Goal: Task Accomplishment & Management: Manage account settings

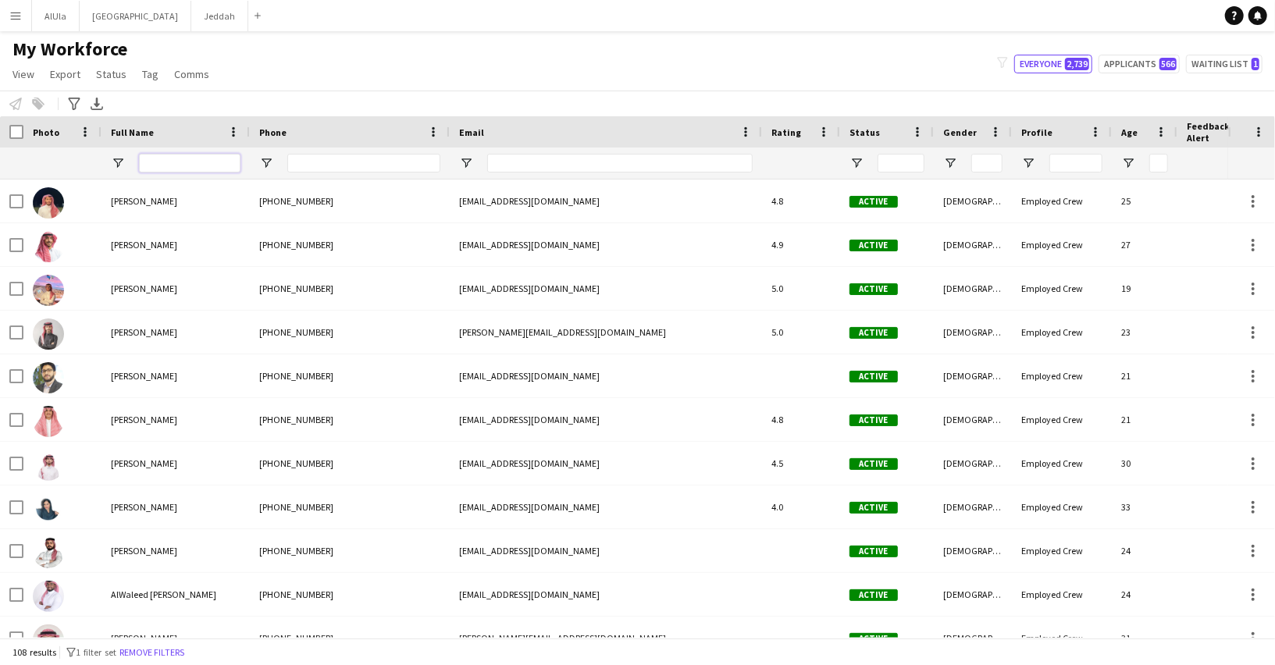
click at [189, 165] on input "Full Name Filter Input" at bounding box center [189, 163] width 101 height 19
type input "*****"
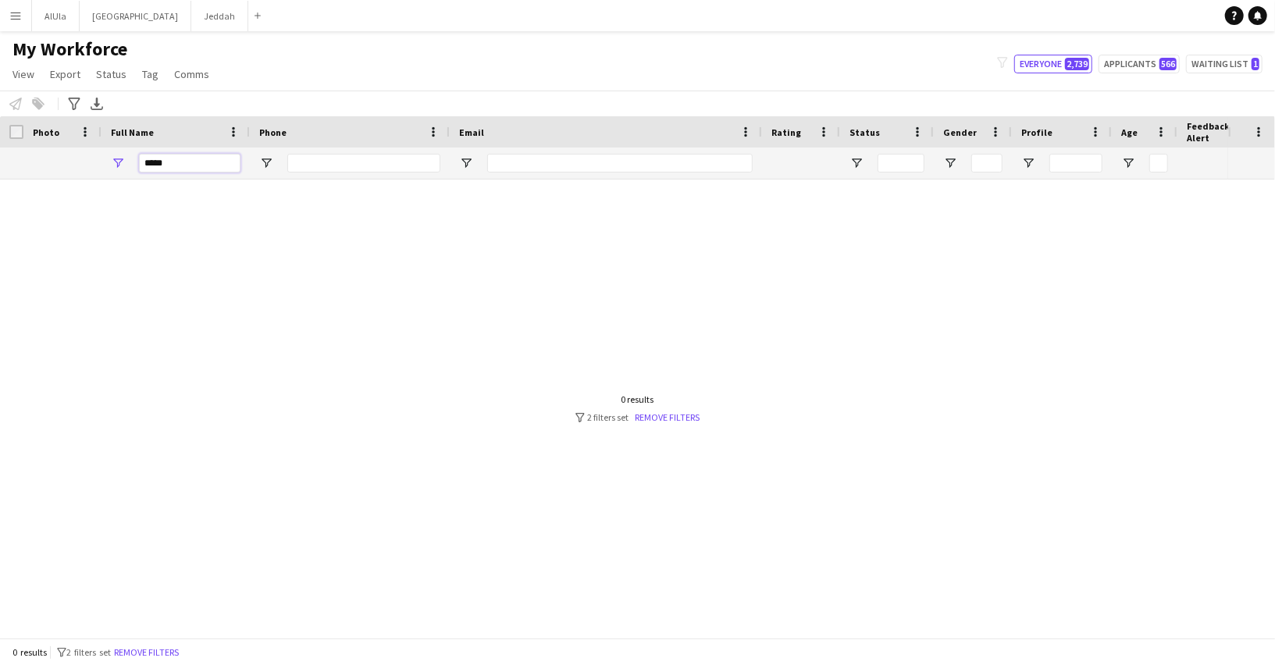
type input "***"
click at [154, 162] on input "*****" at bounding box center [189, 163] width 101 height 19
type input "*****"
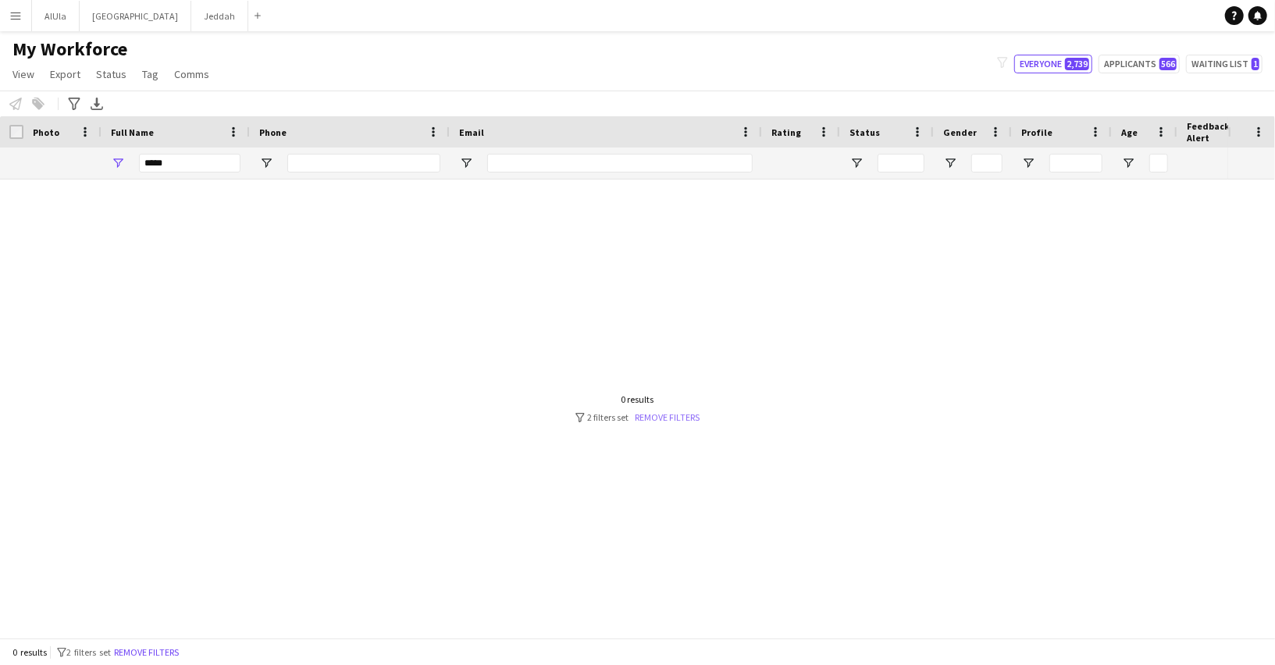
click at [681, 417] on link "Remove filters" at bounding box center [667, 417] width 65 height 12
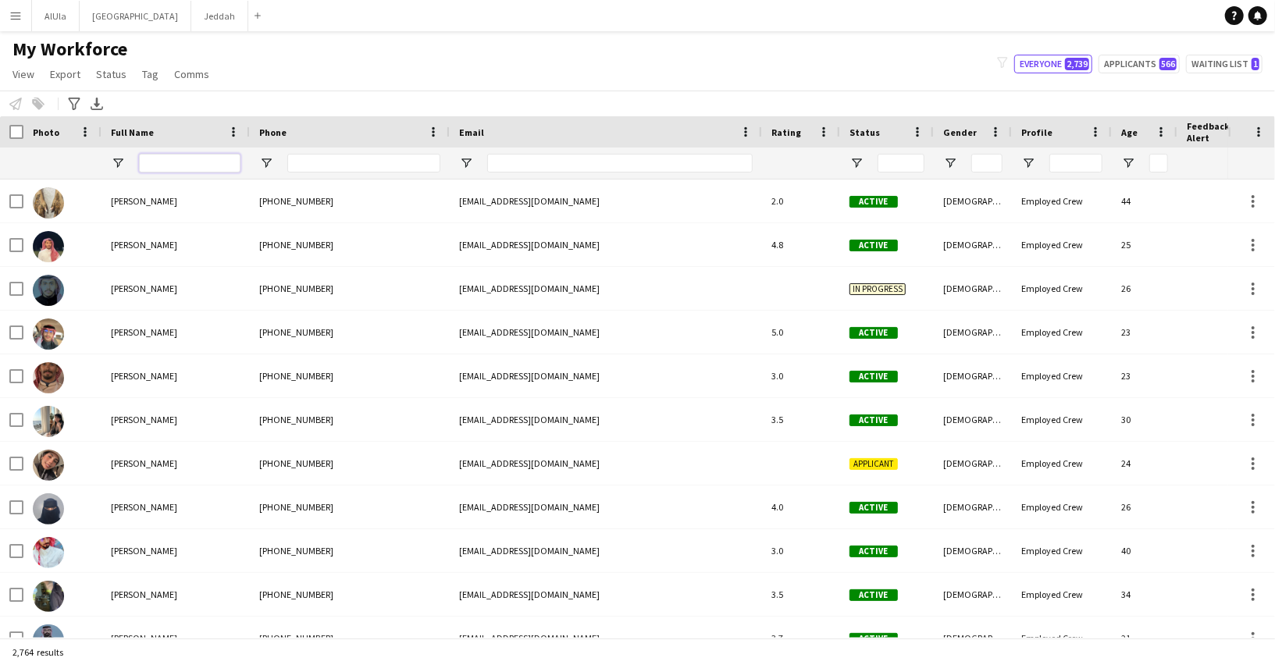
click at [212, 169] on input "Full Name Filter Input" at bounding box center [189, 163] width 101 height 19
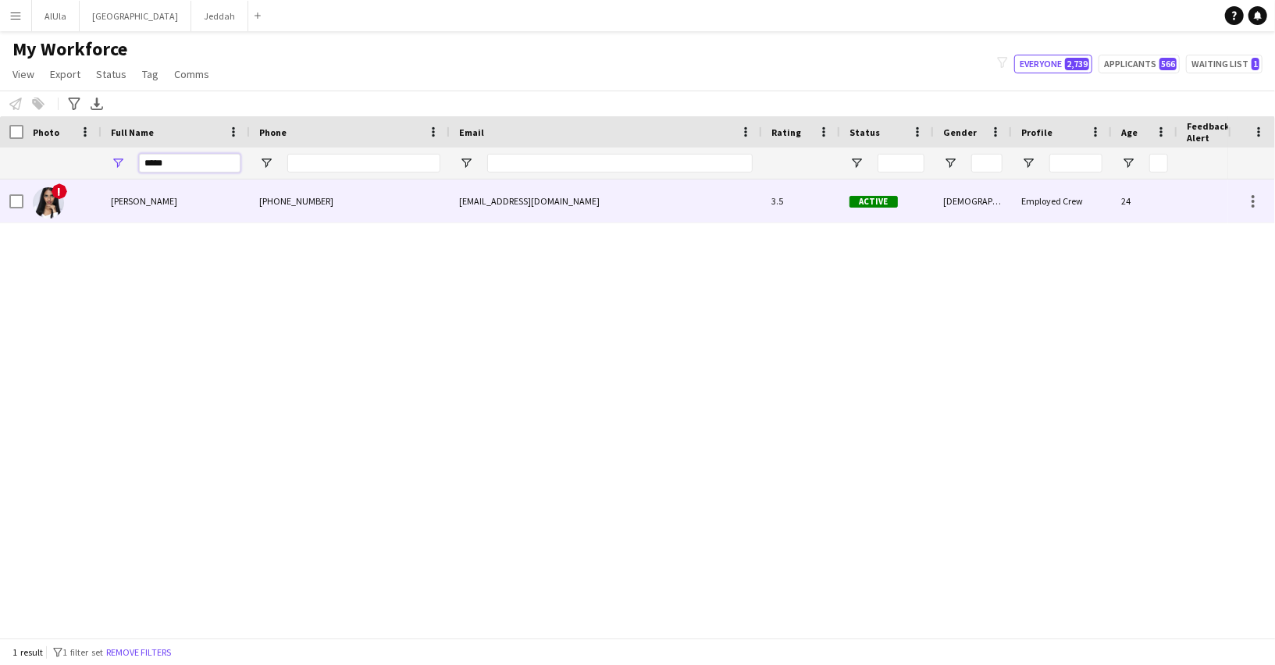
type input "*****"
click at [177, 194] on div "Hasnaa Anwar" at bounding box center [175, 201] width 148 height 43
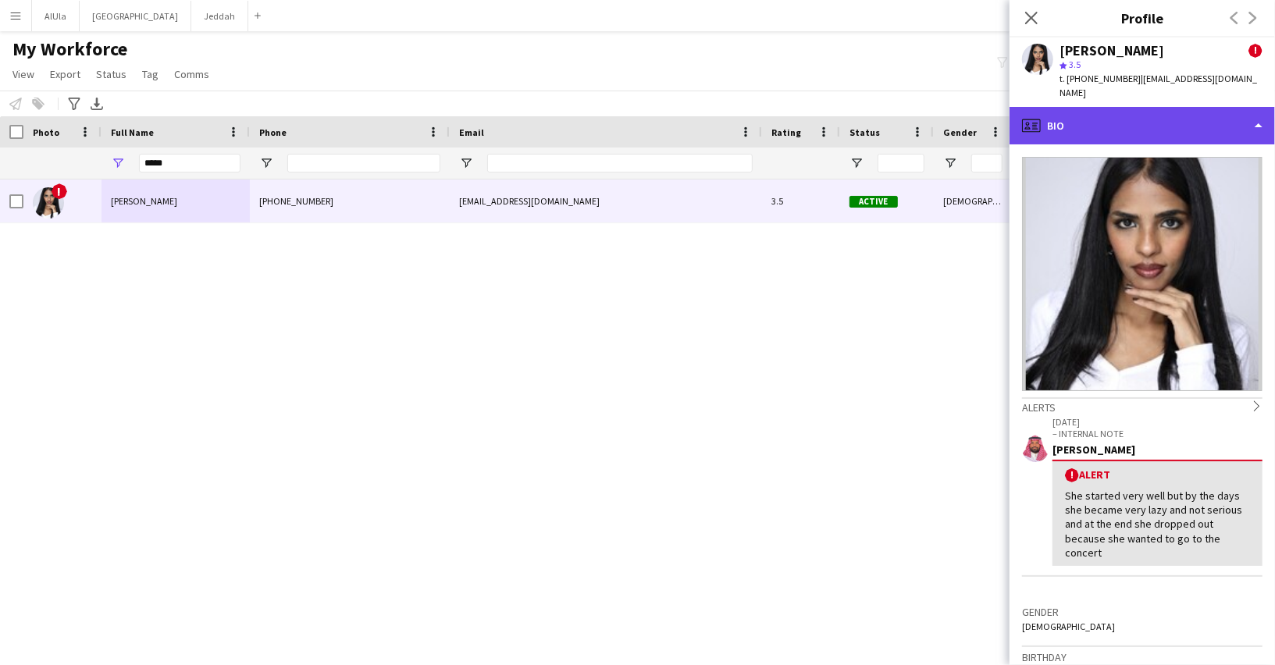
click at [1083, 121] on div "profile Bio" at bounding box center [1141, 125] width 265 height 37
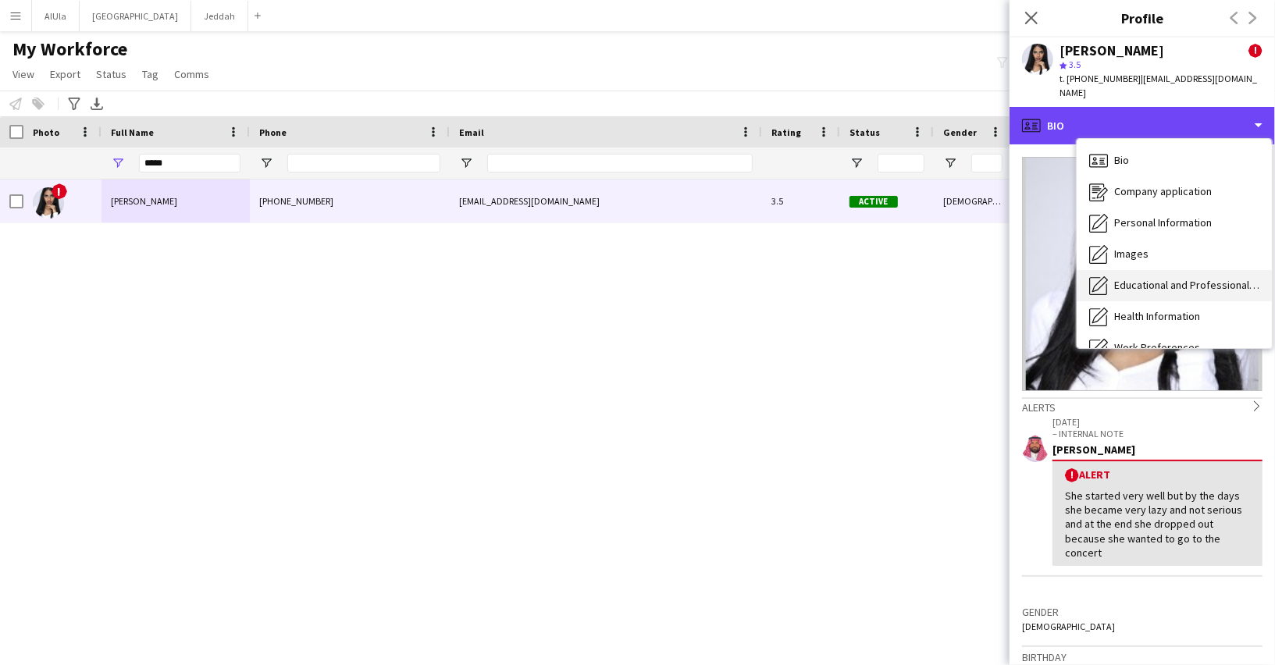
scroll to position [177, 0]
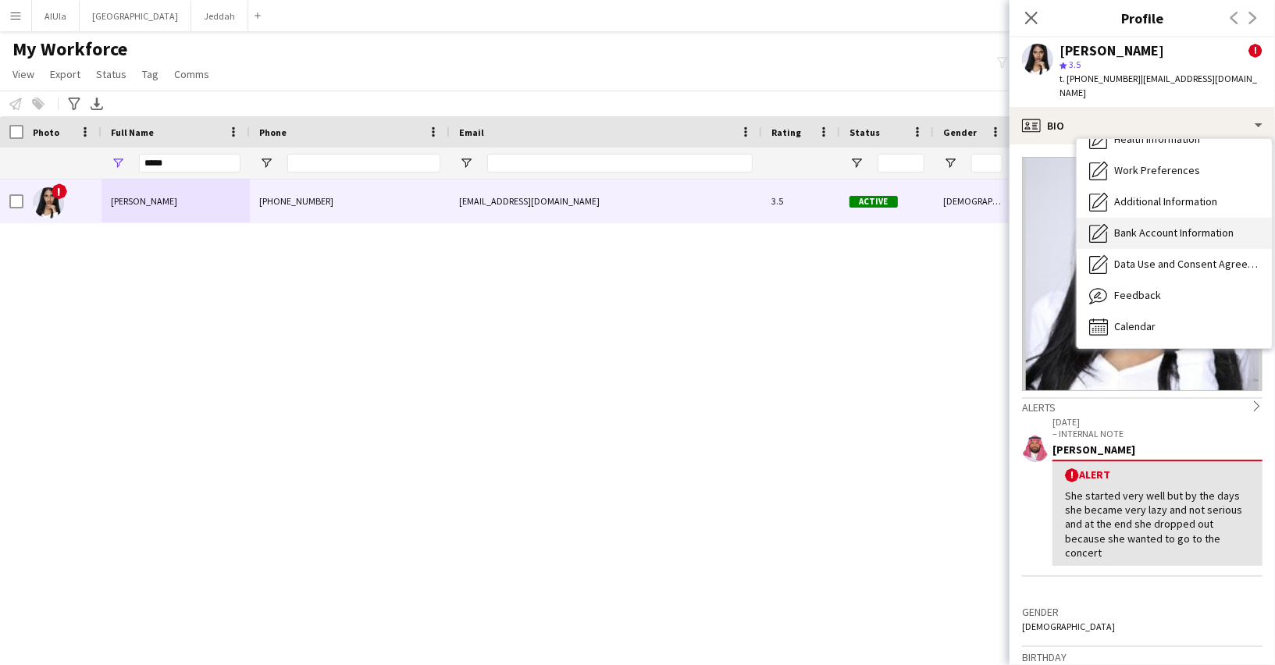
click at [1145, 226] on span "Bank Account Information" at bounding box center [1173, 233] width 119 height 14
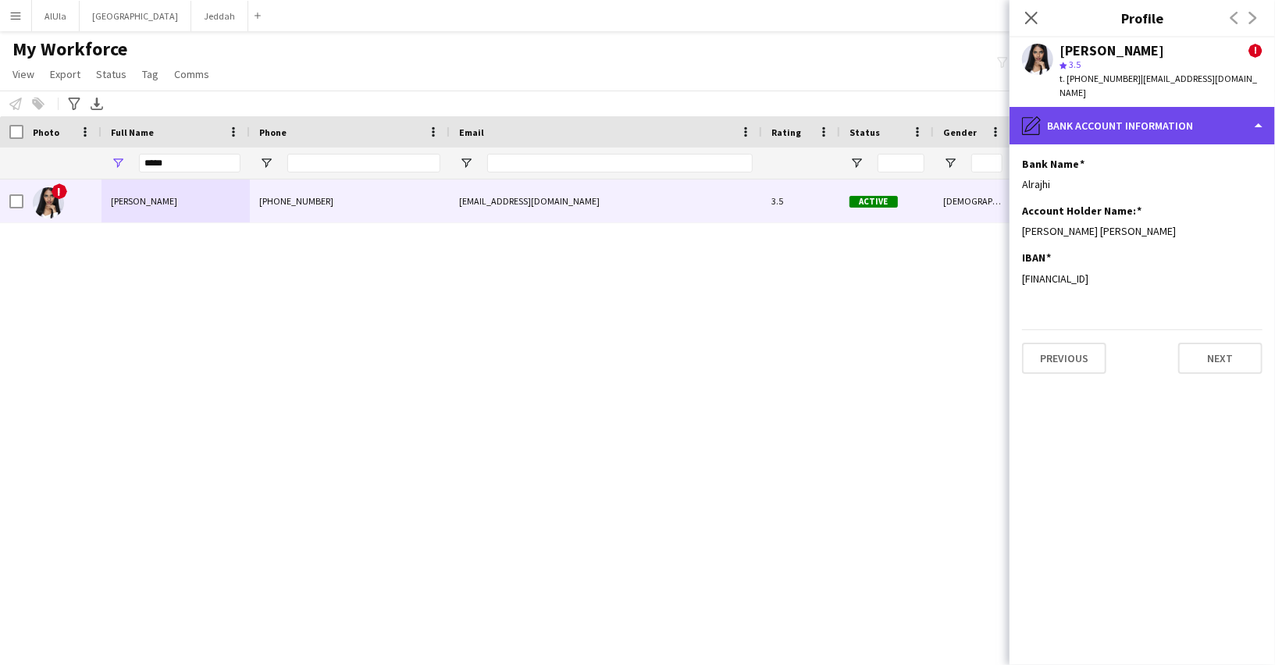
click at [1103, 107] on div "pencil4 Bank Account Information" at bounding box center [1141, 125] width 265 height 37
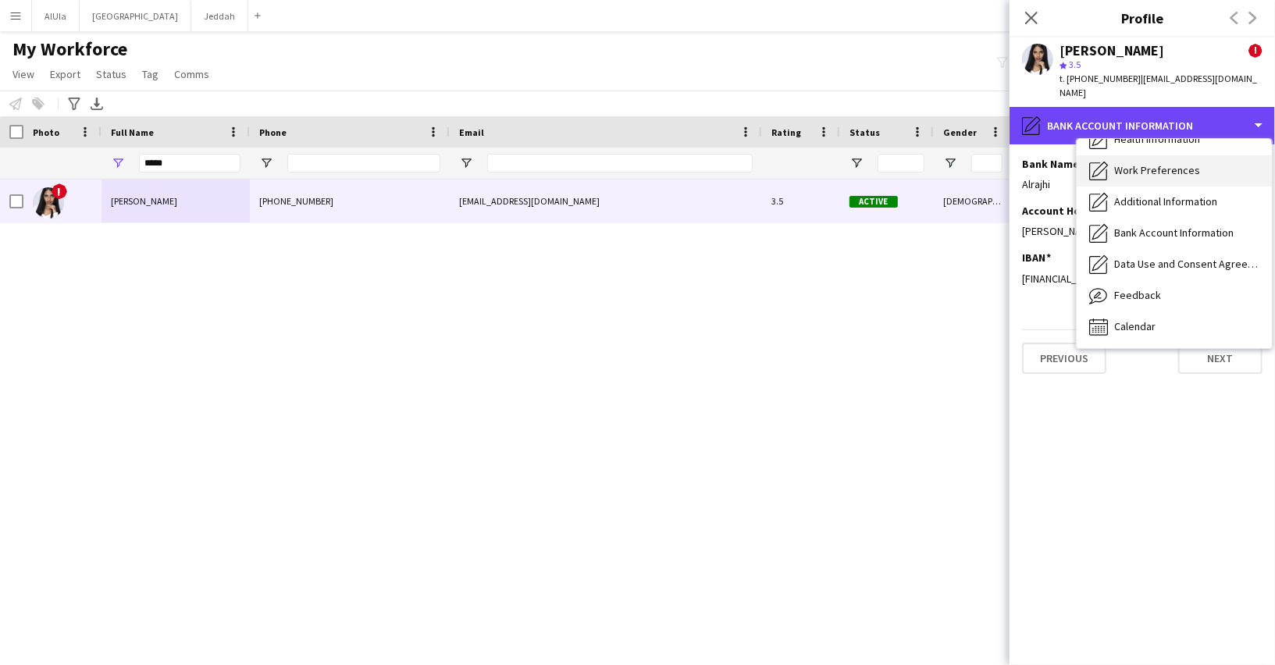
scroll to position [0, 0]
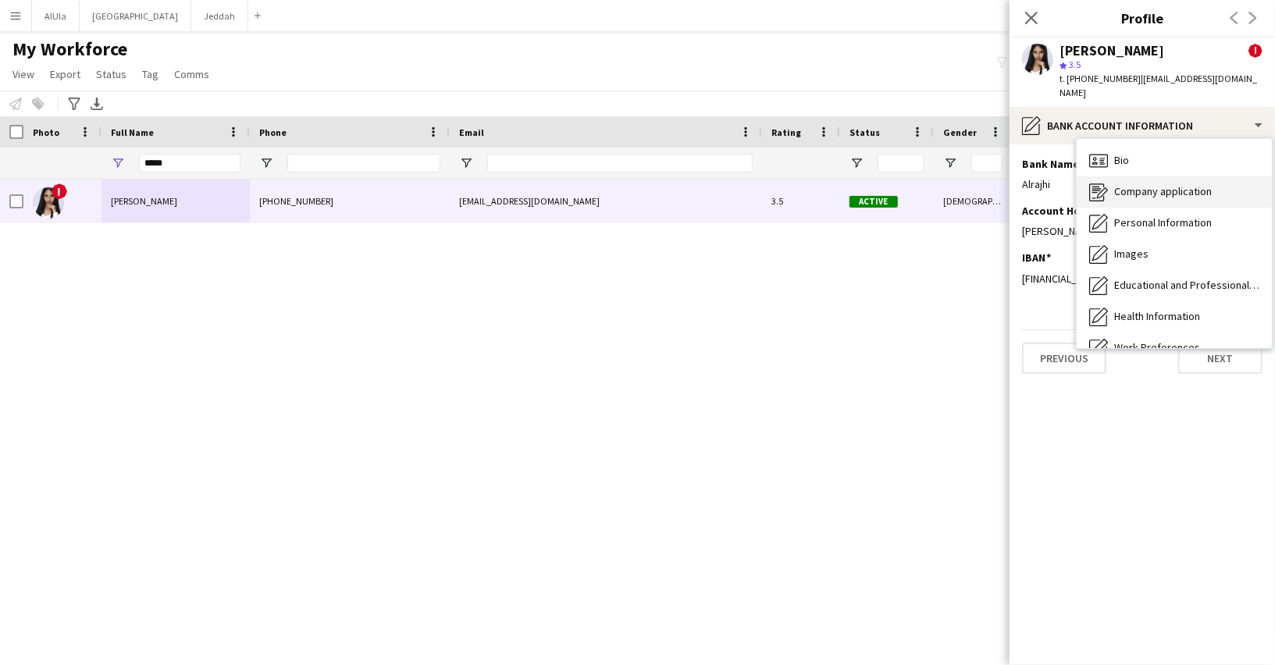
click at [1125, 191] on div "Company application Company application" at bounding box center [1173, 191] width 195 height 31
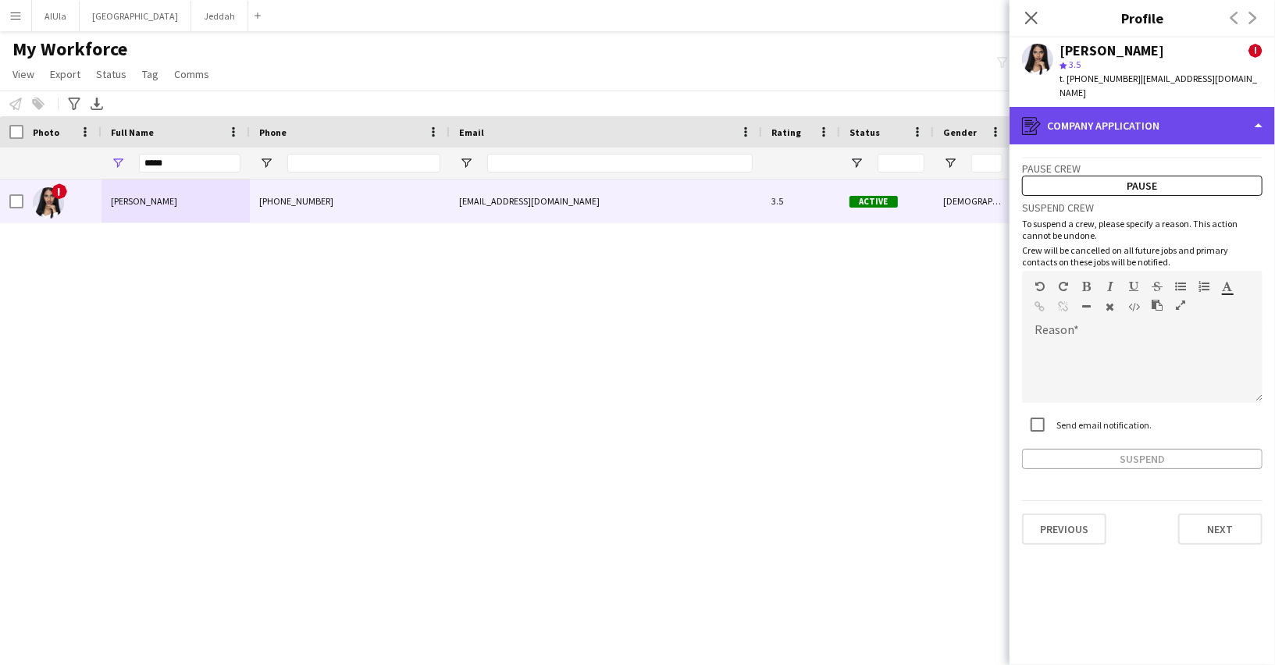
click at [1117, 112] on div "register Company application" at bounding box center [1141, 125] width 265 height 37
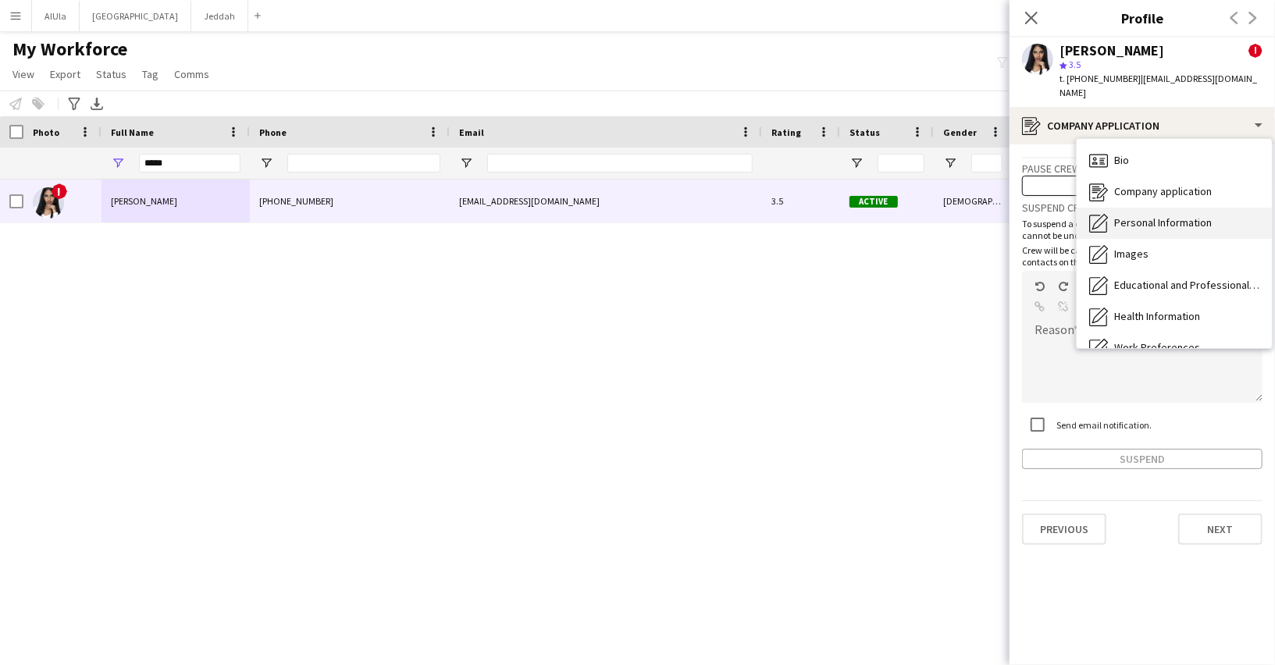
click at [1125, 215] on span "Personal Information" at bounding box center [1163, 222] width 98 height 14
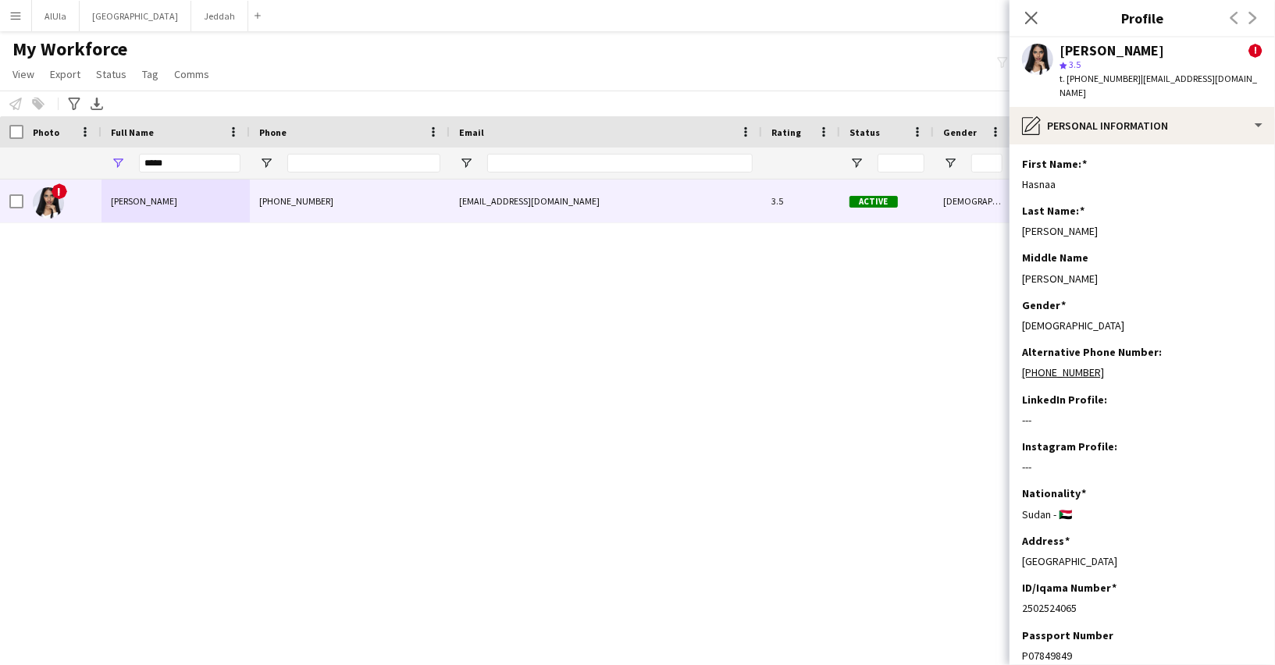
click at [20, 21] on app-icon "Menu" at bounding box center [15, 15] width 12 height 12
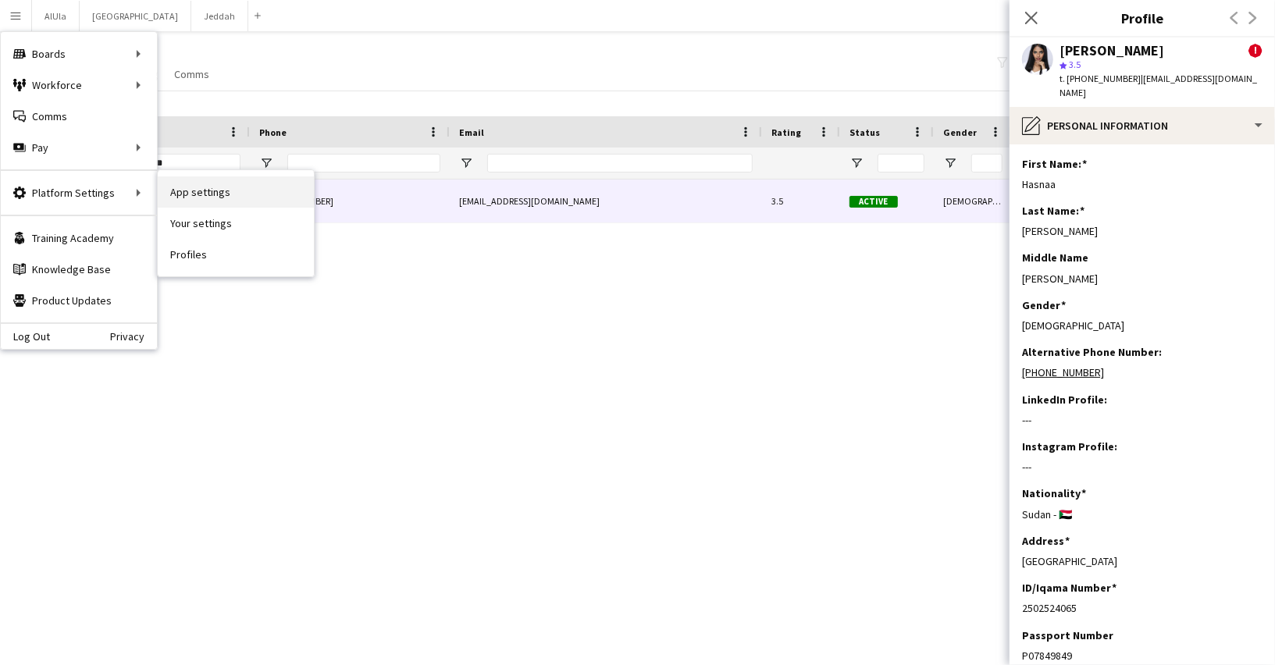
click at [201, 184] on link "App settings" at bounding box center [236, 191] width 156 height 31
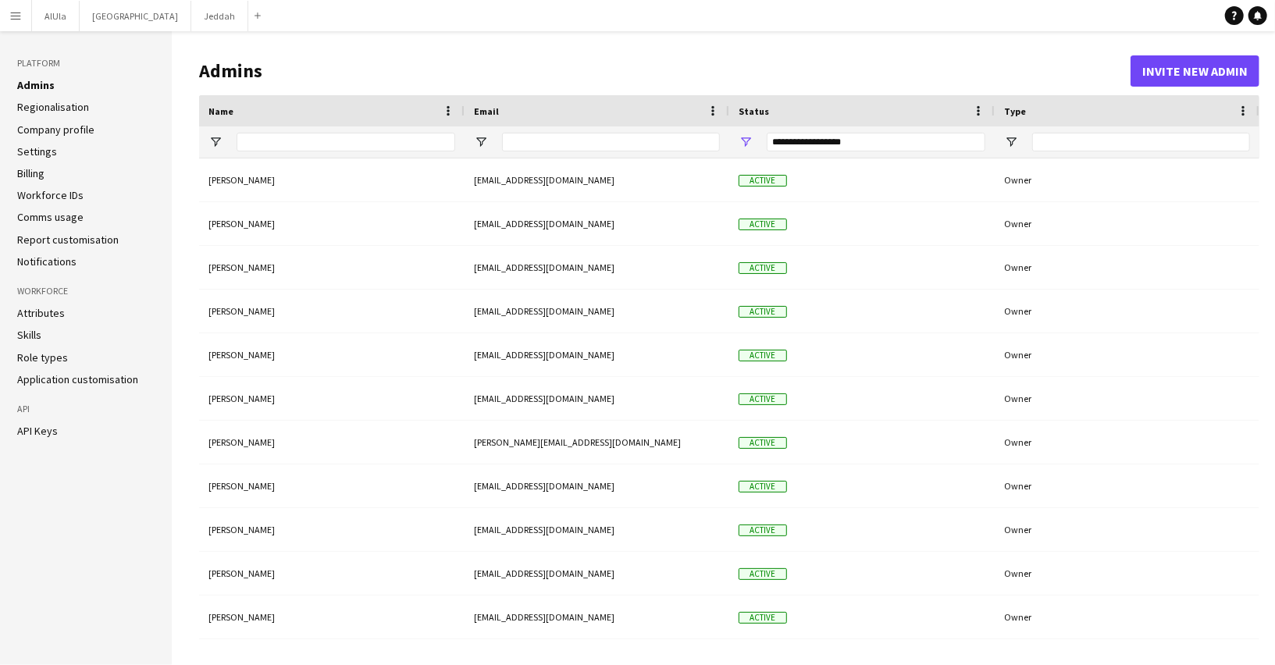
click at [80, 106] on link "Regionalisation" at bounding box center [53, 107] width 72 height 14
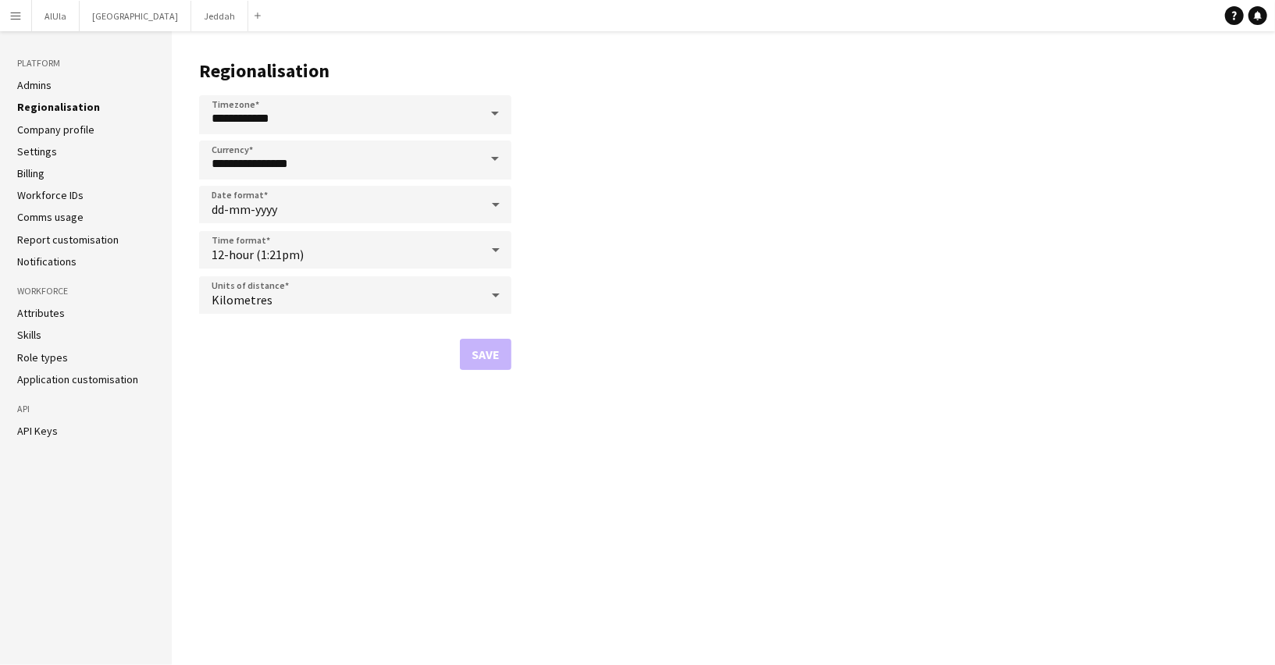
click at [80, 126] on link "Company profile" at bounding box center [55, 130] width 77 height 14
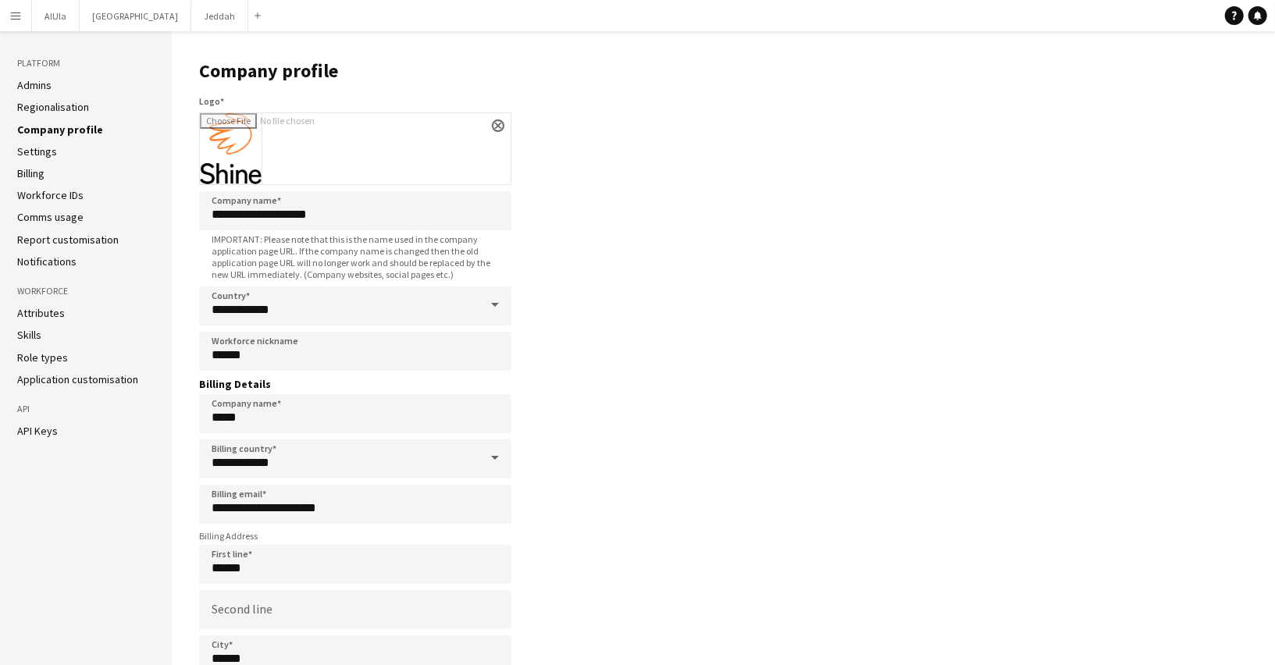
click at [78, 147] on li "Settings" at bounding box center [85, 151] width 137 height 14
click at [74, 155] on li "Settings" at bounding box center [85, 151] width 137 height 14
click at [40, 155] on link "Settings" at bounding box center [37, 151] width 40 height 14
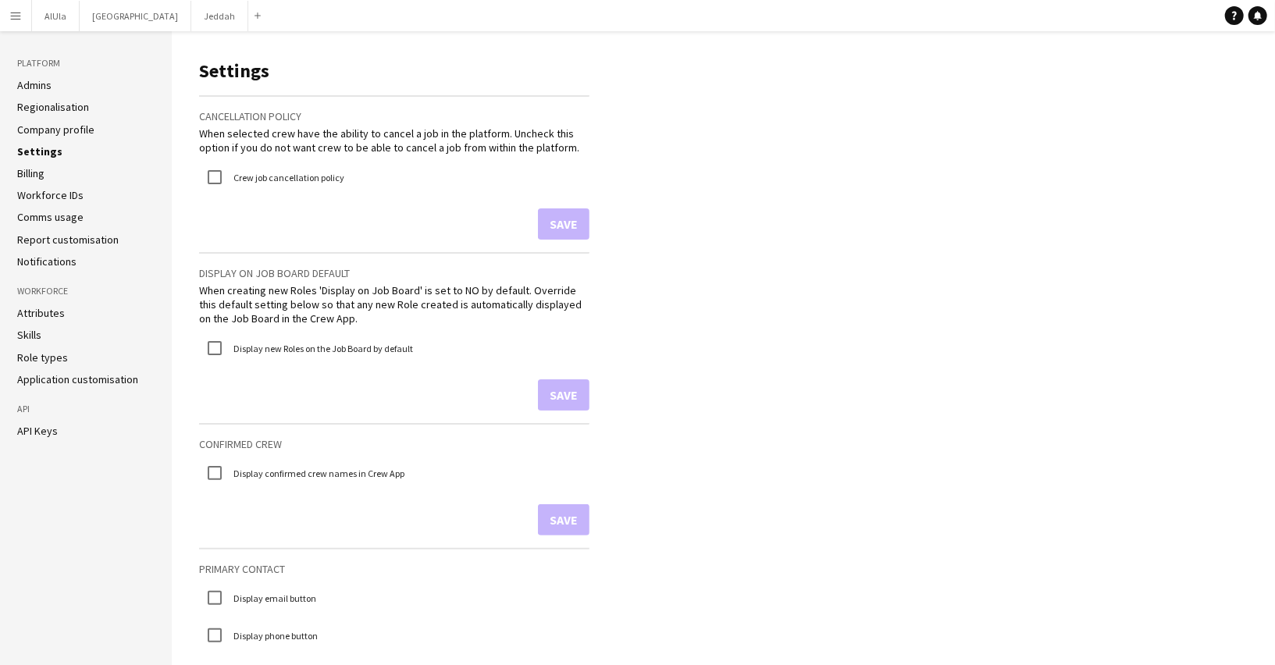
click at [44, 174] on link "Billing" at bounding box center [30, 173] width 27 height 14
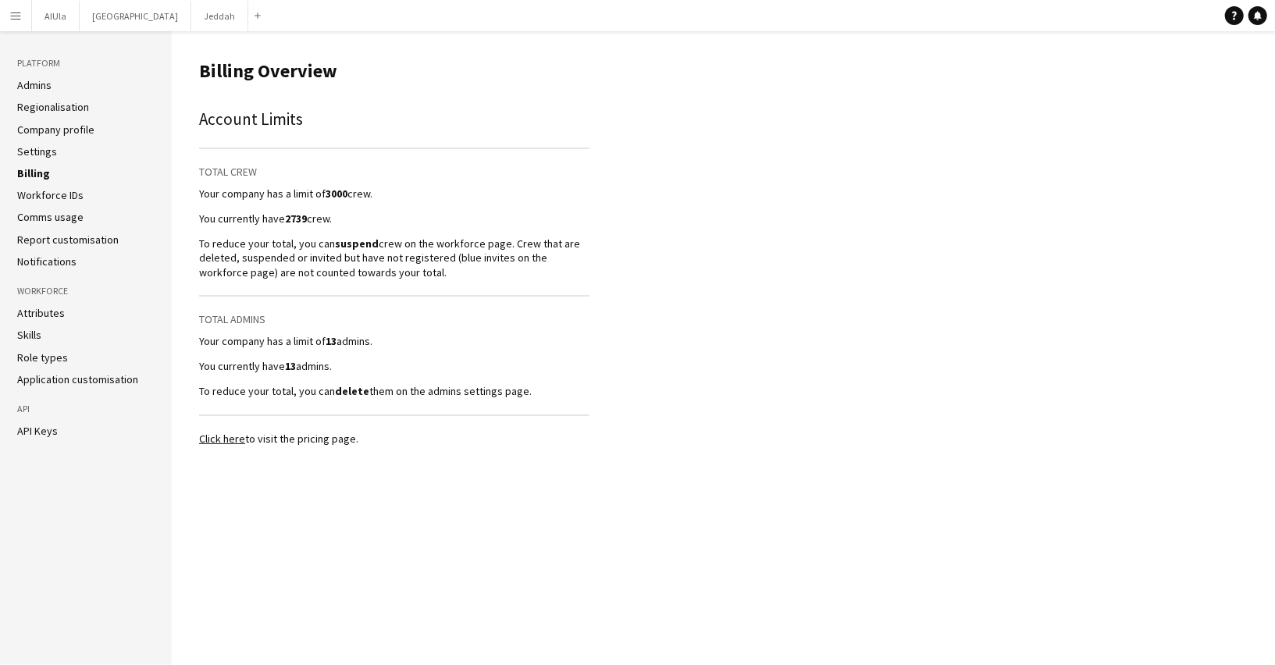
click at [17, 2] on button "Menu" at bounding box center [15, 15] width 31 height 31
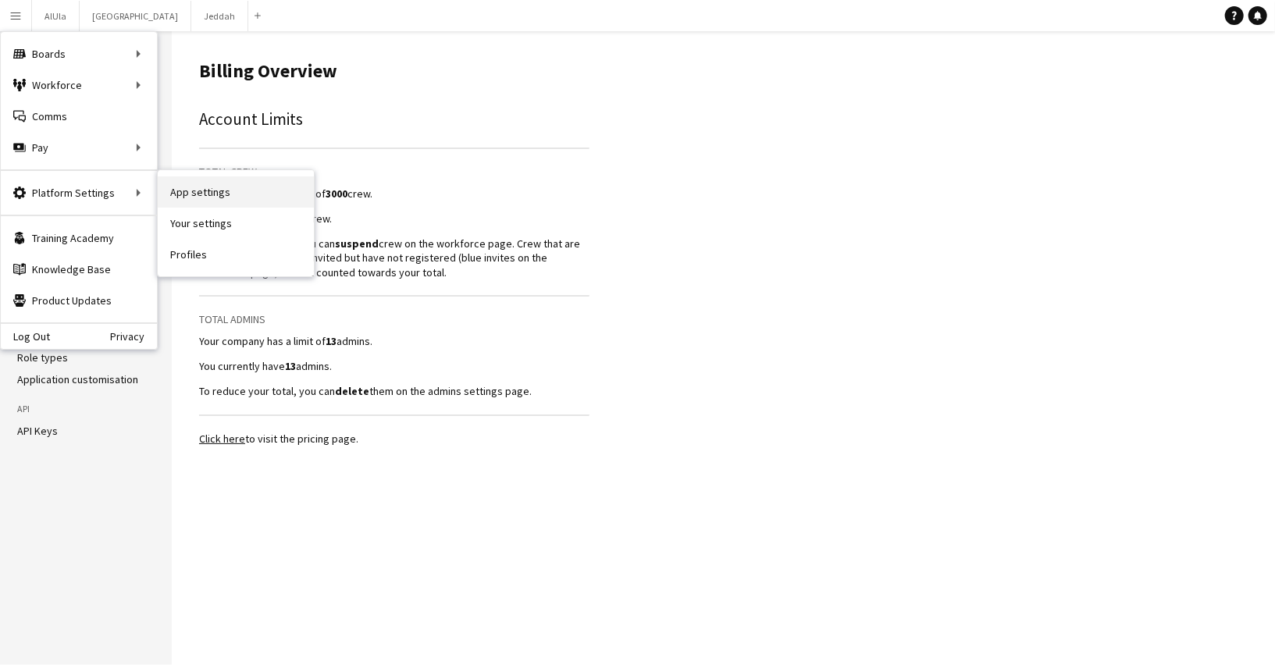
click at [189, 188] on link "App settings" at bounding box center [236, 191] width 156 height 31
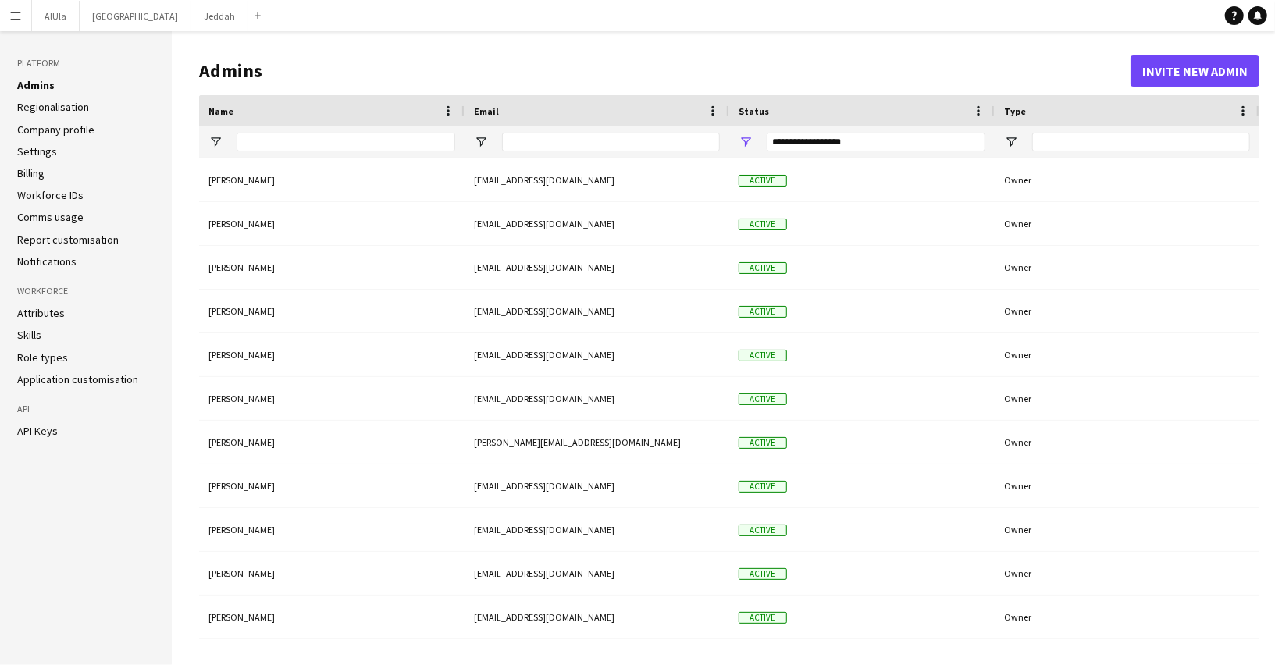
click at [71, 190] on link "Workforce IDs" at bounding box center [50, 195] width 66 height 14
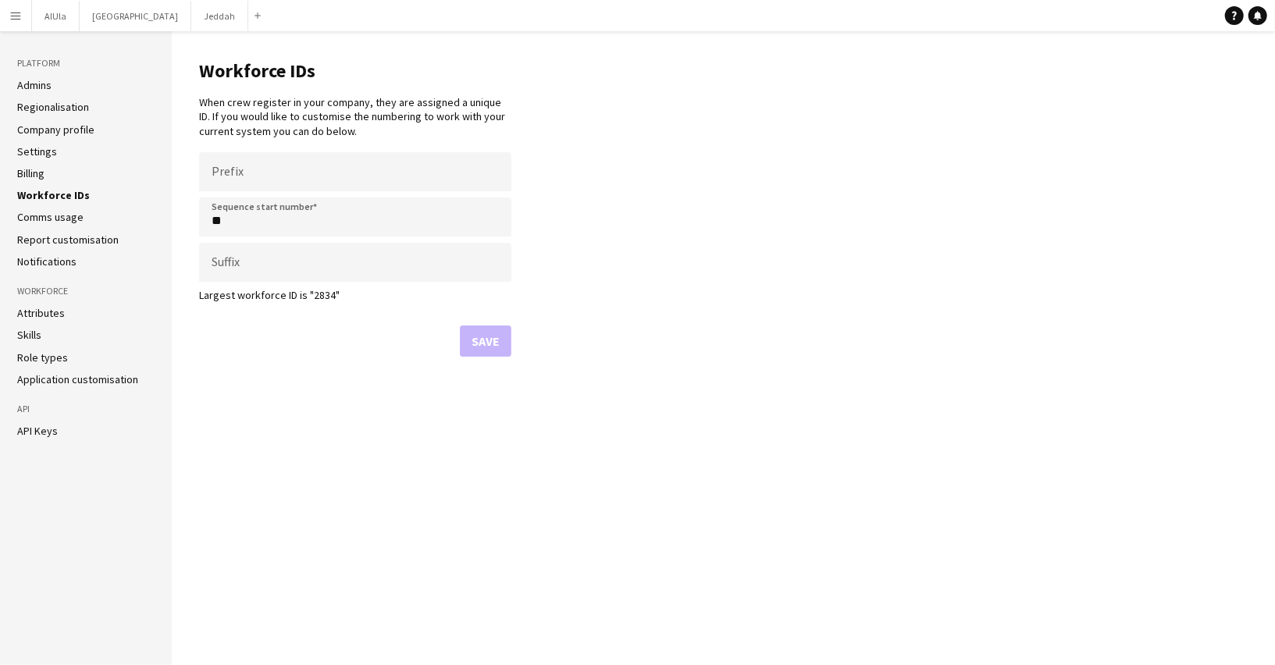
click at [77, 215] on link "Comms usage" at bounding box center [50, 217] width 66 height 14
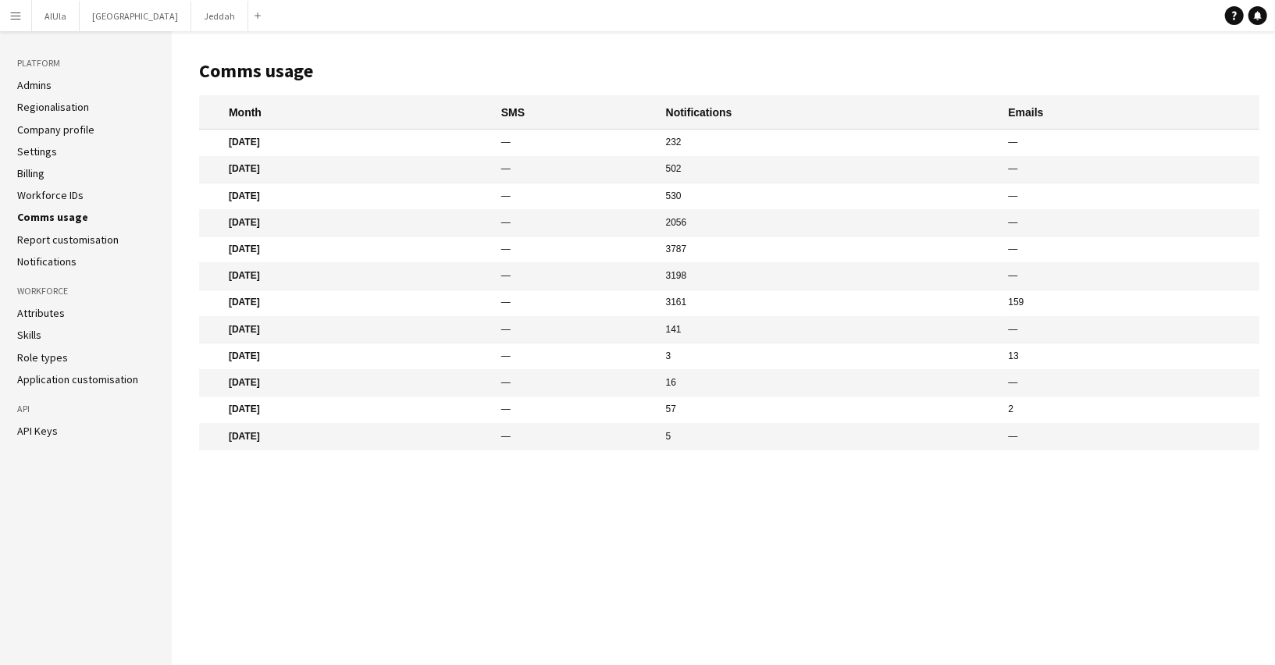
click at [78, 240] on link "Report customisation" at bounding box center [67, 240] width 101 height 14
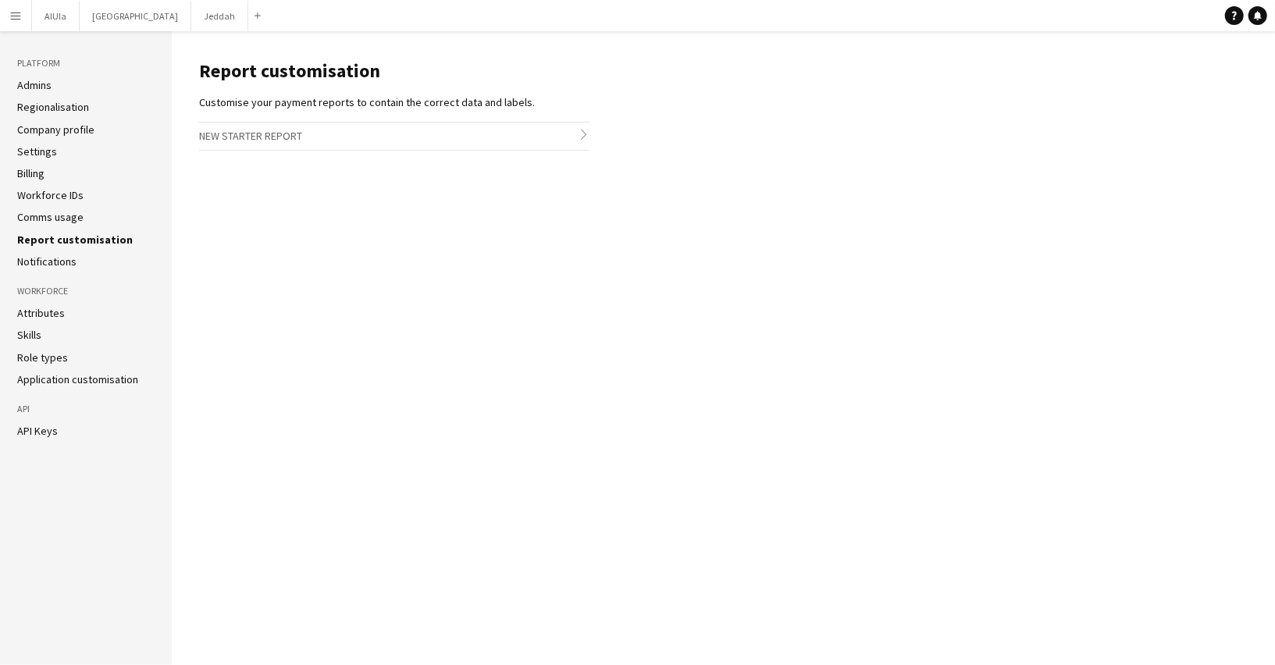
click at [74, 266] on link "Notifications" at bounding box center [46, 261] width 59 height 14
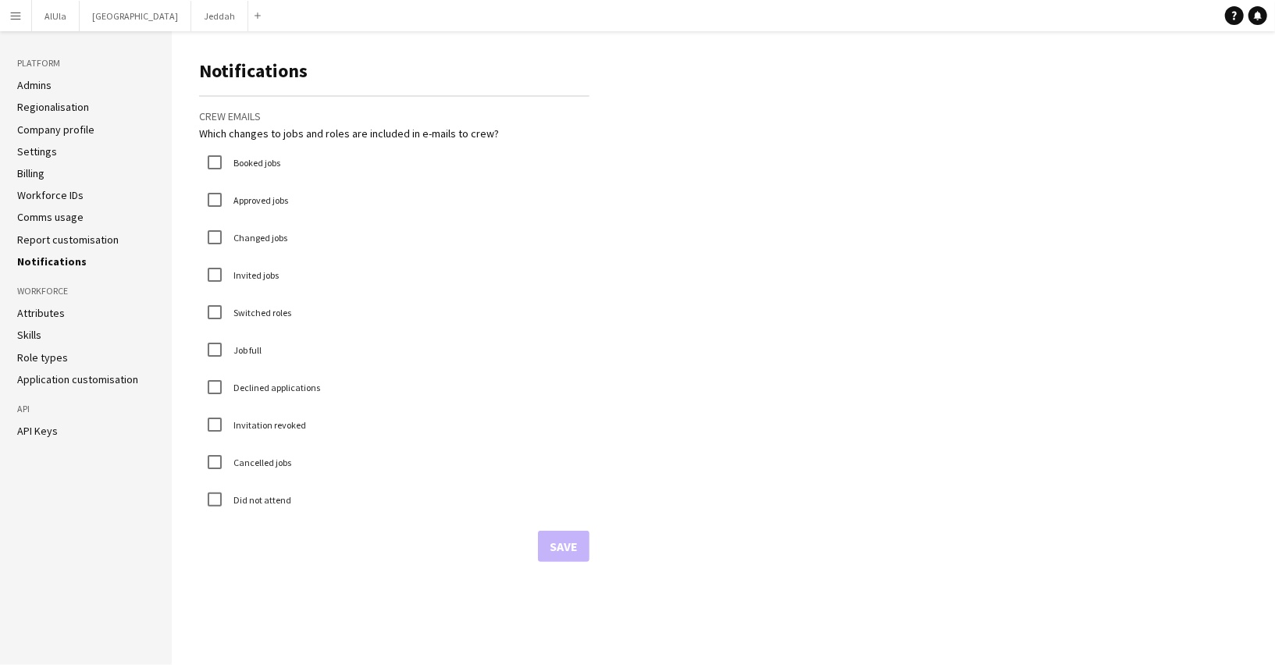
click at [89, 380] on link "Application customisation" at bounding box center [77, 379] width 121 height 14
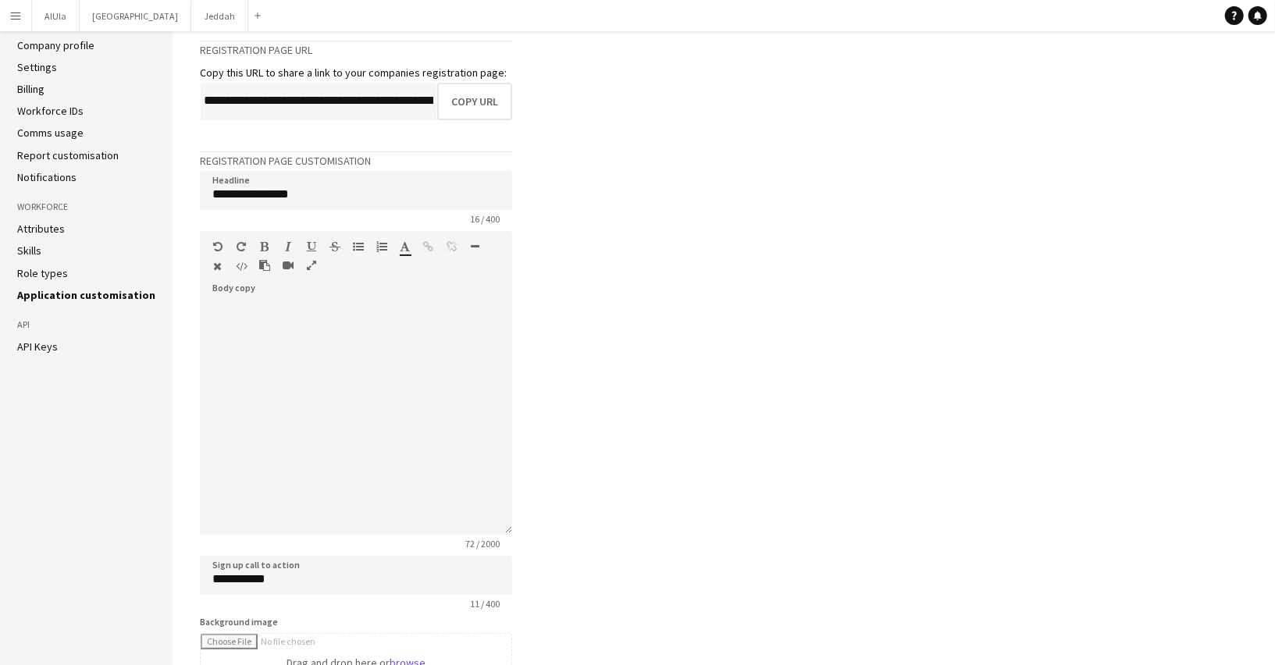
scroll to position [83, 0]
click at [57, 327] on h3 "API" at bounding box center [86, 326] width 138 height 14
click at [62, 246] on li "Skills" at bounding box center [86, 252] width 138 height 14
click at [37, 254] on link "Skills" at bounding box center [29, 252] width 24 height 14
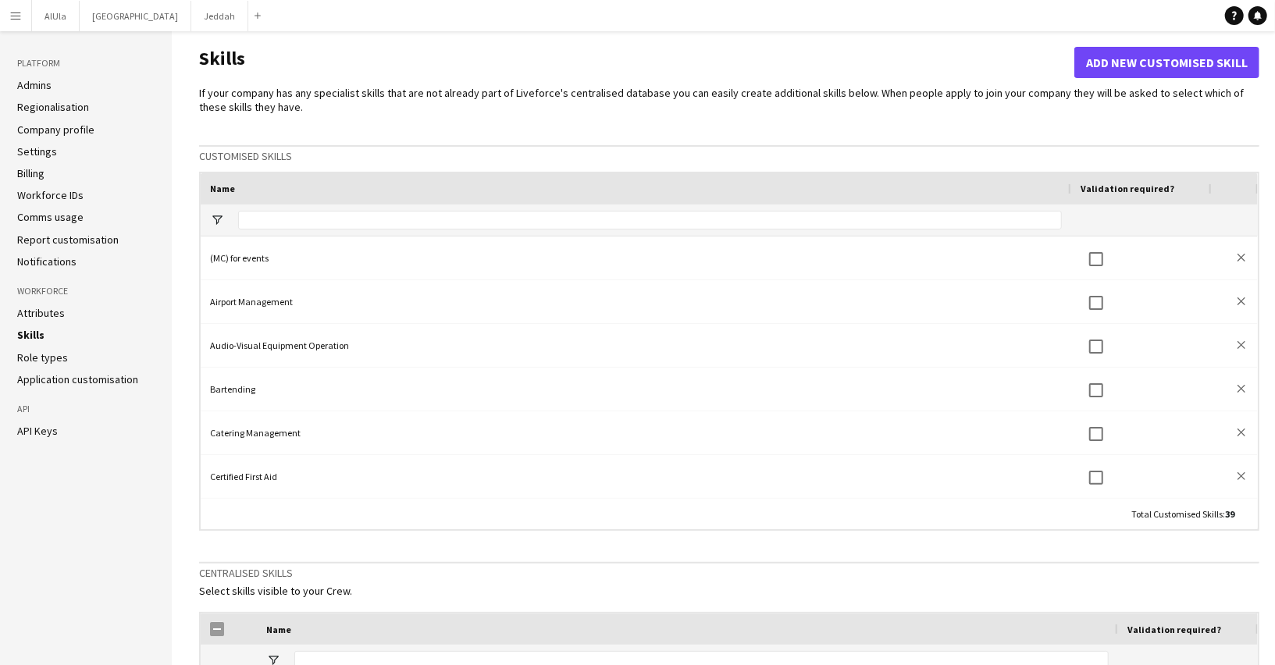
click at [62, 258] on link "Notifications" at bounding box center [46, 261] width 59 height 14
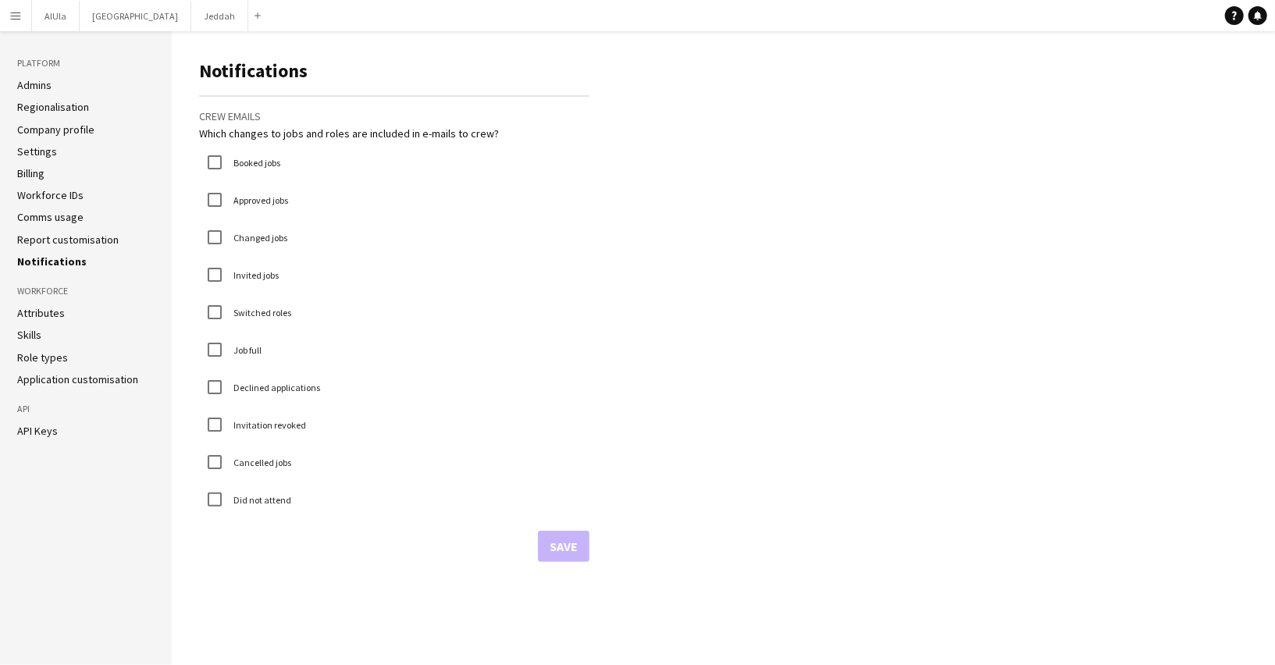
click at [77, 241] on link "Report customisation" at bounding box center [67, 240] width 101 height 14
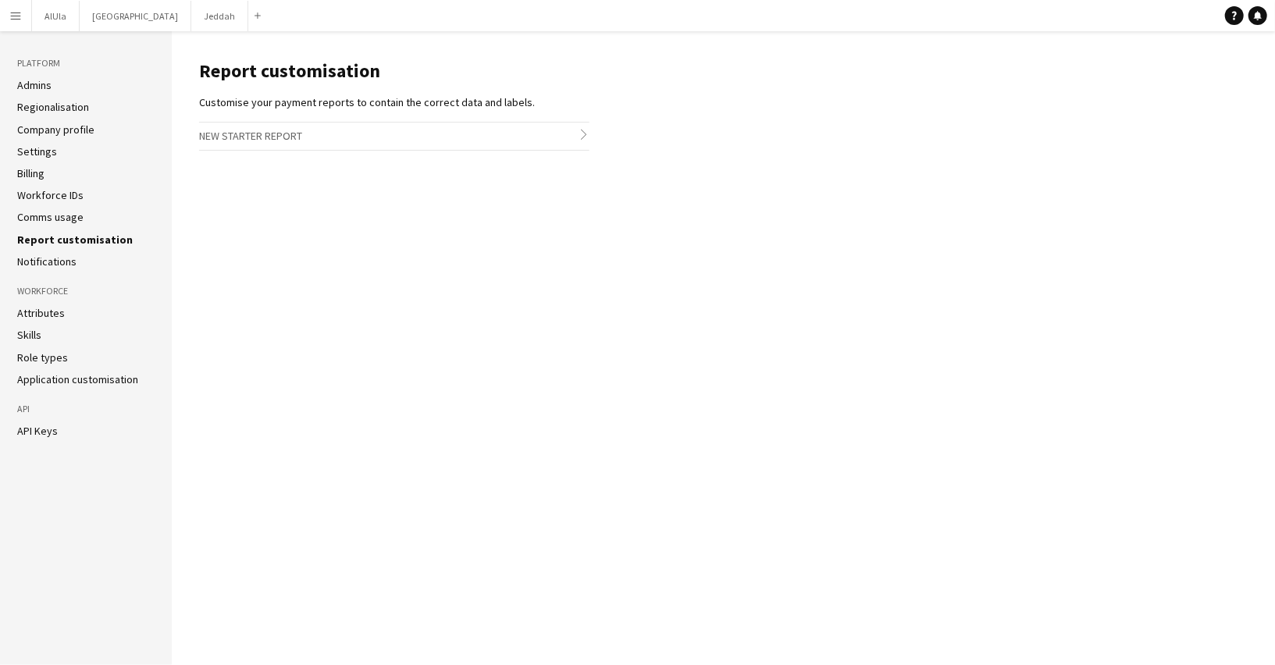
click at [66, 217] on link "Comms usage" at bounding box center [50, 217] width 66 height 14
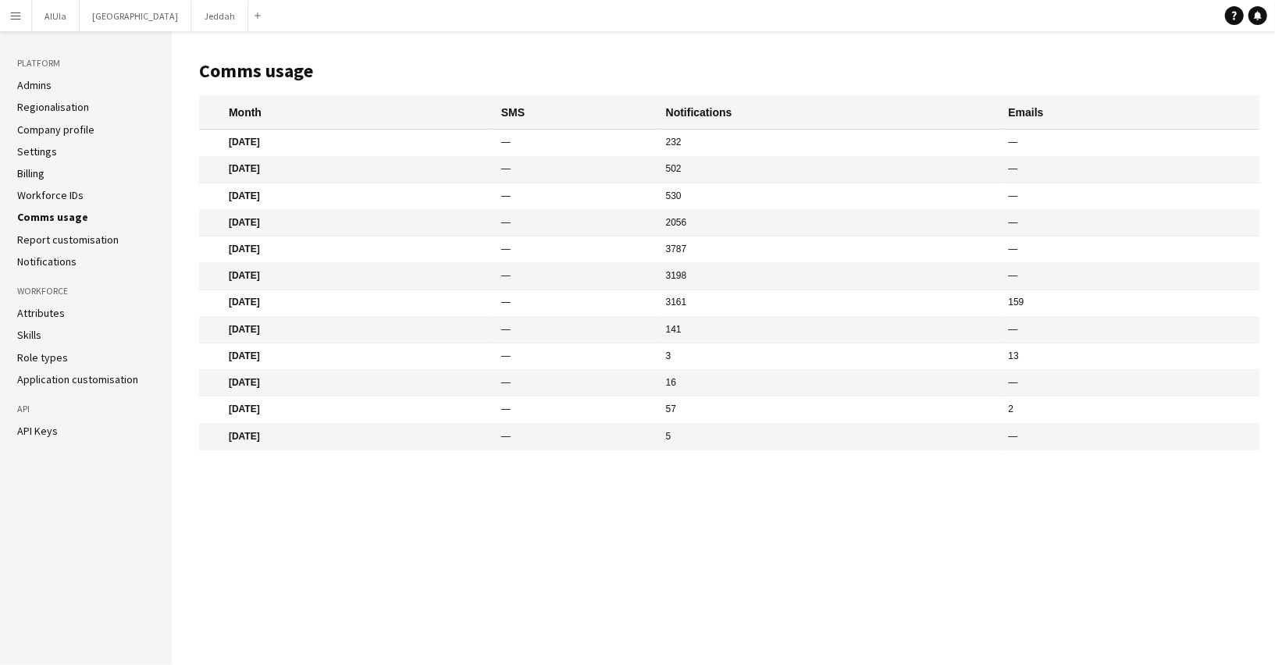
click at [66, 201] on link "Workforce IDs" at bounding box center [50, 195] width 66 height 14
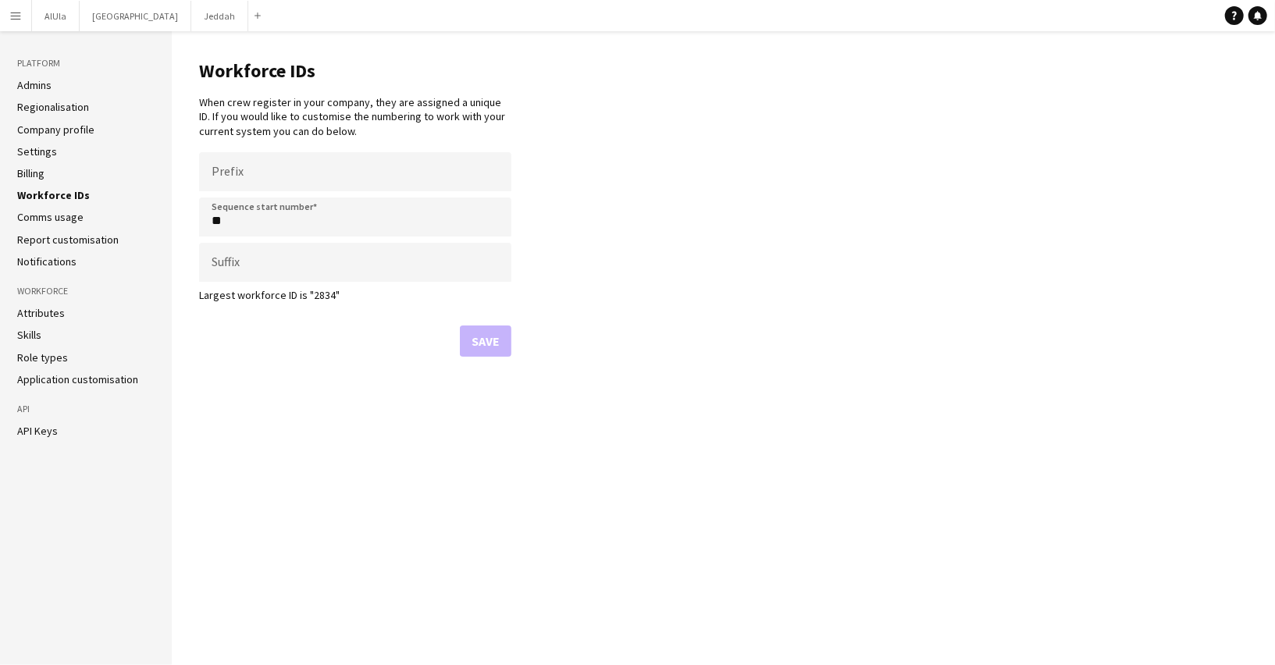
click at [65, 179] on li "Billing" at bounding box center [85, 173] width 137 height 14
click at [41, 175] on link "Billing" at bounding box center [30, 173] width 27 height 14
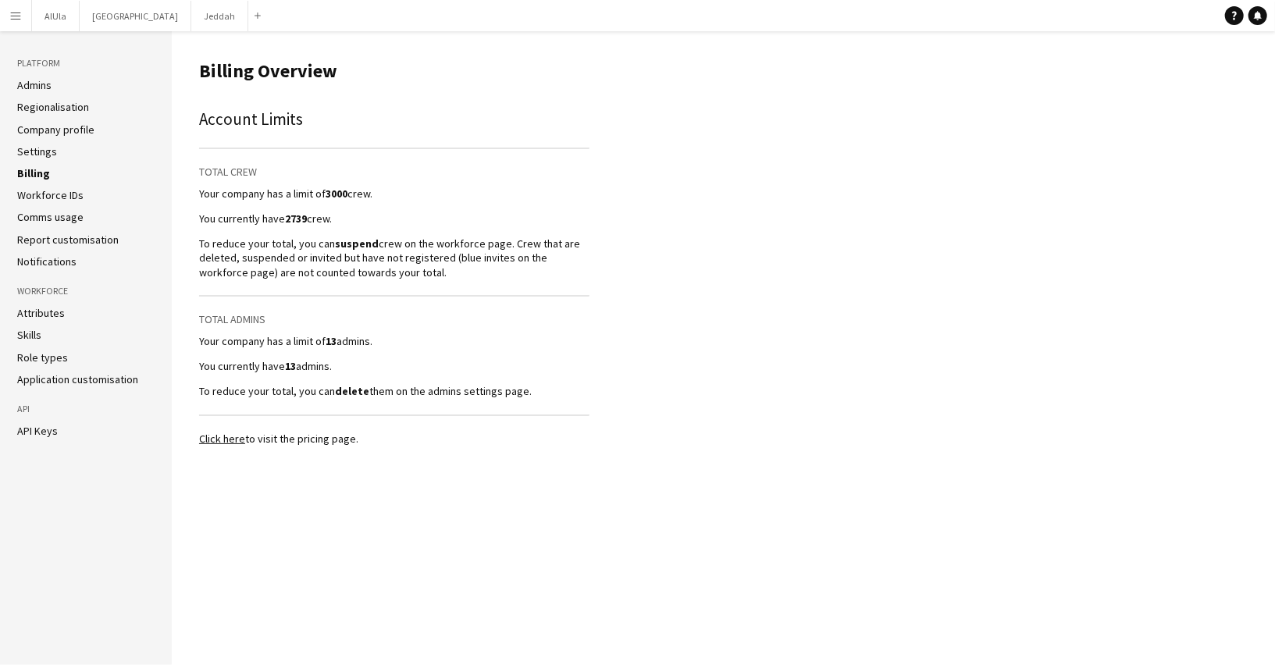
click at [48, 152] on link "Settings" at bounding box center [37, 151] width 40 height 14
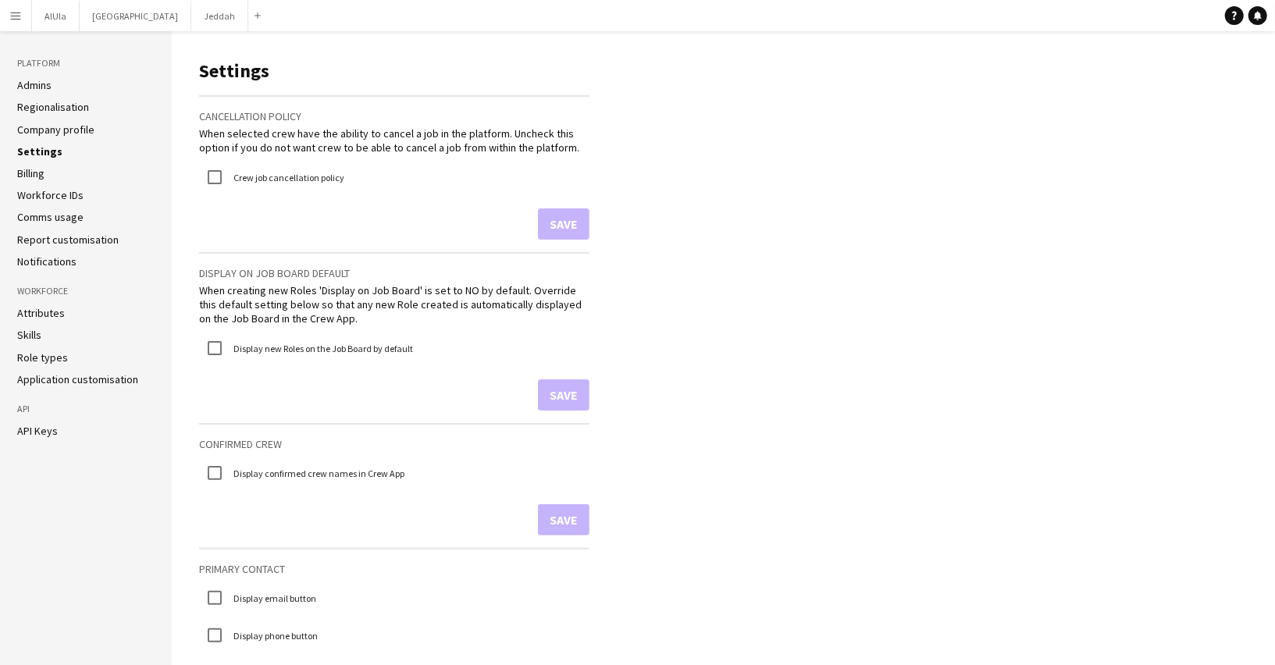
click at [56, 132] on link "Company profile" at bounding box center [55, 130] width 77 height 14
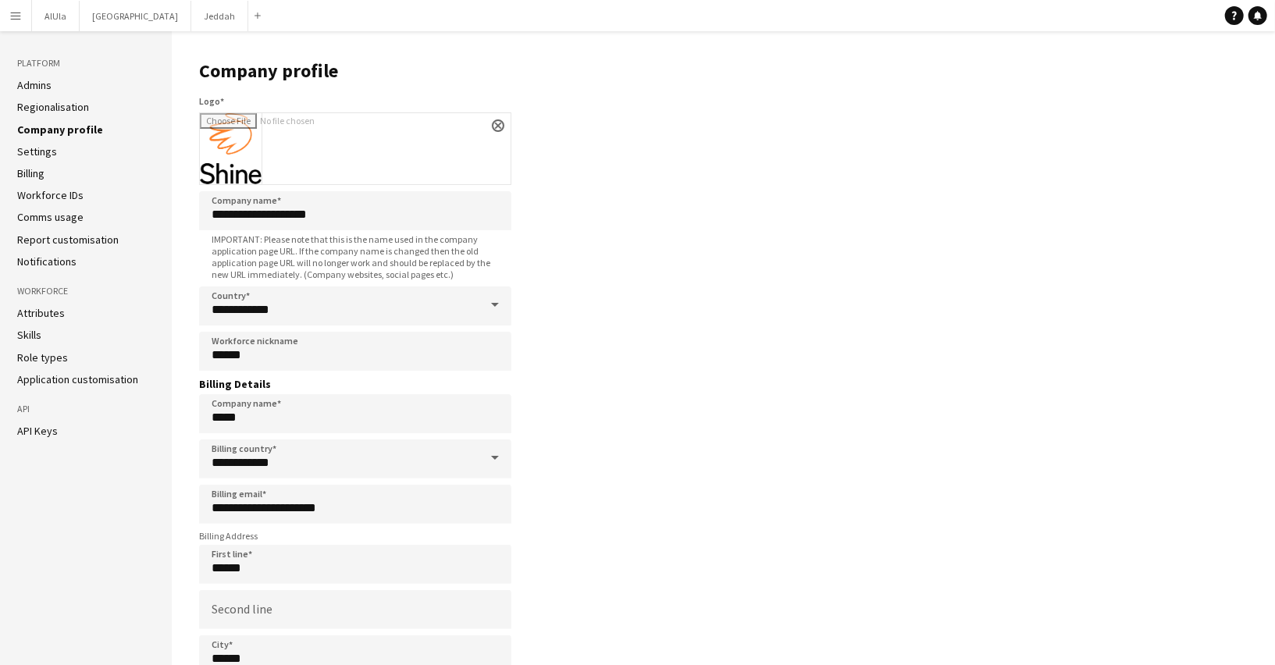
click at [53, 108] on link "Regionalisation" at bounding box center [53, 107] width 72 height 14
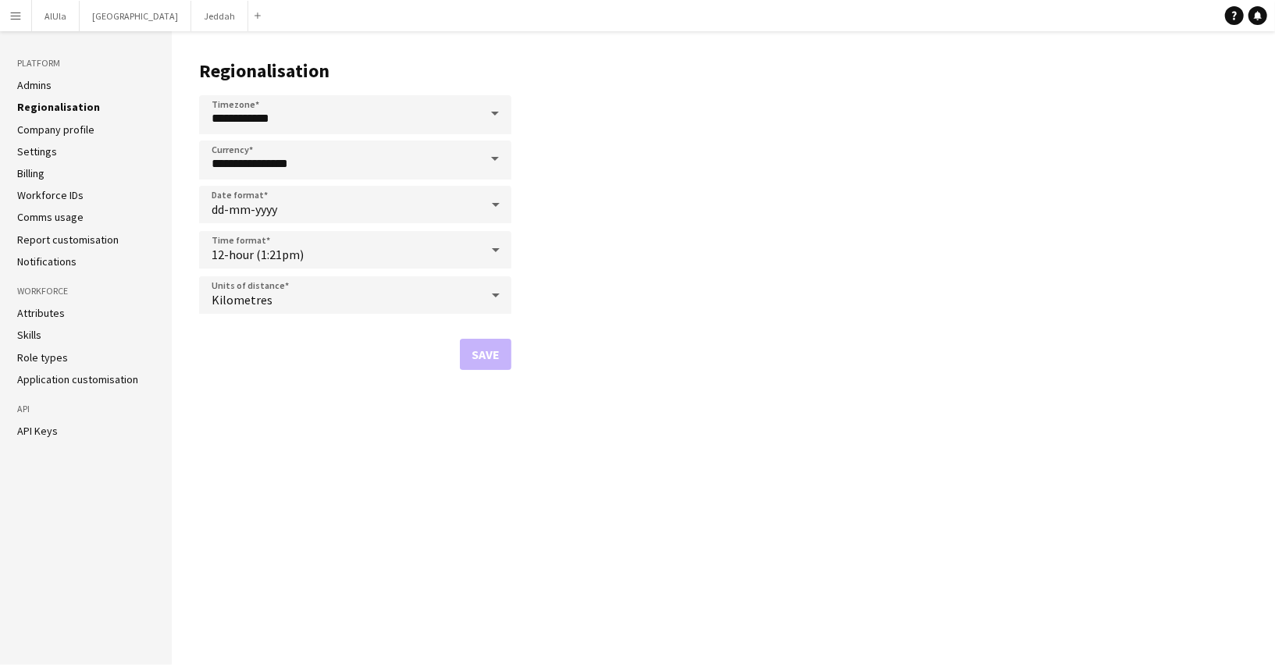
click at [52, 86] on li "Admins" at bounding box center [85, 85] width 137 height 14
click at [17, 9] on app-icon "Menu" at bounding box center [15, 15] width 12 height 12
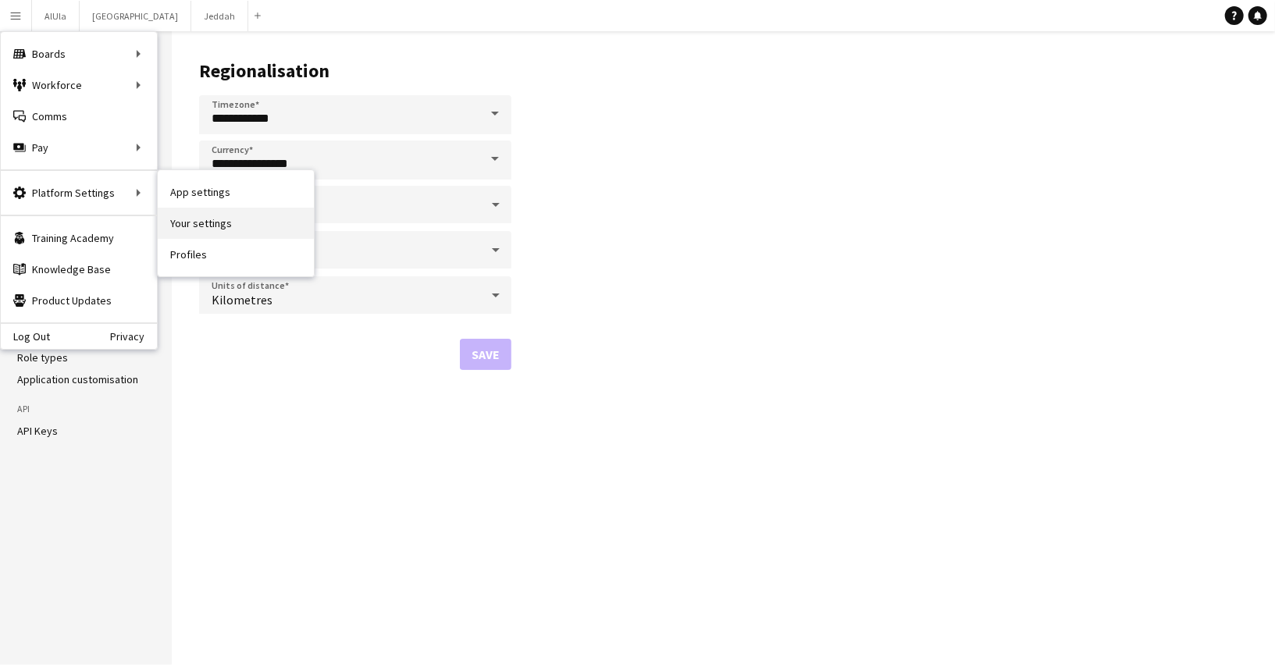
click at [250, 226] on link "Your settings" at bounding box center [236, 223] width 156 height 31
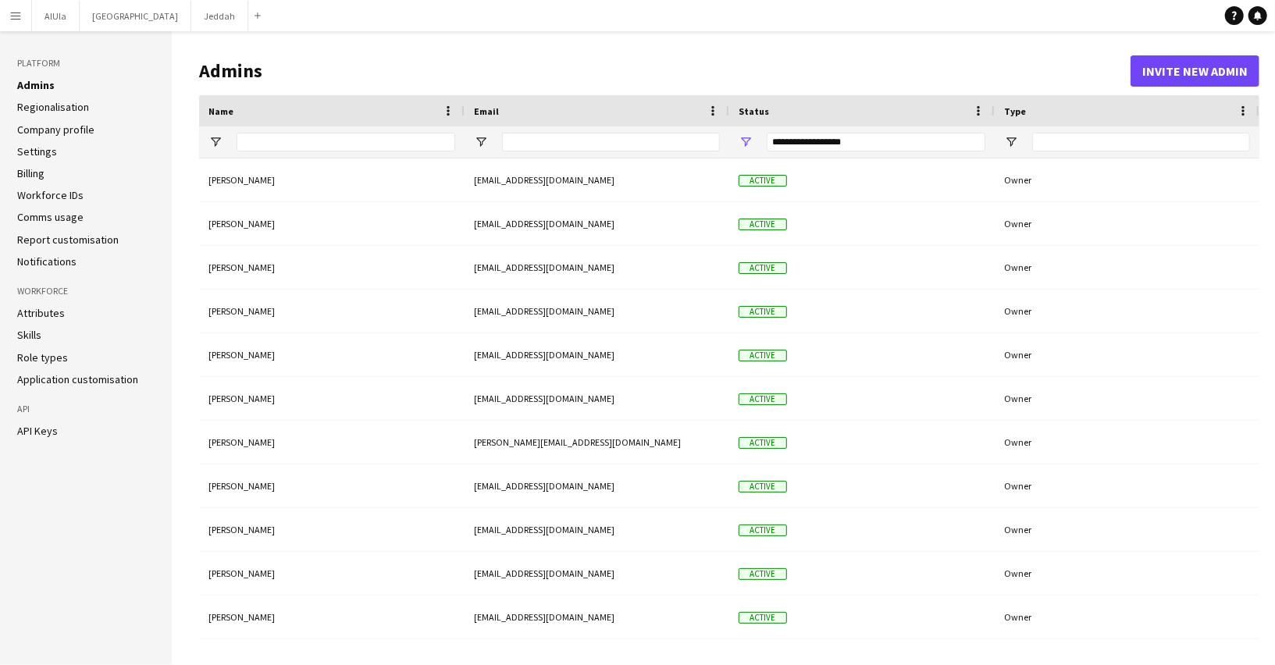
click at [14, 16] on app-icon "Menu" at bounding box center [15, 15] width 12 height 12
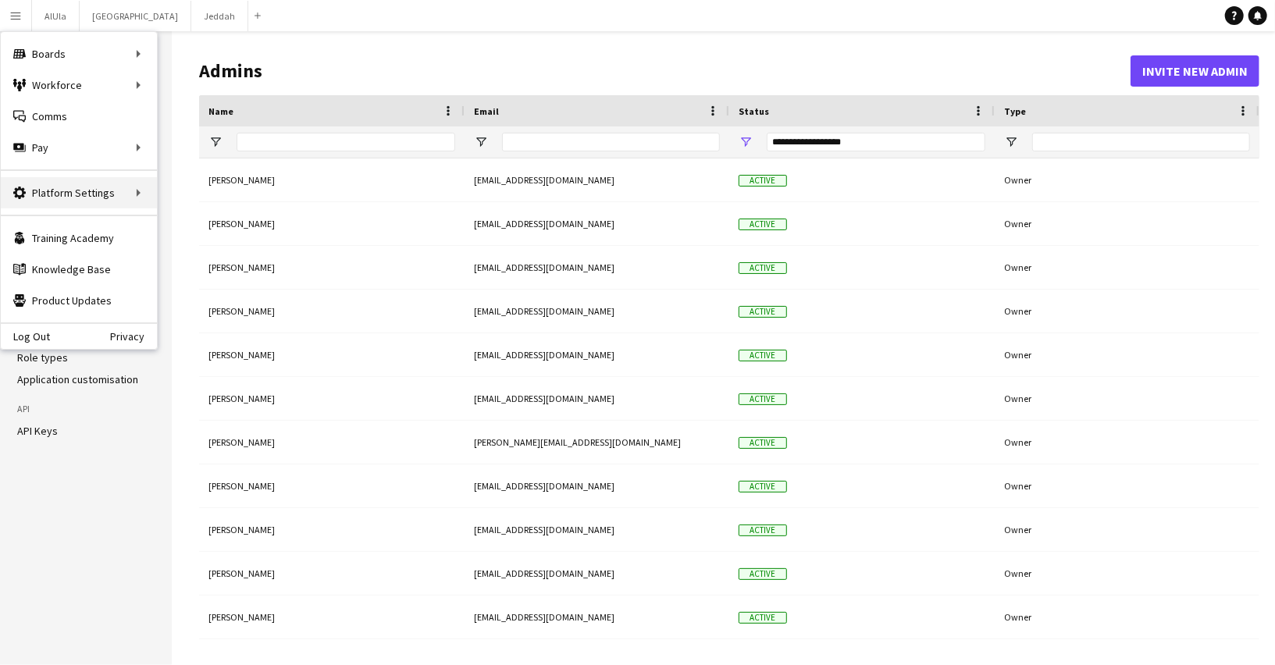
click at [127, 201] on div "Platform Settings Platform Settings" at bounding box center [79, 192] width 156 height 31
click at [197, 261] on link "Profiles" at bounding box center [236, 254] width 156 height 31
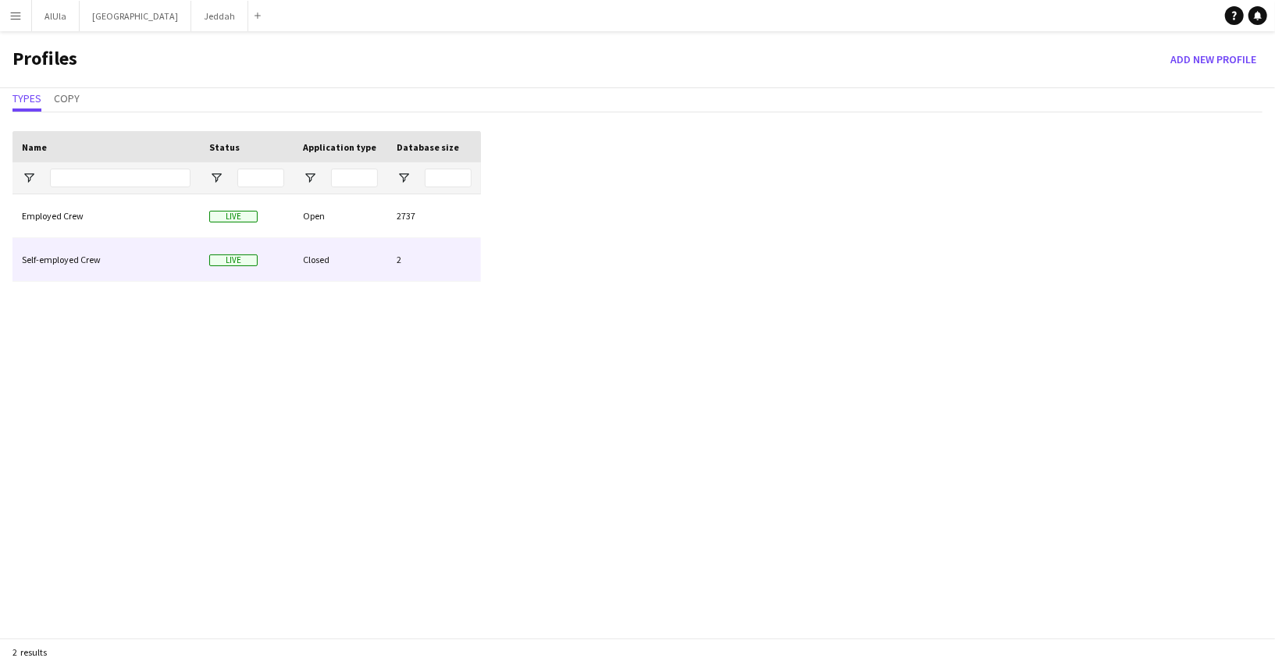
click at [318, 259] on div "Closed" at bounding box center [340, 259] width 94 height 43
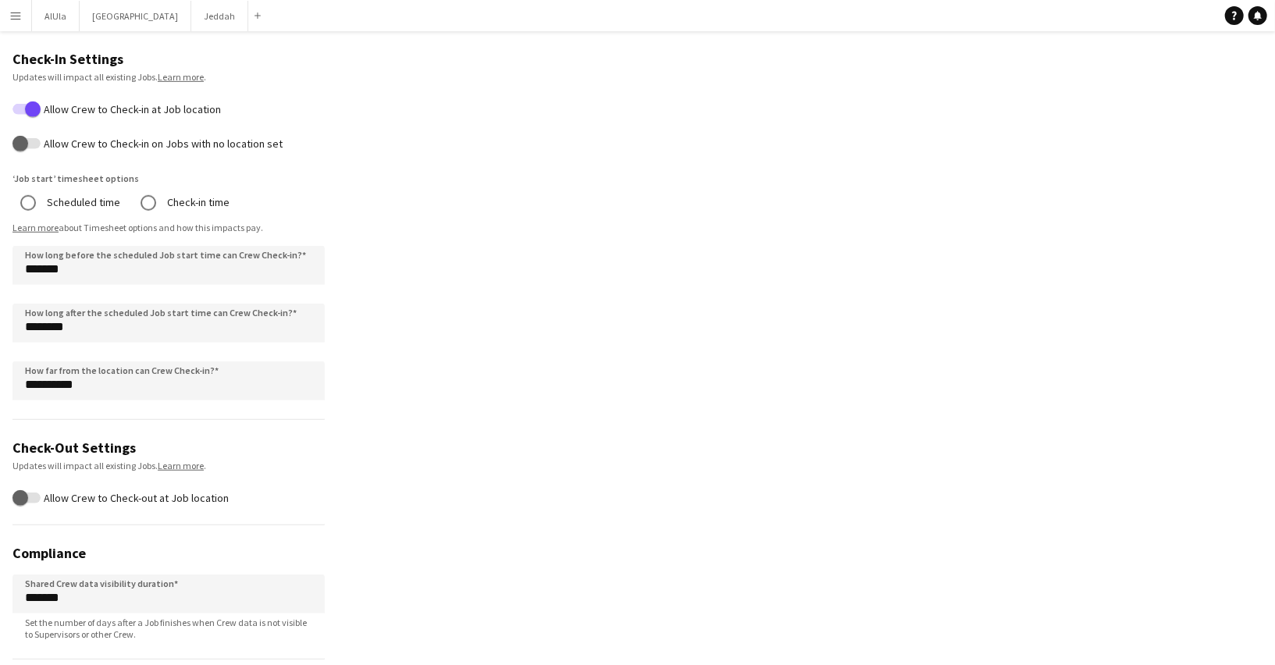
scroll to position [634, 0]
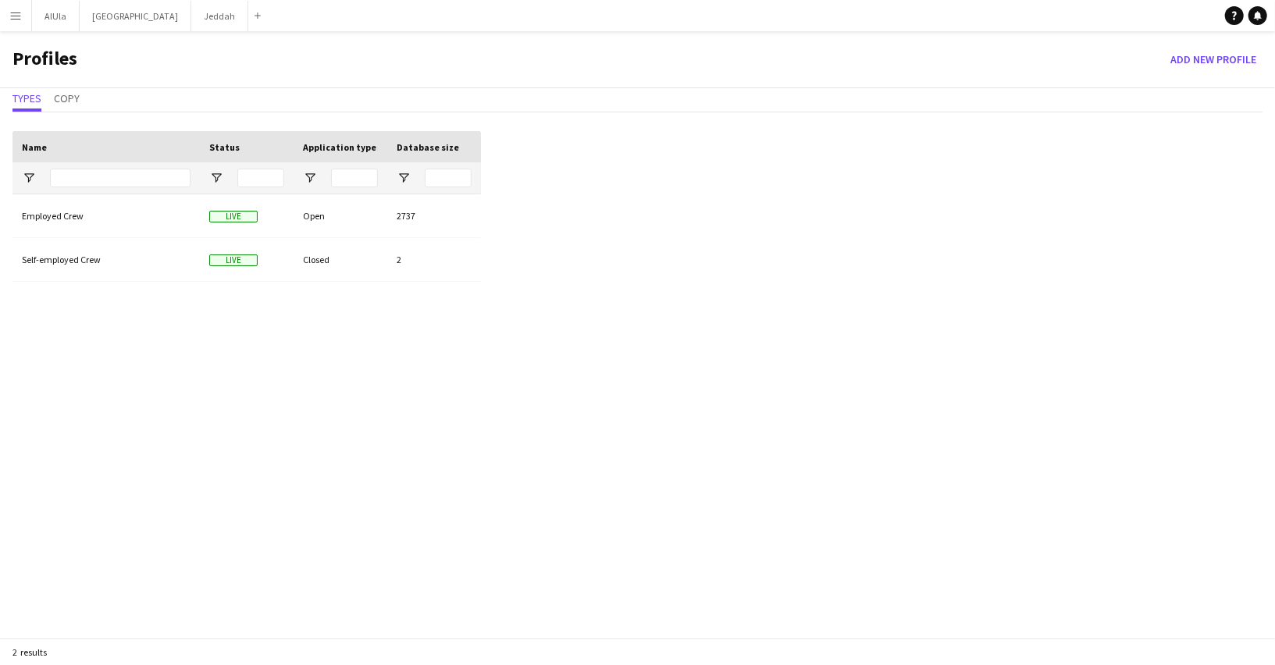
click at [19, 8] on button "Menu" at bounding box center [15, 15] width 31 height 31
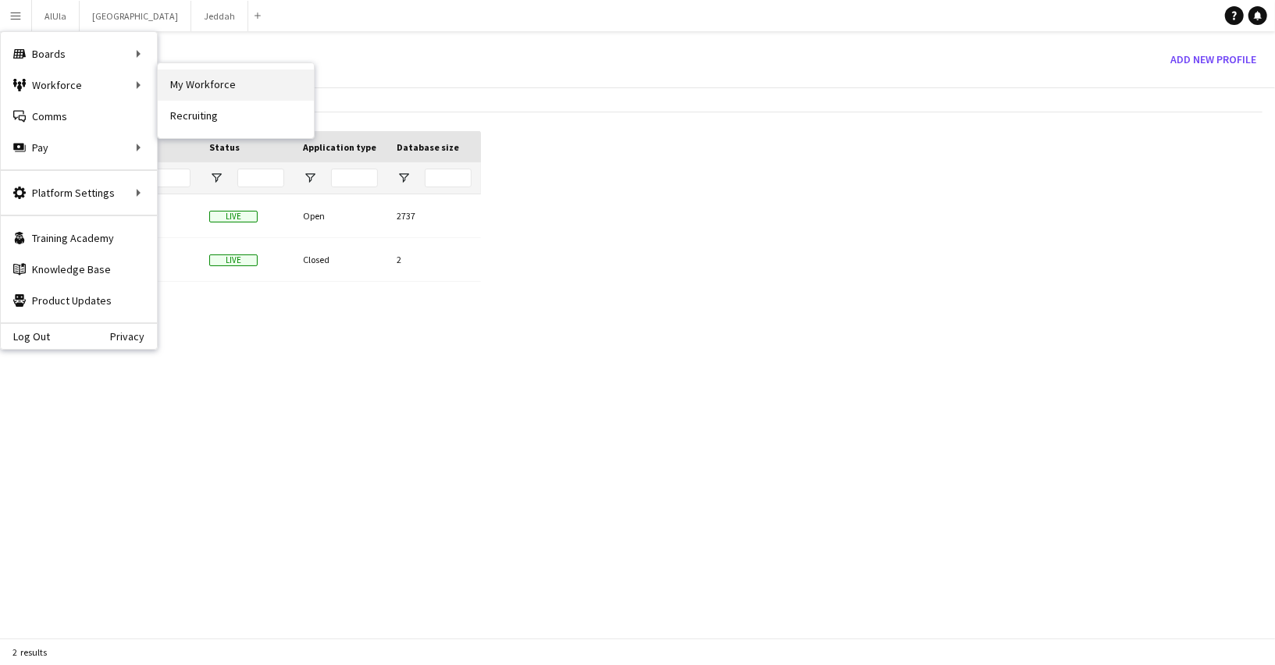
click at [219, 80] on link "My Workforce" at bounding box center [236, 84] width 156 height 31
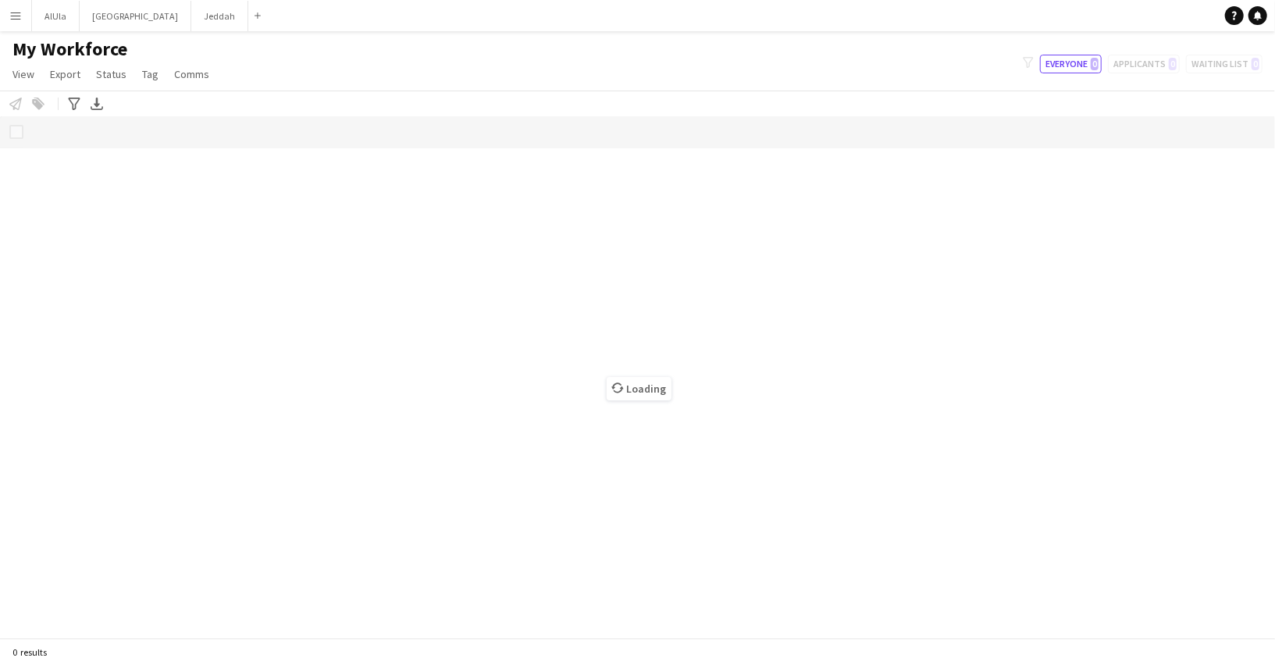
click at [16, 20] on app-icon "Menu" at bounding box center [15, 15] width 12 height 12
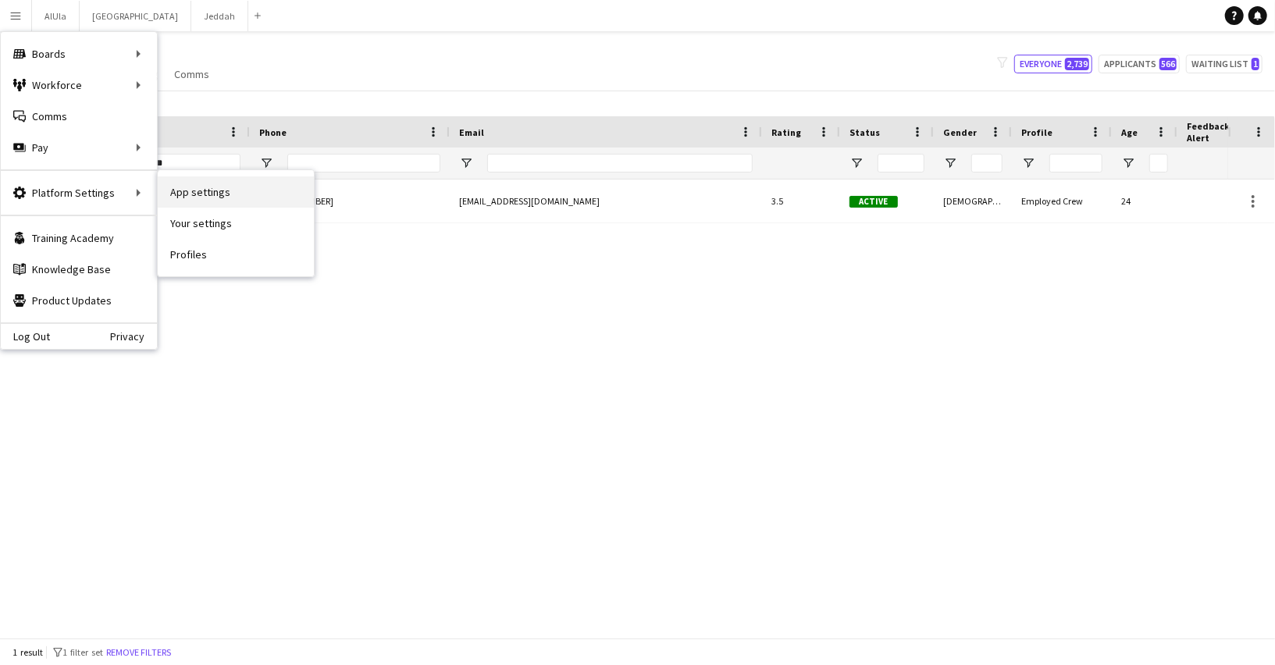
click at [175, 196] on link "App settings" at bounding box center [236, 191] width 156 height 31
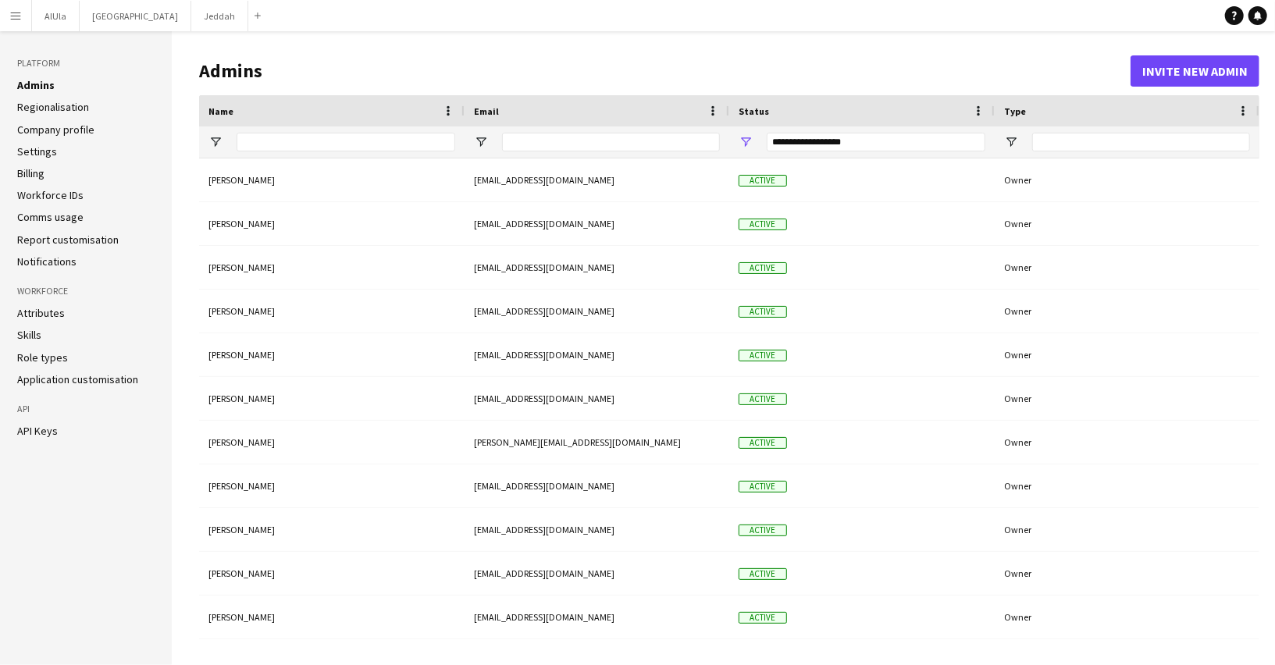
click at [64, 315] on li "Attributes" at bounding box center [85, 313] width 137 height 14
click at [34, 315] on link "Attributes" at bounding box center [41, 313] width 48 height 14
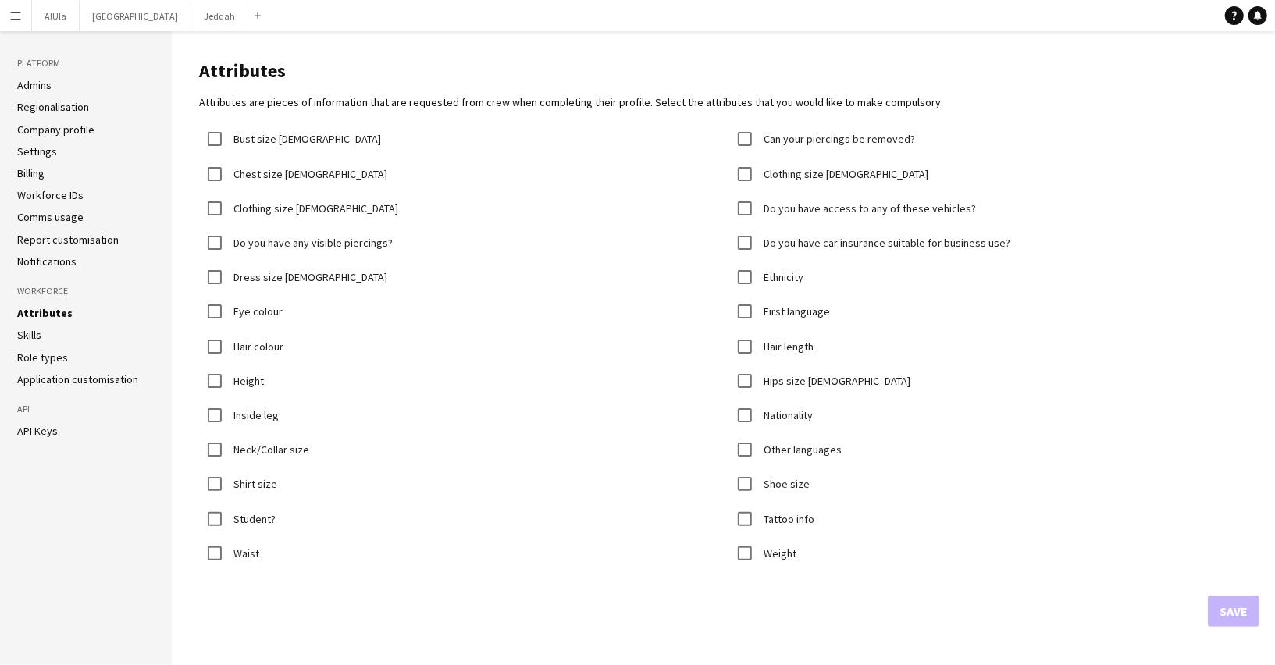
click at [14, 20] on app-icon "Menu" at bounding box center [15, 15] width 12 height 12
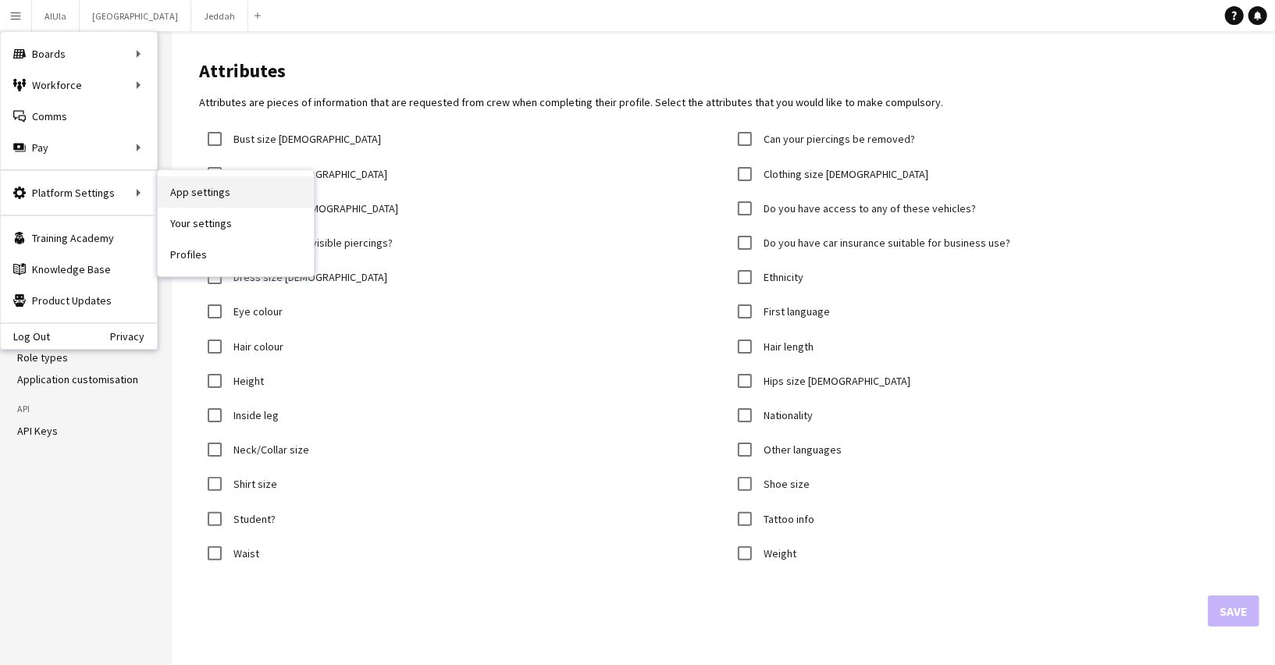
click at [176, 196] on link "App settings" at bounding box center [236, 191] width 156 height 31
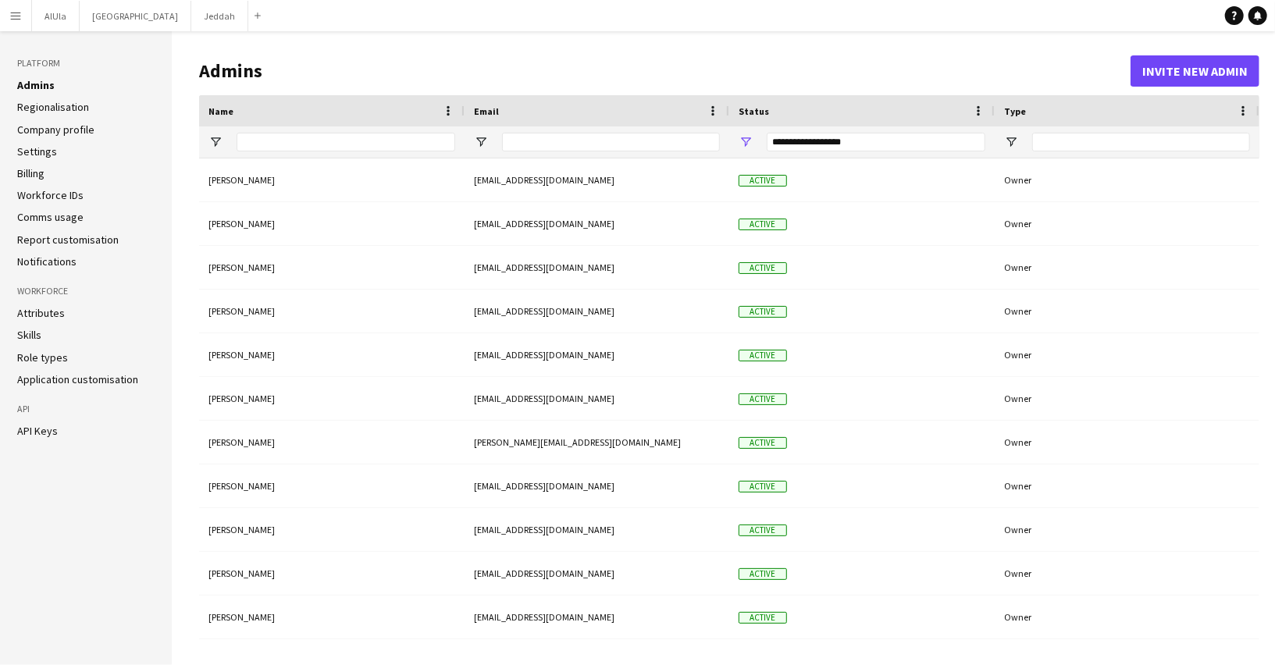
click at [77, 106] on link "Regionalisation" at bounding box center [53, 107] width 72 height 14
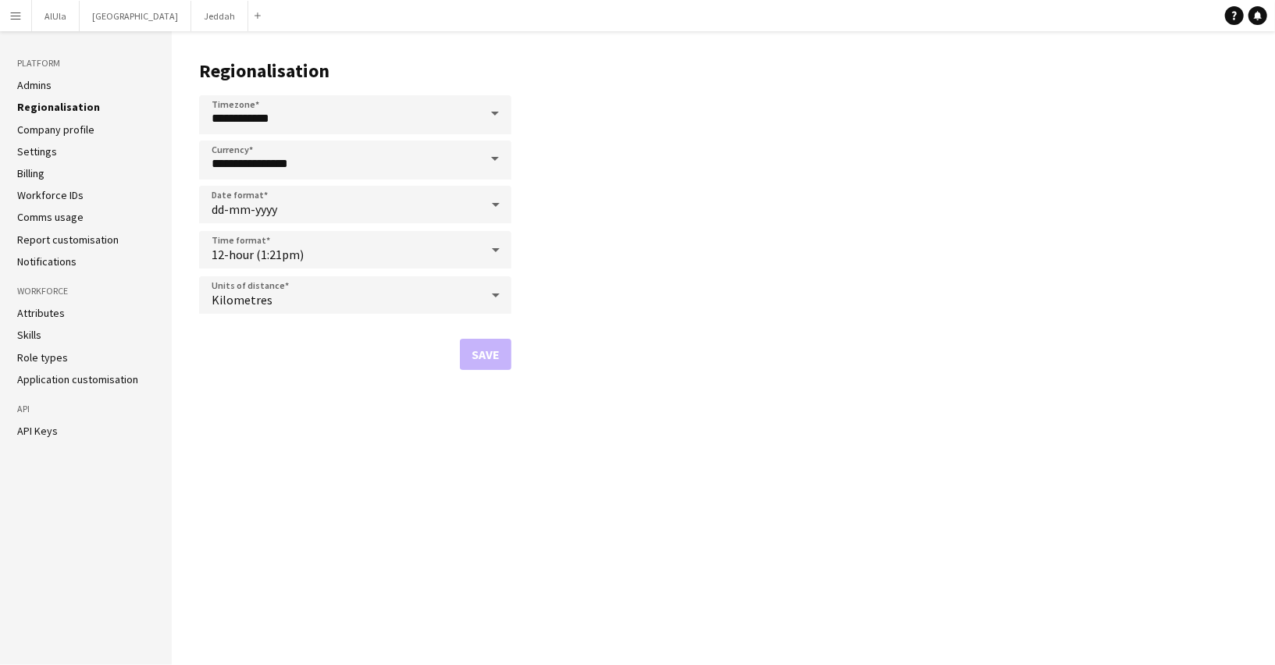
click at [77, 123] on link "Company profile" at bounding box center [55, 130] width 77 height 14
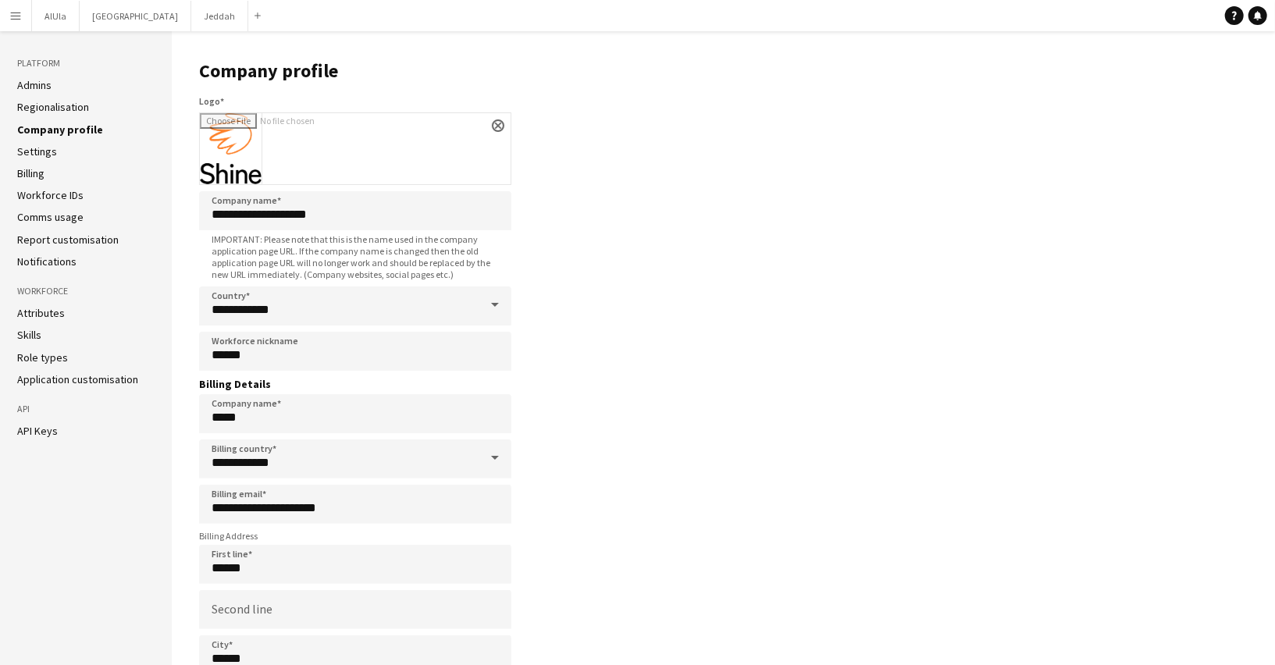
click at [73, 155] on li "Settings" at bounding box center [85, 151] width 137 height 14
click at [25, 153] on link "Settings" at bounding box center [37, 151] width 40 height 14
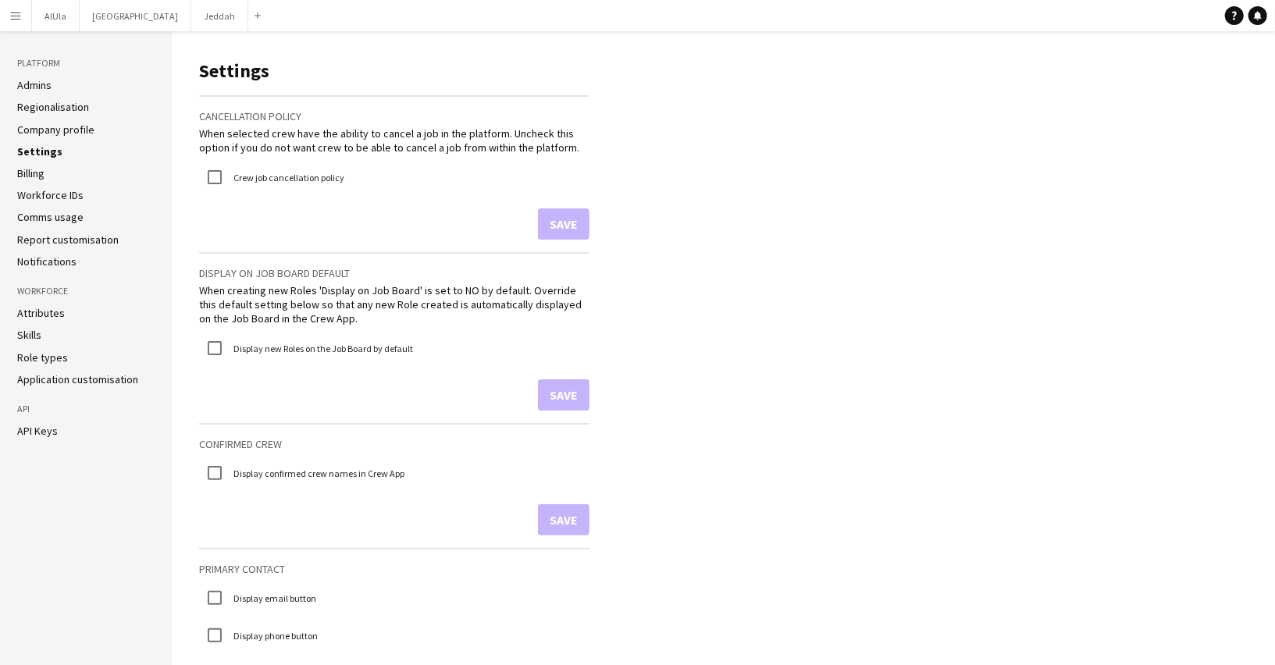
click at [44, 171] on link "Billing" at bounding box center [30, 173] width 27 height 14
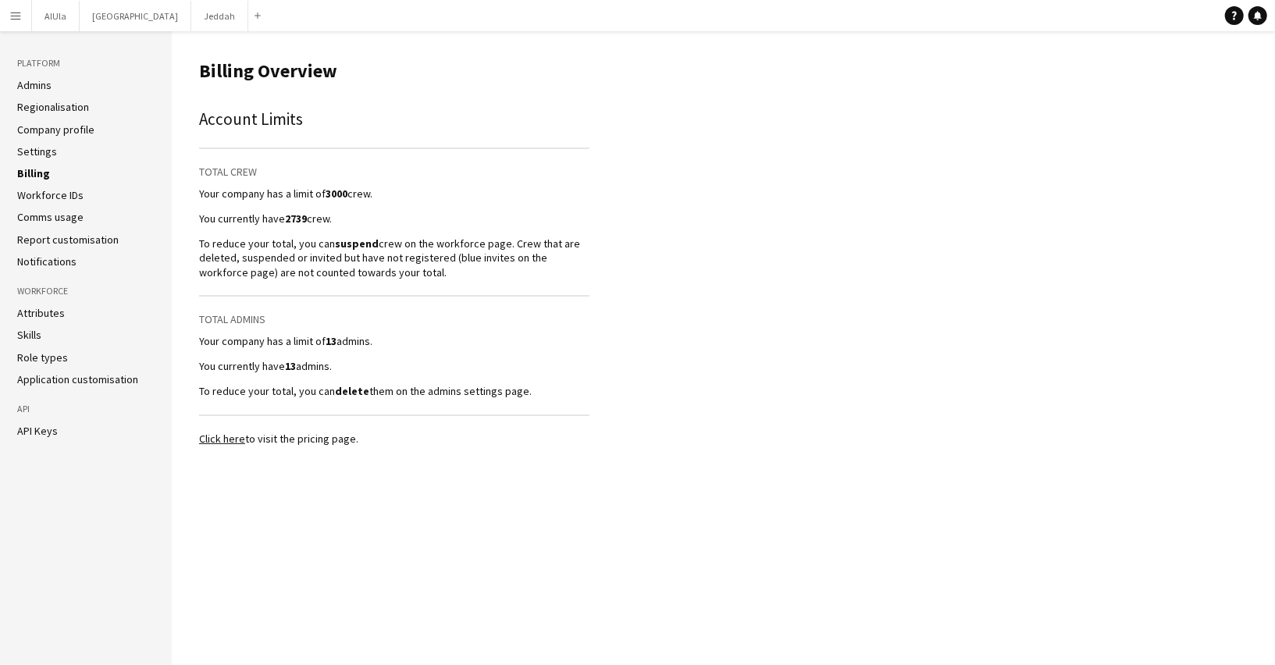
click at [45, 198] on link "Workforce IDs" at bounding box center [50, 195] width 66 height 14
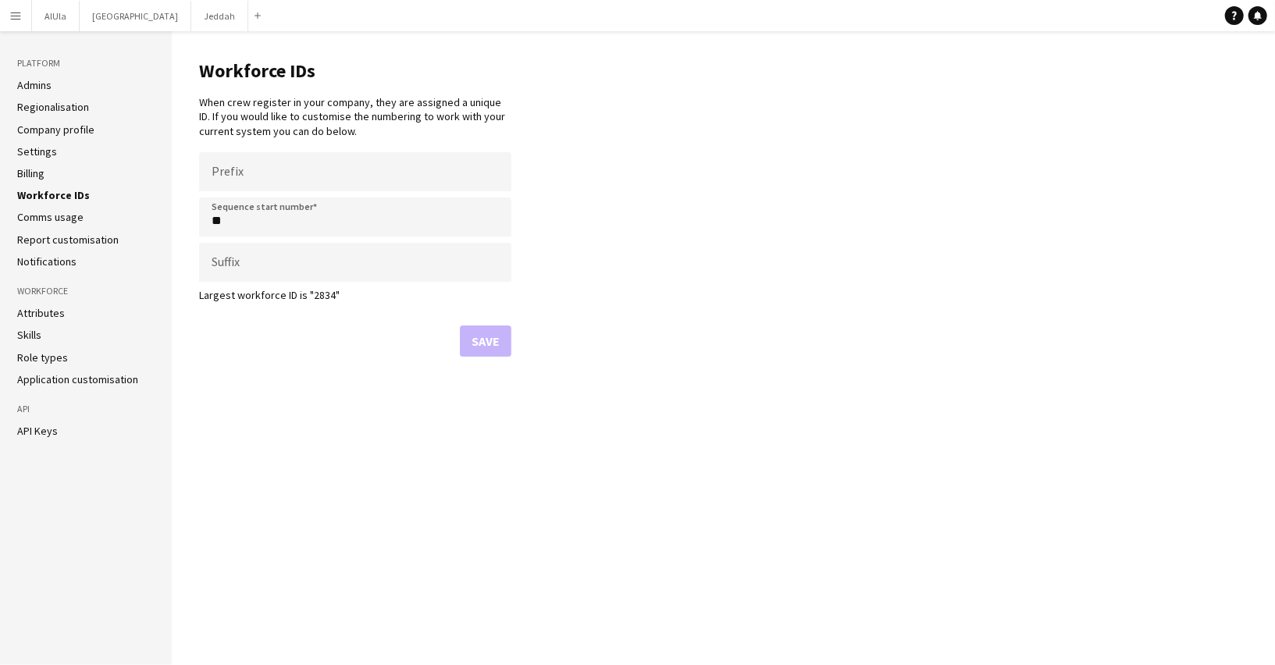
click at [48, 215] on link "Comms usage" at bounding box center [50, 217] width 66 height 14
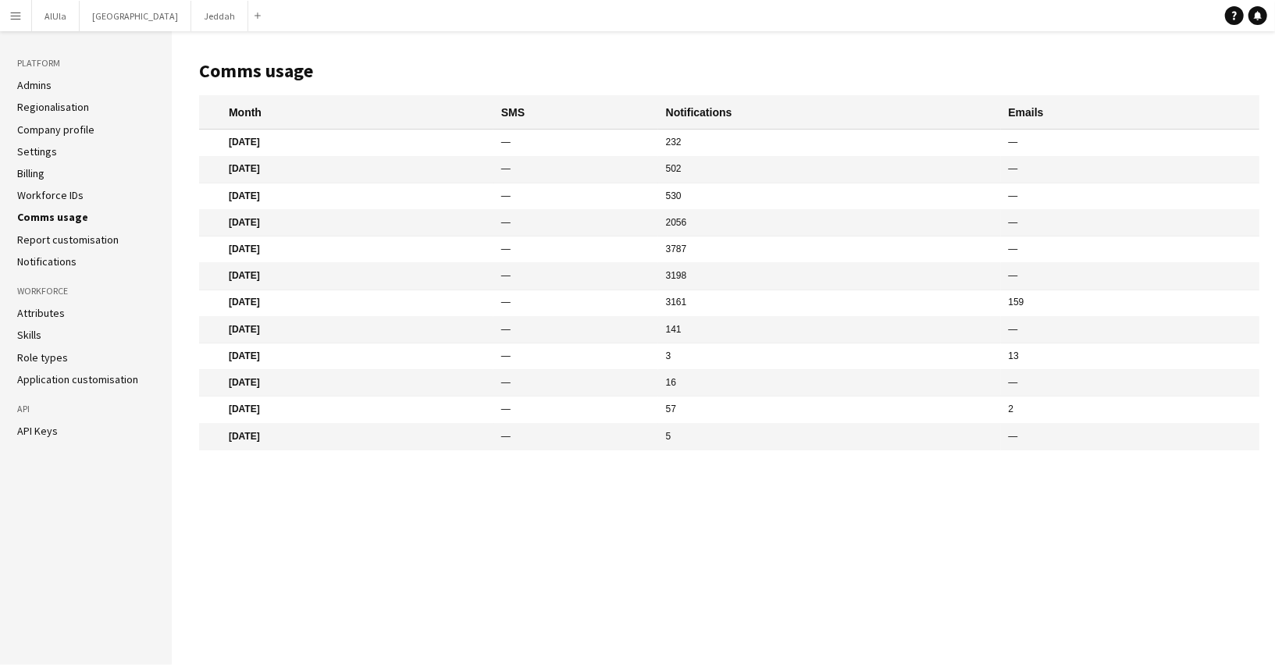
click at [61, 240] on link "Report customisation" at bounding box center [67, 240] width 101 height 14
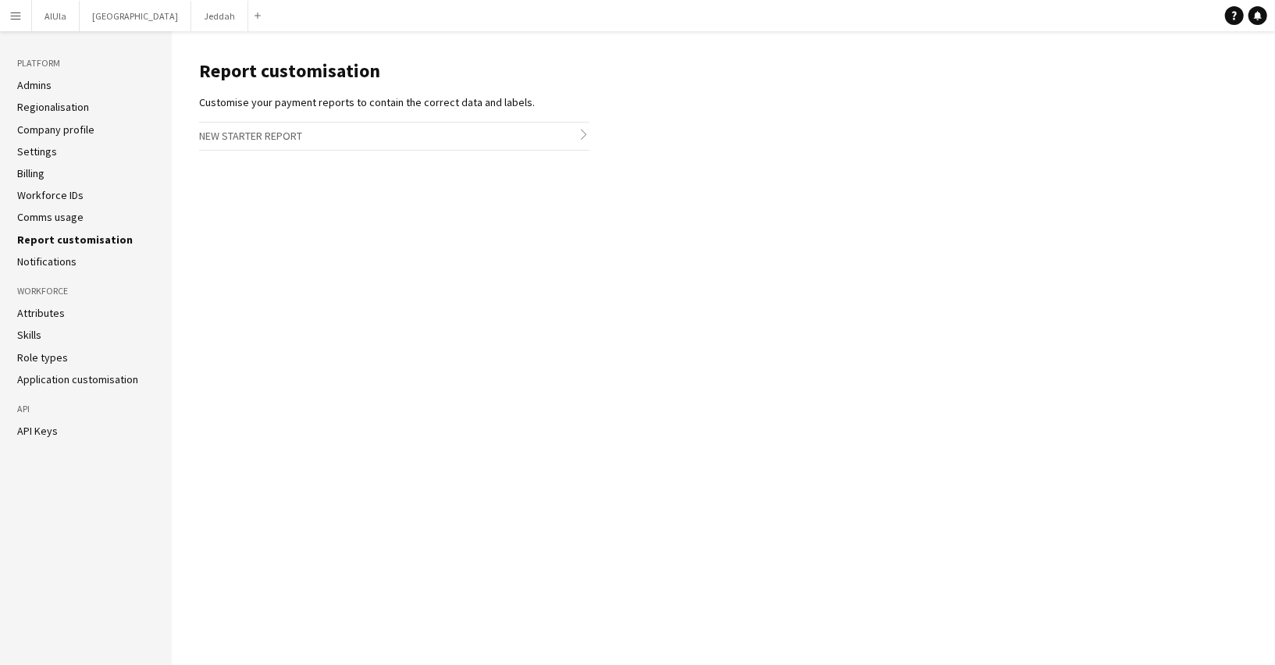
click at [66, 263] on link "Notifications" at bounding box center [46, 261] width 59 height 14
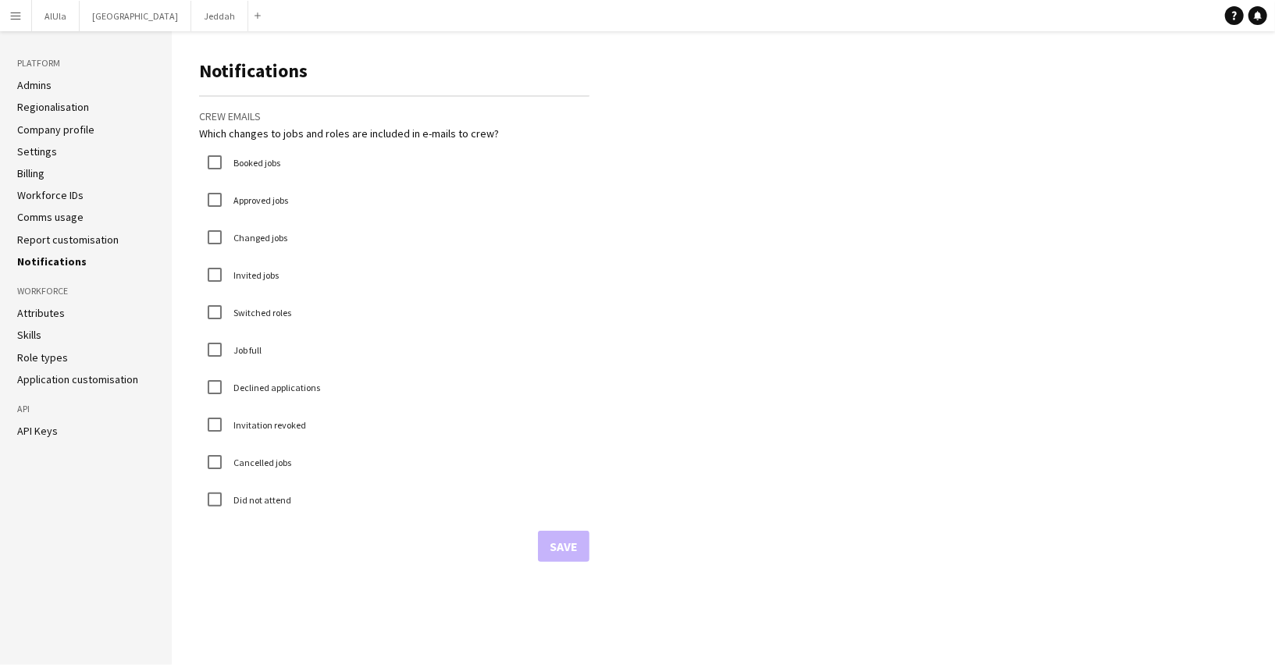
click at [62, 290] on h3 "Workforce" at bounding box center [85, 291] width 137 height 14
click at [47, 315] on link "Attributes" at bounding box center [41, 313] width 48 height 14
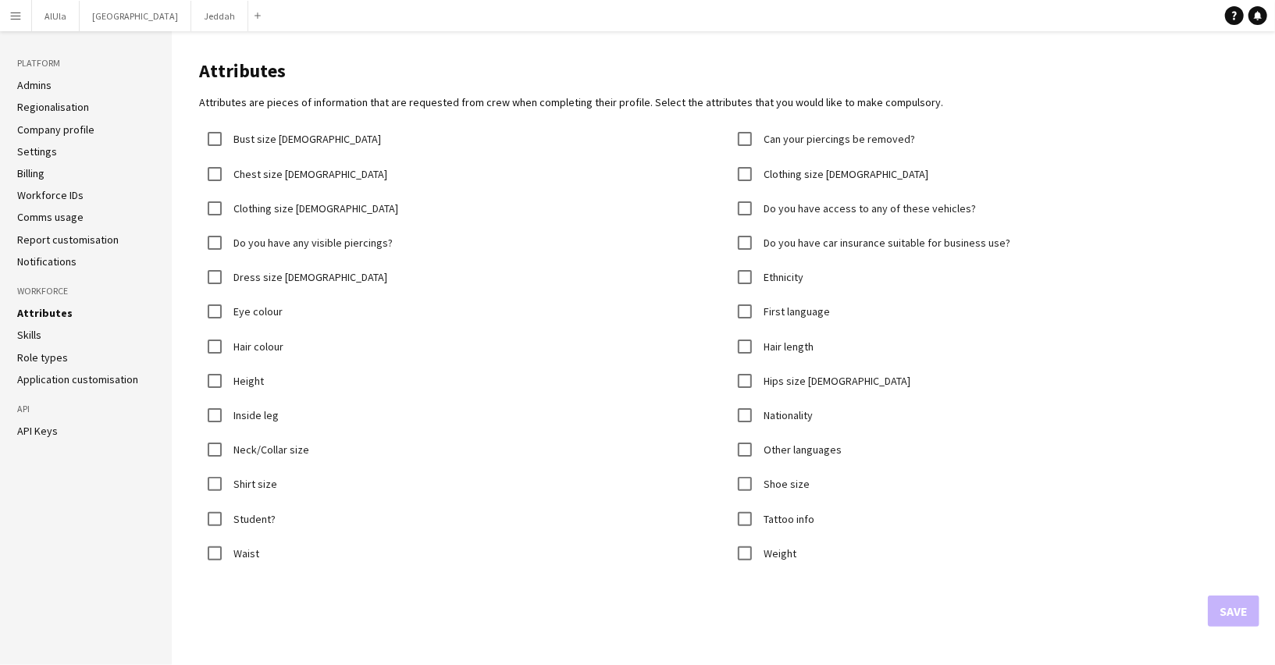
click at [30, 336] on link "Skills" at bounding box center [29, 335] width 24 height 14
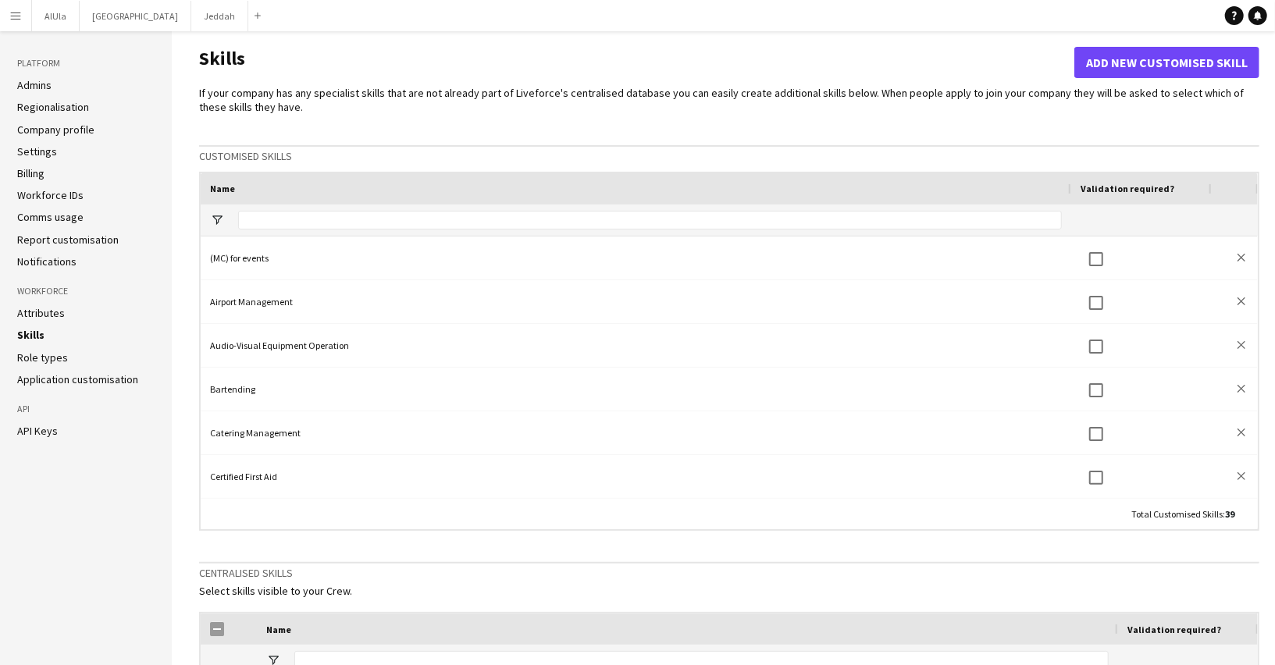
click at [43, 358] on link "Role types" at bounding box center [42, 357] width 51 height 14
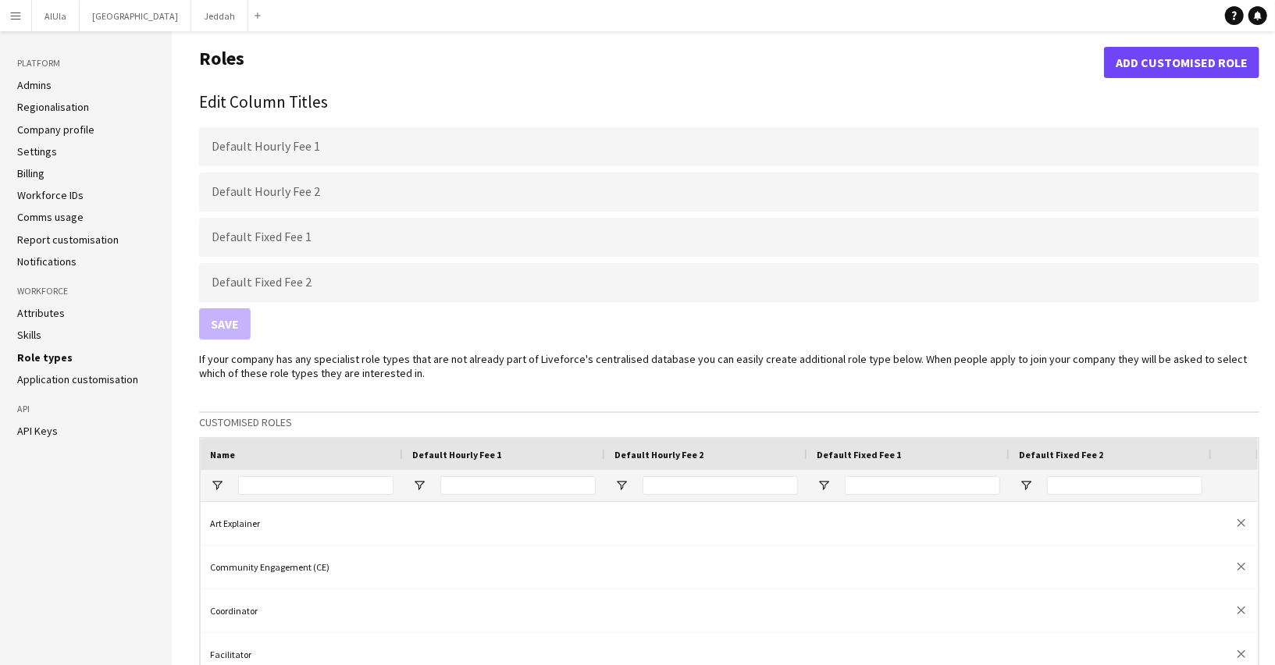
click at [113, 381] on link "Application customisation" at bounding box center [77, 379] width 121 height 14
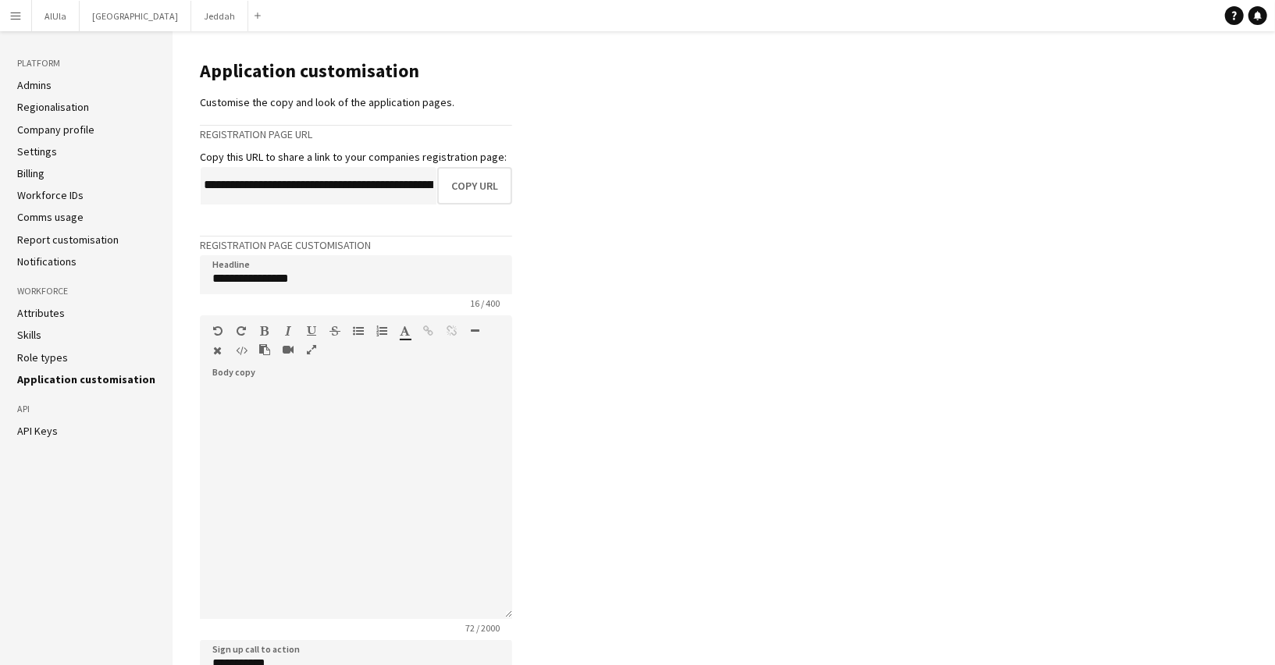
click at [51, 109] on link "Regionalisation" at bounding box center [53, 107] width 72 height 14
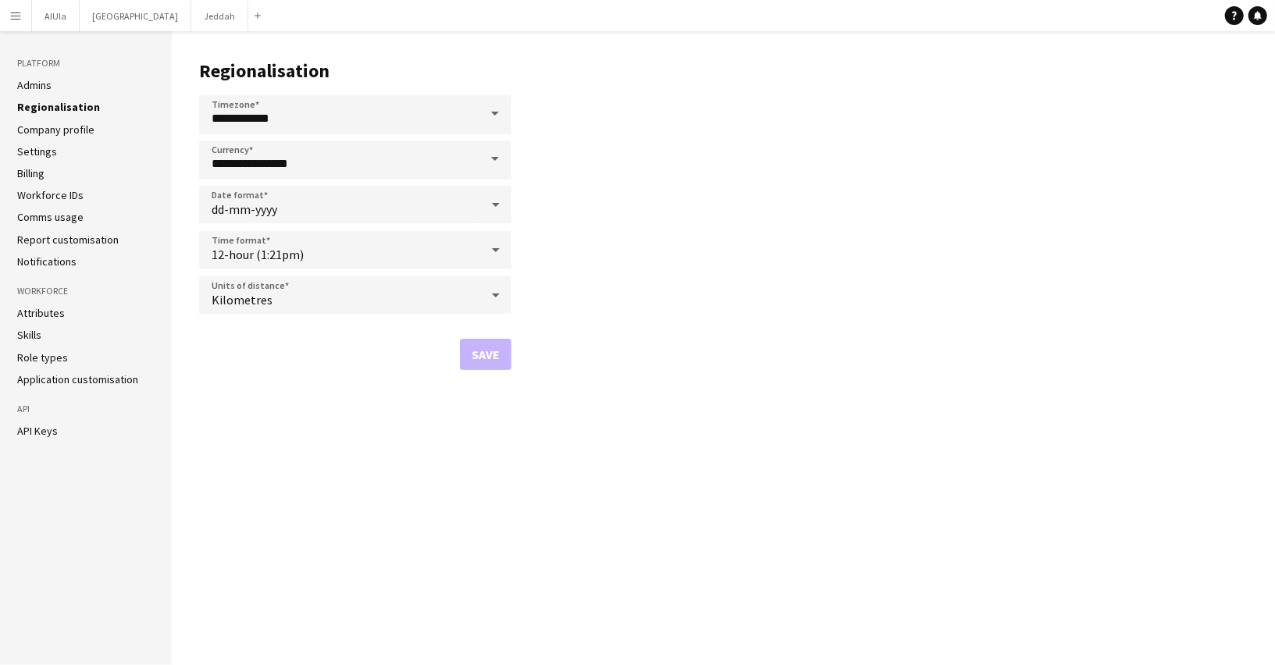
click at [13, 27] on button "Menu" at bounding box center [15, 15] width 31 height 31
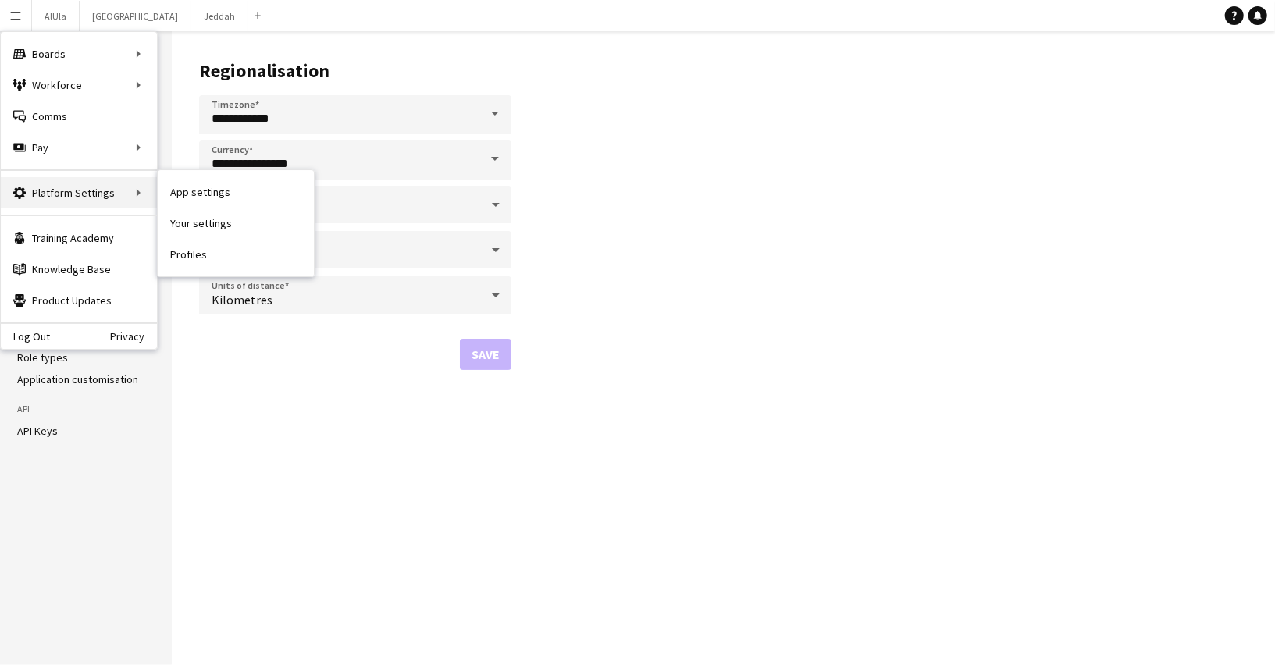
click at [140, 195] on div "Platform Settings Platform Settings" at bounding box center [79, 192] width 156 height 31
click at [119, 197] on div "Platform Settings Platform Settings" at bounding box center [79, 192] width 156 height 31
click at [16, 10] on app-icon "Menu" at bounding box center [15, 15] width 12 height 12
click at [192, 200] on link "App settings" at bounding box center [236, 191] width 156 height 31
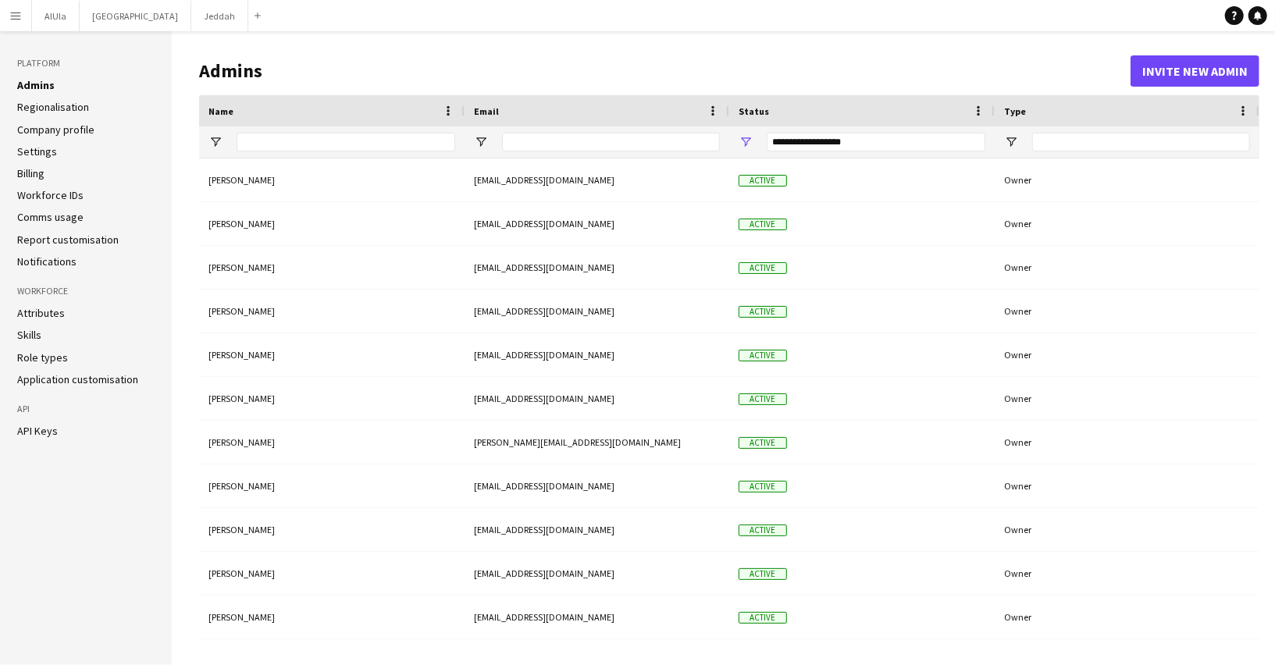
click at [69, 265] on link "Notifications" at bounding box center [46, 261] width 59 height 14
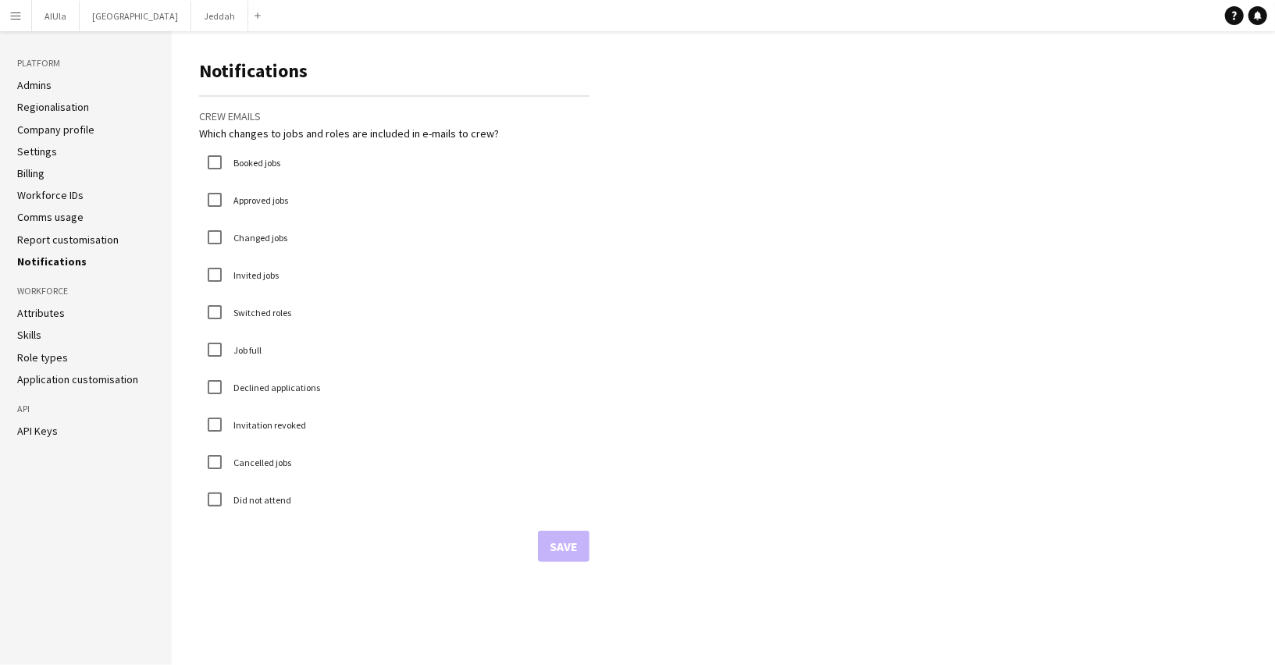
click at [51, 312] on link "Attributes" at bounding box center [41, 313] width 48 height 14
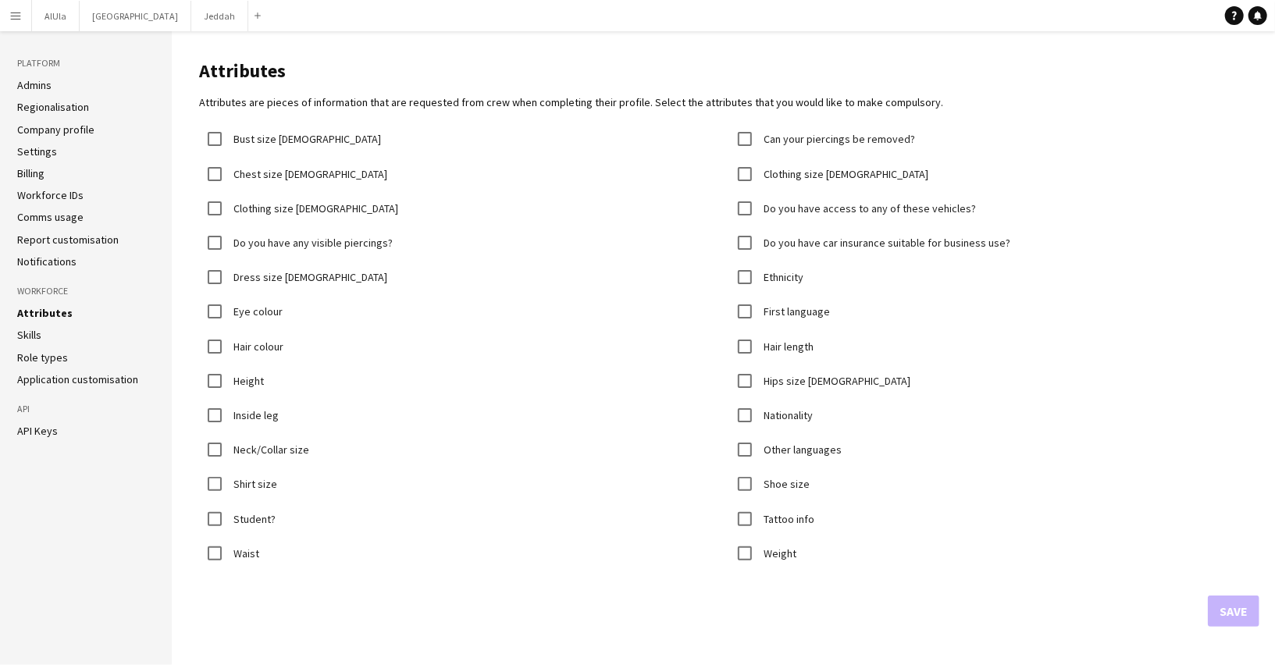
click at [56, 360] on link "Role types" at bounding box center [42, 357] width 51 height 14
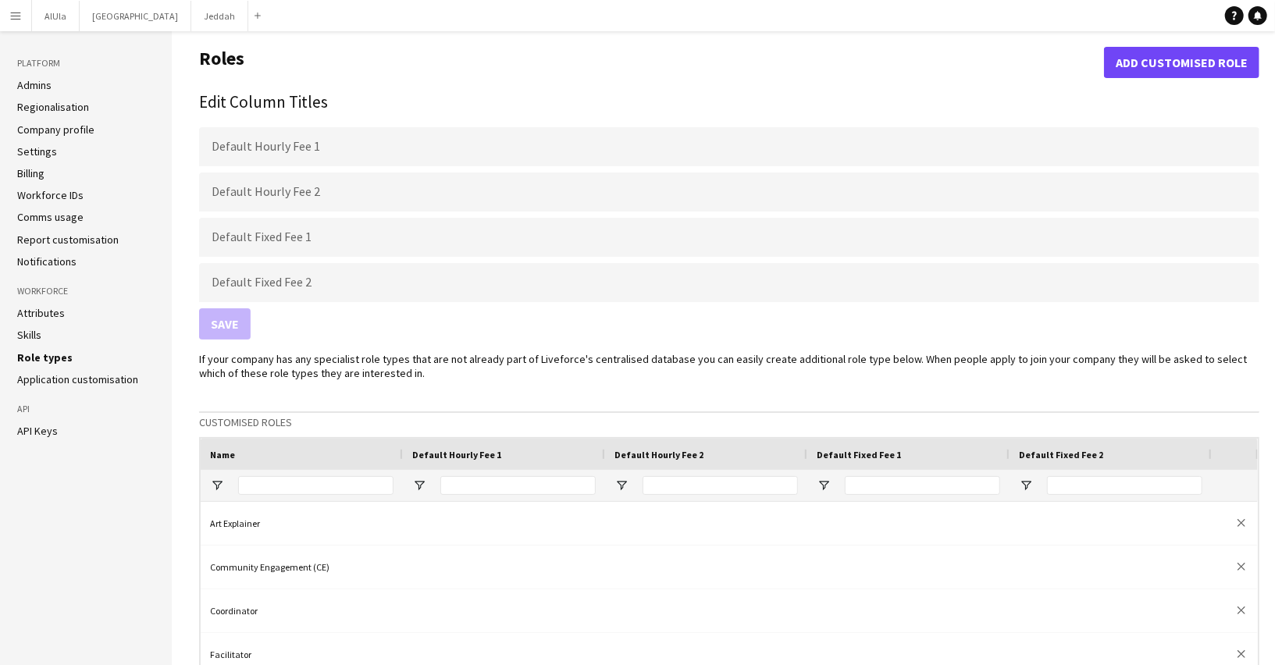
click at [67, 382] on link "Application customisation" at bounding box center [77, 379] width 121 height 14
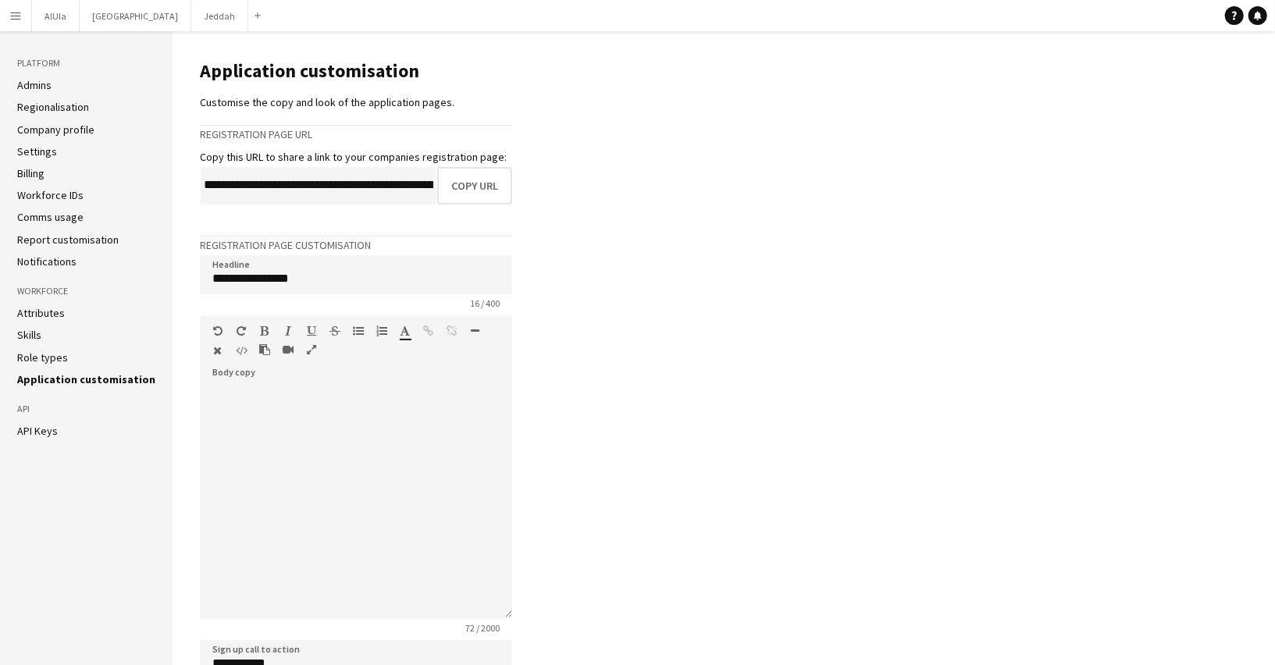
click at [59, 215] on link "Comms usage" at bounding box center [50, 217] width 66 height 14
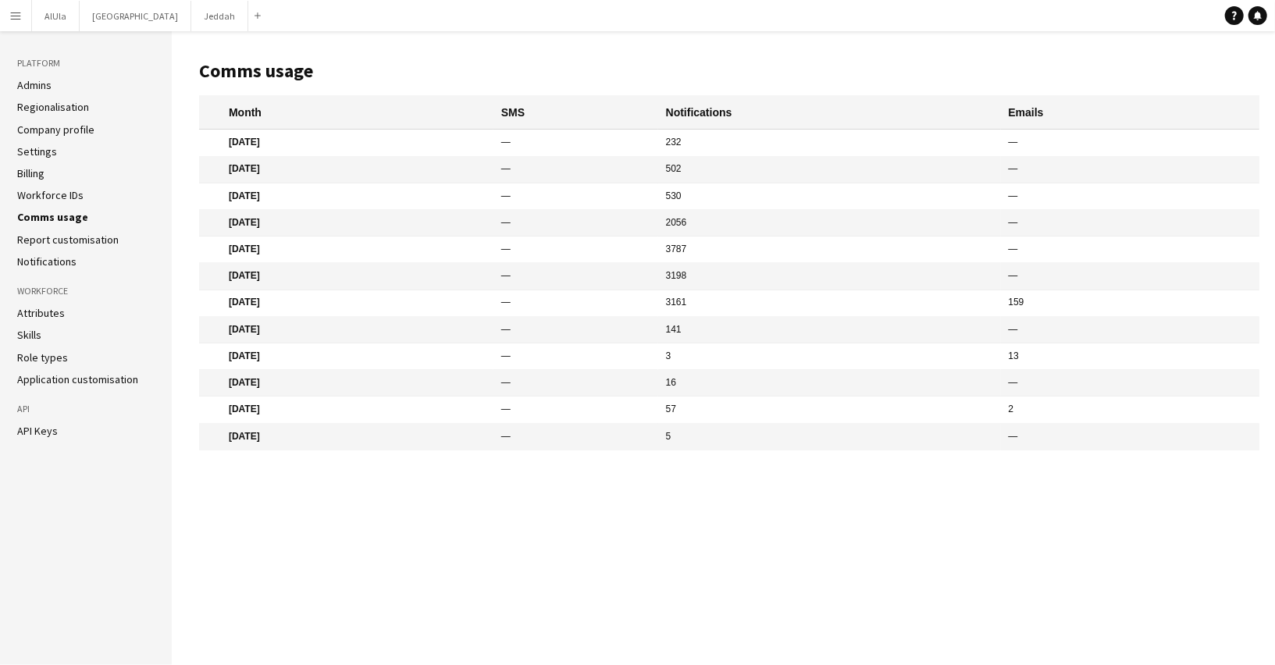
click at [69, 235] on link "Report customisation" at bounding box center [67, 240] width 101 height 14
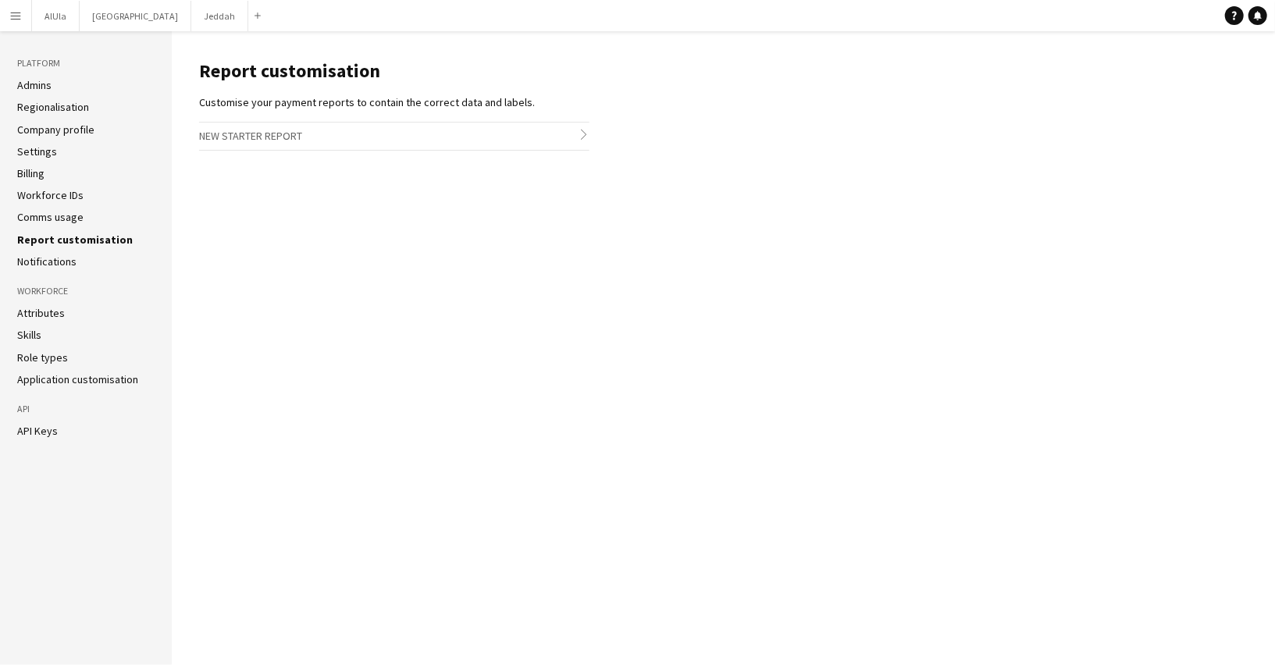
click at [61, 132] on link "Company profile" at bounding box center [55, 130] width 77 height 14
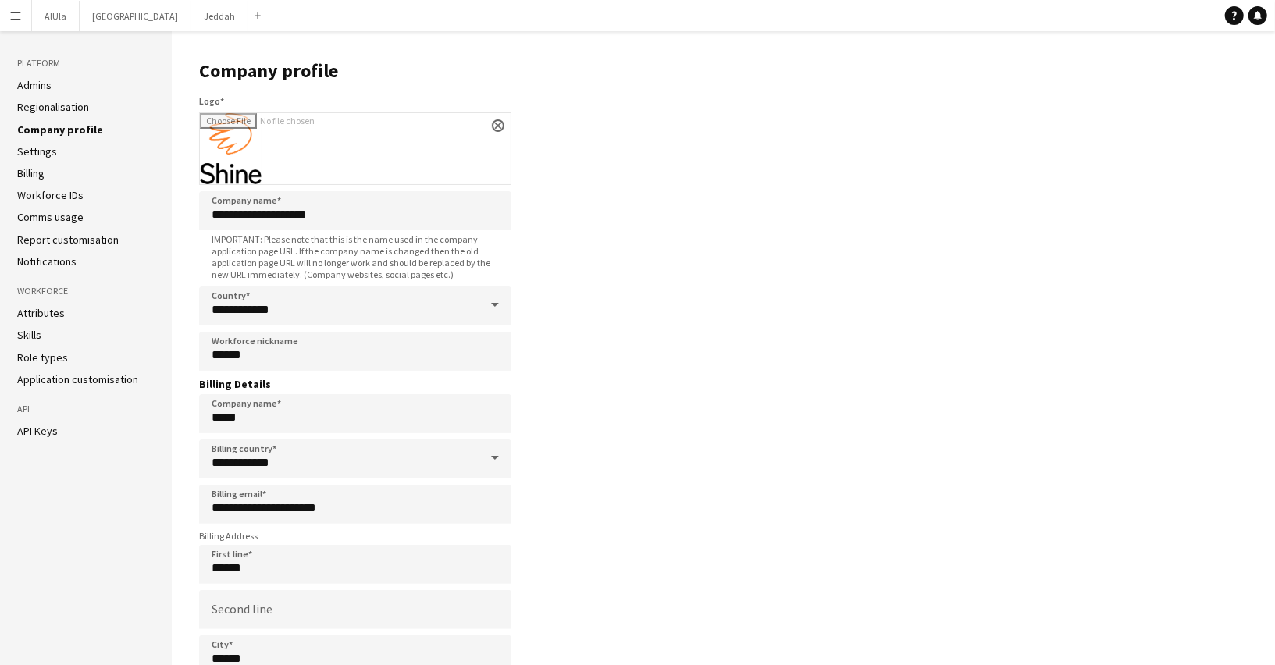
click at [52, 103] on link "Regionalisation" at bounding box center [53, 107] width 72 height 14
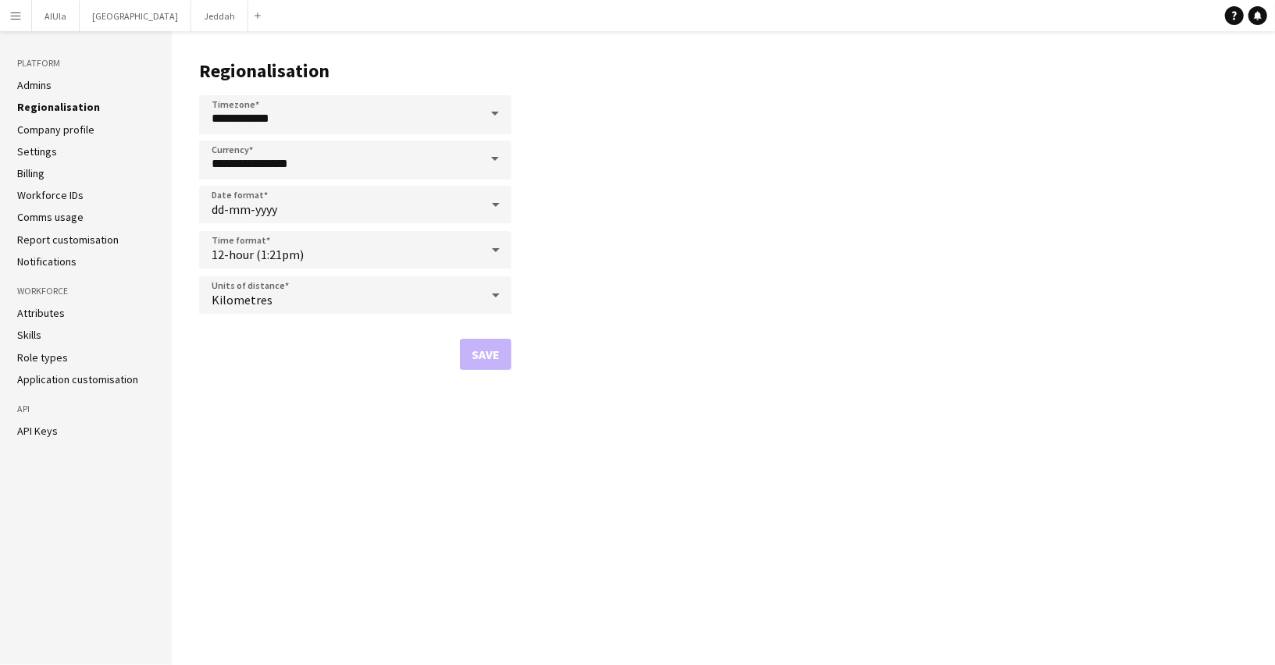
click at [48, 86] on link "Admins" at bounding box center [34, 85] width 34 height 14
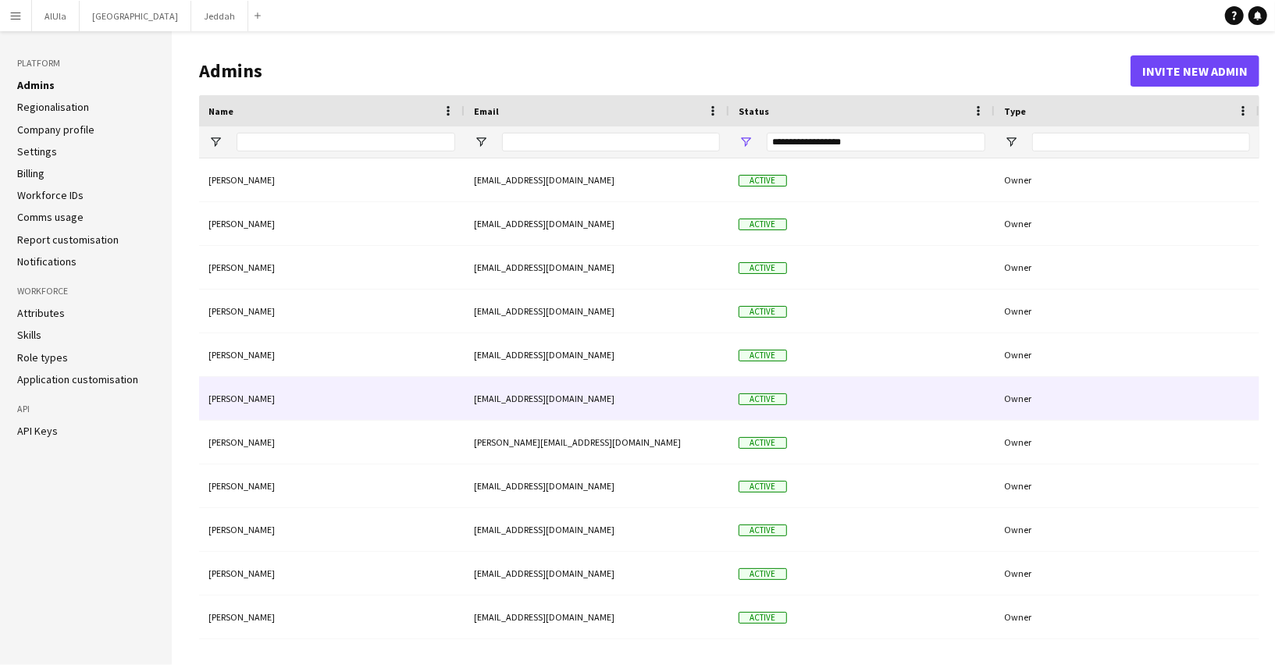
scroll to position [85, 0]
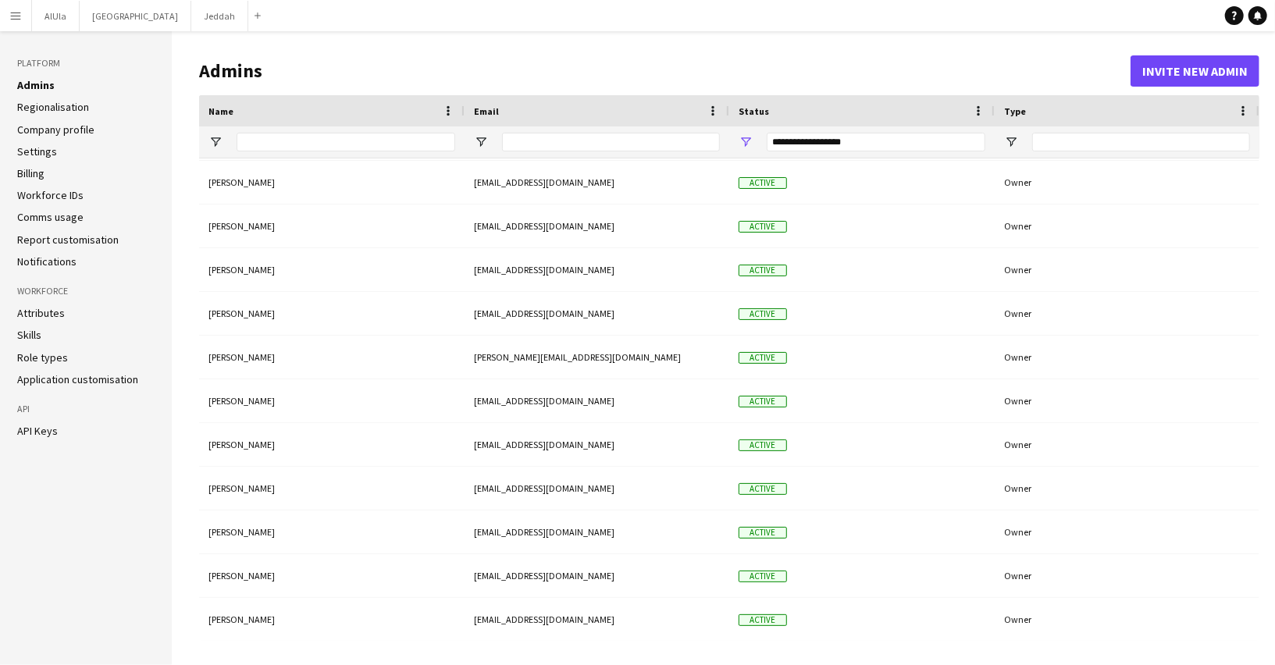
click at [16, 23] on button "Menu" at bounding box center [15, 15] width 31 height 31
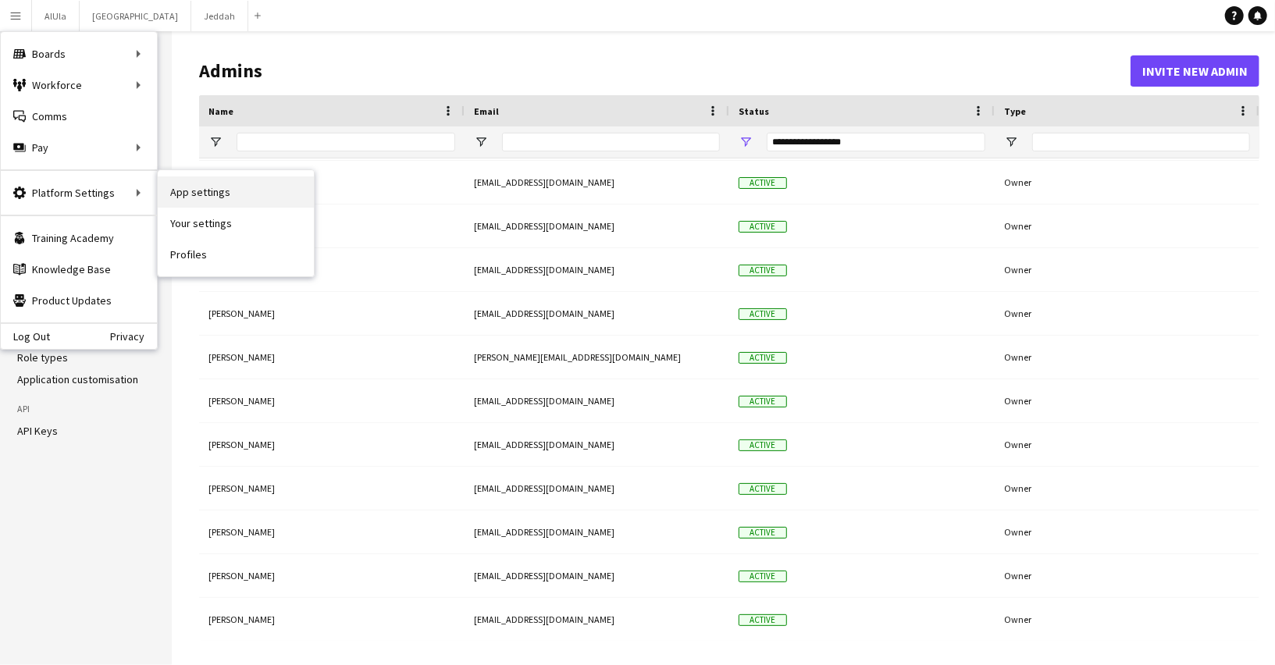
click at [182, 192] on link "App settings" at bounding box center [236, 191] width 156 height 31
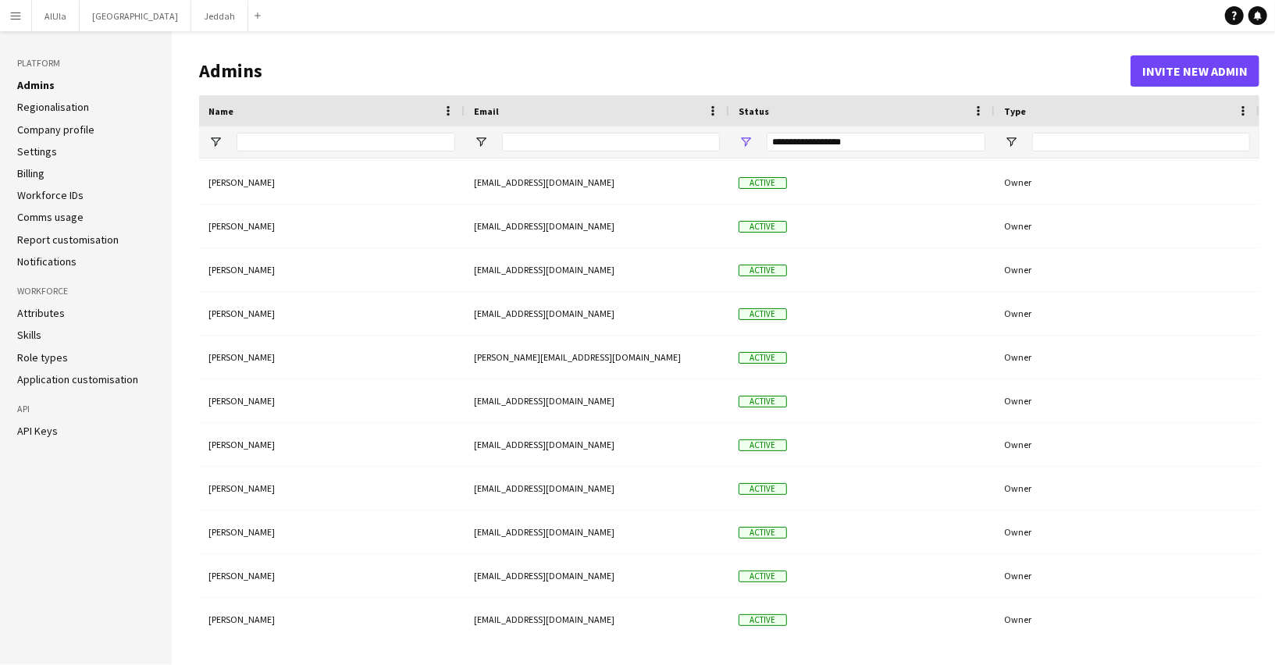
click at [26, 22] on button "Menu" at bounding box center [15, 15] width 31 height 31
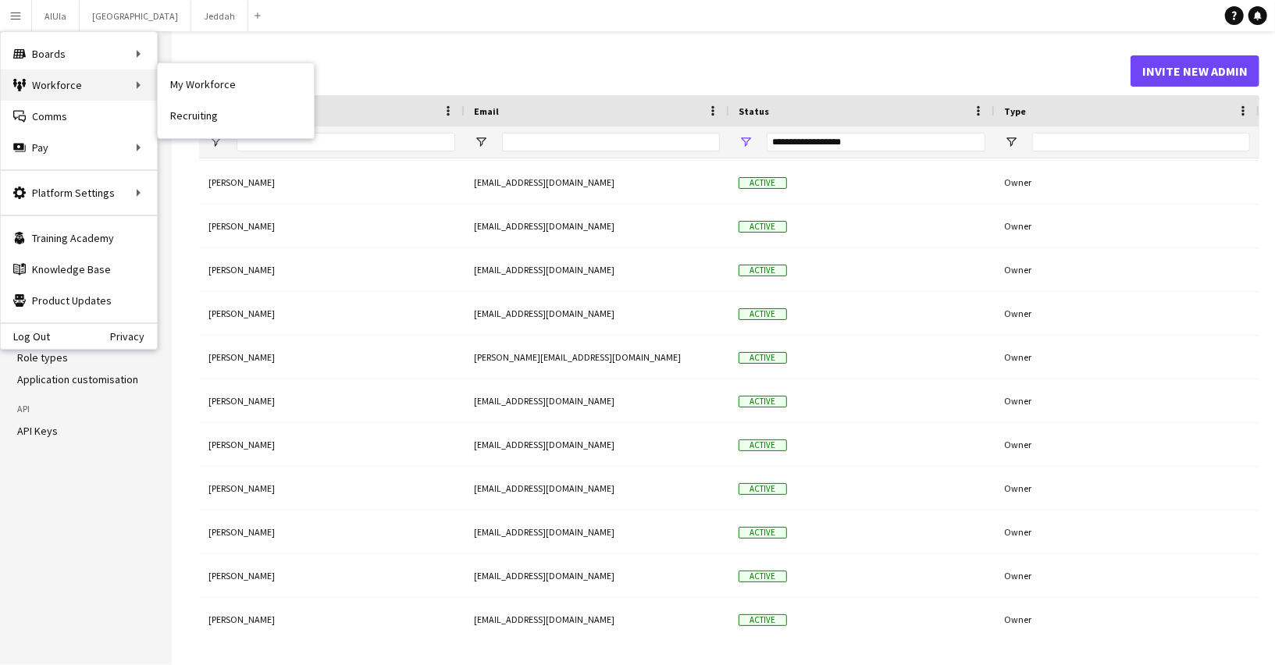
click at [89, 91] on div "Workforce Workforce" at bounding box center [79, 84] width 156 height 31
click at [133, 85] on div "Workforce Workforce" at bounding box center [79, 84] width 156 height 31
click at [74, 85] on div "Workforce Workforce" at bounding box center [79, 84] width 156 height 31
click at [18, 81] on icon at bounding box center [19, 86] width 4 height 10
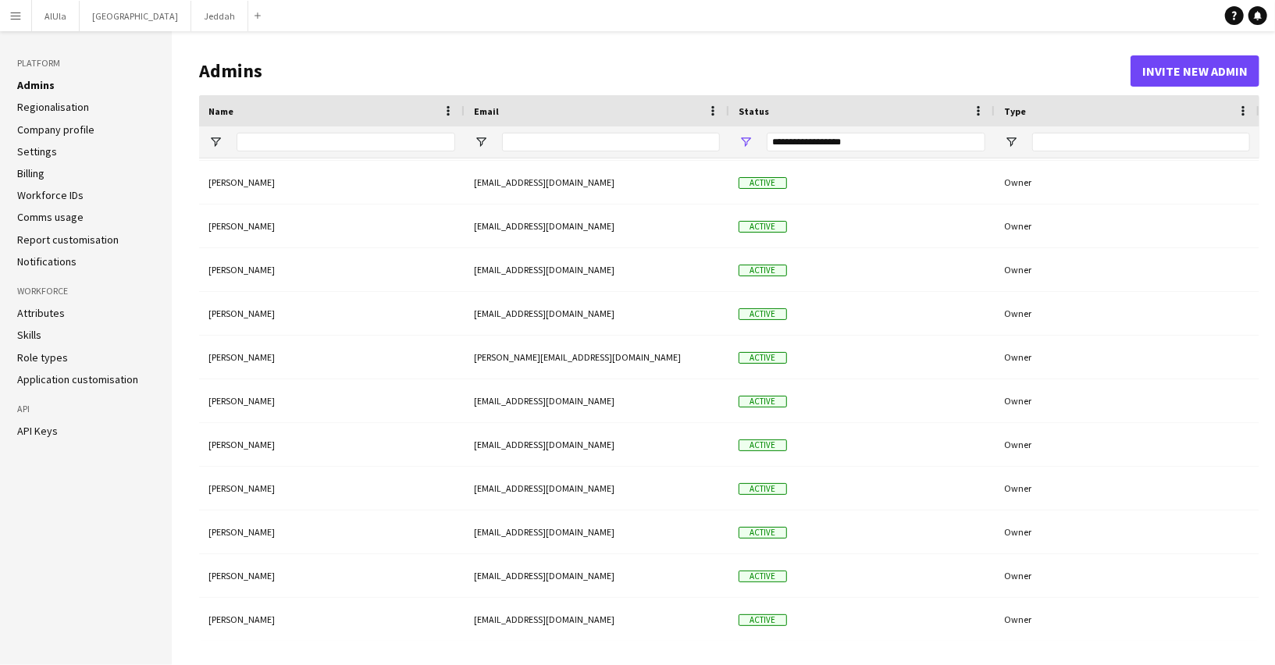
click at [18, 81] on link "Admins" at bounding box center [35, 85] width 37 height 14
click at [17, 21] on app-icon "Menu" at bounding box center [15, 15] width 12 height 12
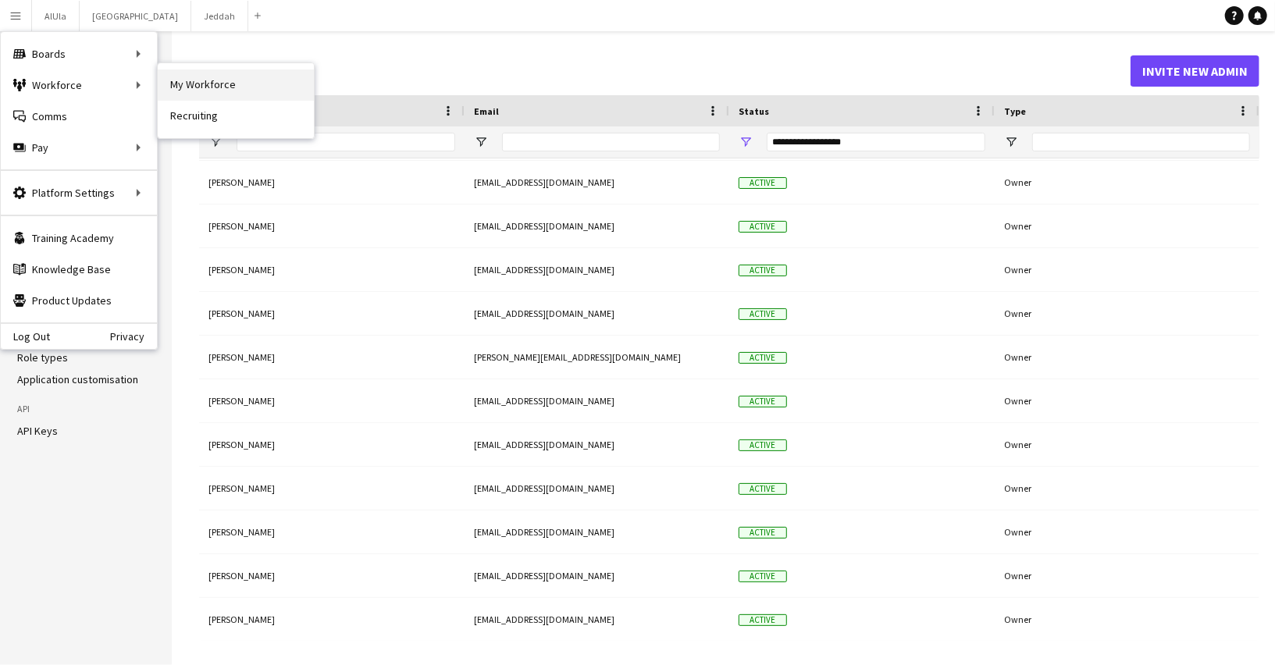
click at [218, 79] on link "My Workforce" at bounding box center [236, 84] width 156 height 31
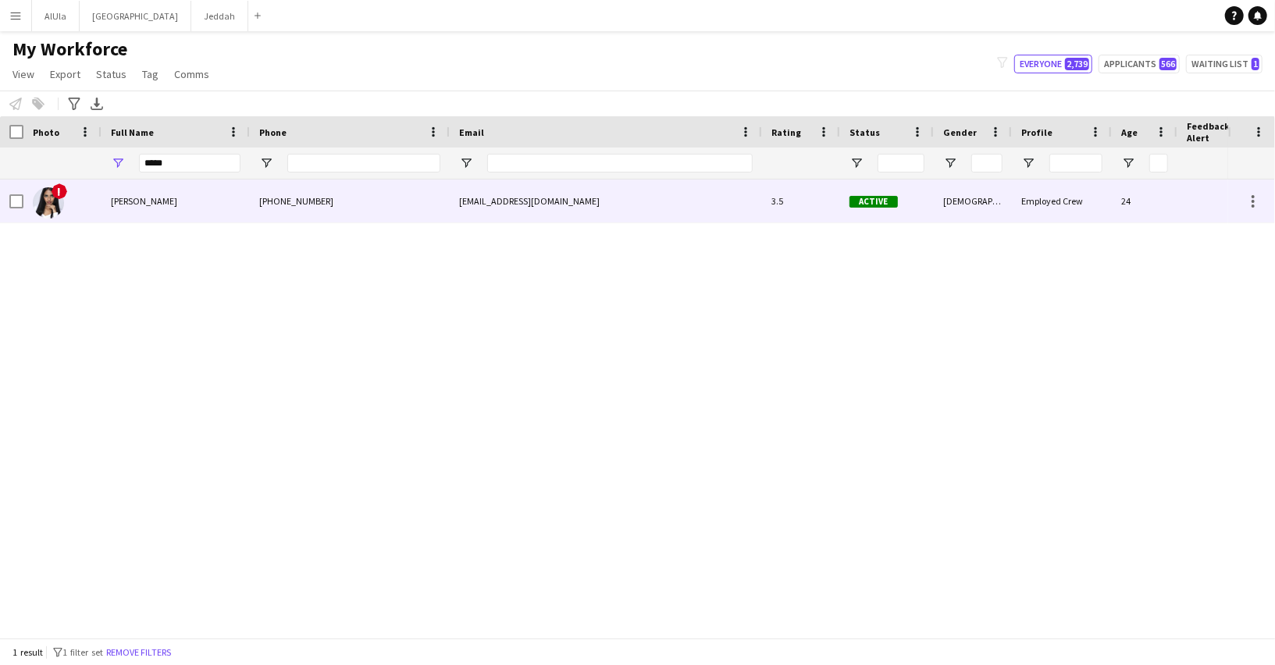
click at [221, 192] on div "Hasnaa Anwar" at bounding box center [175, 201] width 148 height 43
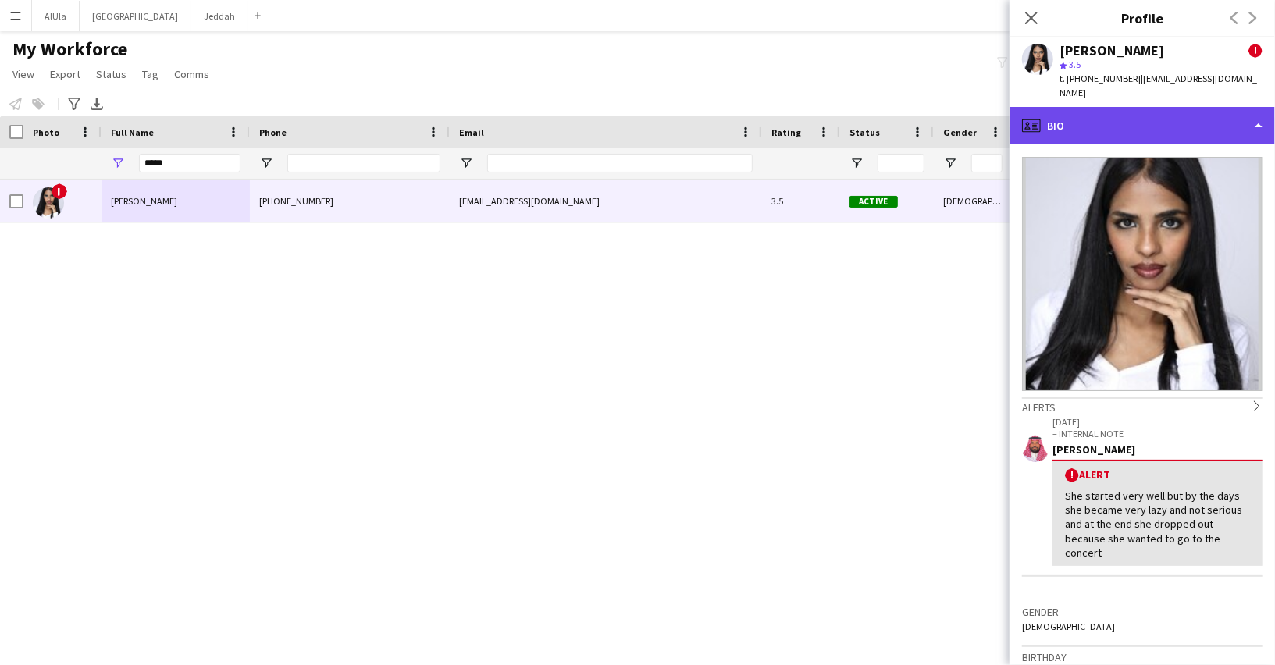
click at [1073, 112] on div "profile Bio" at bounding box center [1141, 125] width 265 height 37
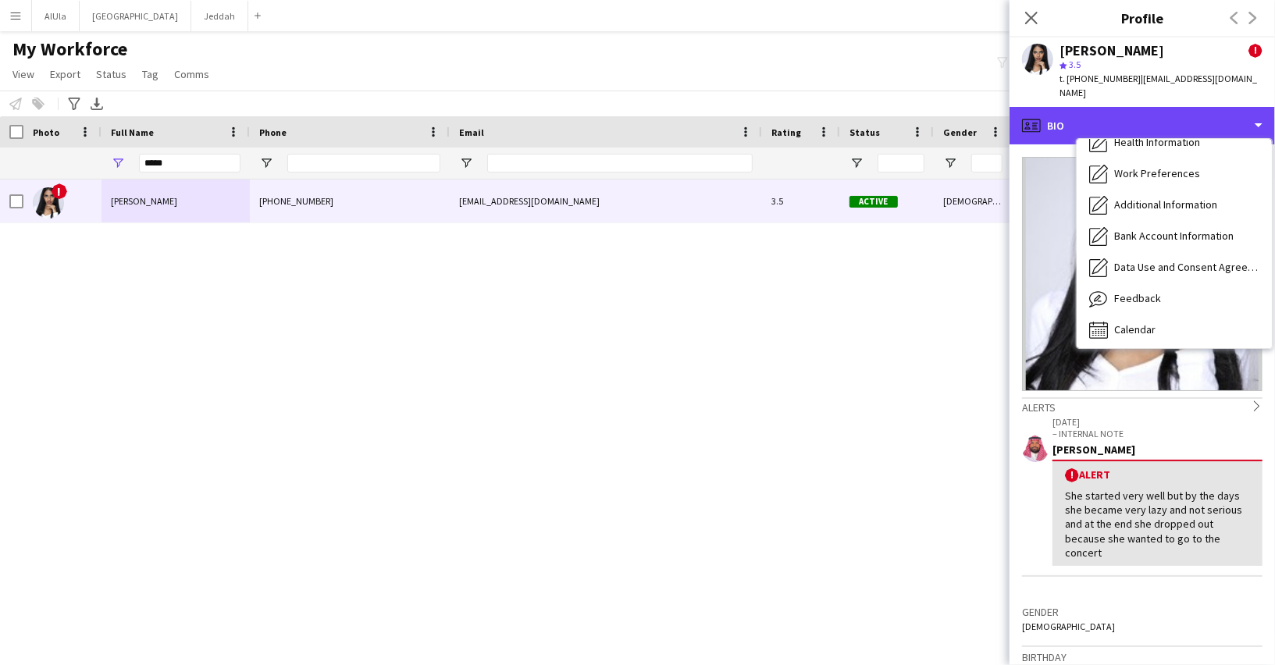
scroll to position [177, 0]
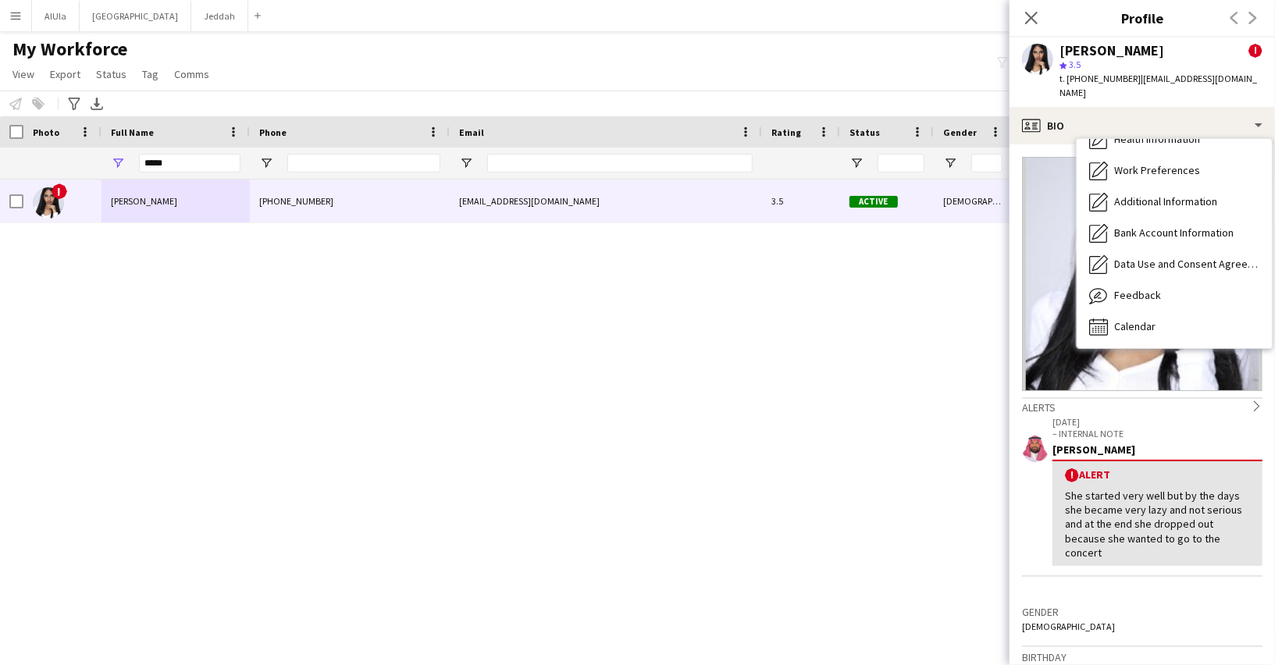
click at [16, 15] on app-icon "Menu" at bounding box center [15, 15] width 12 height 12
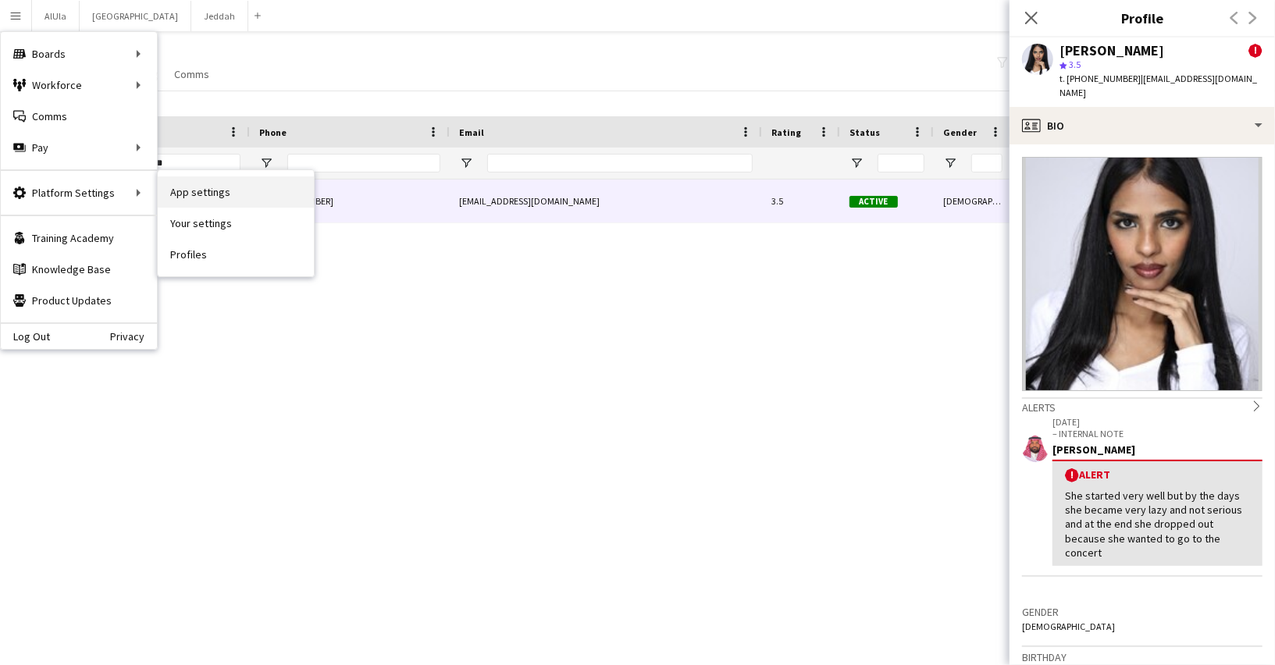
click at [183, 190] on link "App settings" at bounding box center [236, 191] width 156 height 31
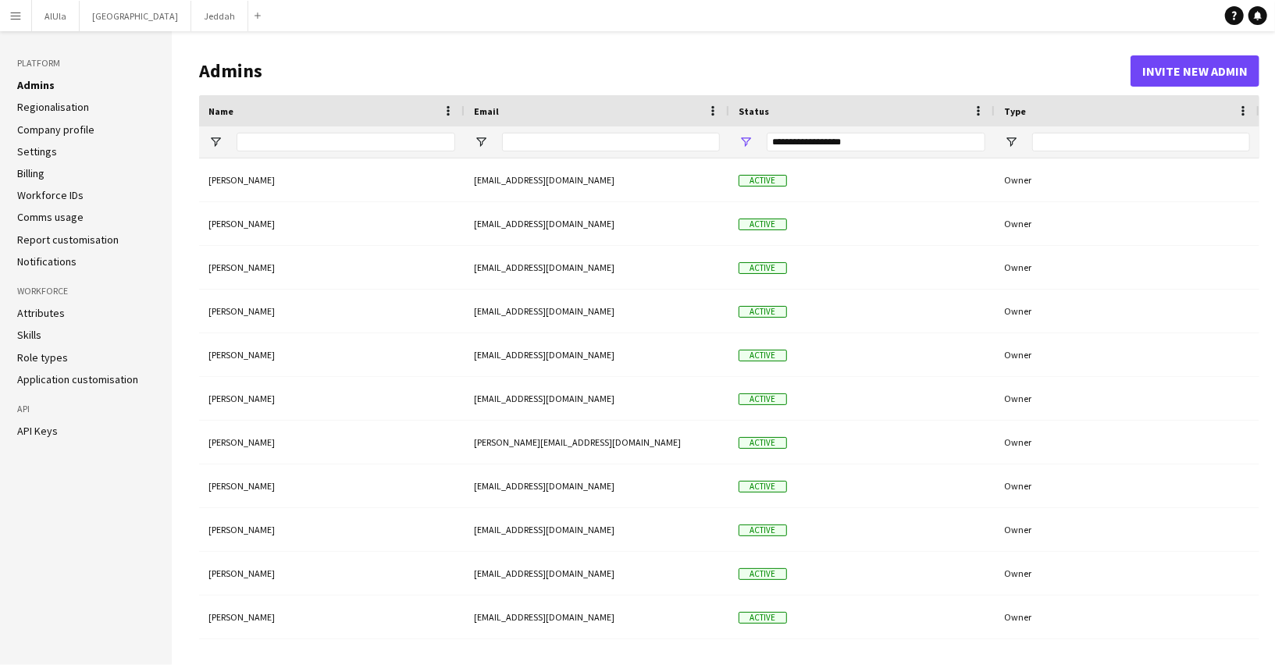
click at [59, 104] on link "Regionalisation" at bounding box center [53, 107] width 72 height 14
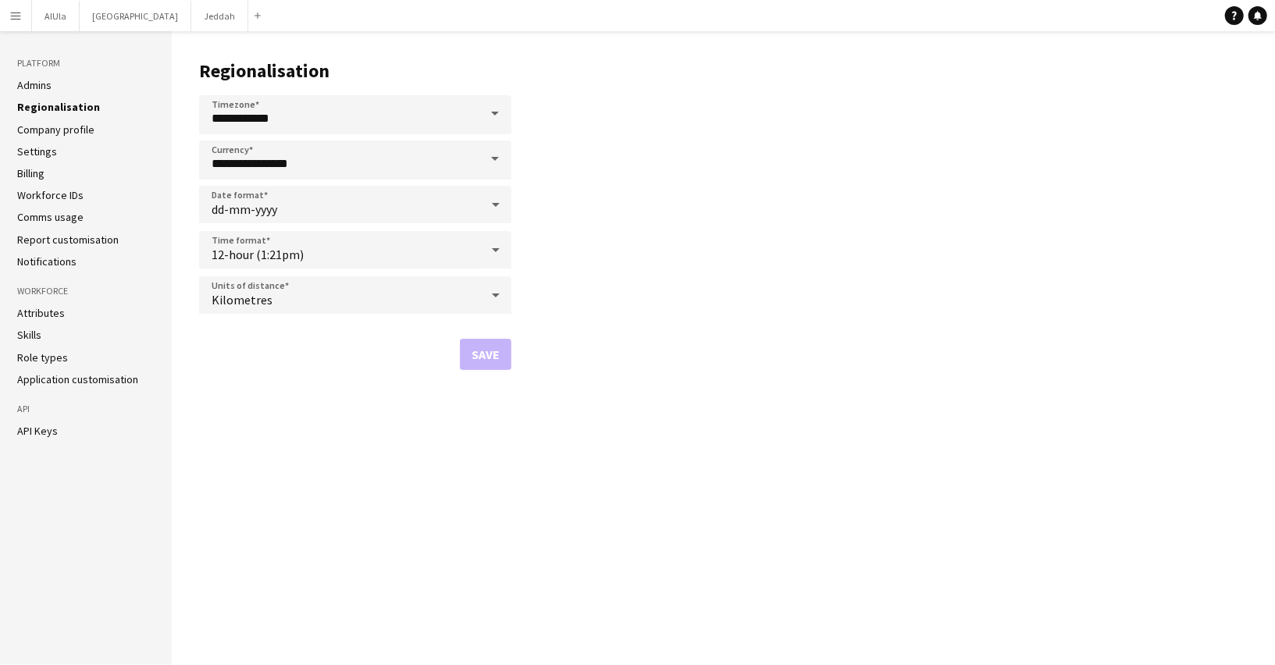
click at [66, 126] on link "Company profile" at bounding box center [55, 130] width 77 height 14
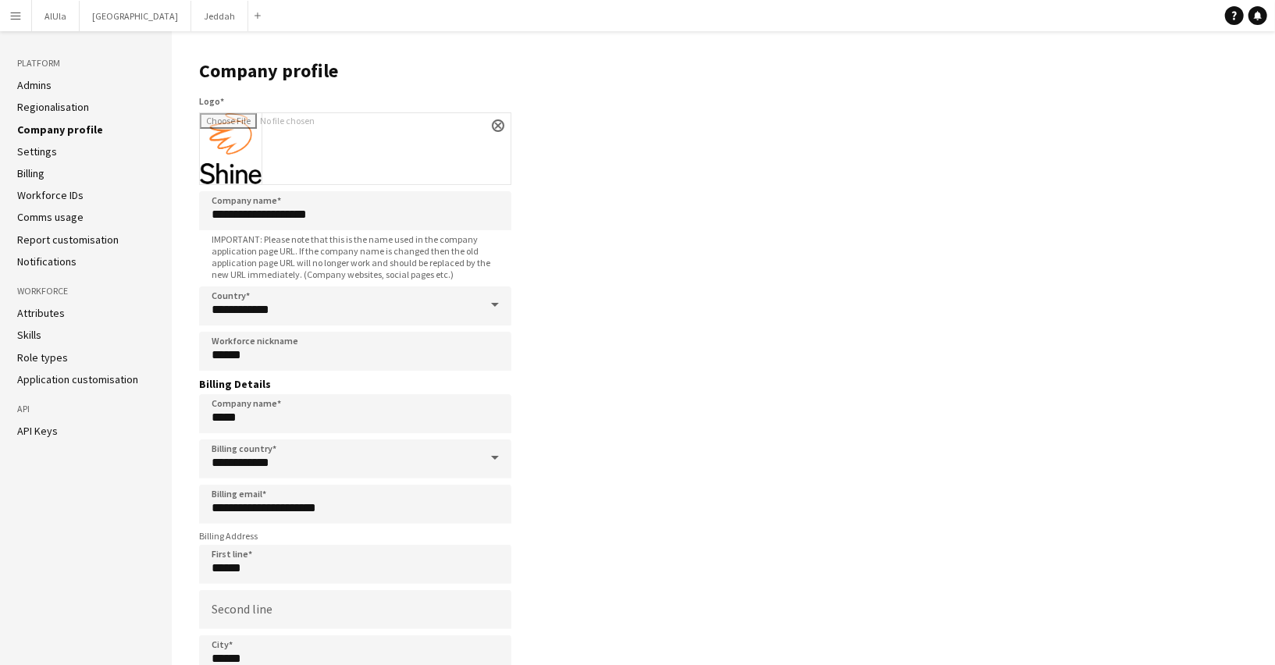
click at [46, 149] on link "Settings" at bounding box center [37, 151] width 40 height 14
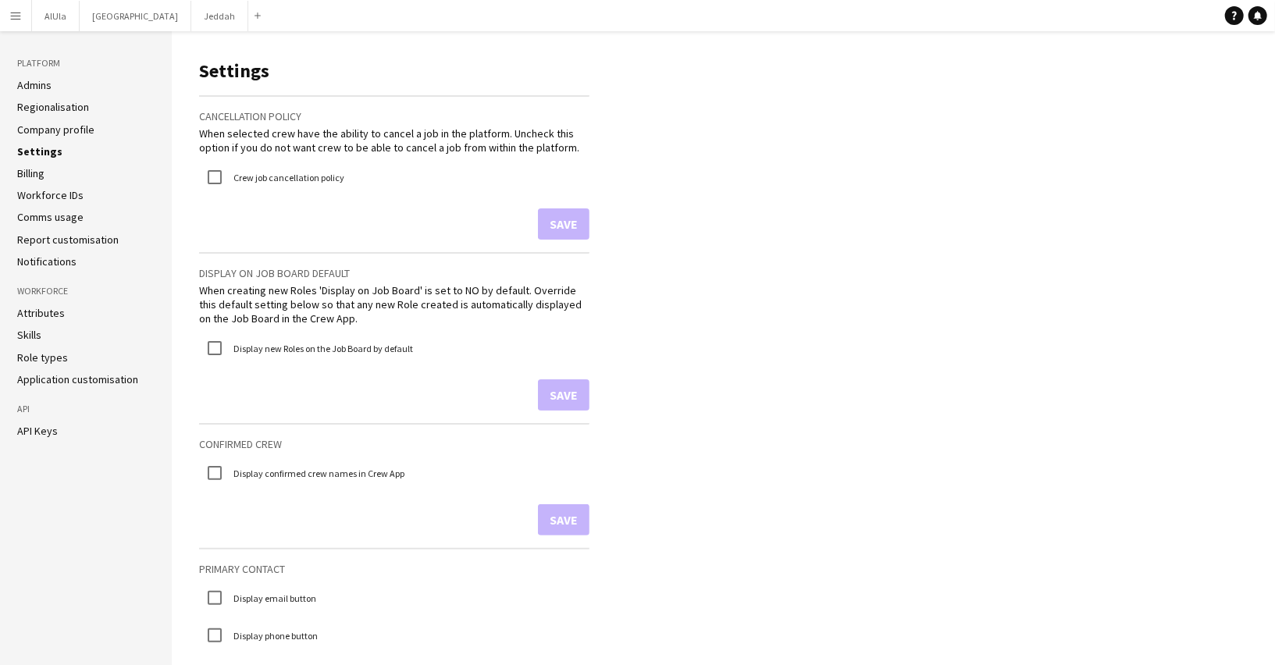
click at [44, 177] on link "Billing" at bounding box center [30, 173] width 27 height 14
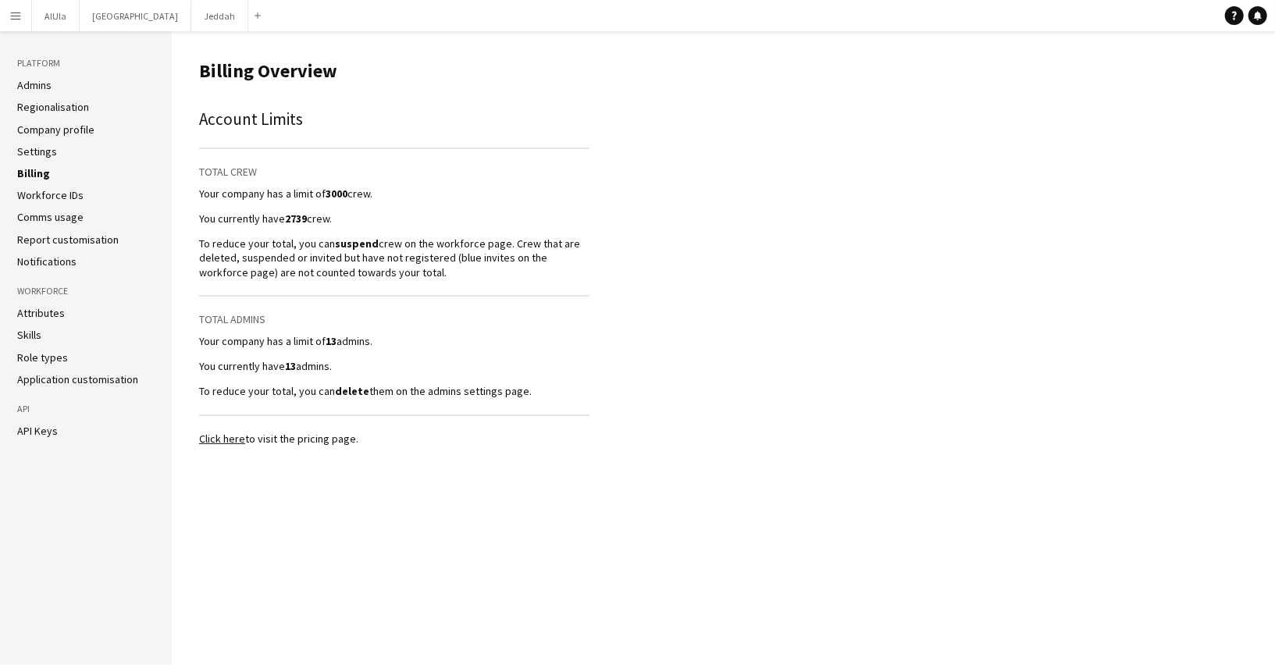
click at [59, 195] on link "Workforce IDs" at bounding box center [50, 195] width 66 height 14
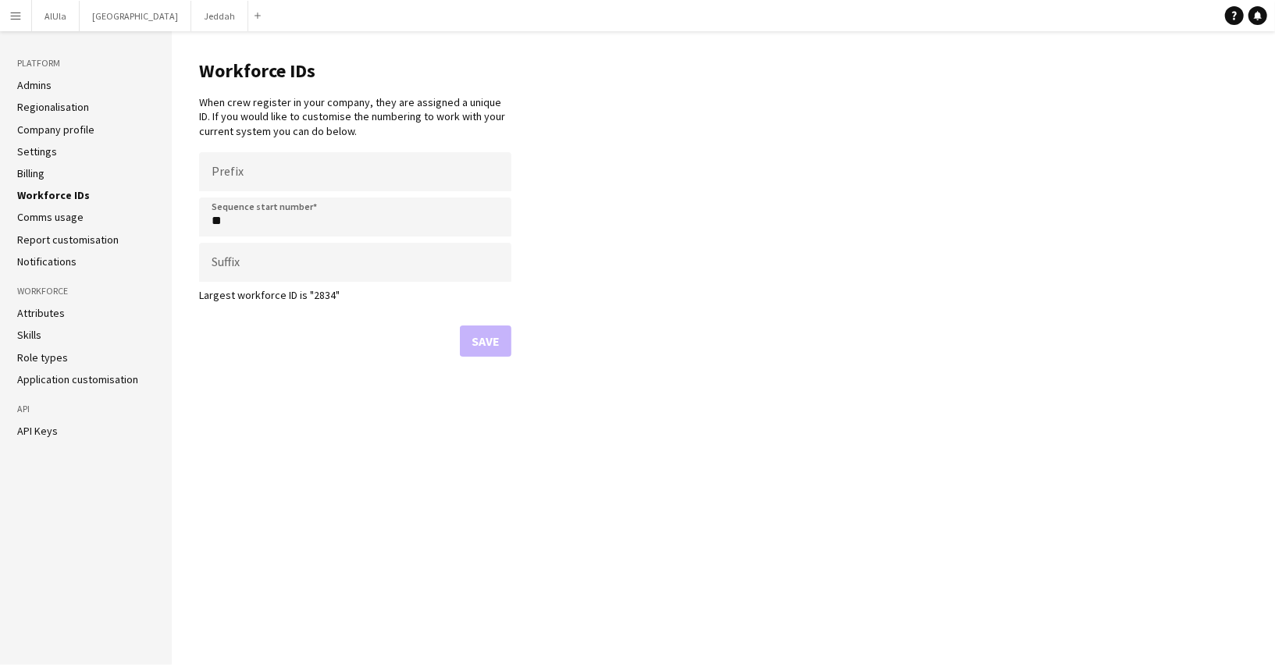
click at [69, 219] on link "Comms usage" at bounding box center [50, 217] width 66 height 14
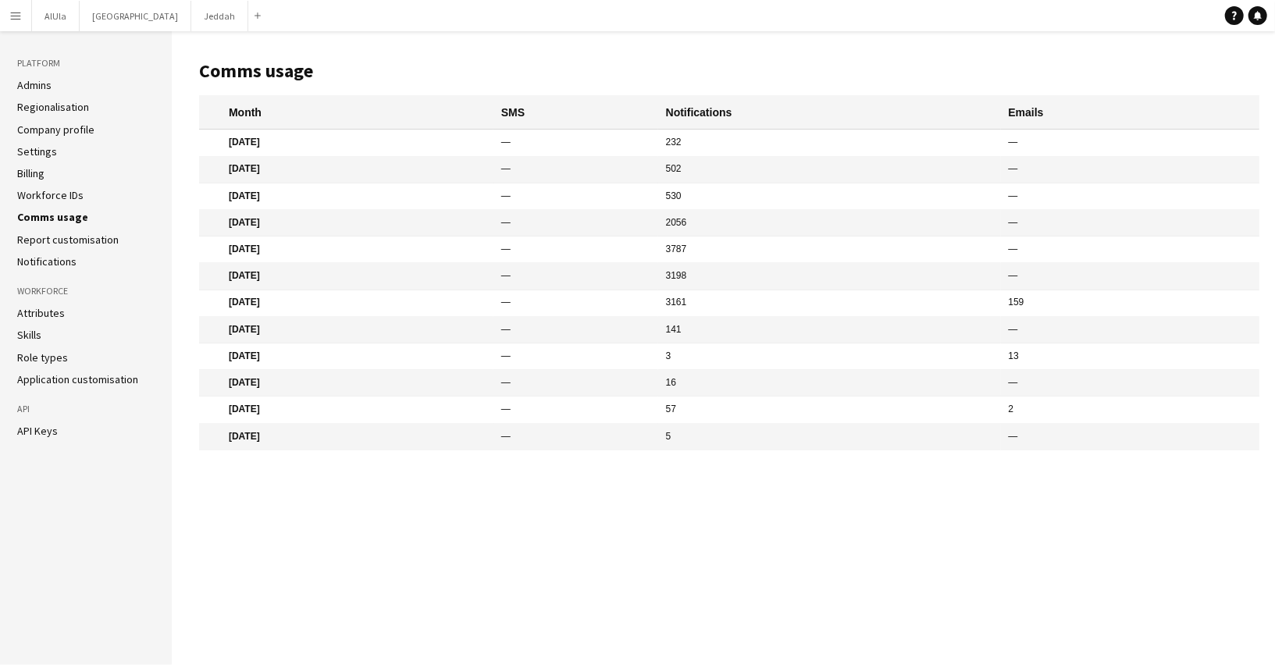
click at [73, 239] on link "Report customisation" at bounding box center [67, 240] width 101 height 14
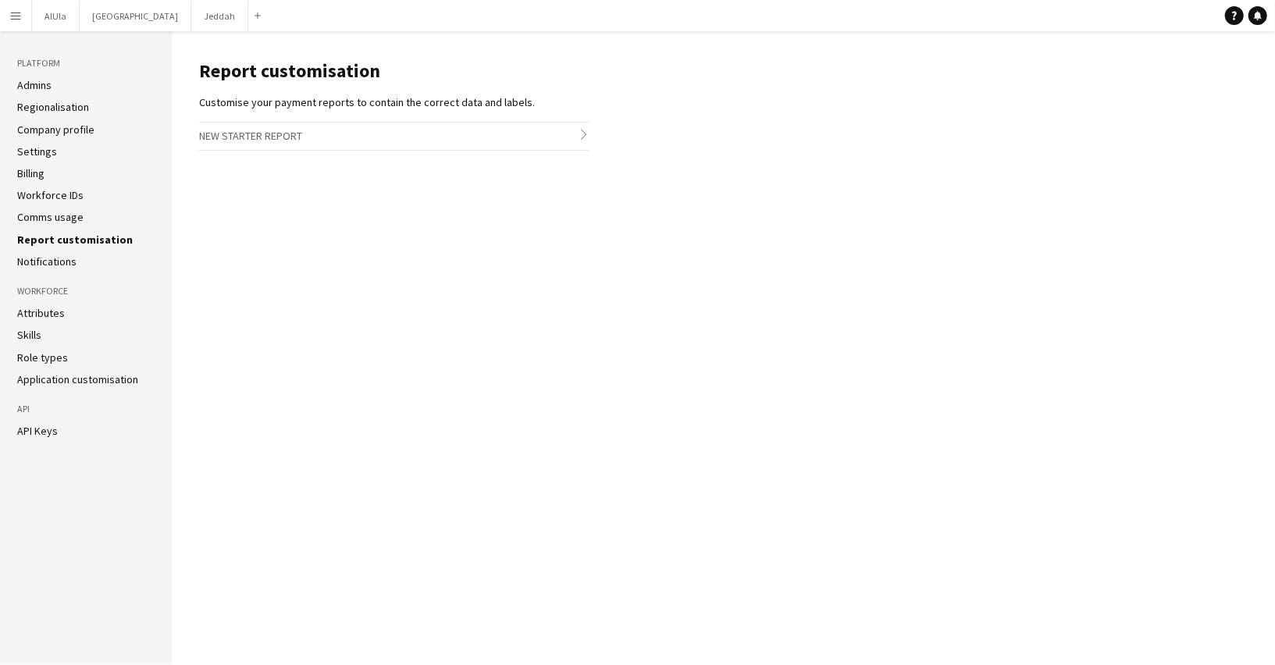
click at [62, 260] on link "Notifications" at bounding box center [46, 261] width 59 height 14
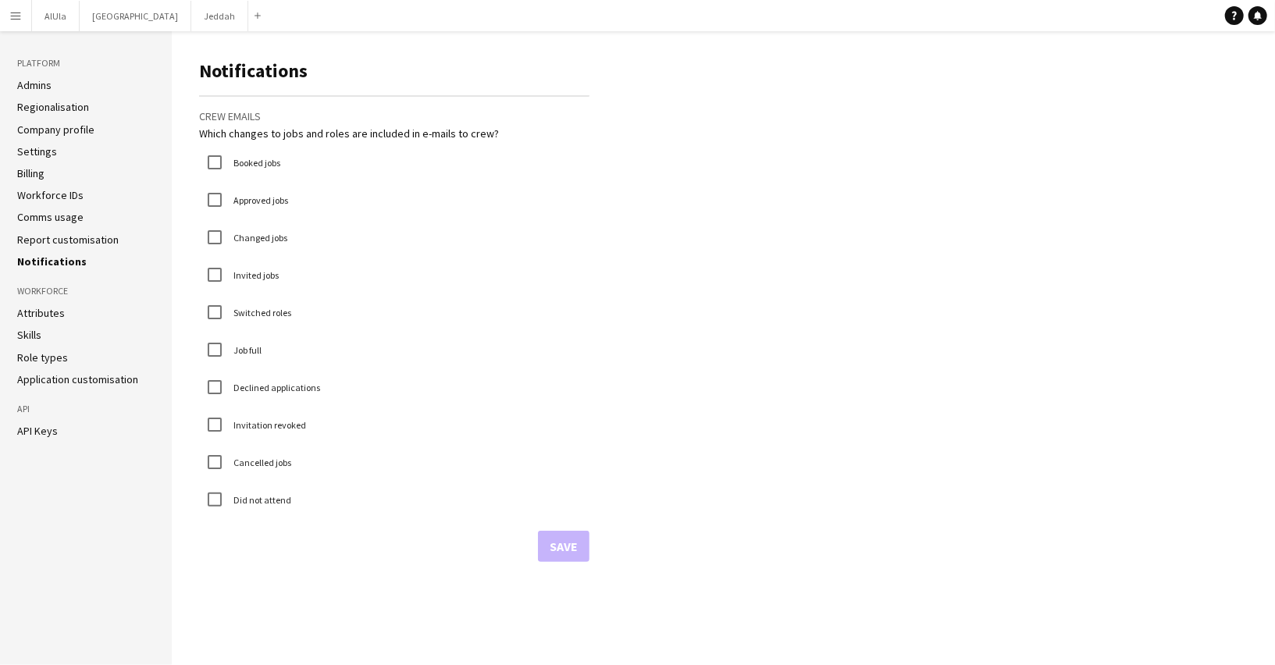
click at [60, 315] on link "Attributes" at bounding box center [41, 313] width 48 height 14
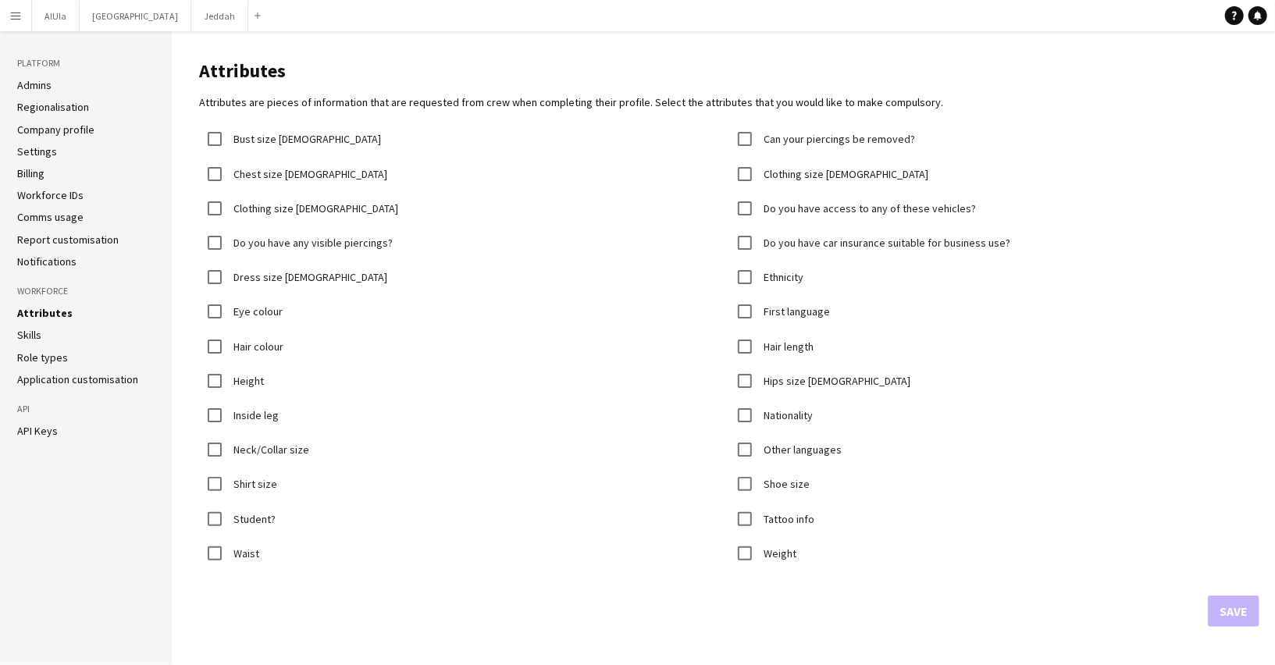
click at [37, 333] on link "Skills" at bounding box center [29, 335] width 24 height 14
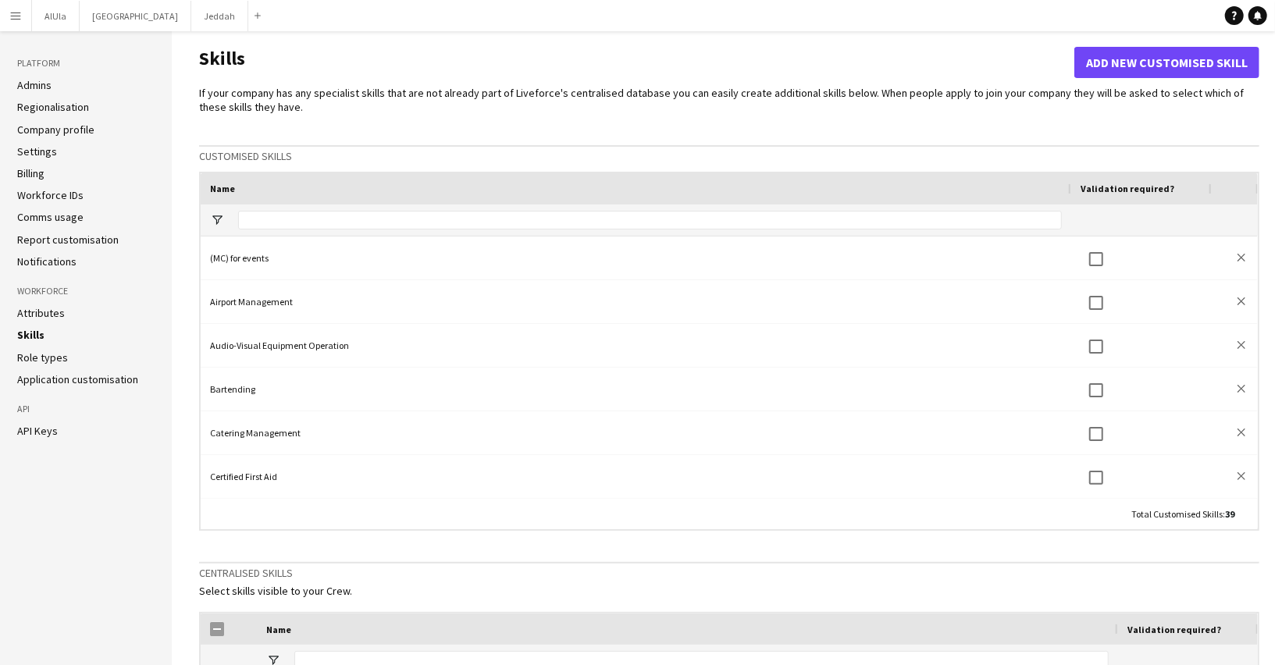
click at [10, 23] on button "Menu" at bounding box center [15, 15] width 31 height 31
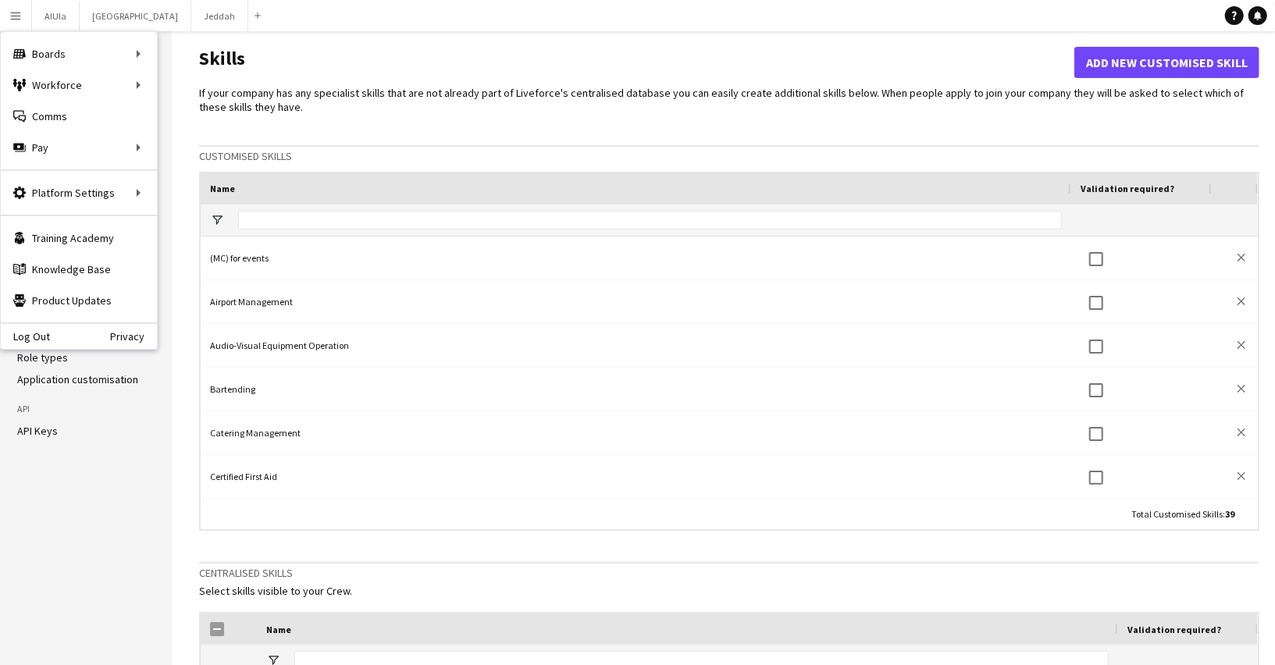
click at [10, 23] on button "Menu" at bounding box center [15, 15] width 31 height 31
click at [244, 31] on main "Skills Add new customised skill If your company has any specialist skills that …" at bounding box center [723, 540] width 1103 height 1018
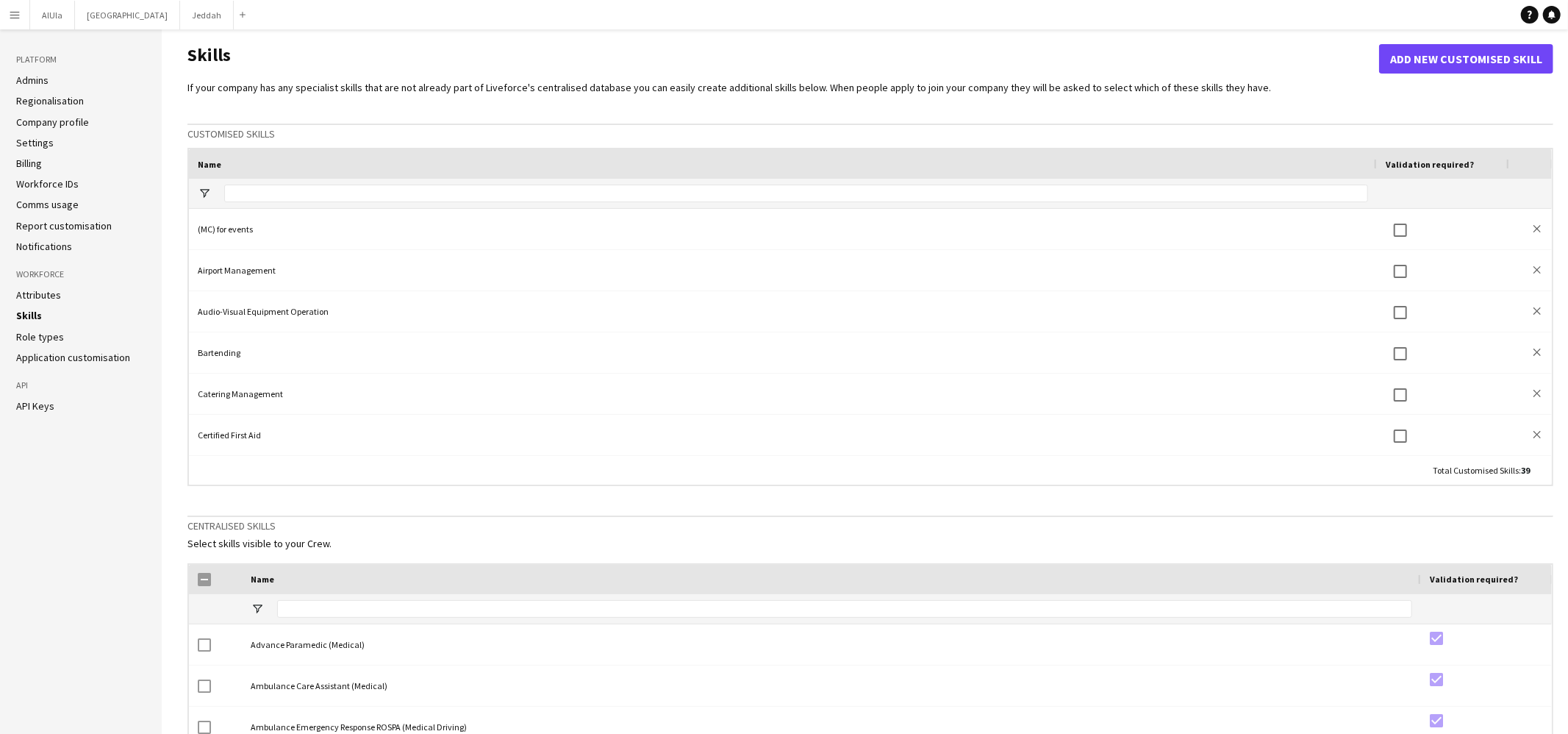
click at [11, 18] on app-icon "Menu" at bounding box center [14, 14] width 11 height 11
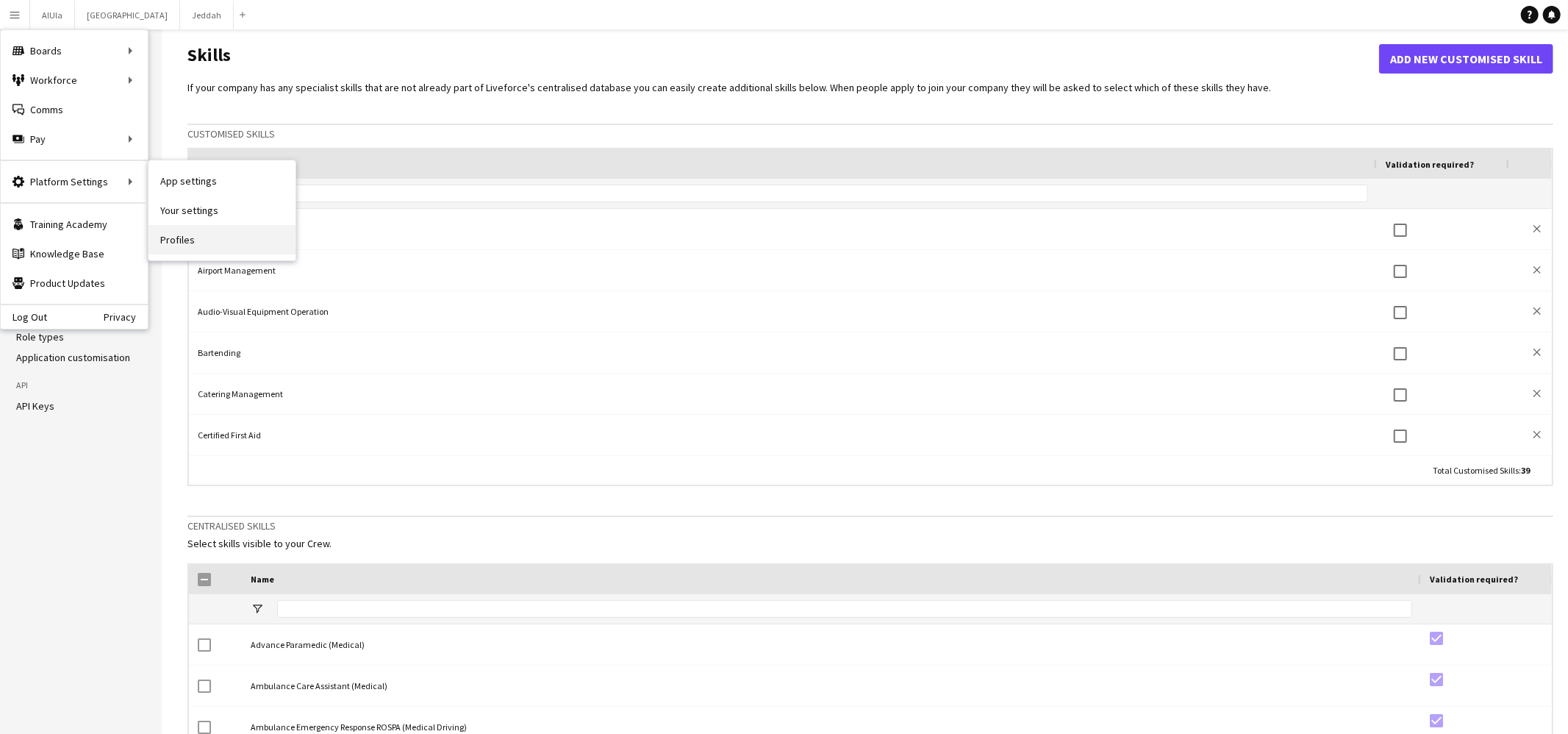
click at [186, 236] on link "Profiles" at bounding box center [222, 239] width 147 height 29
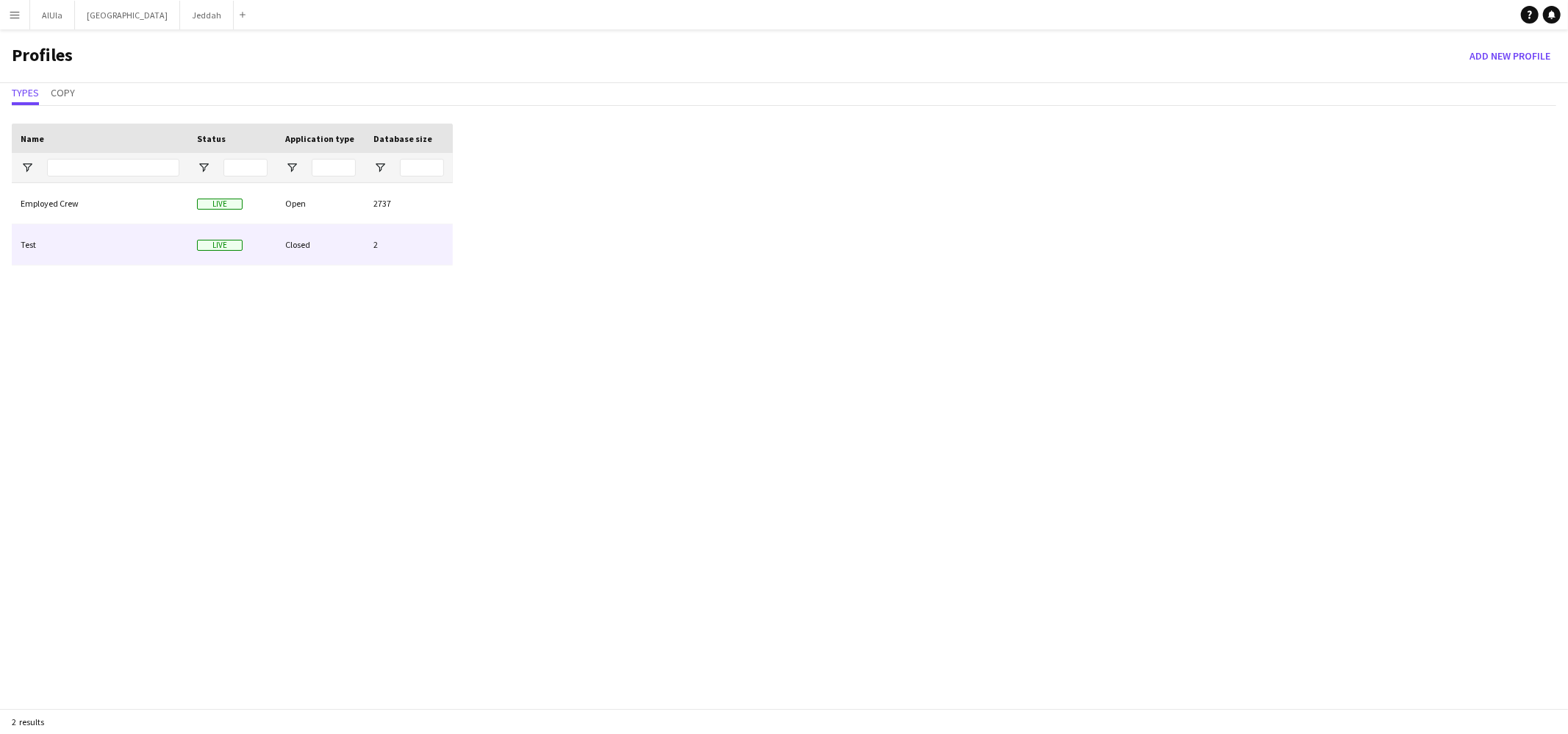
click at [90, 244] on div "Test" at bounding box center [99, 244] width 176 height 41
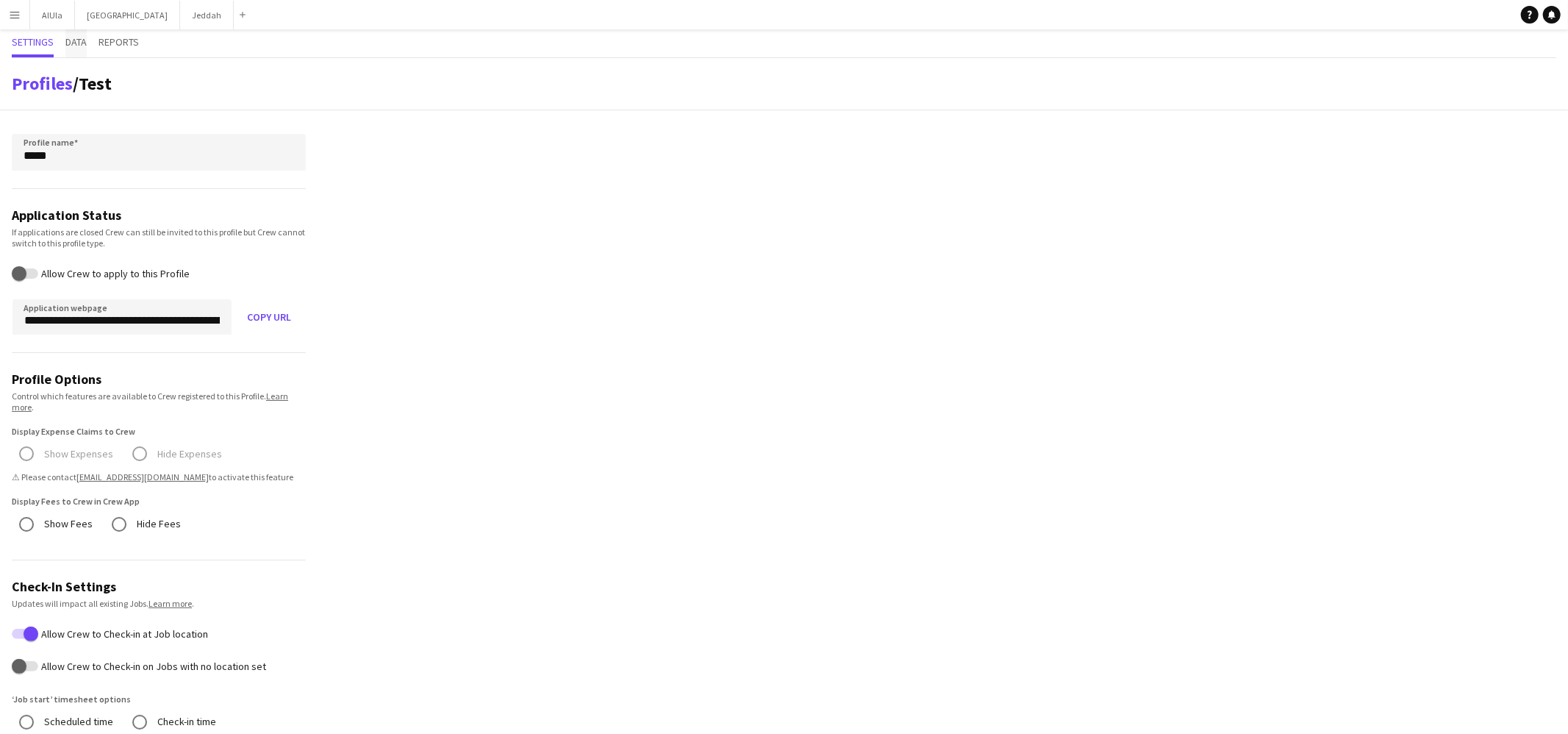
click at [79, 41] on span "Data" at bounding box center [75, 41] width 22 height 10
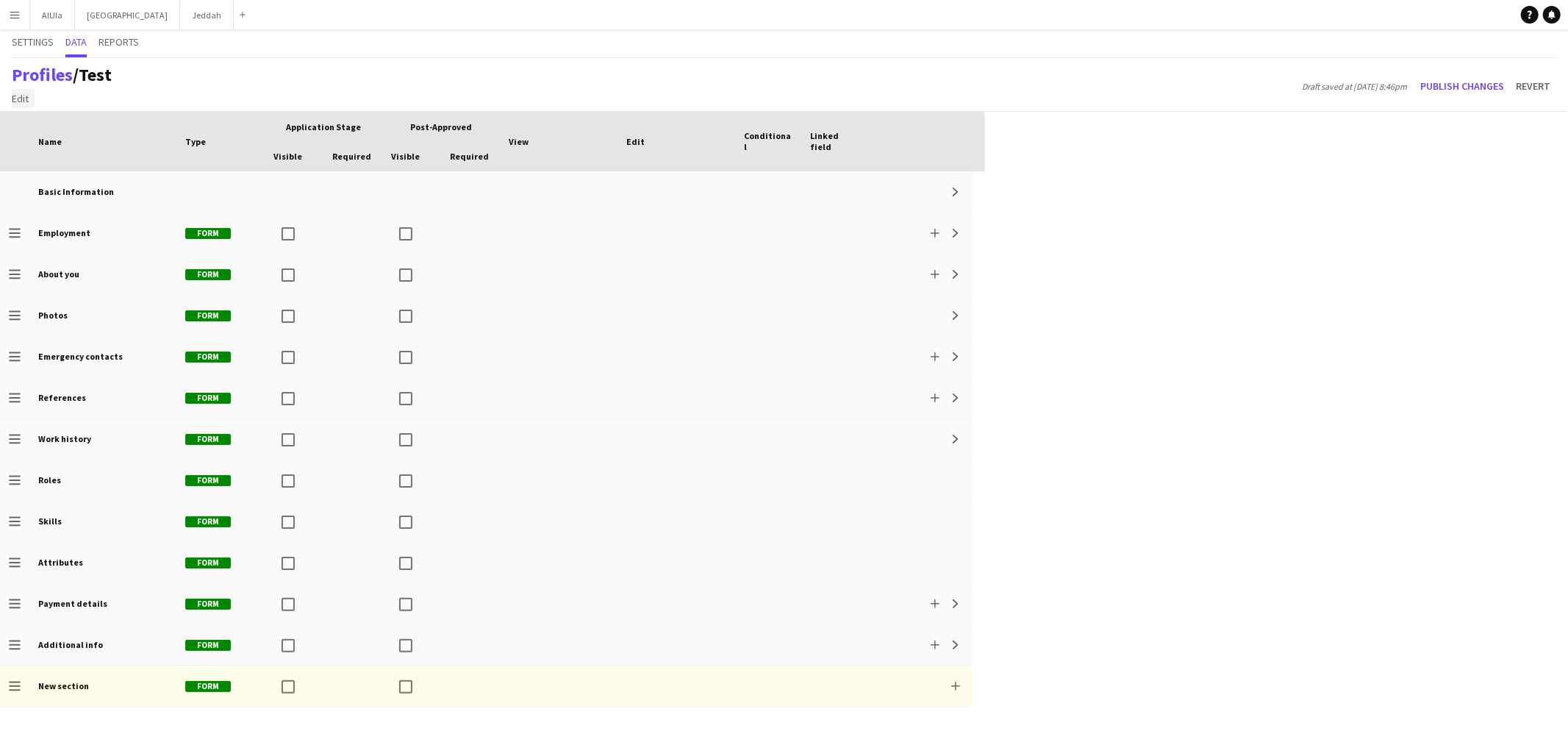
click at [18, 95] on span "Edit" at bounding box center [20, 99] width 17 height 13
click at [24, 122] on link "Add section" at bounding box center [57, 130] width 103 height 31
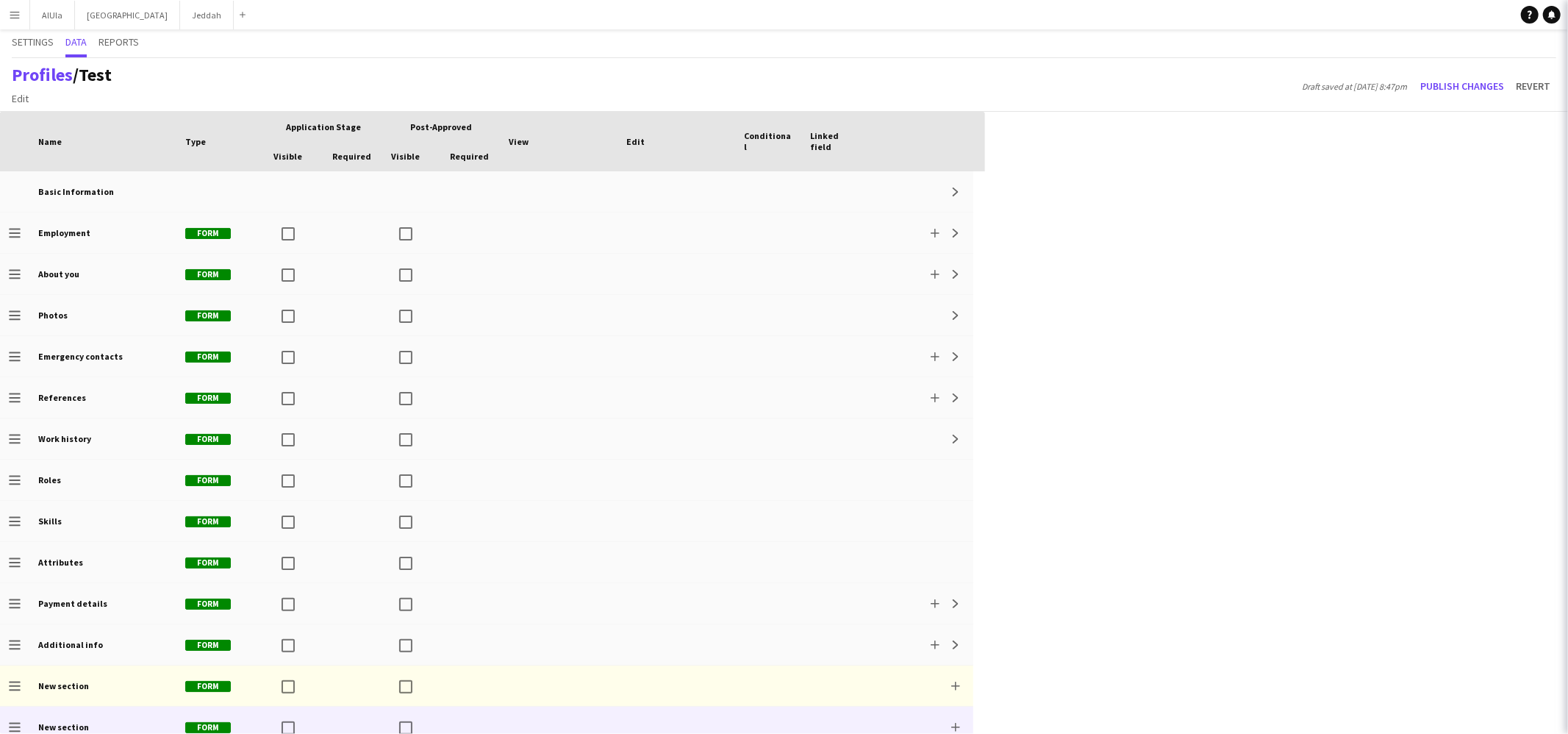
scroll to position [12, 0]
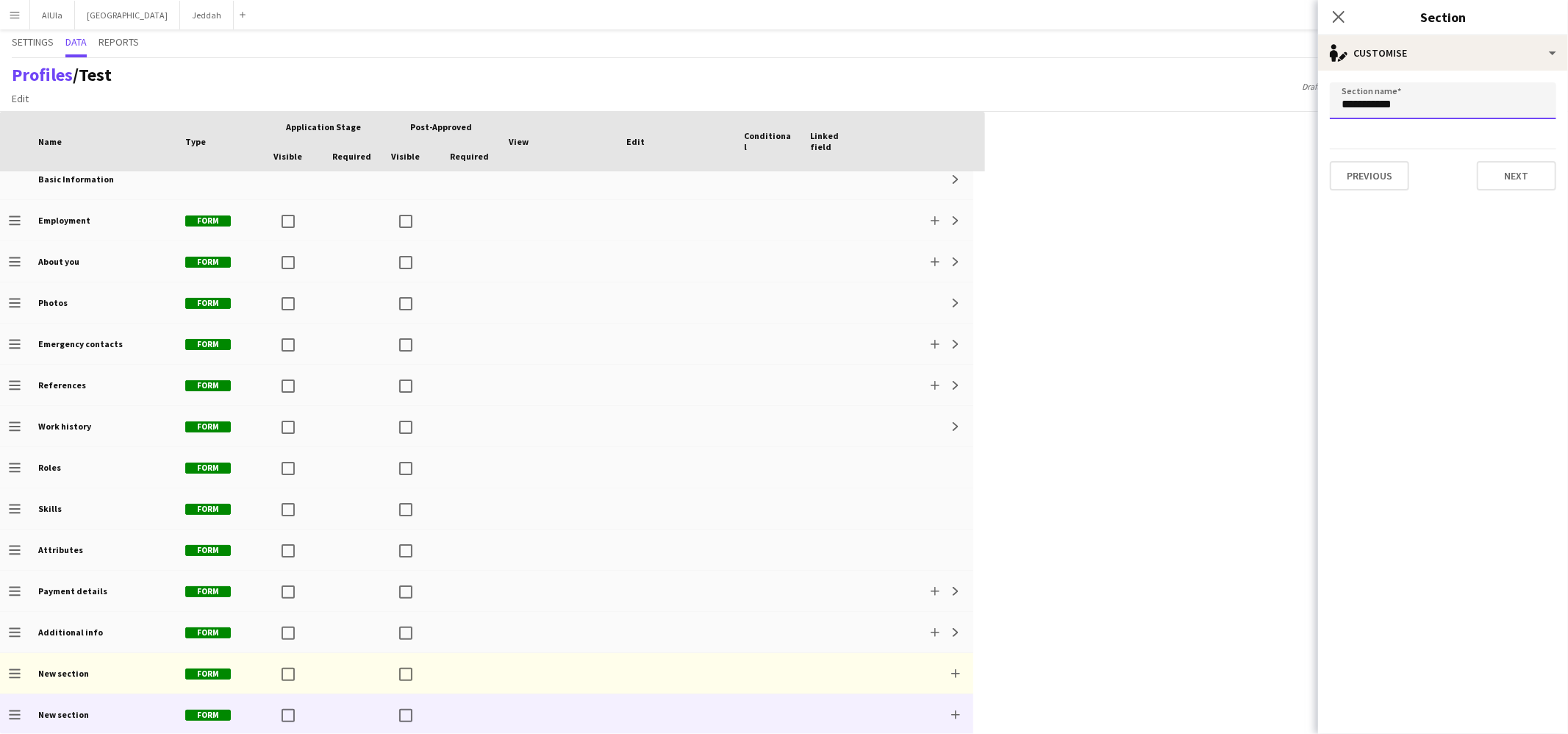
click at [1200, 105] on input "**********" at bounding box center [1443, 100] width 226 height 37
click at [1200, 105] on input "*******" at bounding box center [1443, 100] width 226 height 37
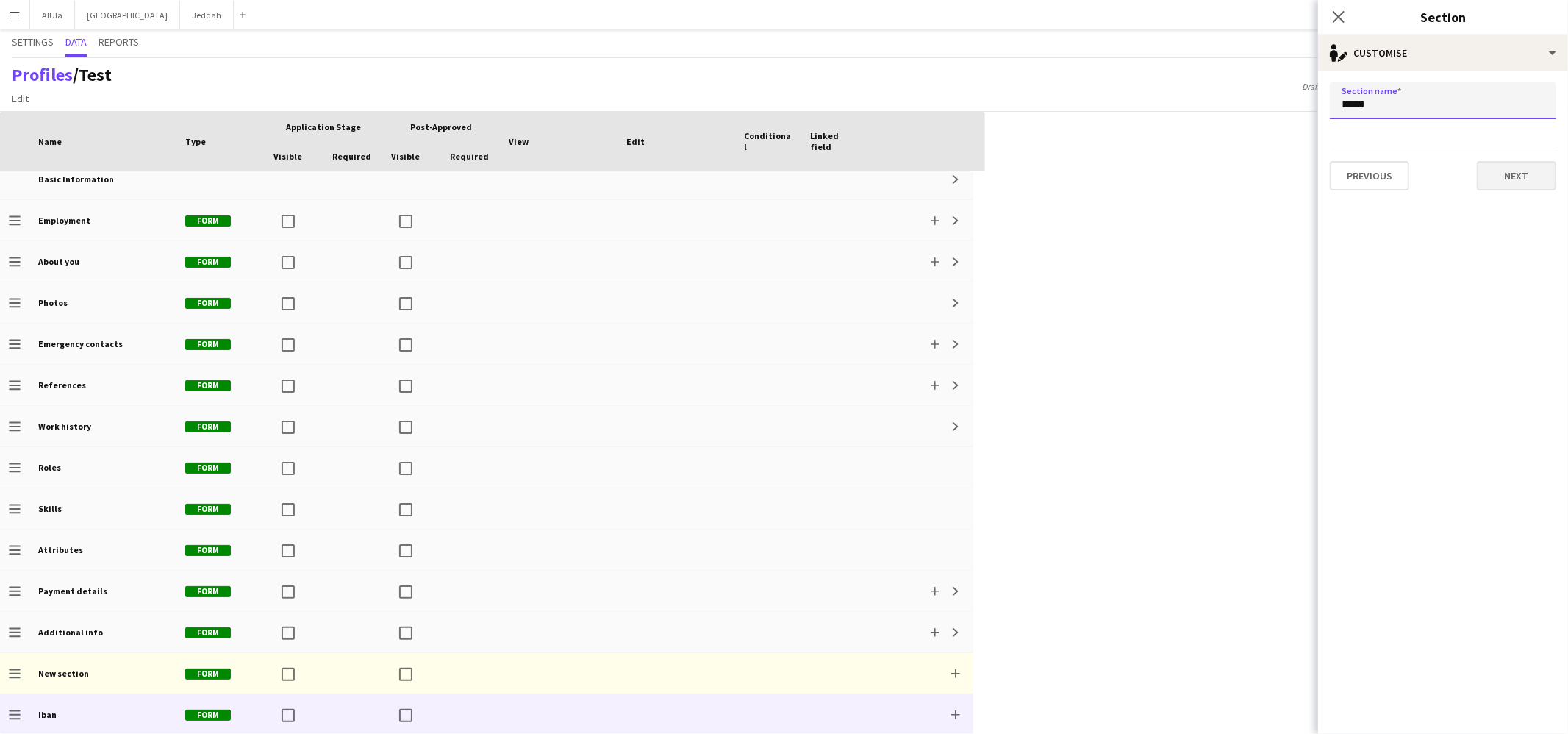
type input "****"
click at [1200, 166] on button "Next" at bounding box center [1516, 175] width 79 height 29
click at [1200, 108] on span "All Admin types" at bounding box center [1381, 105] width 79 height 15
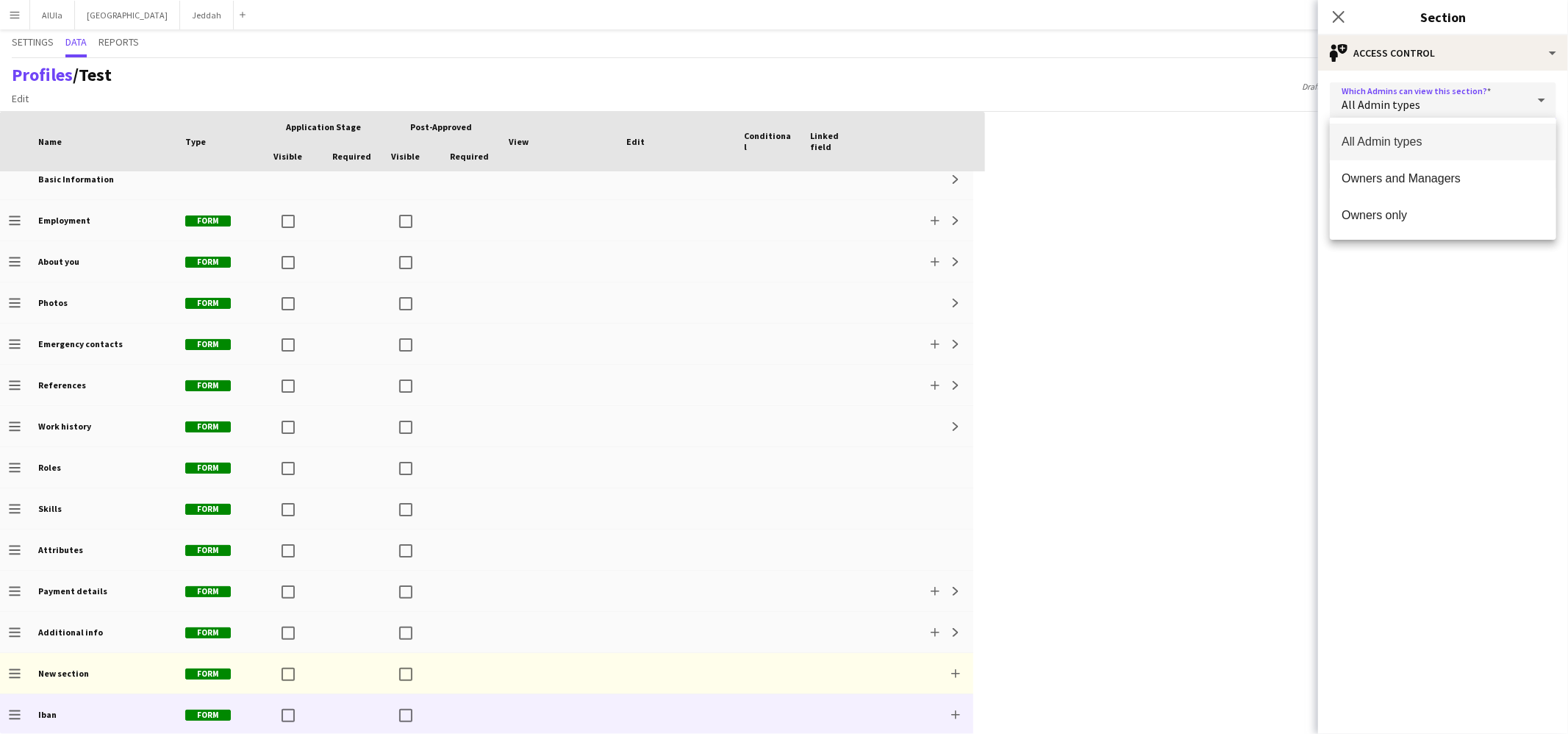
click at [1200, 153] on mat-option "All Admin types" at bounding box center [1443, 141] width 226 height 37
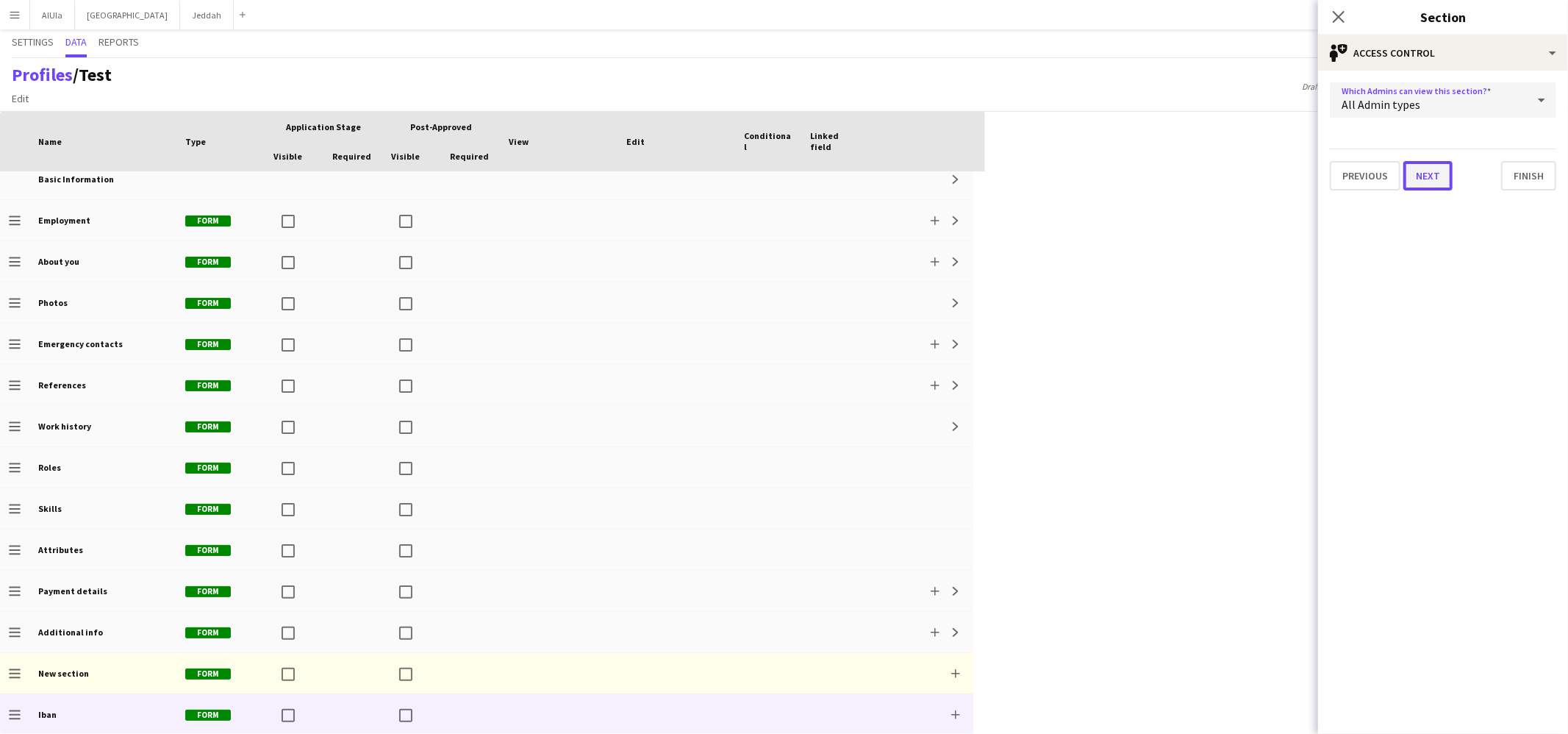
click at [1200, 171] on button "Next" at bounding box center [1428, 175] width 49 height 29
click at [1200, 174] on button "Next" at bounding box center [1516, 175] width 79 height 29
click at [1200, 172] on button "Finish" at bounding box center [1528, 175] width 56 height 29
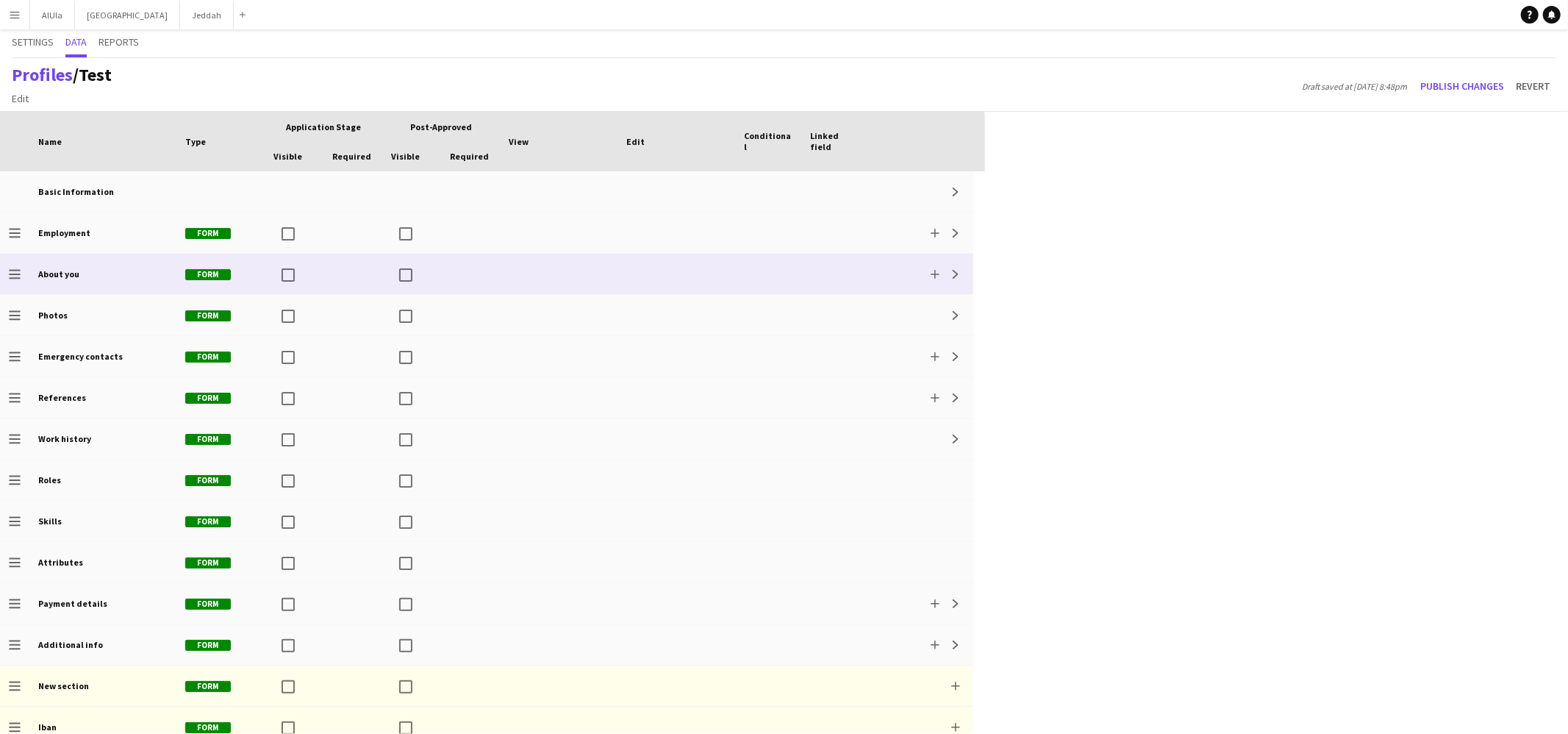
scroll to position [13, 0]
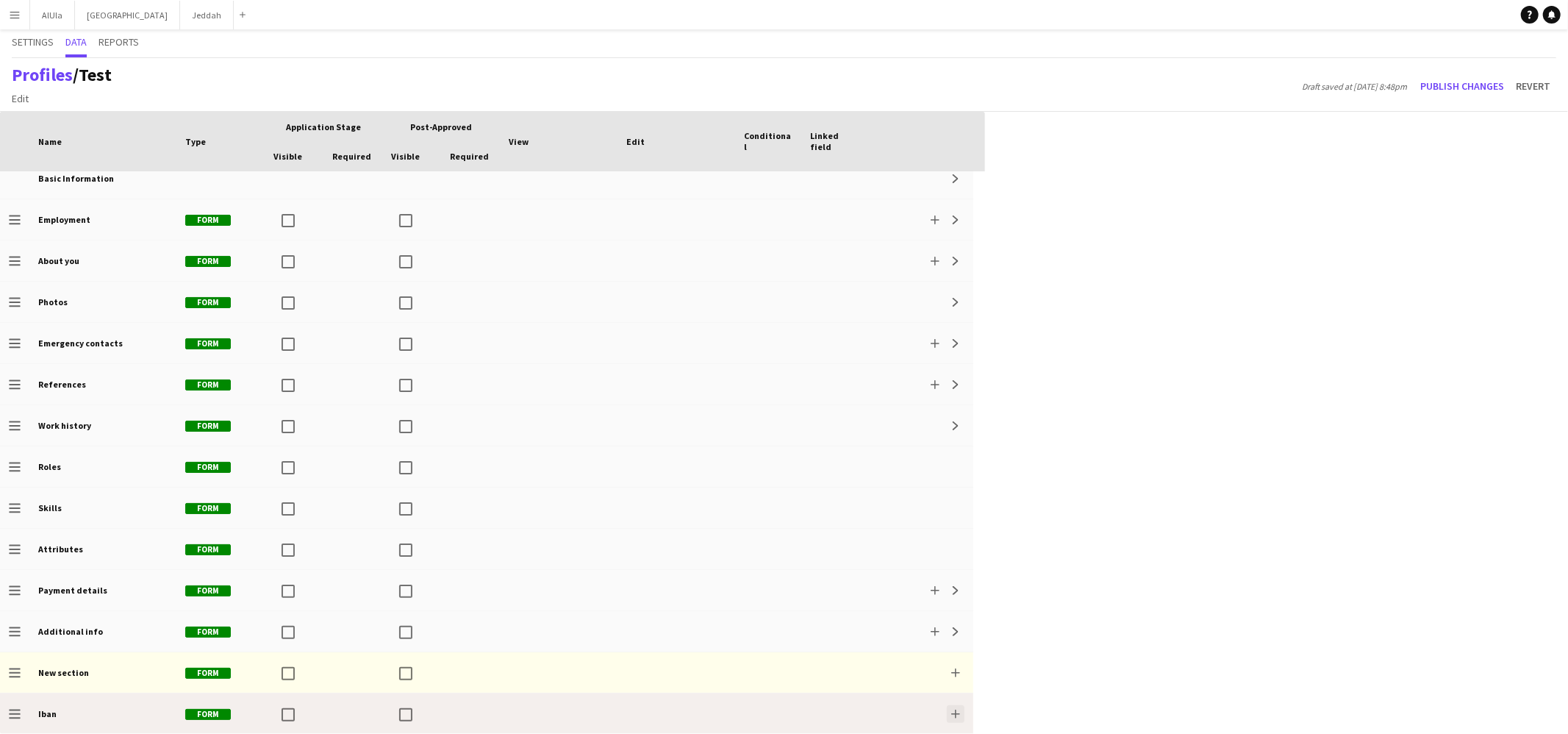
click at [951, 626] on app-icon "Add" at bounding box center [955, 713] width 8 height 8
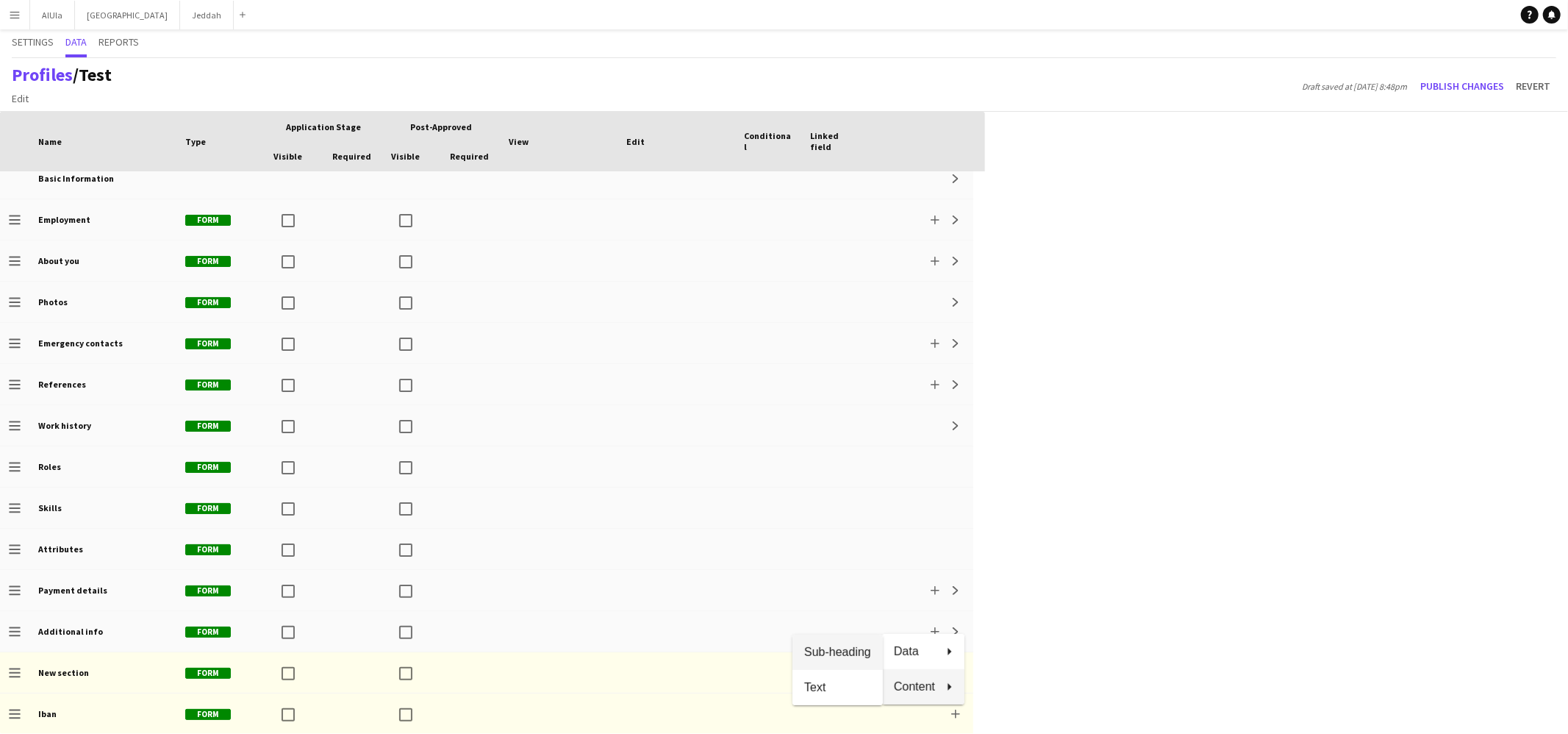
click at [856, 626] on button "Sub-heading" at bounding box center [837, 652] width 90 height 35
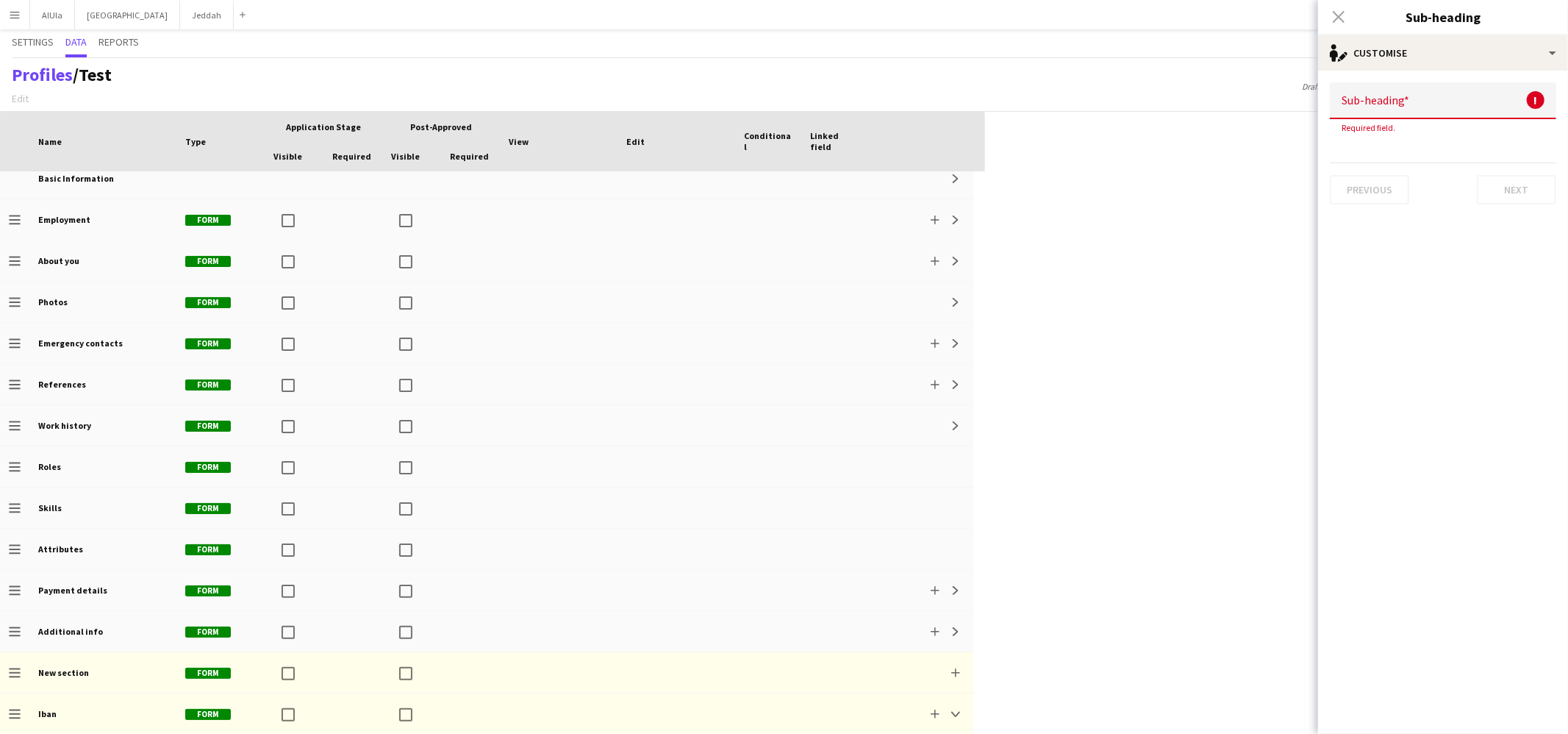
click at [1200, 108] on input at bounding box center [1443, 100] width 226 height 37
type input "**********"
click at [1200, 169] on button "Next" at bounding box center [1516, 175] width 79 height 29
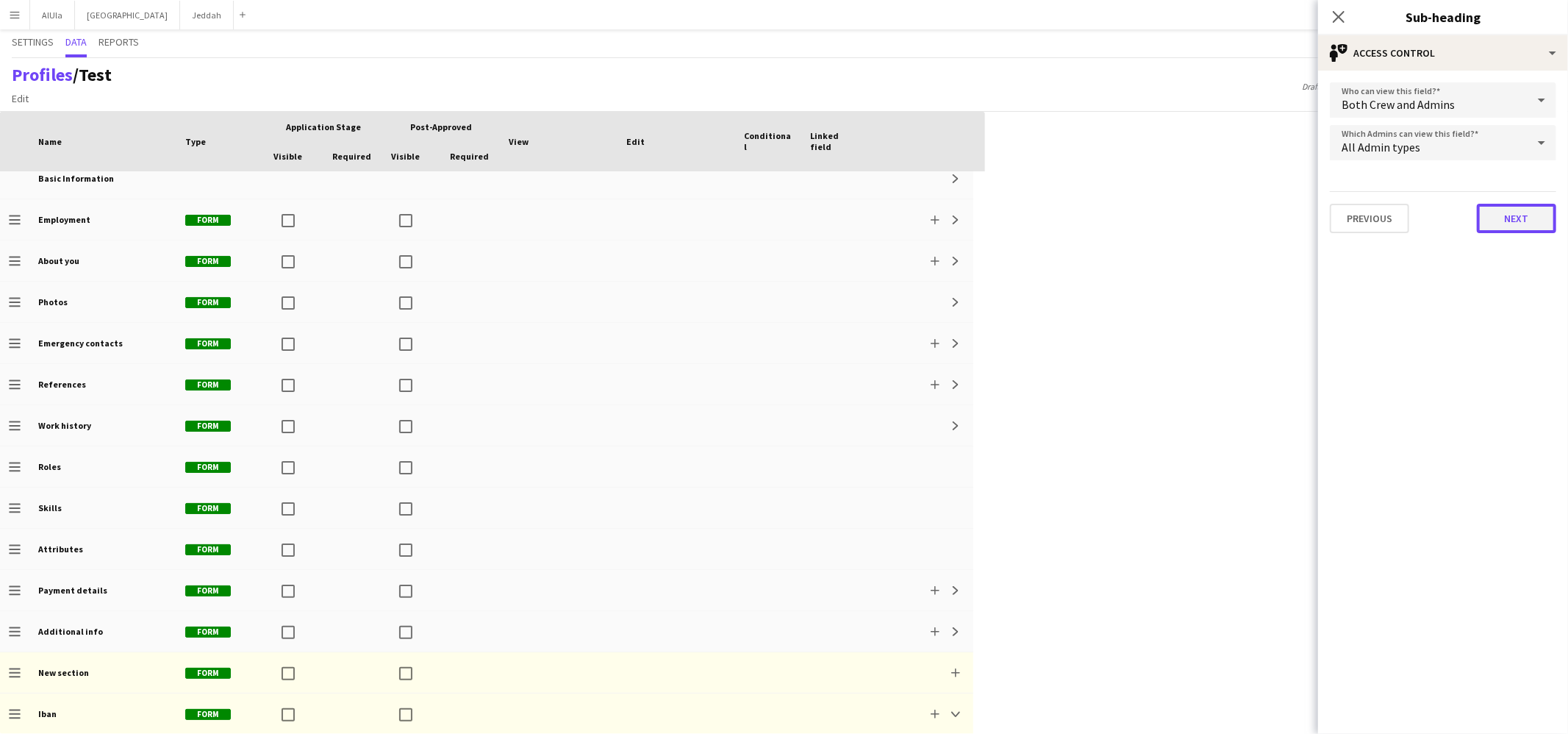
click at [1200, 220] on button "Next" at bounding box center [1516, 218] width 79 height 29
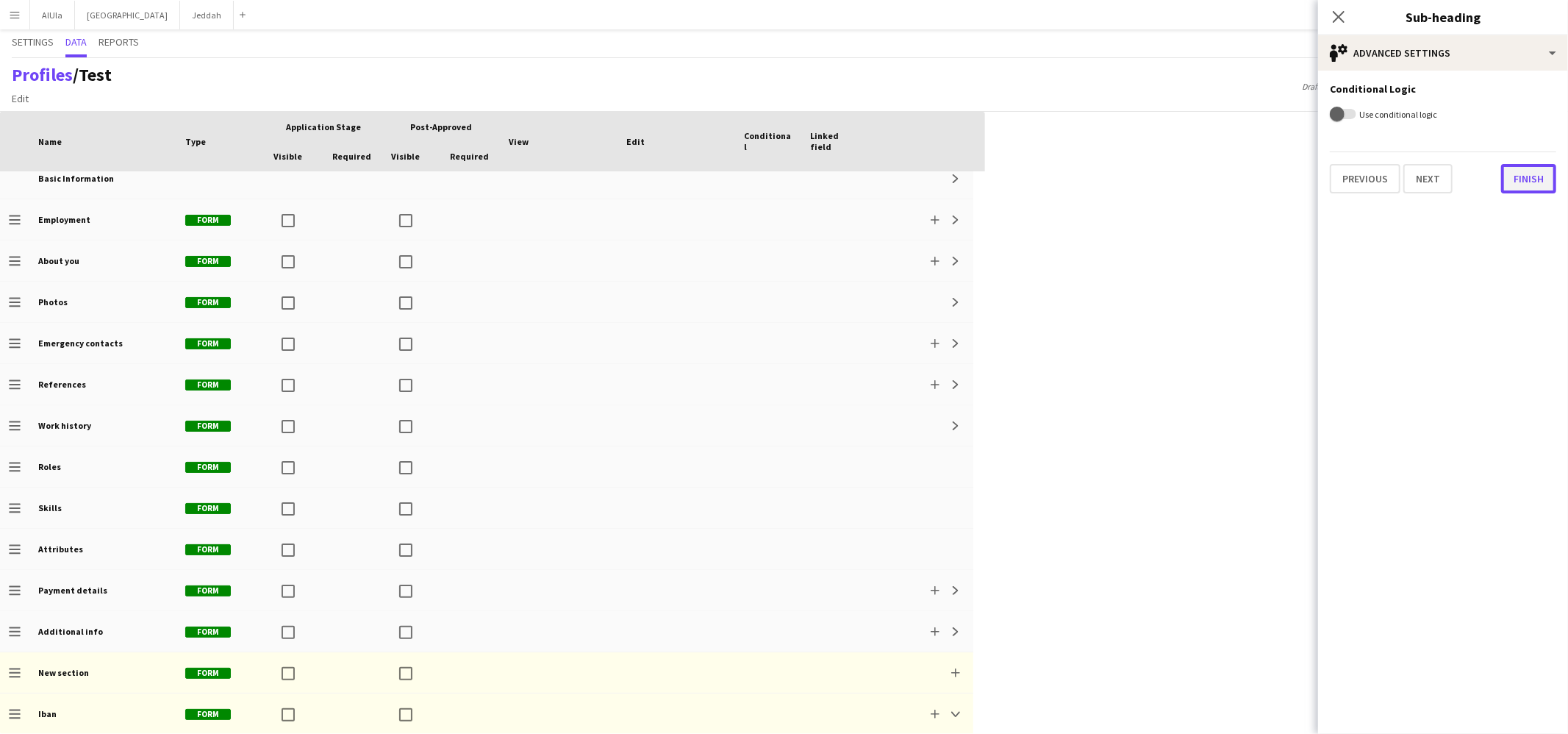
click at [1200, 179] on button "Finish" at bounding box center [1528, 178] width 56 height 29
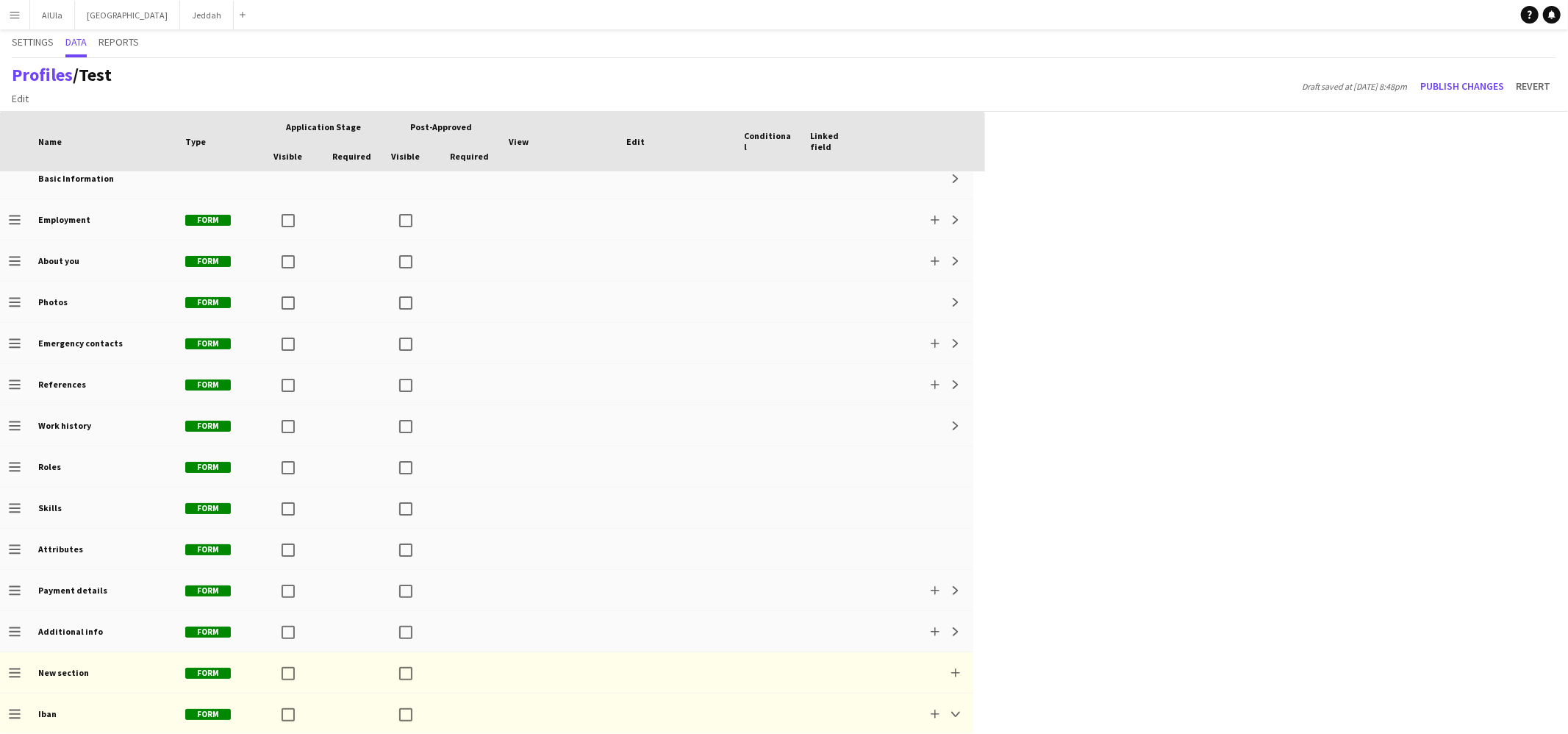
scroll to position [55, 0]
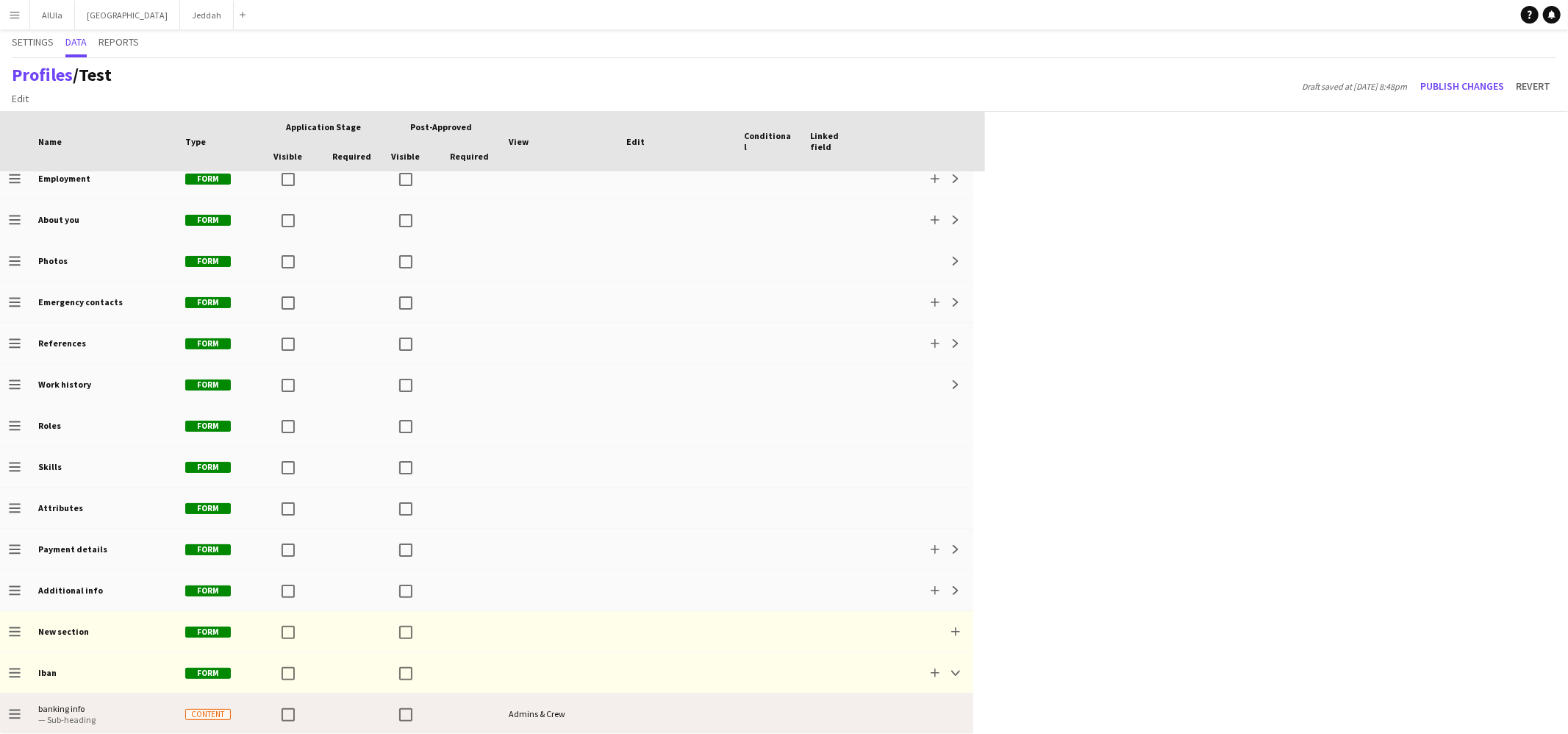
click at [15, 626] on icon "Drag to change order" at bounding box center [14, 714] width 11 height 11
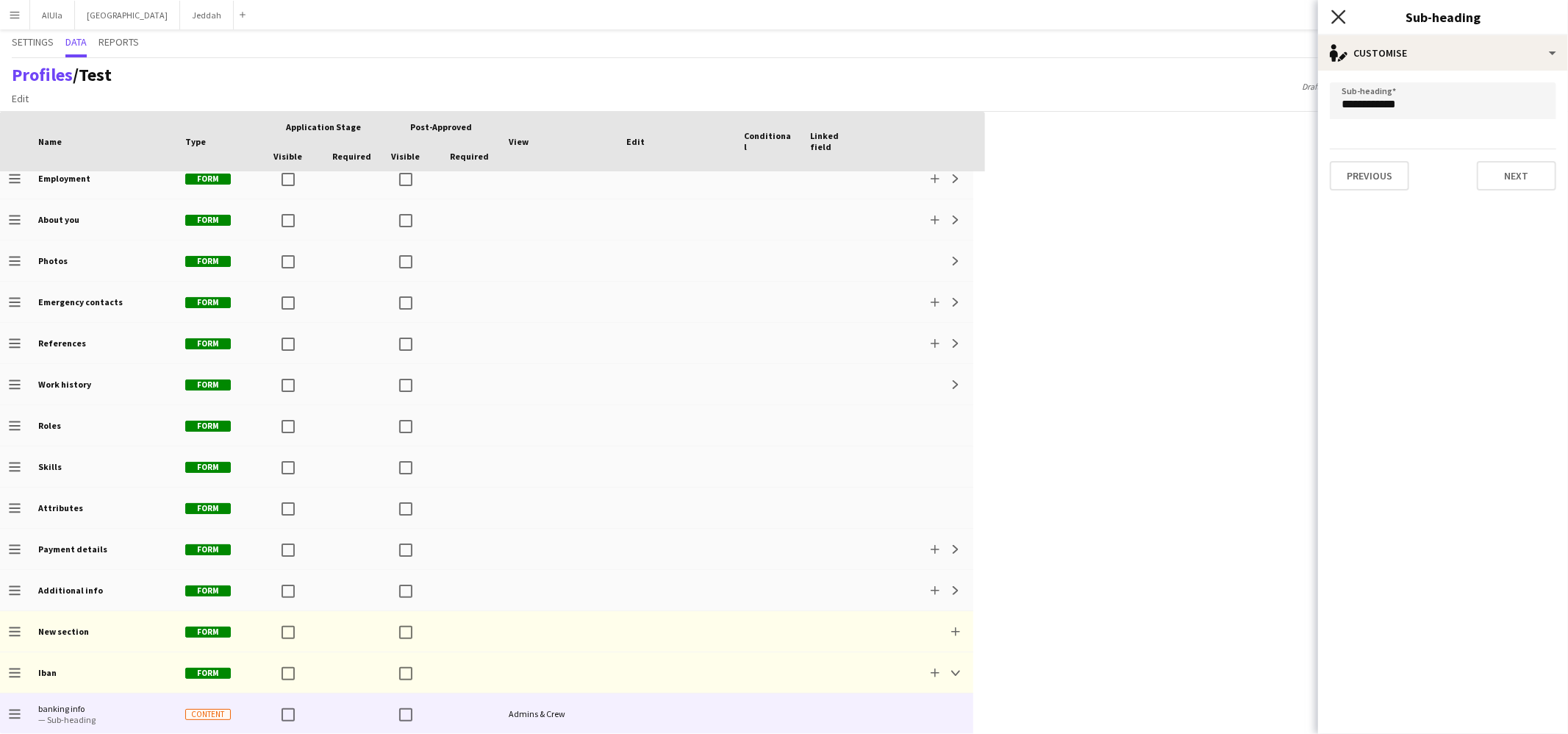
click at [1200, 16] on icon at bounding box center [1338, 16] width 14 height 14
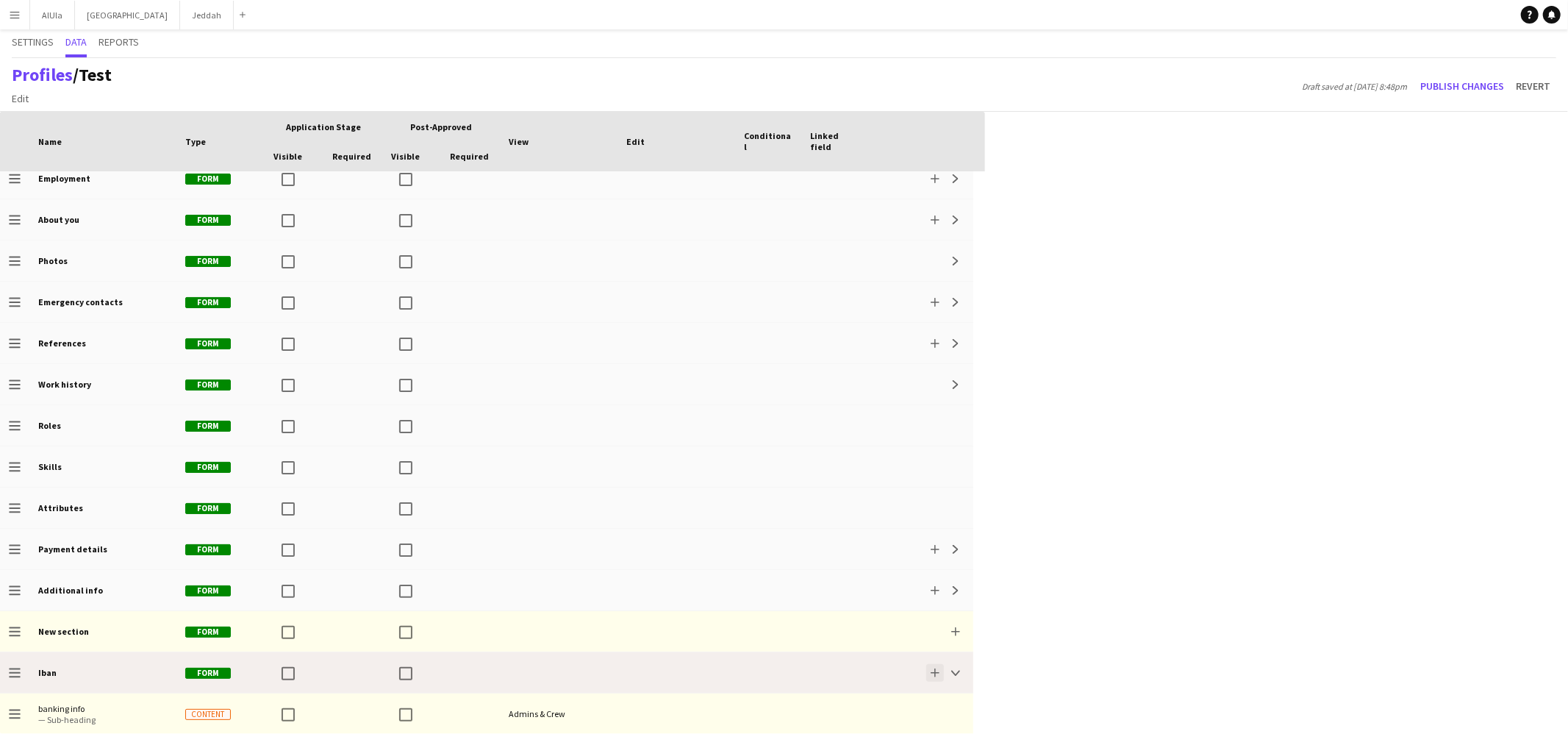
click at [937, 626] on button "Add" at bounding box center [934, 673] width 18 height 18
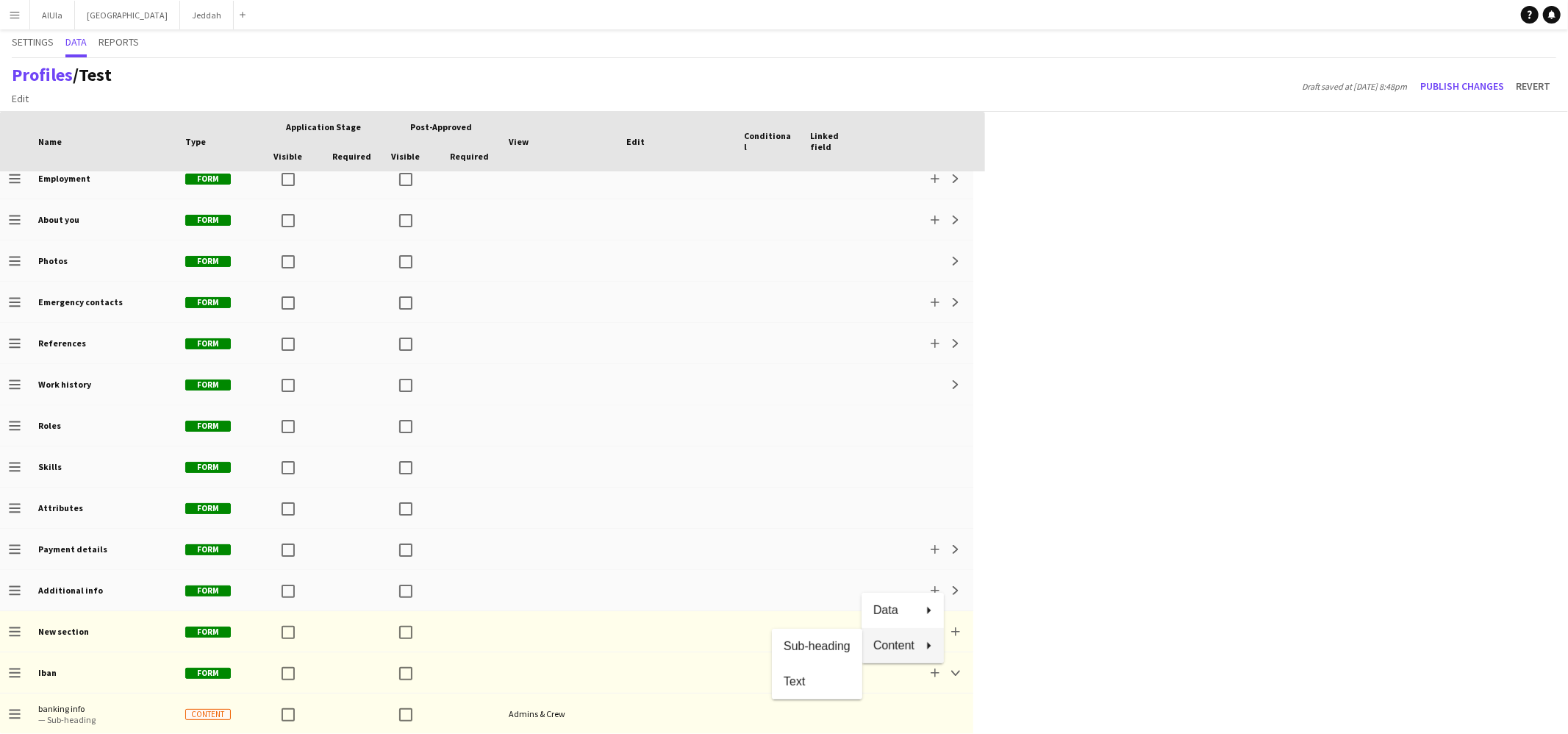
click at [954, 626] on div at bounding box center [784, 367] width 1568 height 734
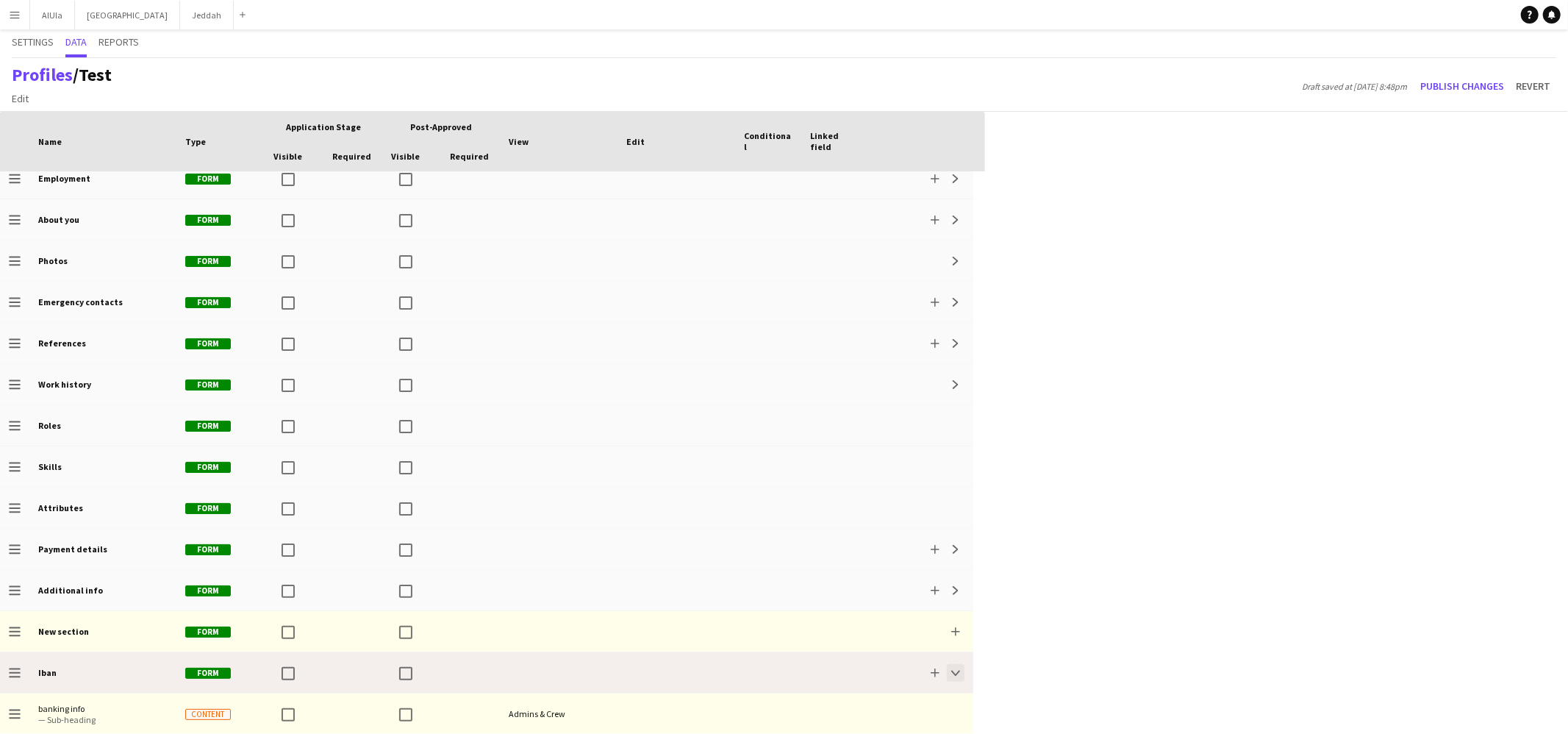
click at [954, 626] on app-icon "Collapse" at bounding box center [955, 673] width 8 height 8
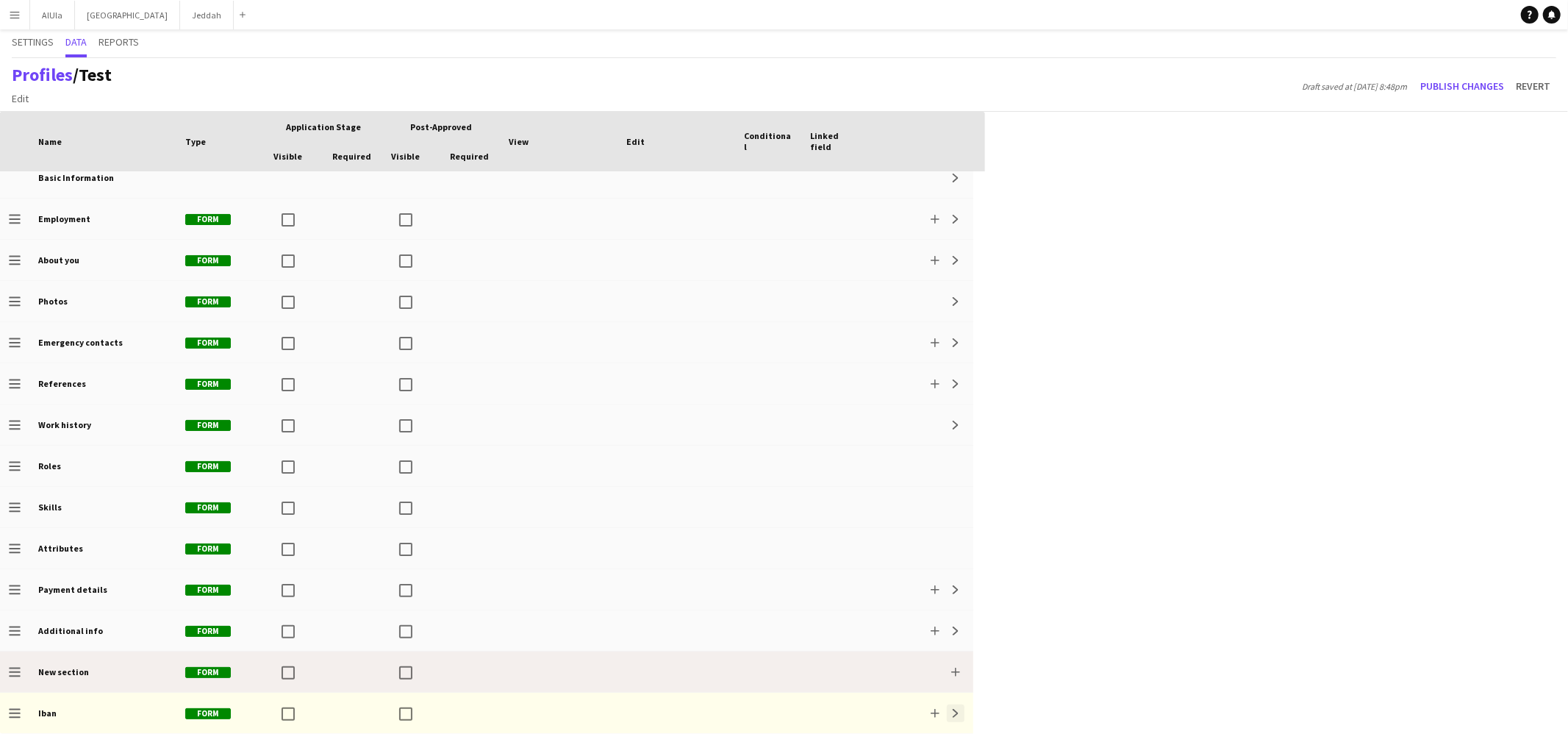
scroll to position [13, 0]
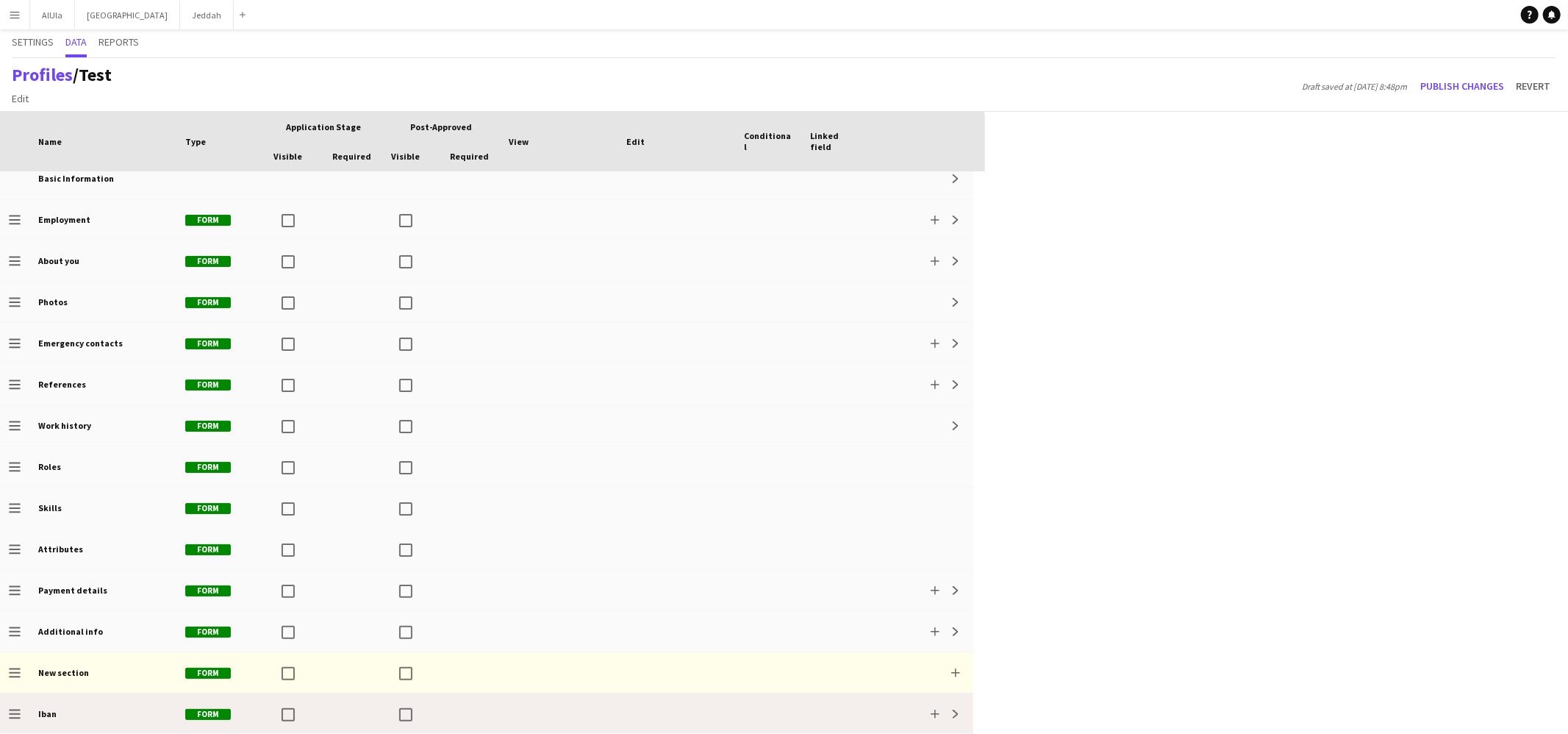
click at [129, 626] on div "Iban" at bounding box center [103, 713] width 147 height 41
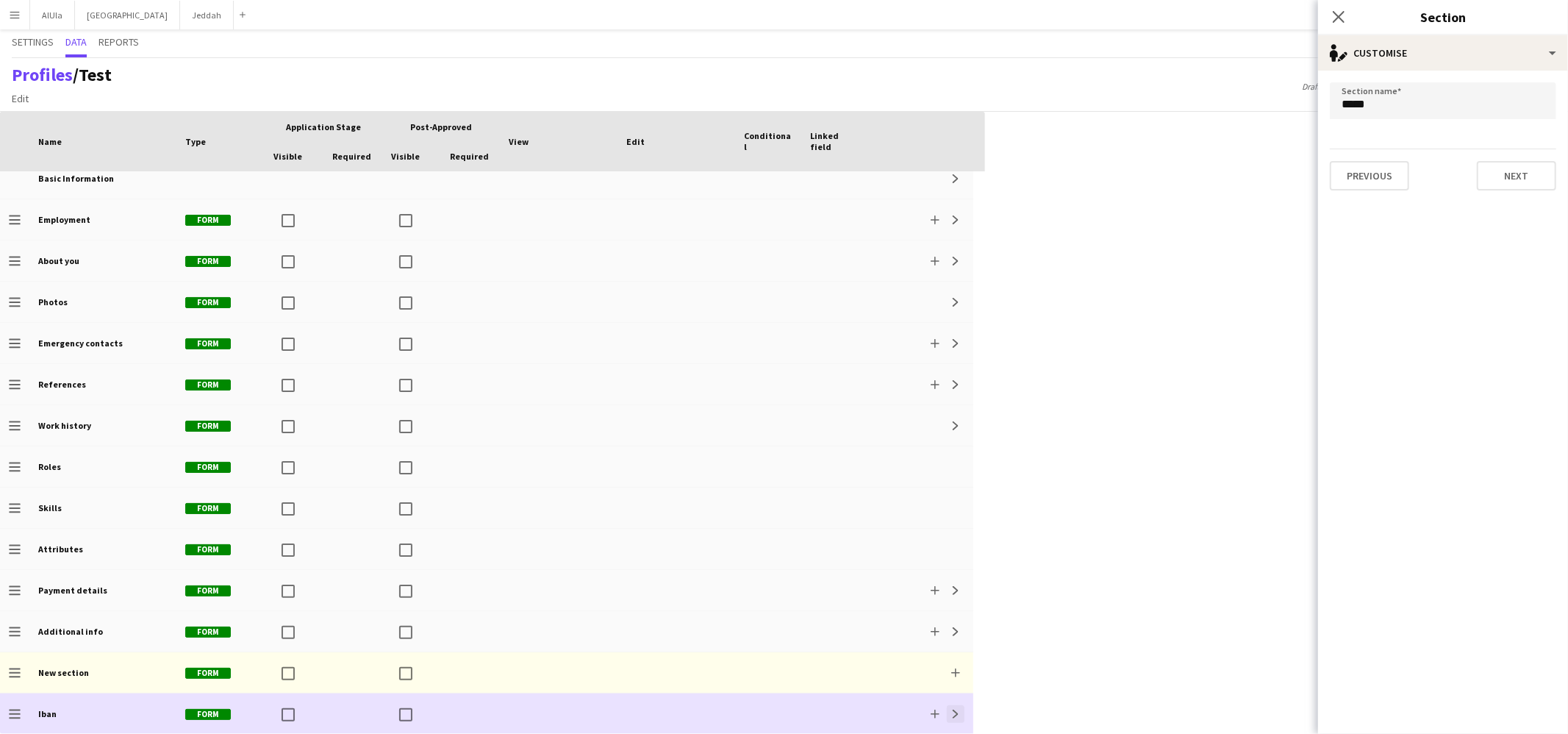
click at [956, 626] on app-icon "Expand" at bounding box center [955, 713] width 8 height 8
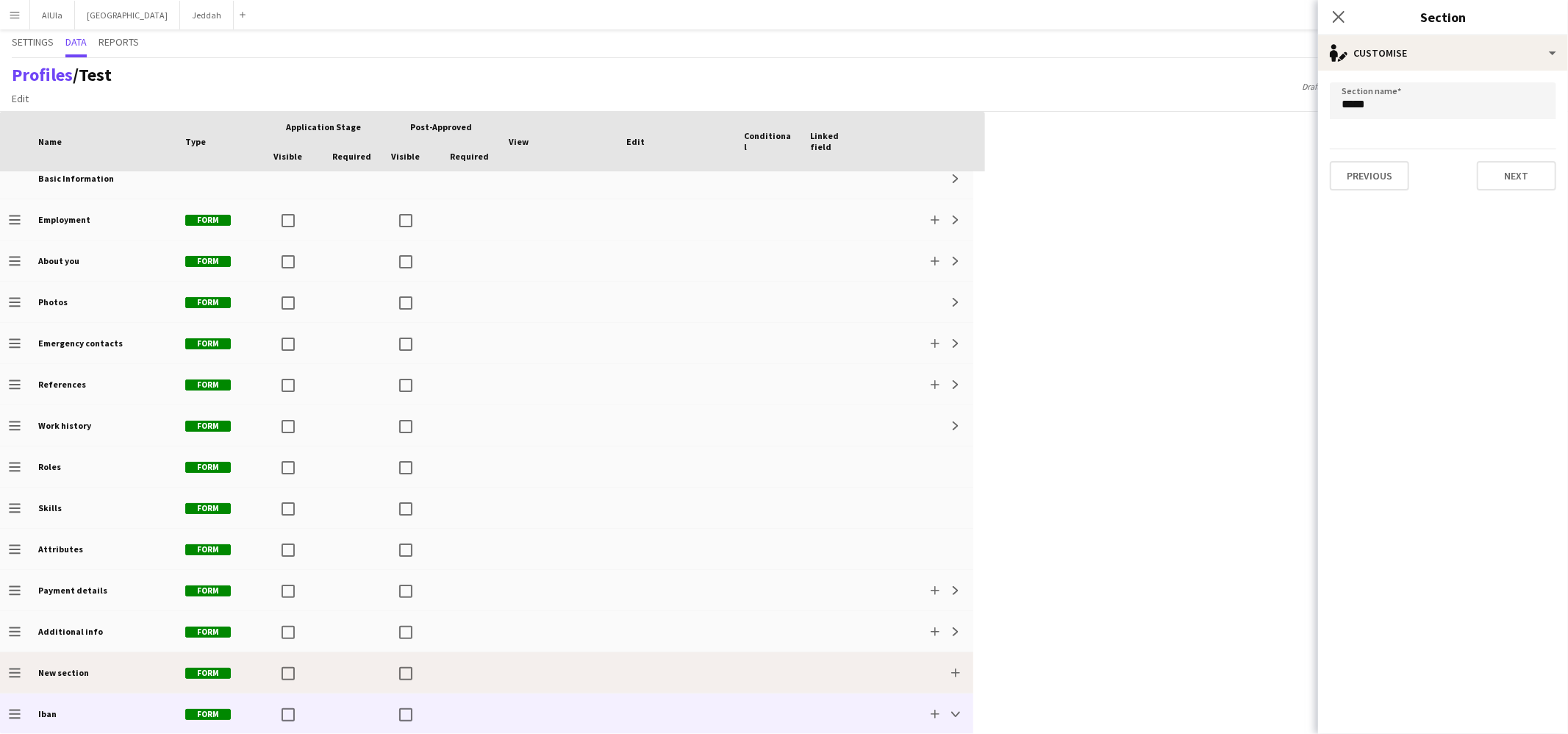
scroll to position [55, 0]
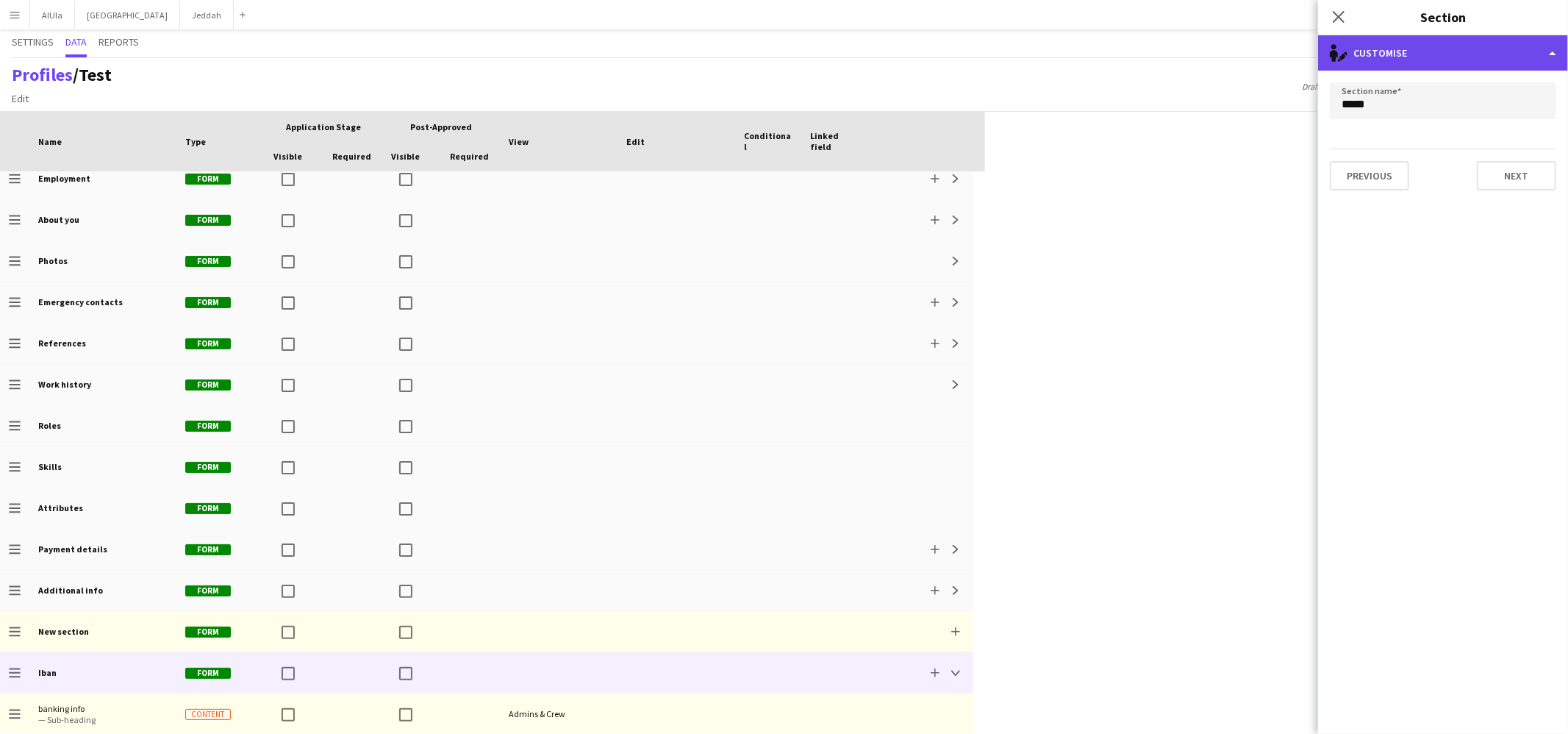
click at [1200, 60] on div "single-neutral-actions-edit-1 Customise" at bounding box center [1442, 52] width 250 height 35
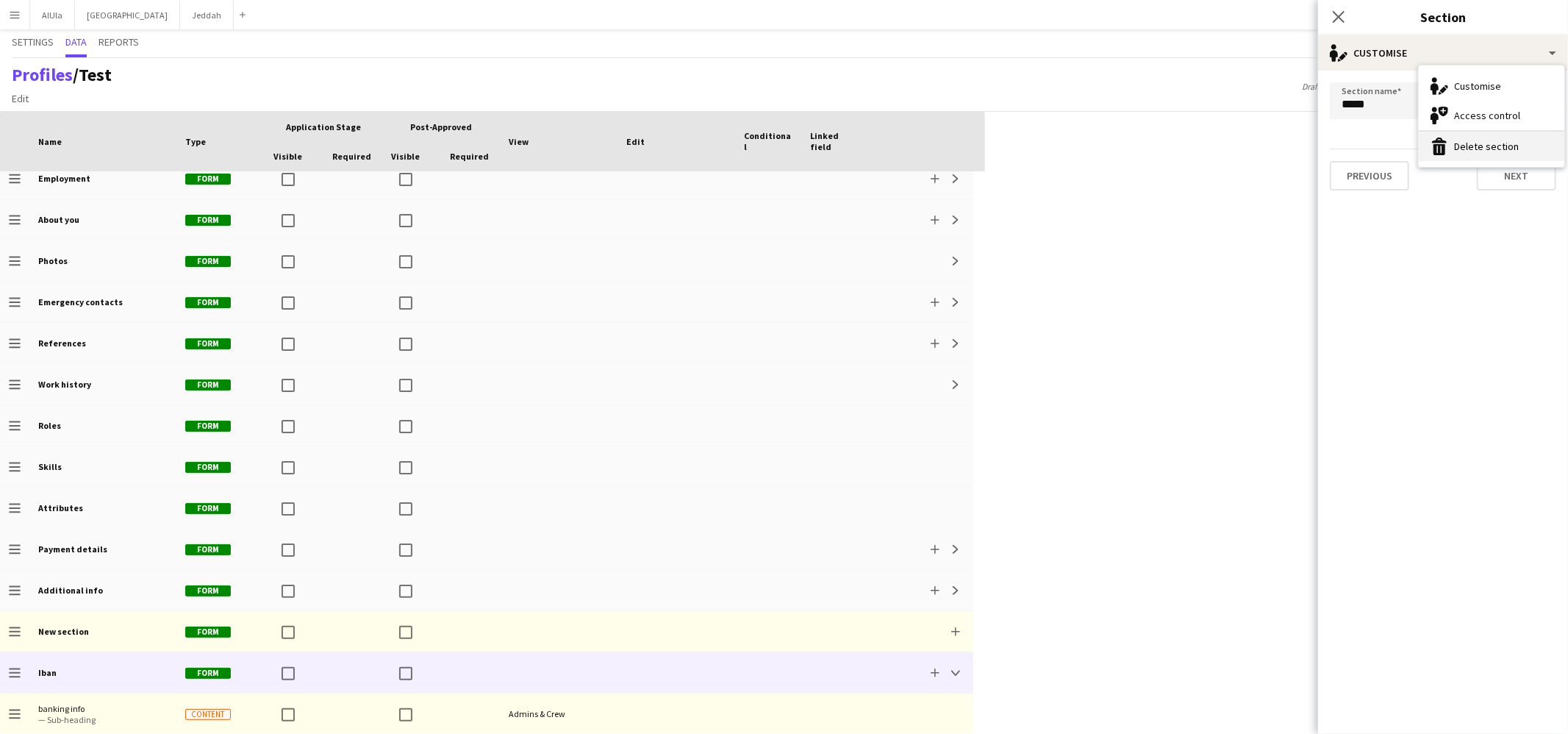
click at [1200, 147] on button "Delete section Delete section" at bounding box center [1491, 146] width 146 height 29
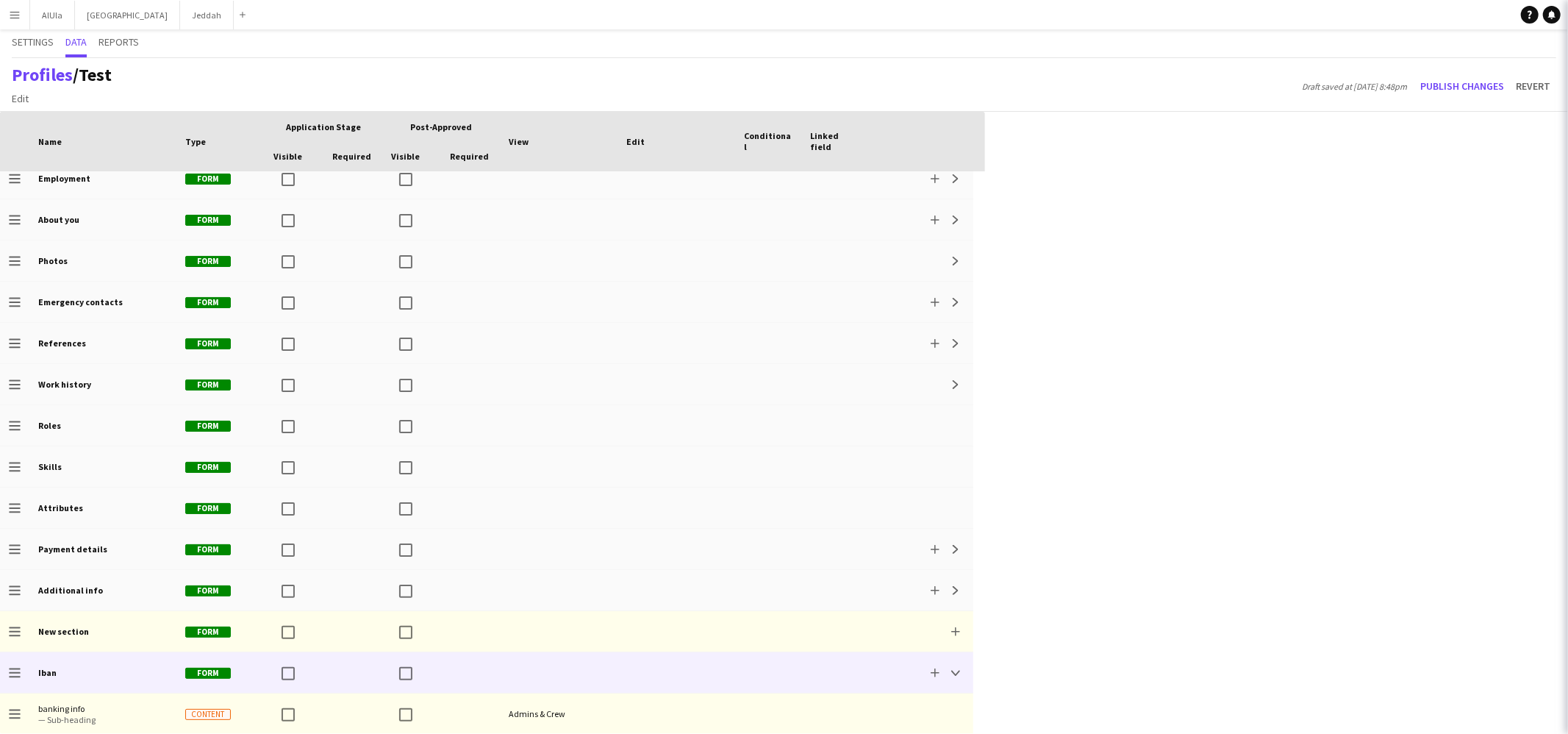
scroll to position [0, 0]
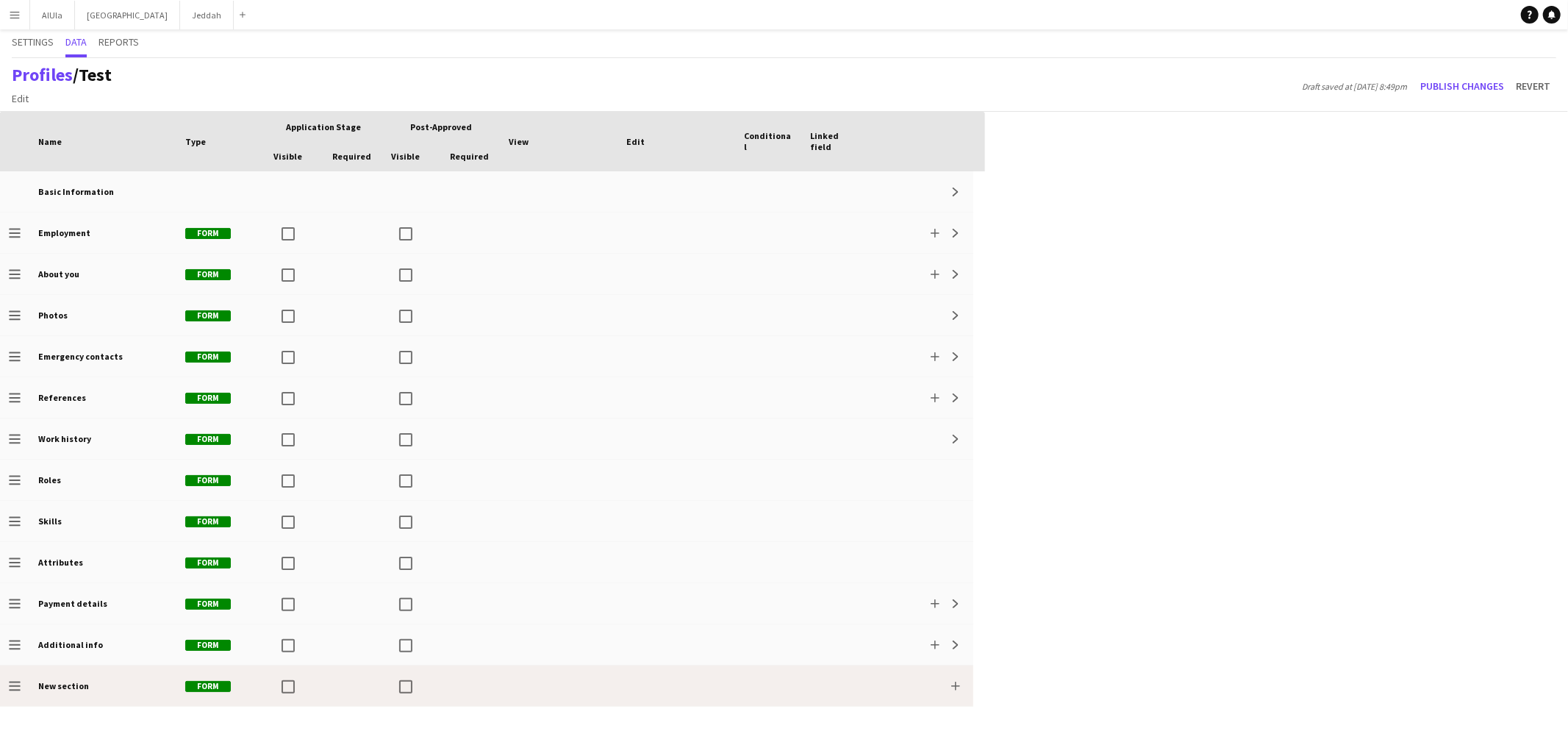
click at [755, 626] on div at bounding box center [768, 685] width 66 height 41
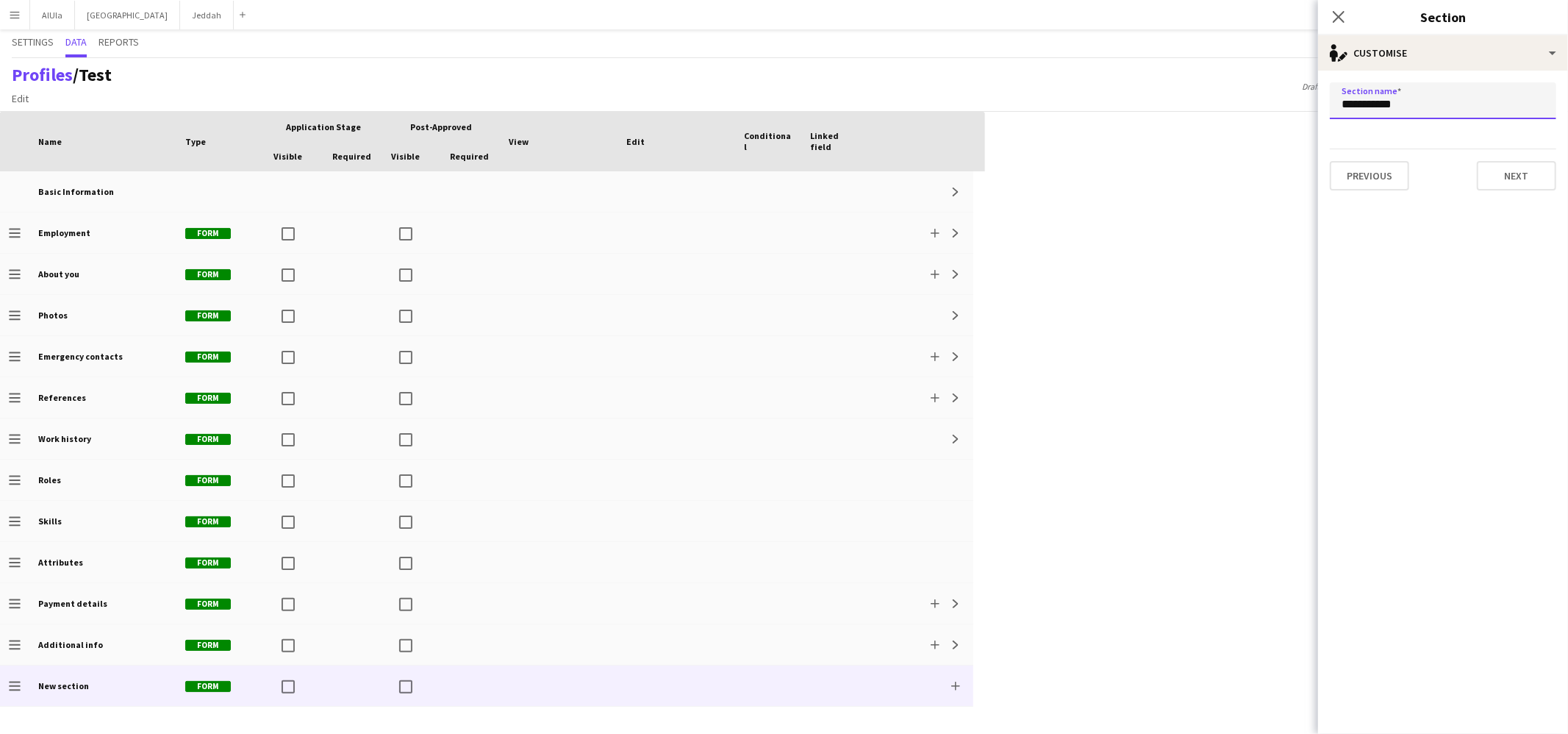
click at [1200, 106] on input "**********" at bounding box center [1443, 100] width 226 height 37
type input "**********"
click at [1200, 171] on button "Next" at bounding box center [1516, 175] width 79 height 29
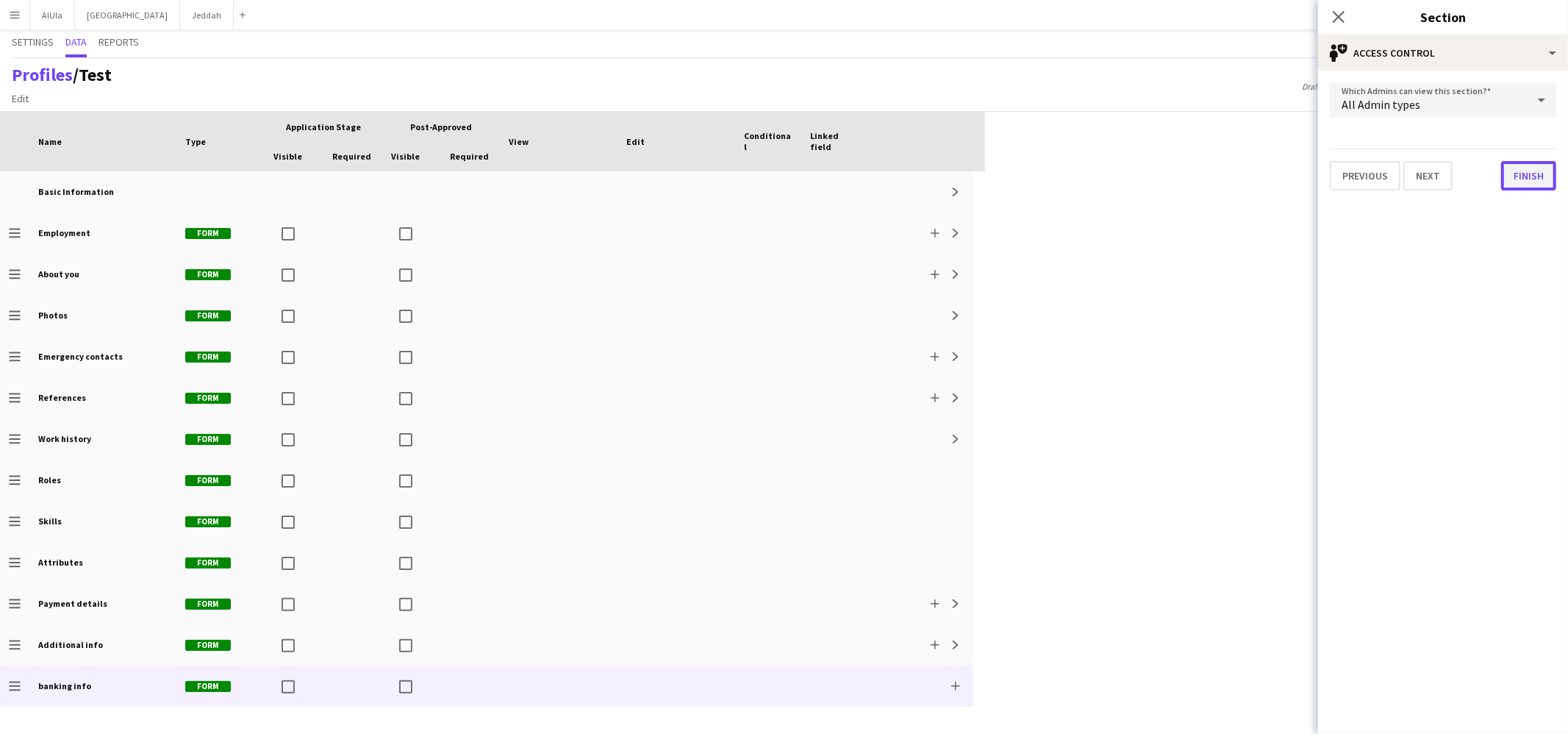
click at [1200, 179] on button "Finish" at bounding box center [1528, 175] width 56 height 29
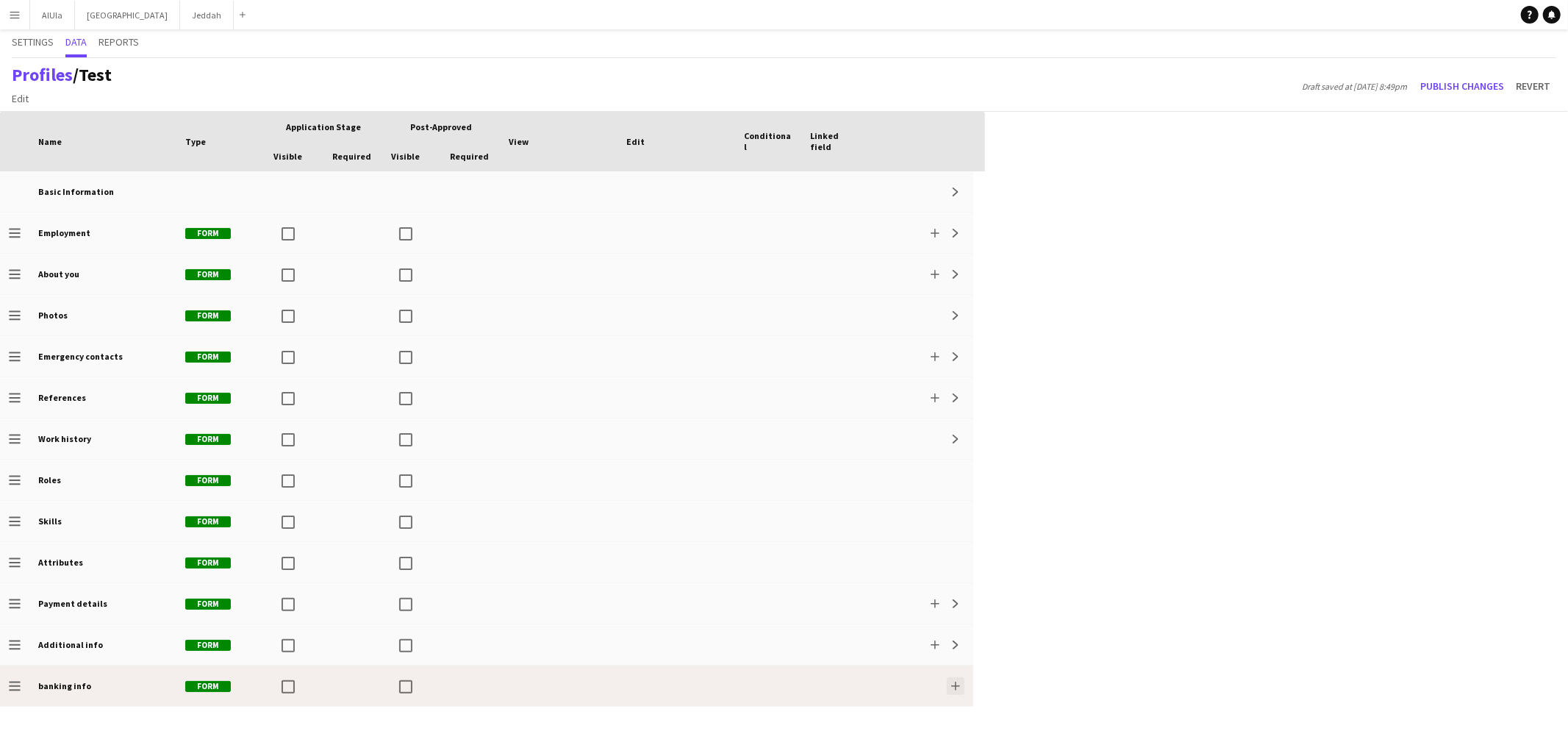
click at [956, 626] on app-icon "Add" at bounding box center [955, 686] width 8 height 8
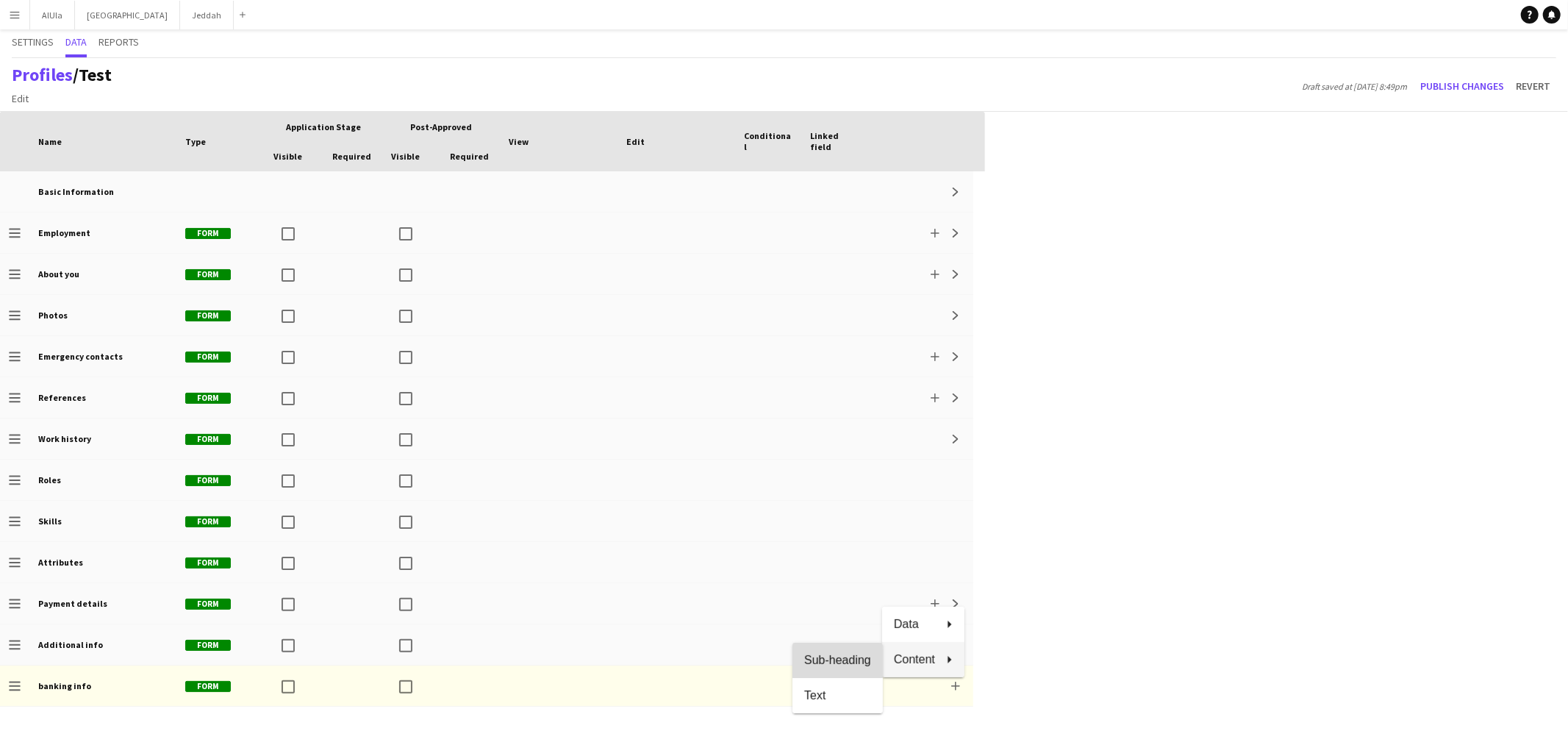
click at [844, 626] on span "Sub-heading" at bounding box center [837, 660] width 67 height 13
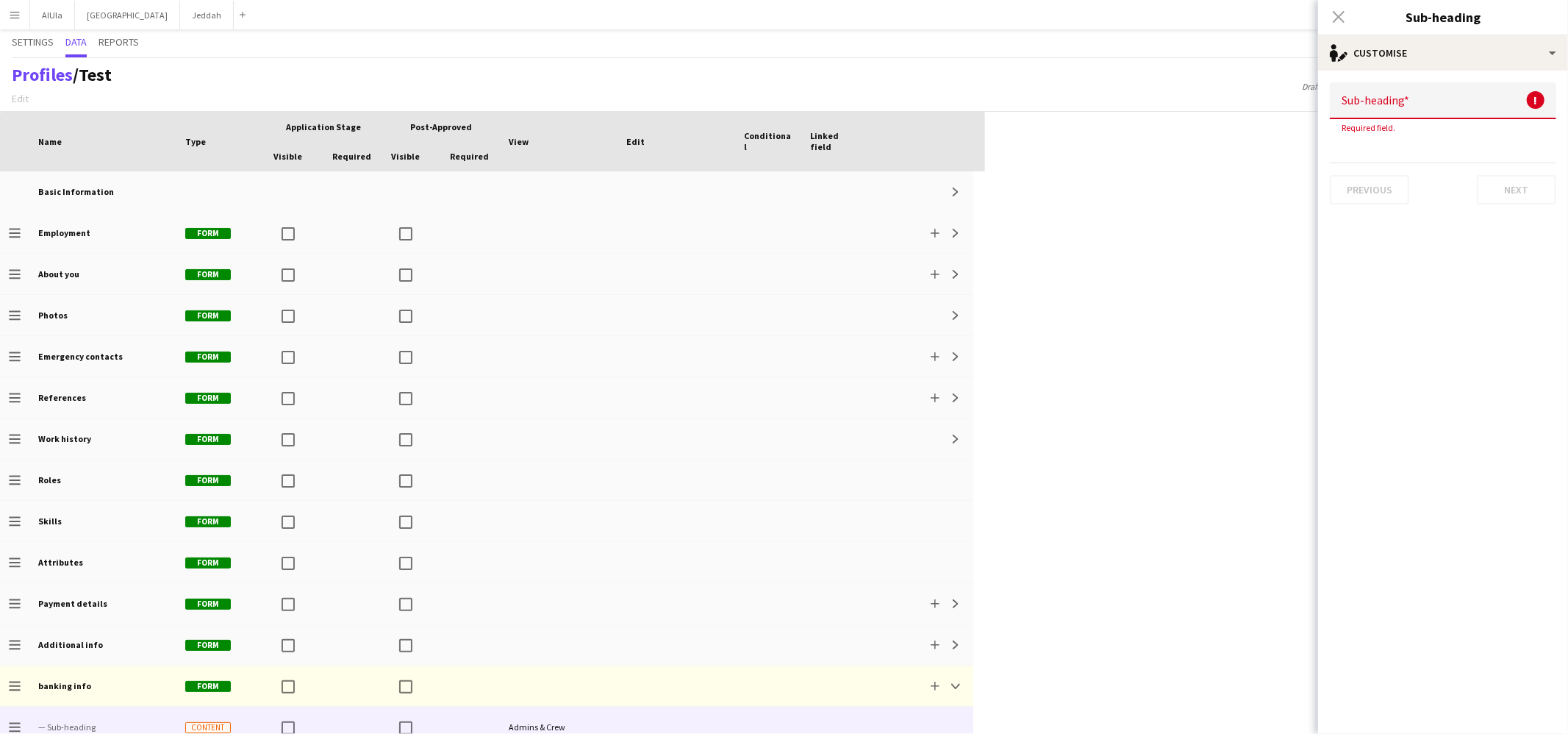
click at [1200, 97] on input at bounding box center [1443, 100] width 226 height 37
type input "****"
click at [1200, 176] on button "Next" at bounding box center [1516, 175] width 79 height 29
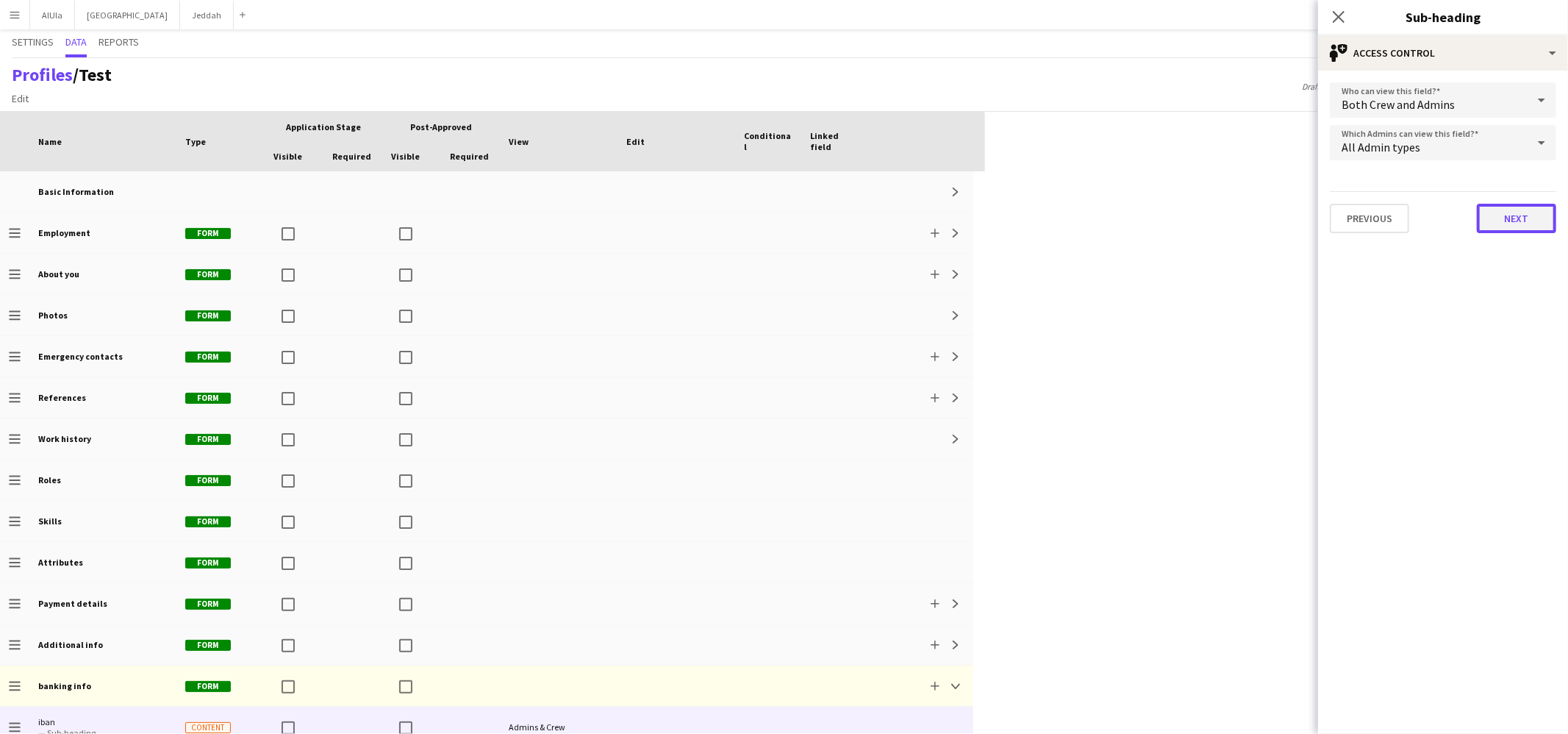
click at [1200, 220] on button "Next" at bounding box center [1516, 218] width 79 height 29
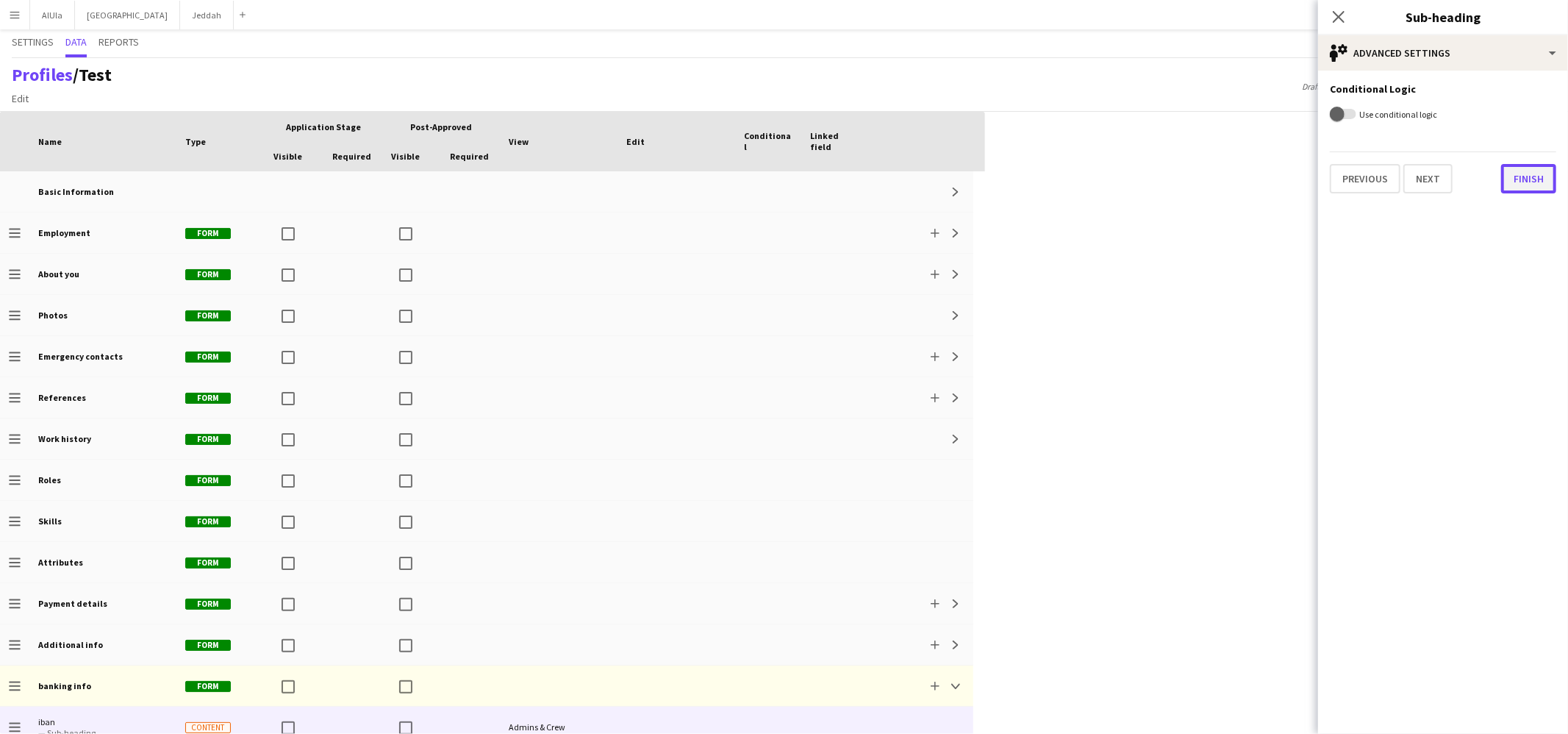
click at [1200, 185] on button "Finish" at bounding box center [1528, 178] width 56 height 29
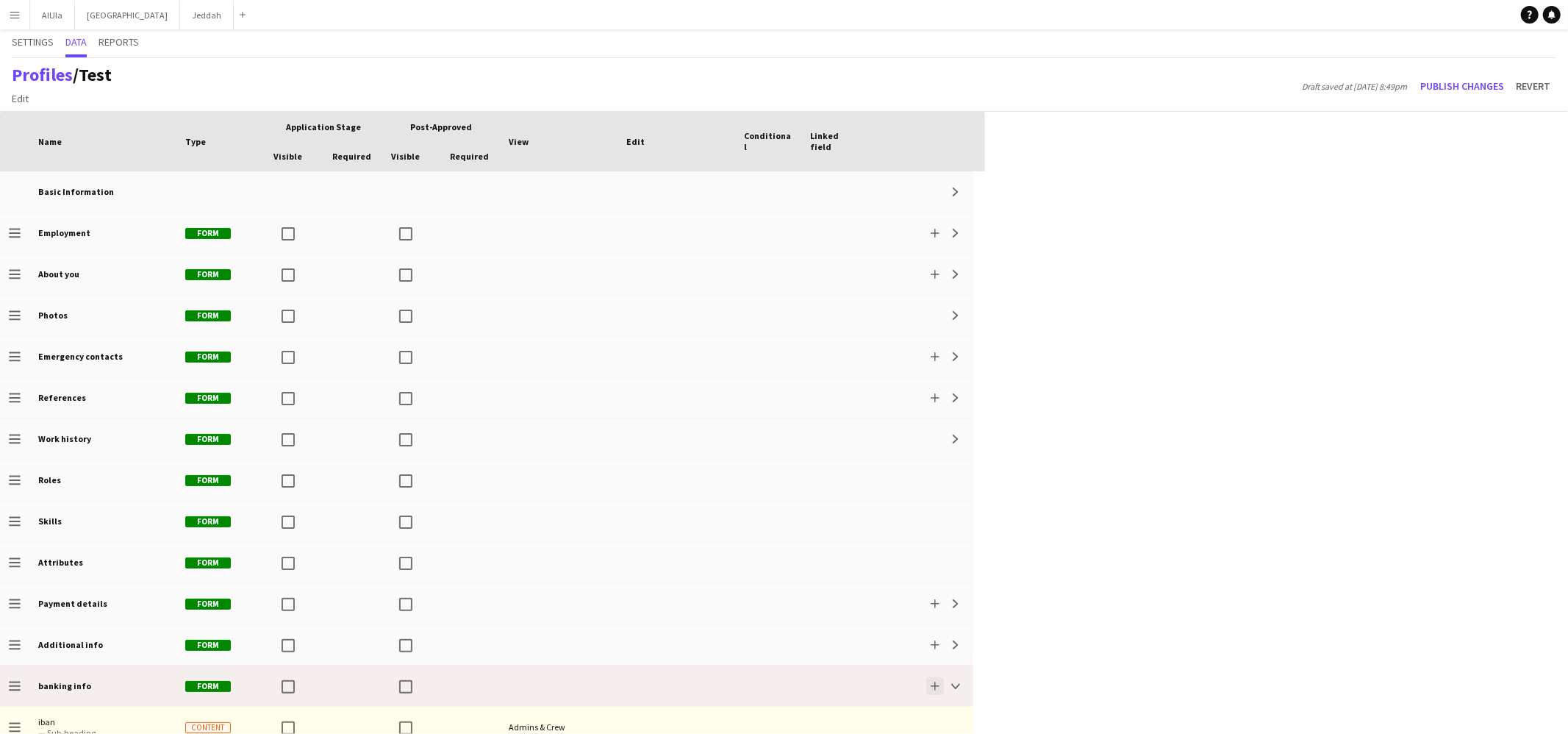
scroll to position [13, 0]
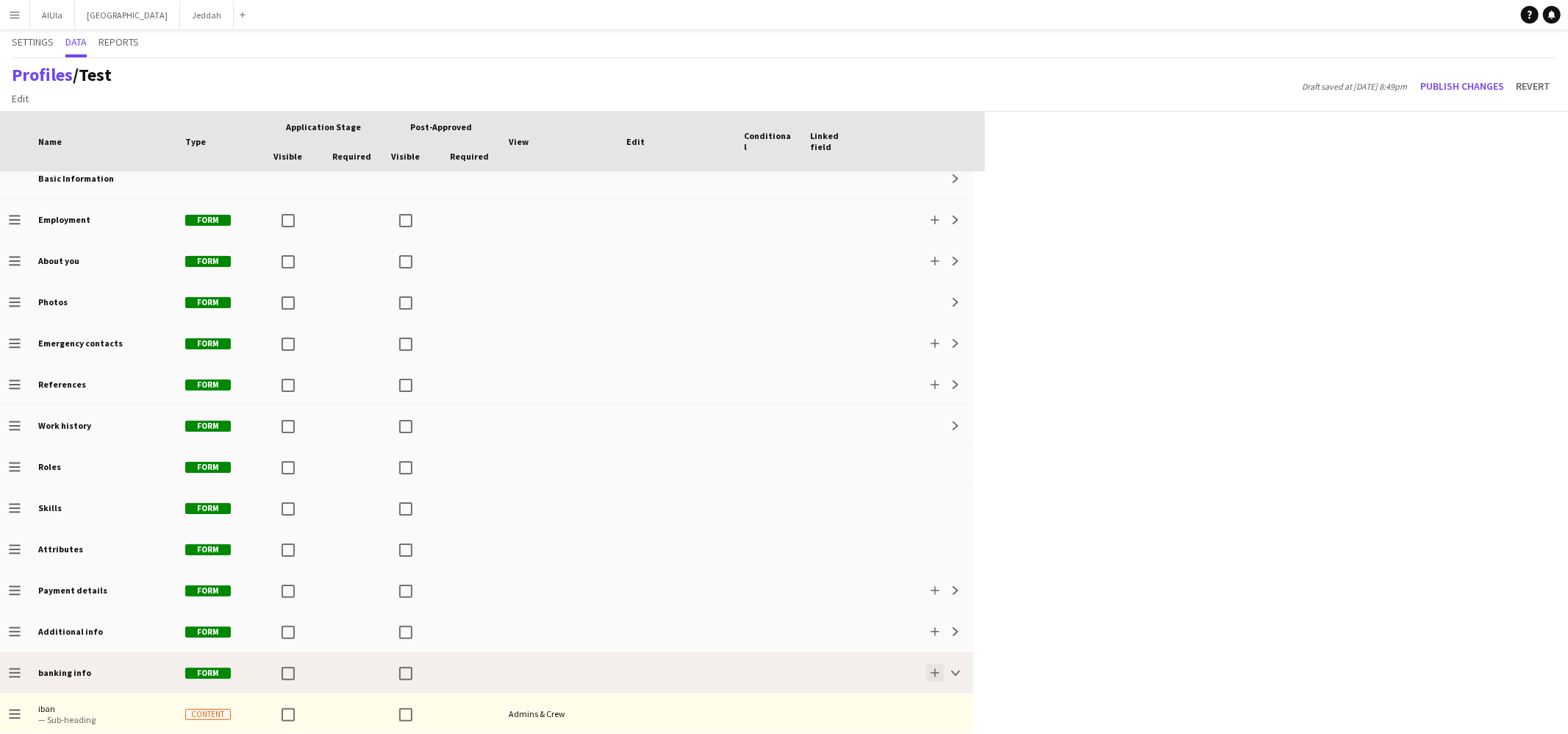
click at [933, 626] on app-icon "Add" at bounding box center [934, 673] width 8 height 8
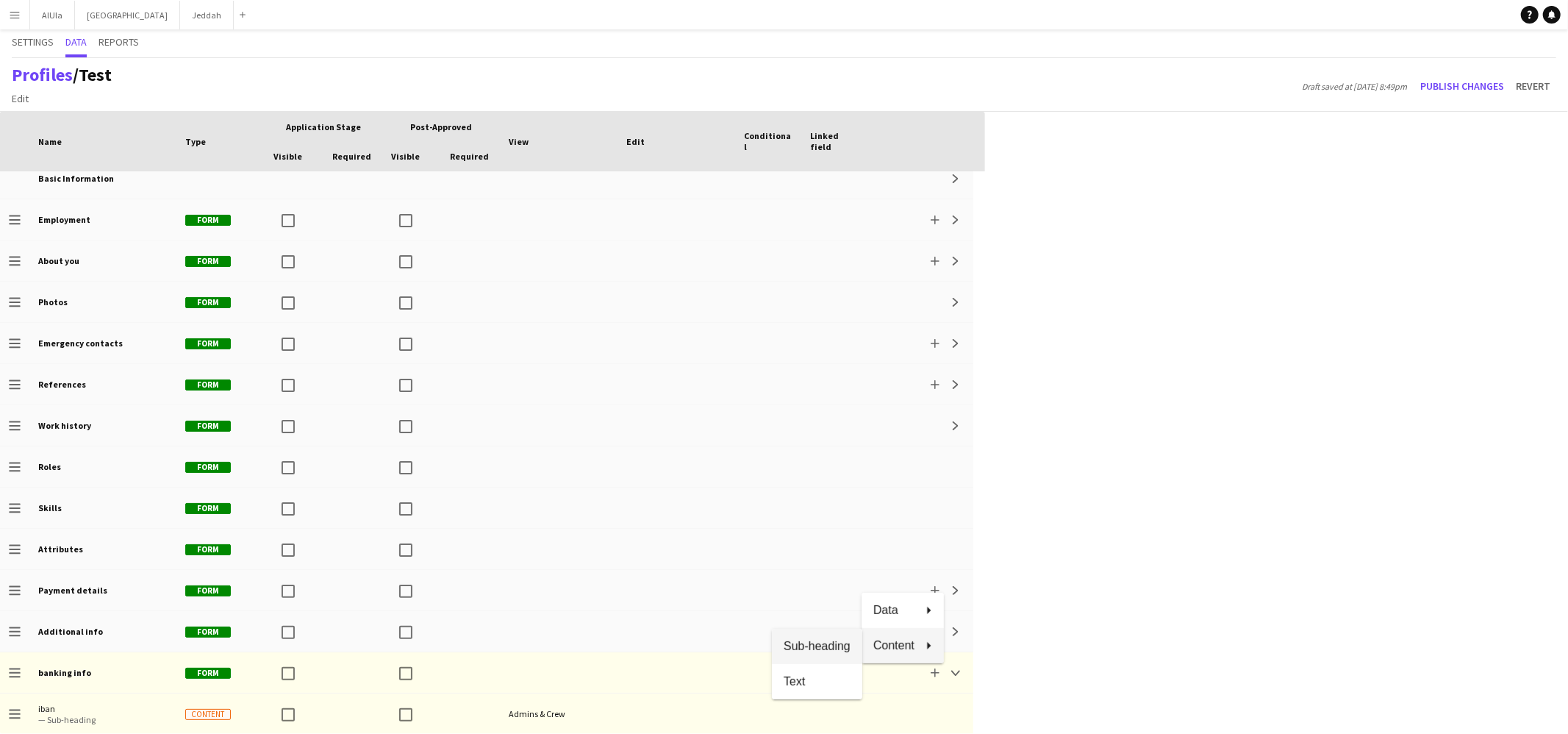
click at [824, 626] on span "Sub-heading" at bounding box center [816, 646] width 67 height 13
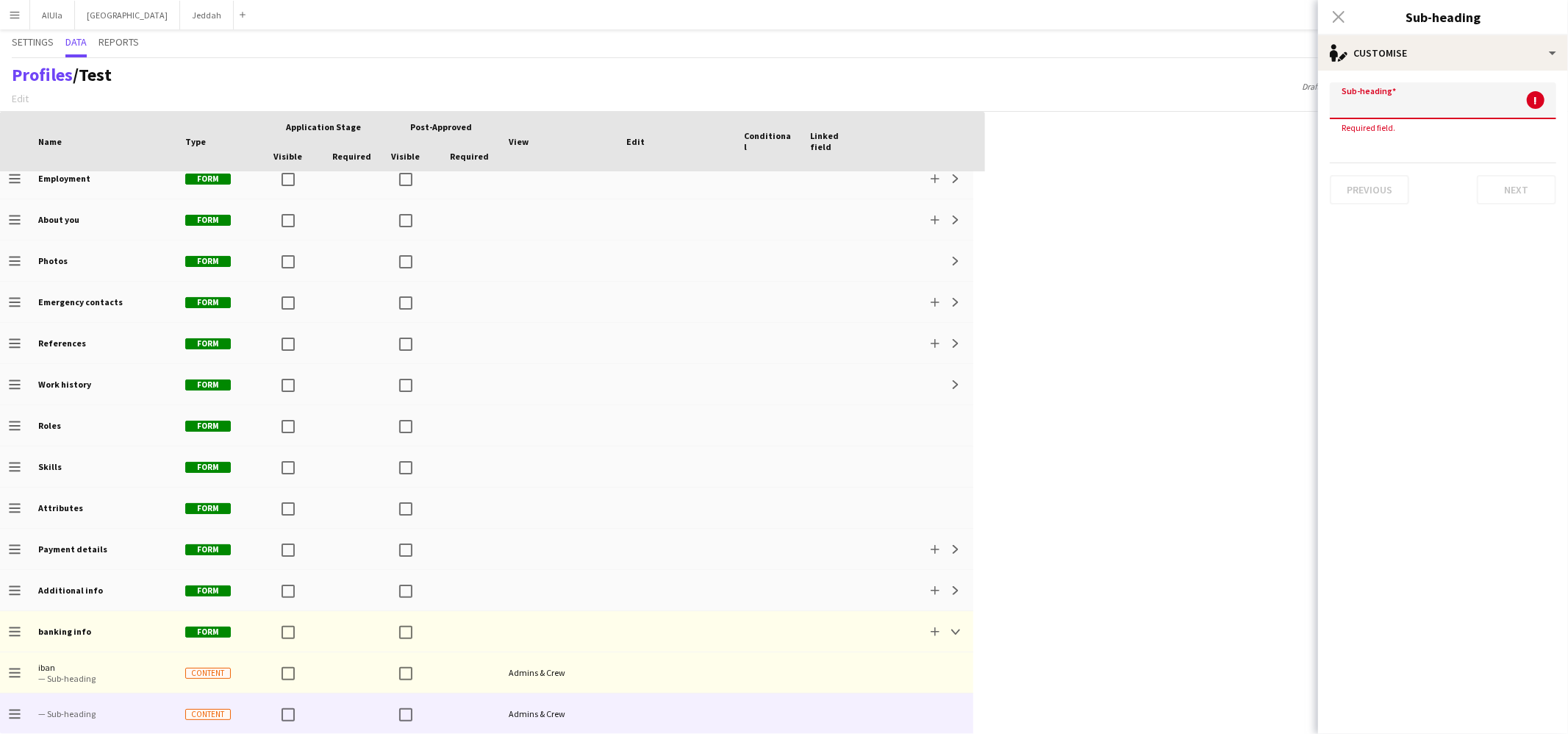
click at [1200, 101] on input at bounding box center [1443, 100] width 226 height 37
type input "*********"
click at [1200, 175] on button "Next" at bounding box center [1516, 175] width 79 height 29
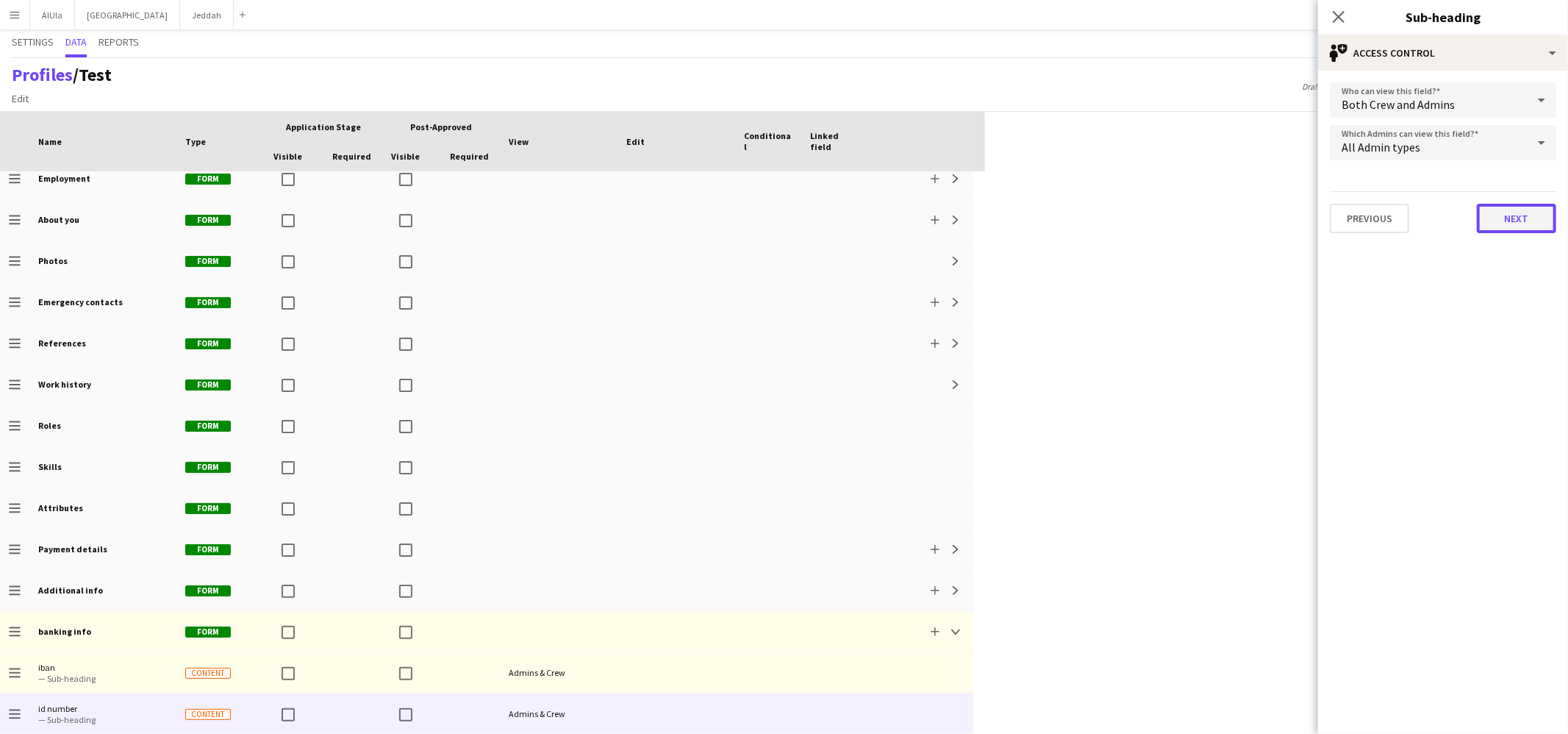
click at [1200, 214] on button "Next" at bounding box center [1516, 218] width 79 height 29
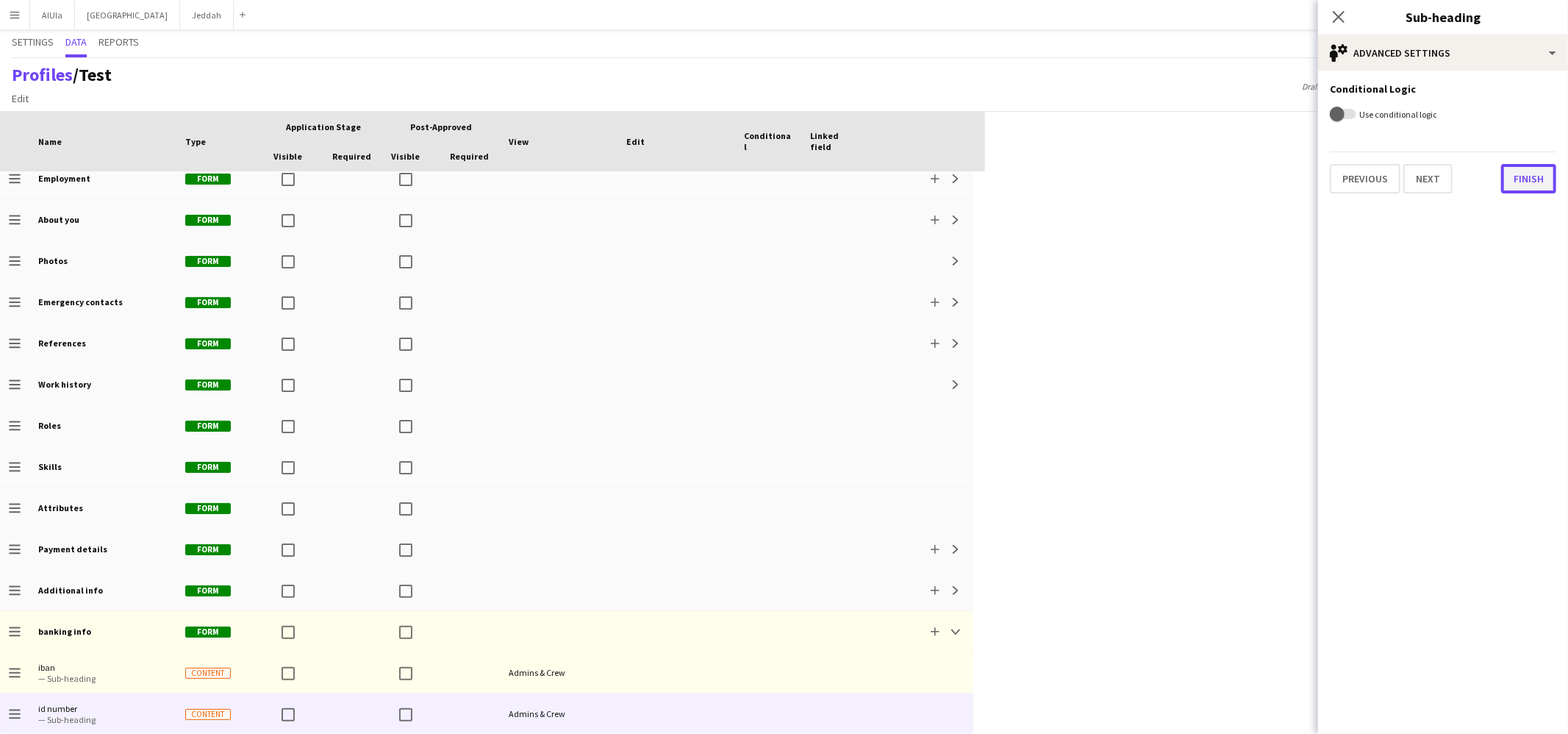
click at [1200, 188] on button "Finish" at bounding box center [1528, 178] width 56 height 29
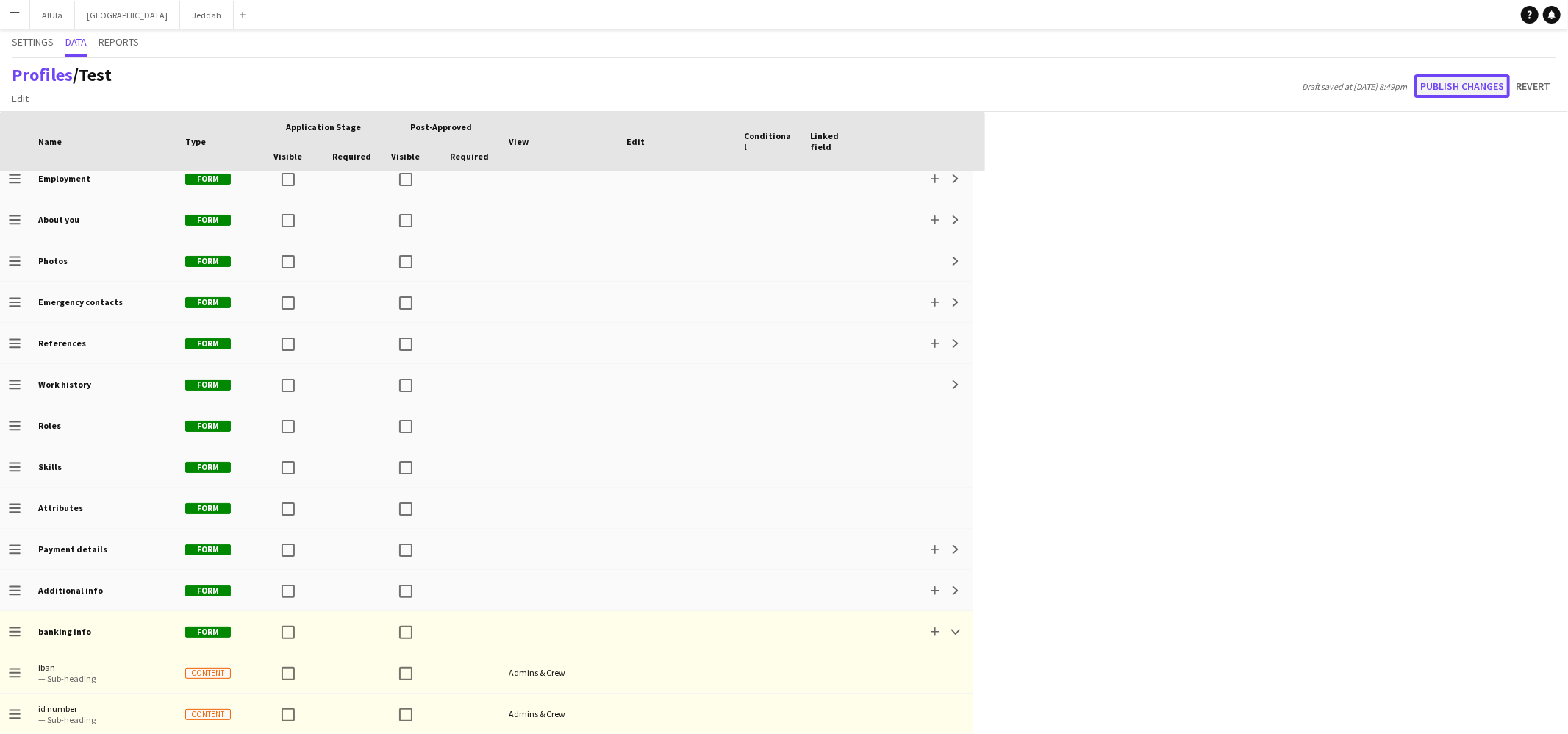
click at [1200, 82] on button "Publish changes" at bounding box center [1462, 86] width 95 height 24
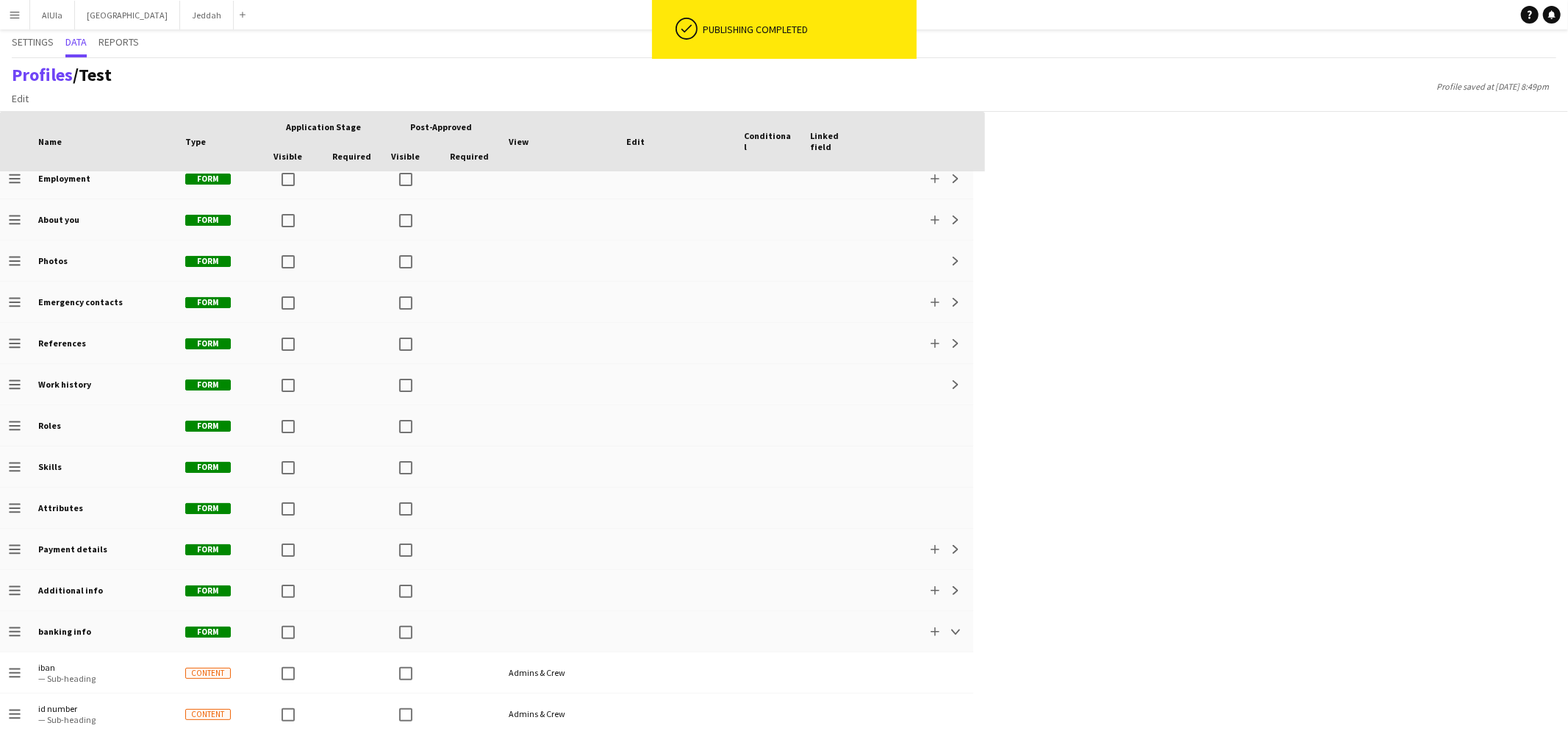
scroll to position [0, 0]
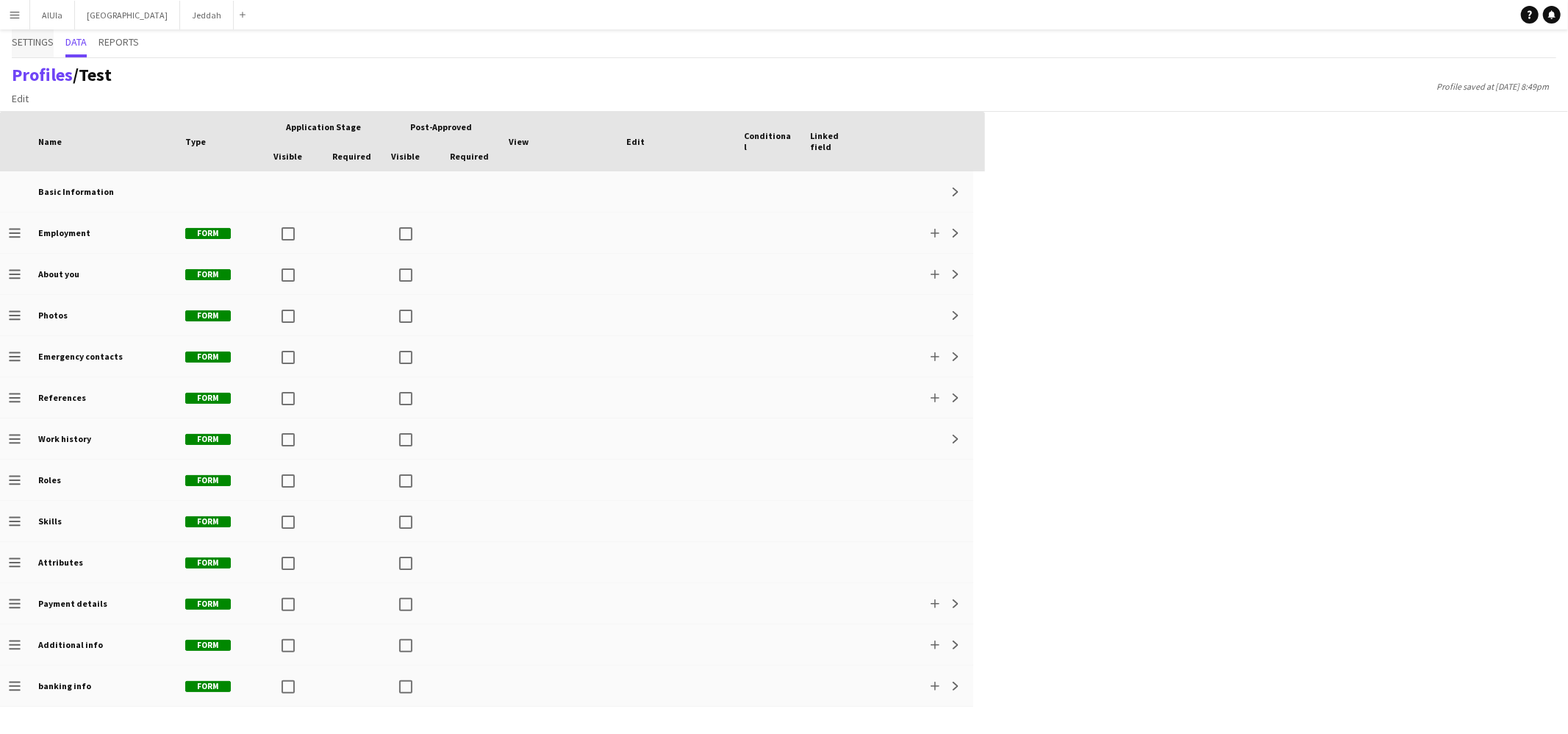
click at [48, 41] on span "Settings" at bounding box center [32, 41] width 41 height 10
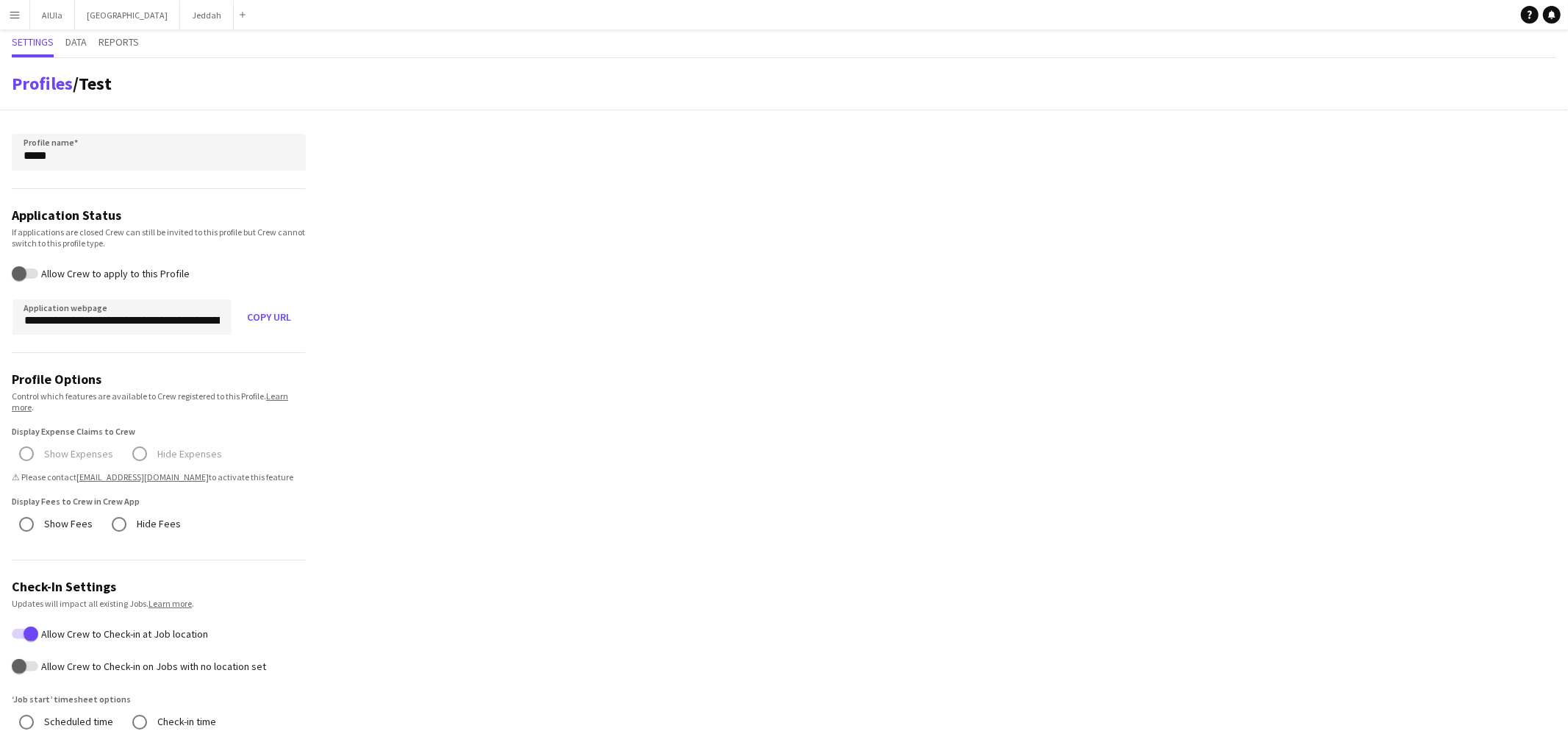
click at [18, 18] on app-icon "Menu" at bounding box center [14, 14] width 11 height 11
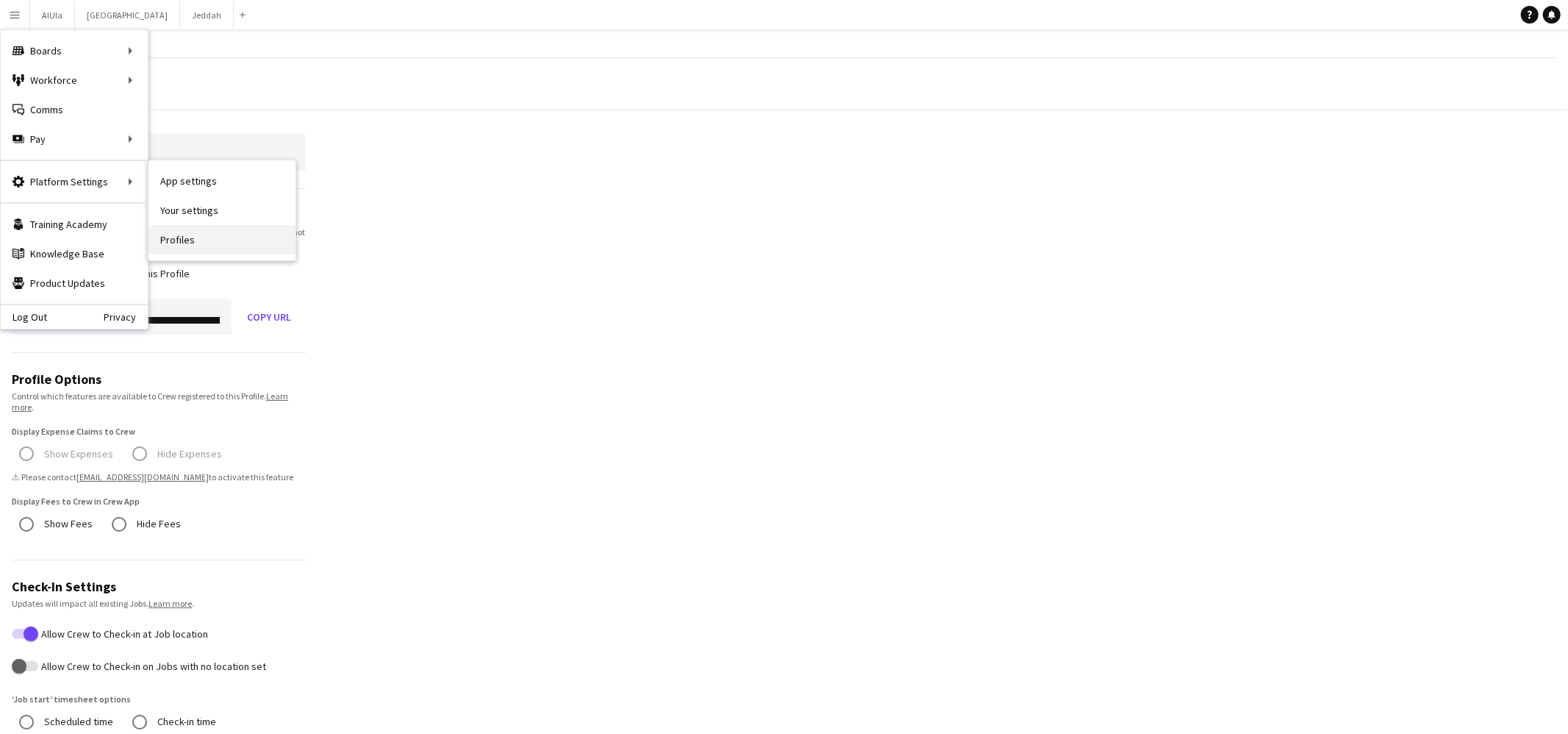
click at [182, 230] on link "Profiles" at bounding box center [222, 239] width 147 height 29
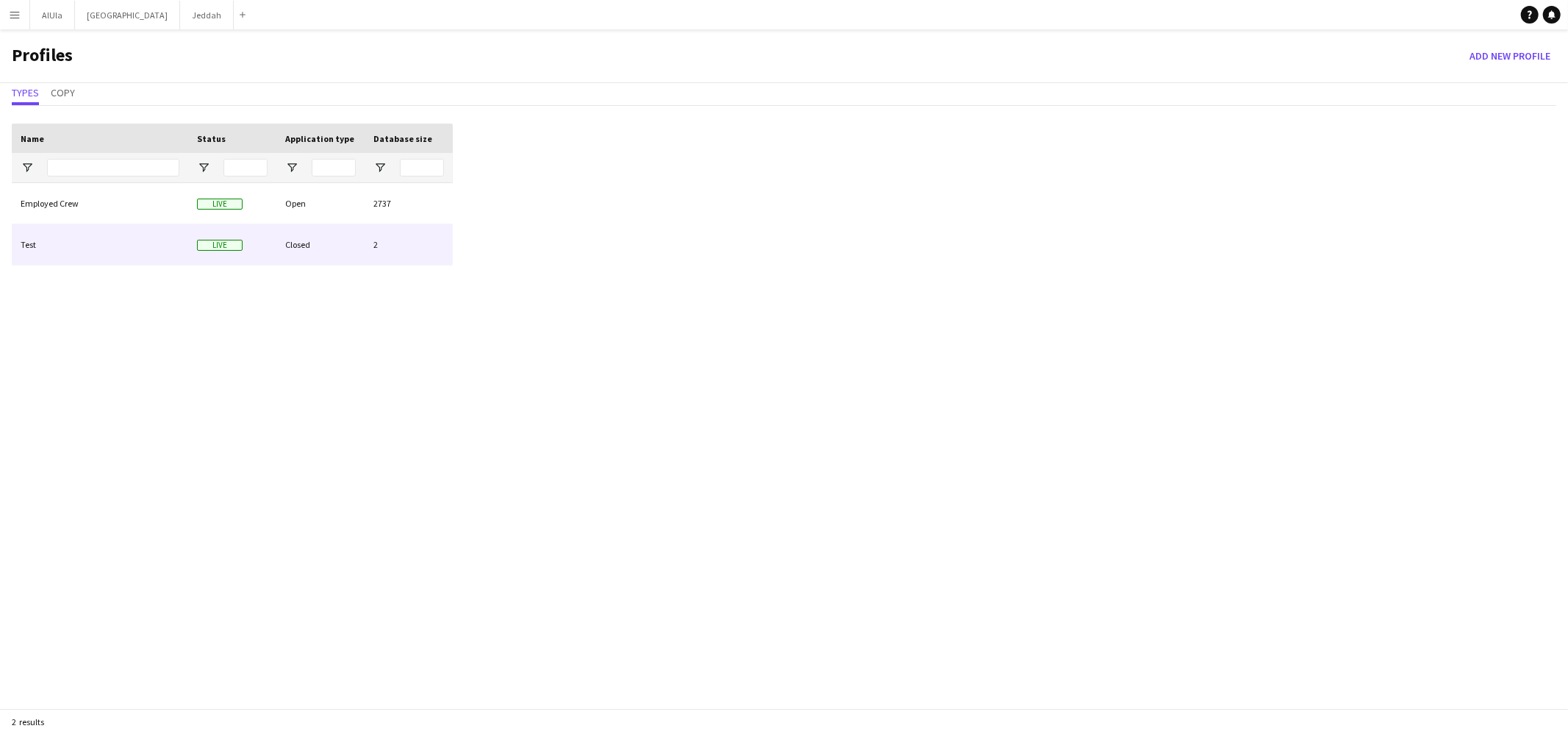
click at [60, 243] on div "Test" at bounding box center [99, 244] width 176 height 41
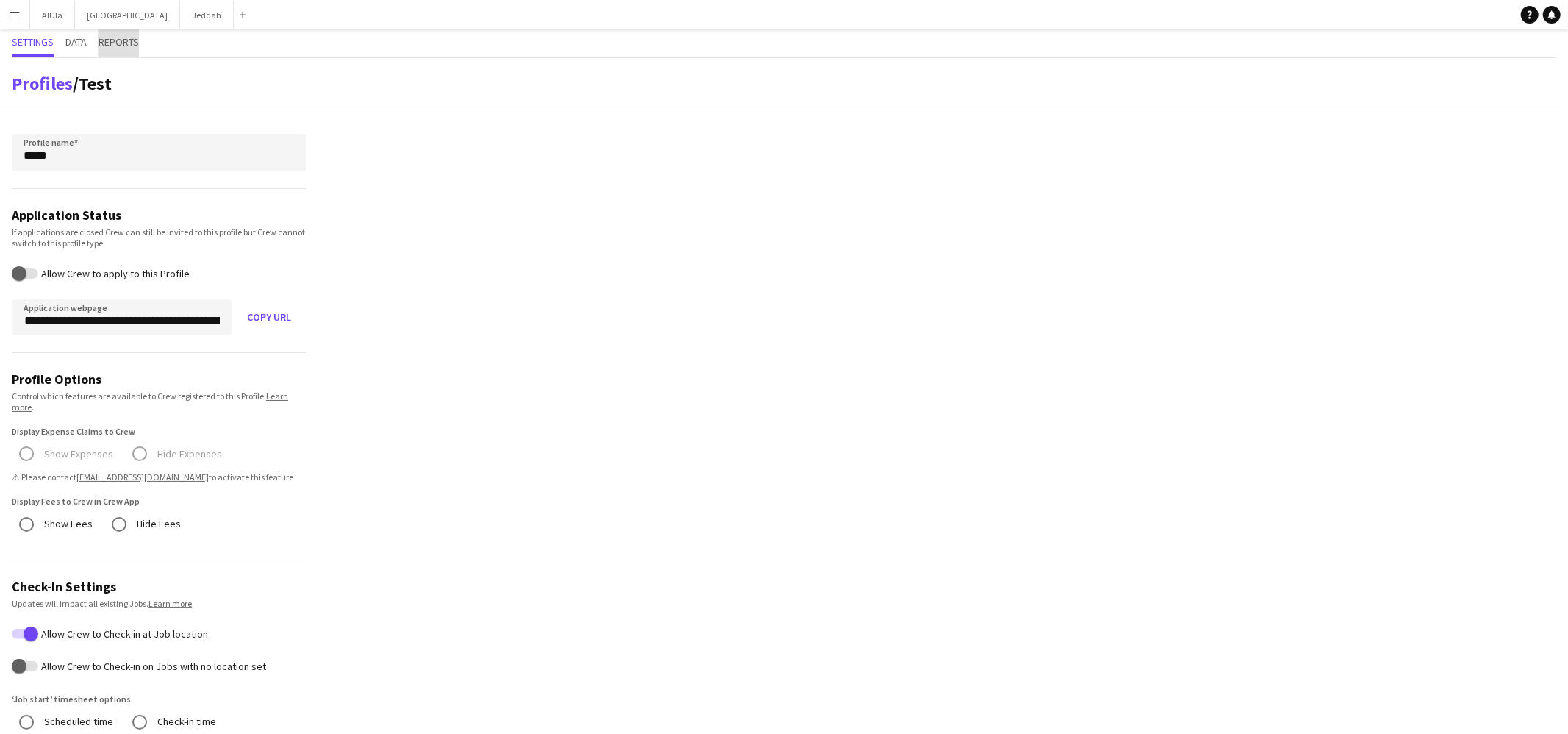
click at [123, 41] on span "Reports" at bounding box center [119, 41] width 40 height 10
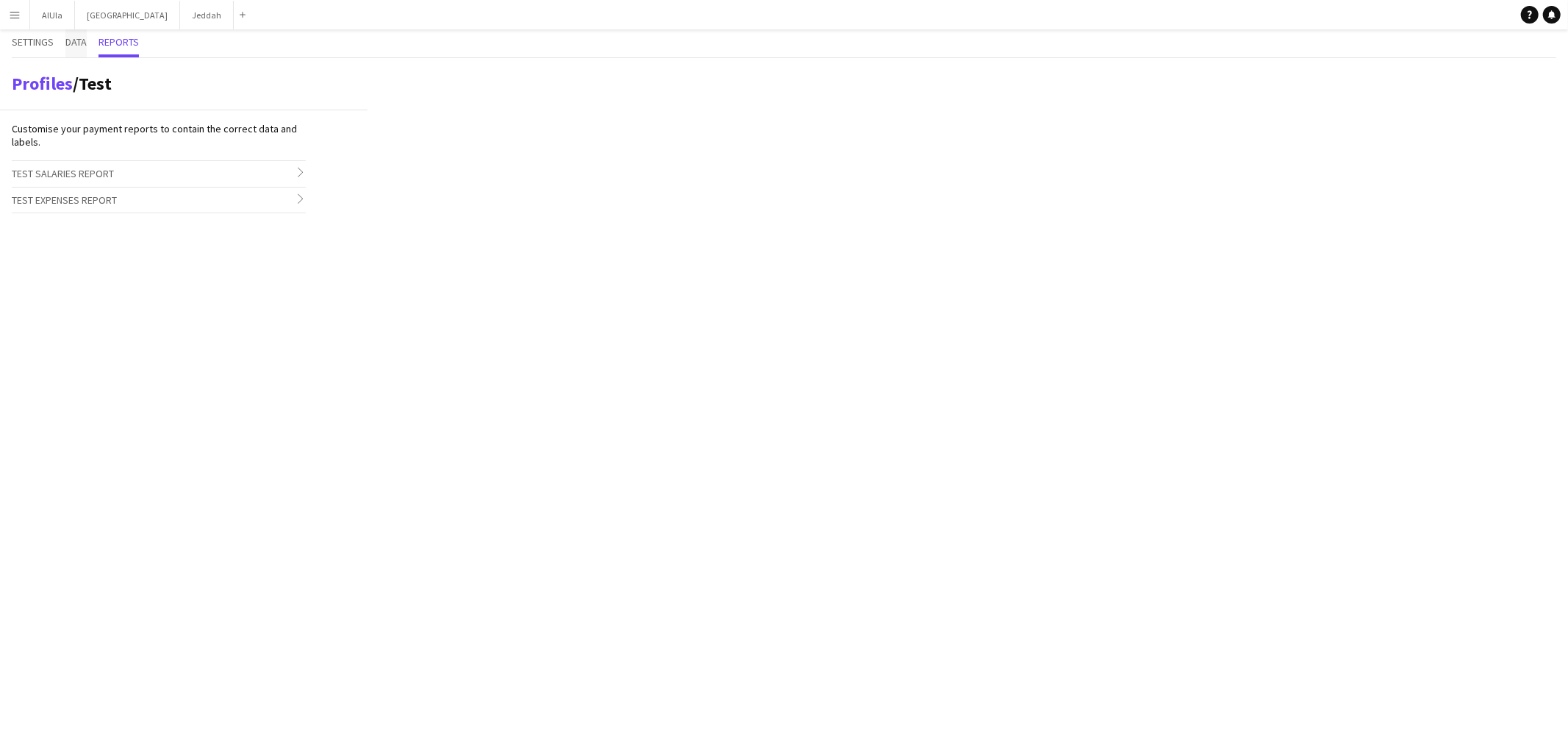
click at [82, 37] on span "Data" at bounding box center [75, 41] width 22 height 10
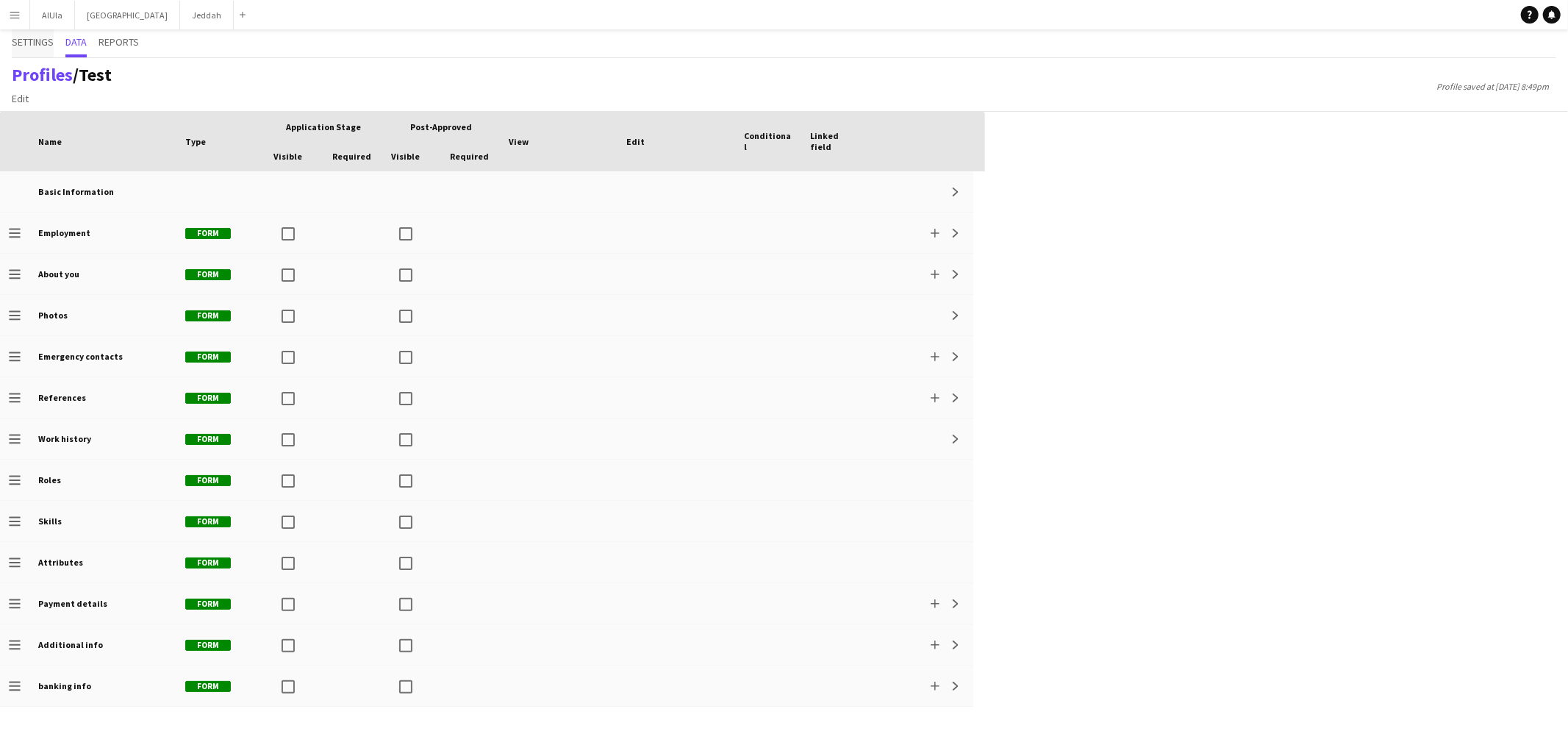
click at [20, 41] on span "Settings" at bounding box center [32, 41] width 41 height 10
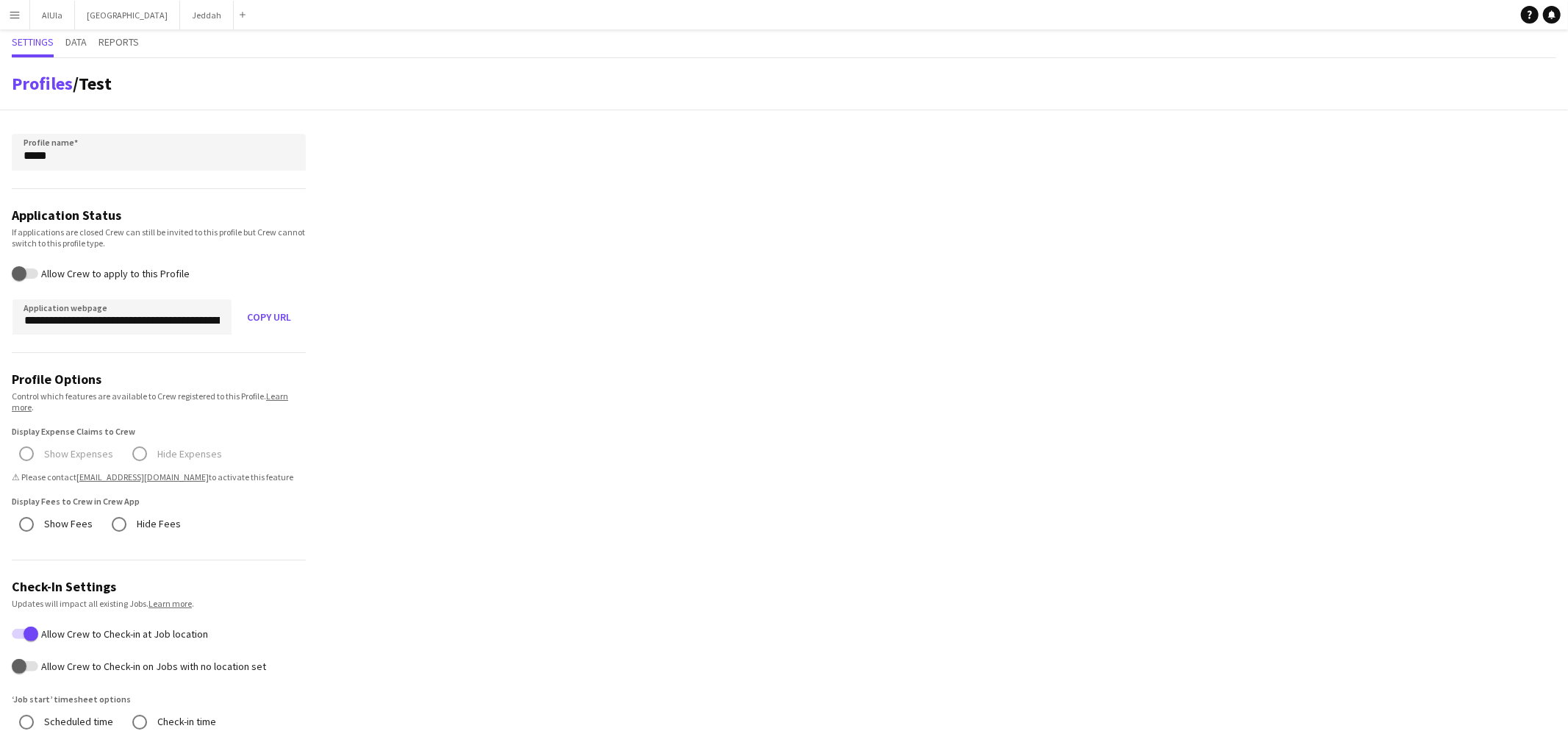
click at [23, 21] on button "Menu" at bounding box center [14, 14] width 29 height 29
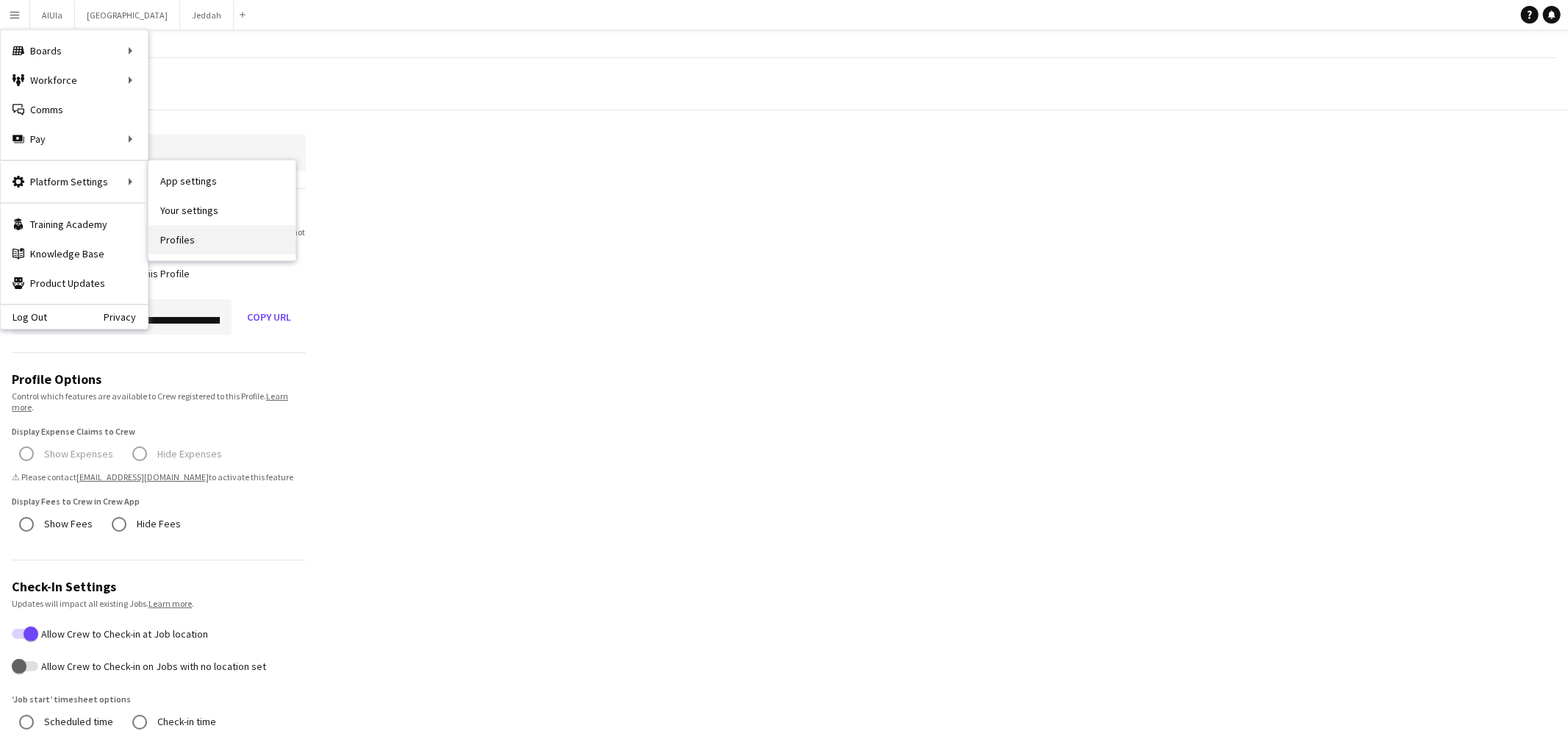
click at [225, 246] on link "Profiles" at bounding box center [222, 239] width 147 height 29
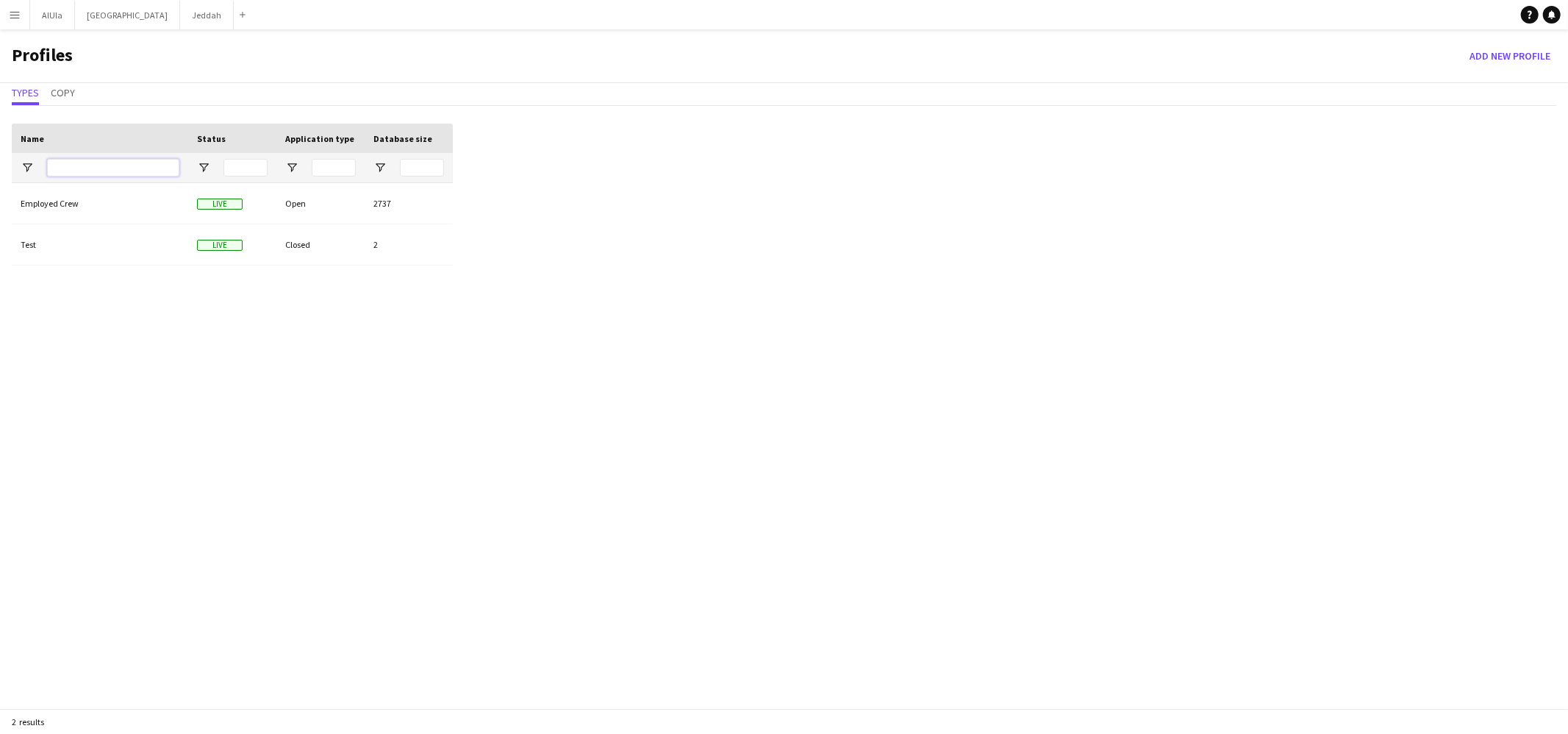
click at [118, 168] on input "Name Filter Input" at bounding box center [113, 168] width 132 height 18
click at [135, 237] on div "Test" at bounding box center [99, 244] width 176 height 41
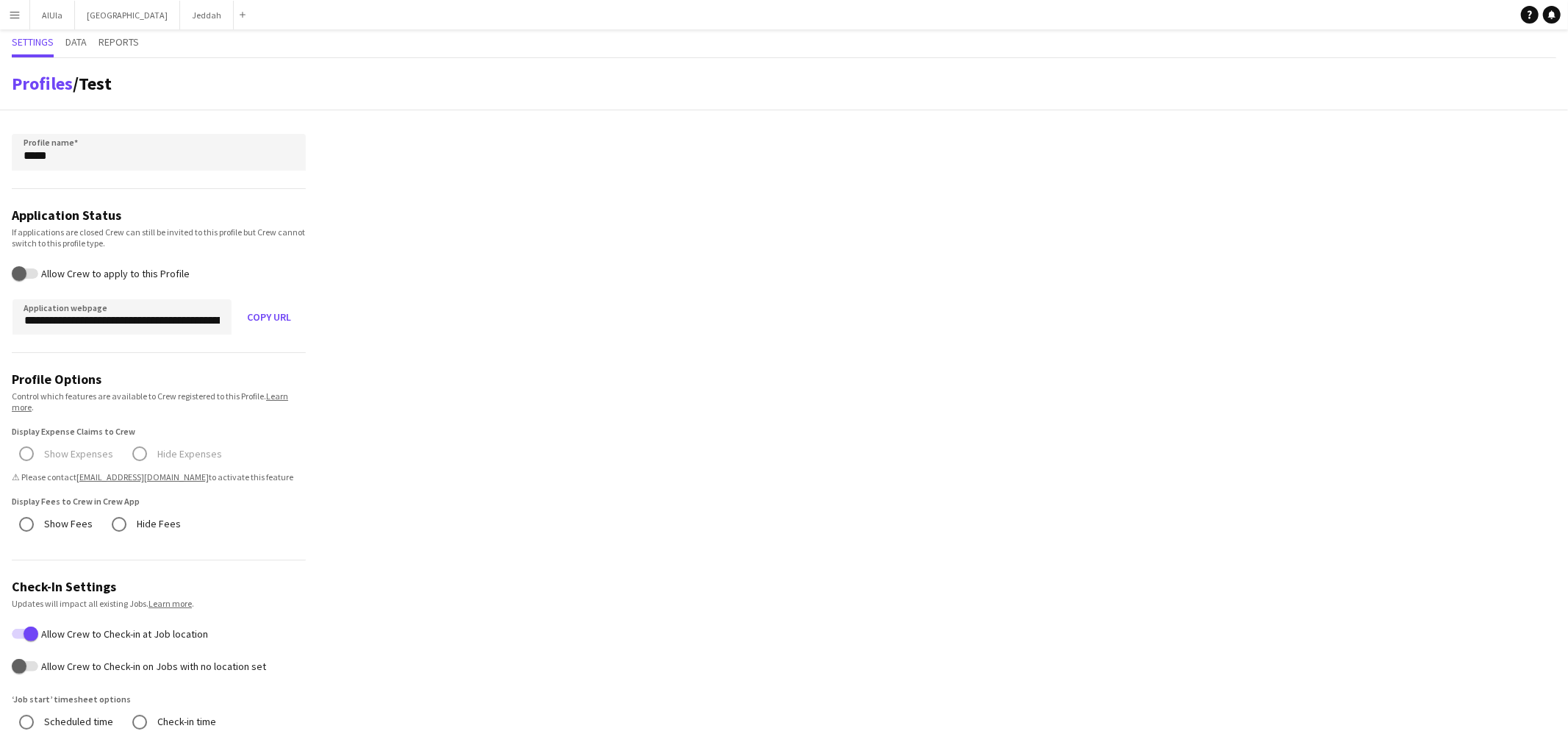
click at [13, 8] on app-icon "Menu" at bounding box center [14, 14] width 11 height 11
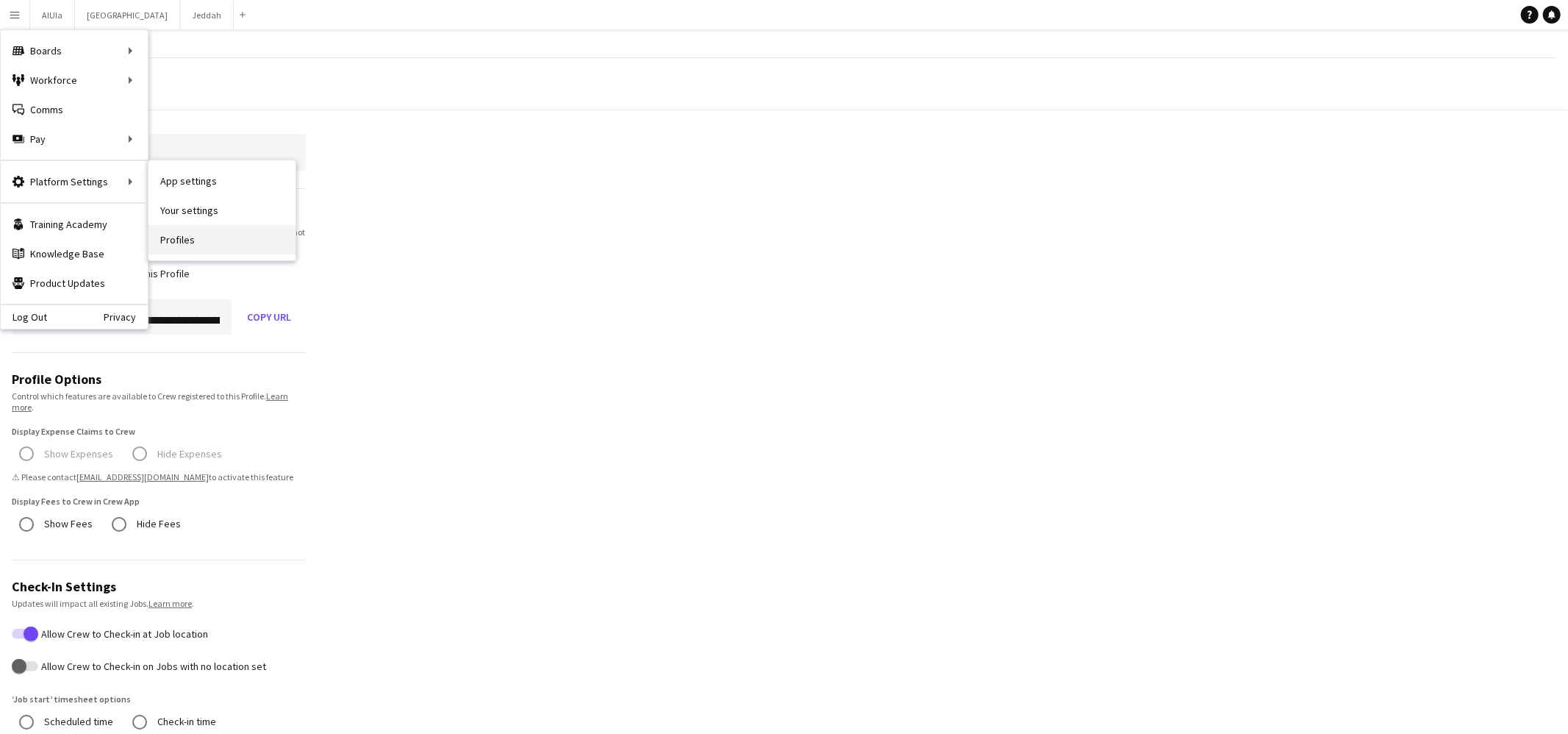
click at [212, 241] on link "Profiles" at bounding box center [222, 239] width 147 height 29
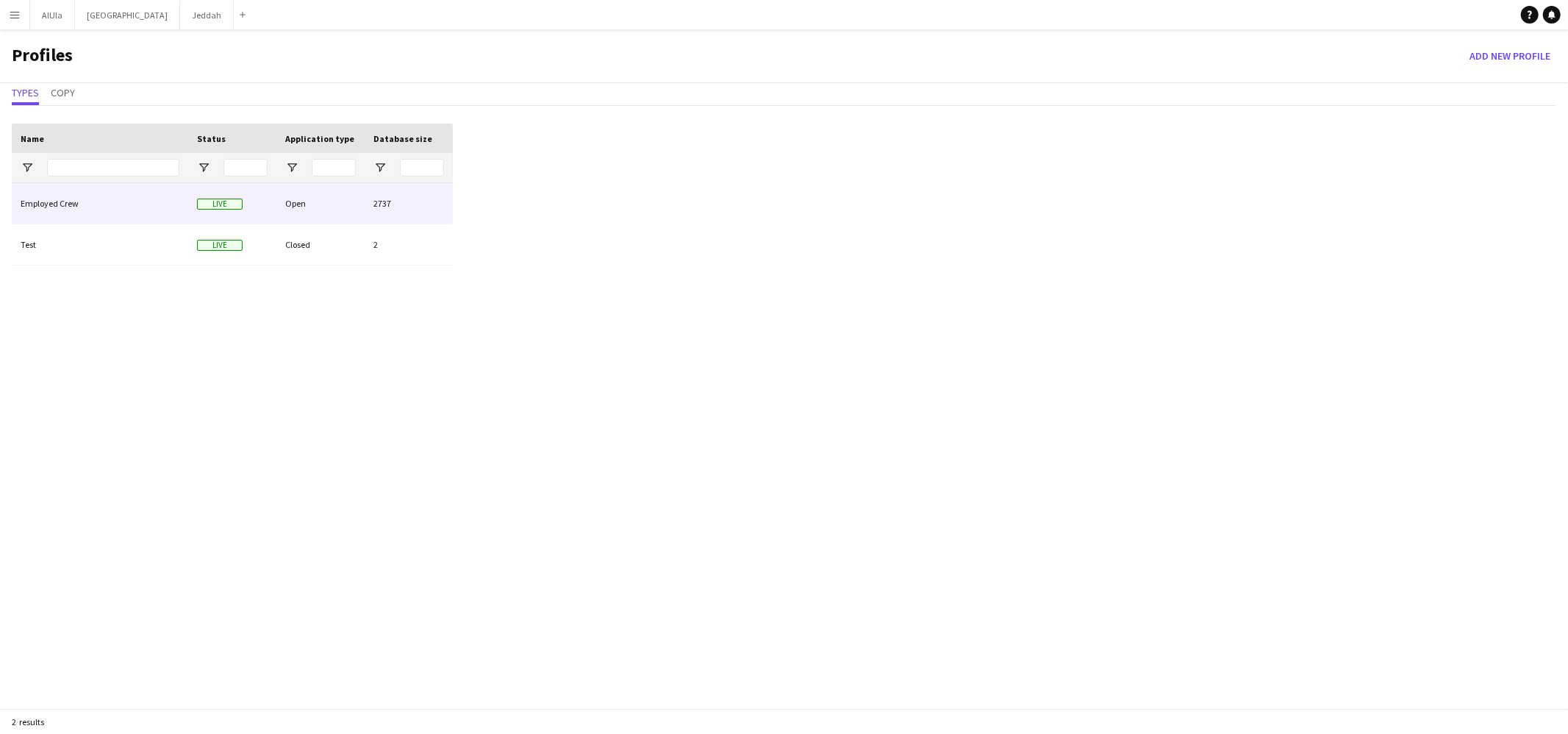
click at [92, 203] on div "Employed Crew" at bounding box center [99, 203] width 176 height 41
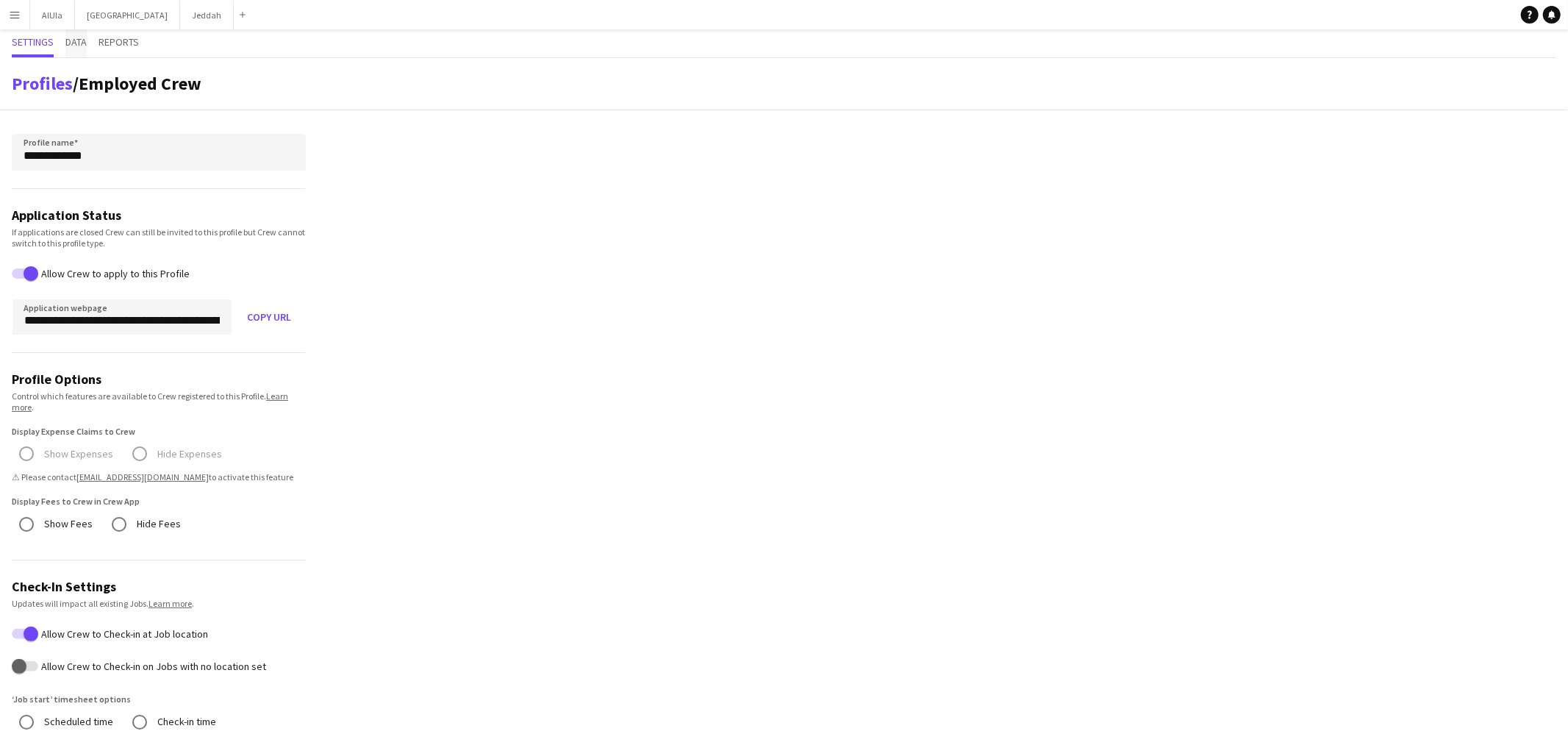
click at [78, 46] on span "Data" at bounding box center [75, 41] width 22 height 10
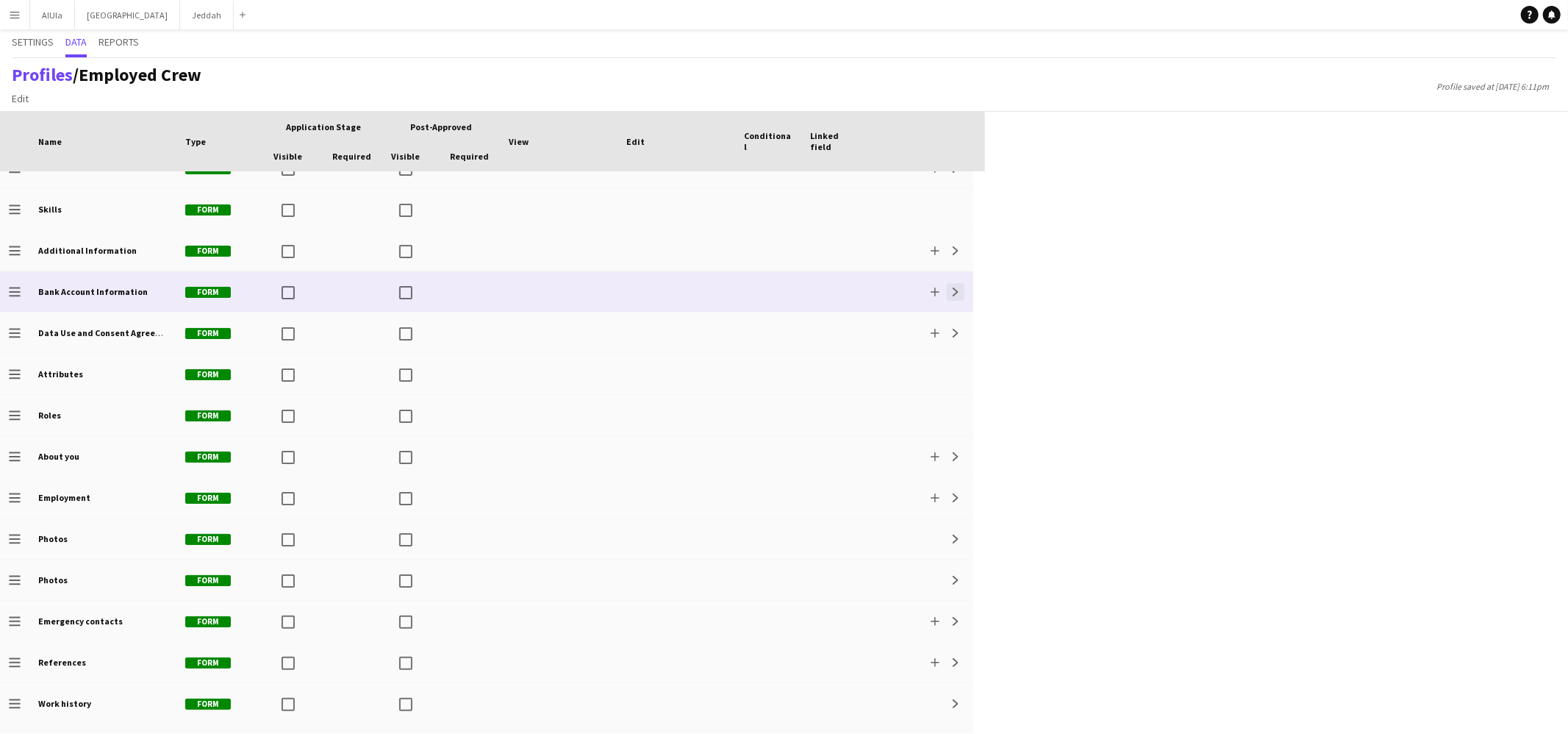
click at [953, 290] on app-icon "Expand" at bounding box center [955, 291] width 8 height 8
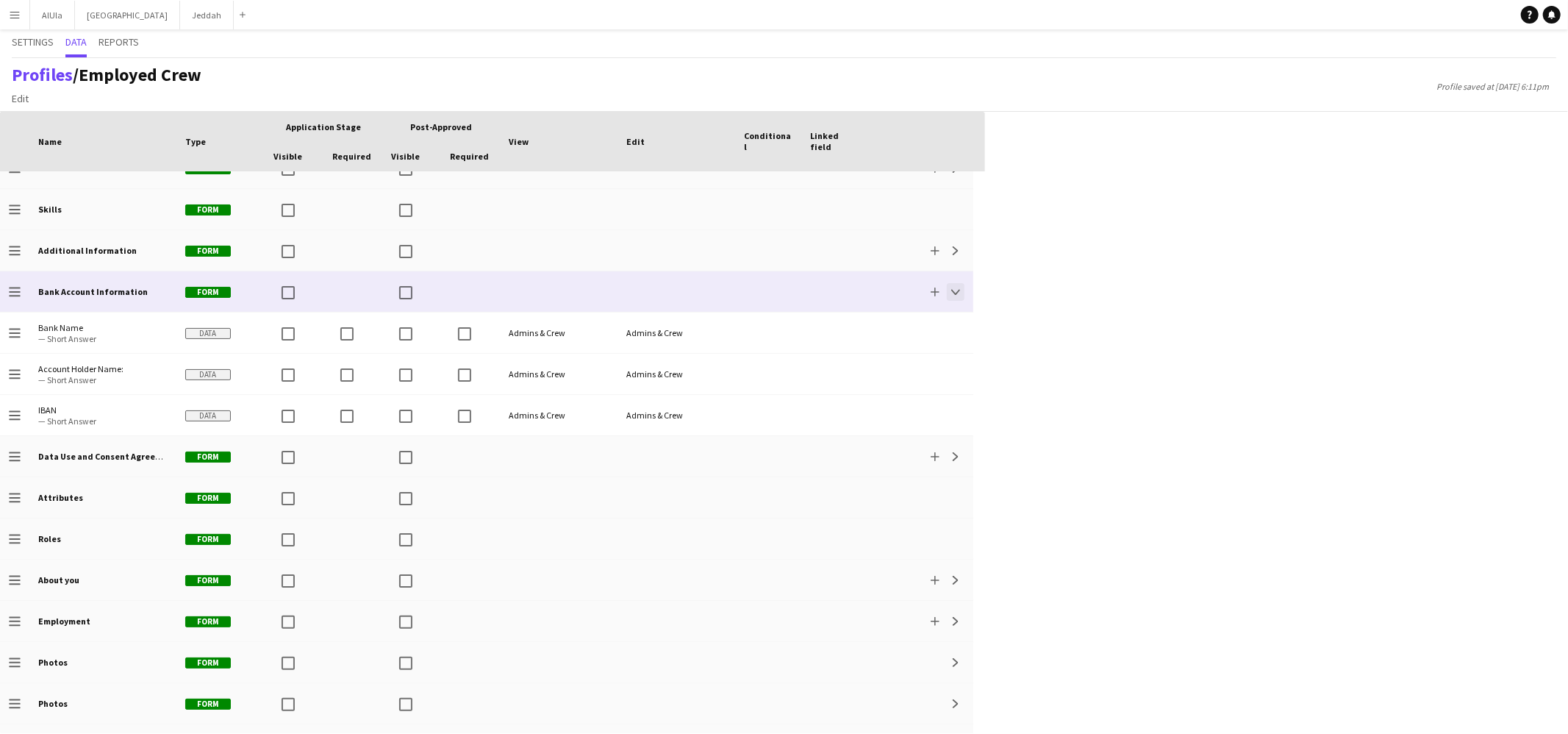
click at [957, 296] on button "Collapse" at bounding box center [955, 292] width 18 height 18
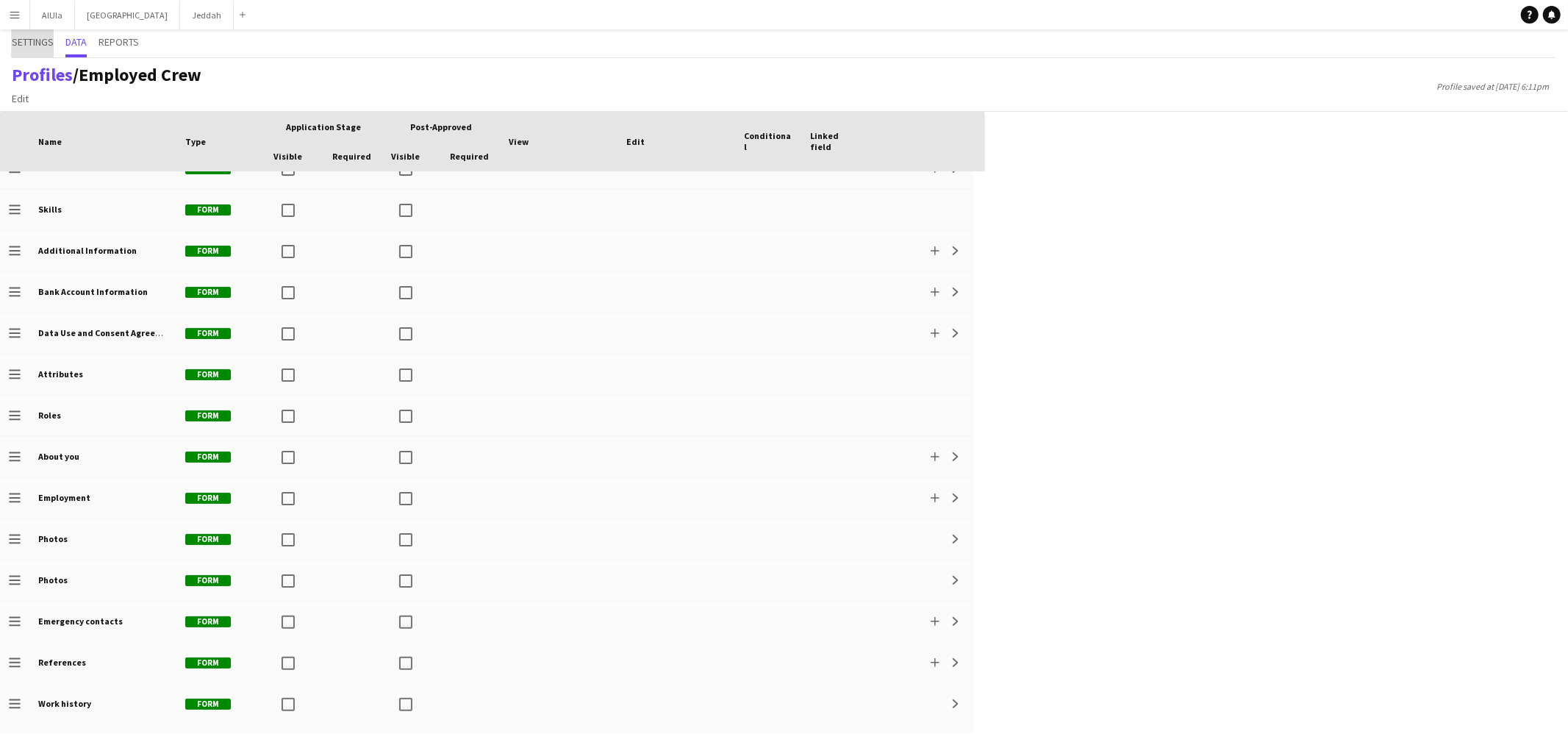
click at [28, 44] on span "Settings" at bounding box center [32, 41] width 41 height 10
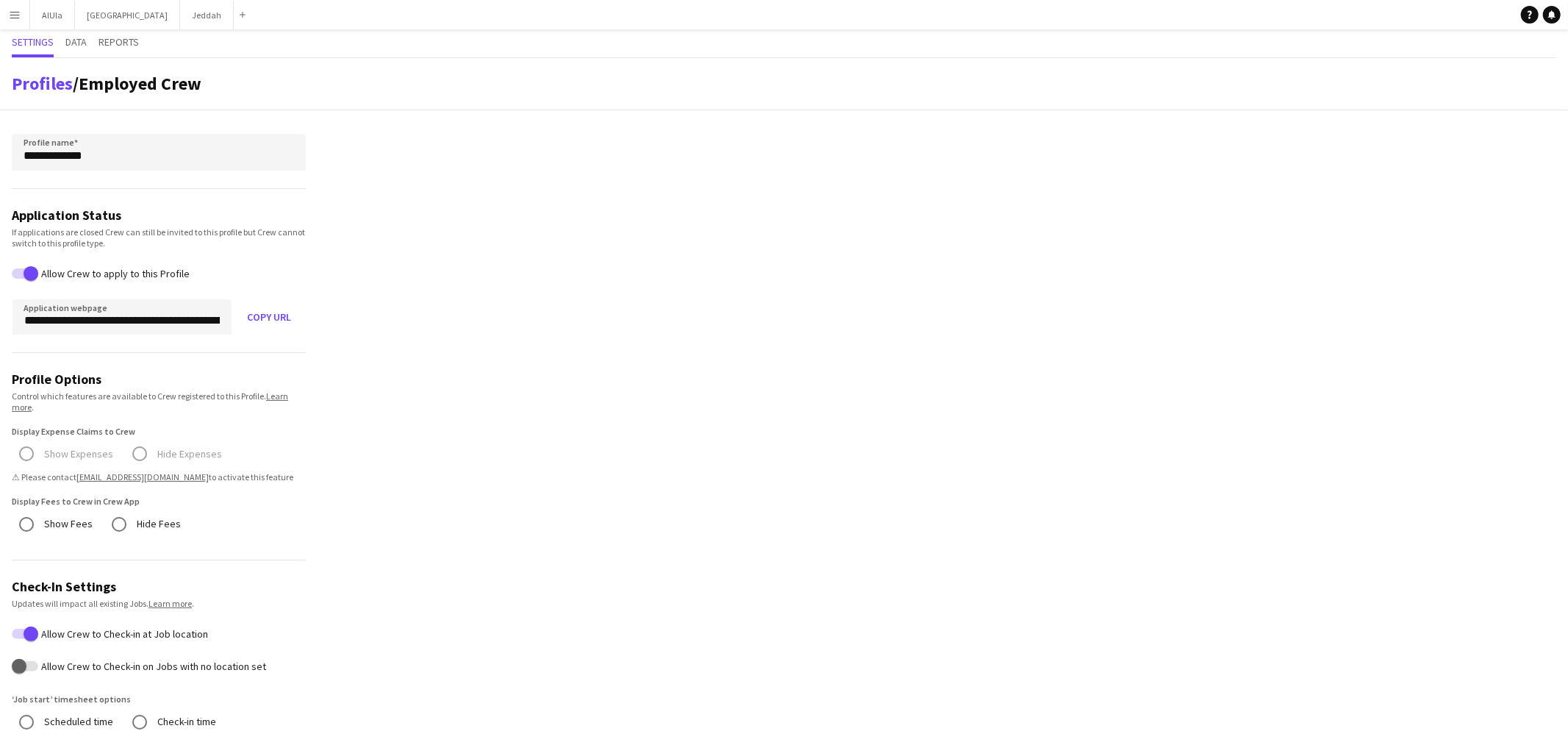
click at [11, 22] on button "Menu" at bounding box center [14, 14] width 29 height 29
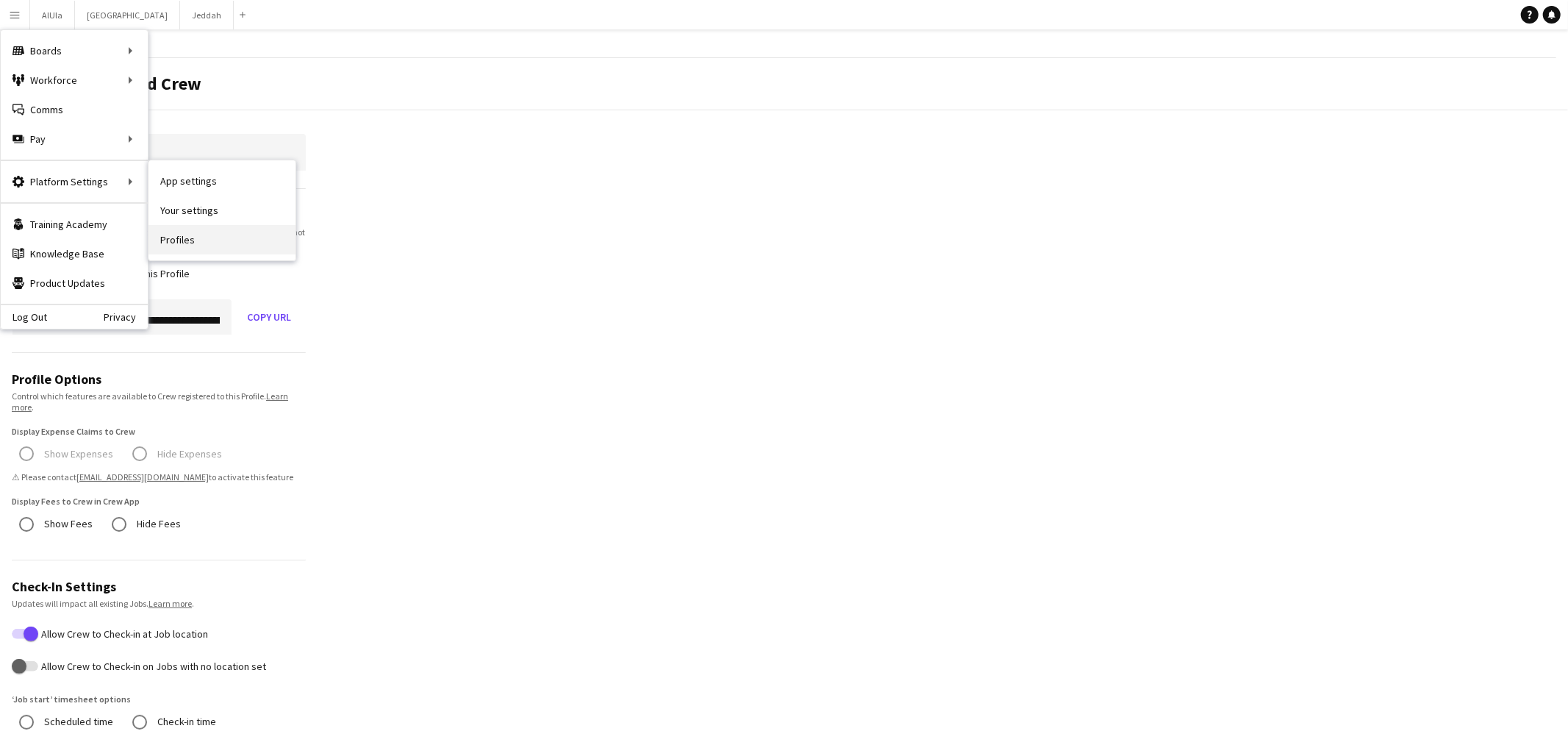
click at [170, 226] on link "Profiles" at bounding box center [222, 239] width 147 height 29
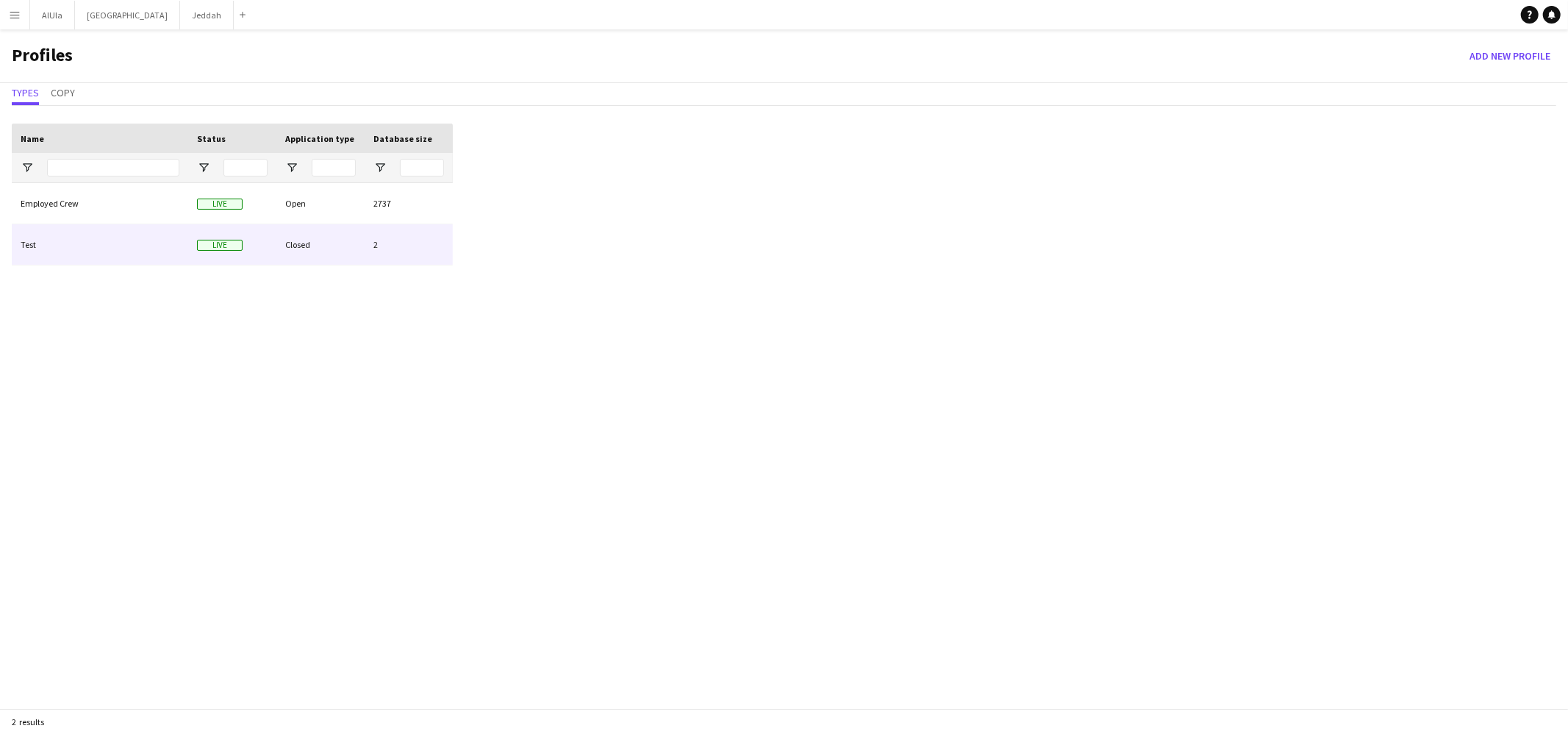
click at [380, 242] on div "2" at bounding box center [409, 244] width 89 height 41
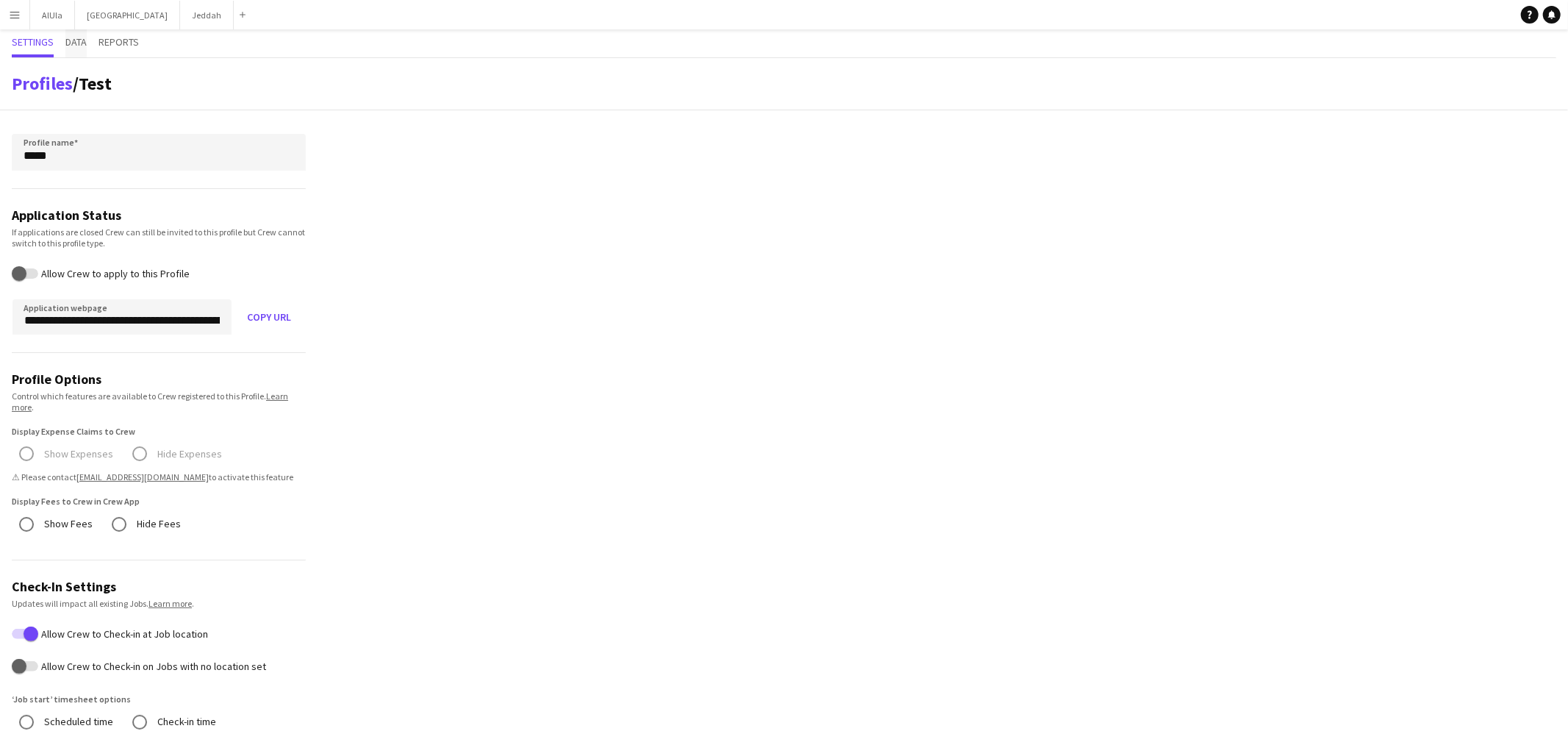
click at [79, 51] on span "Data" at bounding box center [75, 43] width 22 height 28
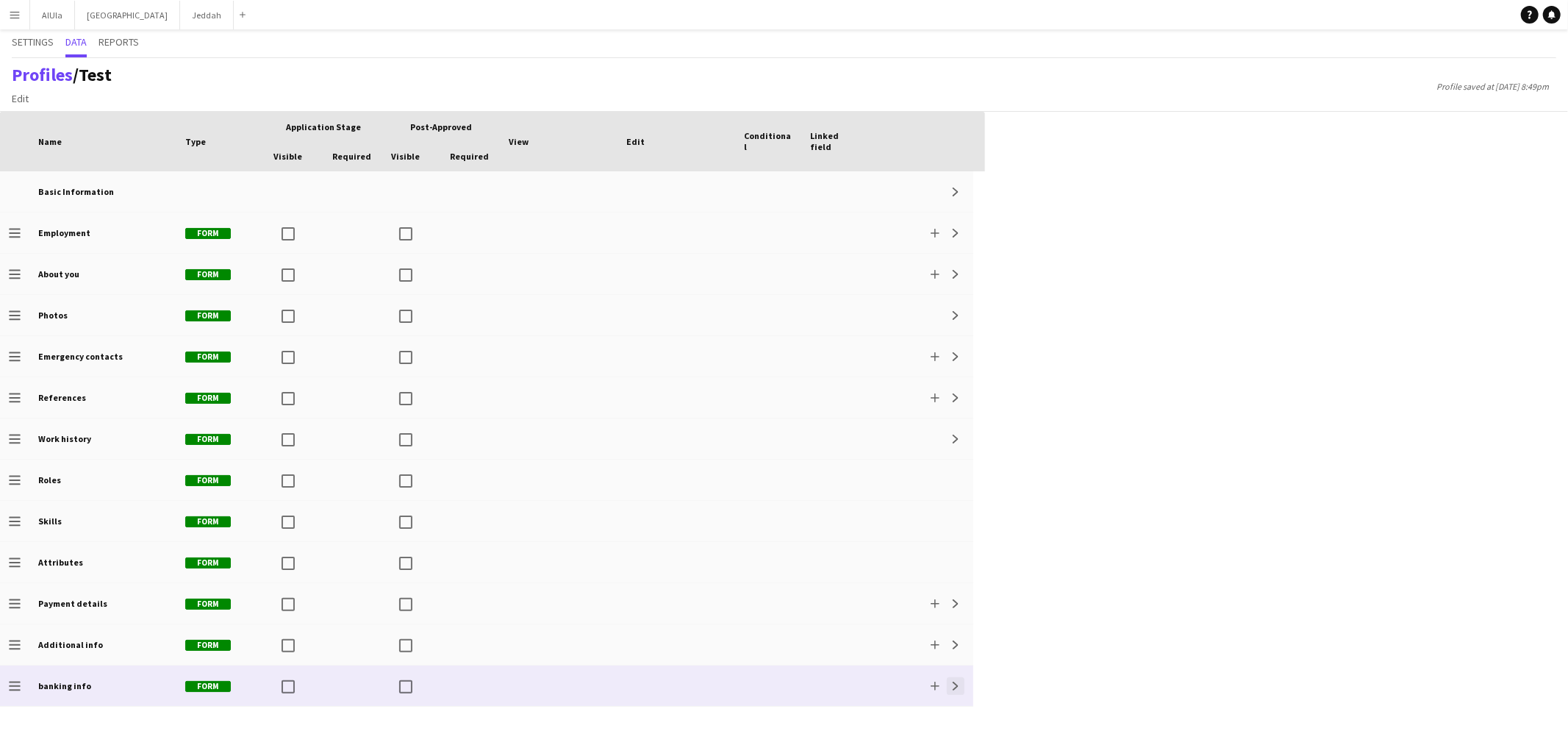
click at [954, 626] on app-icon "Expand" at bounding box center [955, 686] width 8 height 8
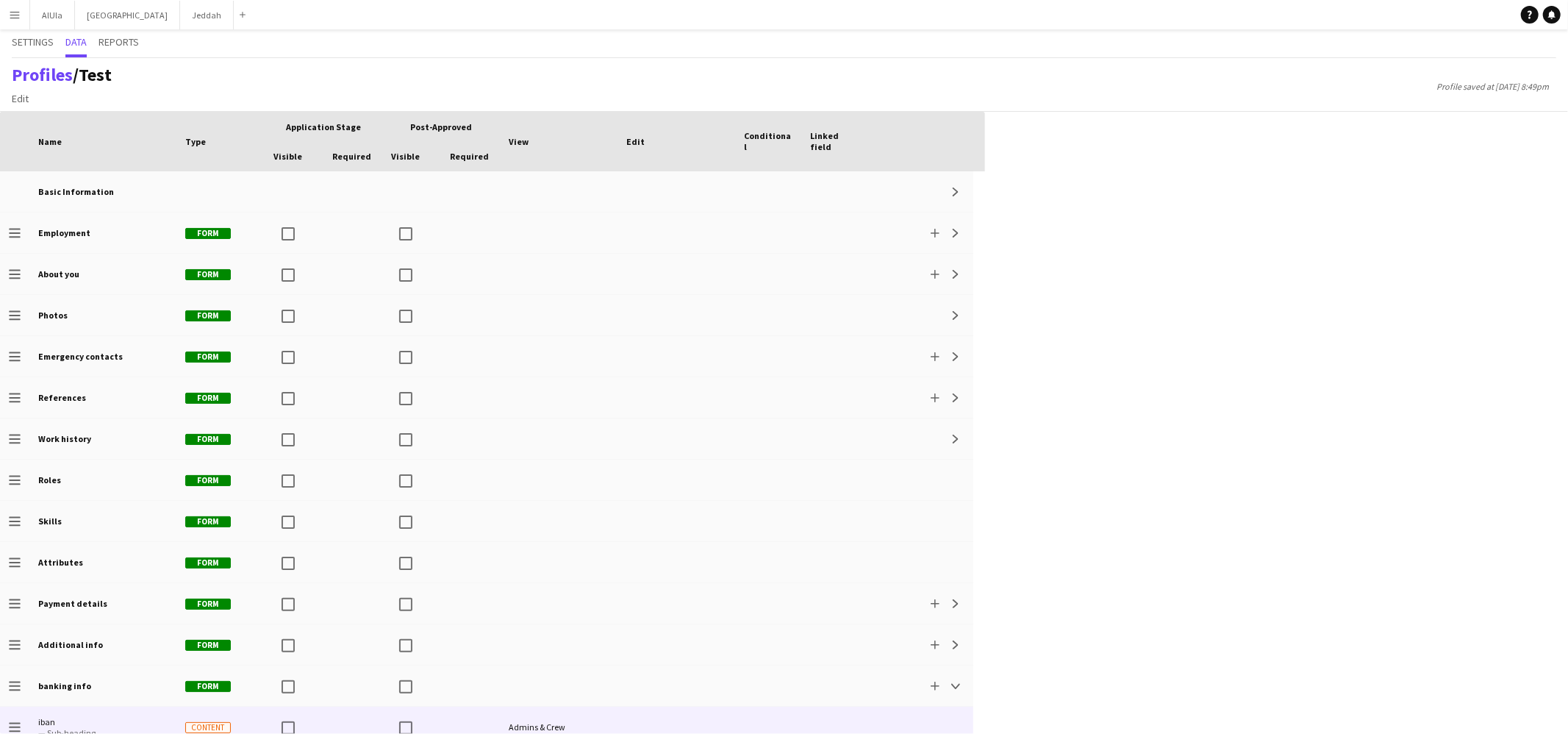
scroll to position [55, 0]
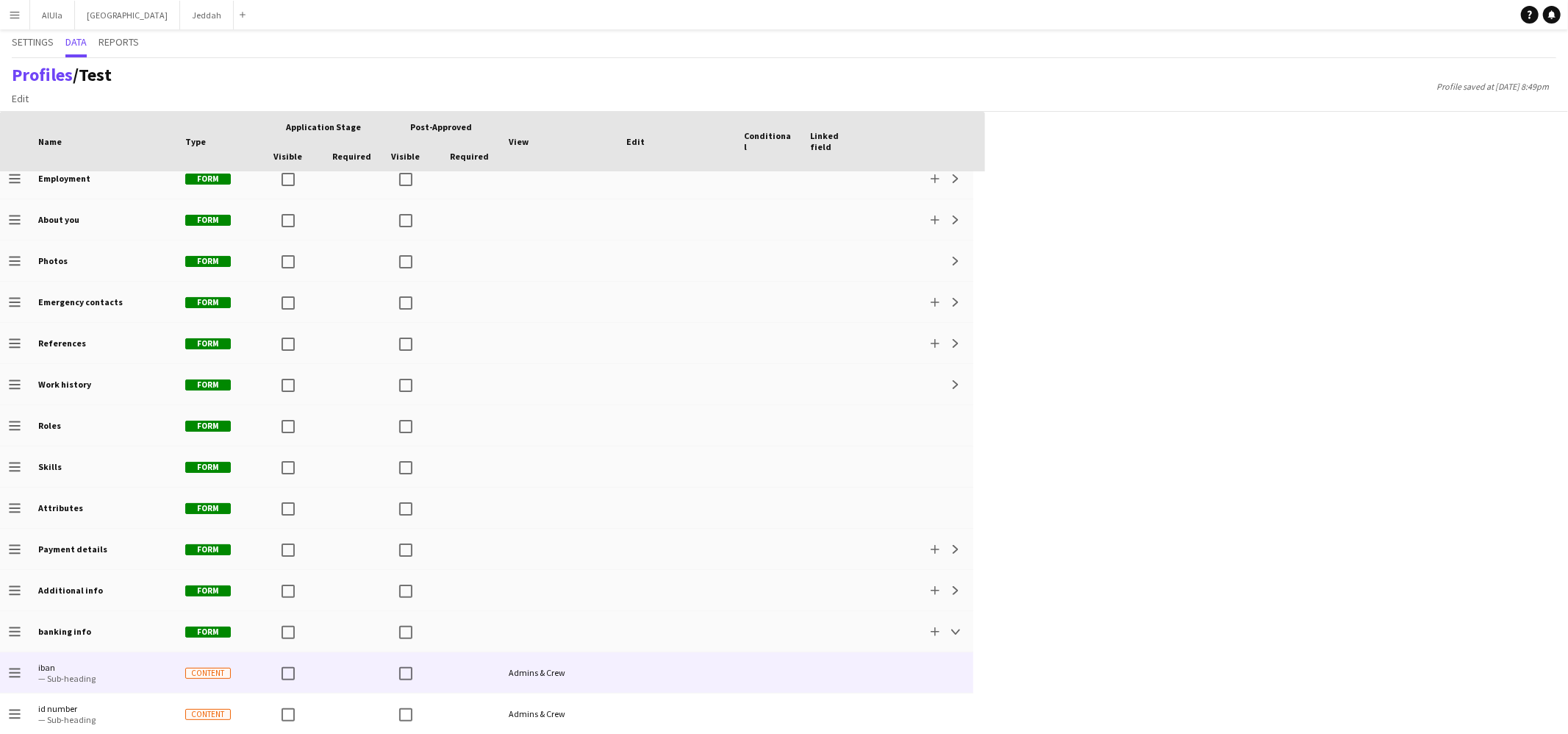
click at [215, 626] on span "Content" at bounding box center [208, 674] width 45 height 11
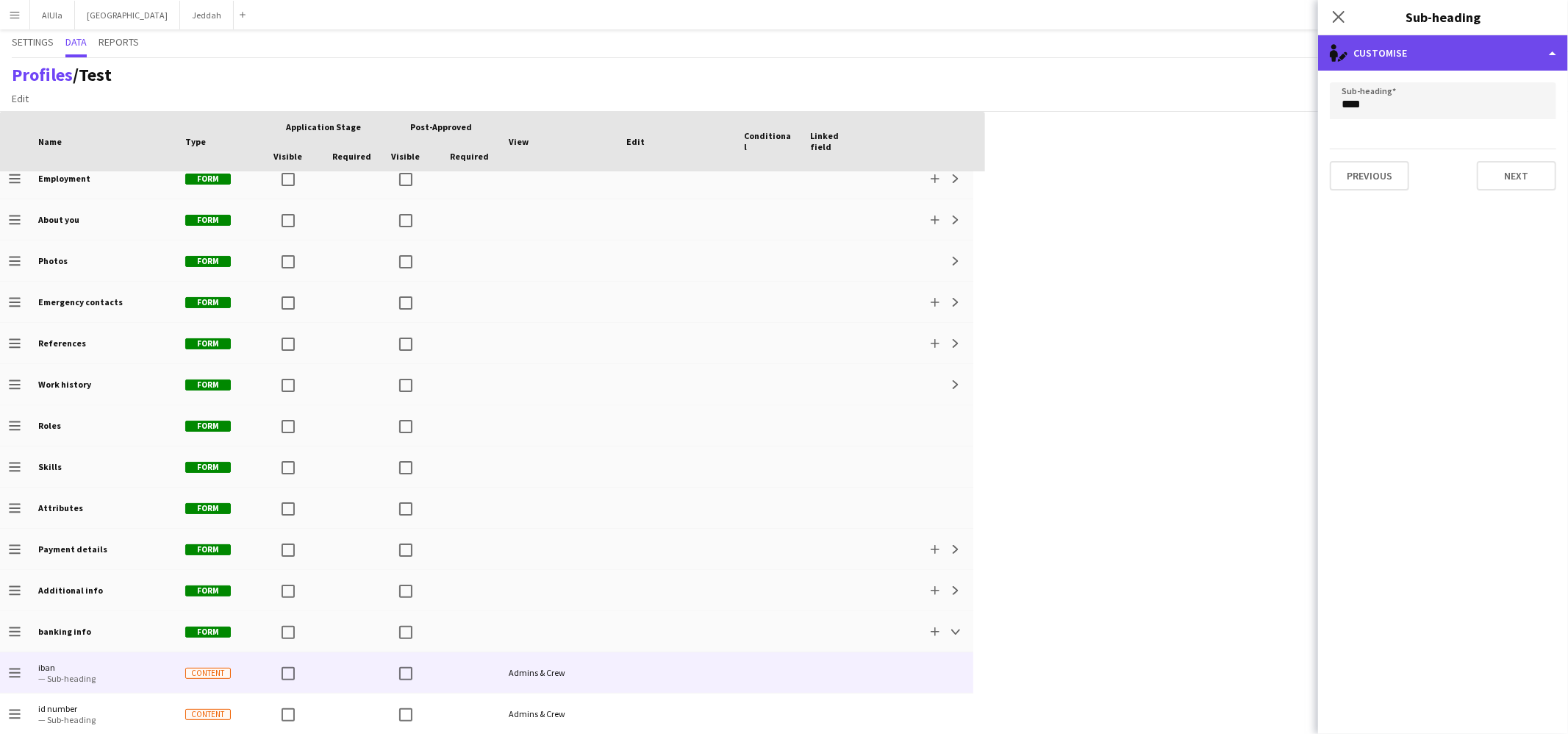
click at [1200, 65] on div "single-neutral-actions-edit-1 Customise" at bounding box center [1442, 52] width 250 height 35
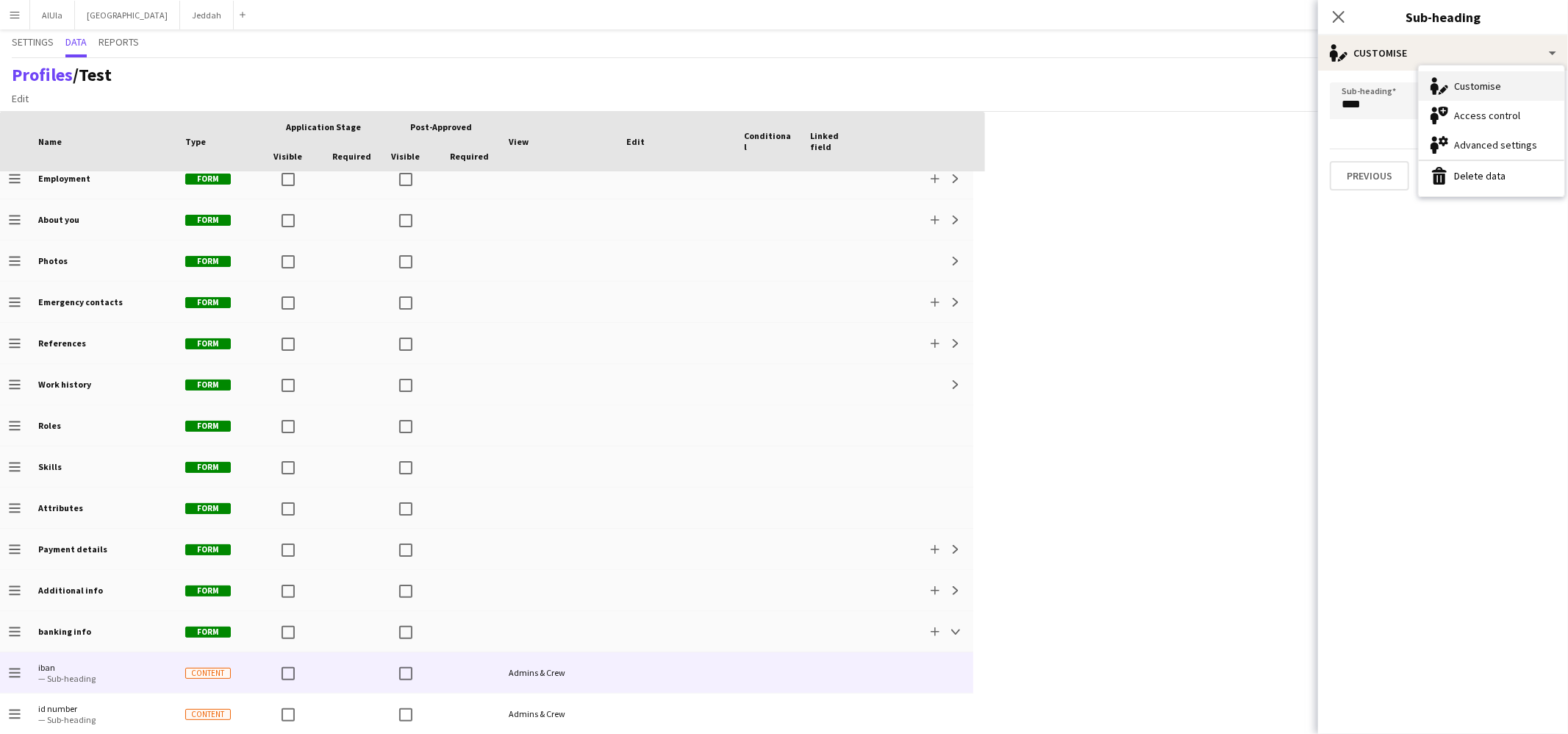
click at [1200, 90] on div "Customise Customise" at bounding box center [1491, 86] width 146 height 29
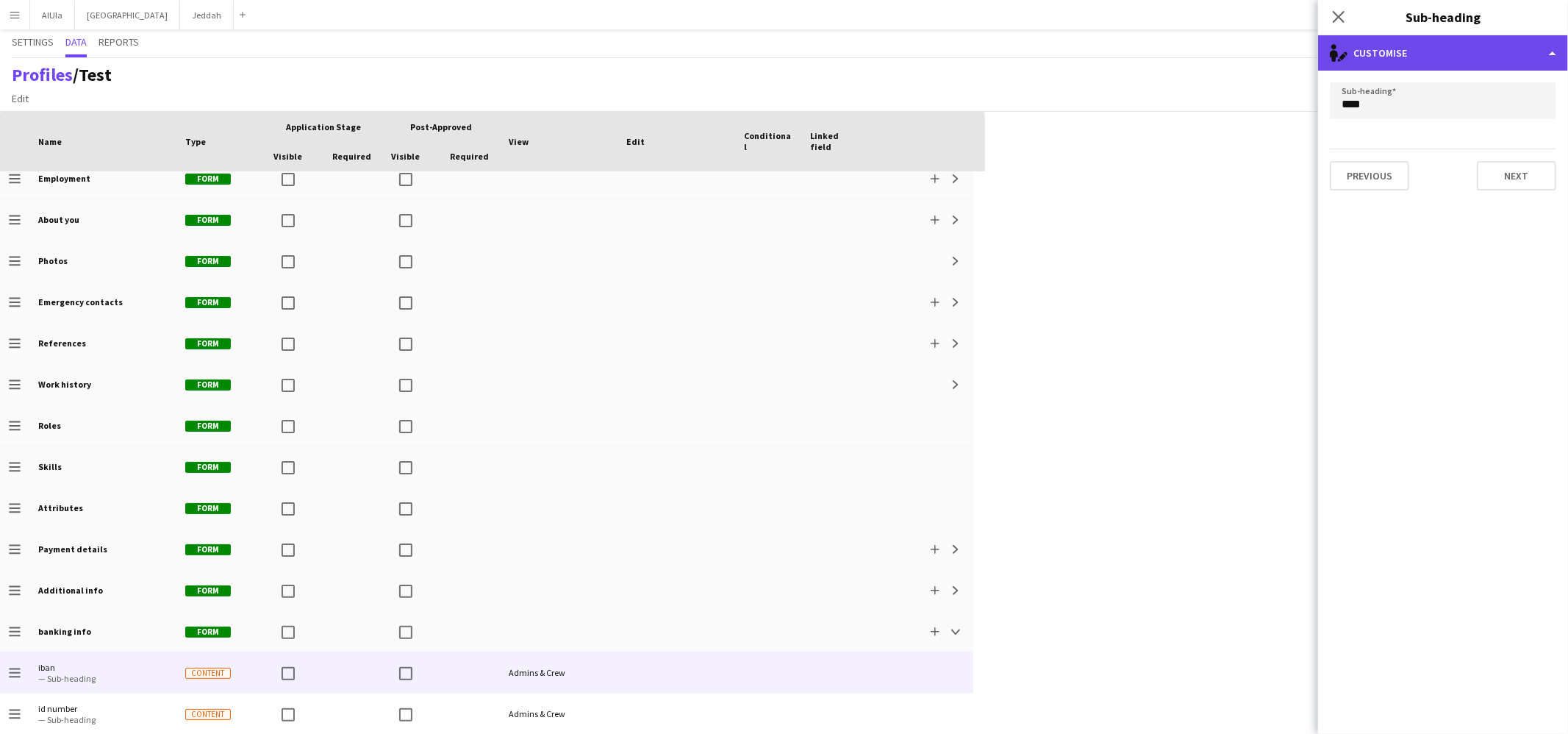
click at [1200, 57] on div "single-neutral-actions-edit-1 Customise" at bounding box center [1442, 52] width 250 height 35
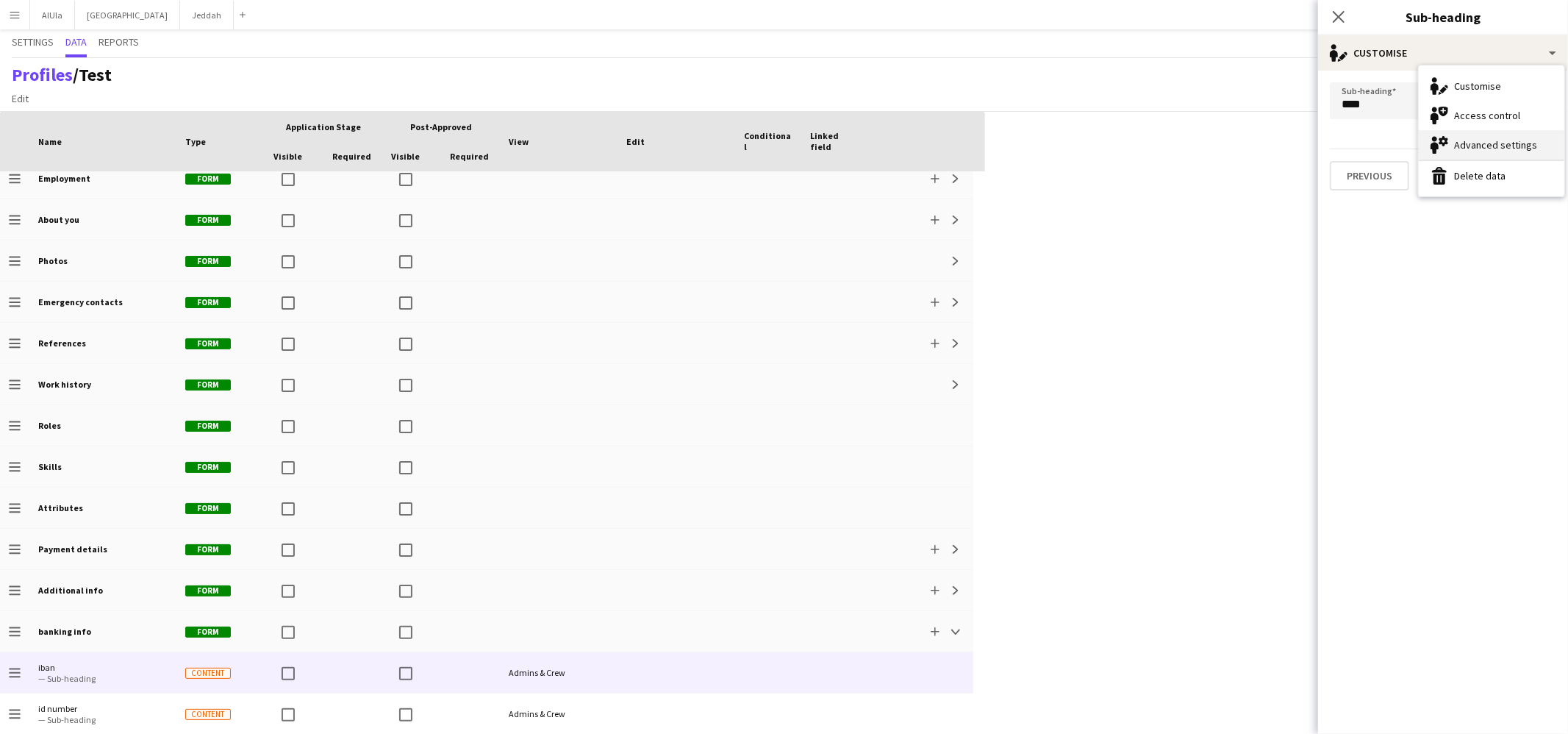
click at [1200, 151] on div "Advanced settings Advanced settings" at bounding box center [1491, 144] width 146 height 29
click at [1200, 11] on icon "Close pop-in" at bounding box center [1338, 16] width 14 height 14
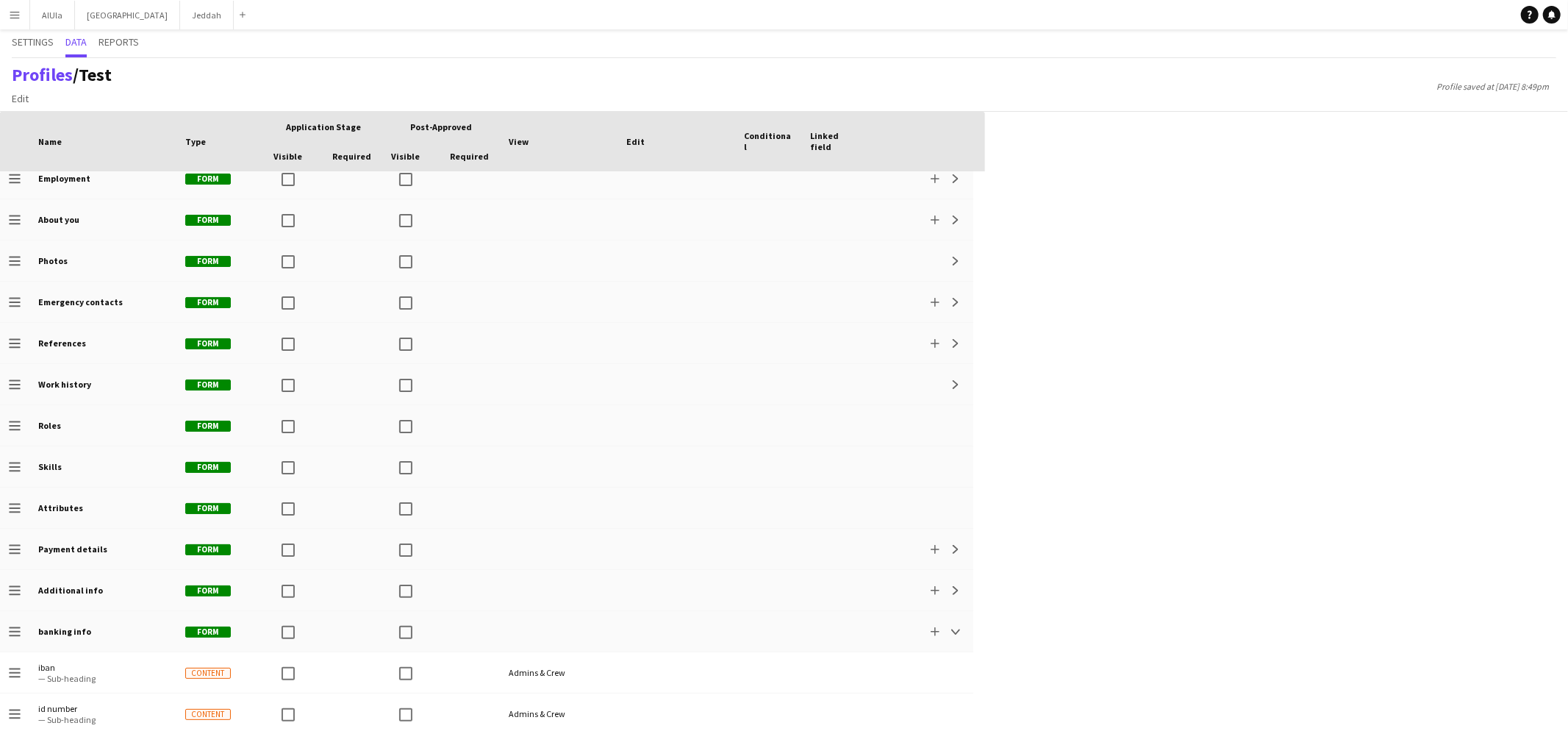
click at [11, 19] on app-icon "Menu" at bounding box center [14, 14] width 11 height 11
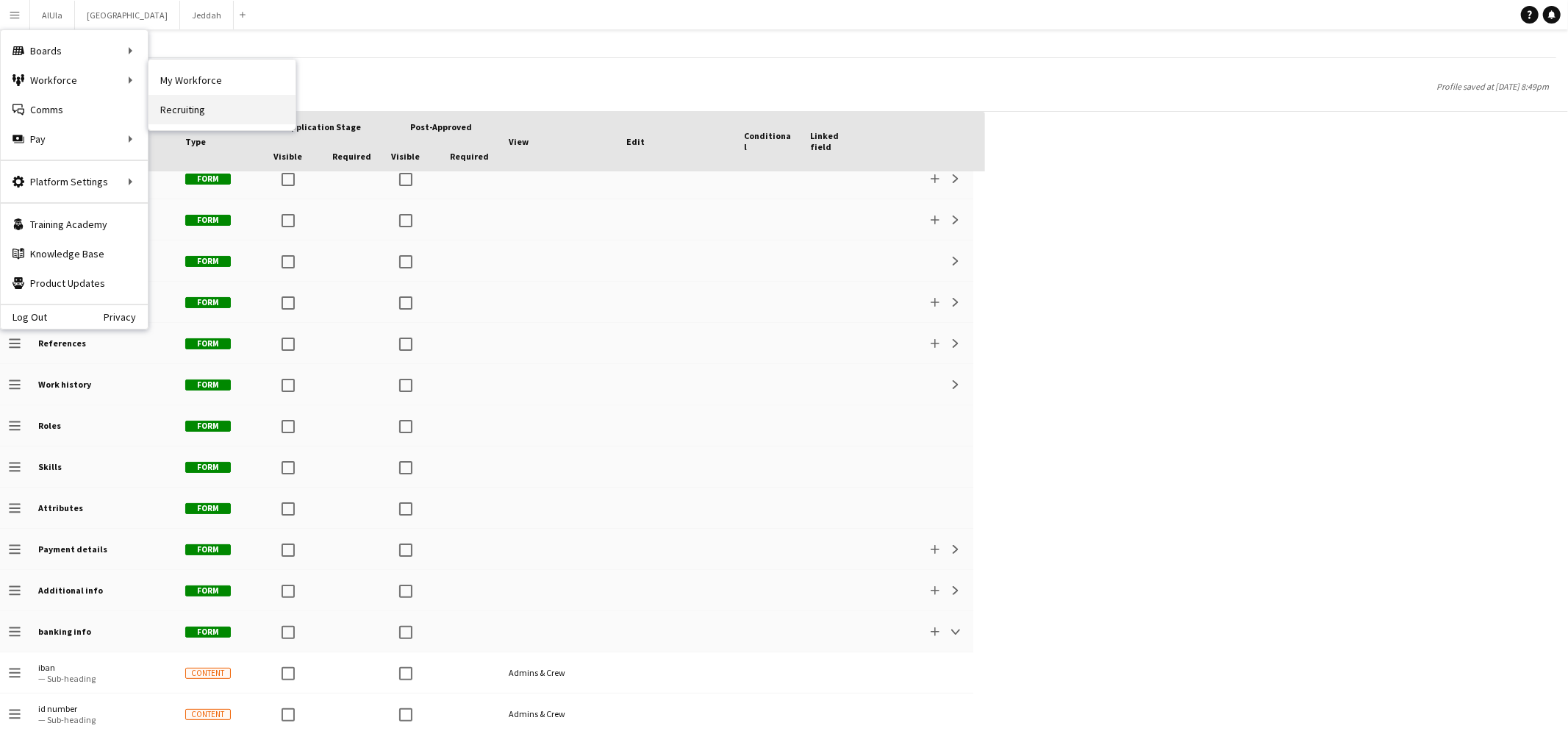
click at [196, 106] on link "Recruiting" at bounding box center [222, 109] width 147 height 29
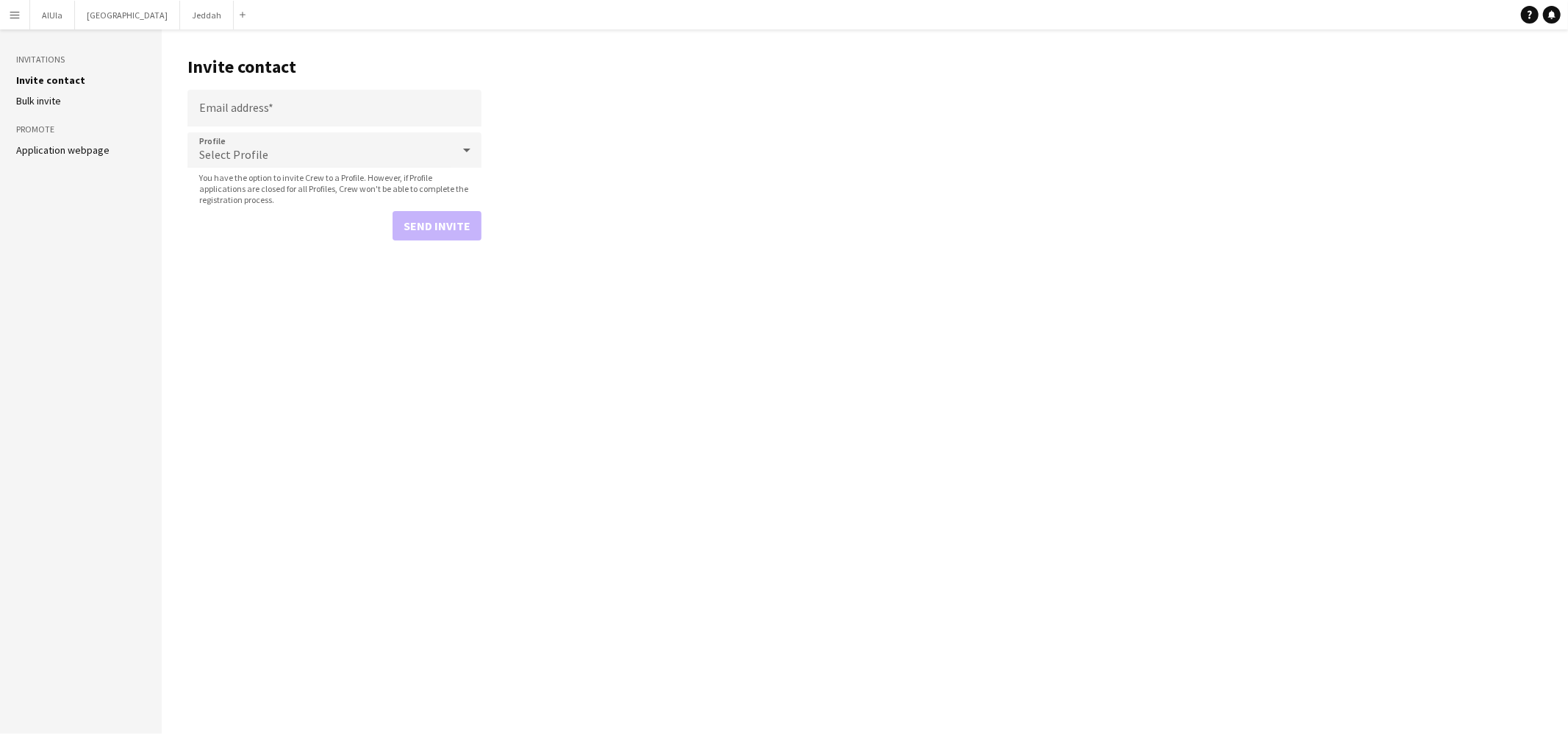
click at [4, 17] on button "Menu" at bounding box center [14, 14] width 29 height 29
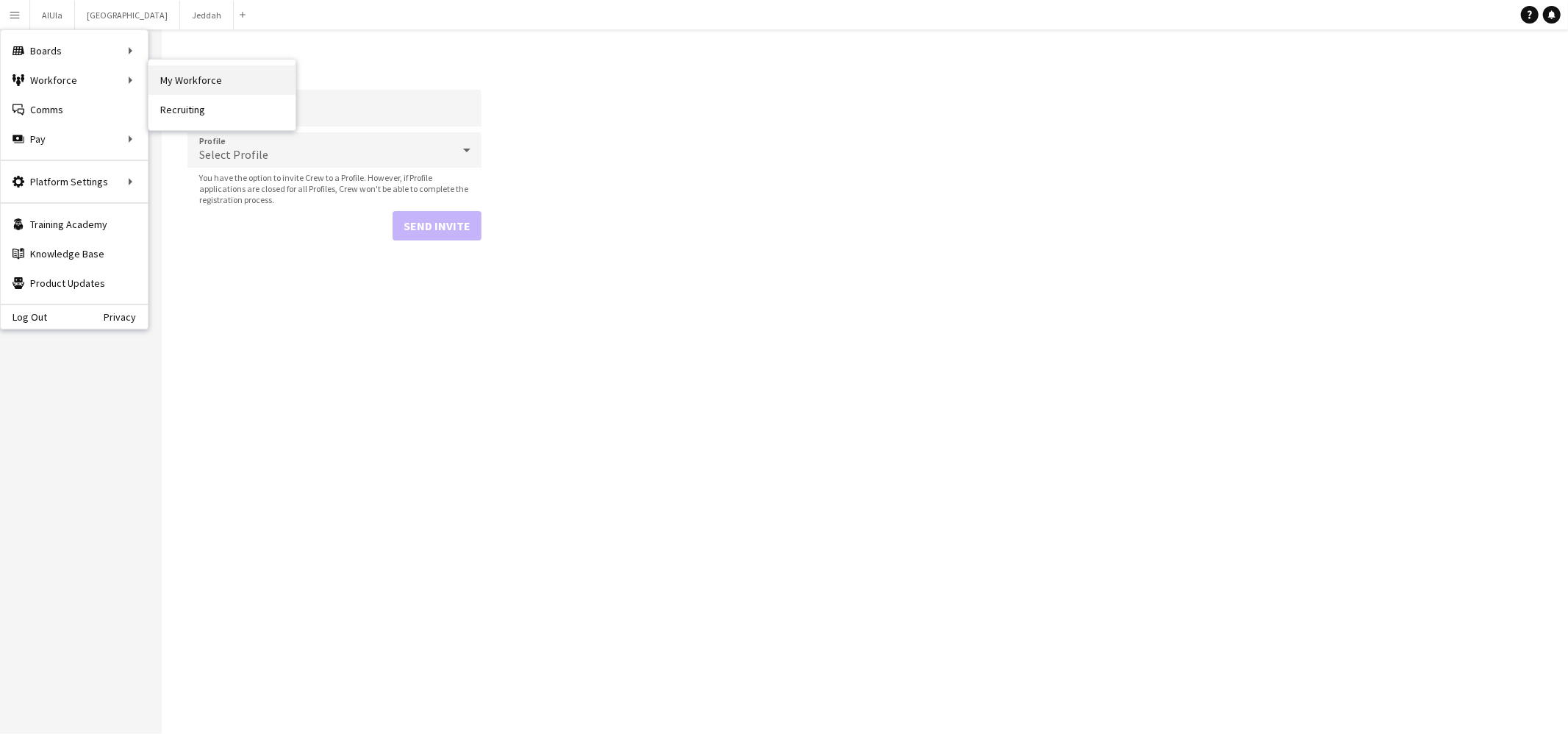
click at [183, 75] on link "My Workforce" at bounding box center [222, 79] width 147 height 29
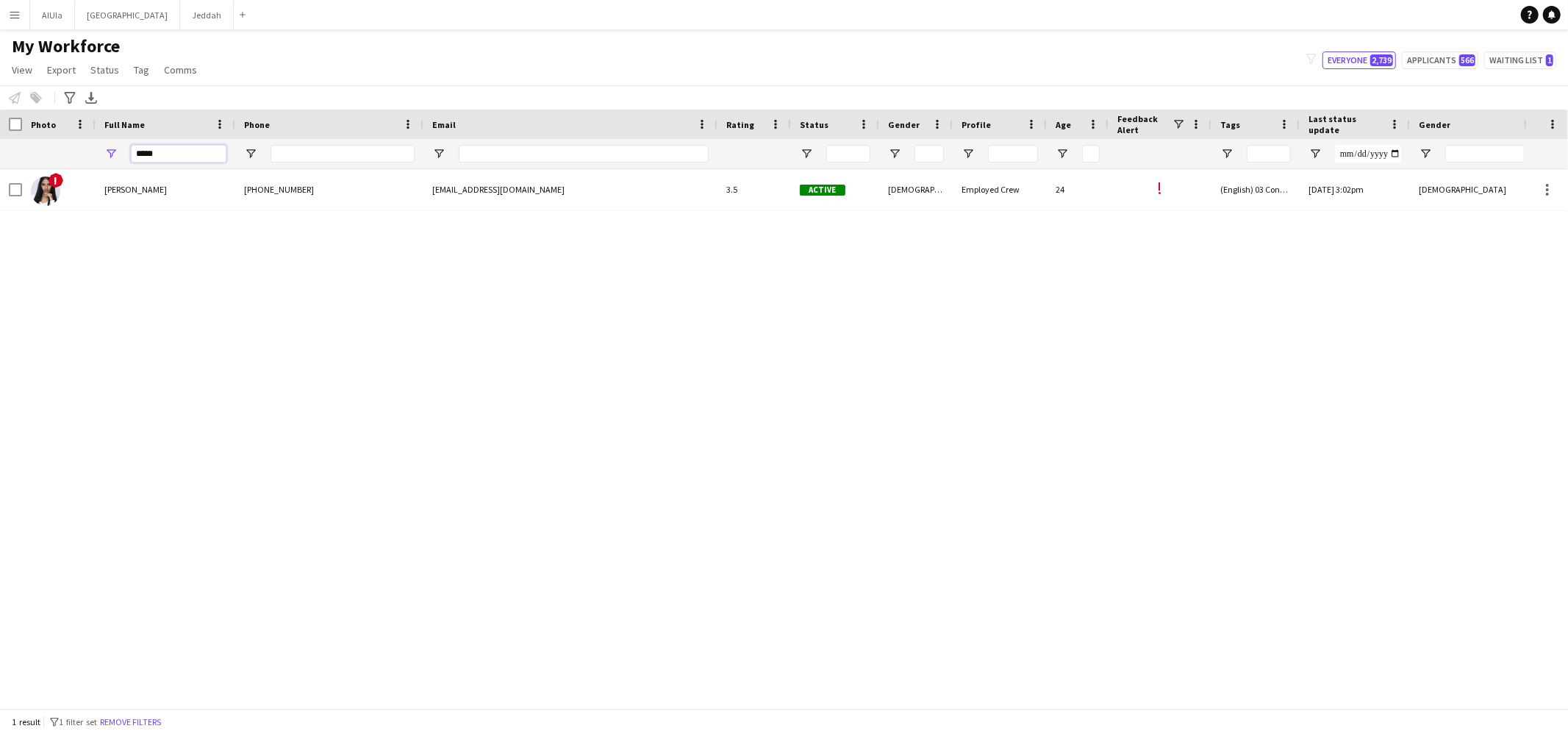
click at [189, 154] on input "*****" at bounding box center [178, 154] width 95 height 18
type input "****"
click at [155, 153] on input "****" at bounding box center [178, 154] width 95 height 18
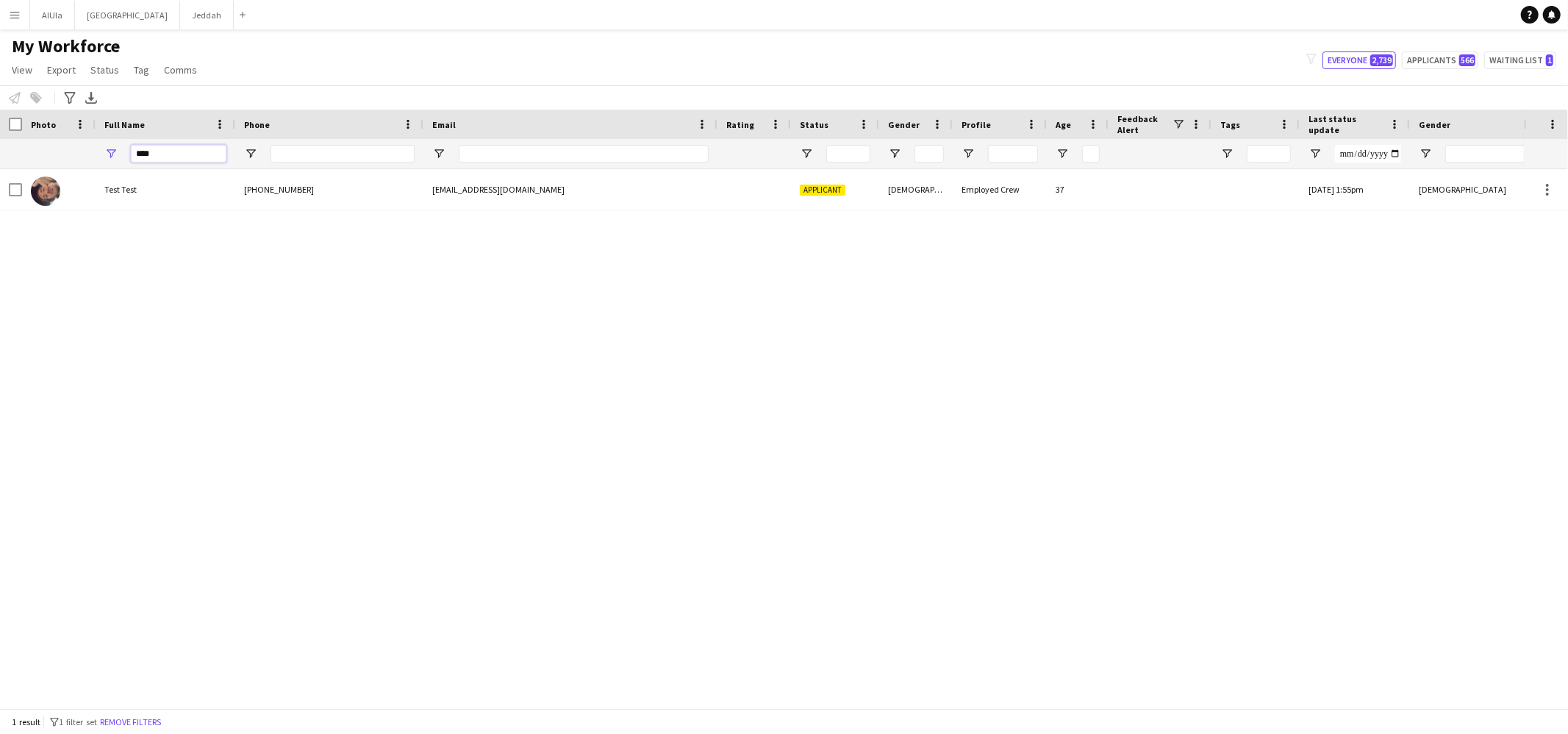
click at [155, 153] on input "****" at bounding box center [178, 154] width 95 height 18
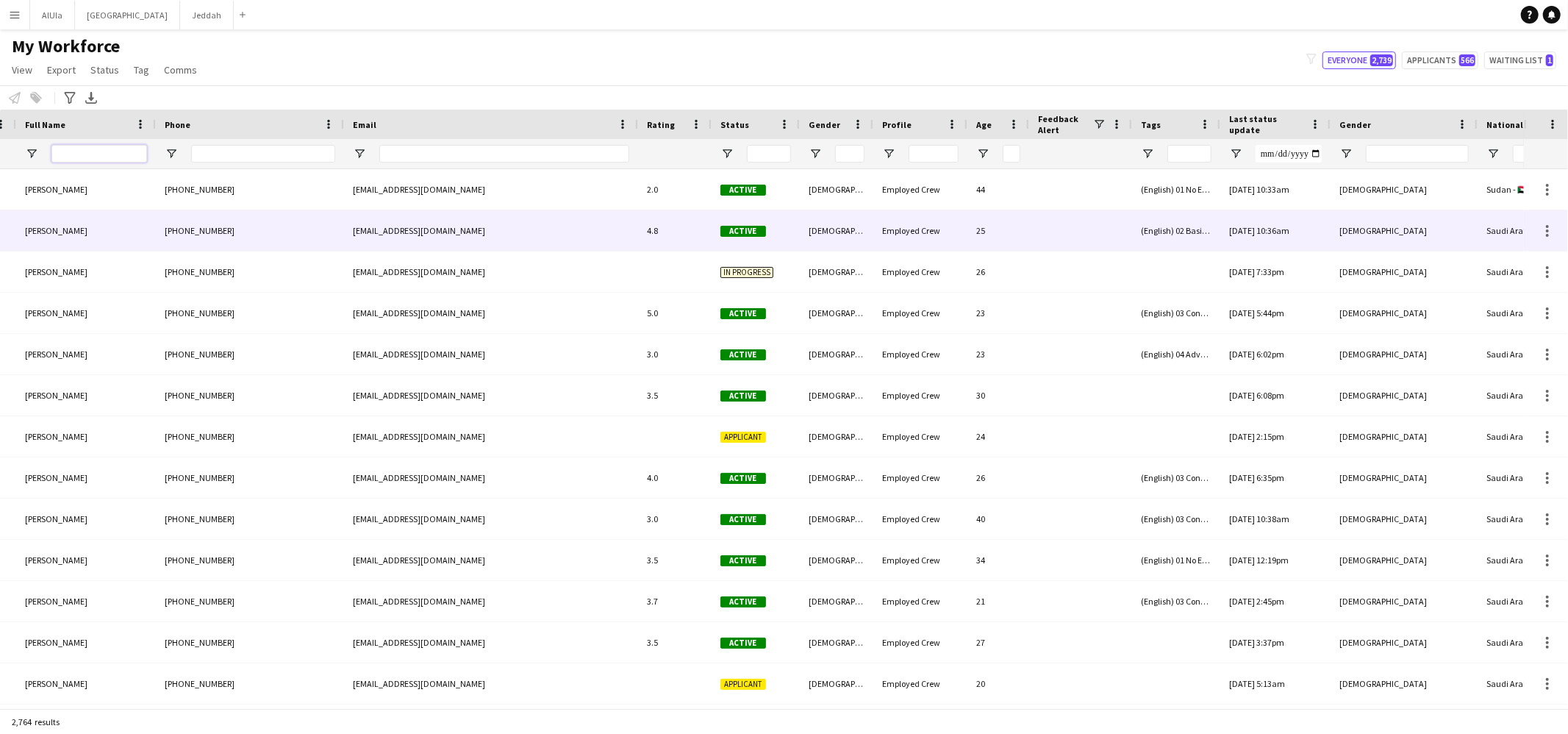
scroll to position [0, 136]
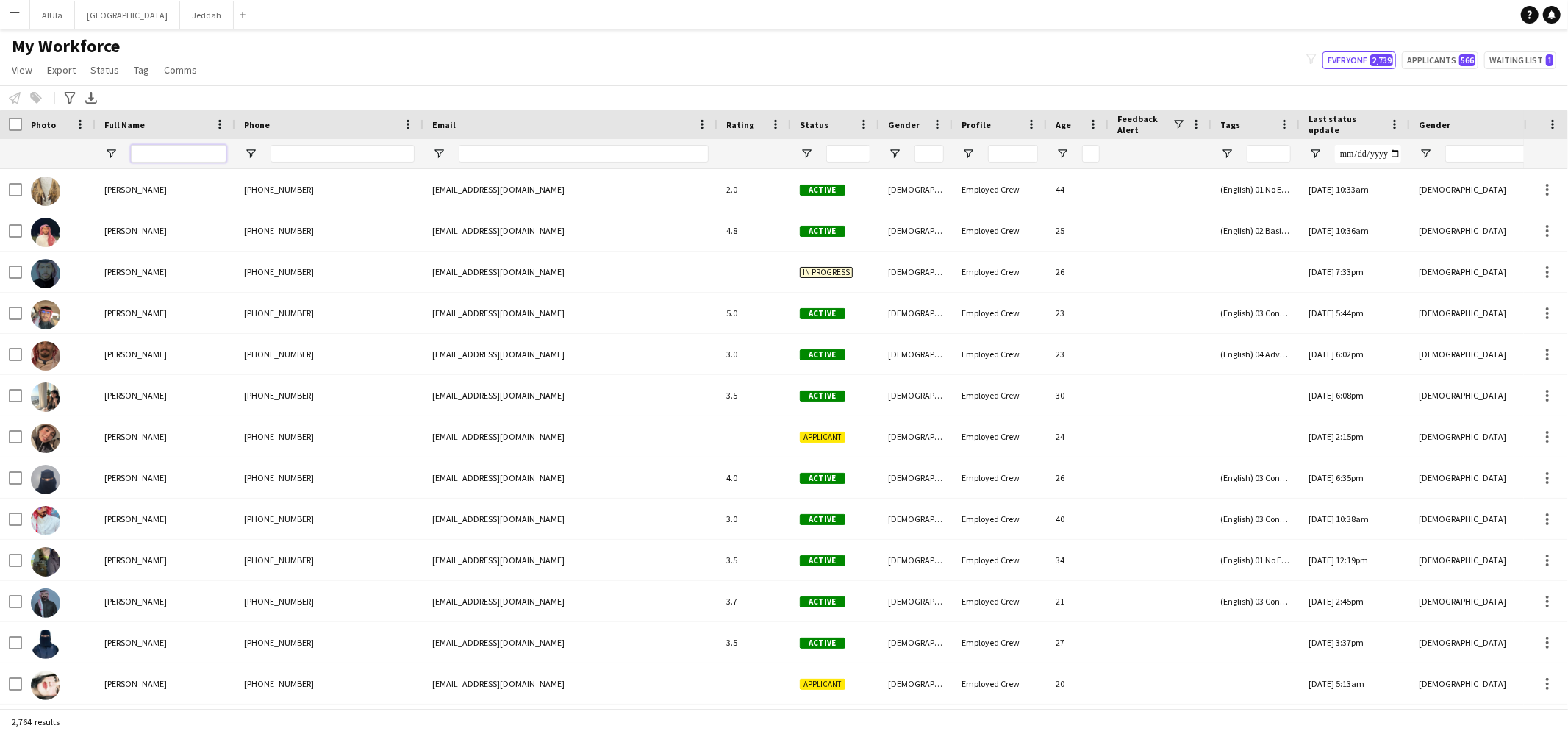
click at [169, 155] on input "Full Name Filter Input" at bounding box center [178, 154] width 95 height 18
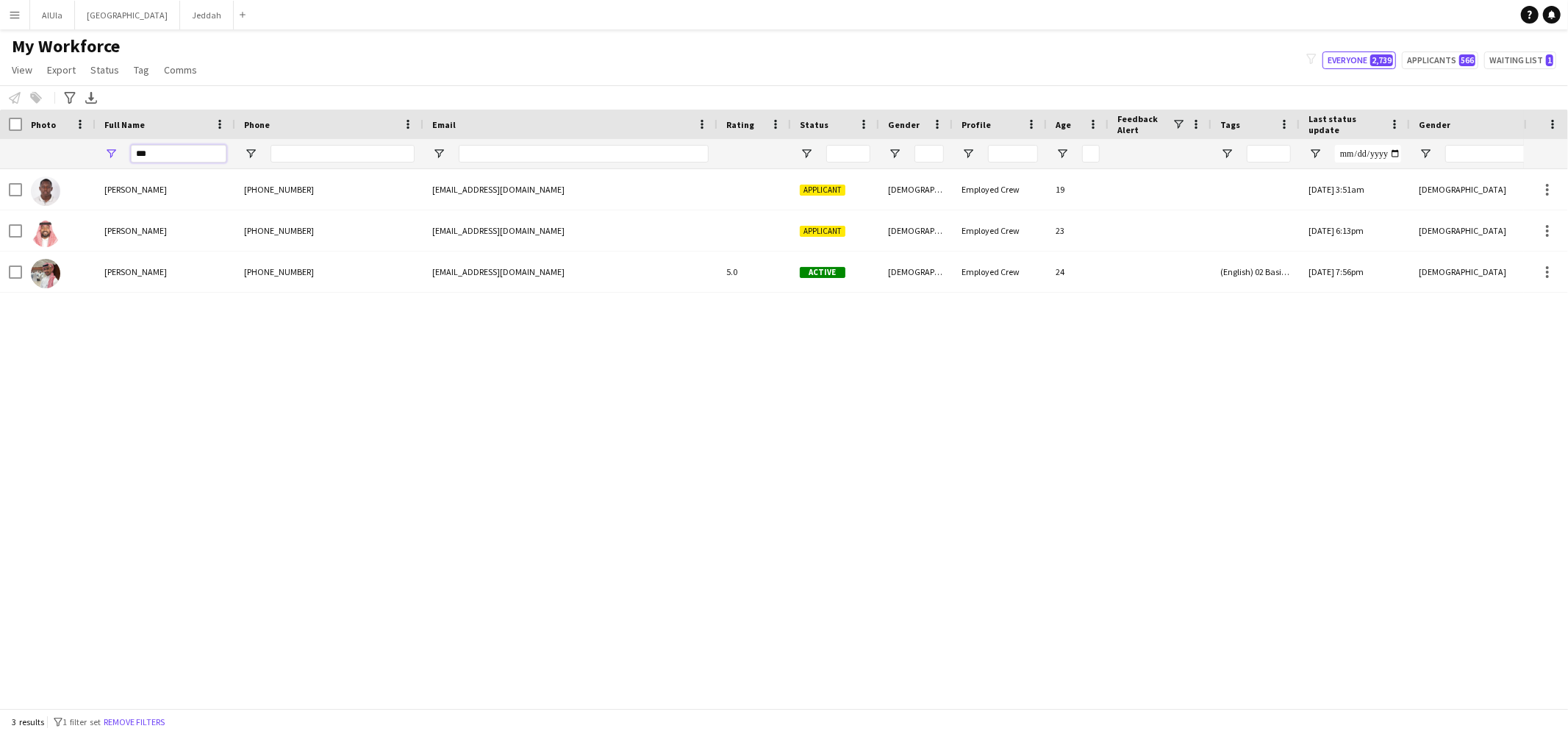
type input "***"
click at [18, 11] on app-icon "Menu" at bounding box center [14, 14] width 11 height 11
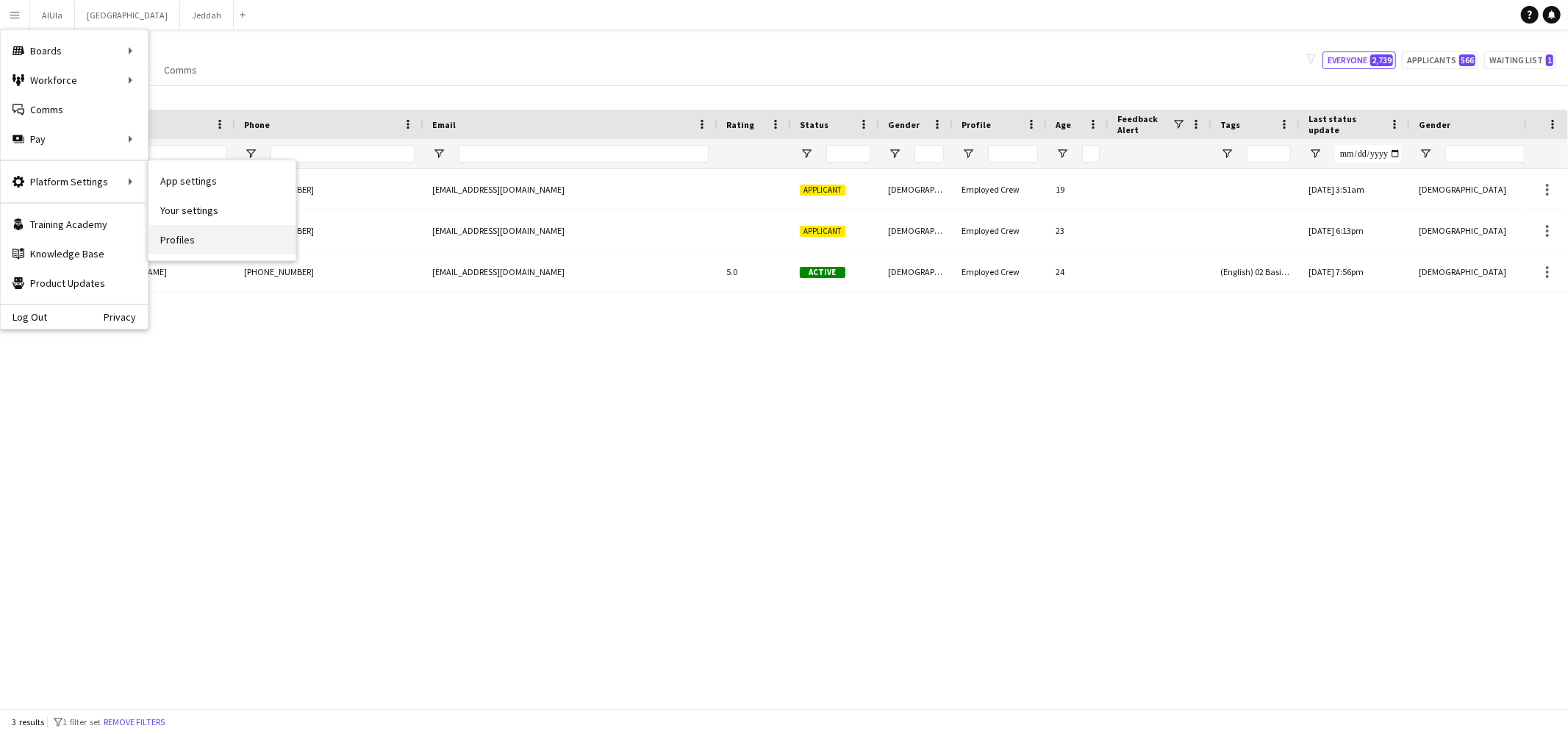
click at [192, 233] on link "Profiles" at bounding box center [222, 239] width 147 height 29
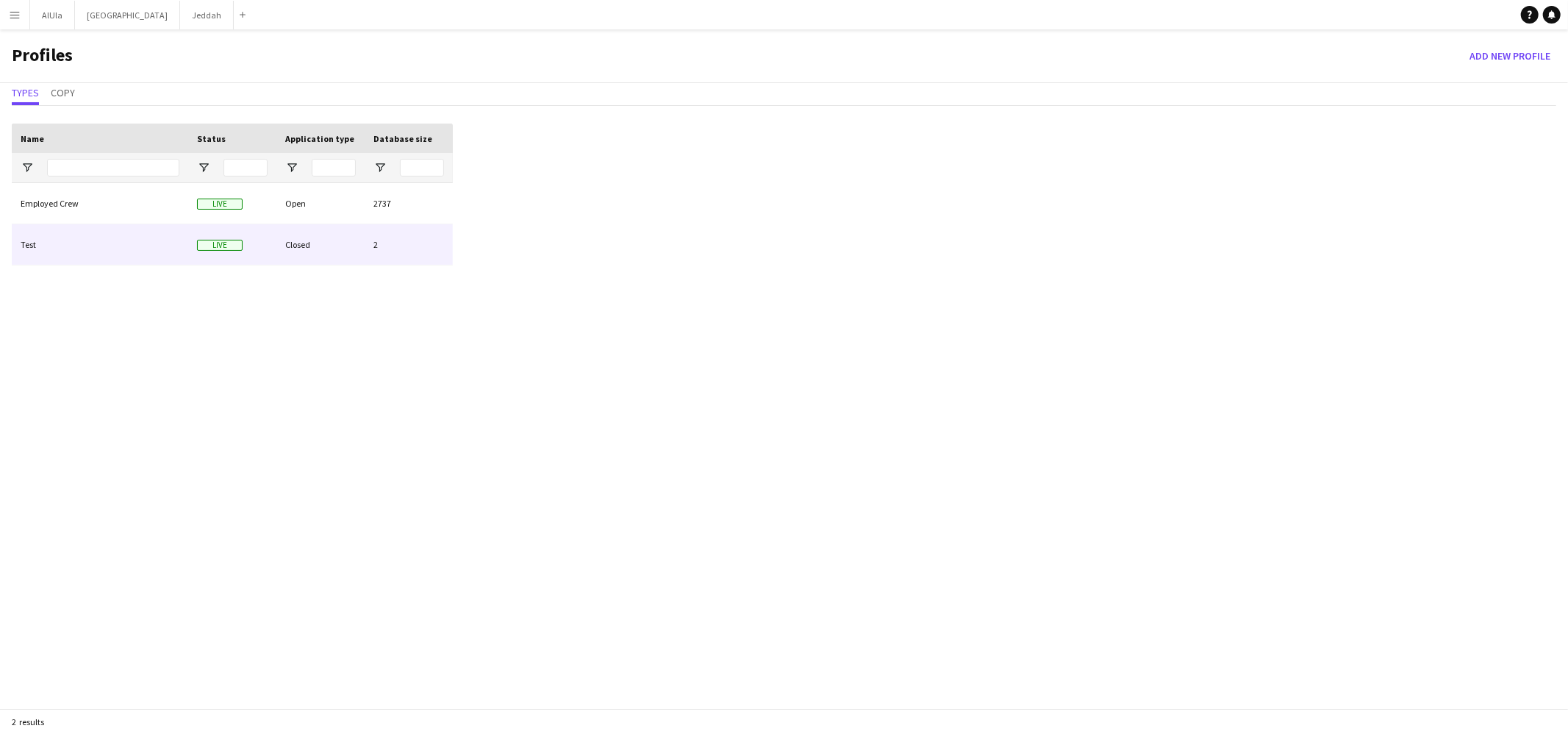
click at [56, 233] on div "Test" at bounding box center [99, 244] width 176 height 41
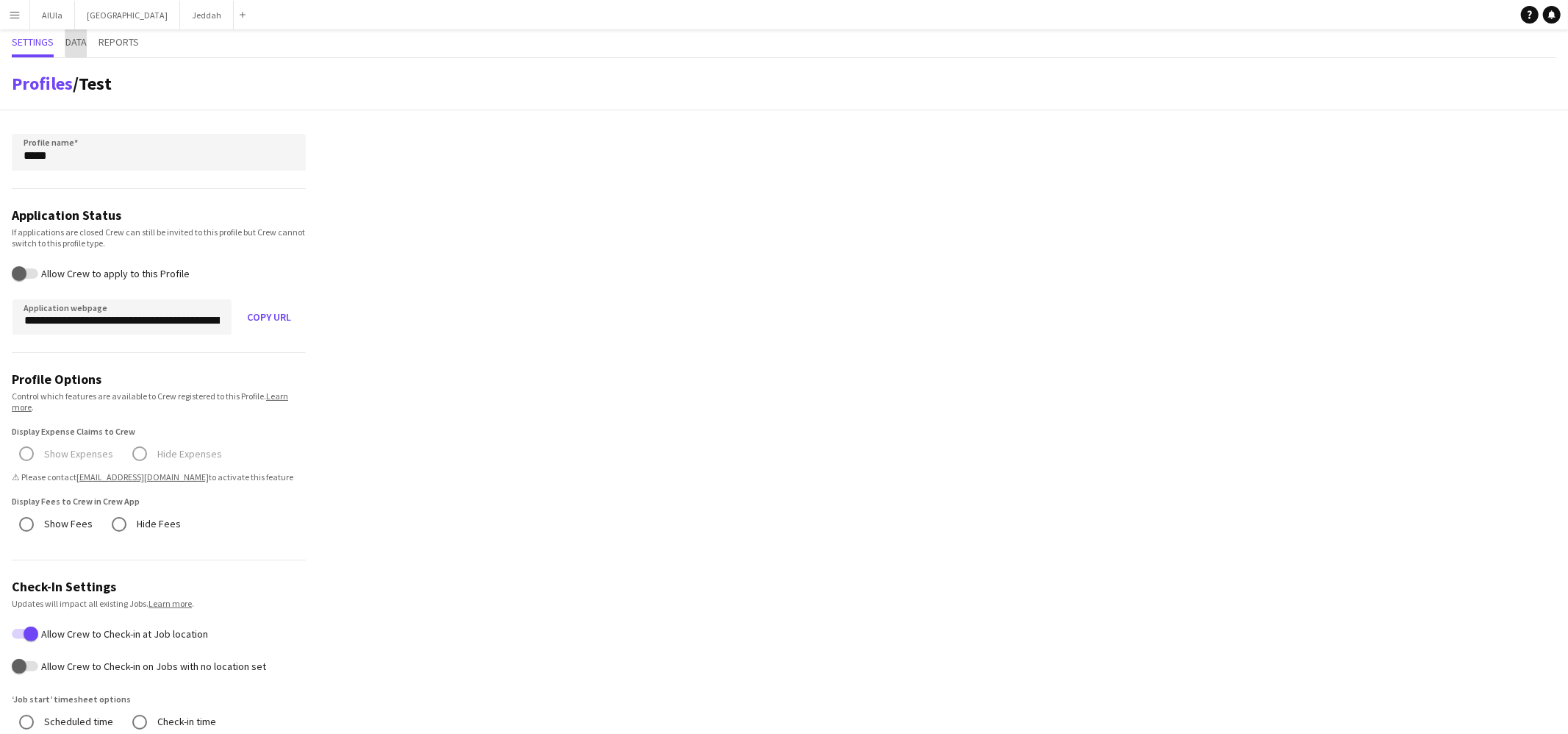
click at [87, 41] on span "Data" at bounding box center [75, 41] width 22 height 10
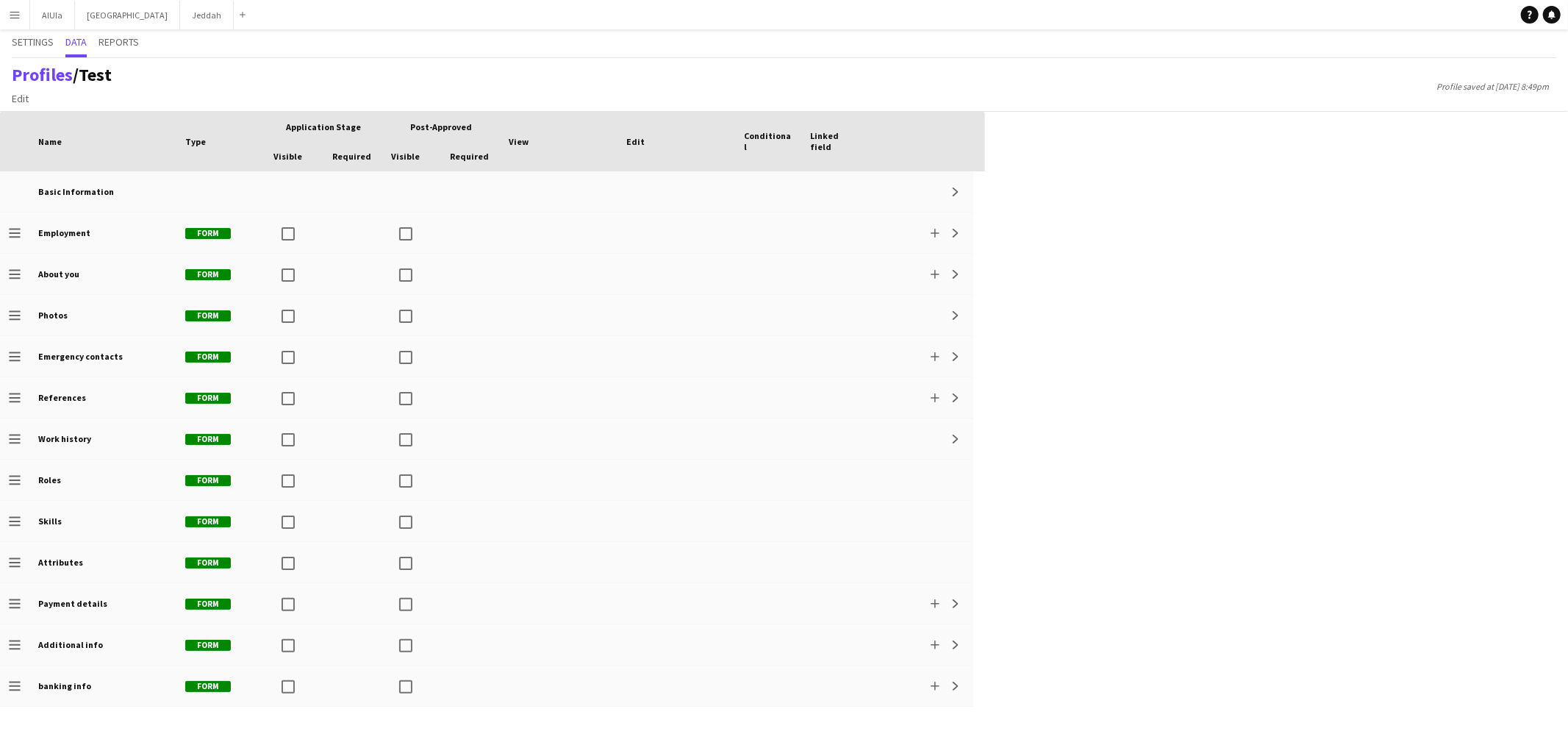
click at [14, 11] on app-icon "Menu" at bounding box center [14, 14] width 11 height 11
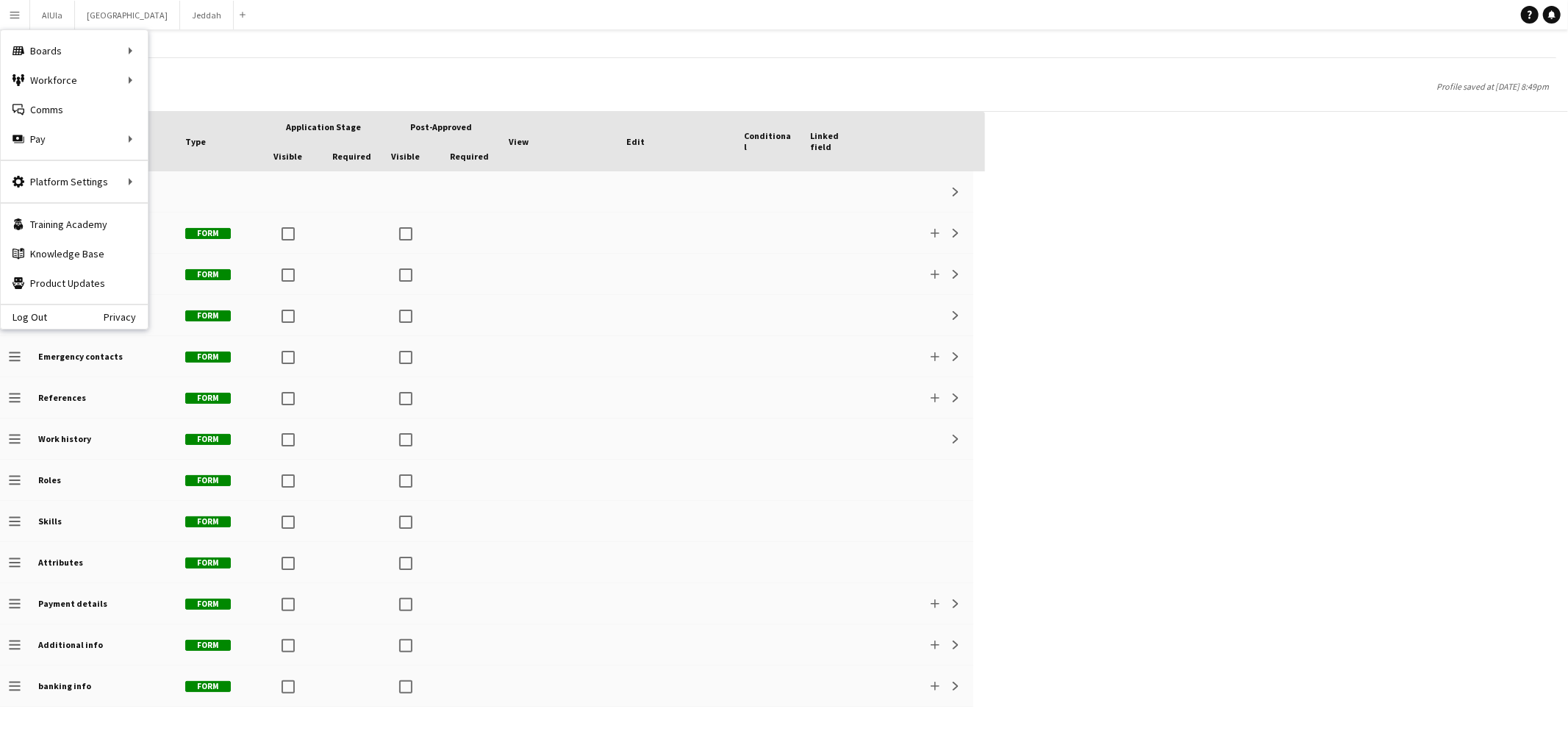
click at [14, 10] on app-icon "Menu" at bounding box center [14, 14] width 11 height 11
click at [238, 52] on div "Settings Data Reports" at bounding box center [784, 43] width 1544 height 28
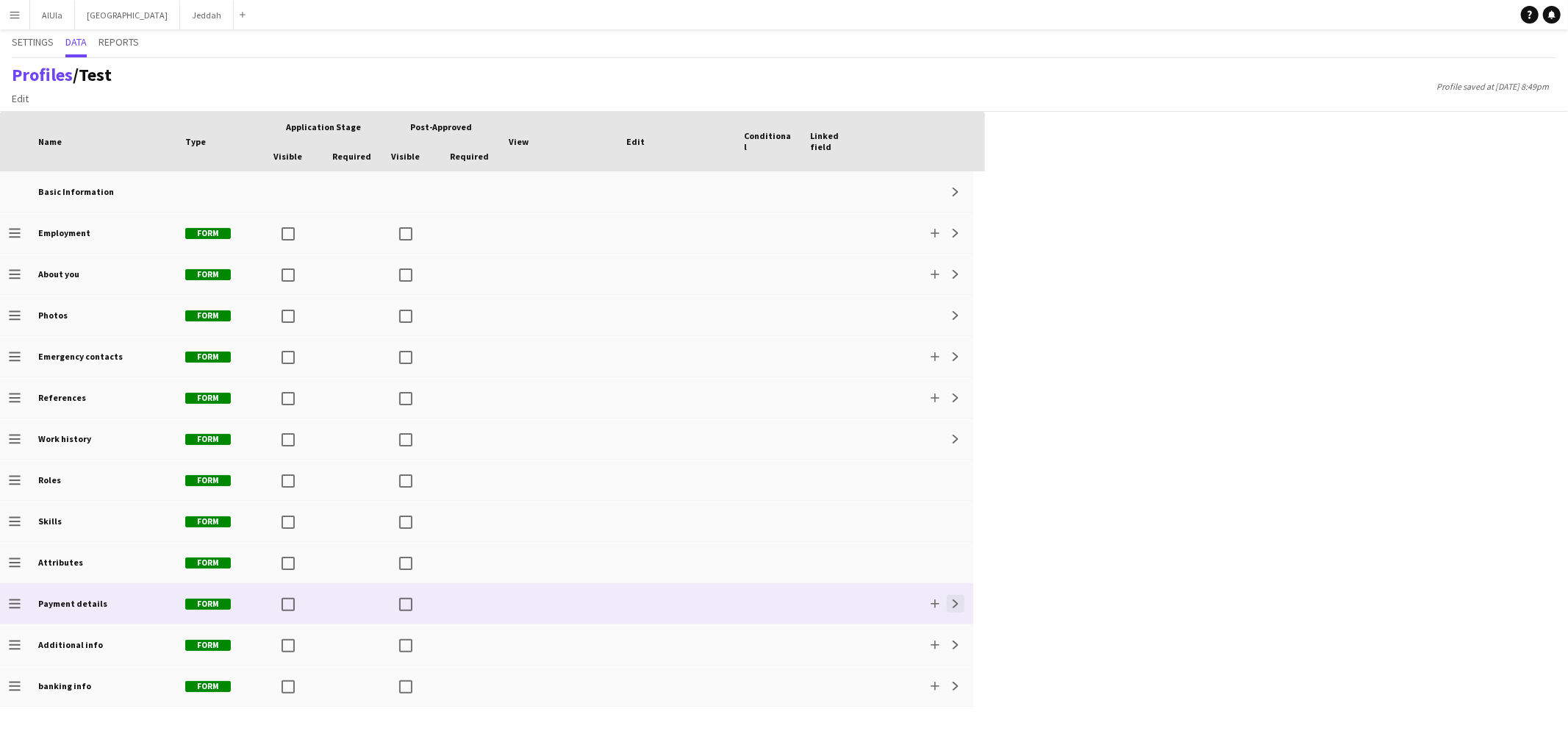
click at [960, 603] on app-icon "Expand" at bounding box center [955, 603] width 8 height 8
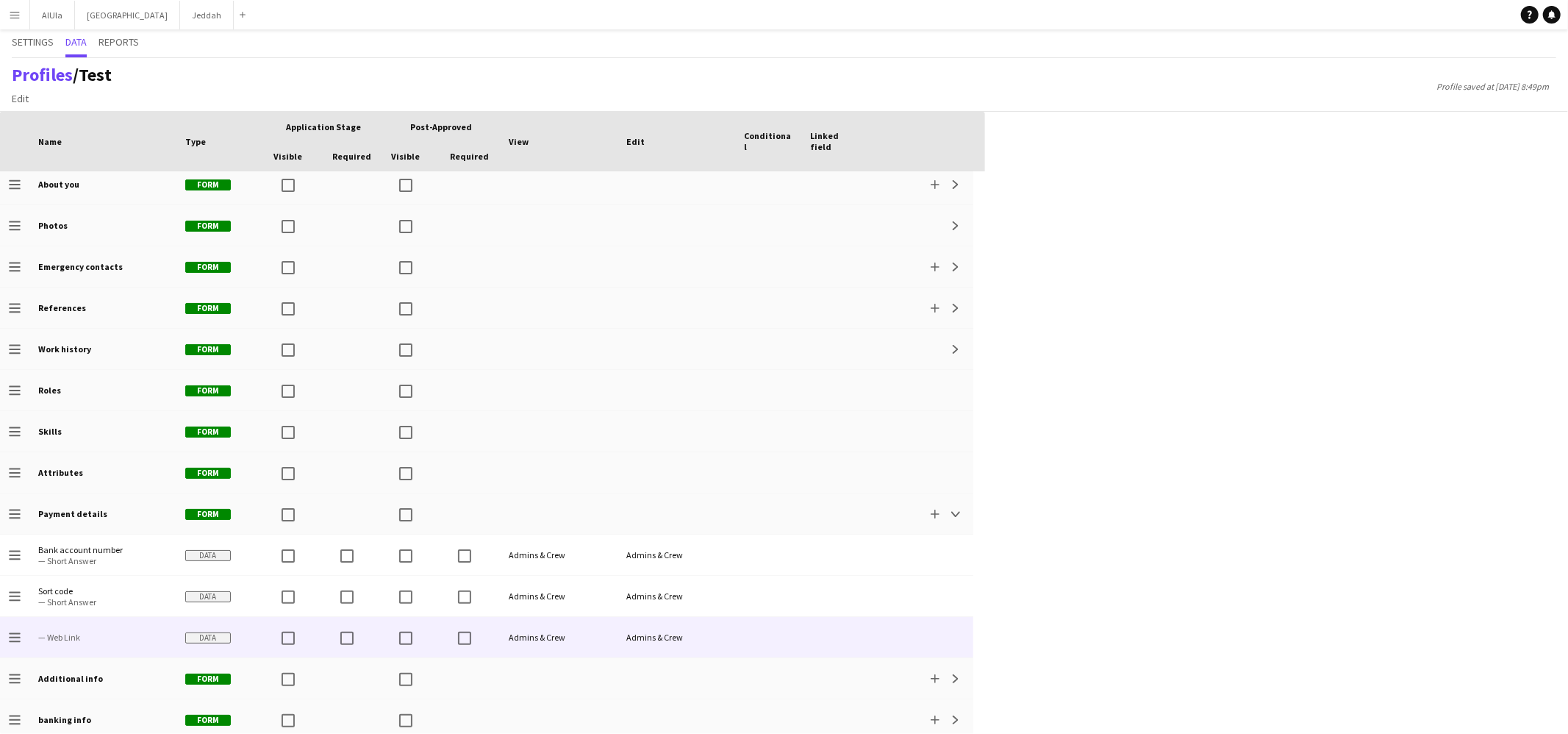
scroll to position [95, 0]
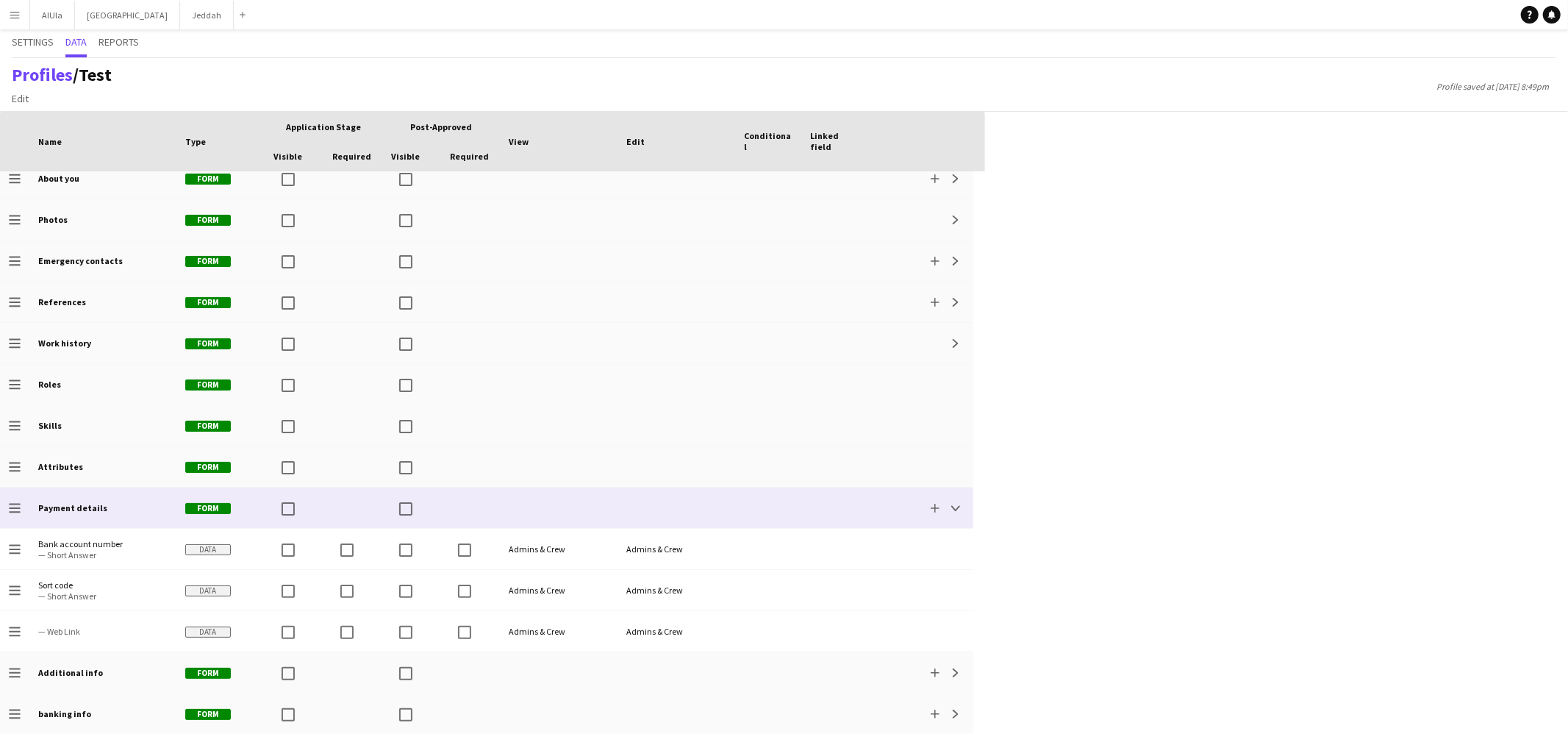
click at [893, 497] on div "Add Collapse" at bounding box center [920, 507] width 105 height 41
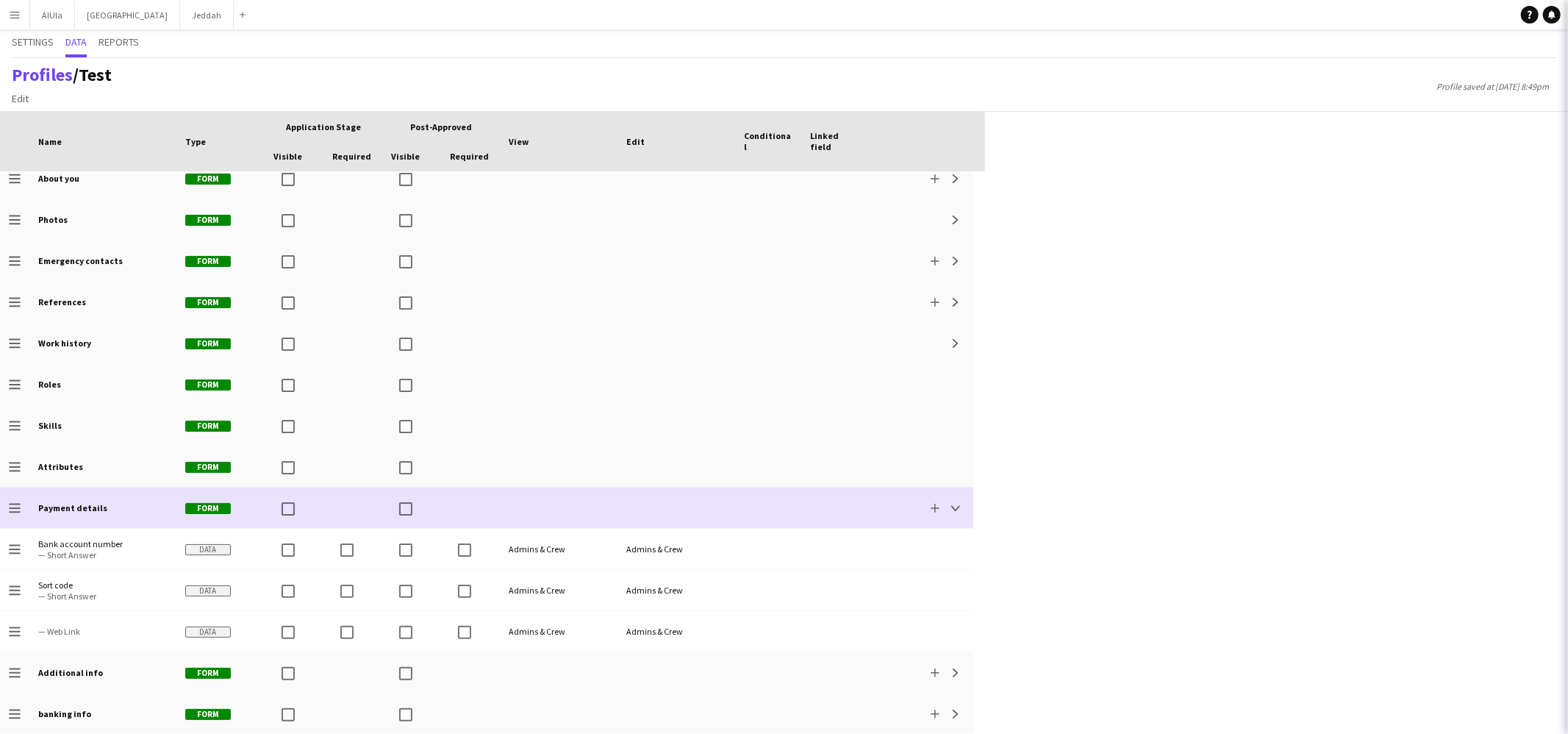
click at [895, 497] on div "Add Collapse" at bounding box center [920, 507] width 105 height 41
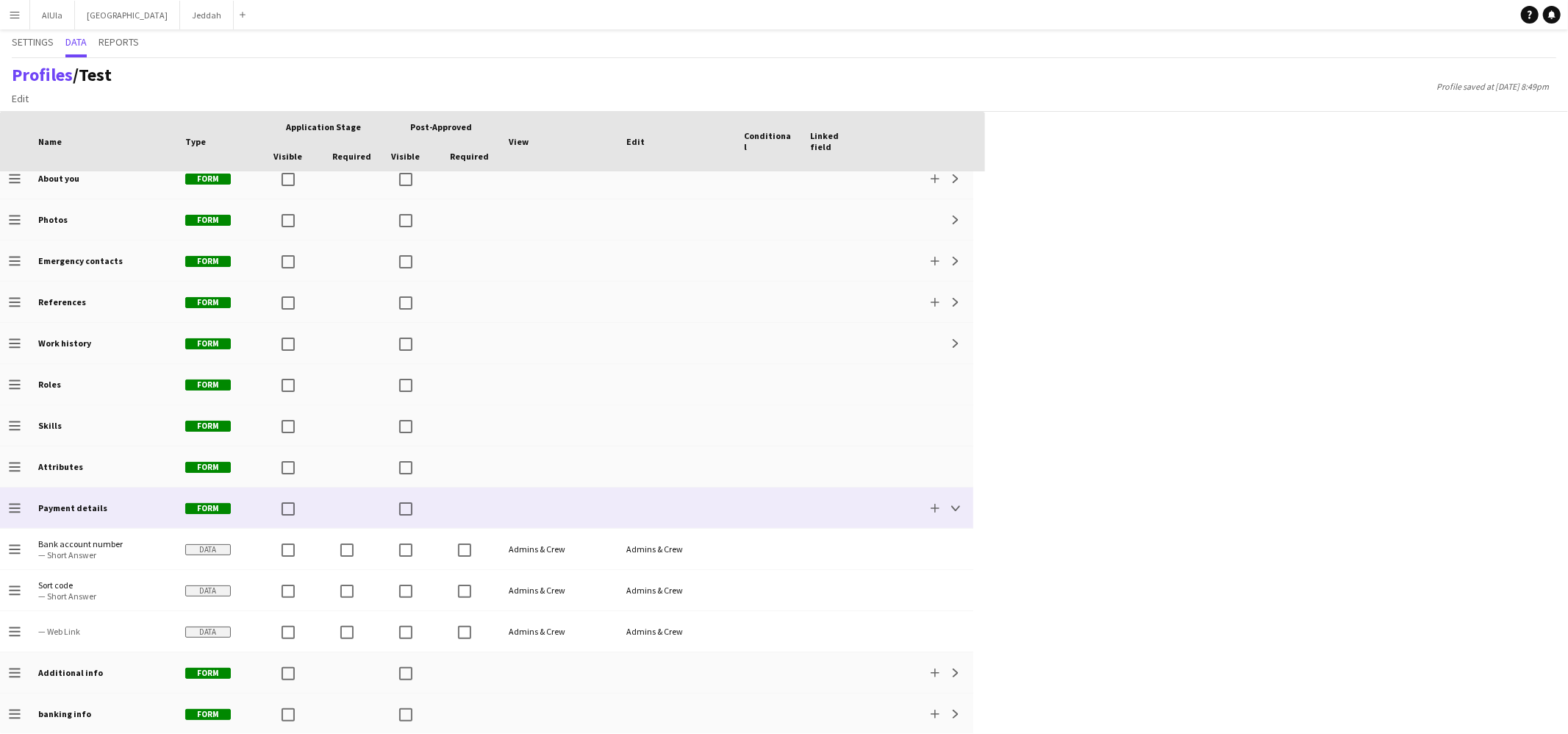
click at [946, 501] on app-profile-data-actions-cell "Add Collapse" at bounding box center [944, 508] width 41 height 18
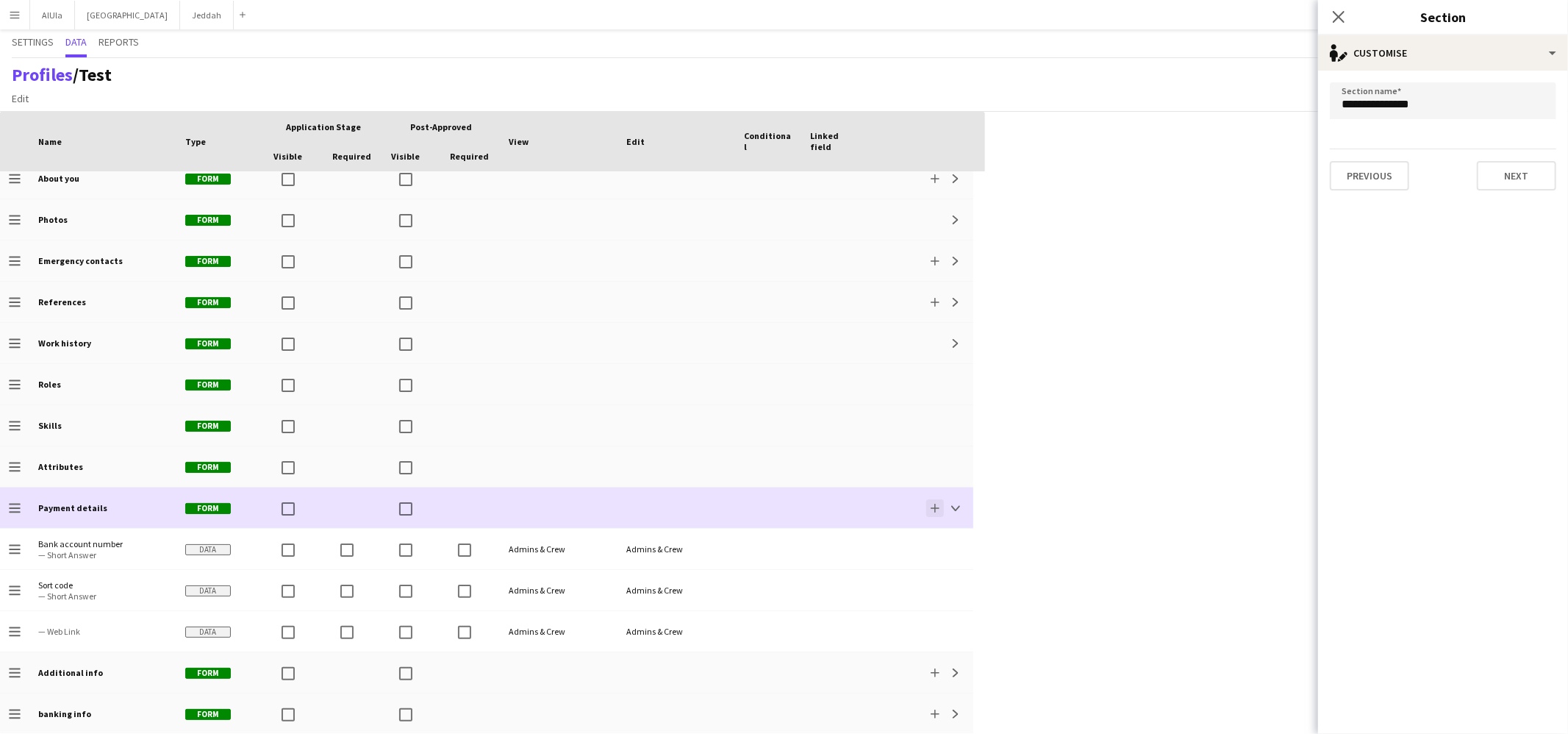
click at [930, 499] on button "Add" at bounding box center [934, 508] width 18 height 18
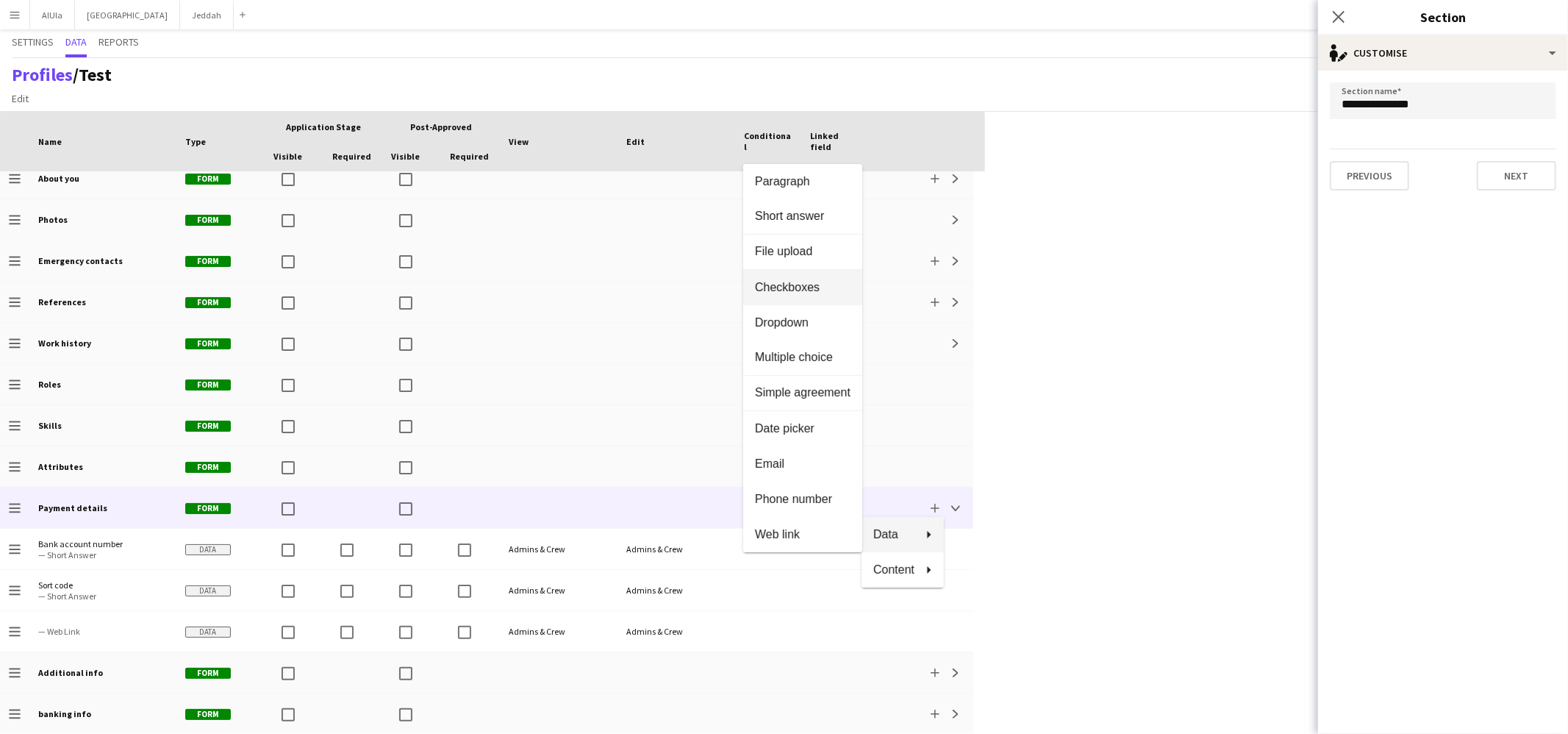
click at [794, 293] on span "Checkboxes" at bounding box center [802, 287] width 95 height 13
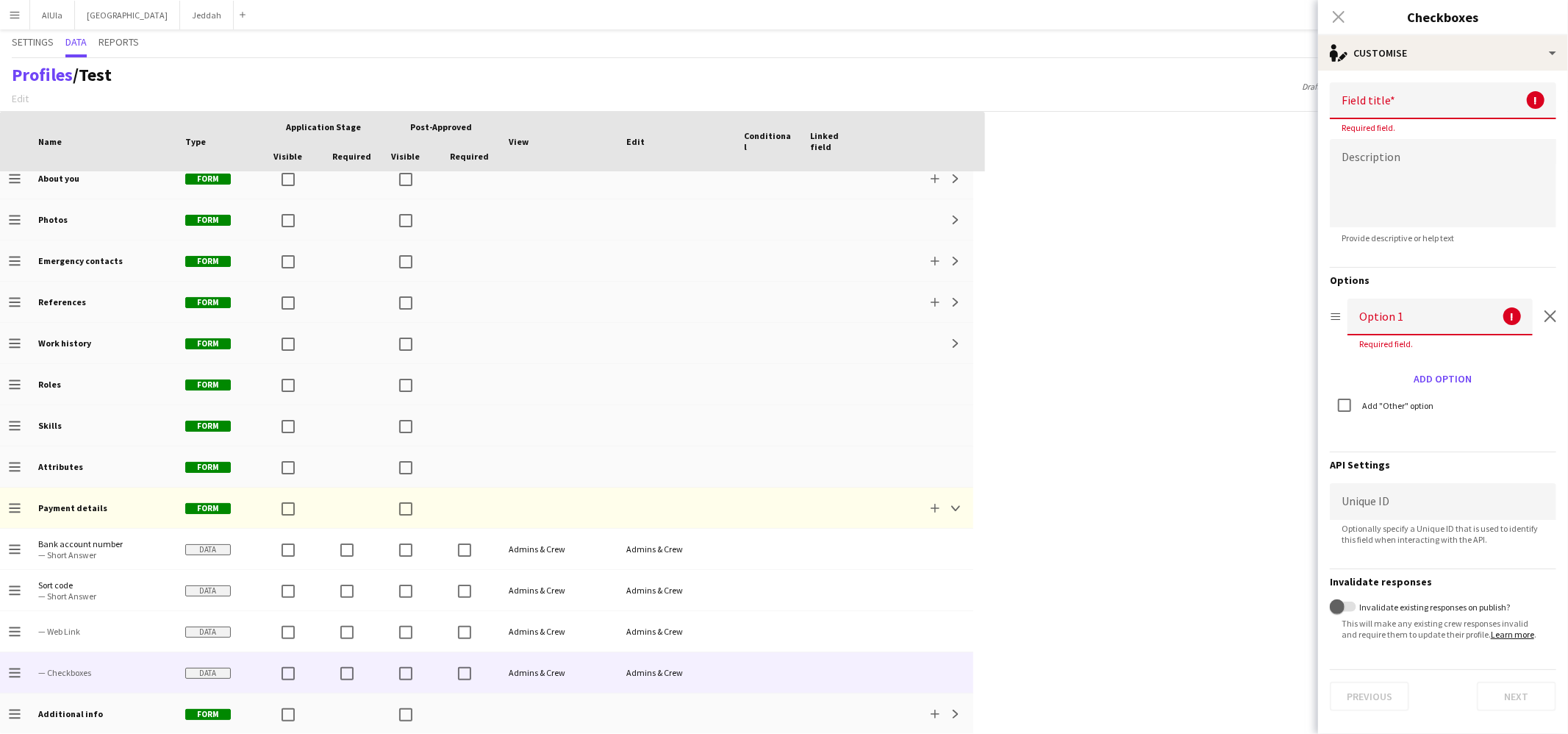
click at [1200, 92] on input at bounding box center [1443, 100] width 226 height 37
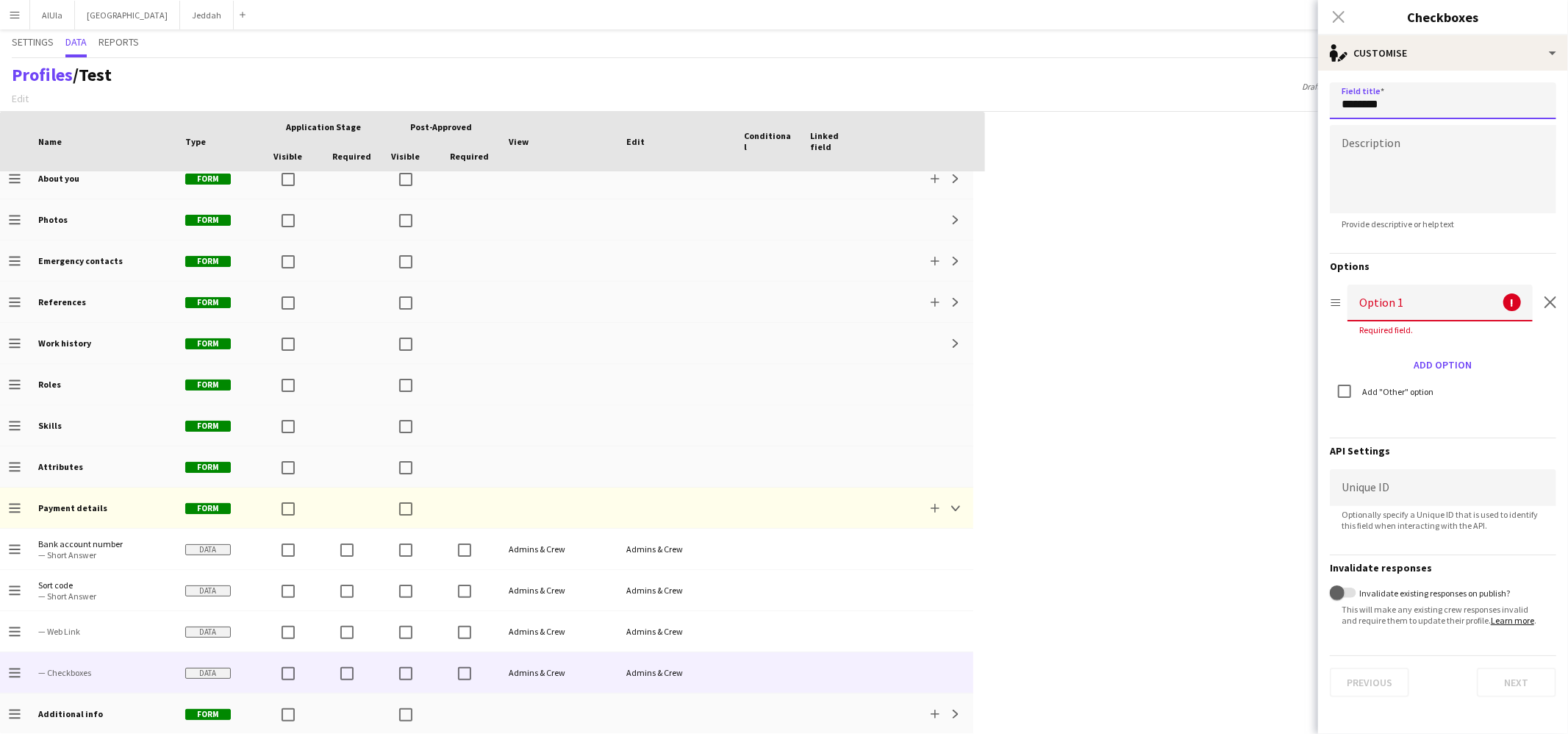
type input "********"
click at [1200, 313] on input at bounding box center [1440, 302] width 186 height 37
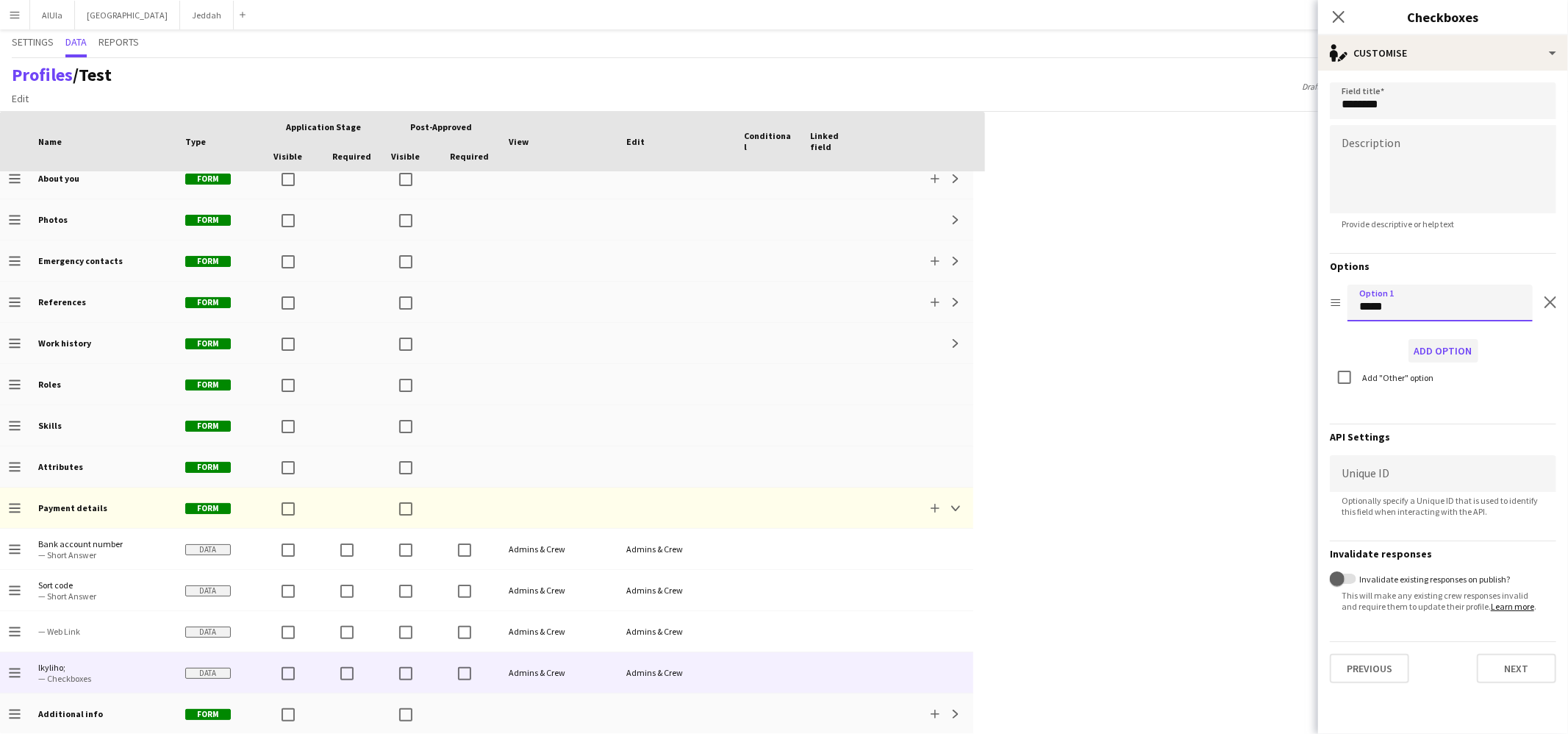
type input "*****"
click at [1200, 355] on button "Add option" at bounding box center [1443, 351] width 70 height 24
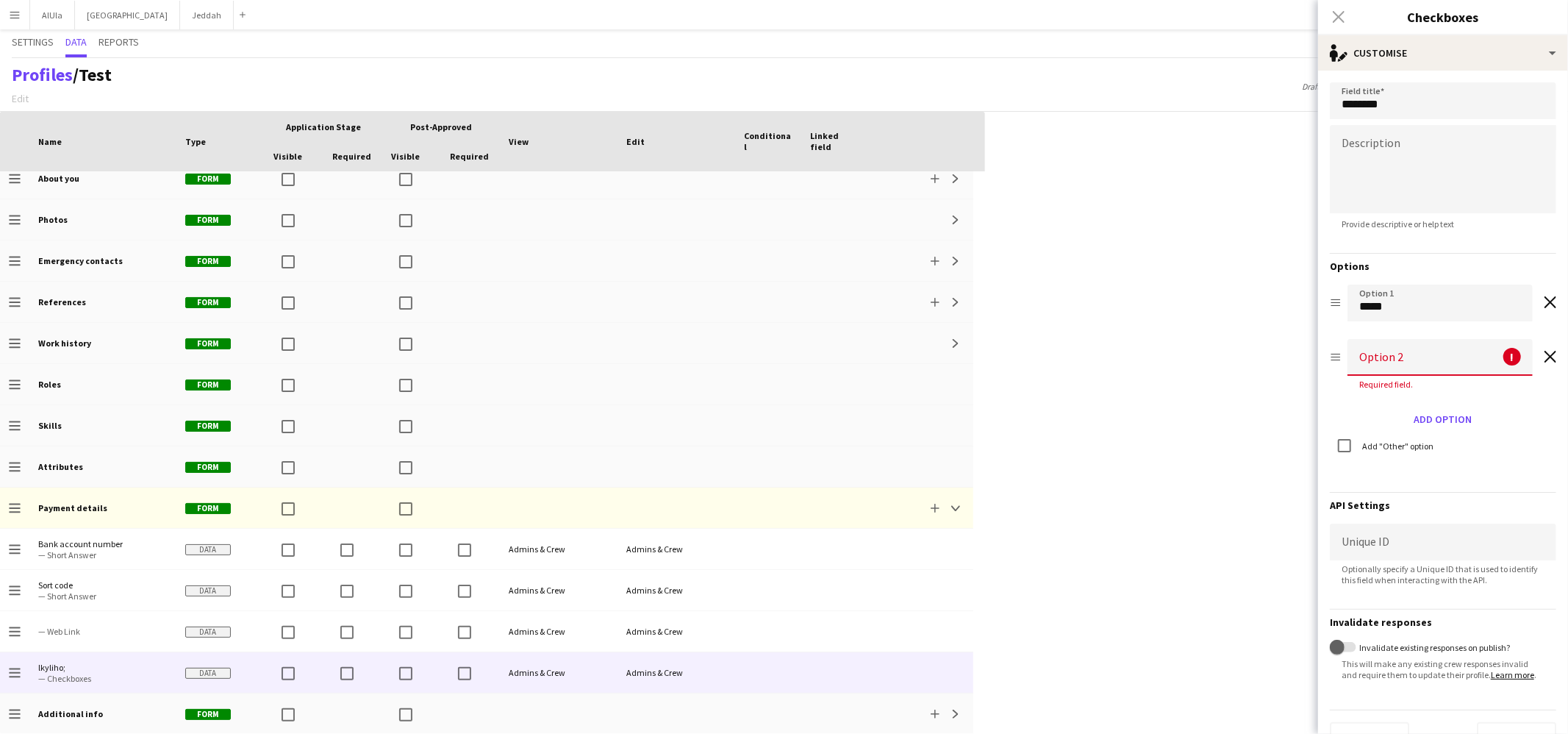
click at [1200, 350] on input at bounding box center [1440, 357] width 186 height 37
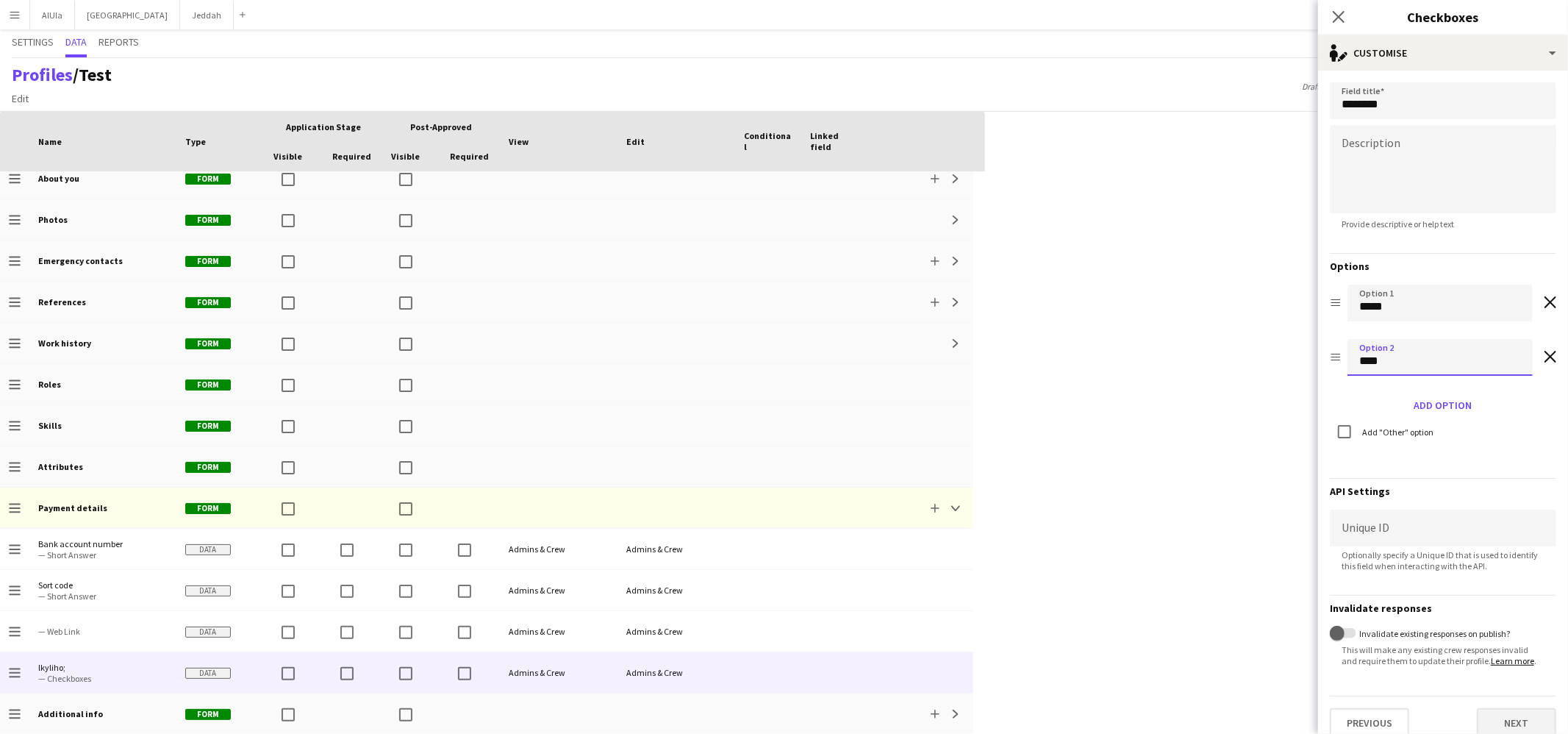
type input "****"
click at [1200, 626] on button "Next" at bounding box center [1516, 723] width 79 height 29
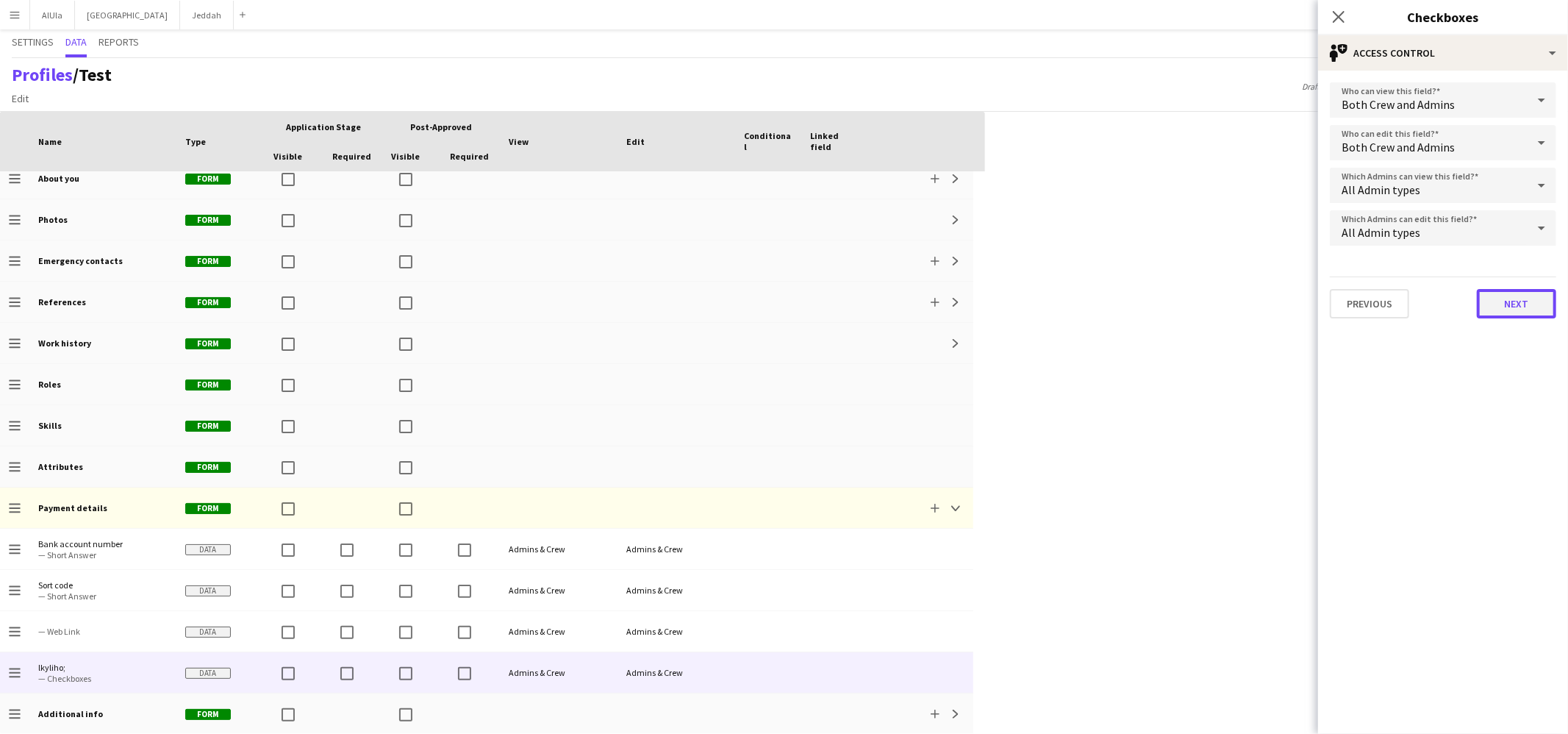
click at [1200, 293] on button "Next" at bounding box center [1516, 303] width 79 height 29
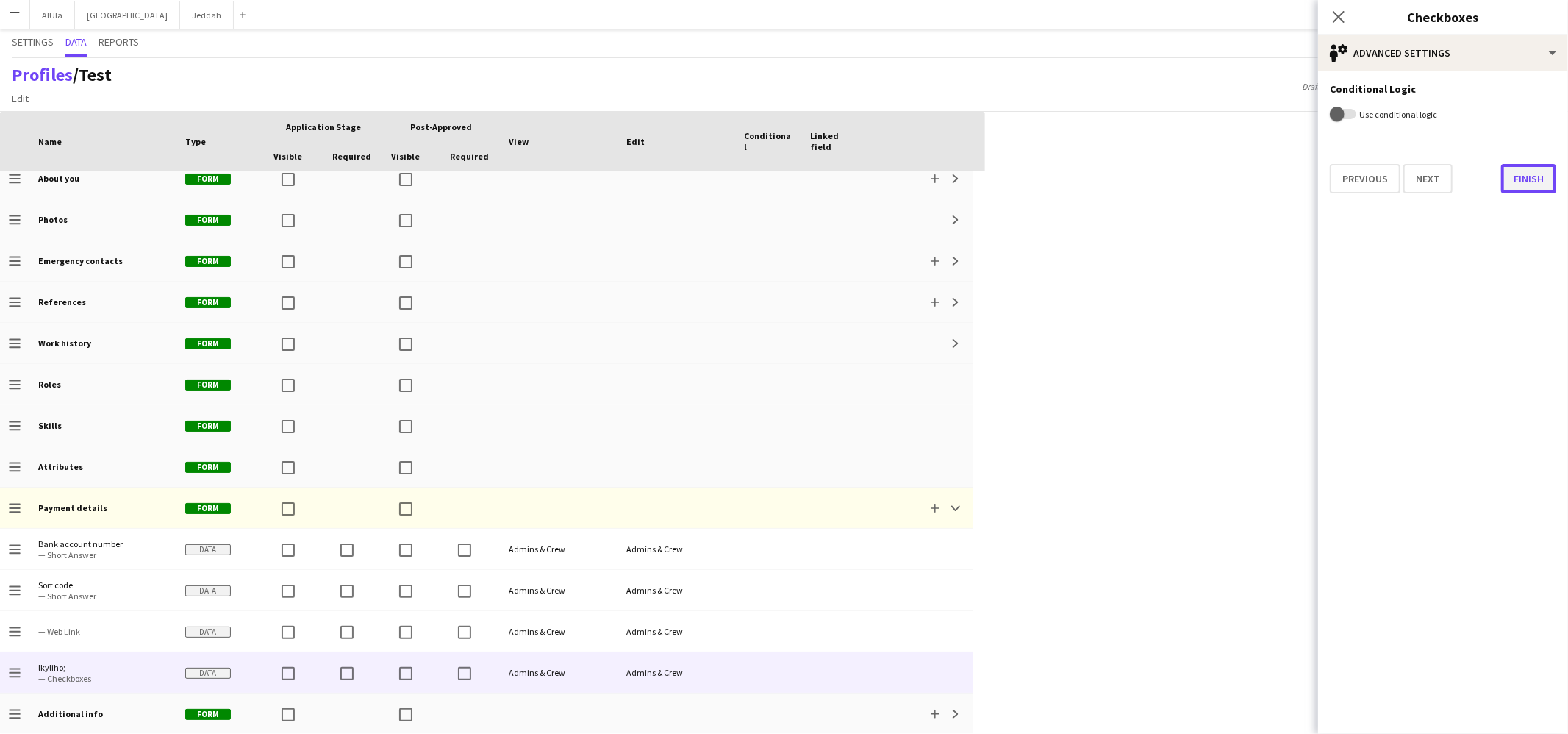
click at [1200, 176] on button "Finish" at bounding box center [1528, 178] width 56 height 29
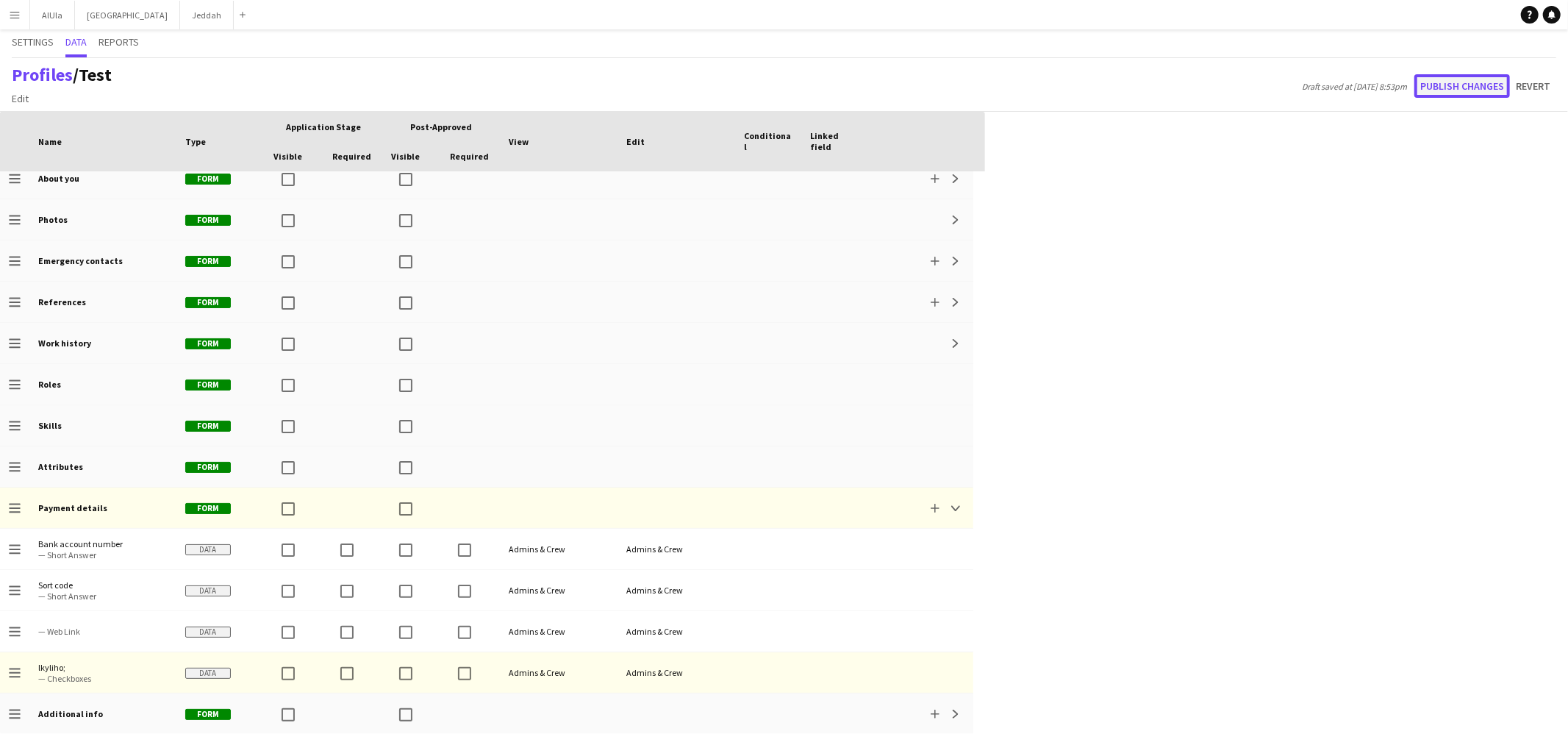
click at [1200, 95] on button "Publish changes" at bounding box center [1462, 86] width 95 height 24
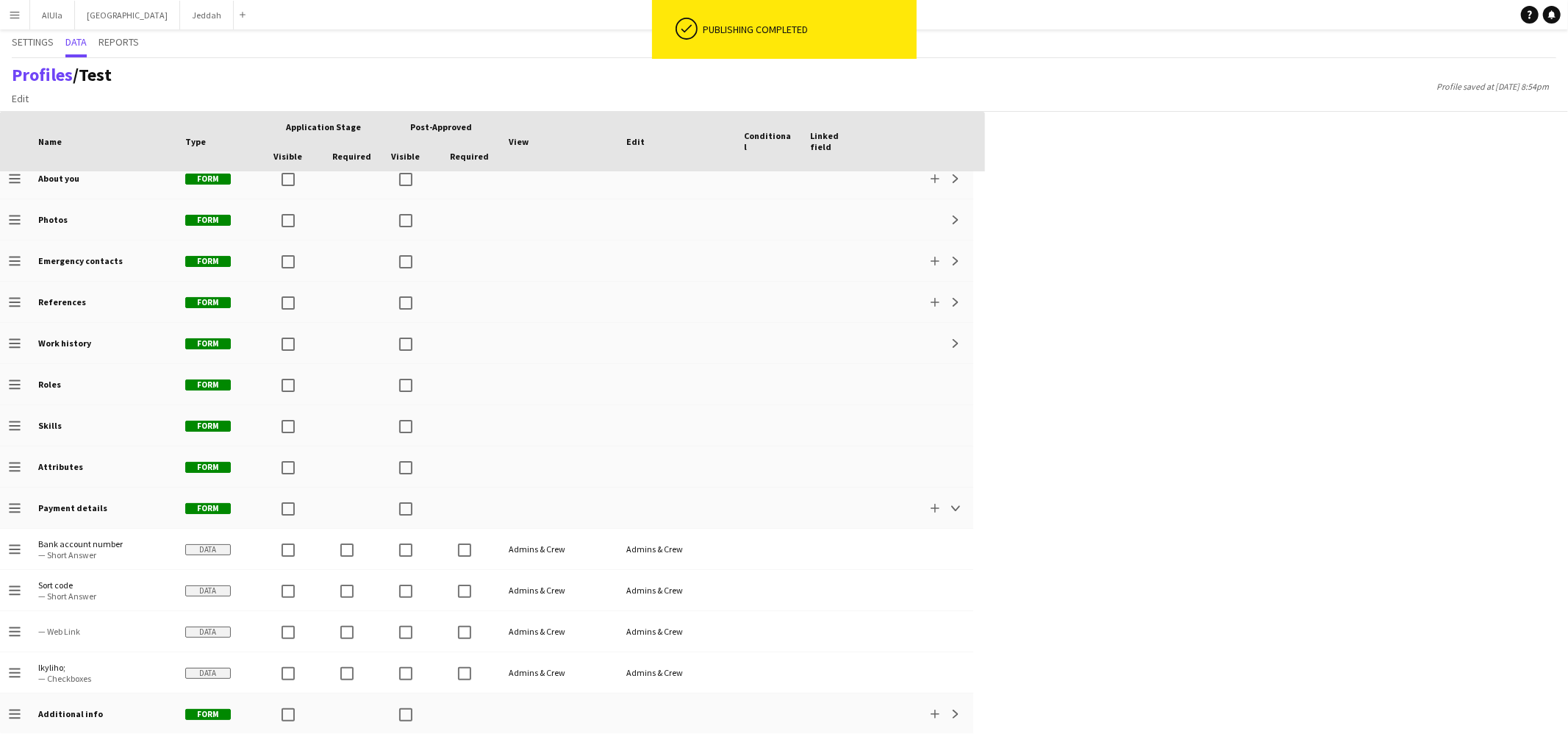
click at [1200, 95] on div "Profiles / Test Edit Add section Profile saved at 11th Aug 8:54pm" at bounding box center [784, 85] width 1568 height 54
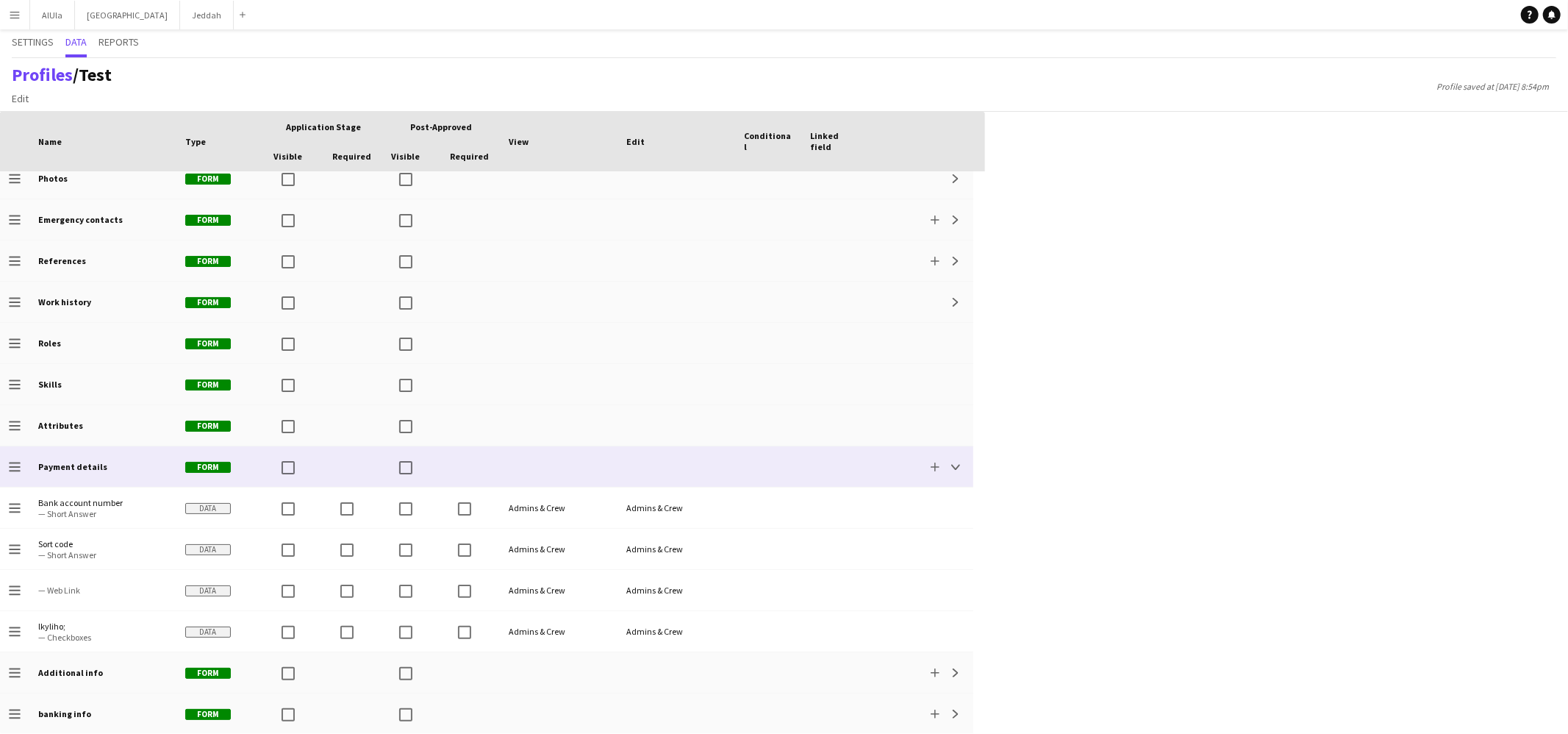
scroll to position [0, 0]
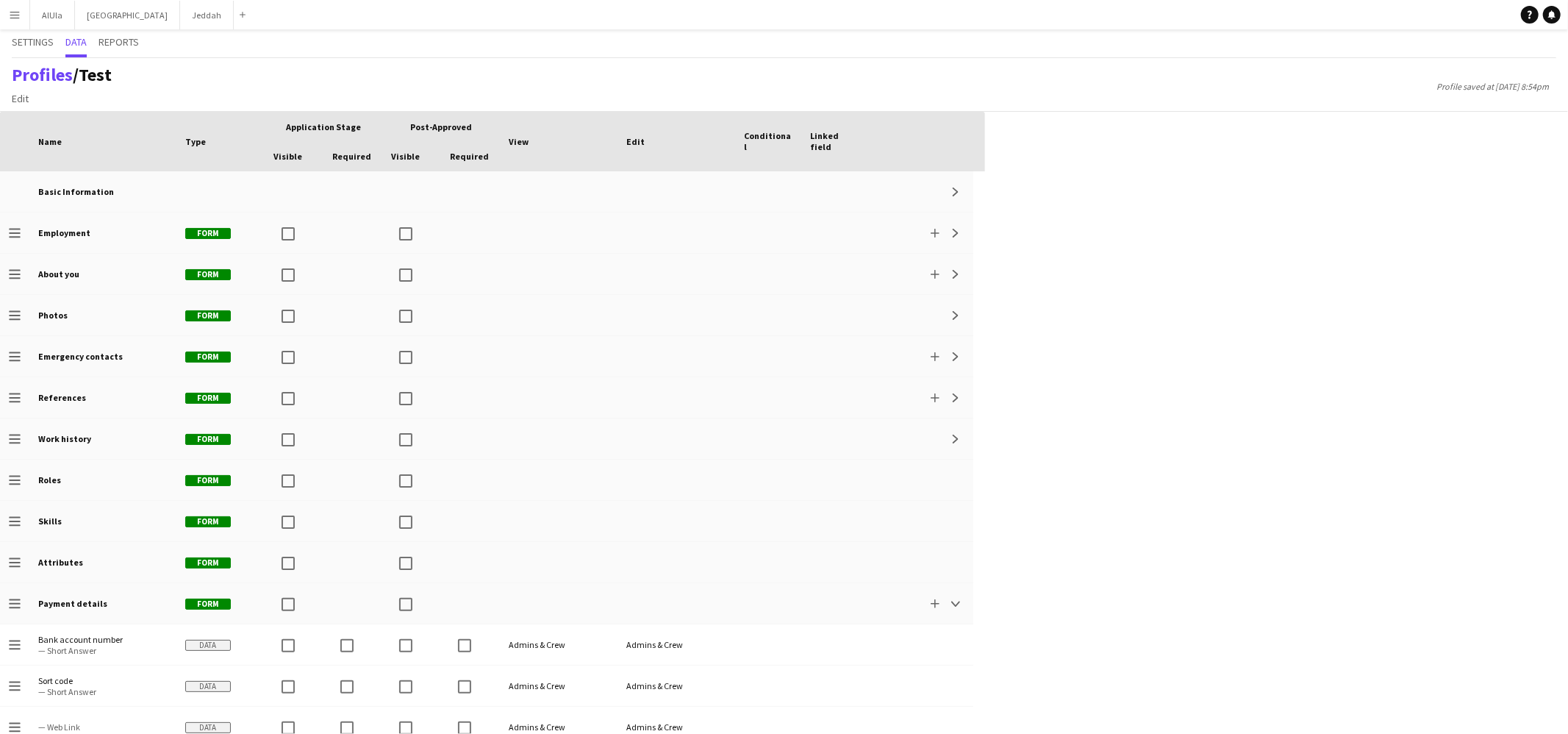
click at [19, 25] on button "Menu" at bounding box center [14, 14] width 29 height 29
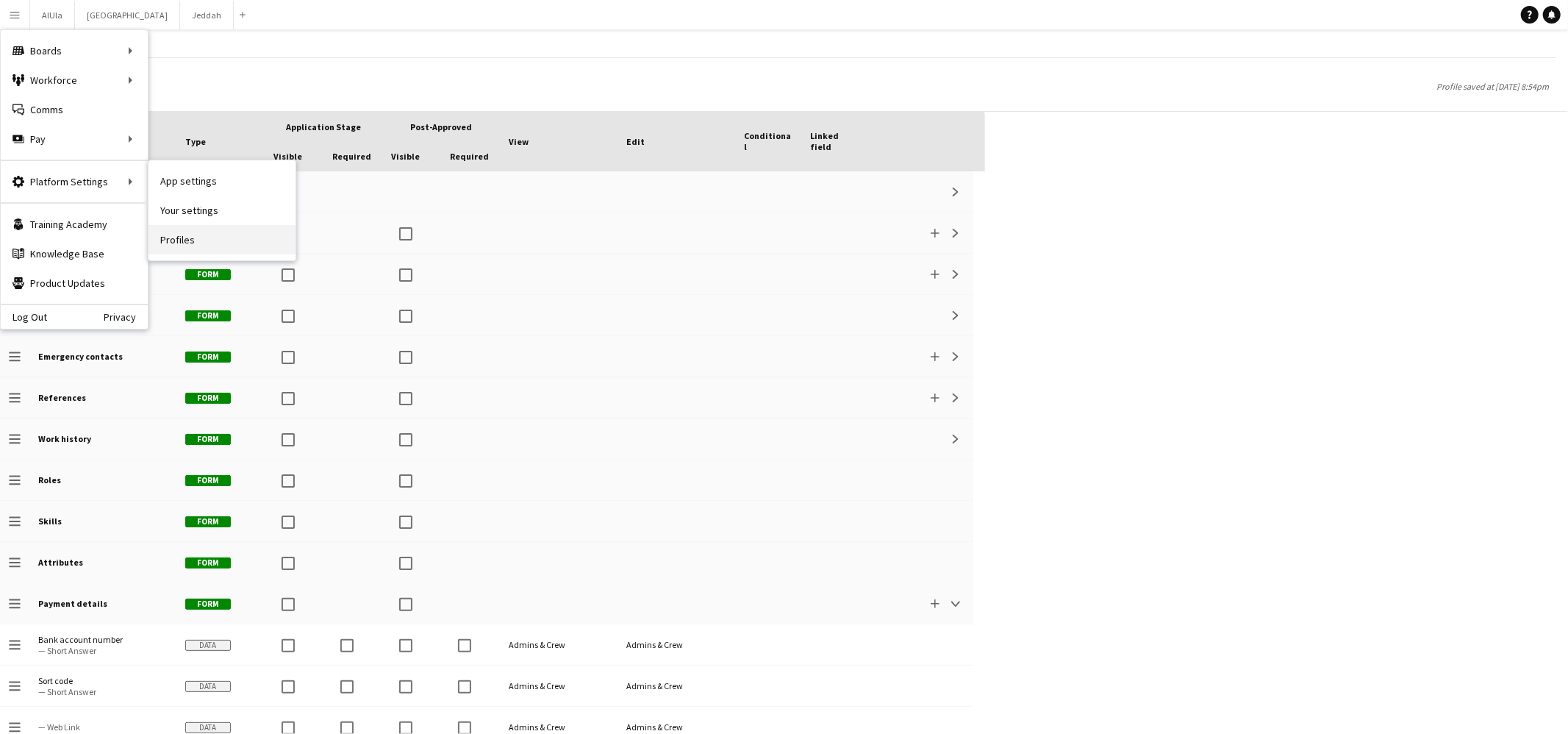
click at [185, 231] on link "Profiles" at bounding box center [222, 239] width 147 height 29
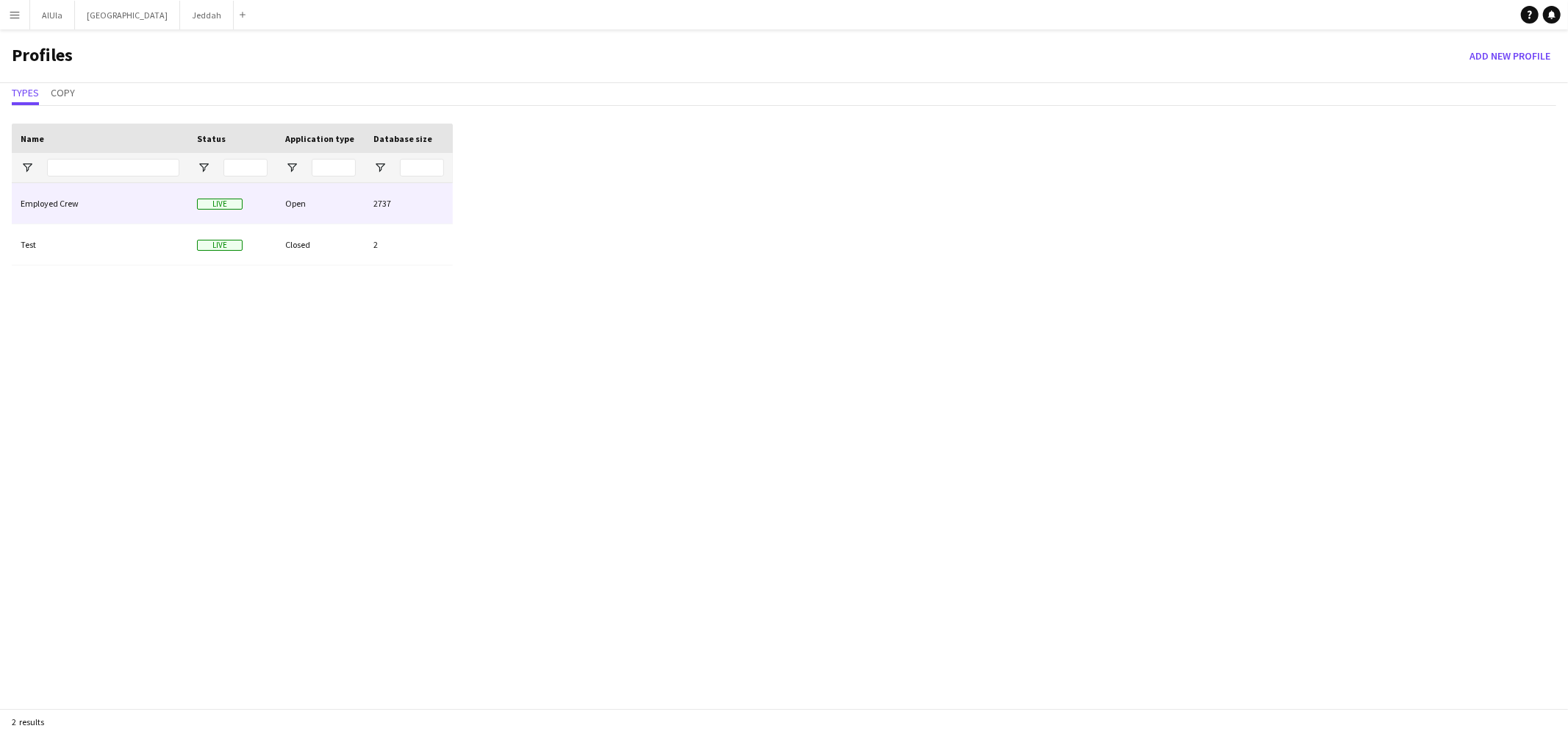
click at [195, 210] on div "Live" at bounding box center [233, 203] width 89 height 41
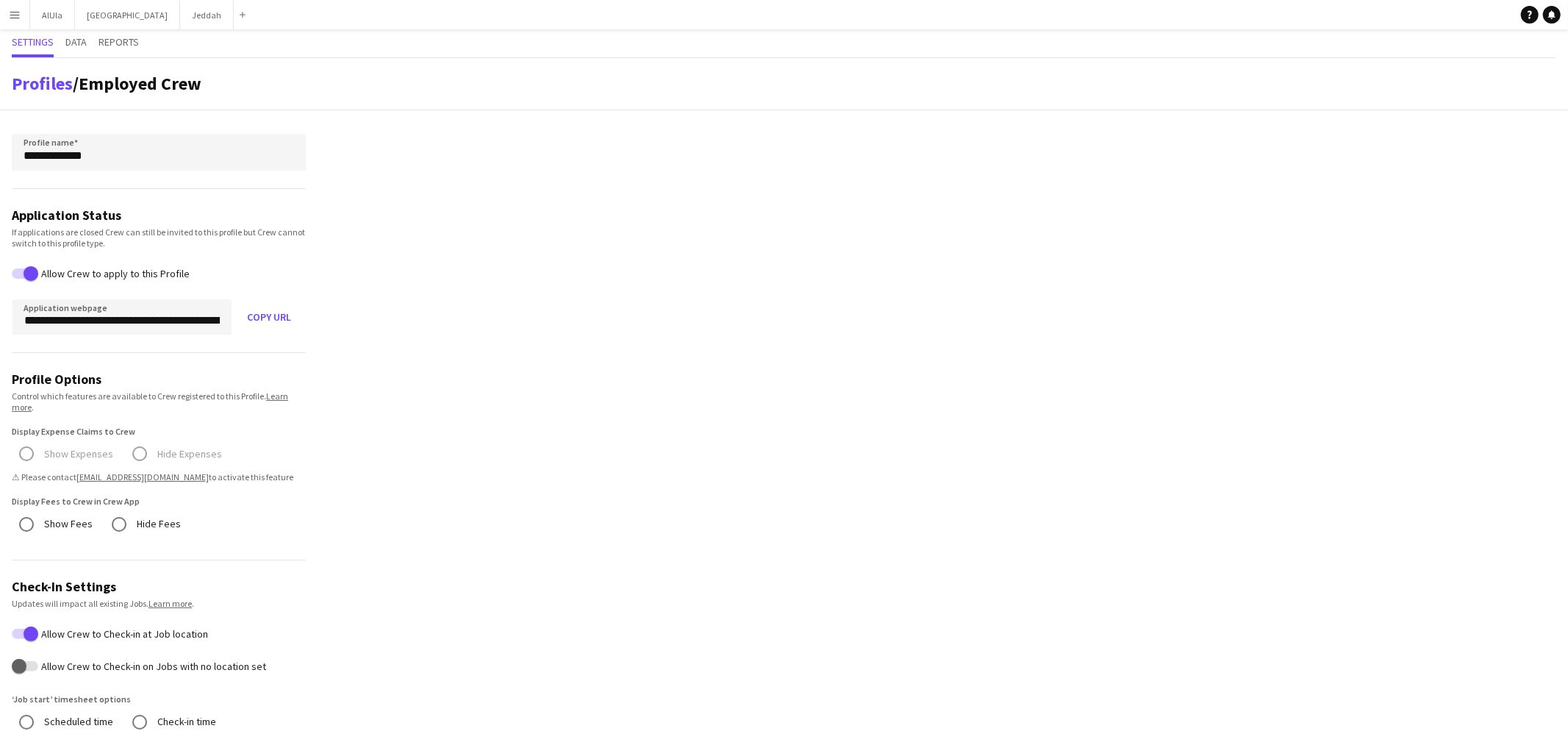
click at [65, 49] on div "Settings Data Reports" at bounding box center [784, 43] width 1544 height 28
click at [72, 46] on span "Data" at bounding box center [75, 41] width 22 height 10
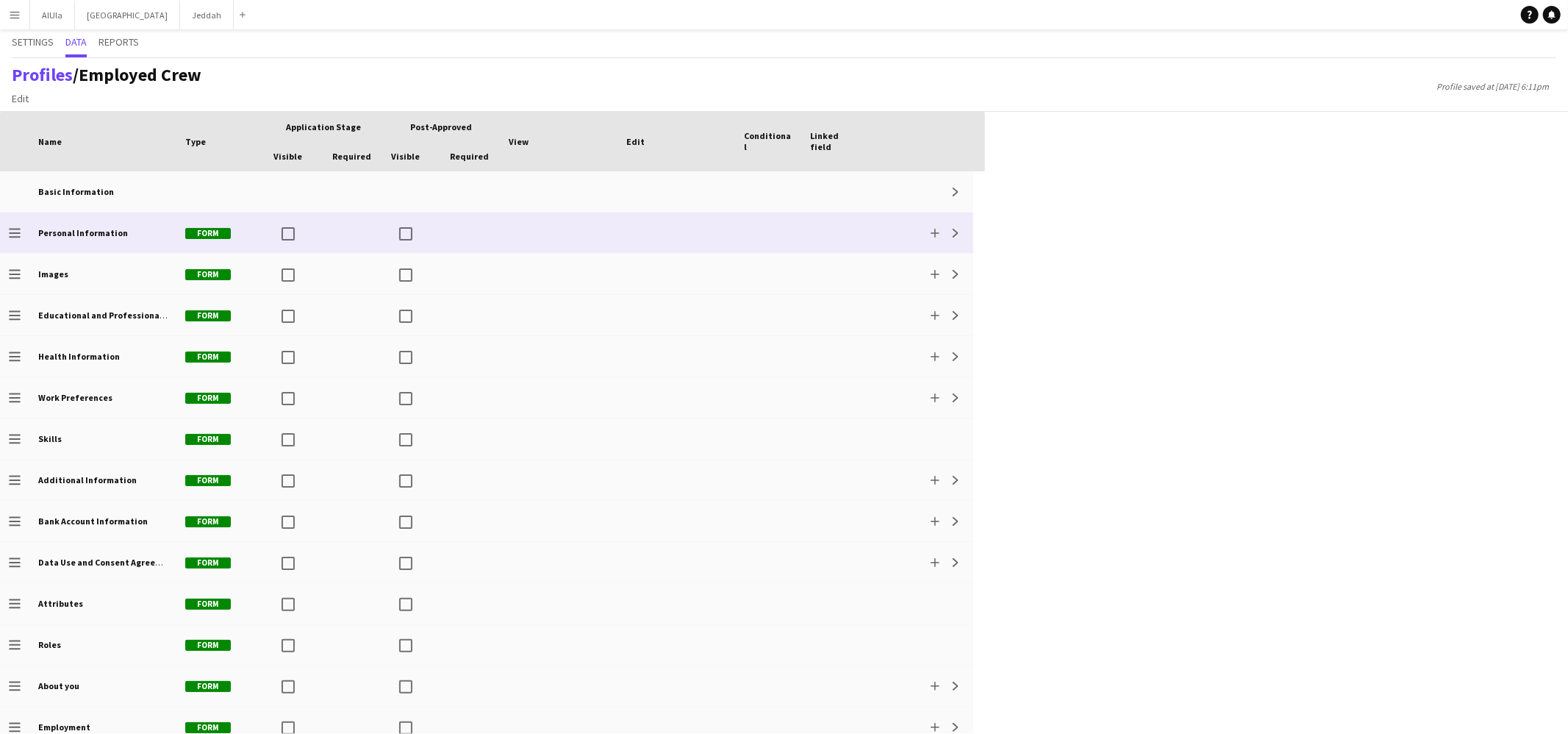
click at [960, 241] on app-profile-data-actions-cell "Add Expand" at bounding box center [944, 233] width 41 height 18
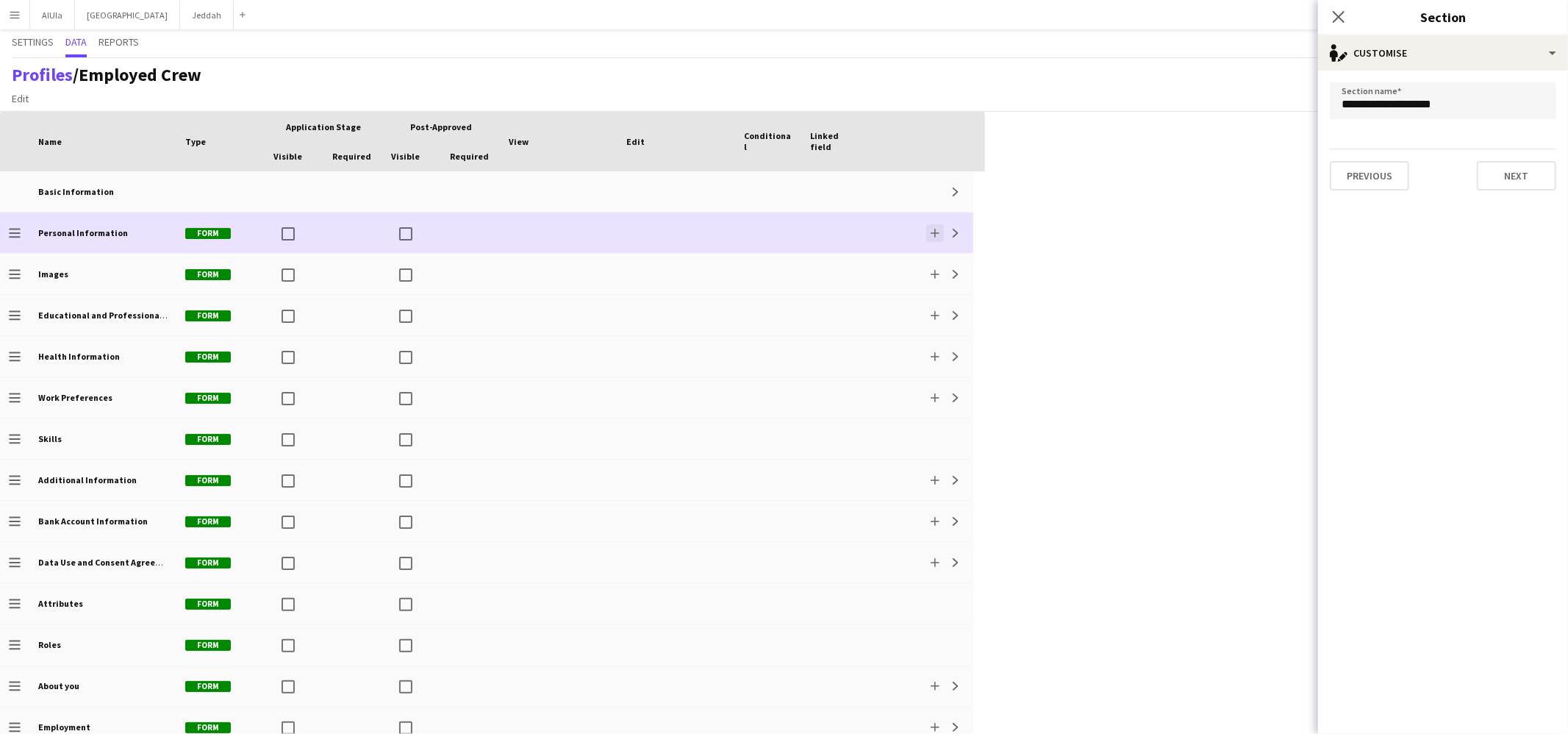
click at [933, 231] on app-icon "Add" at bounding box center [934, 233] width 8 height 8
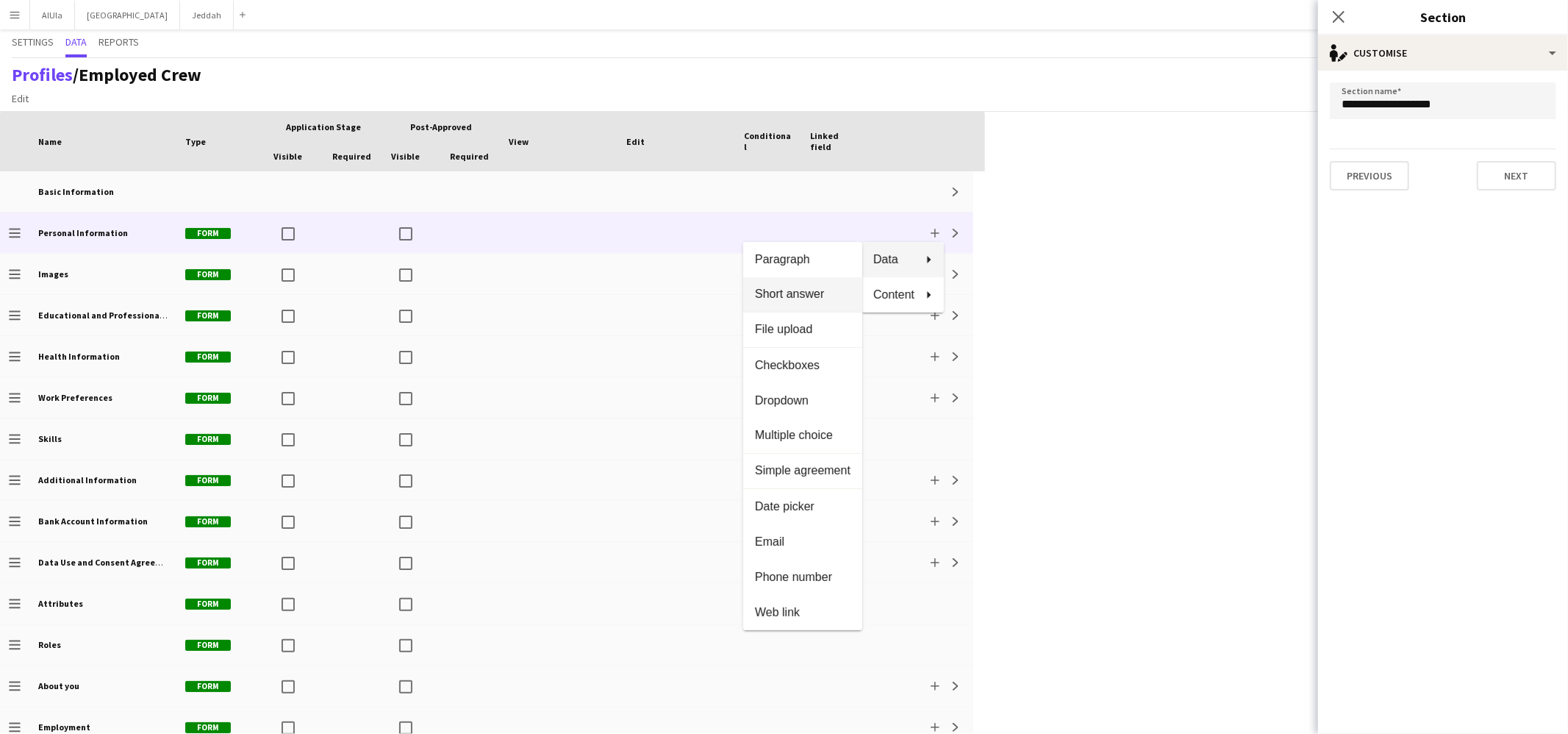
click at [818, 293] on span "Short answer" at bounding box center [802, 294] width 95 height 13
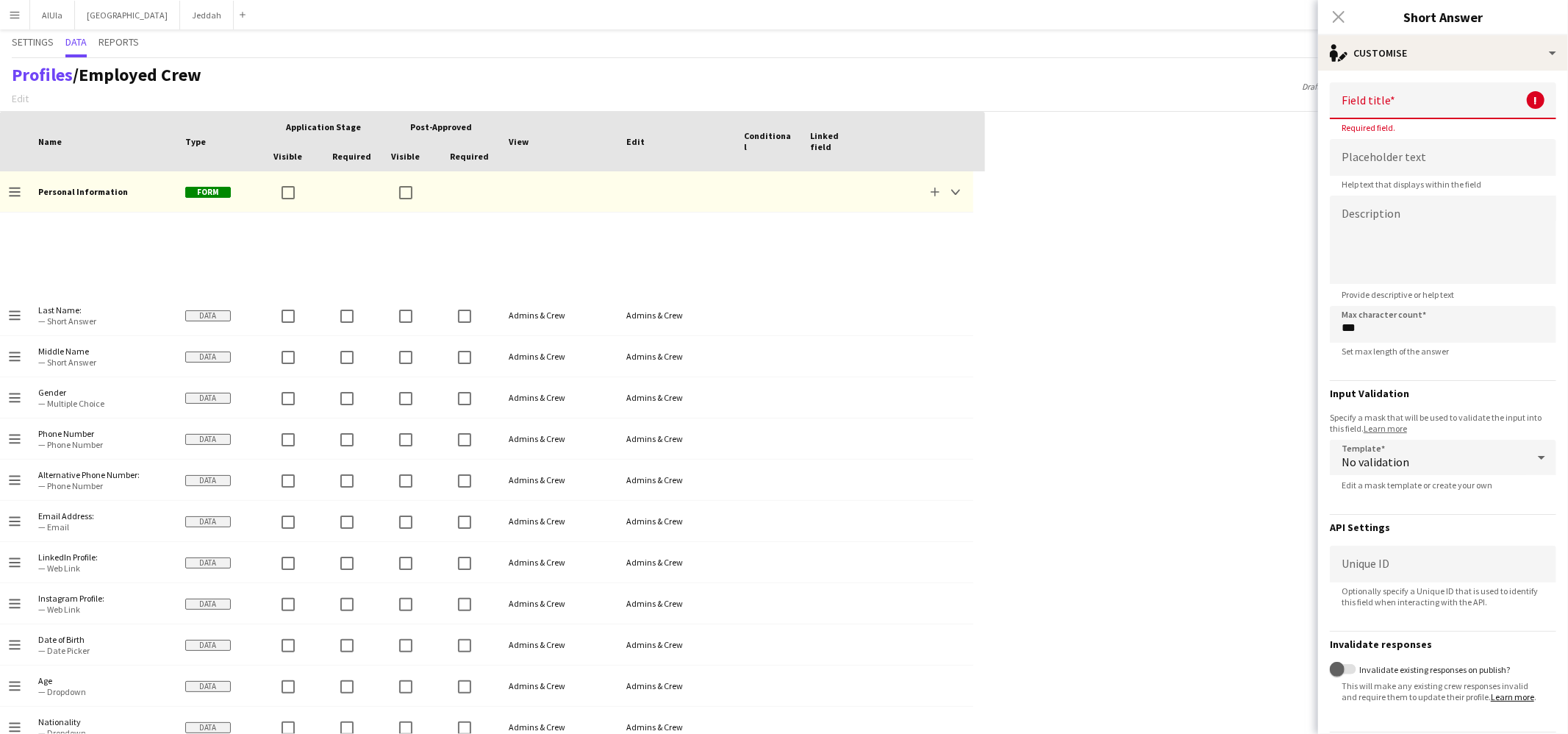
scroll to position [547, 0]
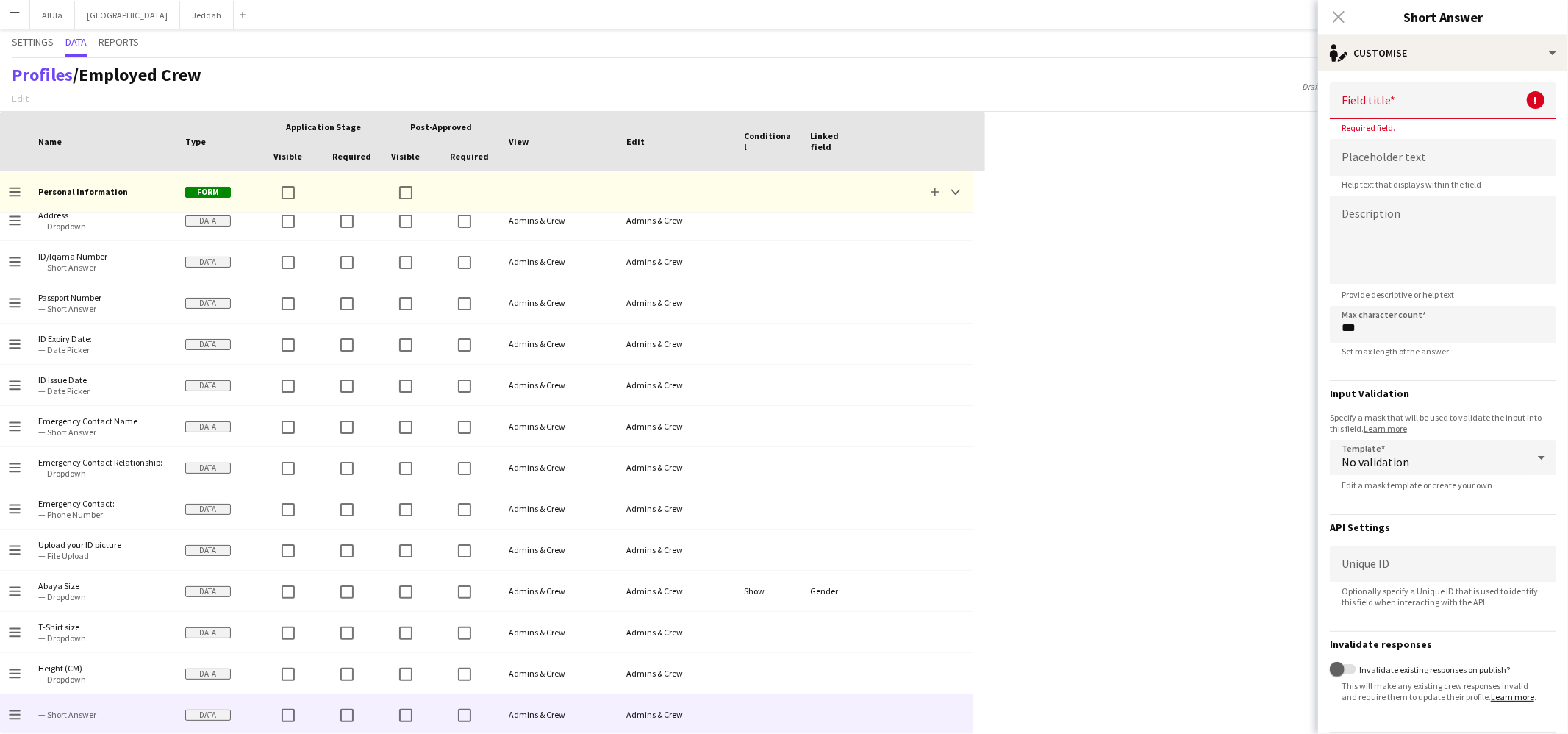
click at [1200, 109] on input at bounding box center [1443, 100] width 226 height 37
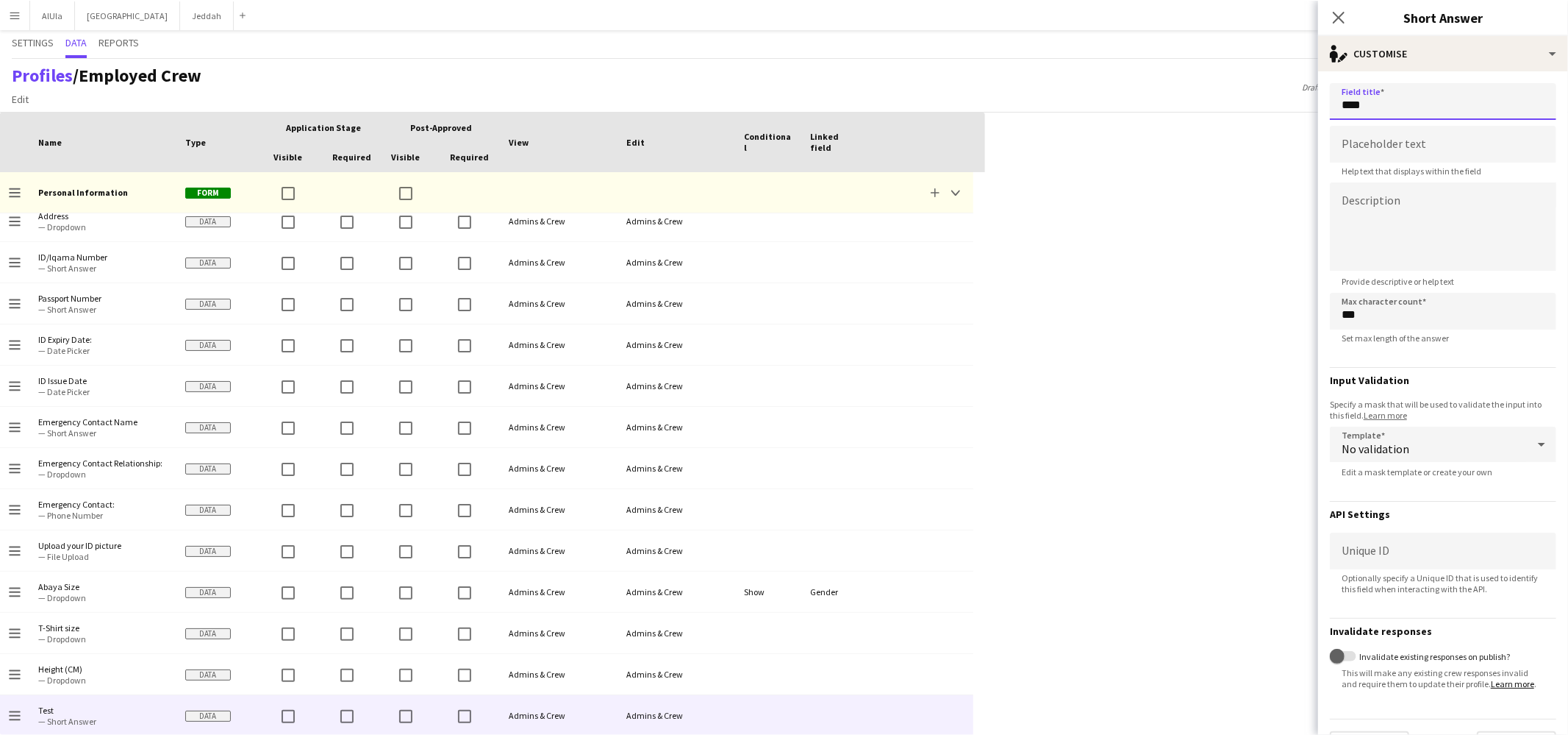
scroll to position [32, 0]
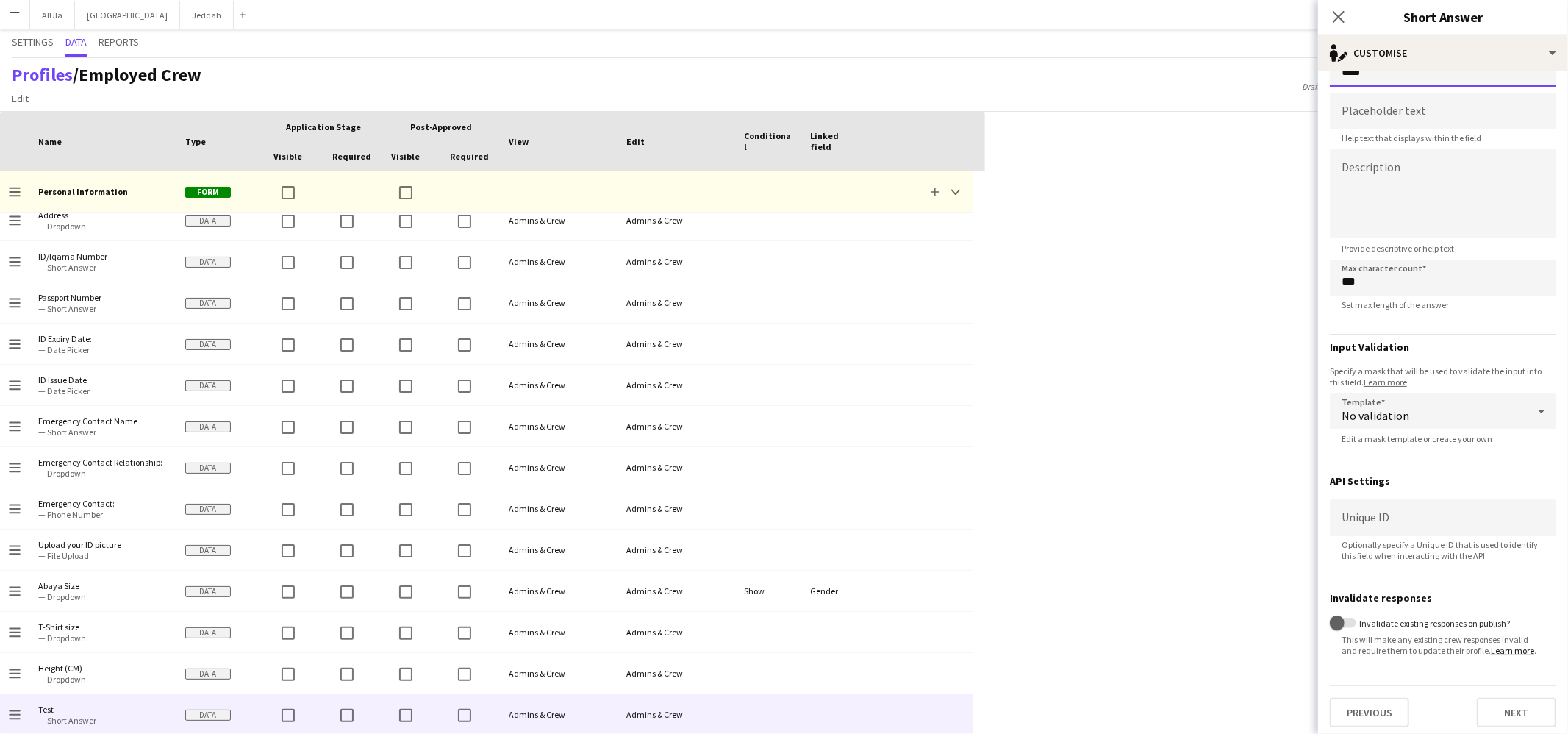
type input "****"
click at [1200, 400] on div "No validation" at bounding box center [1428, 411] width 197 height 35
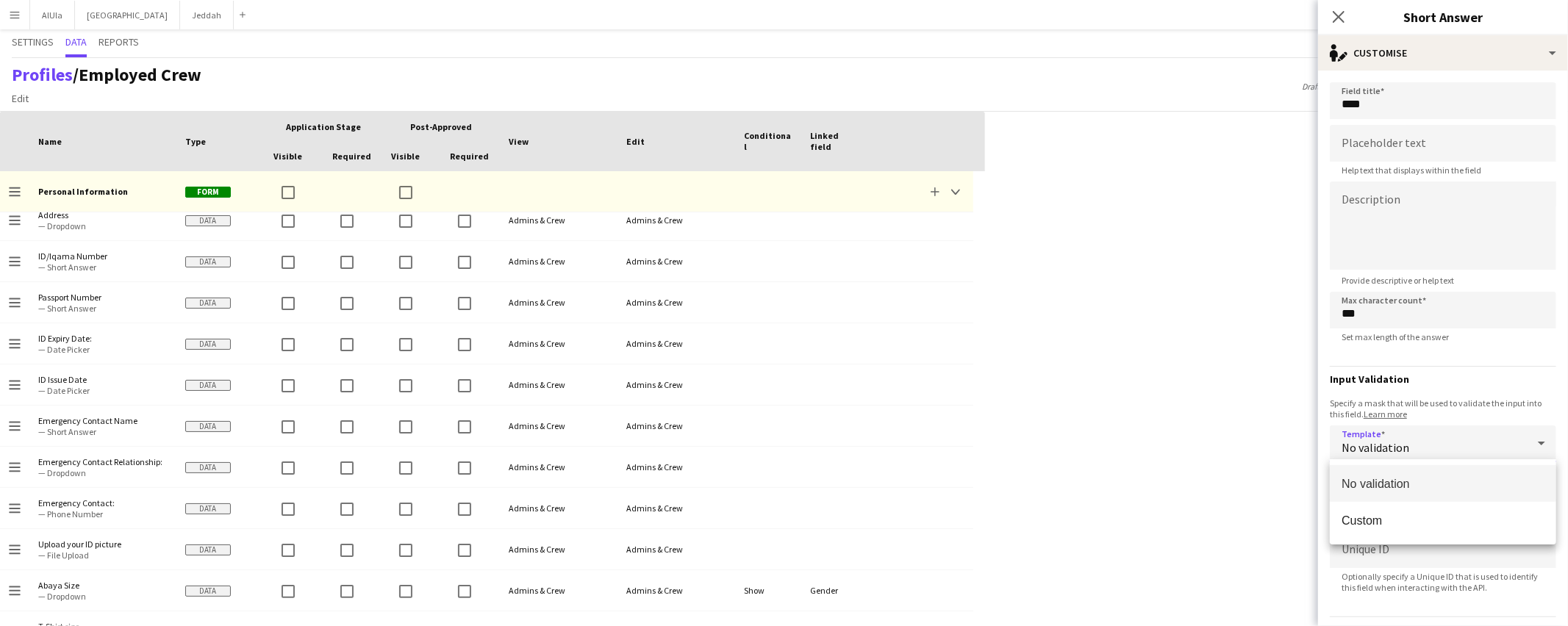
scroll to position [547, 0]
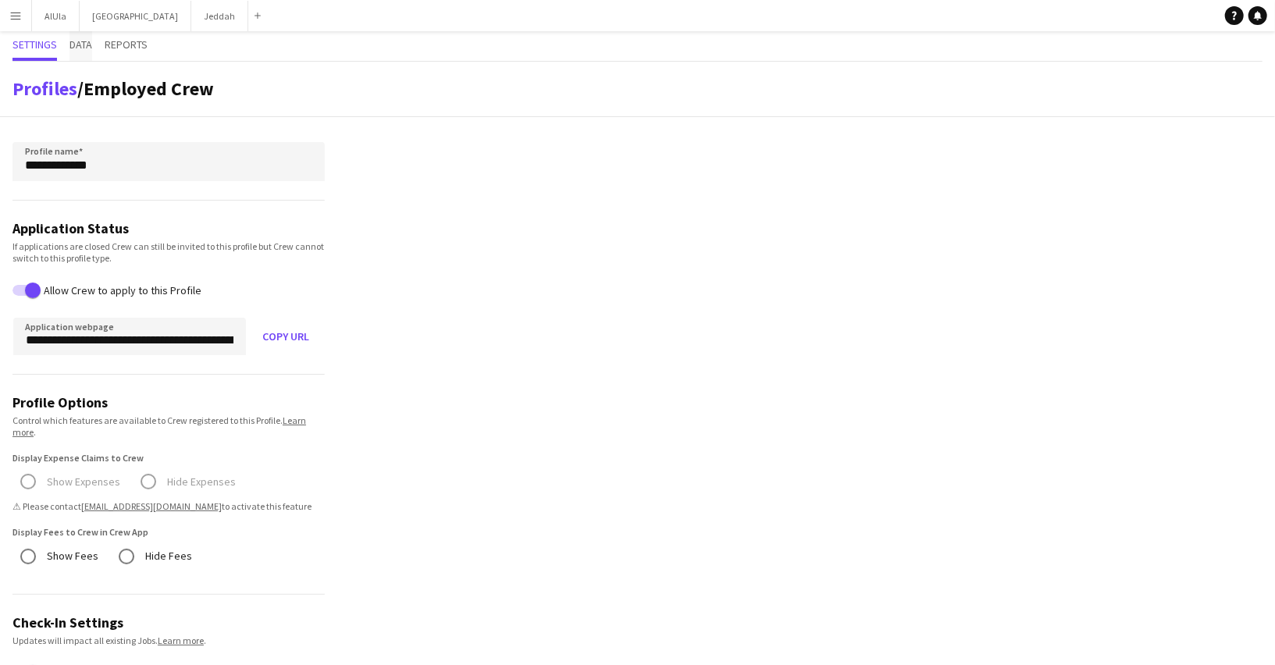
click at [84, 36] on span "Data" at bounding box center [80, 46] width 23 height 30
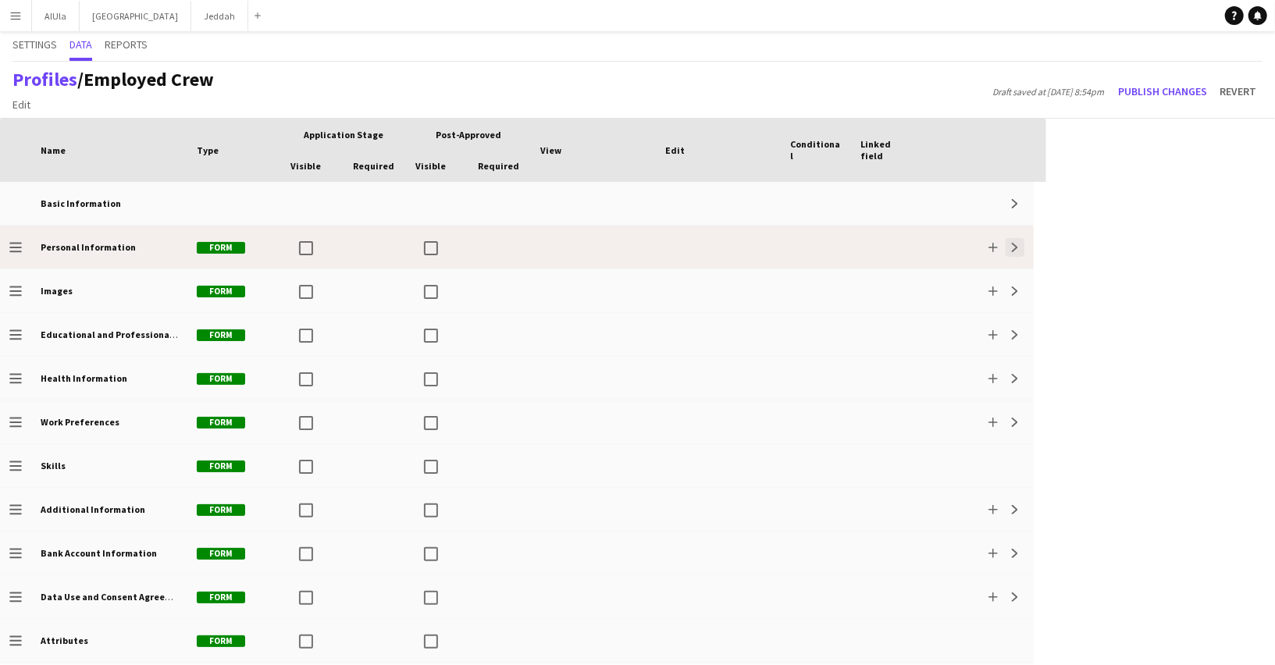
click at [1020, 243] on button "Expand" at bounding box center [1014, 247] width 19 height 19
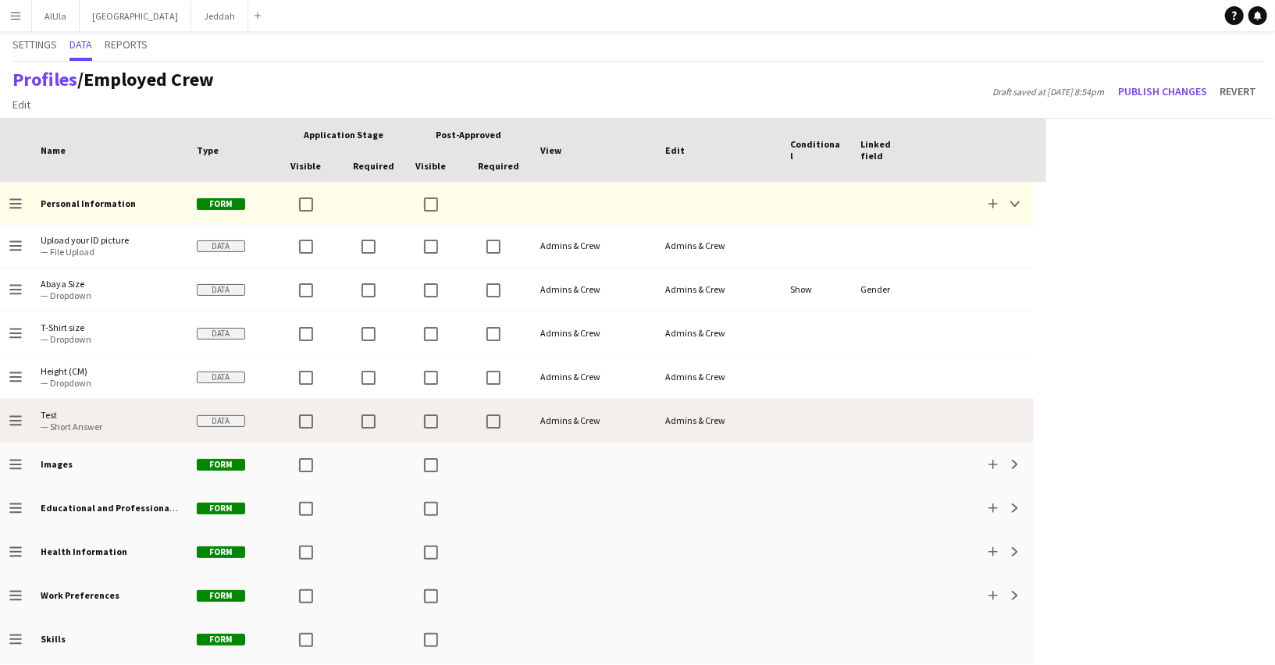
click at [754, 406] on div "Admins & Crew" at bounding box center [718, 420] width 125 height 43
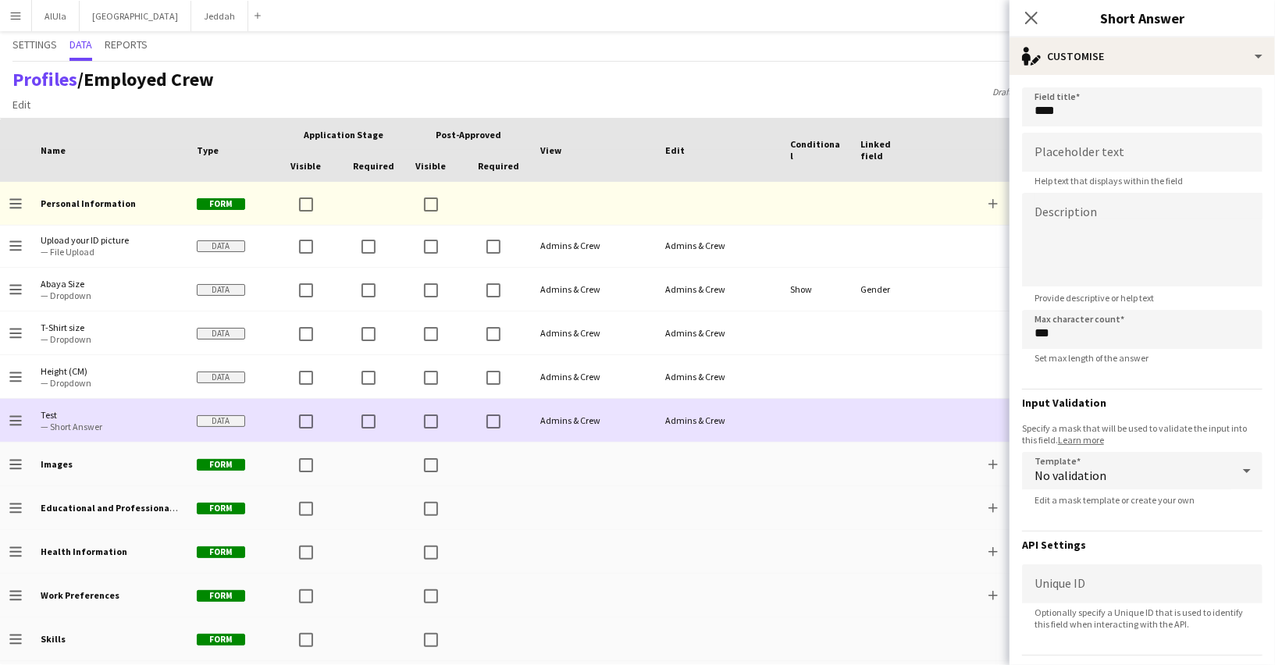
click at [754, 406] on div "Admins & Crew" at bounding box center [718, 420] width 125 height 43
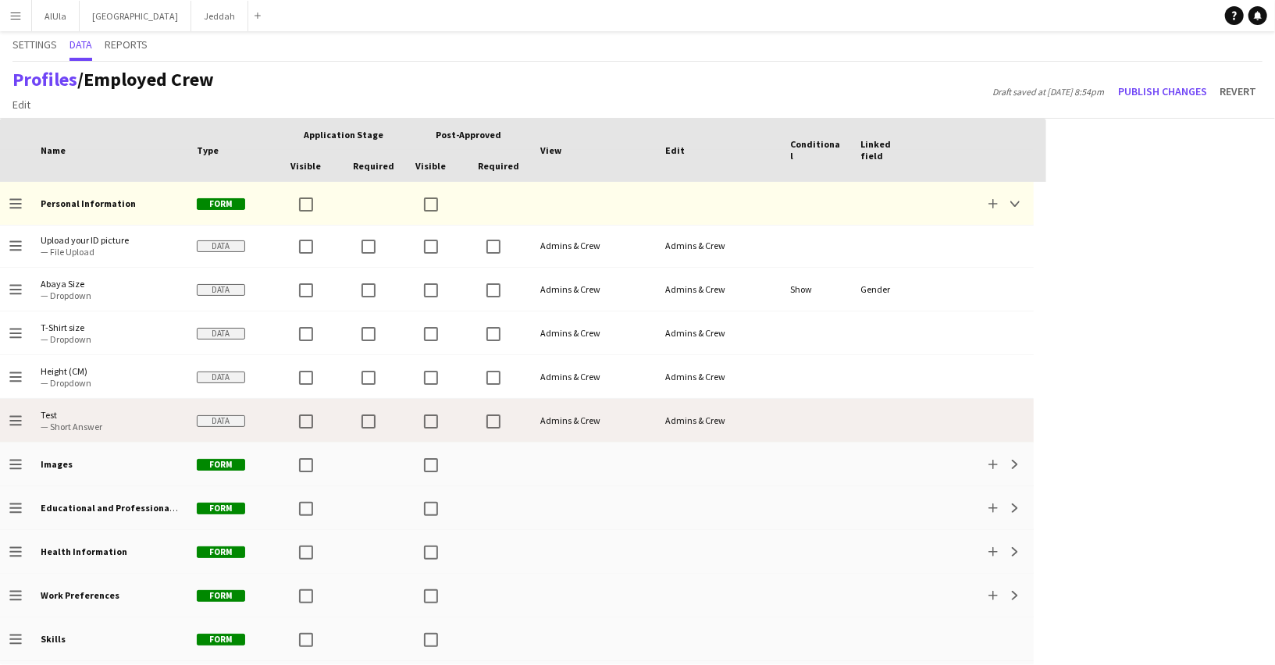
click at [754, 406] on div "Admins & Crew" at bounding box center [718, 420] width 125 height 43
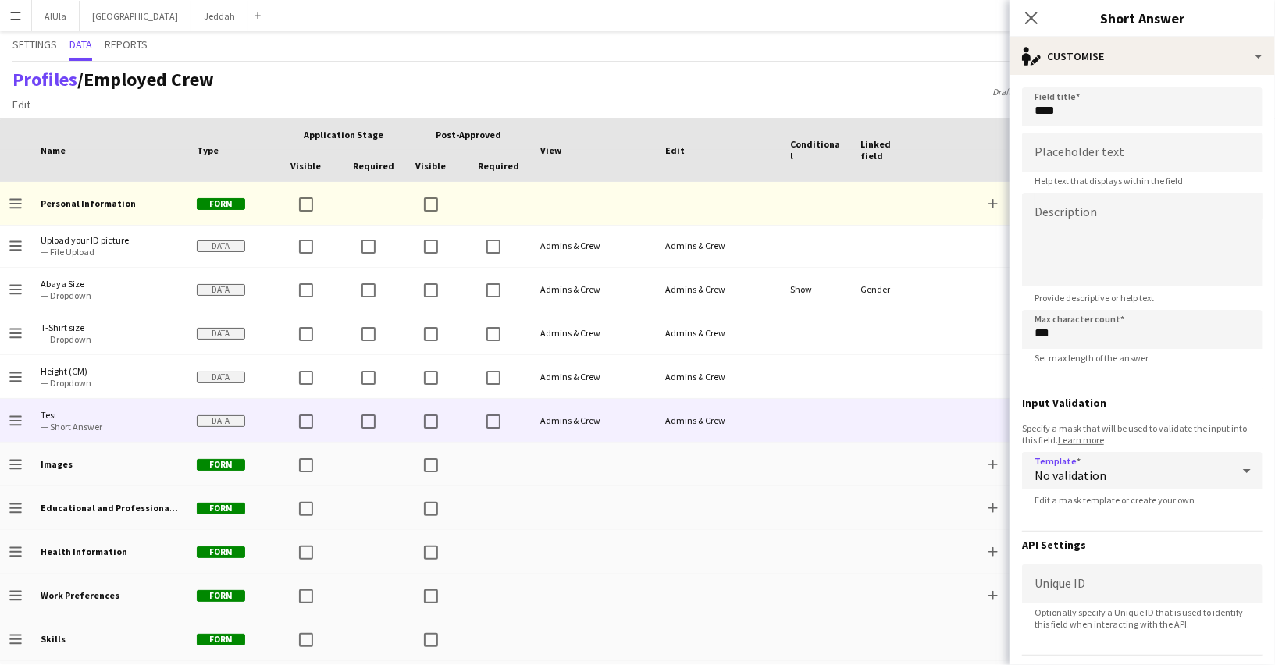
click at [1146, 458] on div "No validation" at bounding box center [1126, 470] width 209 height 37
click at [1146, 458] on div at bounding box center [637, 332] width 1275 height 665
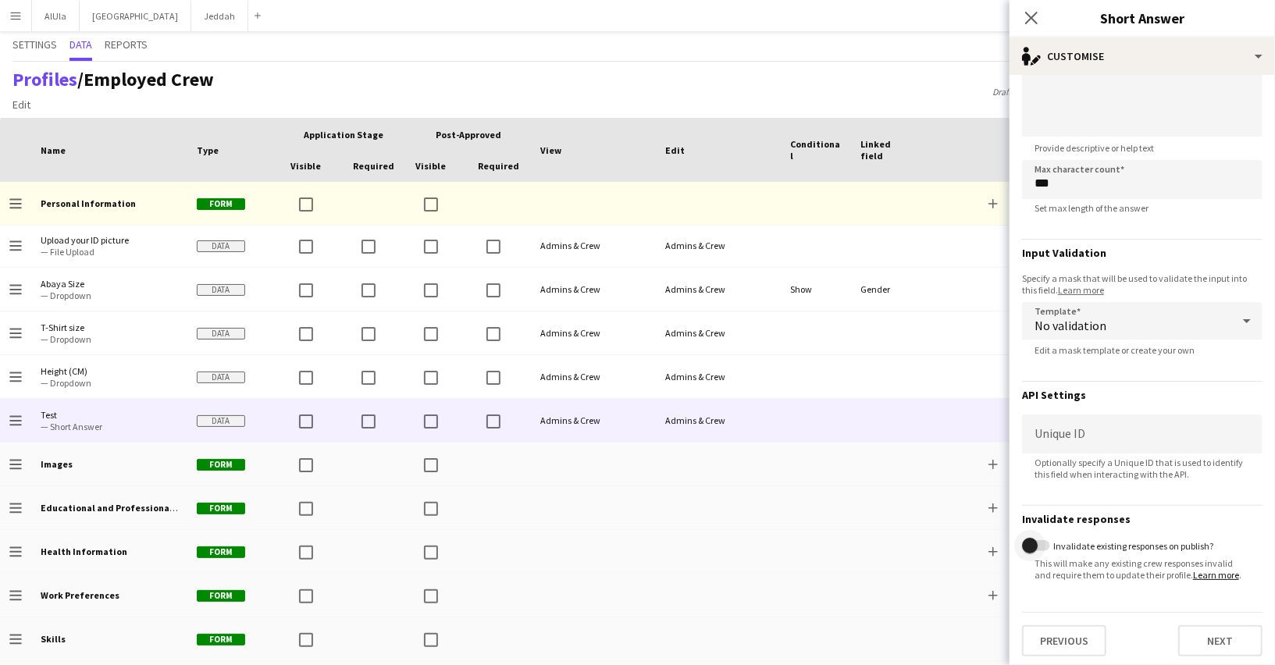
click at [1037, 554] on span "button" at bounding box center [1029, 545] width 31 height 31
click at [1038, 546] on span "button" at bounding box center [1042, 546] width 16 height 16
click at [1040, 549] on span "button" at bounding box center [1029, 545] width 31 height 31
click at [1024, 549] on div "Invalidate existing responses on publish?" at bounding box center [1142, 547] width 240 height 16
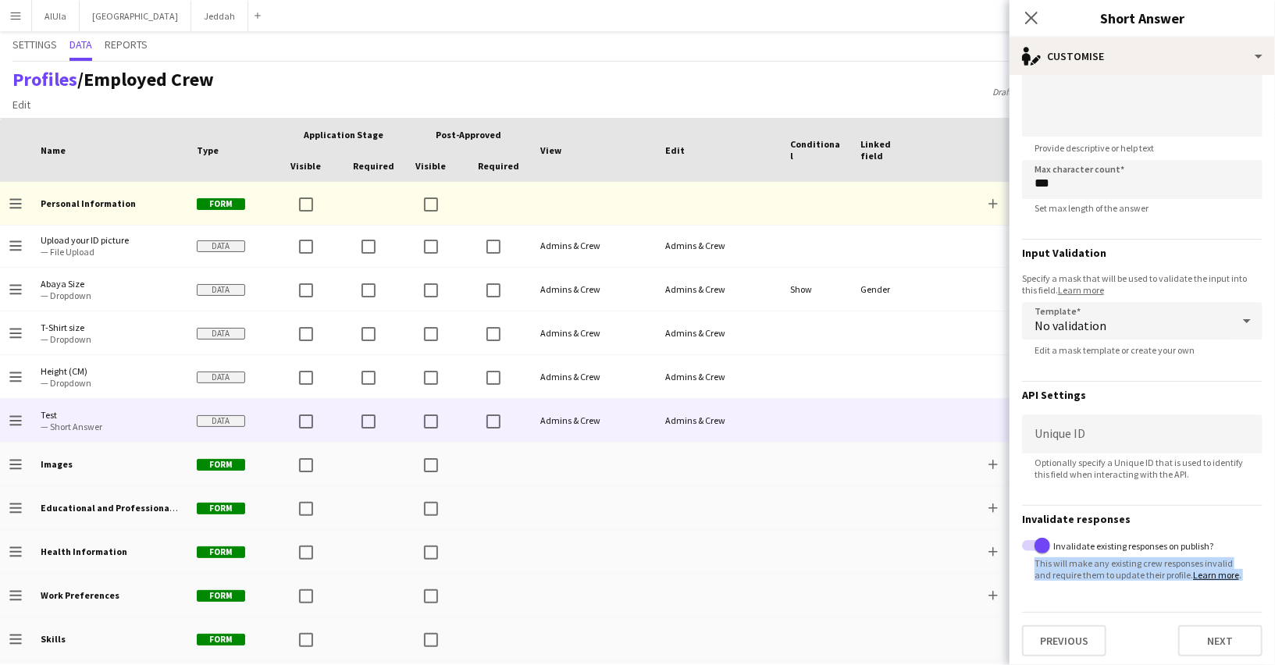
click at [1024, 549] on div "Invalidate existing responses on publish?" at bounding box center [1142, 547] width 240 height 16
click at [1031, 546] on span "button" at bounding box center [1041, 545] width 31 height 31
click at [1027, 13] on icon at bounding box center [1030, 17] width 15 height 15
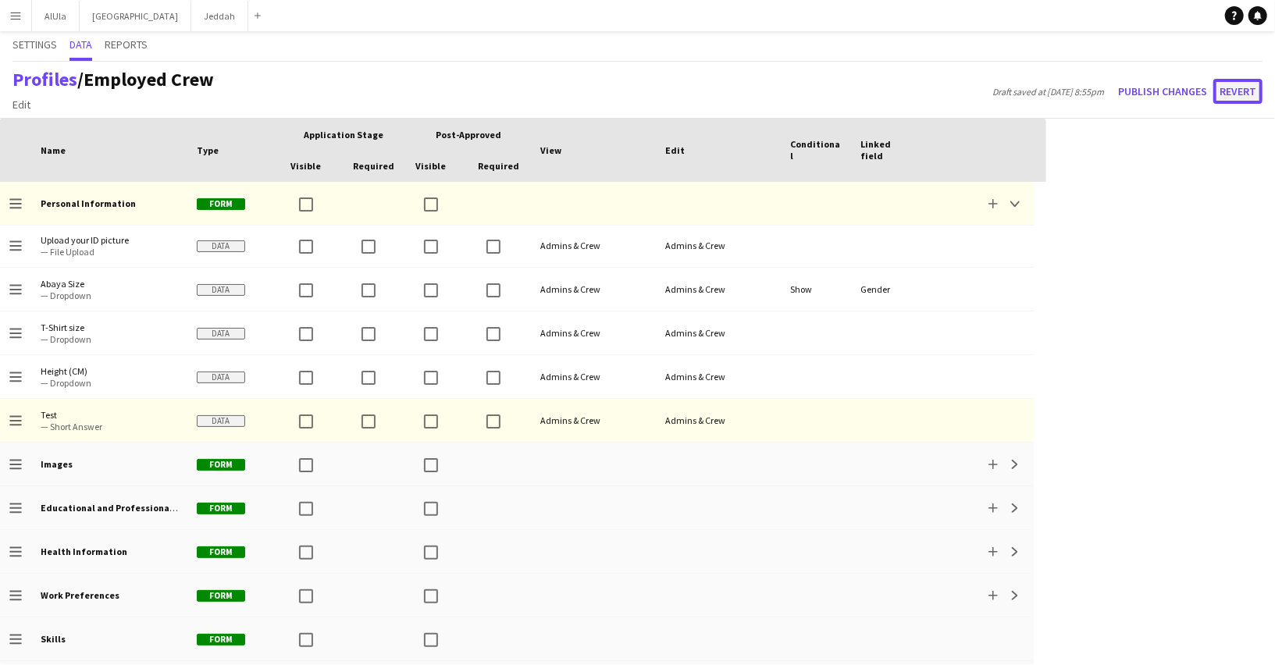
click at [1232, 98] on button "Revert" at bounding box center [1237, 91] width 49 height 25
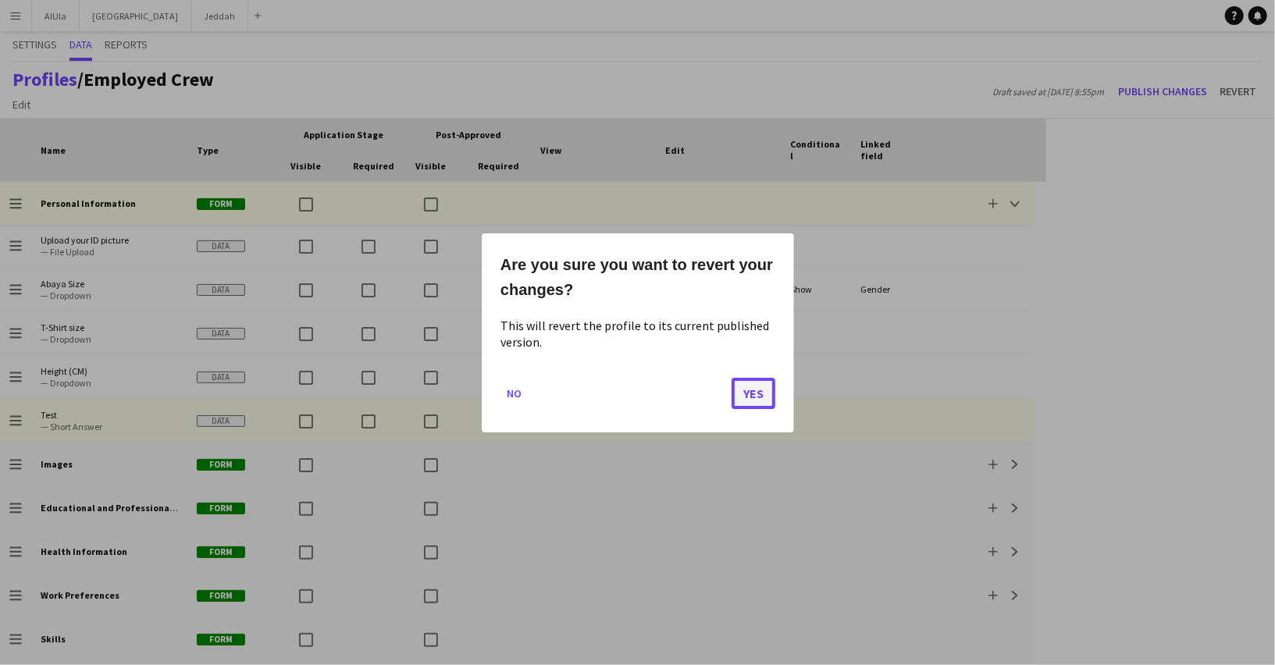
click at [757, 393] on button "Yes" at bounding box center [753, 392] width 44 height 31
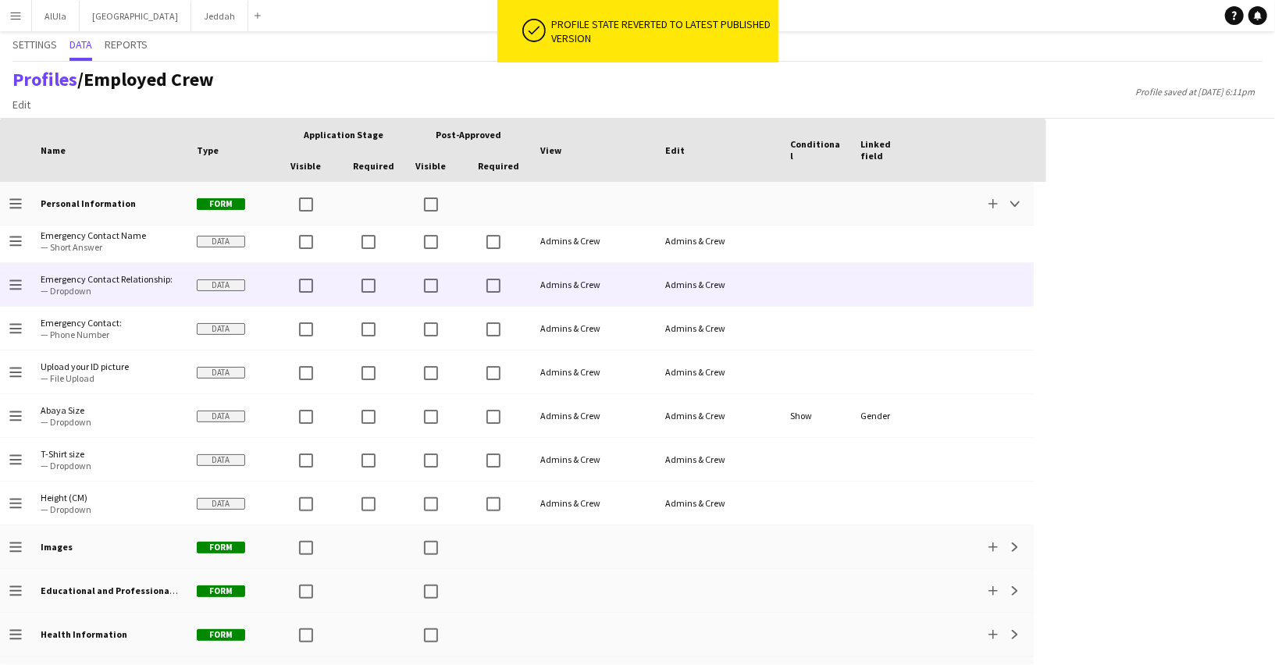
scroll to position [783, 0]
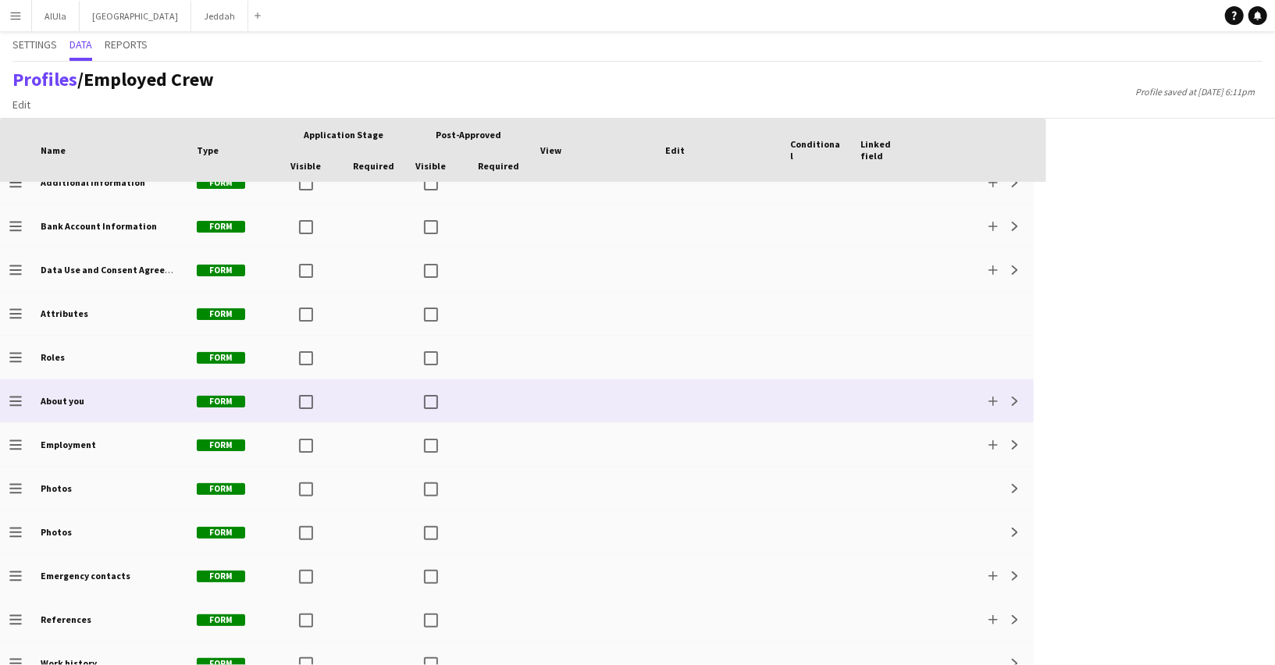
click at [766, 388] on div at bounding box center [718, 400] width 125 height 43
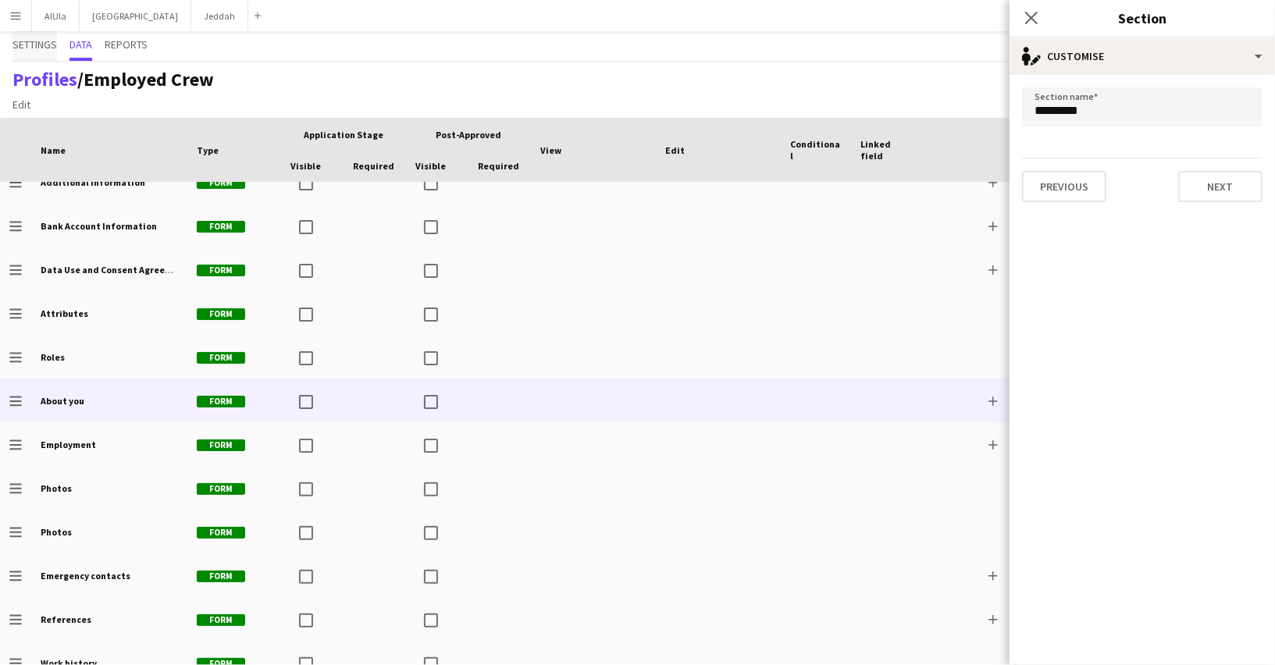
click at [24, 48] on span "Settings" at bounding box center [34, 44] width 44 height 11
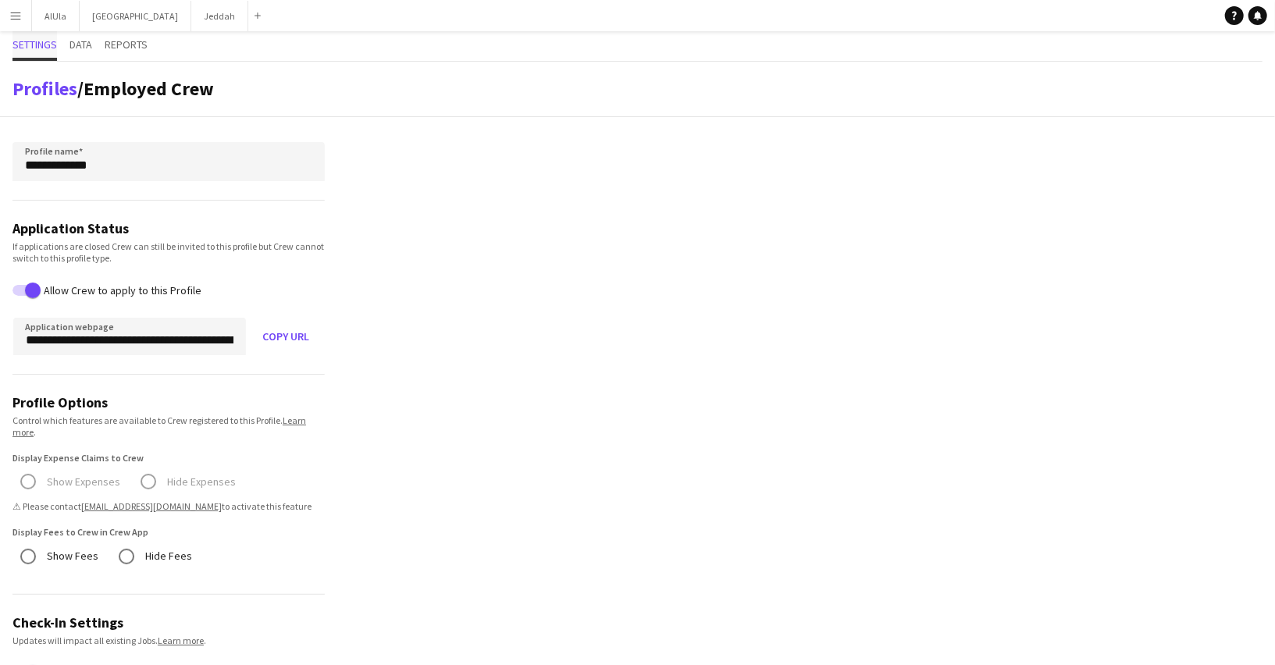
click at [24, 40] on span "Settings" at bounding box center [34, 44] width 44 height 11
click at [8, 12] on button "Menu" at bounding box center [15, 15] width 31 height 31
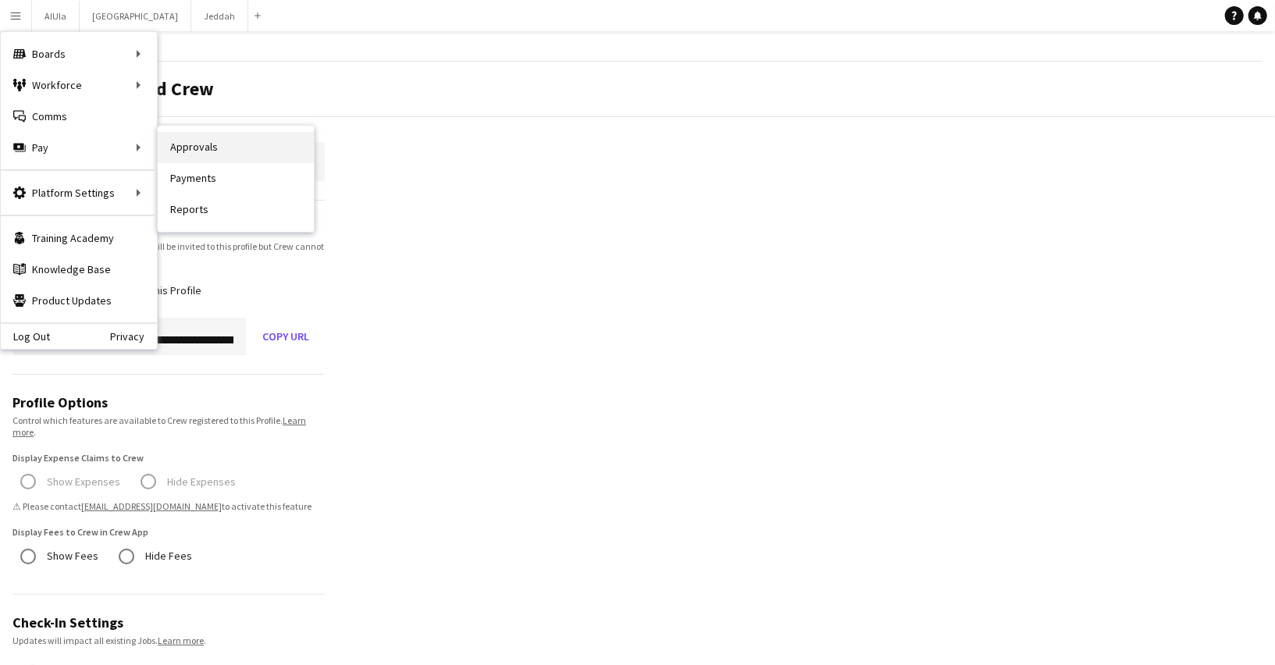
click at [220, 140] on link "Approvals" at bounding box center [236, 147] width 156 height 31
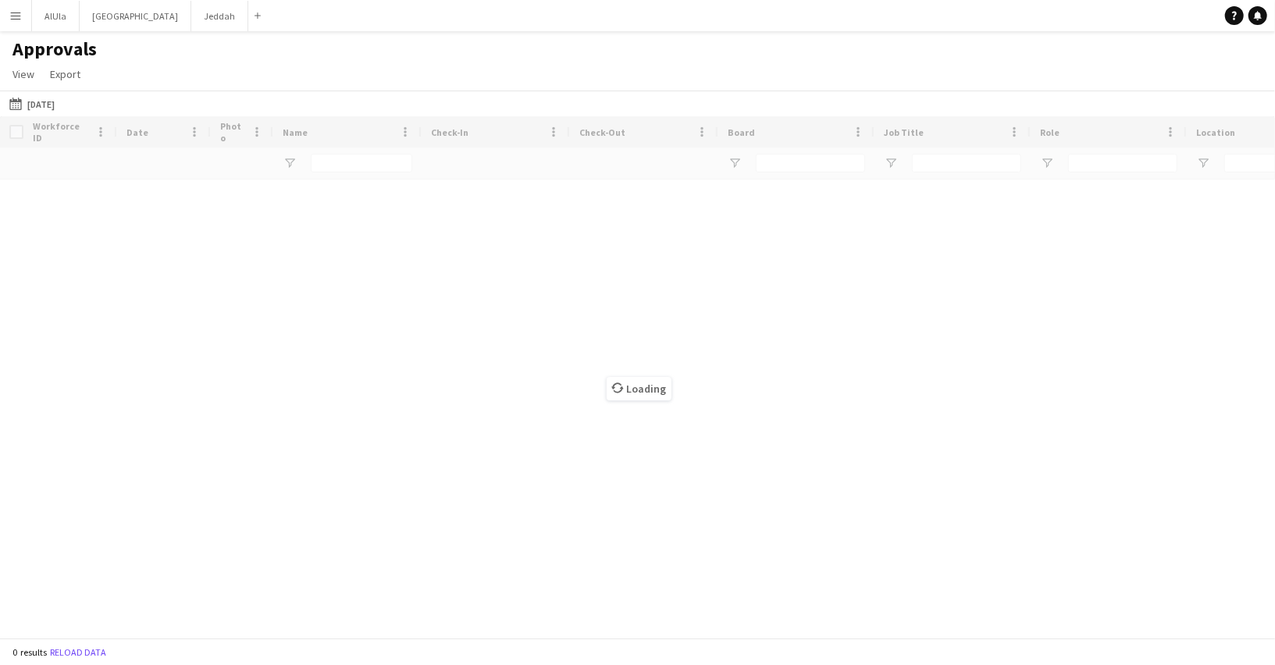
type input "****"
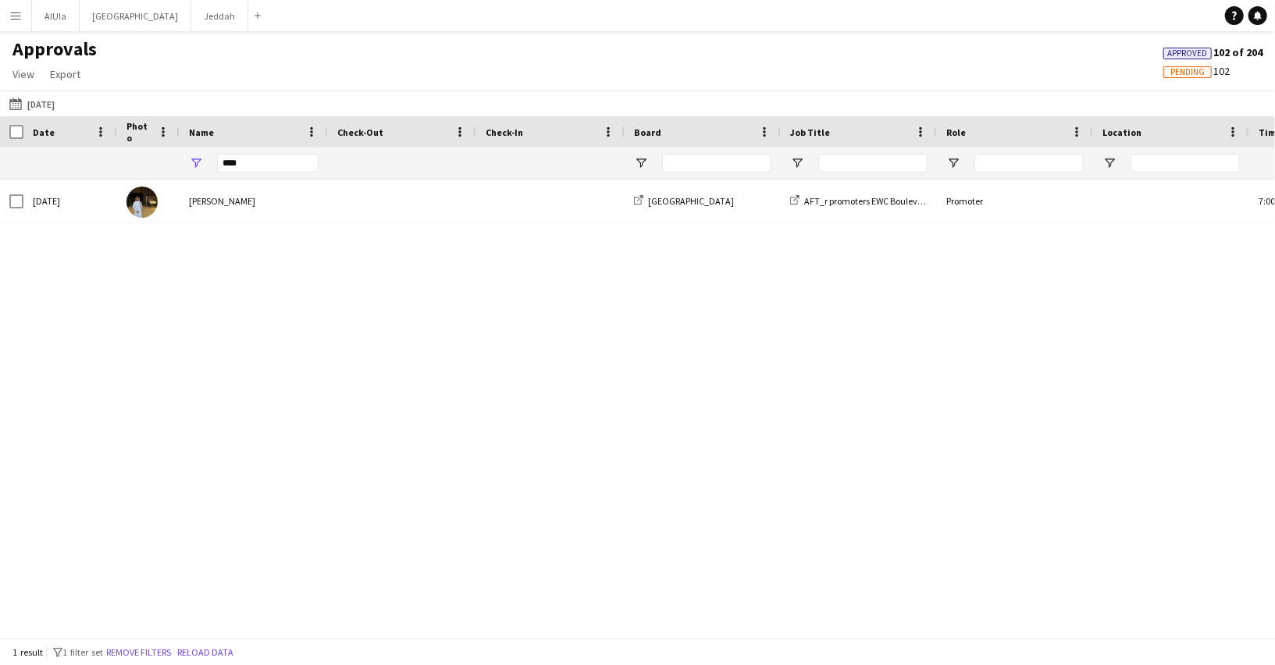
click at [10, 12] on app-icon "Menu" at bounding box center [15, 15] width 12 height 12
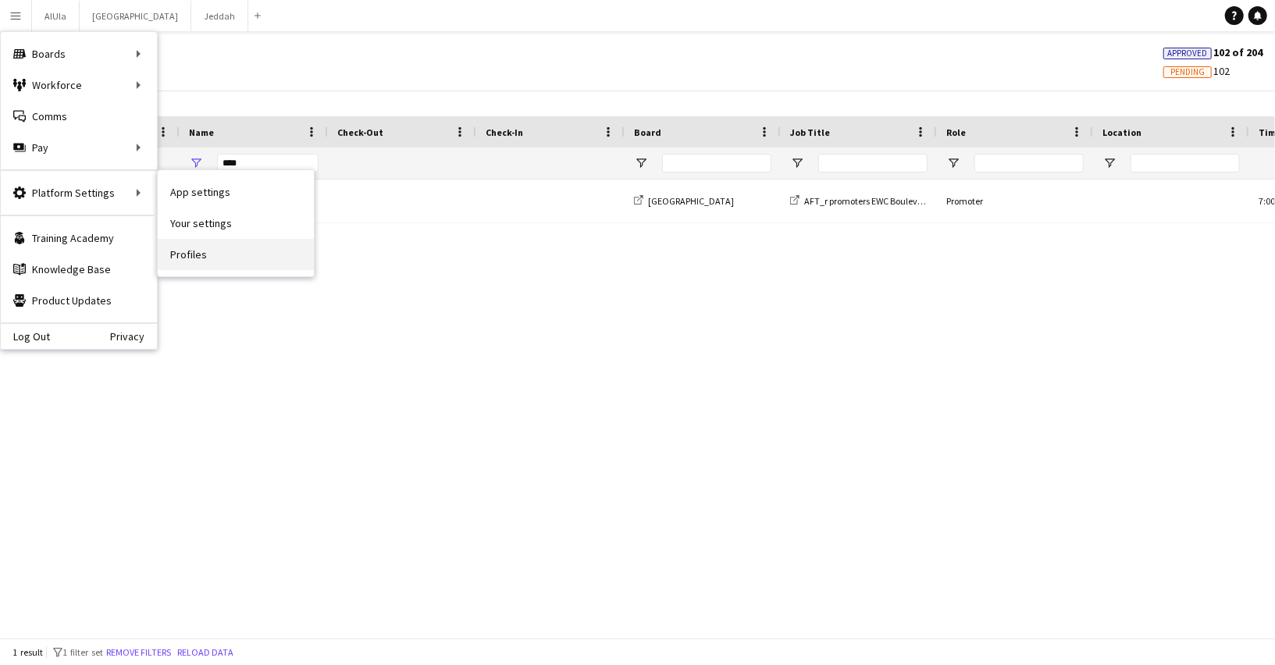
click at [182, 258] on link "Profiles" at bounding box center [236, 254] width 156 height 31
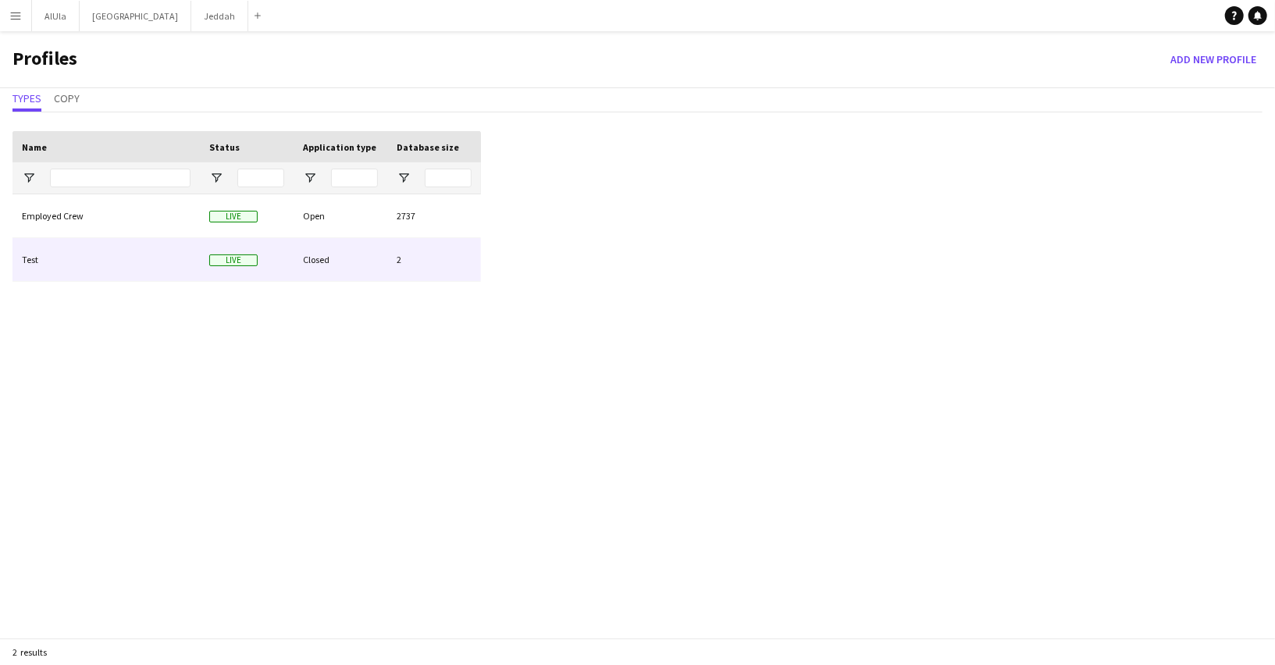
click at [142, 248] on div "Test" at bounding box center [105, 259] width 187 height 43
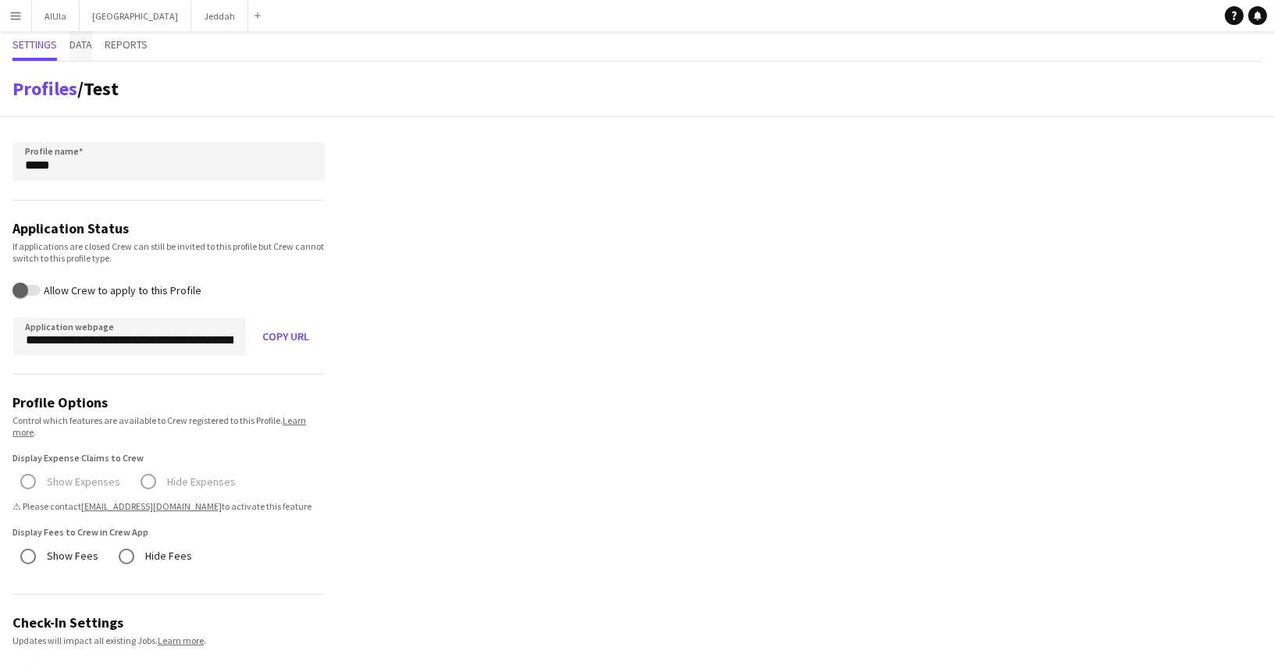
click at [74, 55] on span "Data" at bounding box center [80, 46] width 23 height 30
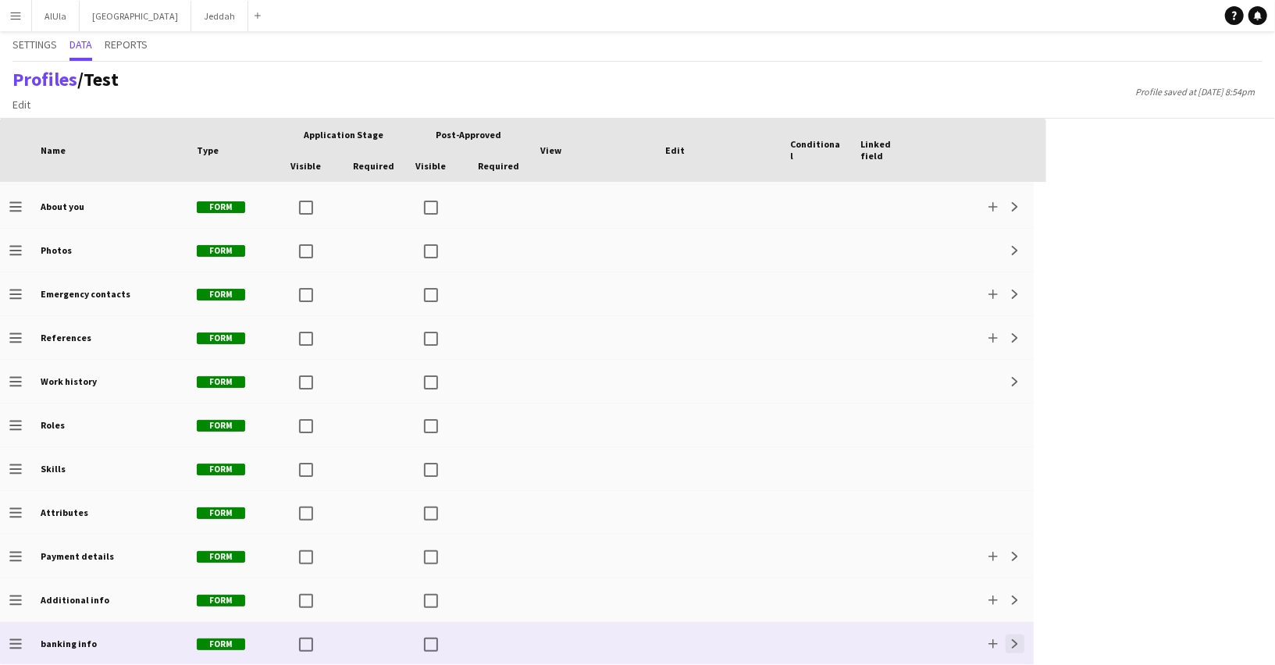
click at [1022, 639] on button "Expand" at bounding box center [1014, 644] width 19 height 19
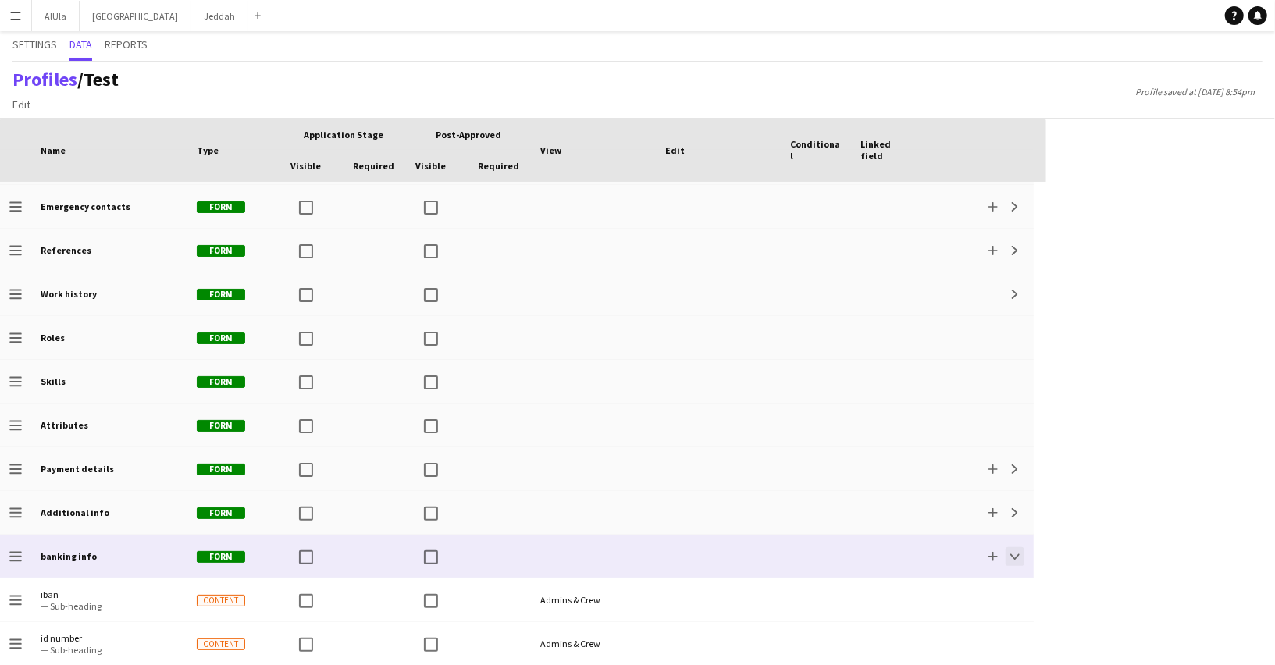
click at [1019, 560] on button "Collapse" at bounding box center [1014, 556] width 19 height 19
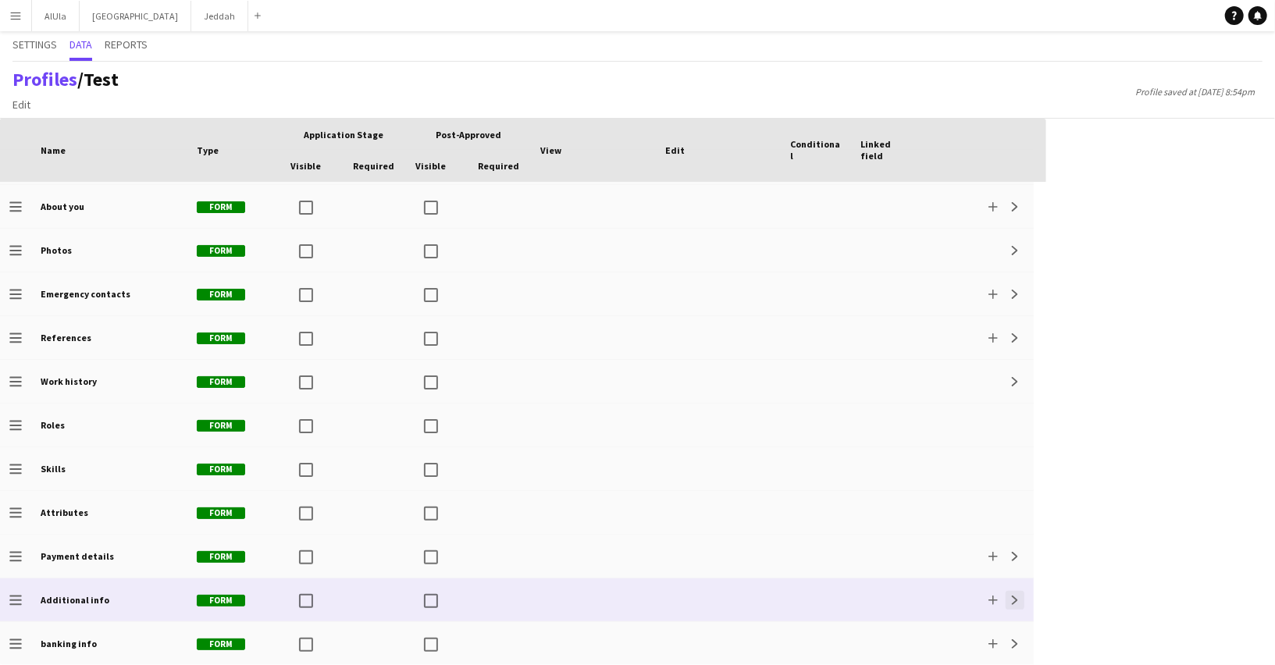
click at [1018, 602] on app-icon "Expand" at bounding box center [1014, 600] width 9 height 9
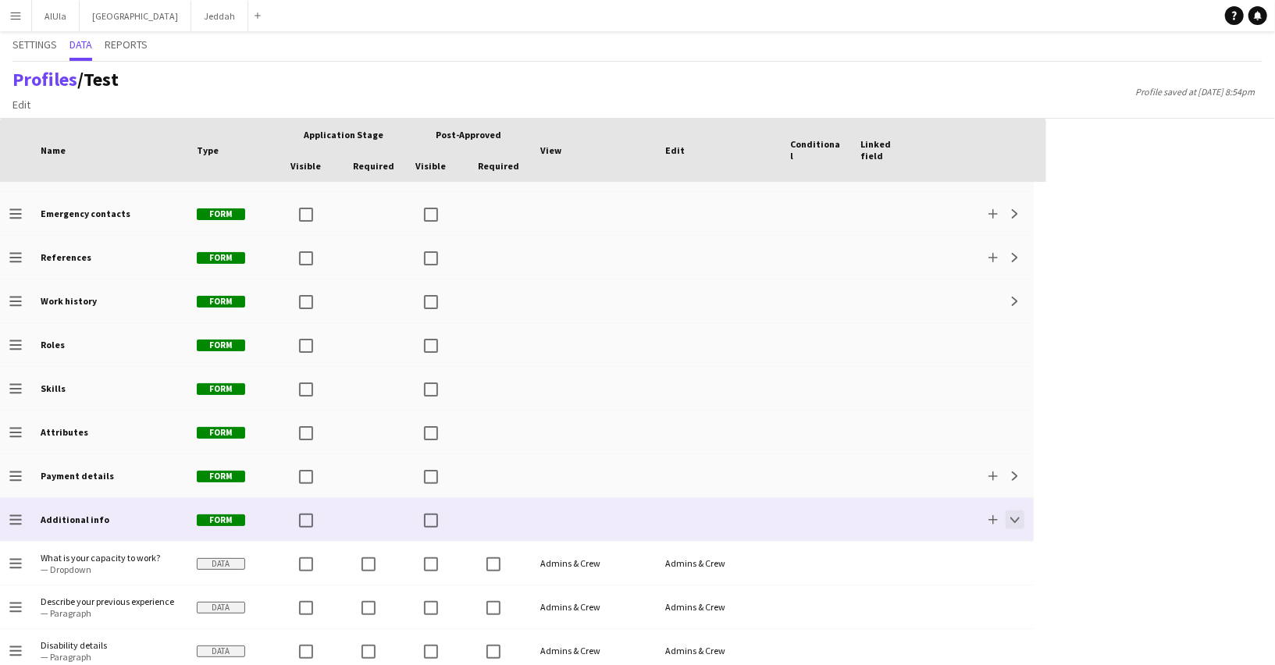
click at [1020, 518] on button "Collapse" at bounding box center [1014, 519] width 19 height 19
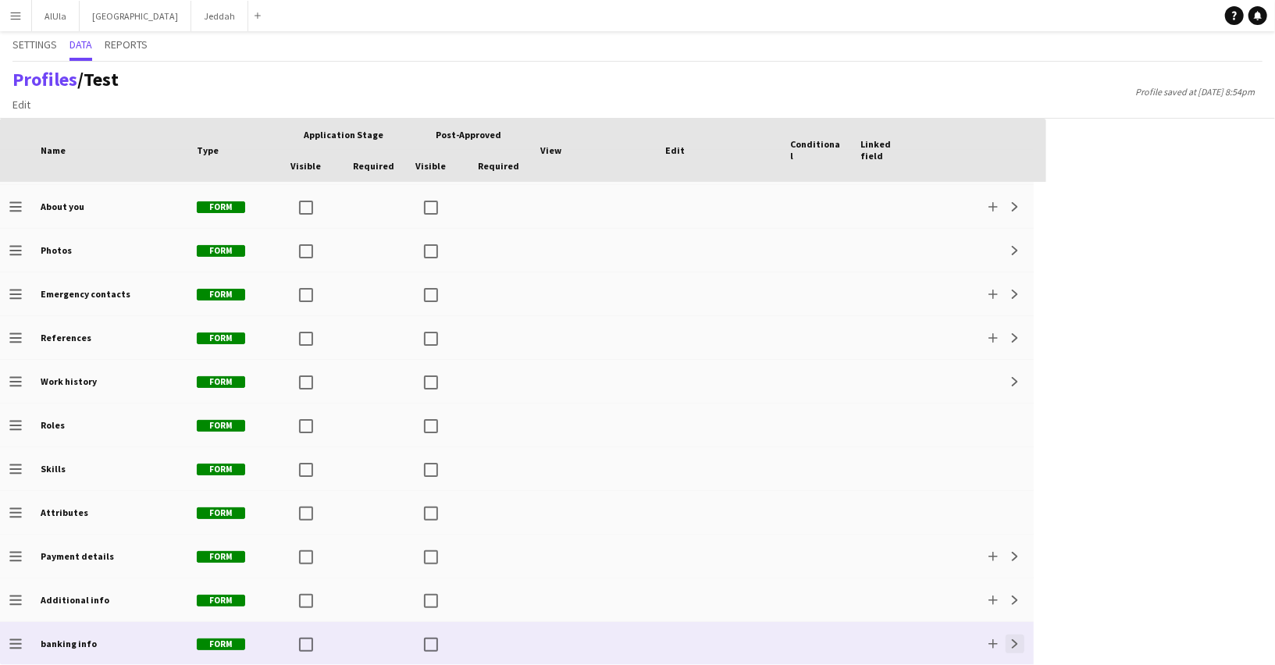
click at [1014, 641] on app-icon "Expand" at bounding box center [1014, 643] width 9 height 9
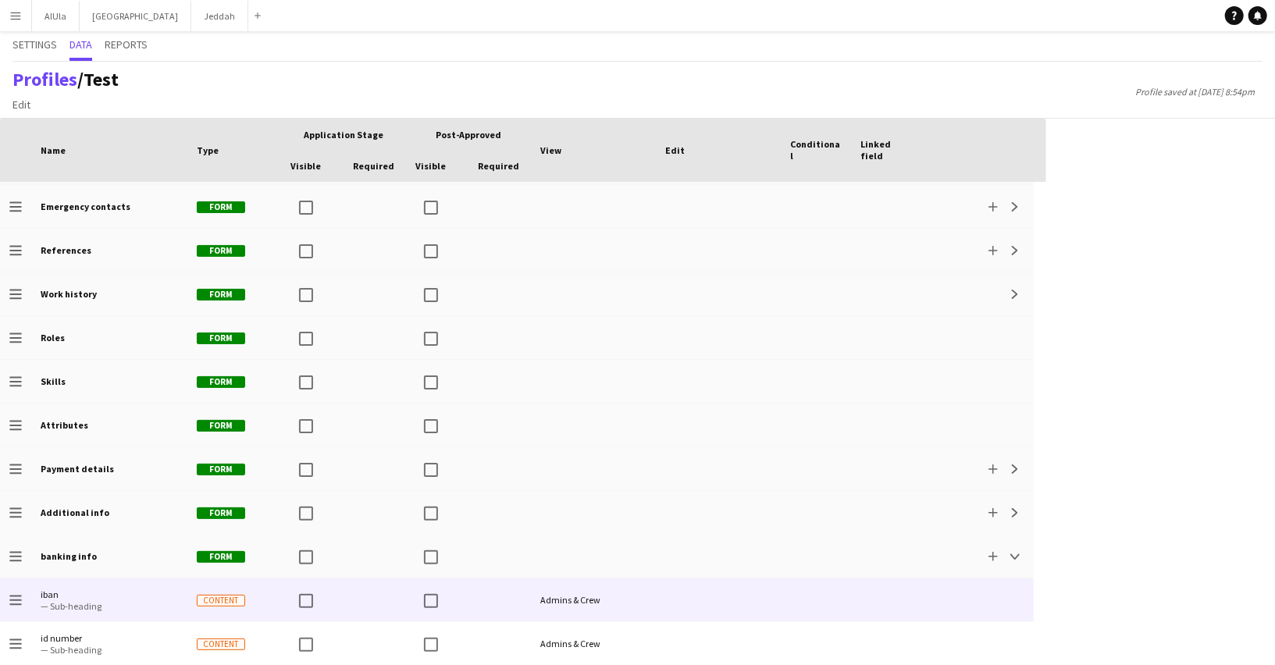
click at [101, 597] on span "iban" at bounding box center [109, 595] width 137 height 12
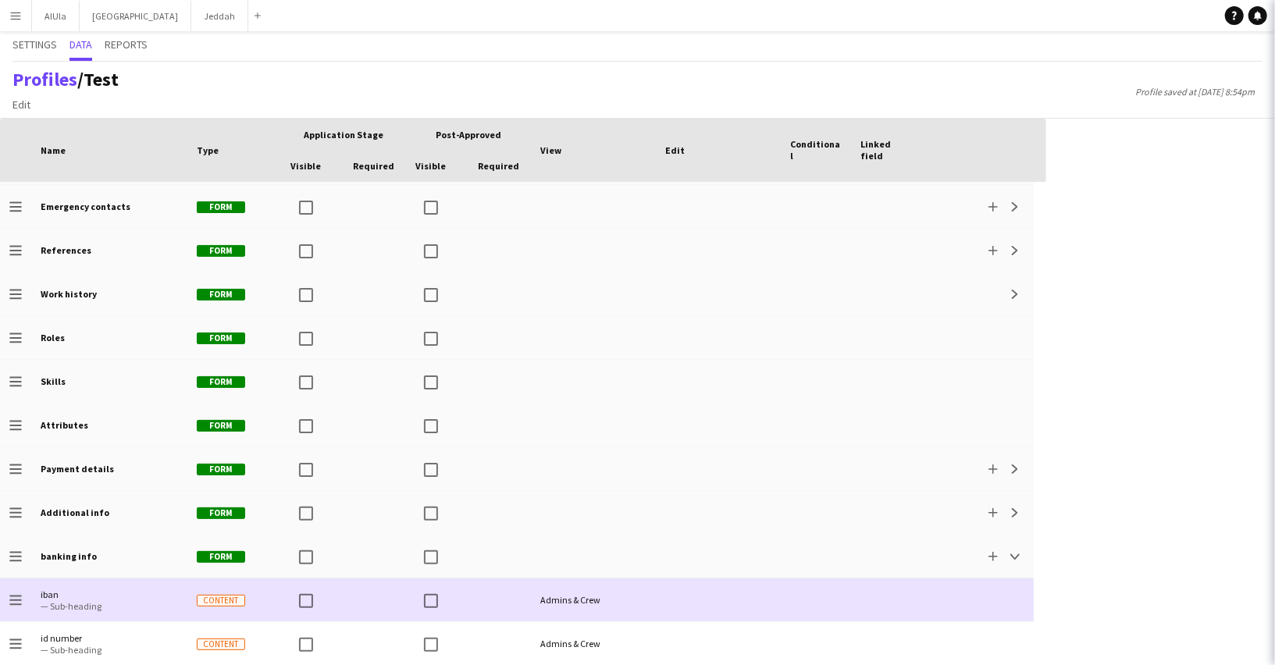
click at [101, 597] on span "iban" at bounding box center [109, 595] width 137 height 12
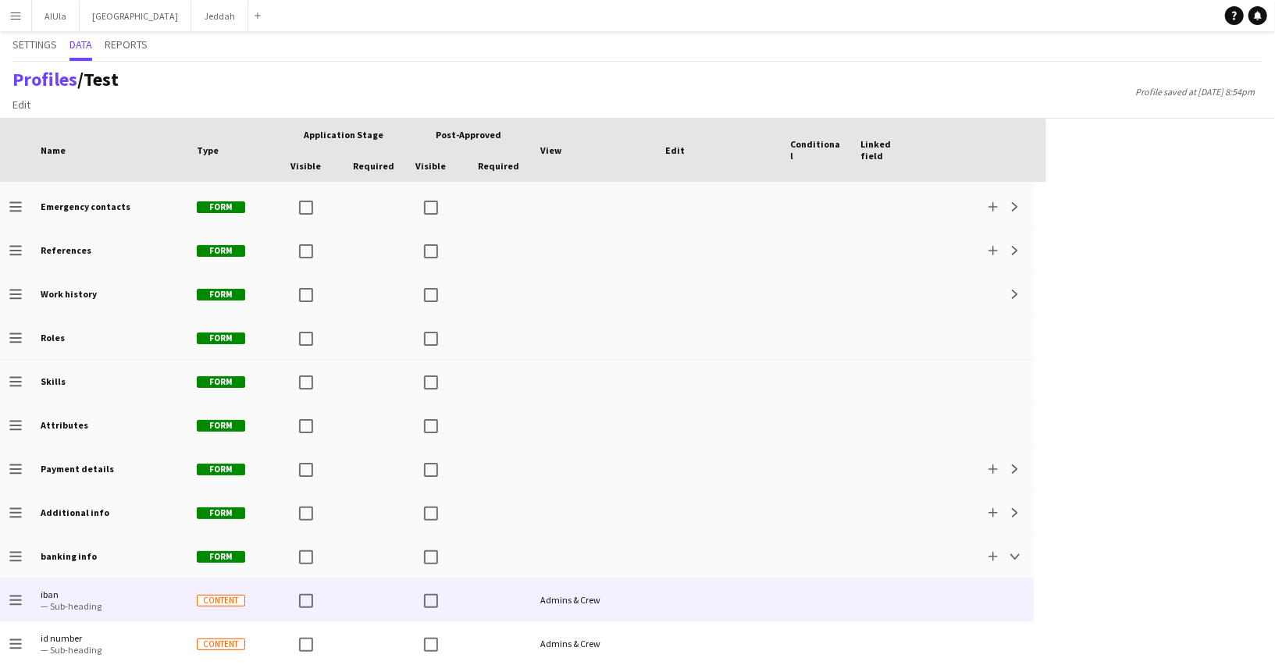
click at [101, 598] on span "iban" at bounding box center [109, 595] width 137 height 12
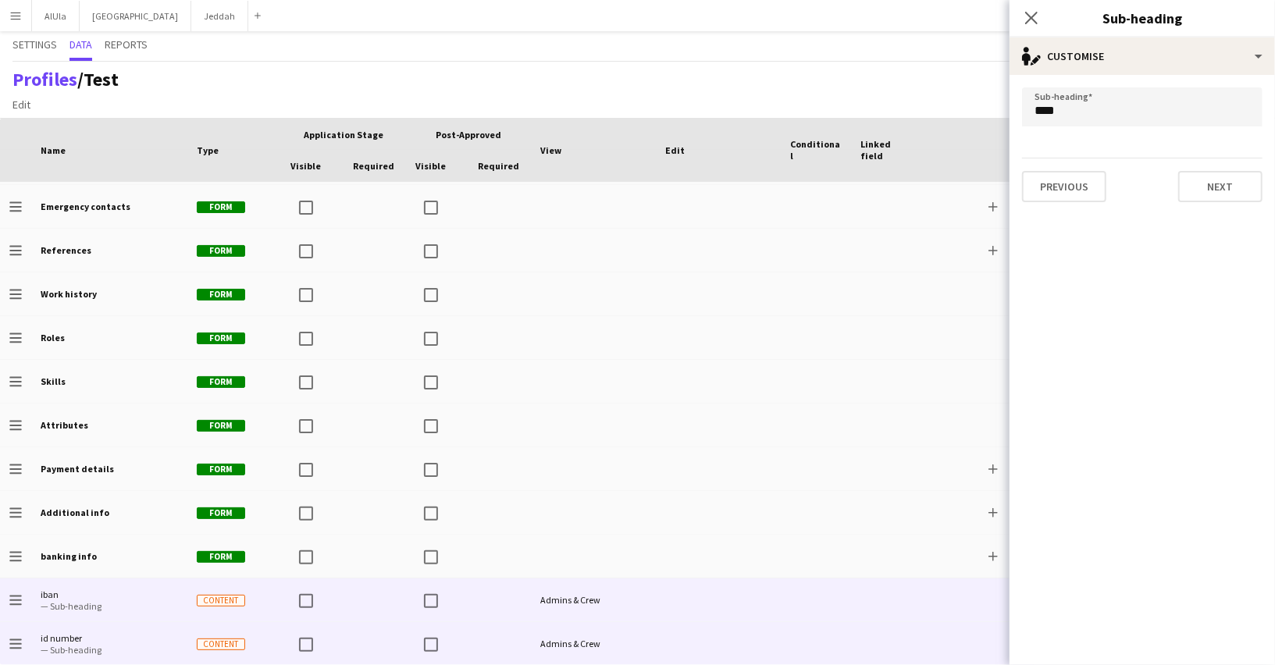
click at [102, 651] on span "— Sub-heading" at bounding box center [109, 650] width 137 height 12
click at [133, 611] on span "iban — Sub-heading" at bounding box center [109, 599] width 137 height 43
click at [132, 644] on span "— Sub-heading" at bounding box center [109, 650] width 137 height 12
click at [147, 615] on span "iban — Sub-heading" at bounding box center [109, 599] width 137 height 43
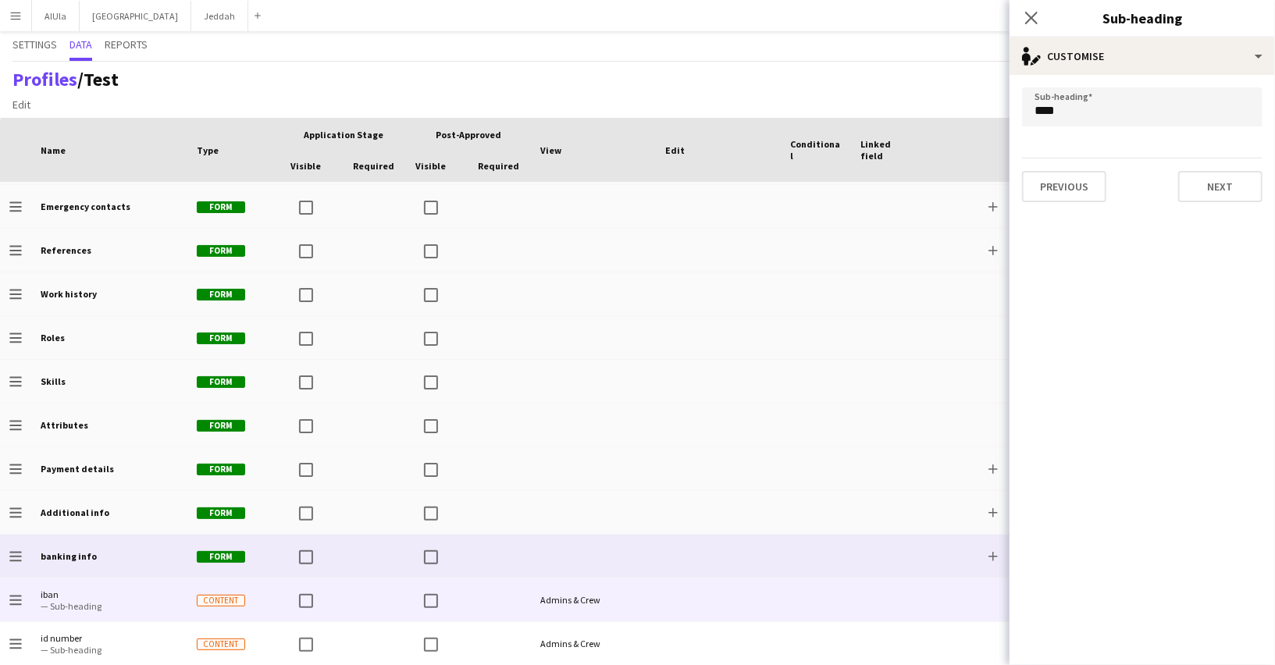
click at [129, 548] on div "banking info" at bounding box center [109, 556] width 156 height 43
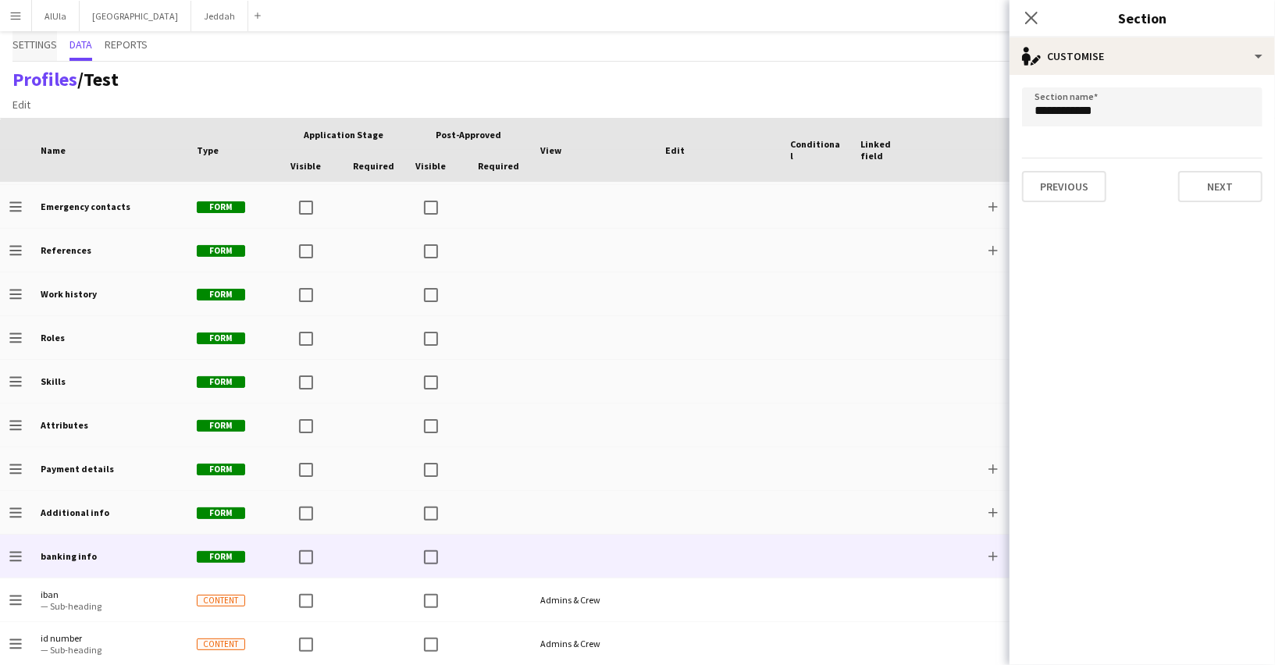
click at [39, 43] on span "Settings" at bounding box center [34, 44] width 44 height 11
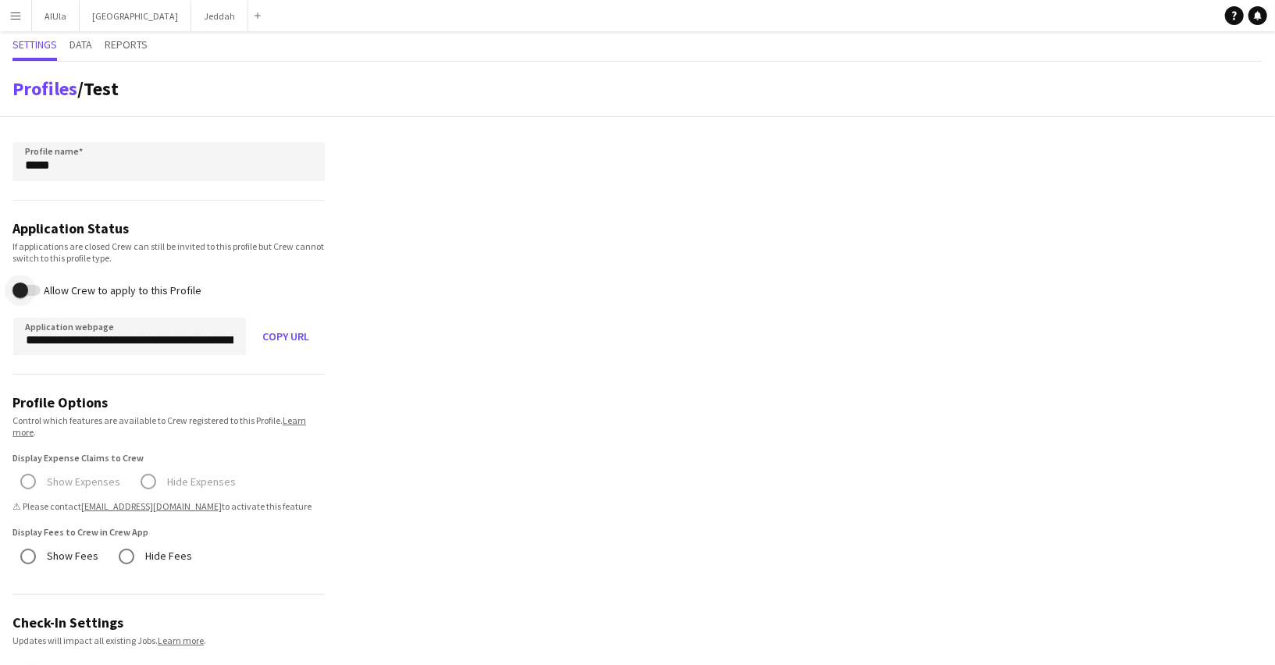
click at [34, 297] on span "button" at bounding box center [20, 290] width 31 height 31
click at [296, 325] on button "Copy URL" at bounding box center [286, 336] width 78 height 37
click at [30, 293] on span "button" at bounding box center [33, 291] width 16 height 16
click at [98, 328] on input "**********" at bounding box center [129, 336] width 233 height 37
click at [27, 290] on span "button" at bounding box center [33, 291] width 16 height 16
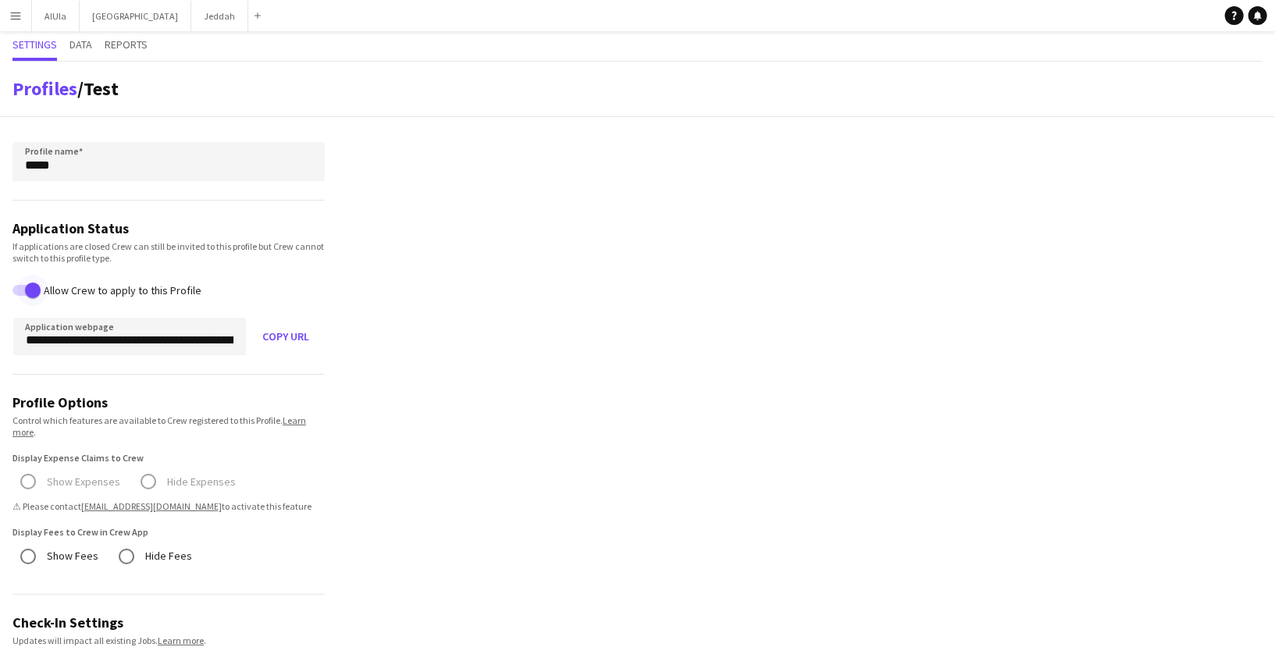
click at [37, 299] on span "button" at bounding box center [32, 290] width 31 height 31
click at [65, 41] on div "Settings Data Reports" at bounding box center [637, 46] width 1250 height 30
click at [69, 42] on div "Settings Data Reports" at bounding box center [637, 46] width 1250 height 30
click at [74, 43] on span "Data" at bounding box center [80, 44] width 23 height 11
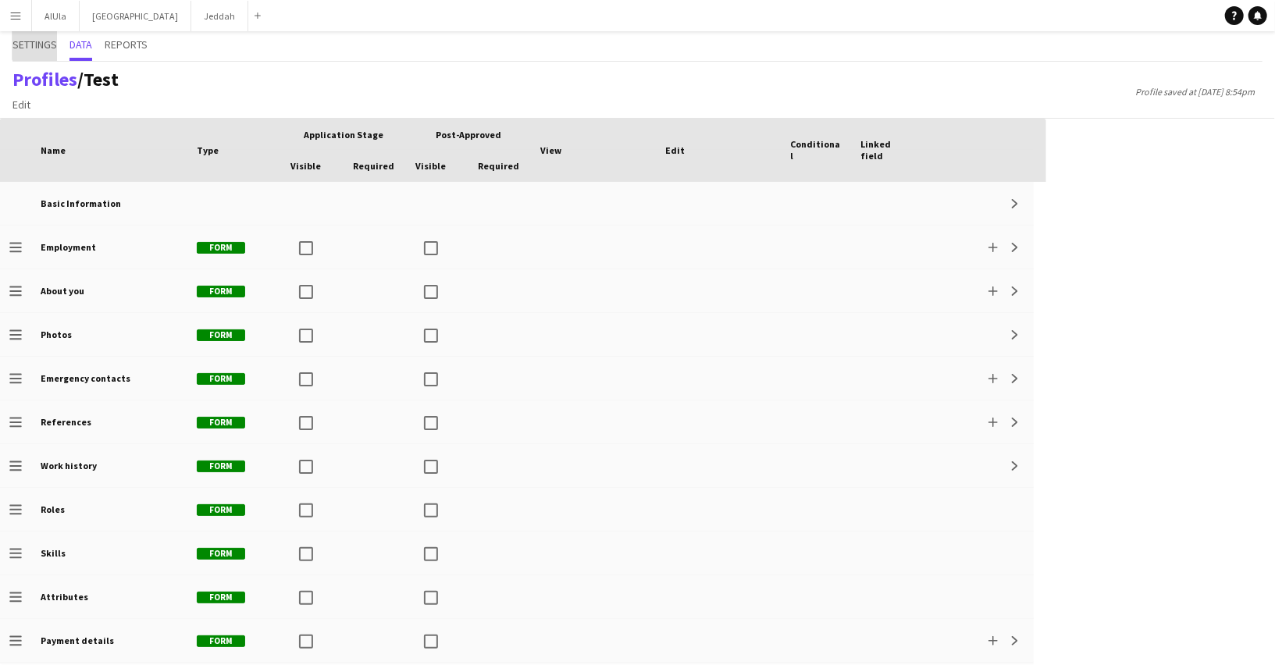
click at [41, 42] on span "Settings" at bounding box center [34, 44] width 44 height 11
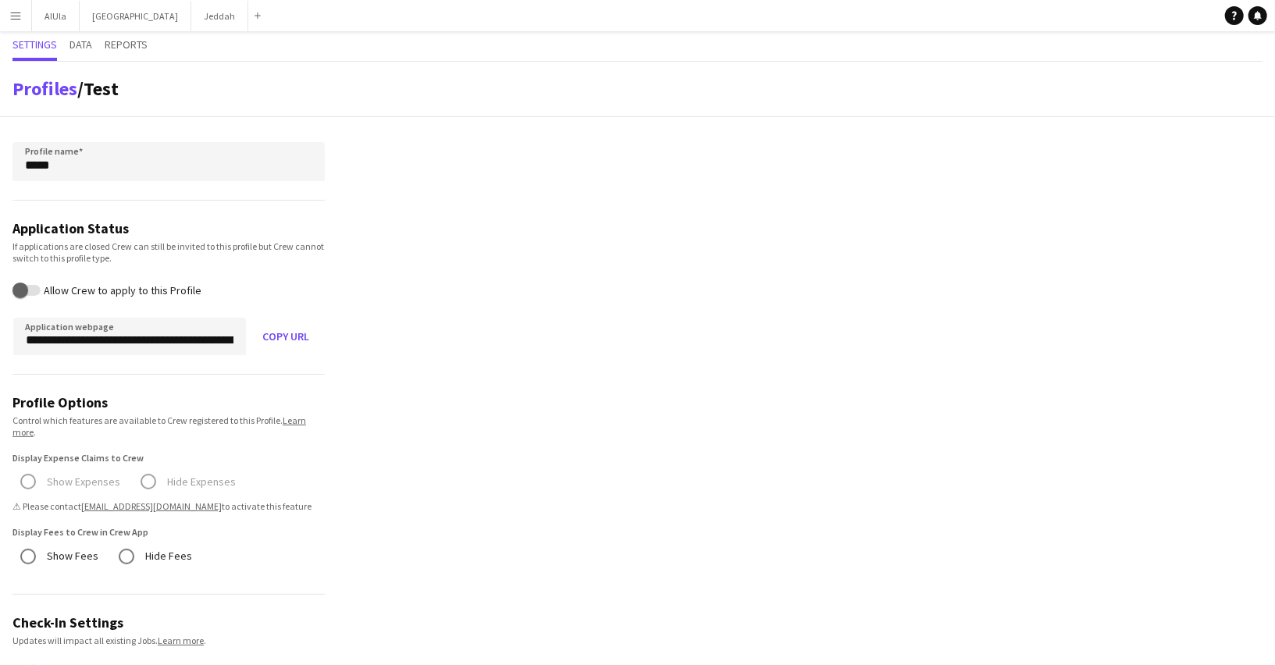
click at [13, 9] on button "Menu" at bounding box center [15, 15] width 31 height 31
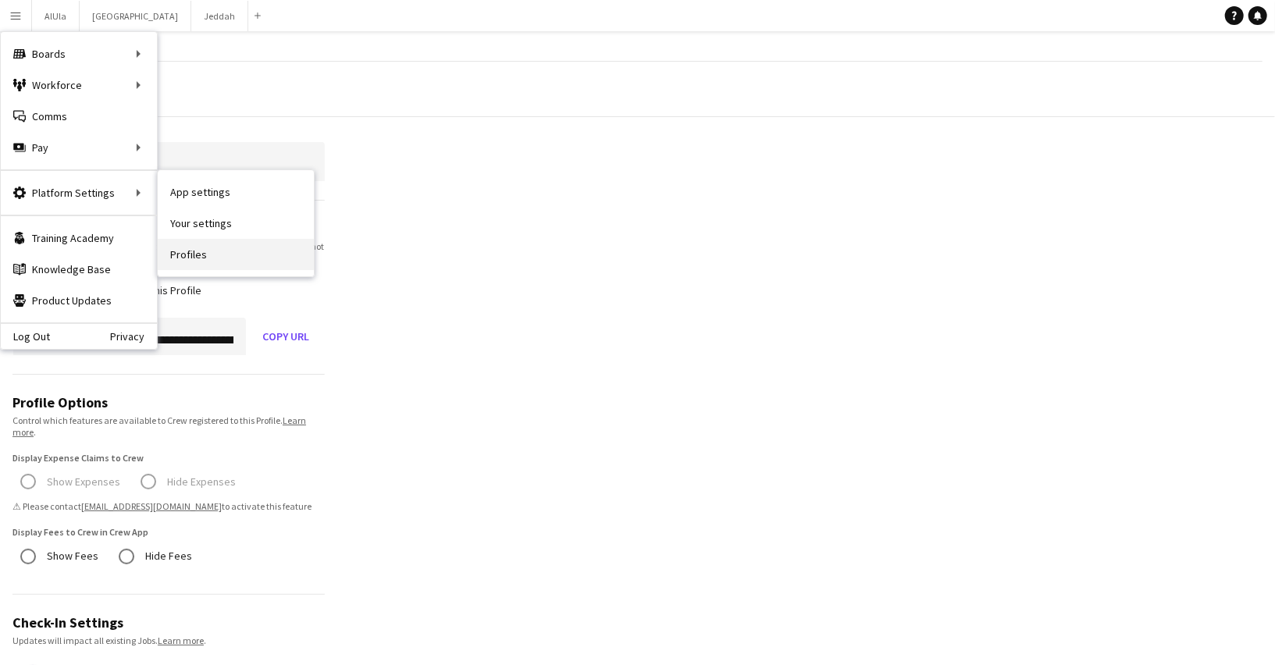
click at [220, 249] on link "Profiles" at bounding box center [236, 254] width 156 height 31
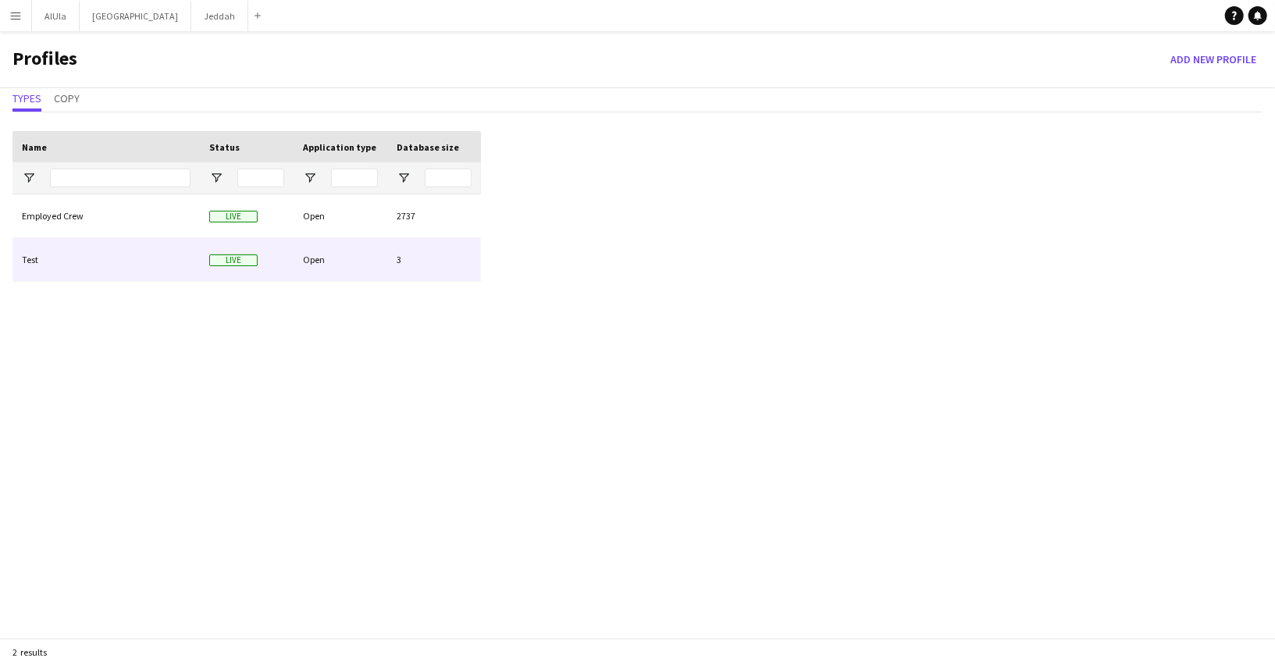
click at [116, 249] on div "Test" at bounding box center [105, 259] width 187 height 43
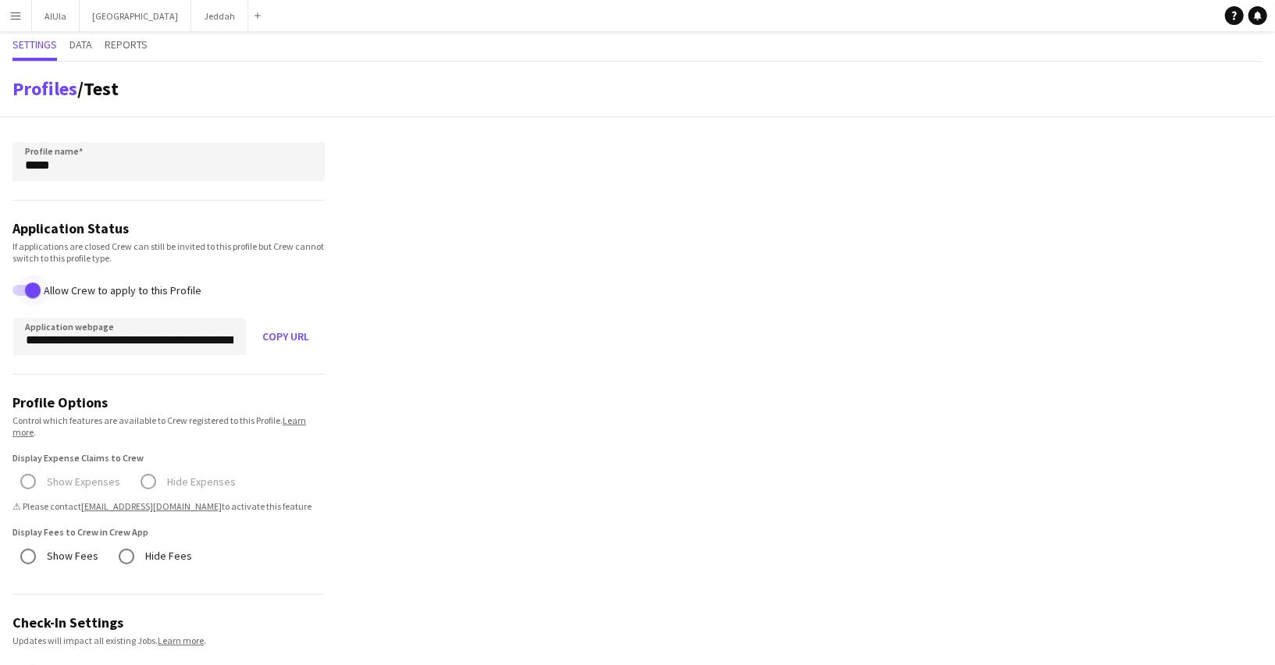
click at [23, 290] on span "button" at bounding box center [32, 290] width 31 height 31
click at [8, 22] on button "Menu" at bounding box center [15, 15] width 31 height 31
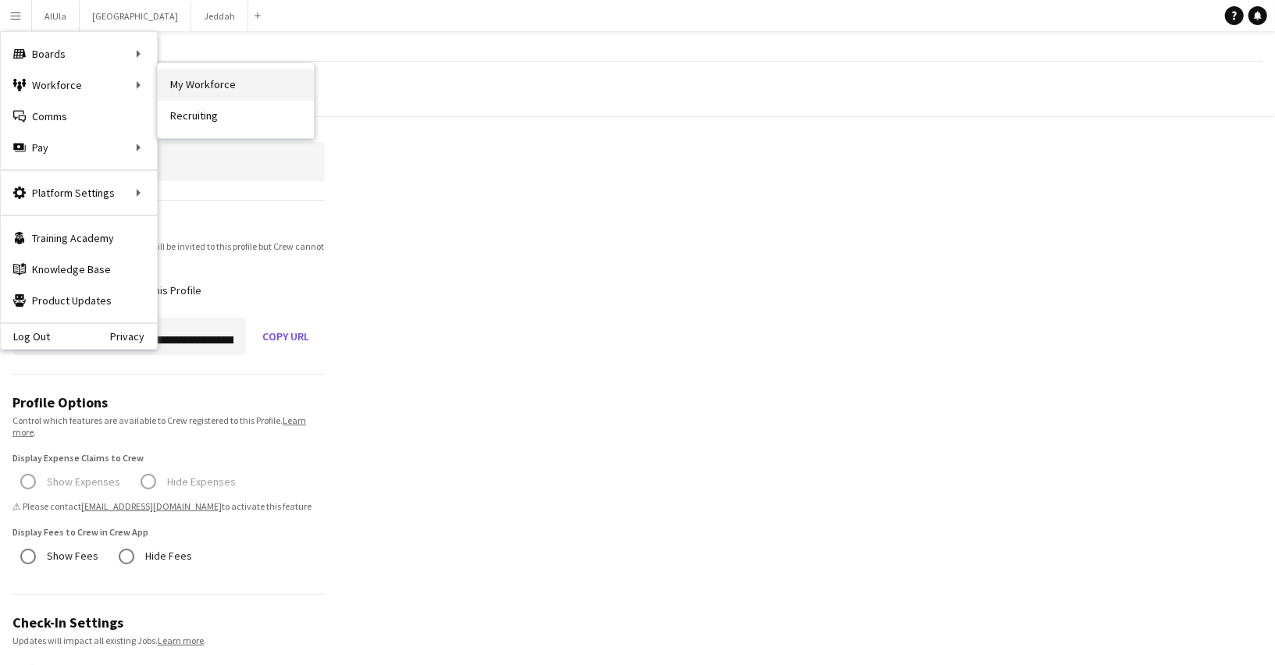
click at [292, 80] on link "My Workforce" at bounding box center [236, 84] width 156 height 31
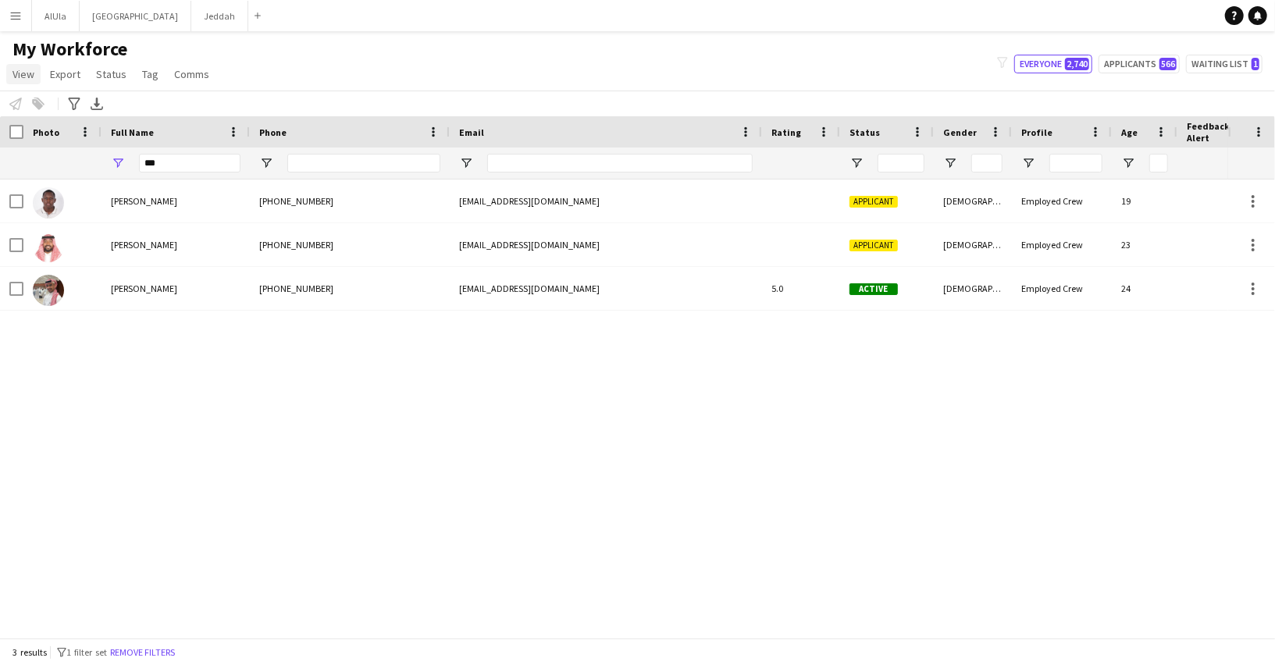
click at [28, 77] on span "View" at bounding box center [23, 74] width 22 height 14
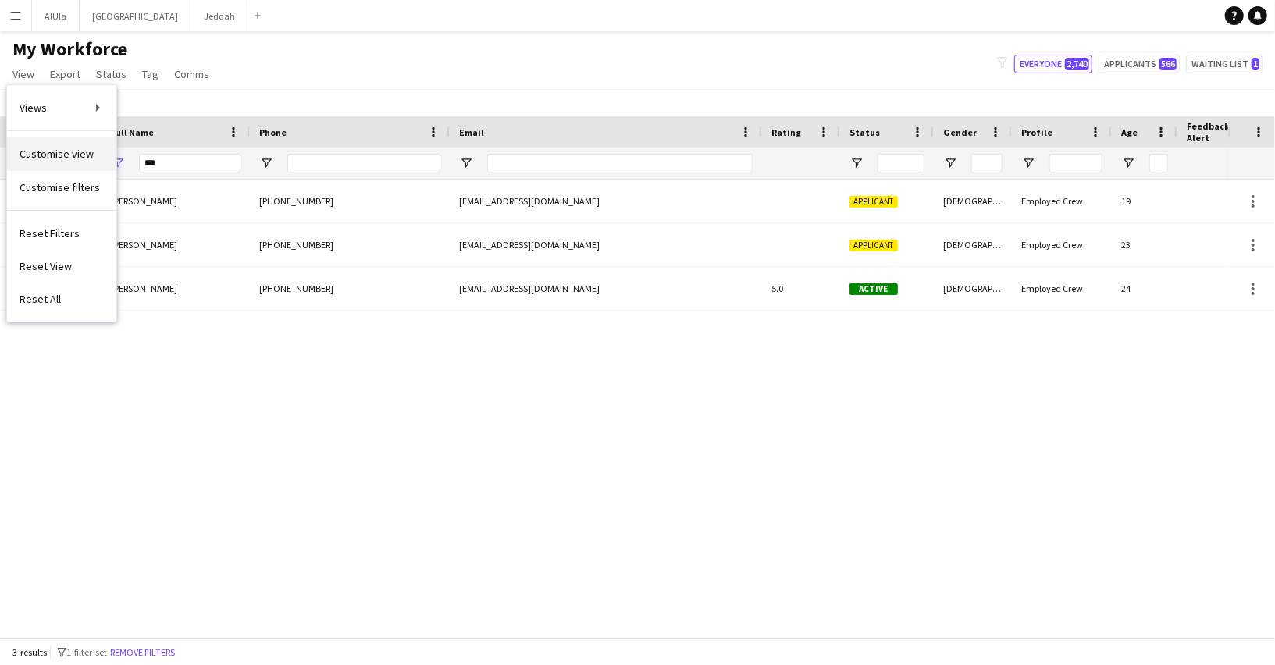
click at [55, 154] on span "Customise view" at bounding box center [57, 154] width 74 height 14
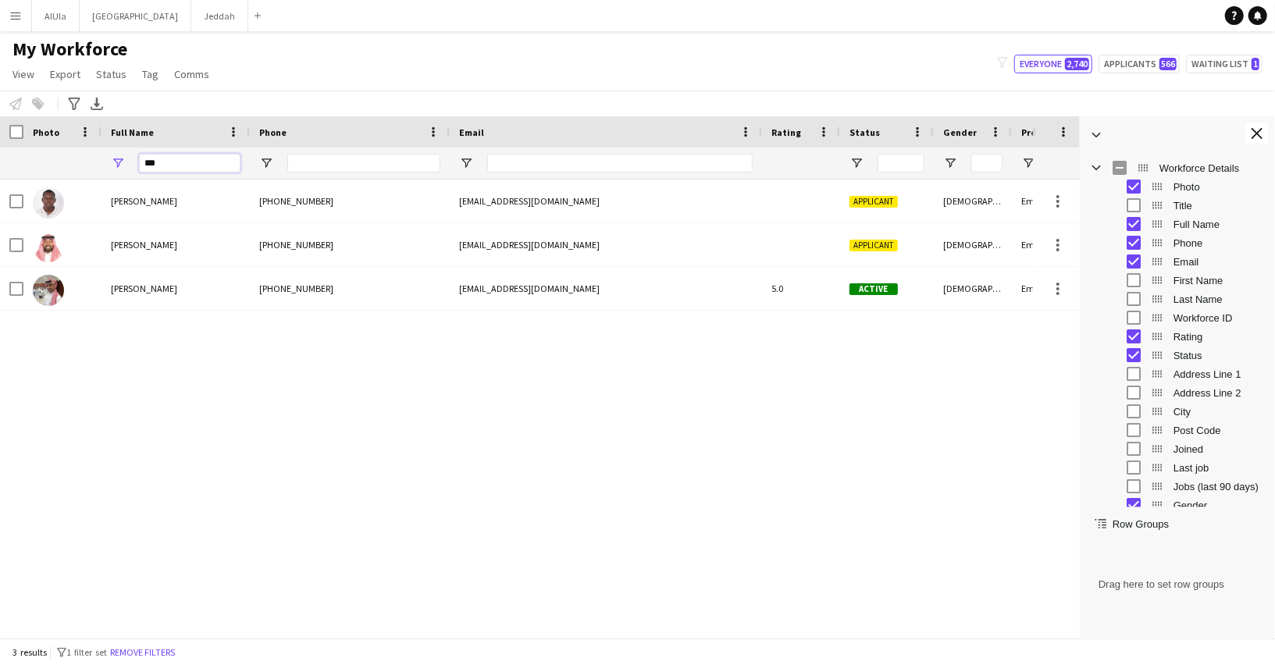
click at [200, 167] on input "***" at bounding box center [189, 163] width 101 height 19
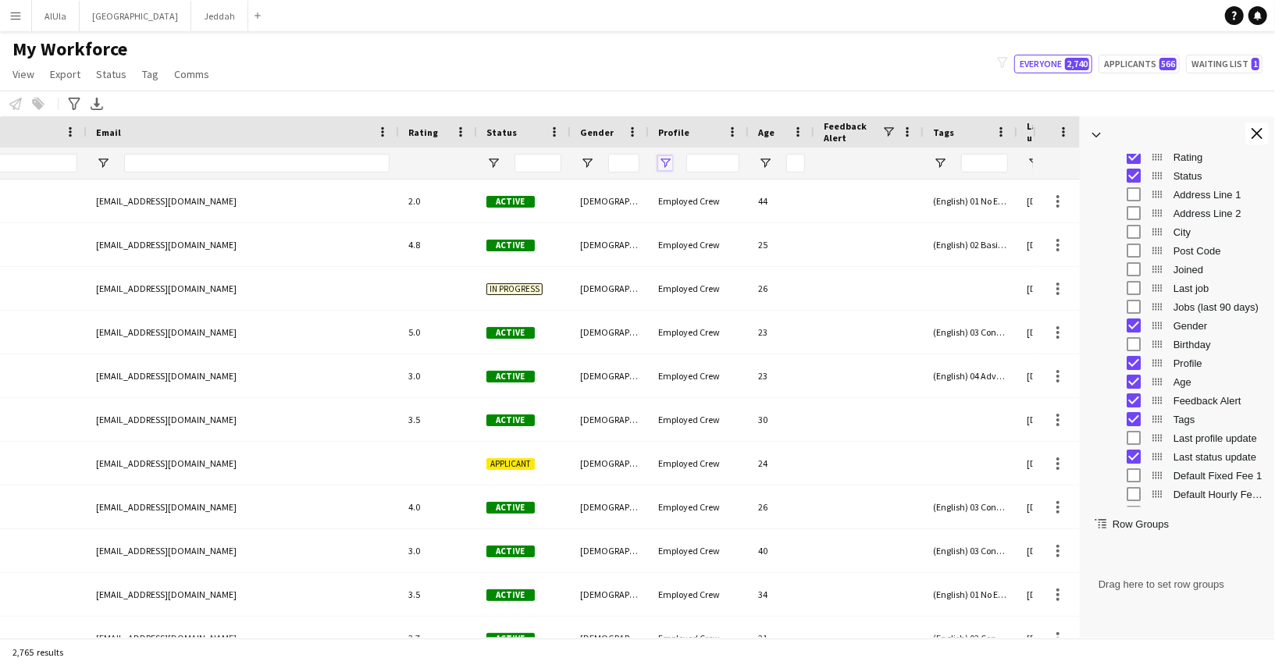
click at [659, 160] on span "Open Filter Menu" at bounding box center [665, 163] width 14 height 14
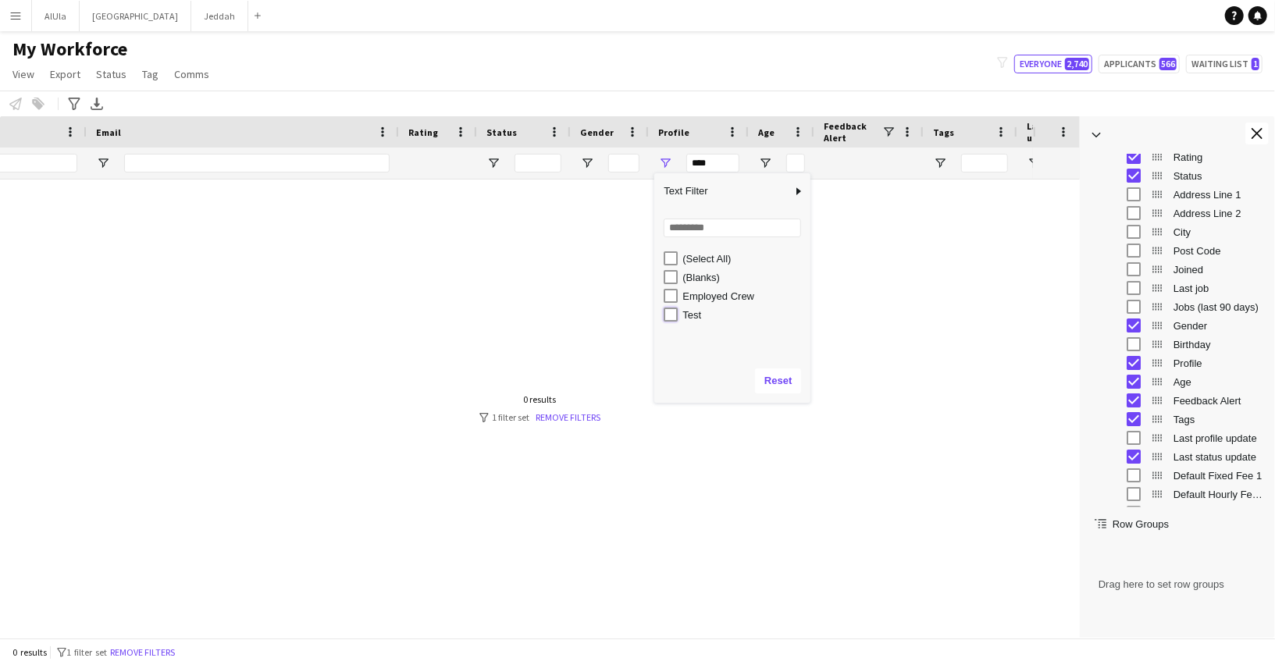
type input "********"
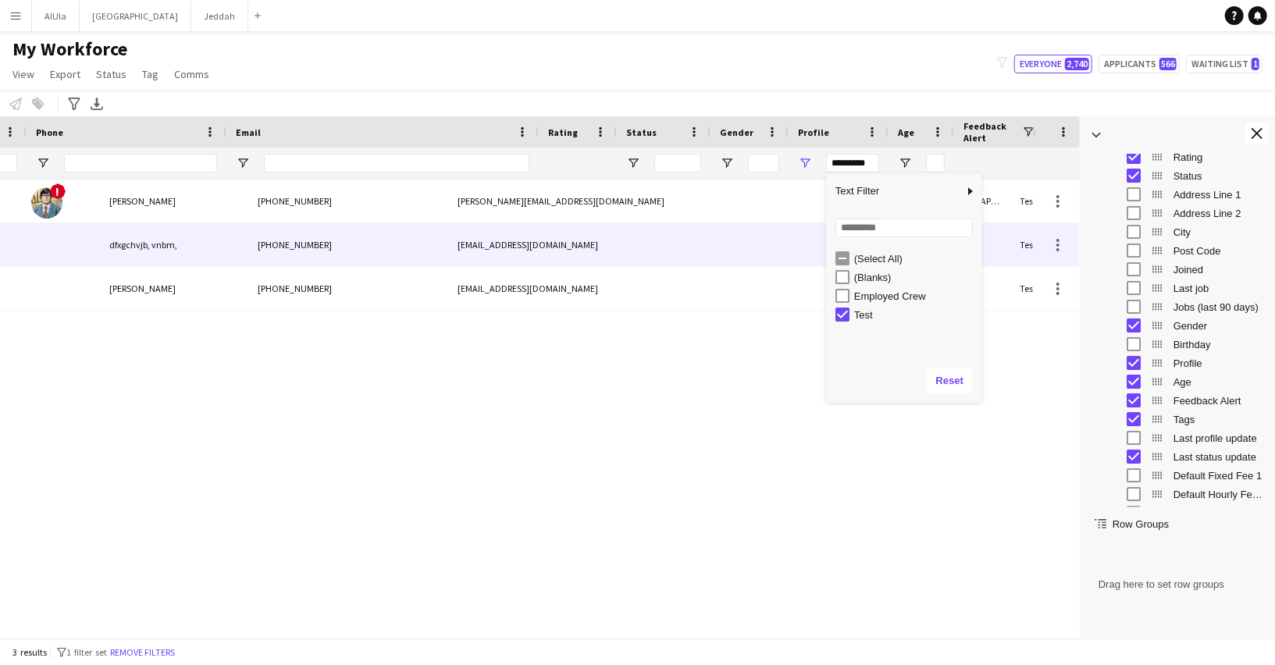
scroll to position [0, 2]
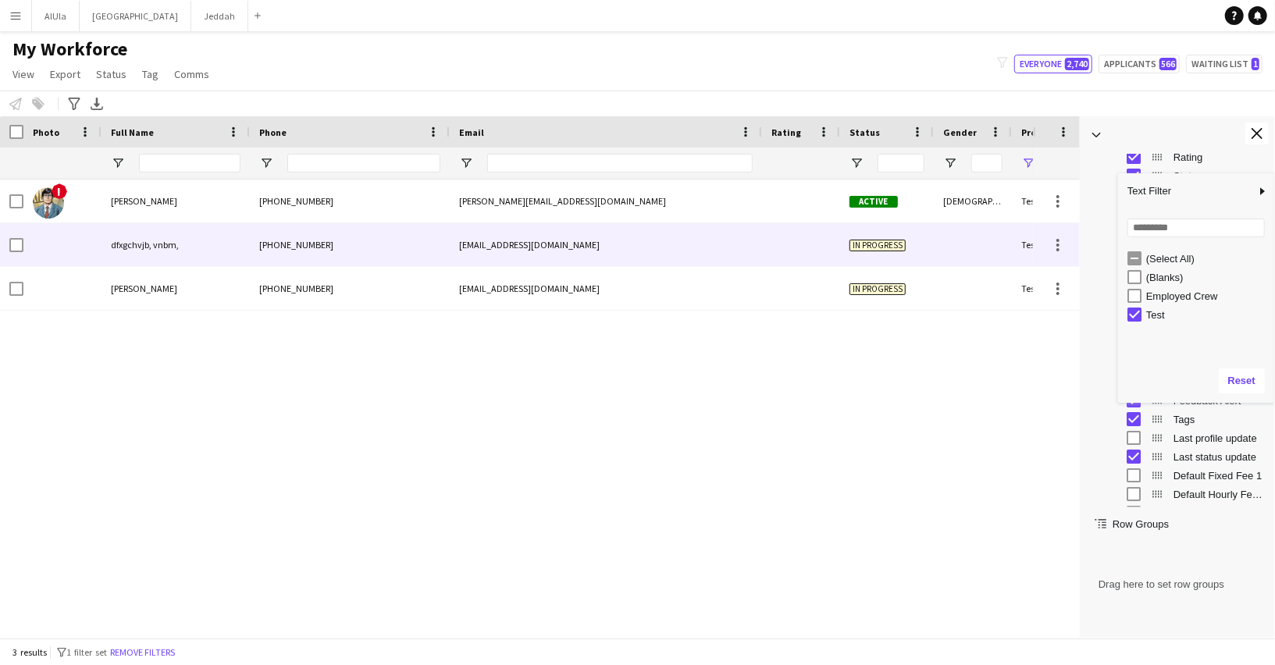
click at [218, 251] on div "dfxgchvjb, vnbm," at bounding box center [175, 244] width 148 height 43
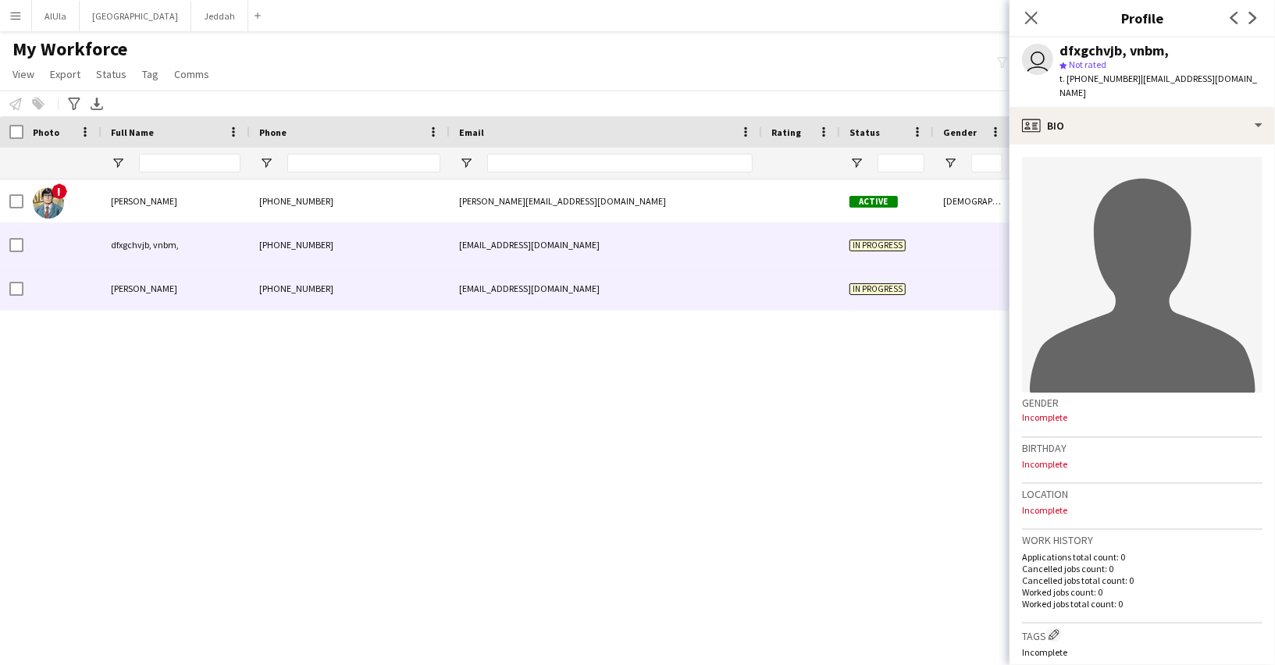
click at [727, 287] on div "[EMAIL_ADDRESS][DOMAIN_NAME]" at bounding box center [606, 288] width 312 height 43
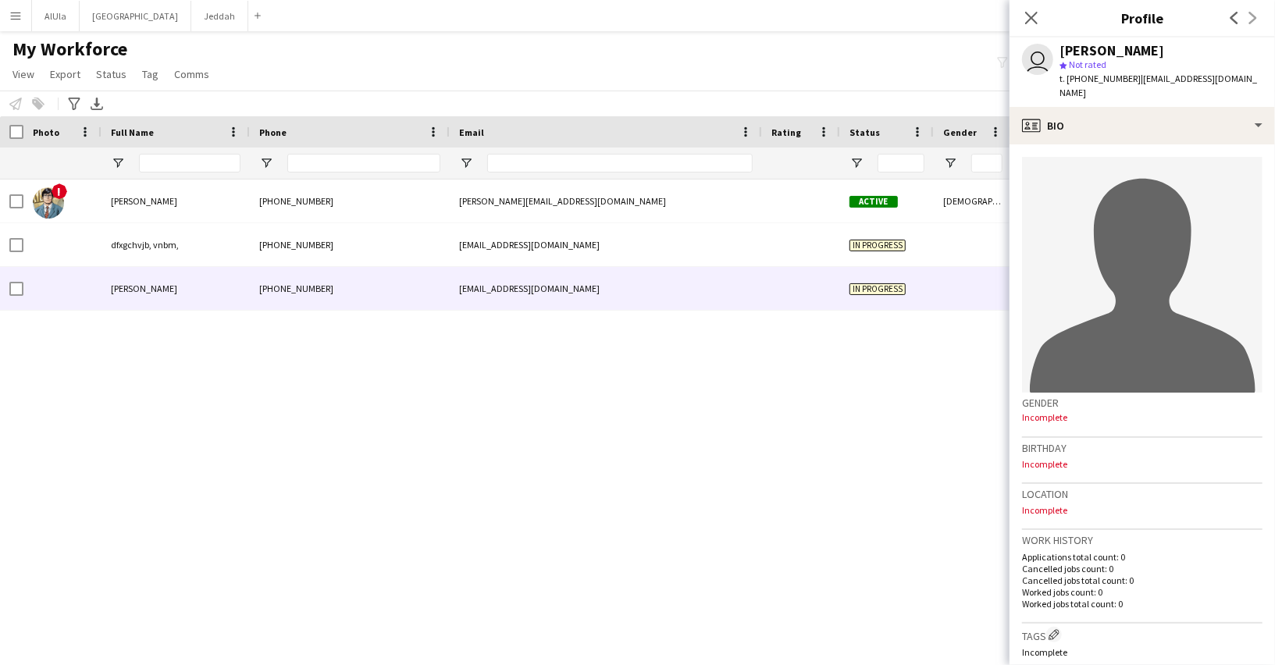
click at [328, 329] on div "[PERSON_NAME] [PHONE_NUMBER] [PERSON_NAME][EMAIL_ADDRESS][DOMAIN_NAME] Active […" at bounding box center [516, 409] width 1033 height 458
click at [7, 14] on button "Menu" at bounding box center [15, 15] width 31 height 31
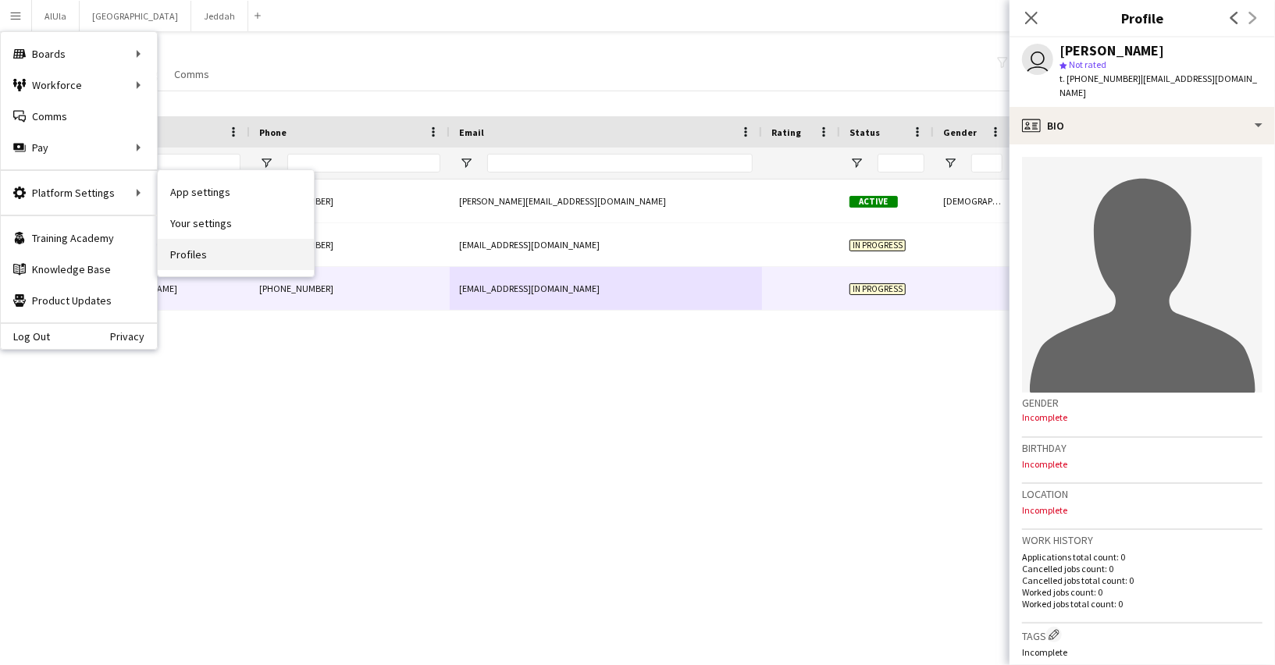
click at [217, 259] on link "Profiles" at bounding box center [236, 254] width 156 height 31
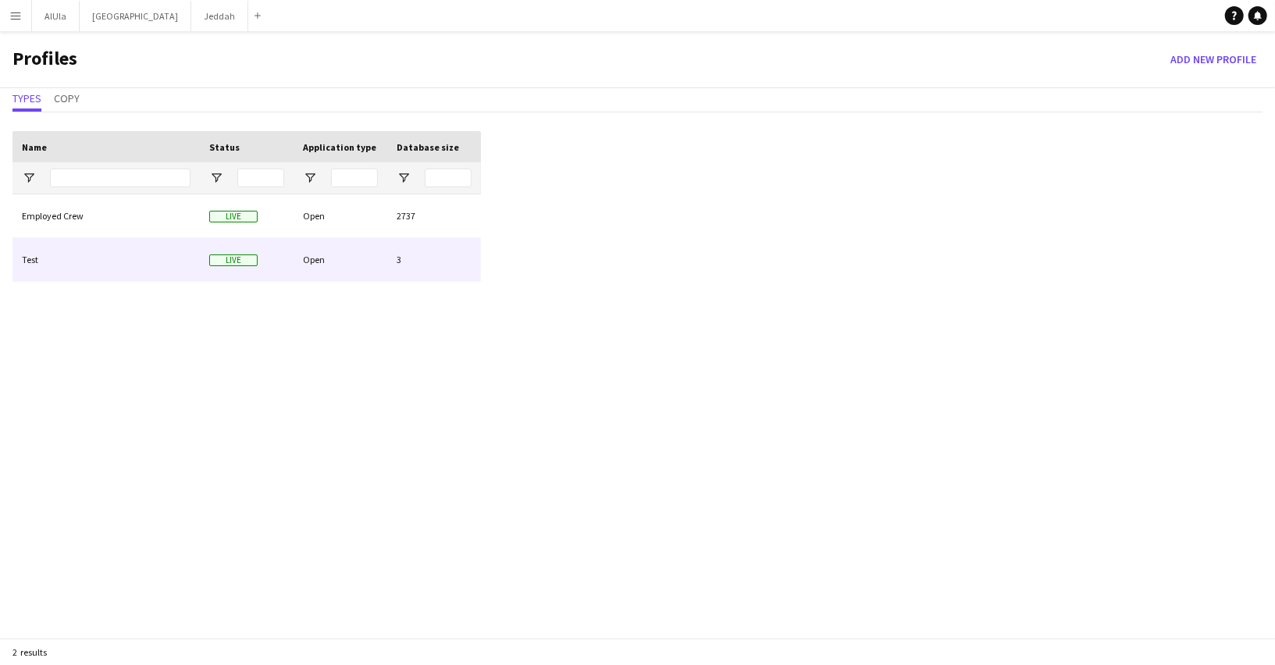
click at [106, 256] on div "Test" at bounding box center [105, 259] width 187 height 43
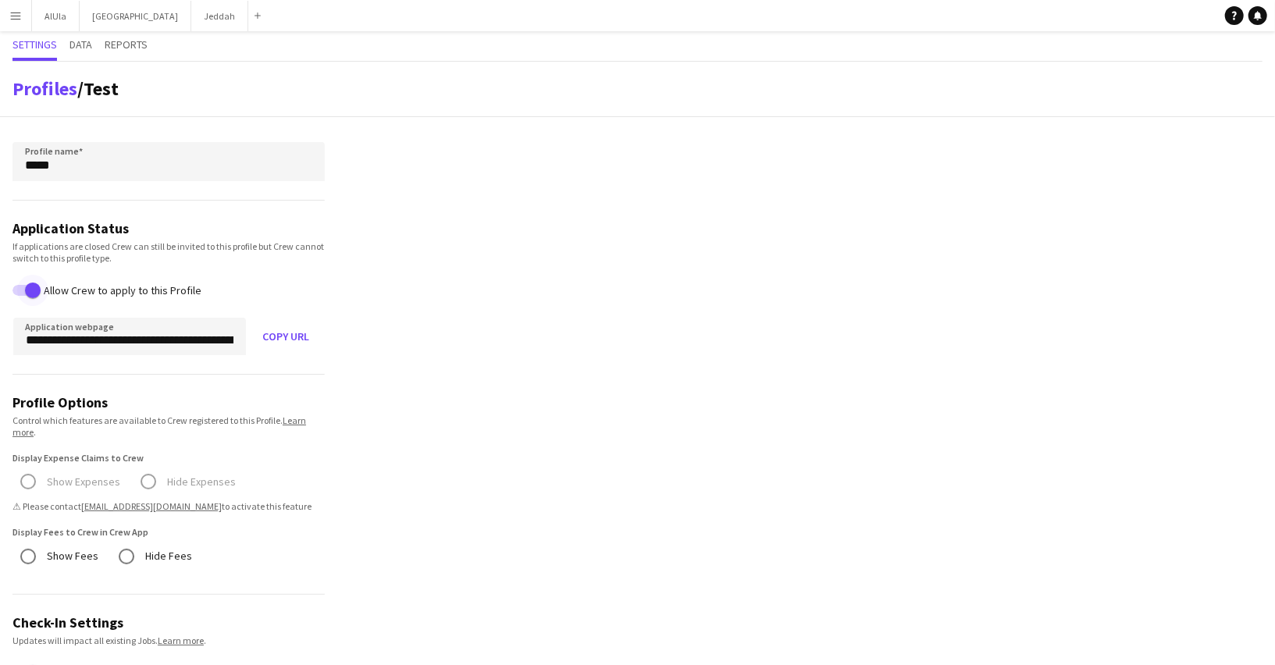
click at [20, 289] on span "button" at bounding box center [32, 290] width 31 height 31
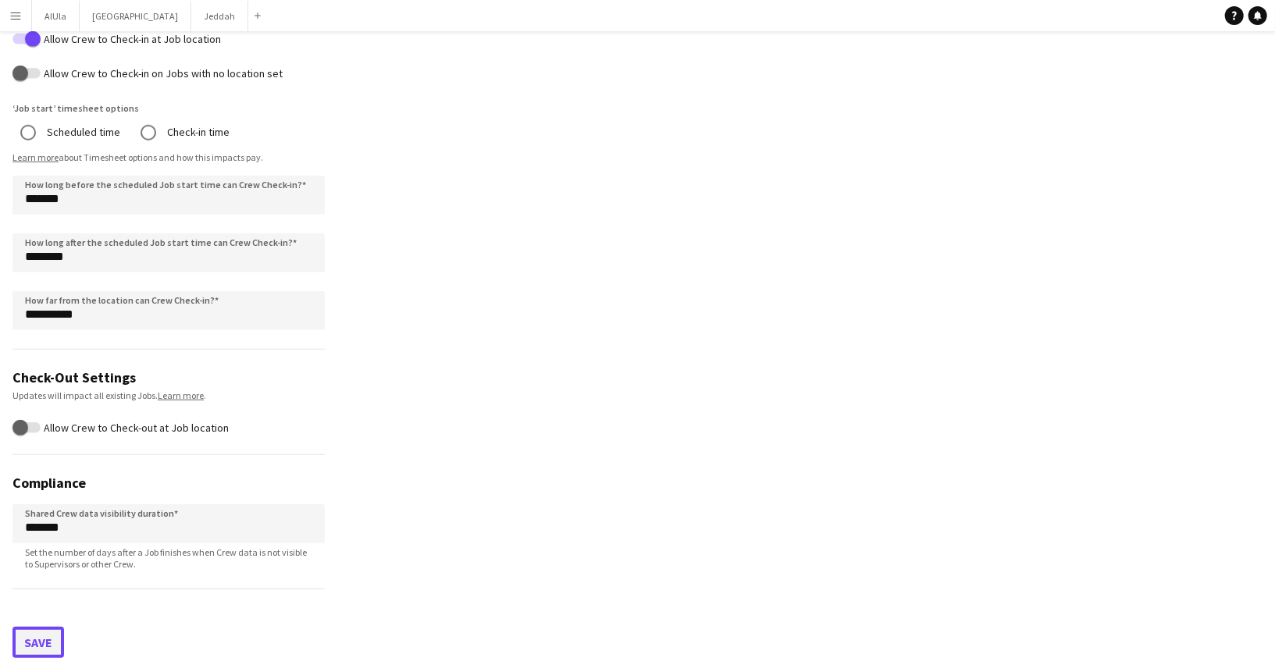
click at [44, 644] on button "Save" at bounding box center [38, 642] width 52 height 31
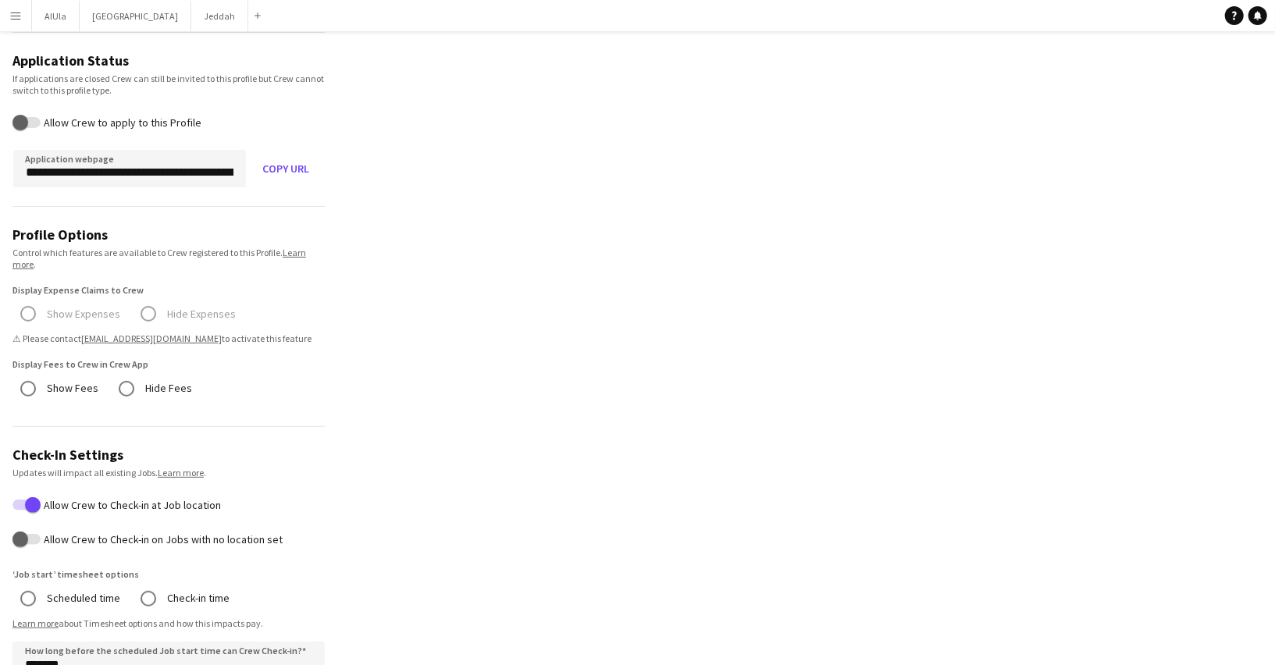
click at [19, 16] on app-icon "Menu" at bounding box center [15, 15] width 12 height 12
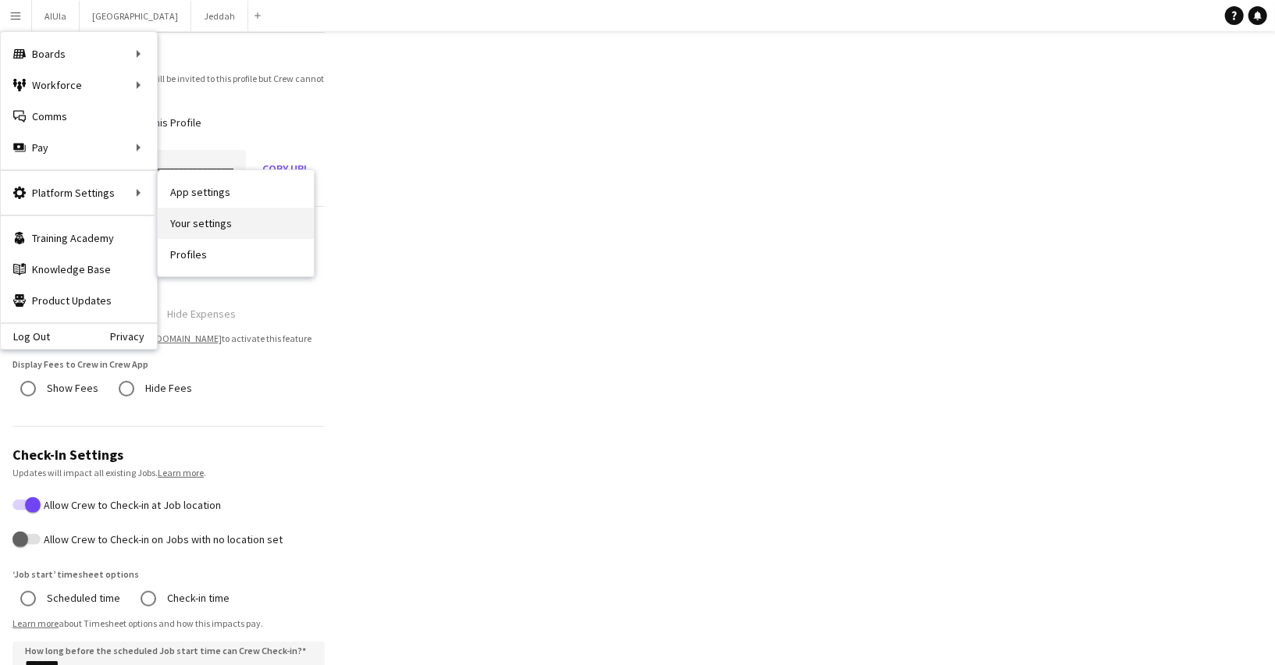
click at [212, 217] on link "Your settings" at bounding box center [236, 223] width 156 height 31
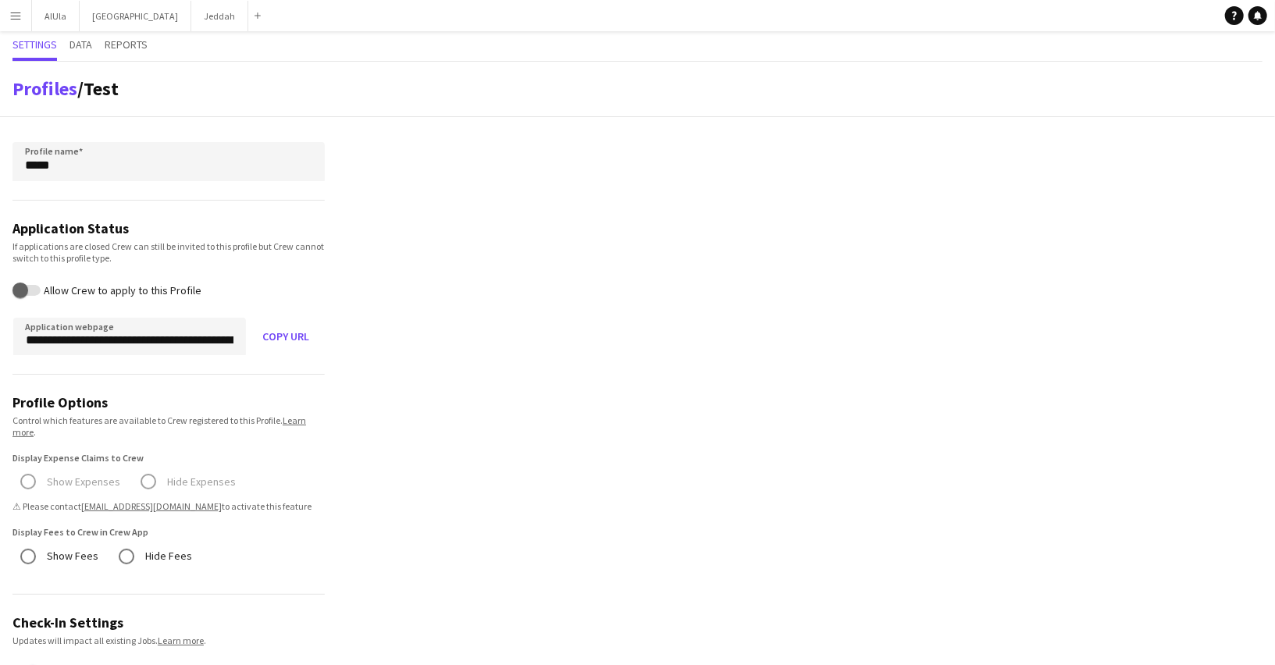
click at [15, 16] on app-icon "Menu" at bounding box center [15, 15] width 12 height 12
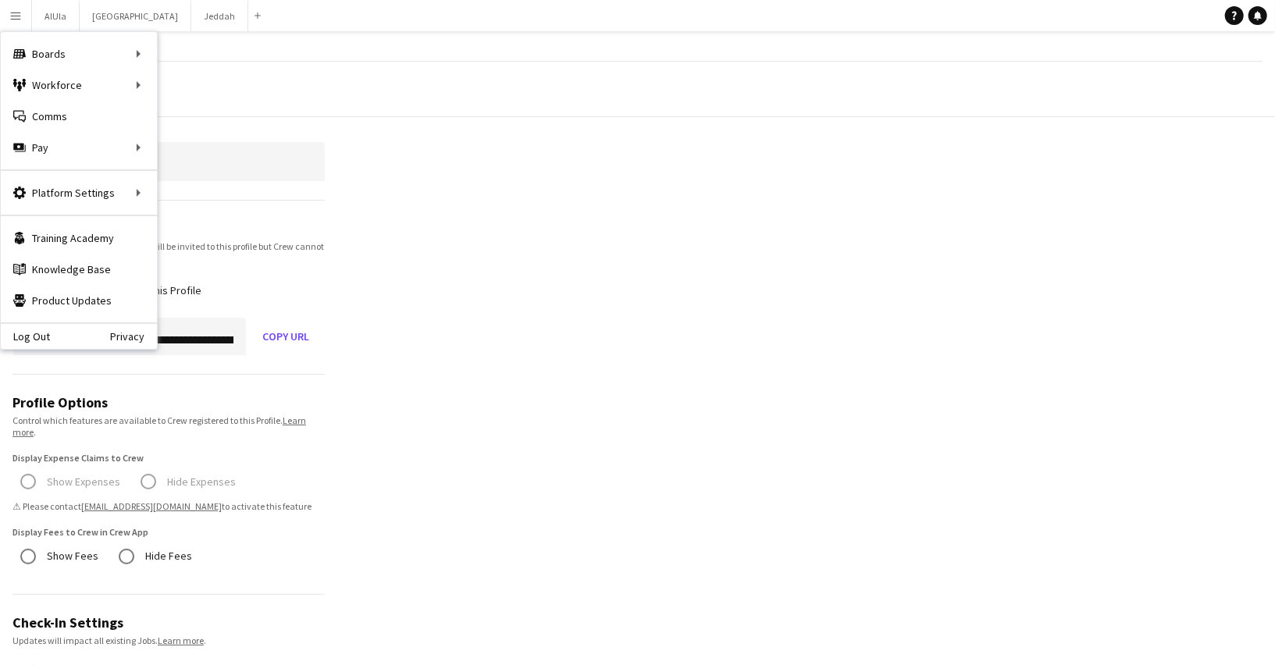
click at [472, 115] on div "Profiles / Test" at bounding box center [637, 89] width 1275 height 55
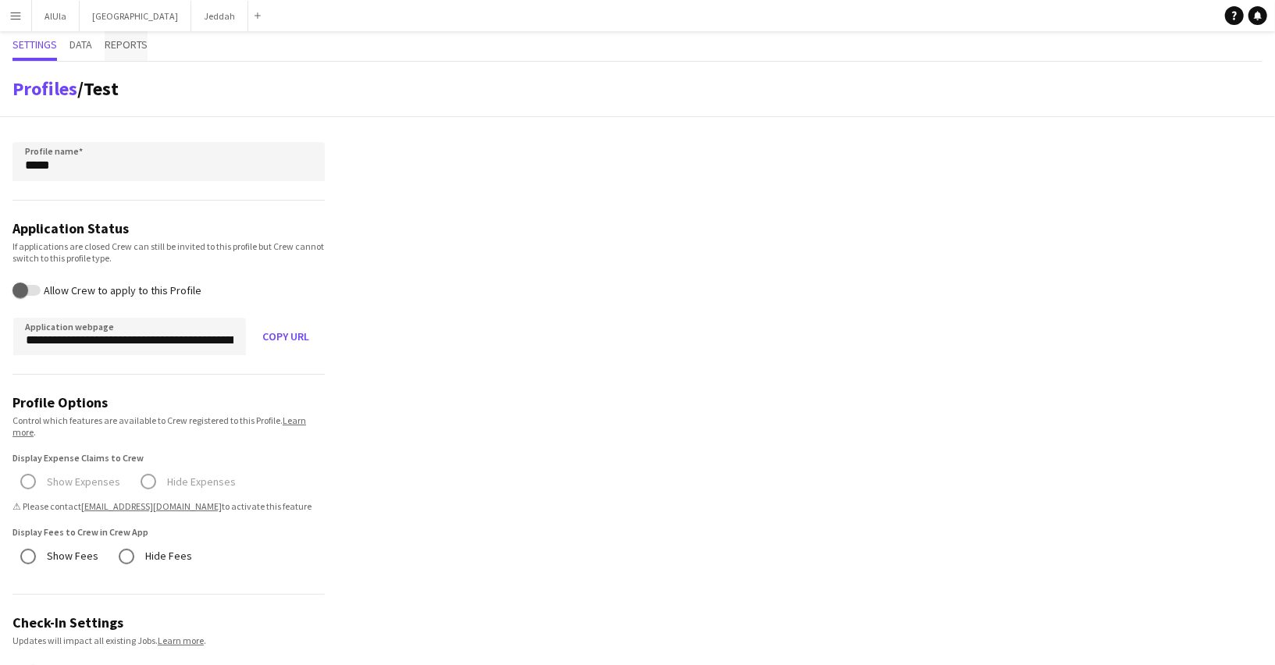
click at [125, 49] on span "Reports" at bounding box center [126, 44] width 43 height 11
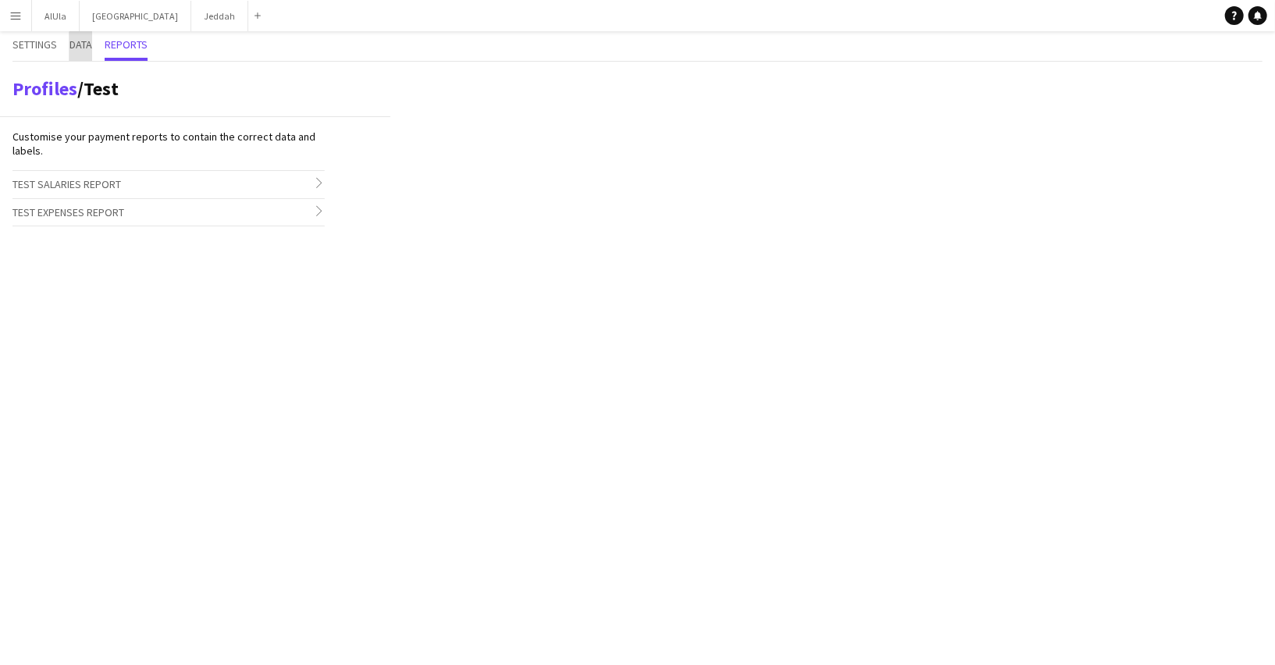
click at [84, 49] on span "Data" at bounding box center [80, 44] width 23 height 11
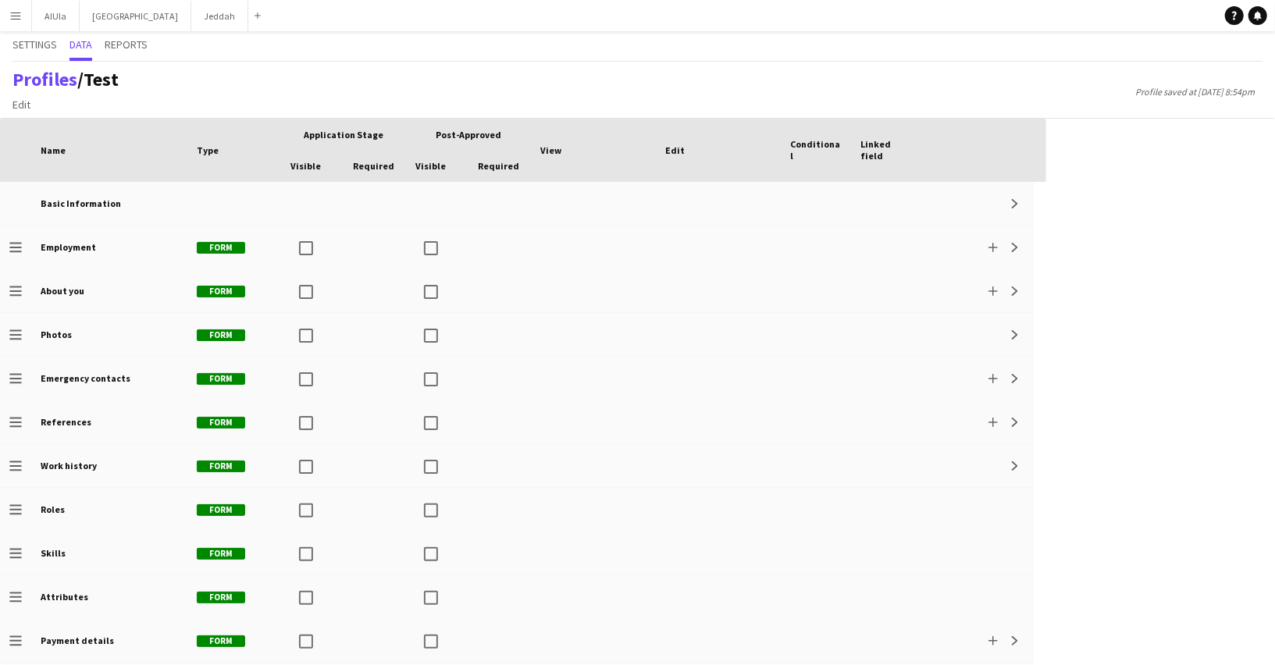
click at [26, 9] on button "Menu" at bounding box center [15, 15] width 31 height 31
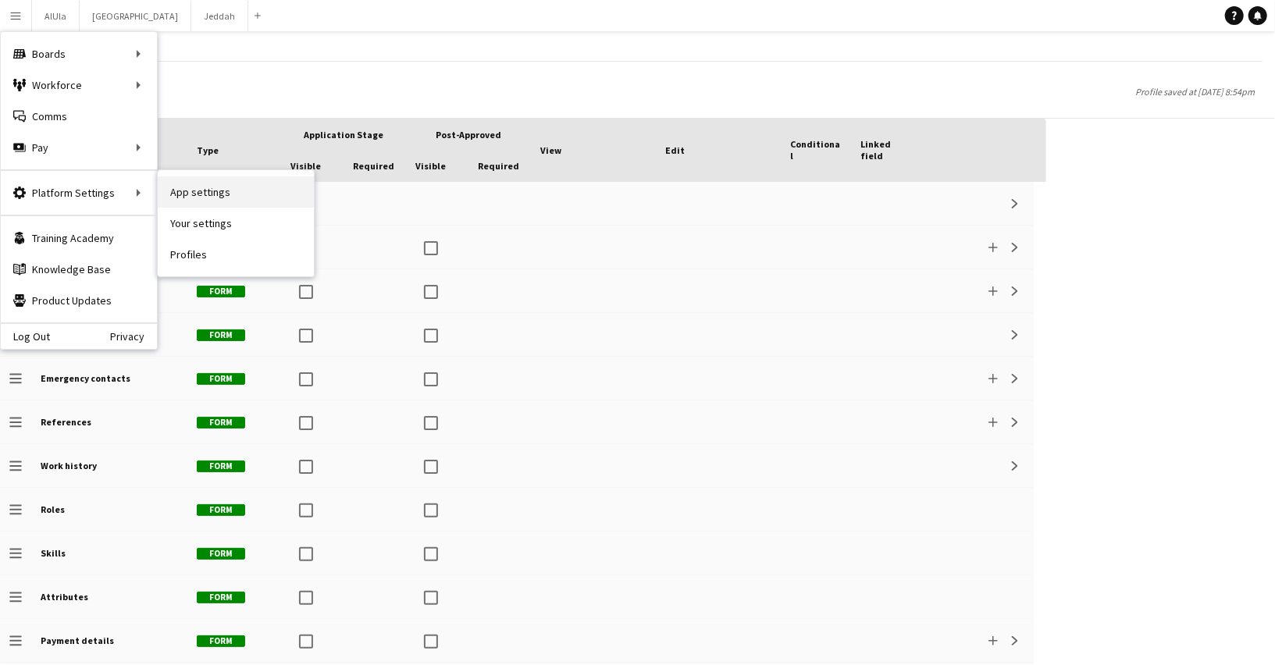
click at [180, 186] on link "App settings" at bounding box center [236, 191] width 156 height 31
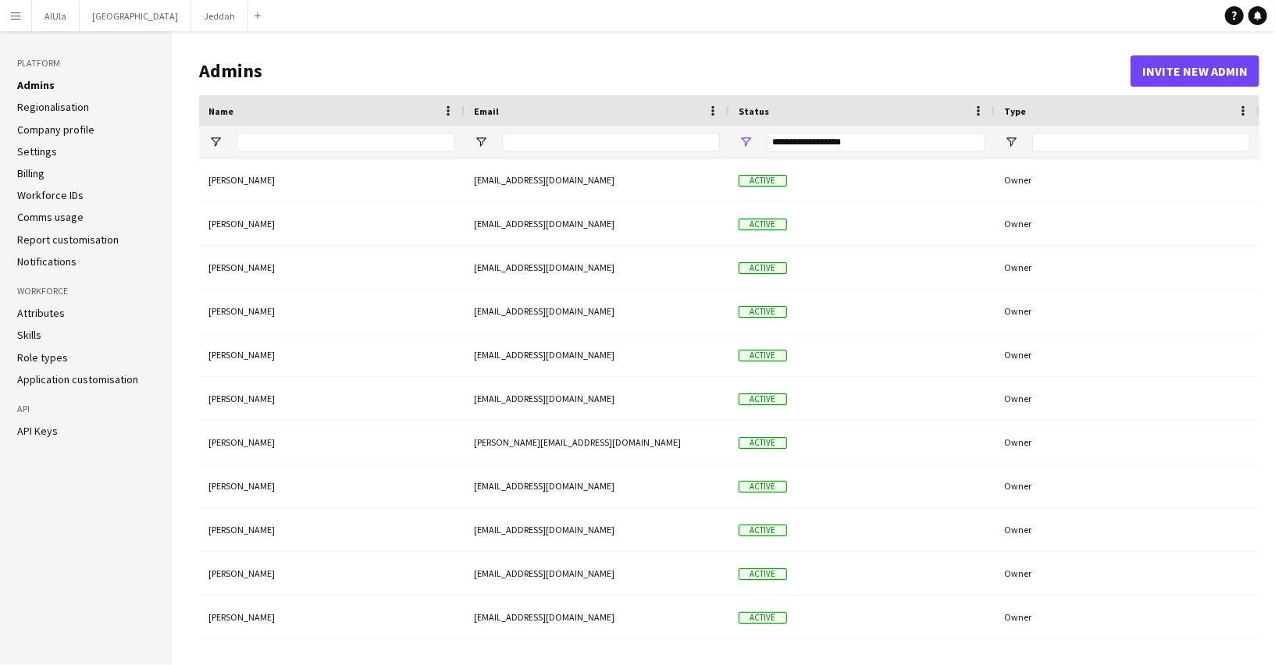
click at [60, 192] on link "Workforce IDs" at bounding box center [50, 195] width 66 height 14
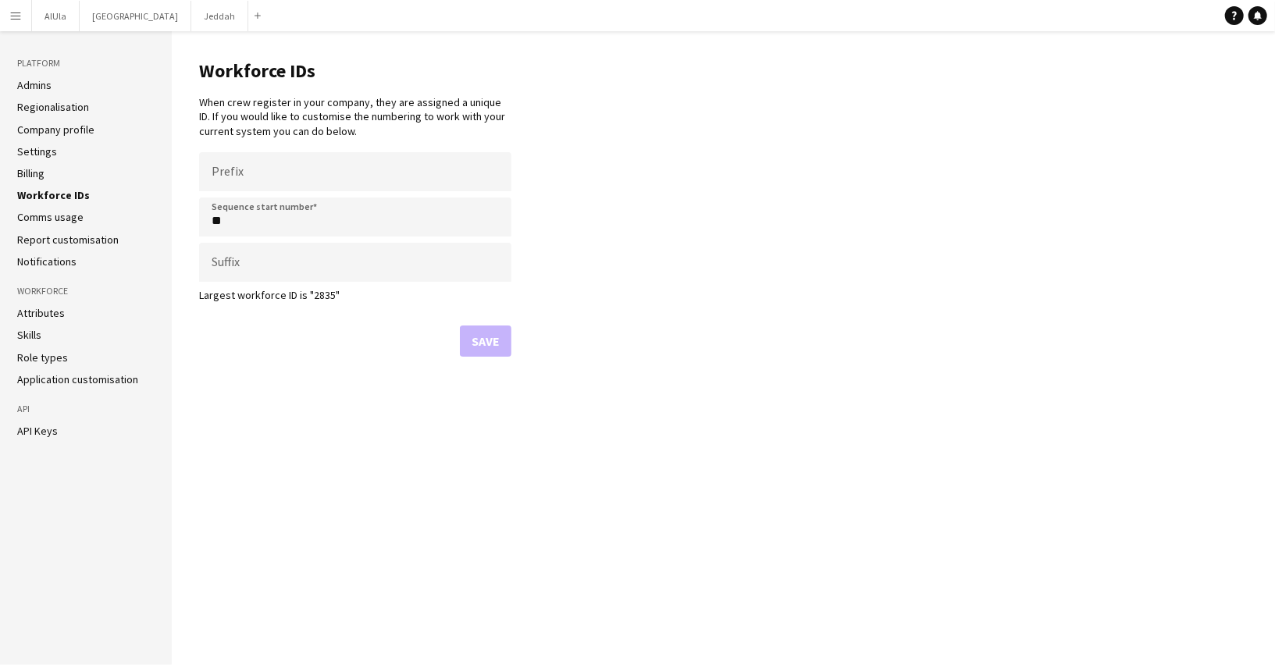
click at [48, 220] on link "Comms usage" at bounding box center [50, 217] width 66 height 14
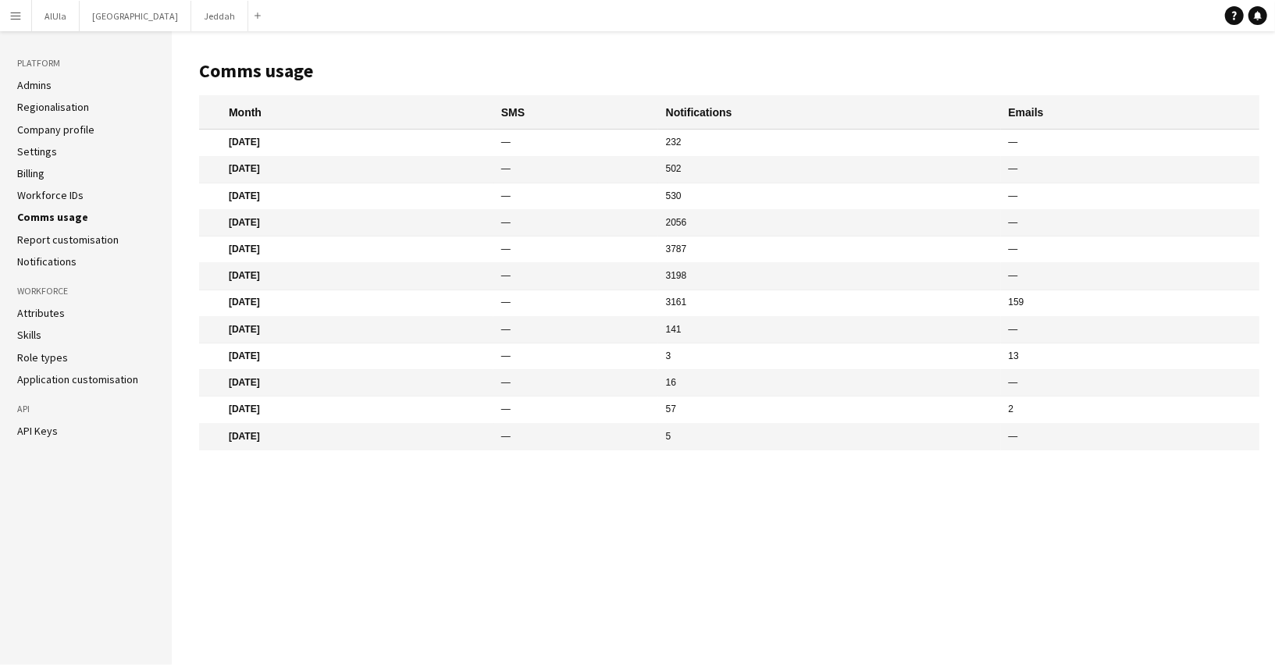
click at [51, 169] on li "Billing" at bounding box center [85, 173] width 137 height 14
click at [47, 146] on link "Settings" at bounding box center [37, 151] width 40 height 14
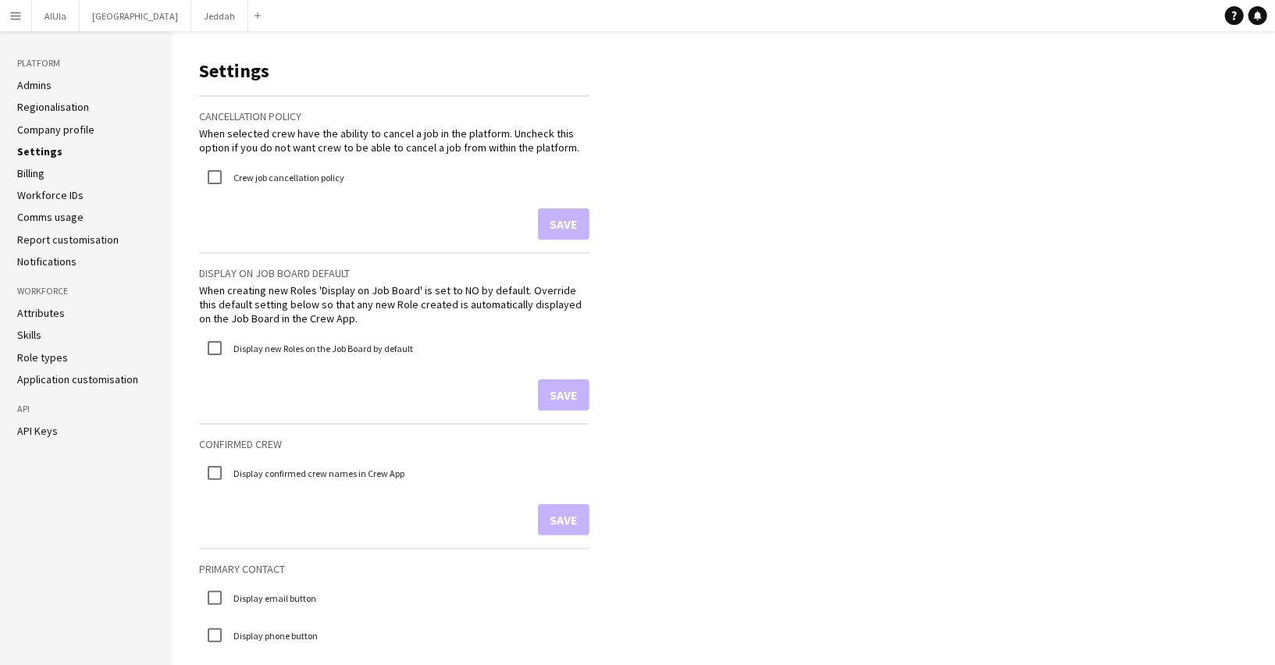
click at [47, 126] on link "Company profile" at bounding box center [55, 130] width 77 height 14
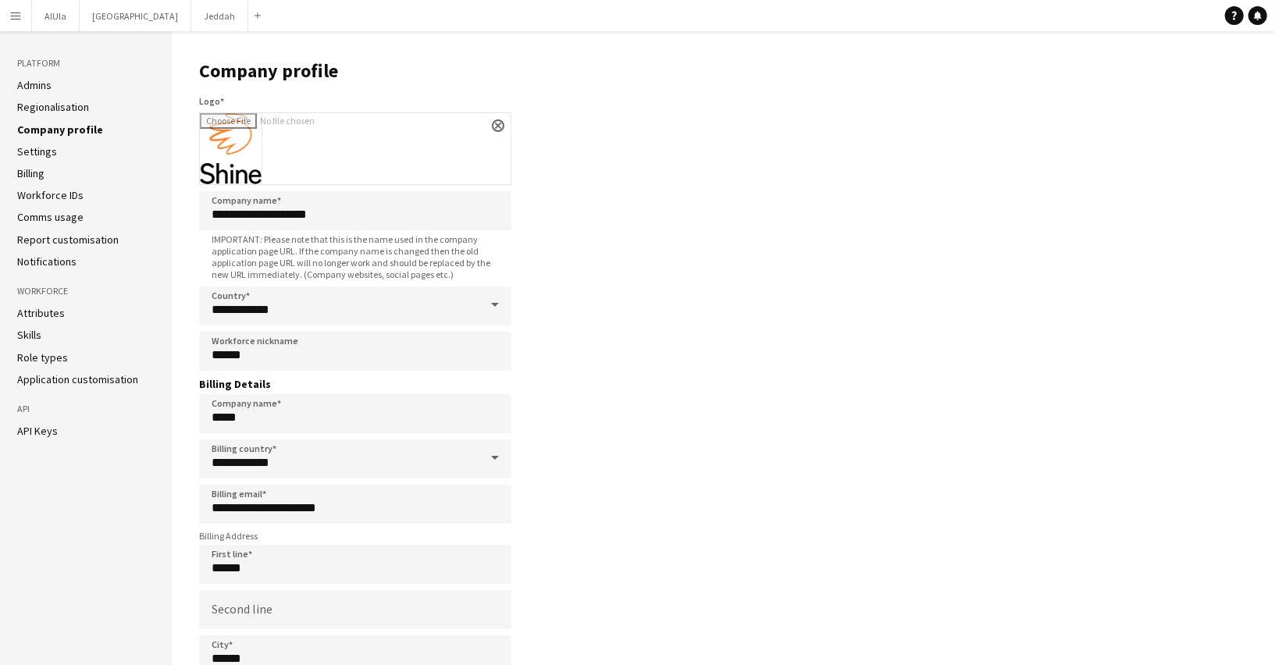
click at [54, 101] on link "Regionalisation" at bounding box center [53, 107] width 72 height 14
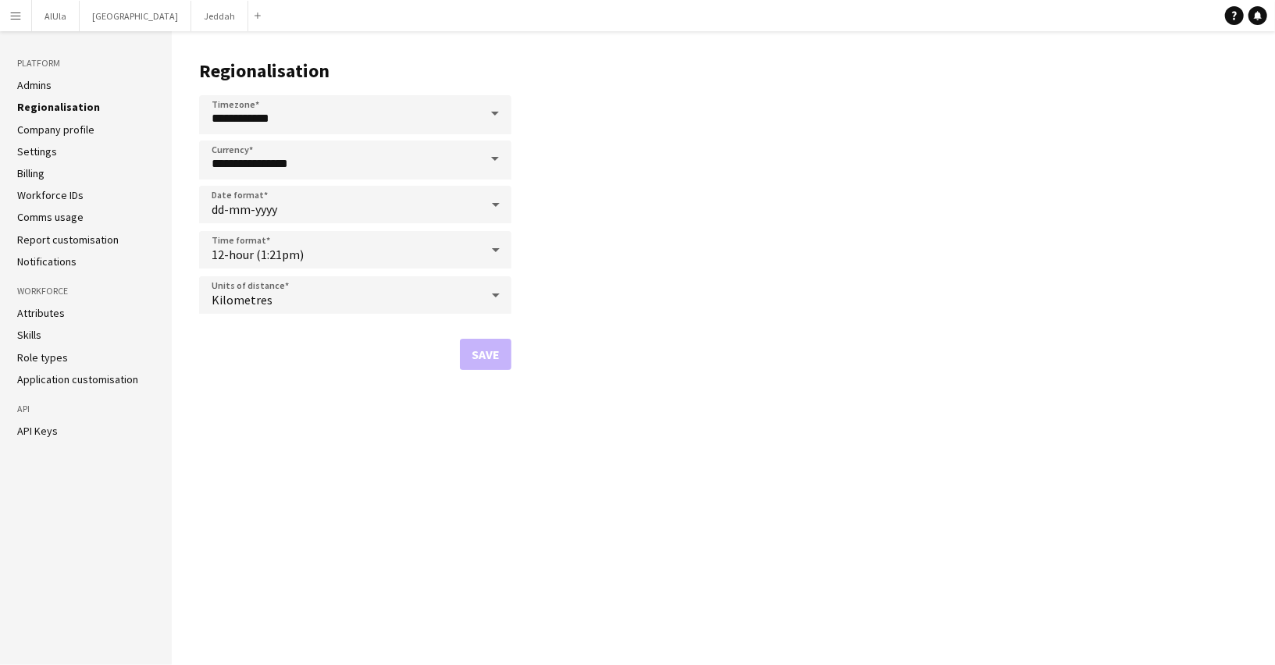
click at [44, 81] on link "Admins" at bounding box center [34, 85] width 34 height 14
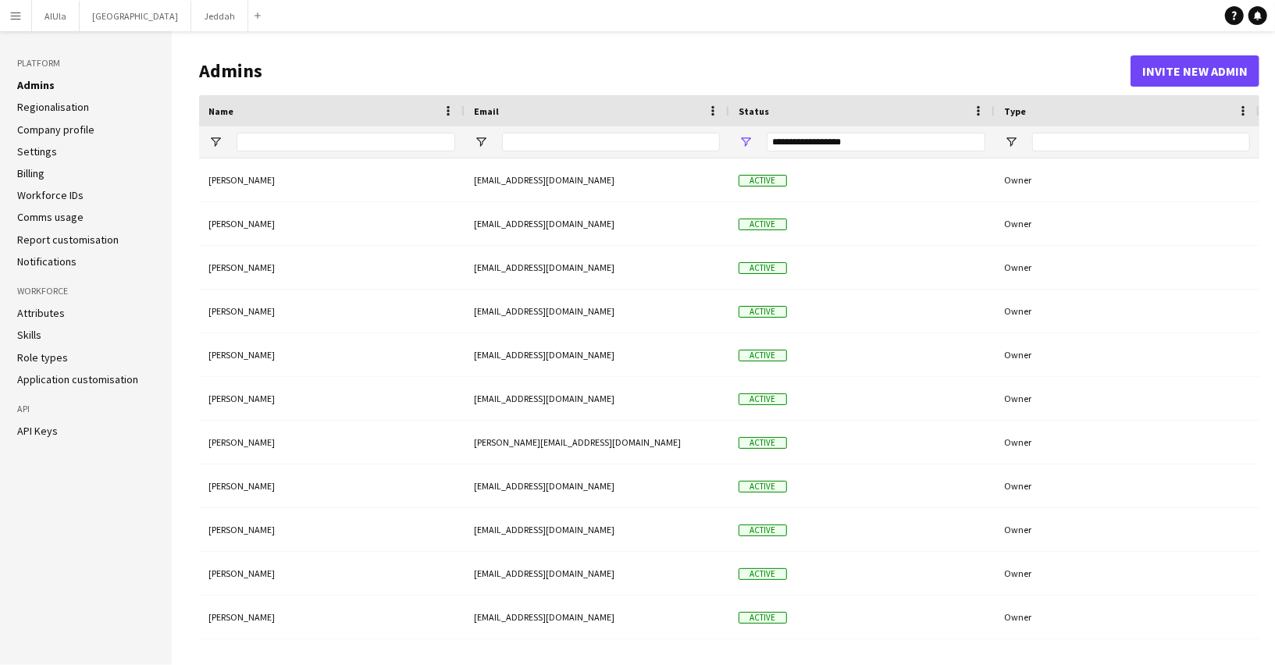
click at [43, 123] on link "Company profile" at bounding box center [55, 130] width 77 height 14
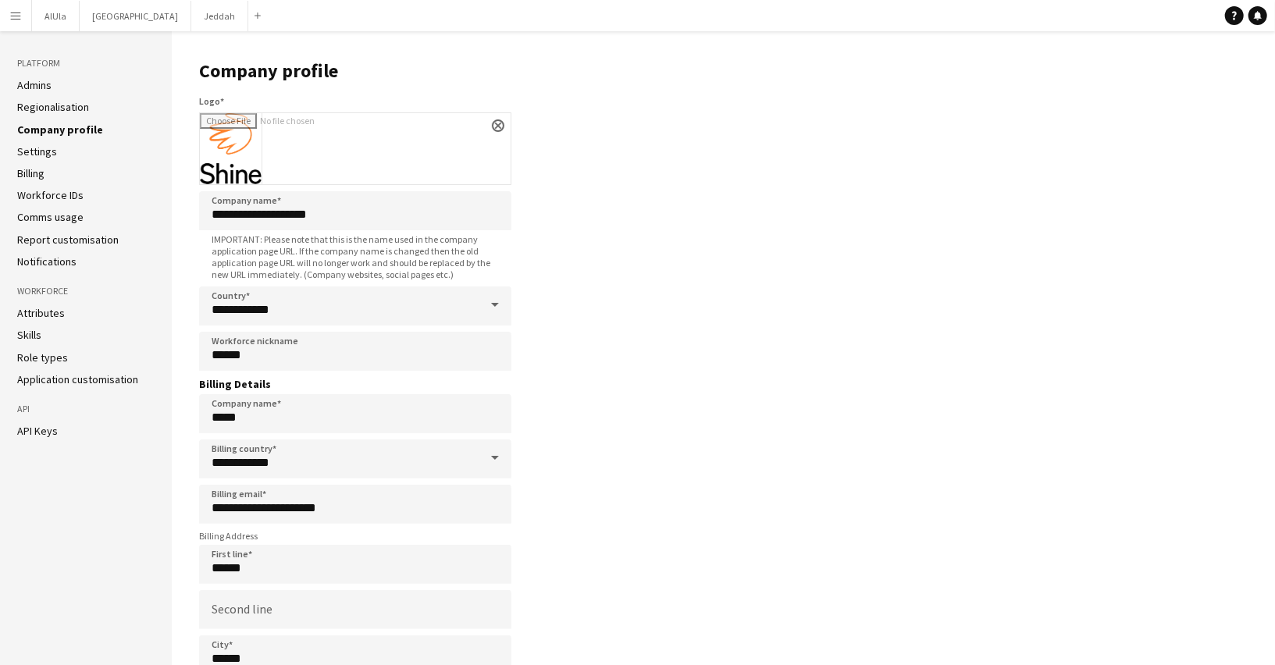
click at [40, 153] on link "Settings" at bounding box center [37, 151] width 40 height 14
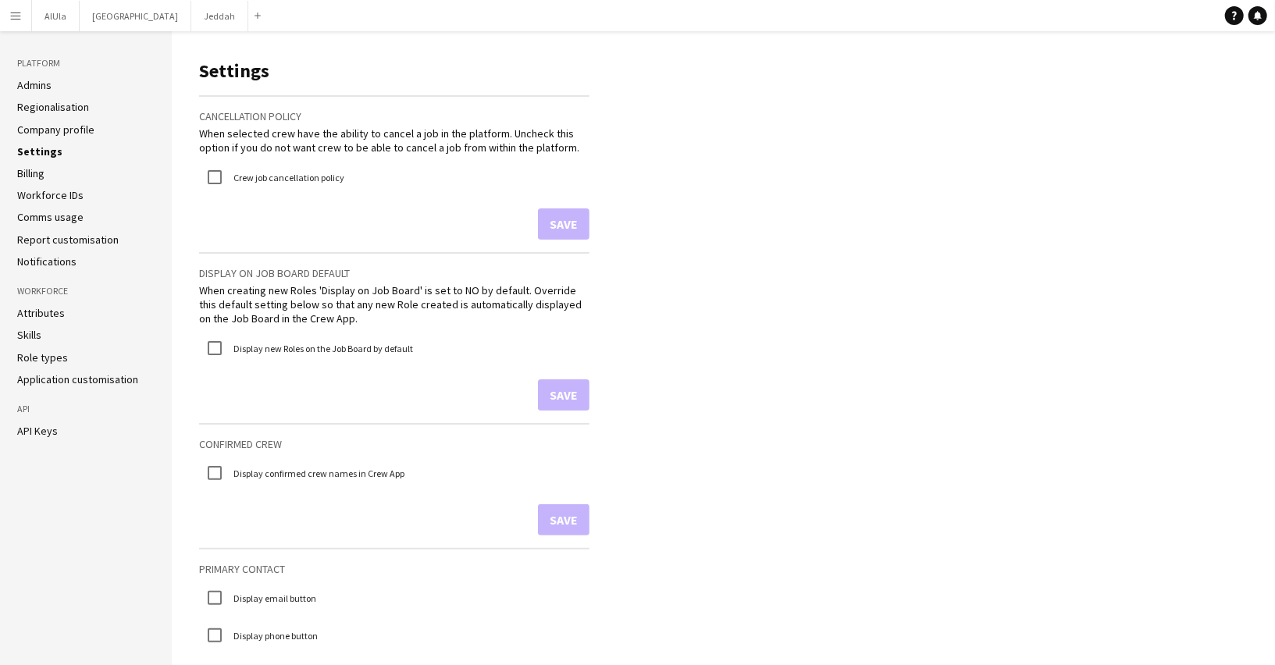
click at [40, 171] on link "Billing" at bounding box center [30, 173] width 27 height 14
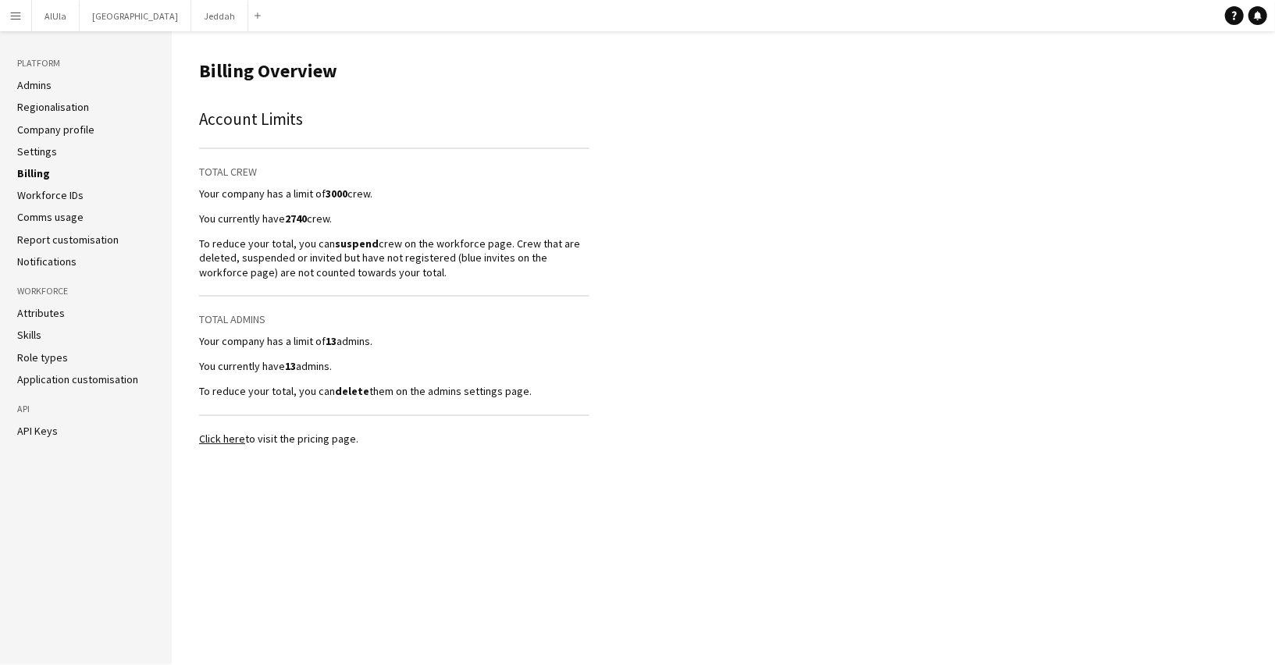
click at [37, 198] on link "Workforce IDs" at bounding box center [50, 195] width 66 height 14
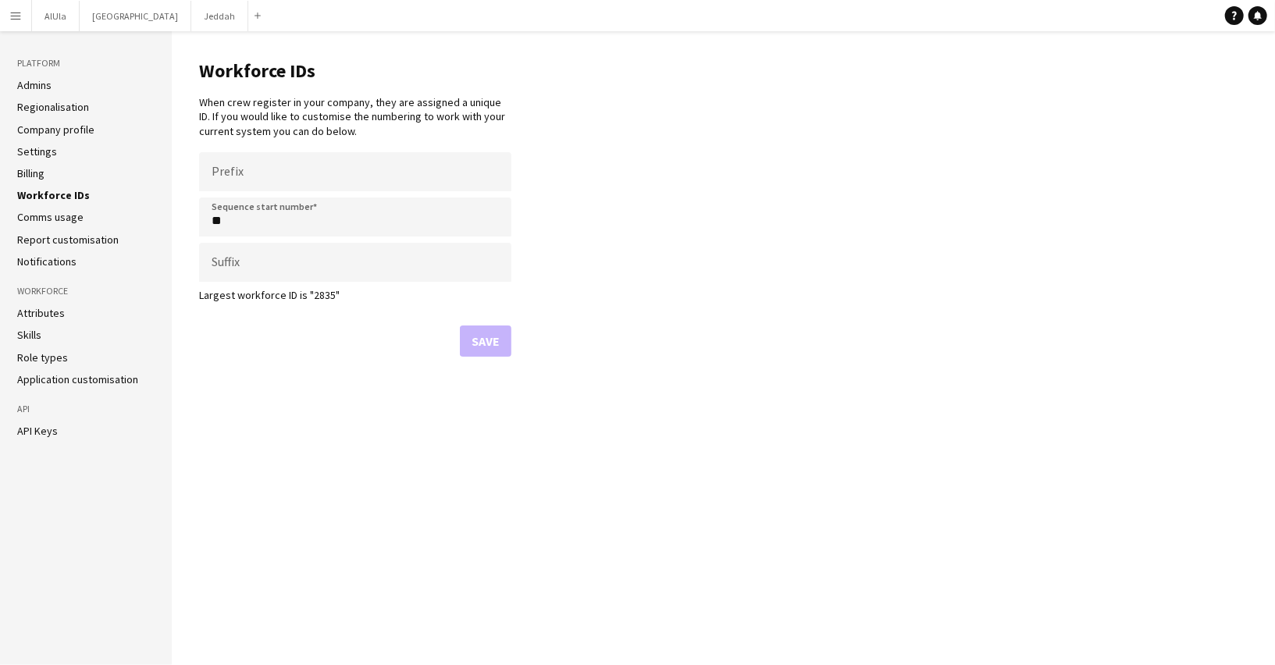
click at [34, 214] on link "Comms usage" at bounding box center [50, 217] width 66 height 14
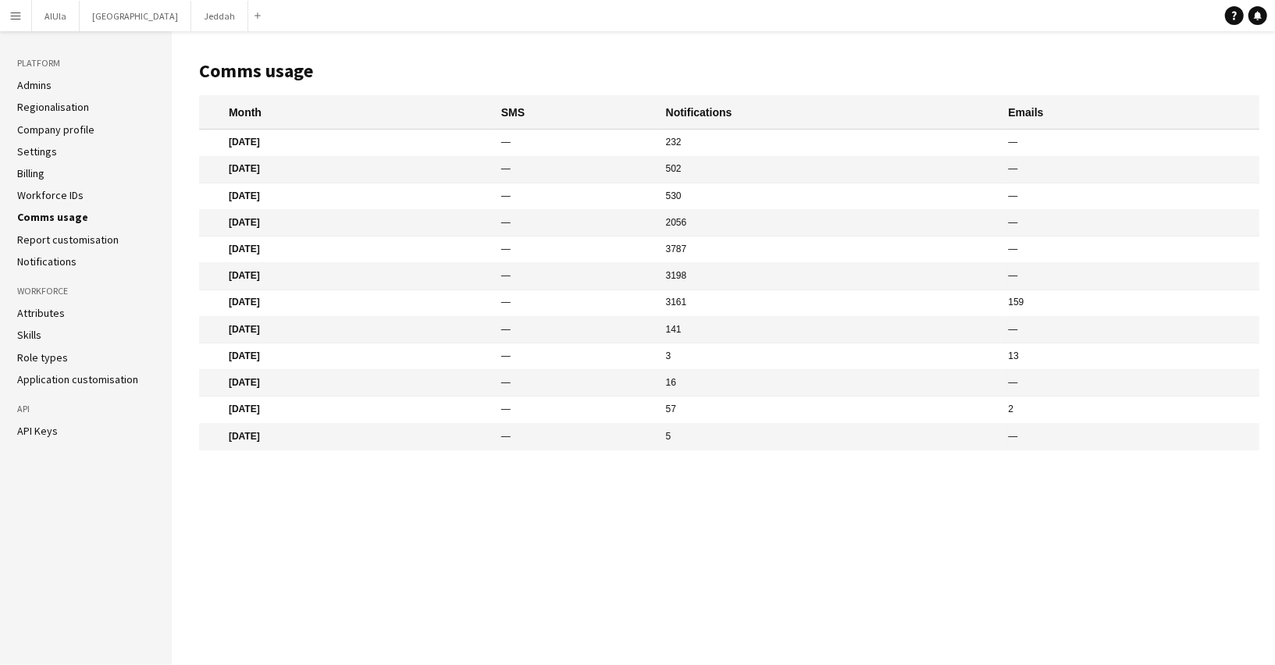
click at [34, 251] on ul "Admins Regionalisation Company profile Settings Billing Workforce IDs Comms usa…" at bounding box center [85, 173] width 137 height 190
click at [35, 244] on link "Report customisation" at bounding box center [67, 240] width 101 height 14
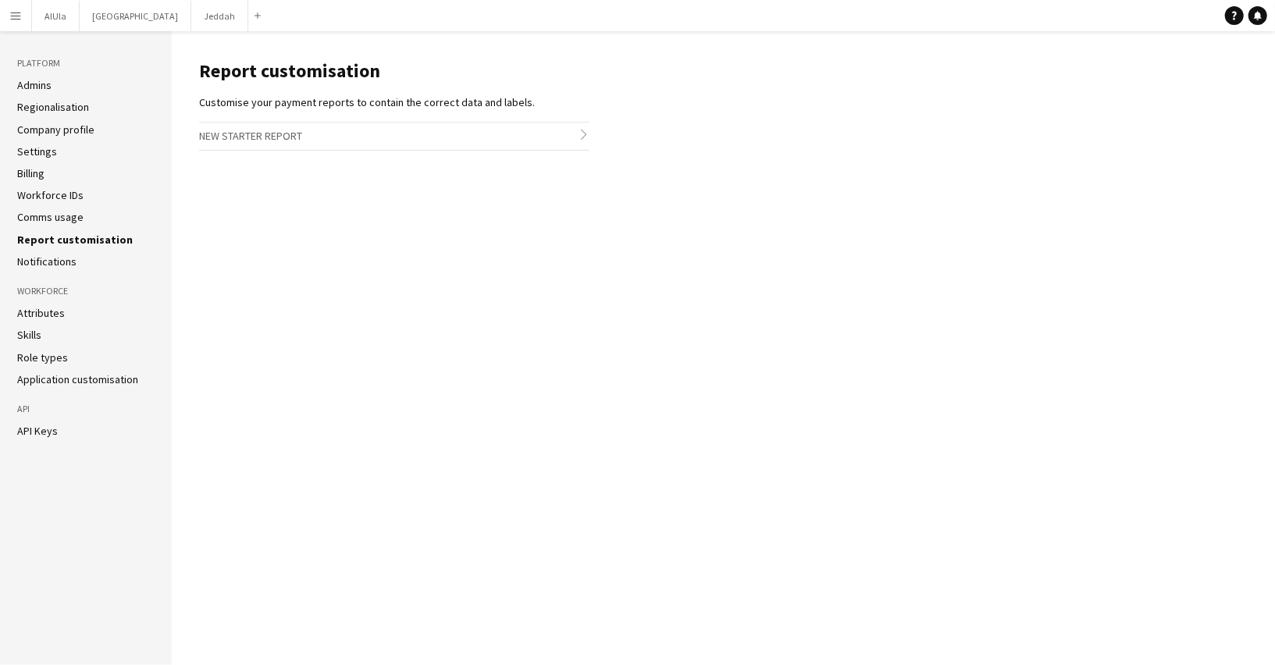
click at [32, 265] on link "Notifications" at bounding box center [46, 261] width 59 height 14
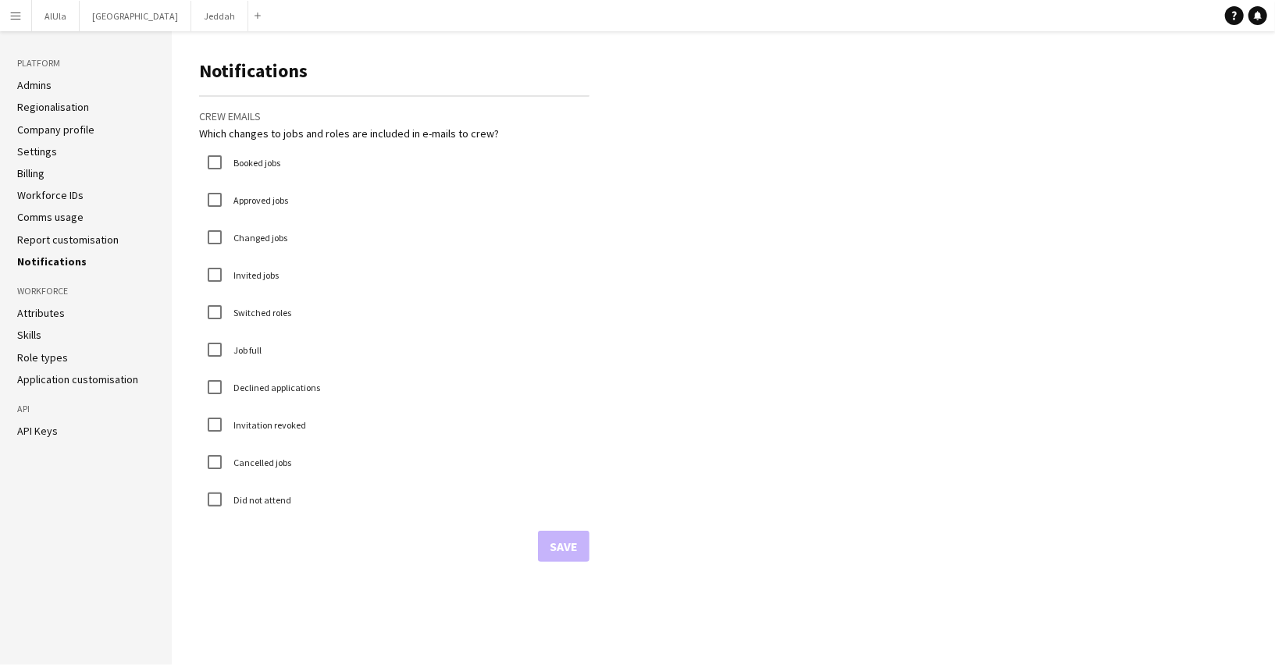
click at [34, 307] on link "Attributes" at bounding box center [41, 313] width 48 height 14
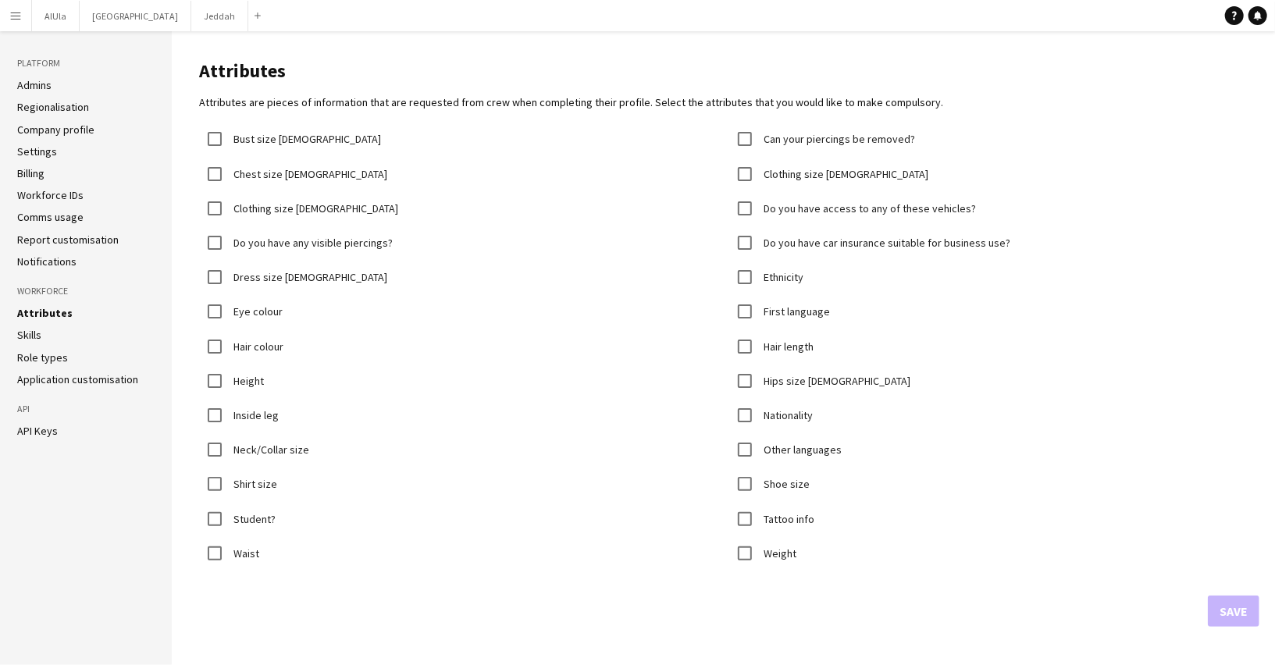
click at [30, 332] on link "Skills" at bounding box center [29, 335] width 24 height 14
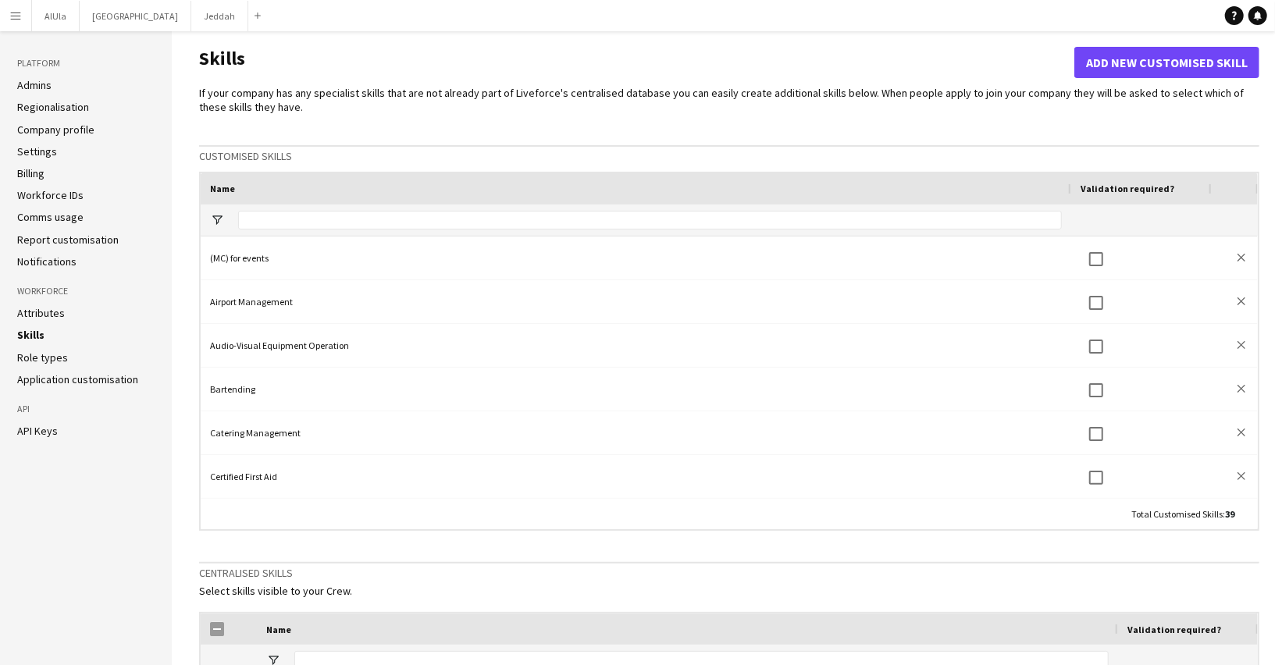
click at [31, 368] on ul "Attributes Skills Role types Application customisation" at bounding box center [85, 346] width 137 height 80
click at [33, 357] on link "Role types" at bounding box center [42, 357] width 51 height 14
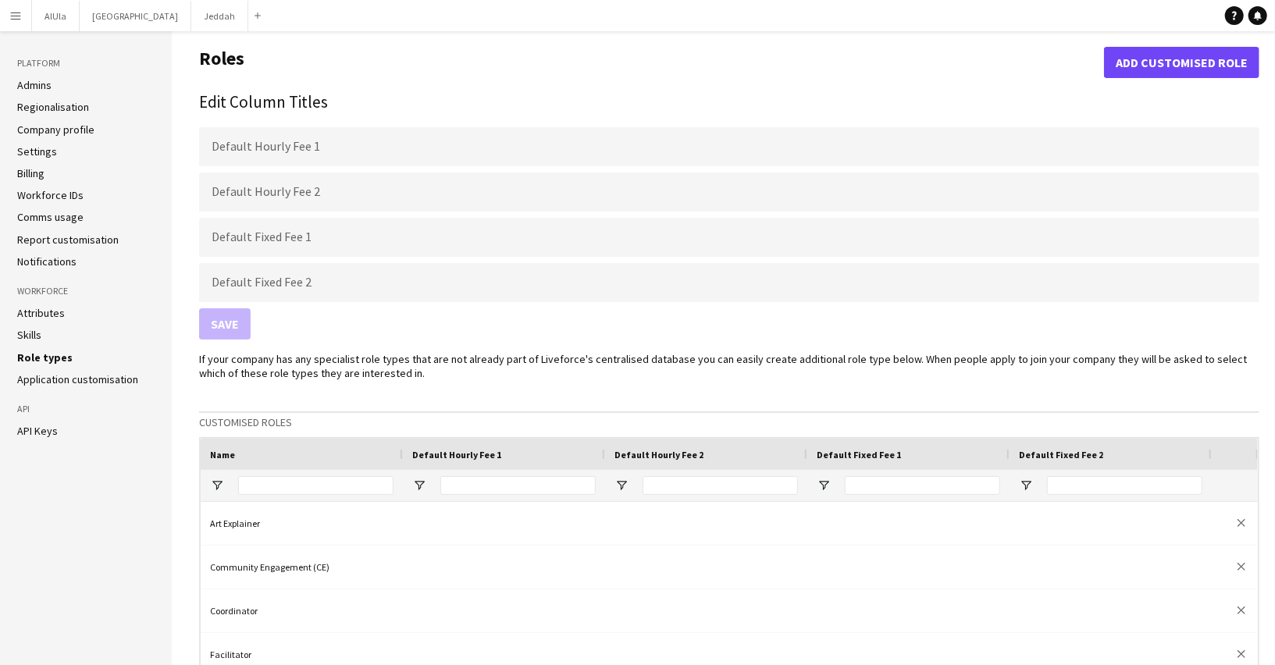
click at [32, 377] on link "Application customisation" at bounding box center [77, 379] width 121 height 14
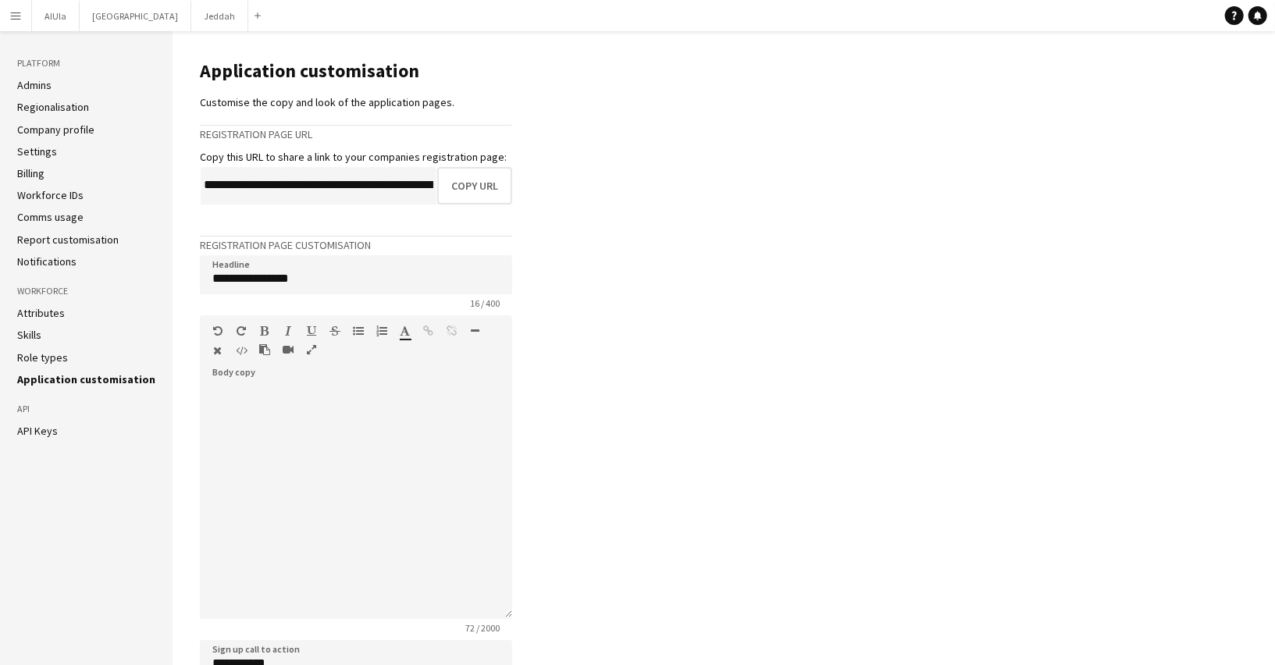
click at [35, 425] on link "API Keys" at bounding box center [37, 431] width 41 height 14
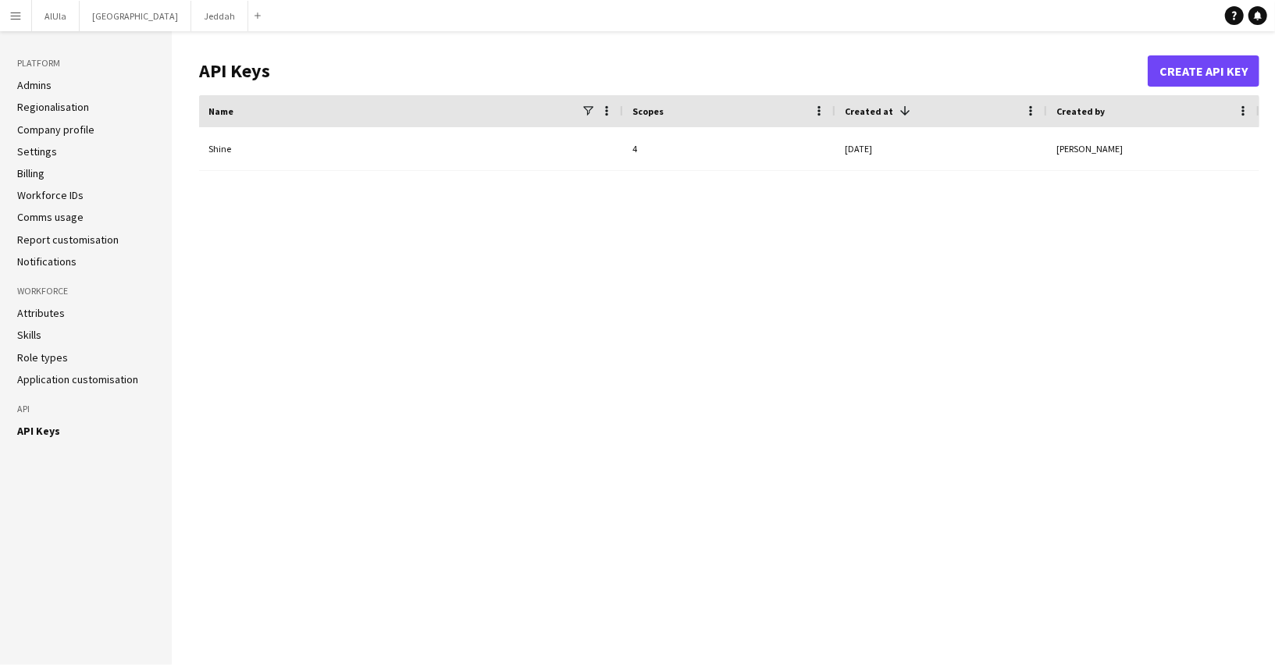
click at [41, 374] on link "Application customisation" at bounding box center [77, 379] width 121 height 14
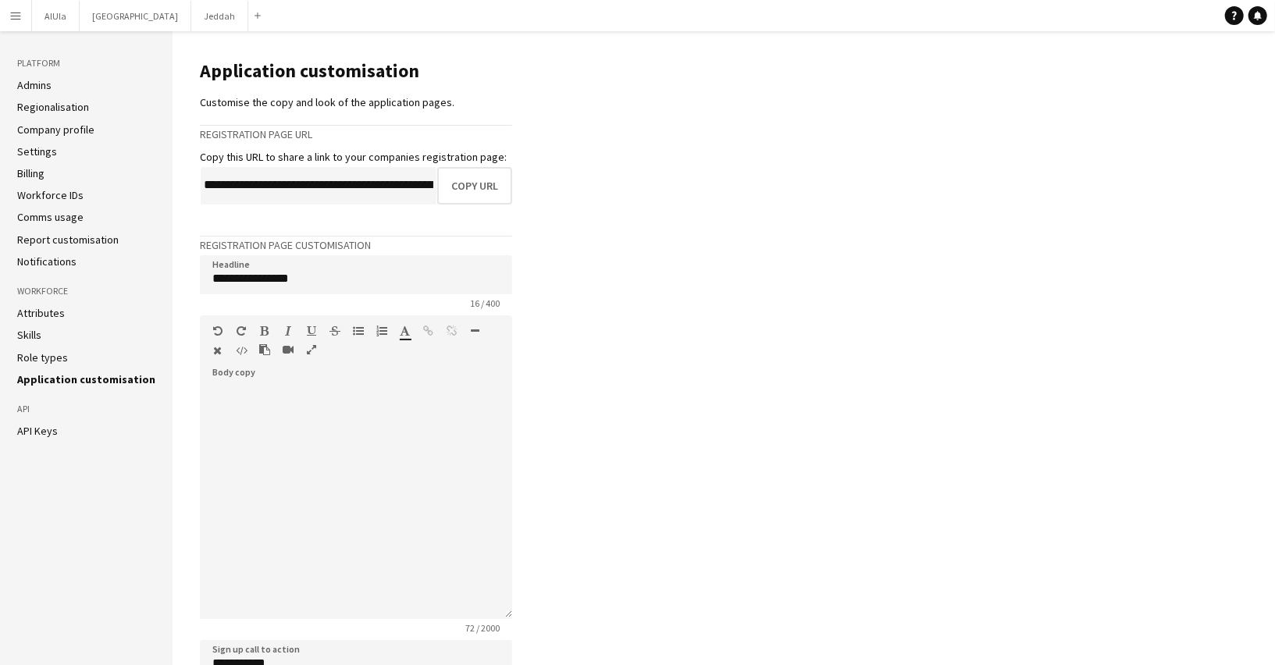
click at [23, 9] on button "Menu" at bounding box center [15, 15] width 31 height 31
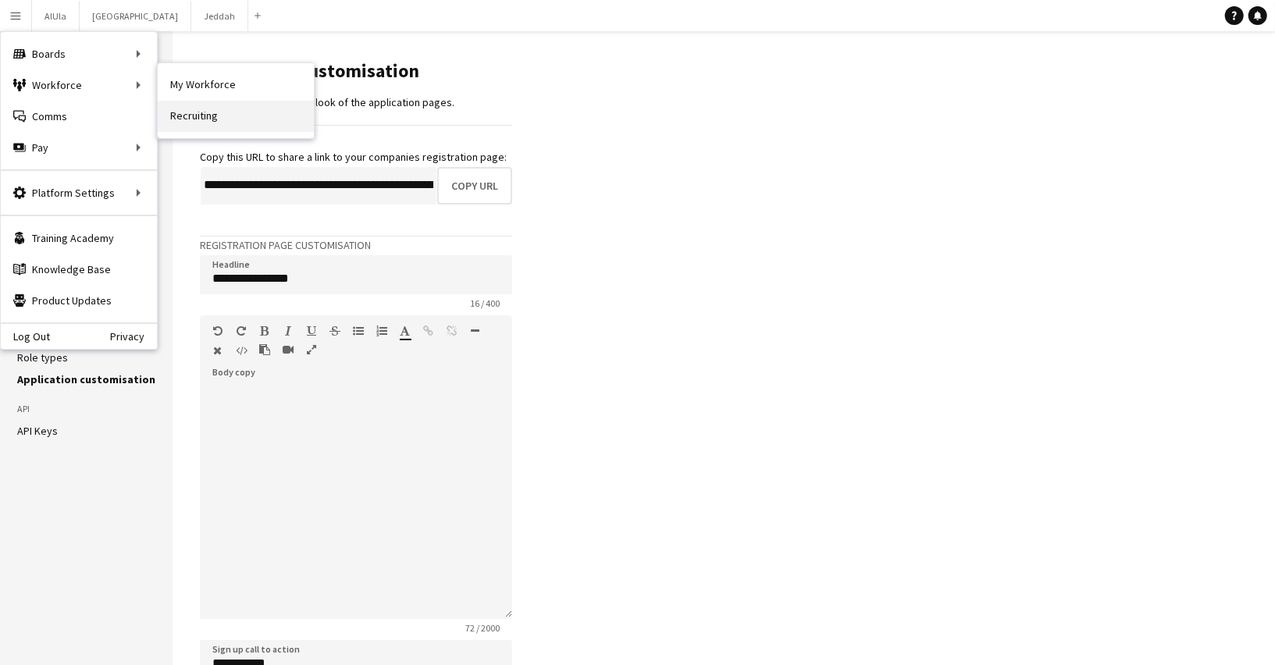
click at [189, 109] on link "Recruiting" at bounding box center [236, 116] width 156 height 31
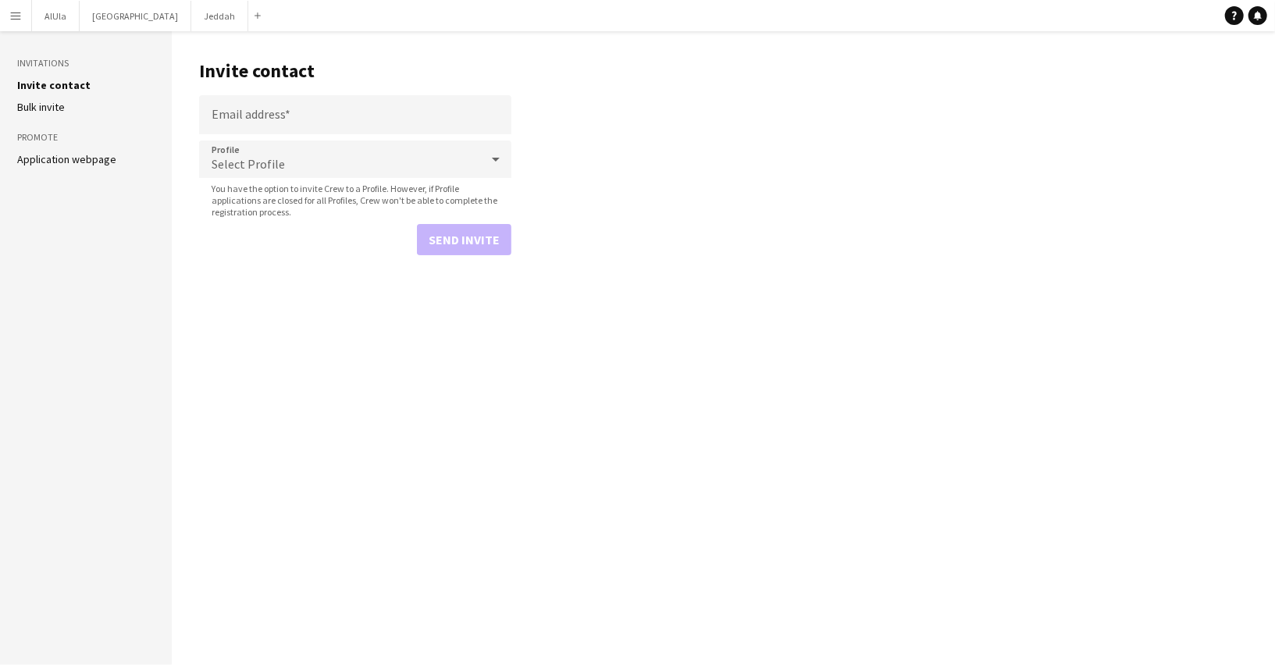
click at [351, 158] on div "Select Profile" at bounding box center [339, 158] width 281 height 37
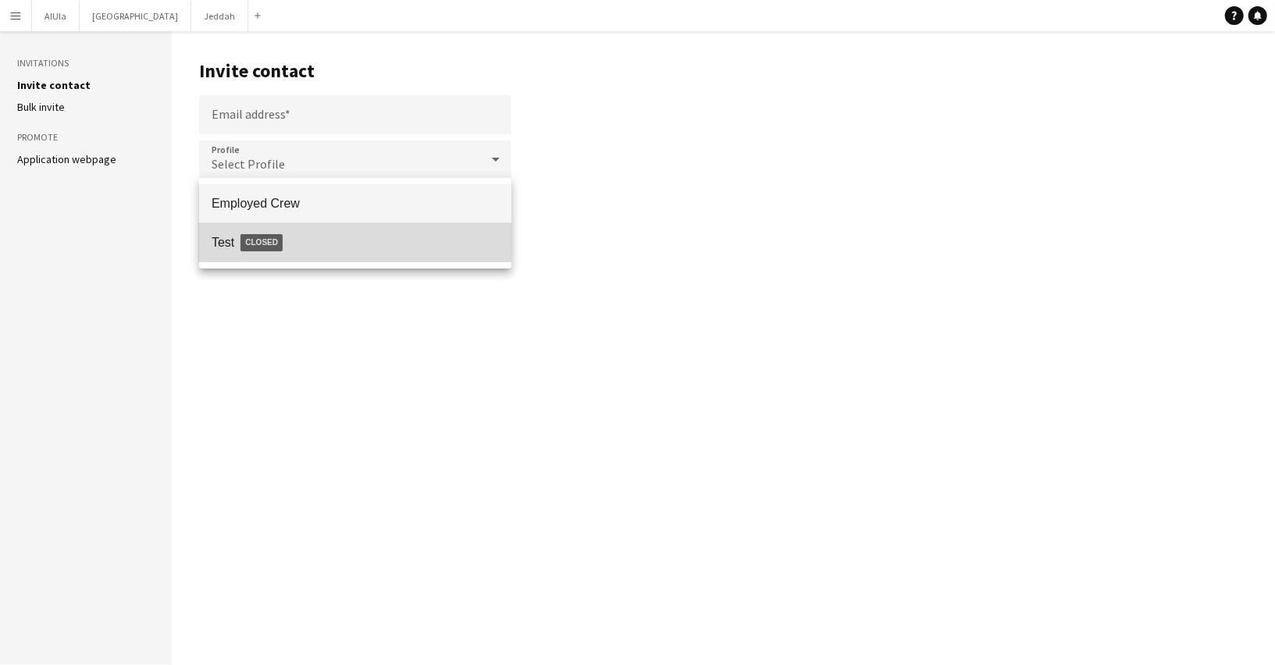
click at [297, 234] on span "Test Closed" at bounding box center [355, 243] width 287 height 36
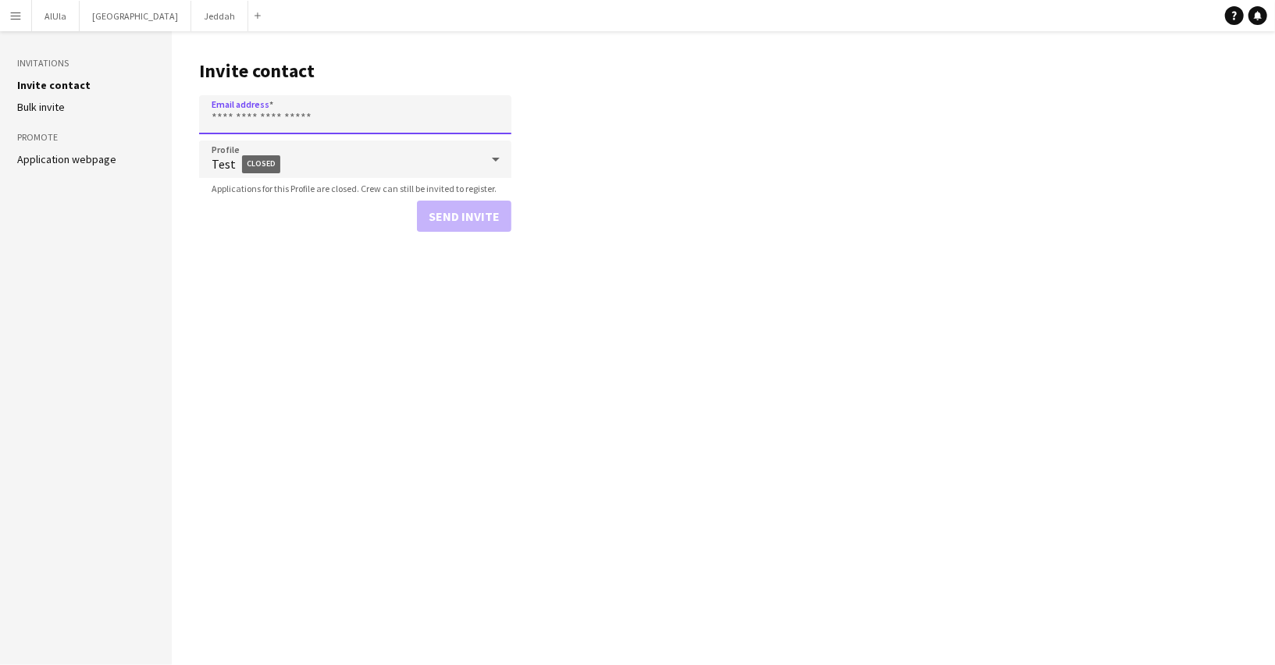
click at [301, 108] on input "Email address" at bounding box center [355, 114] width 312 height 39
type input "**********"
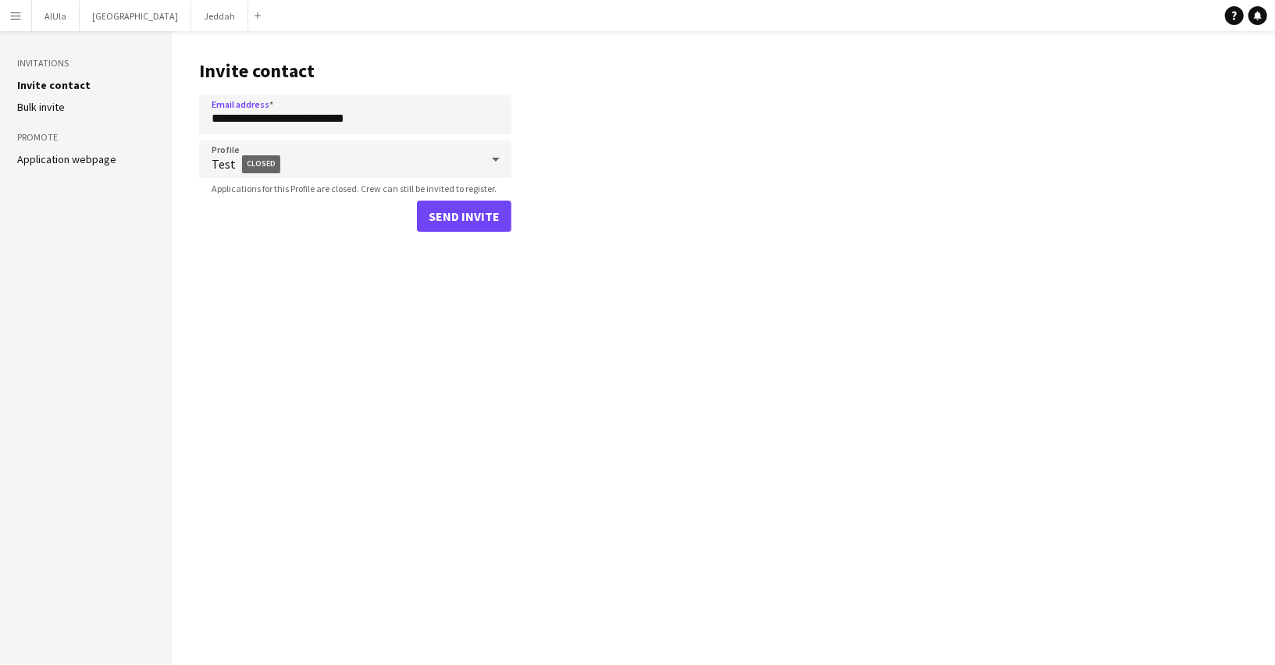
click at [12, 12] on app-icon "Menu" at bounding box center [15, 15] width 12 height 12
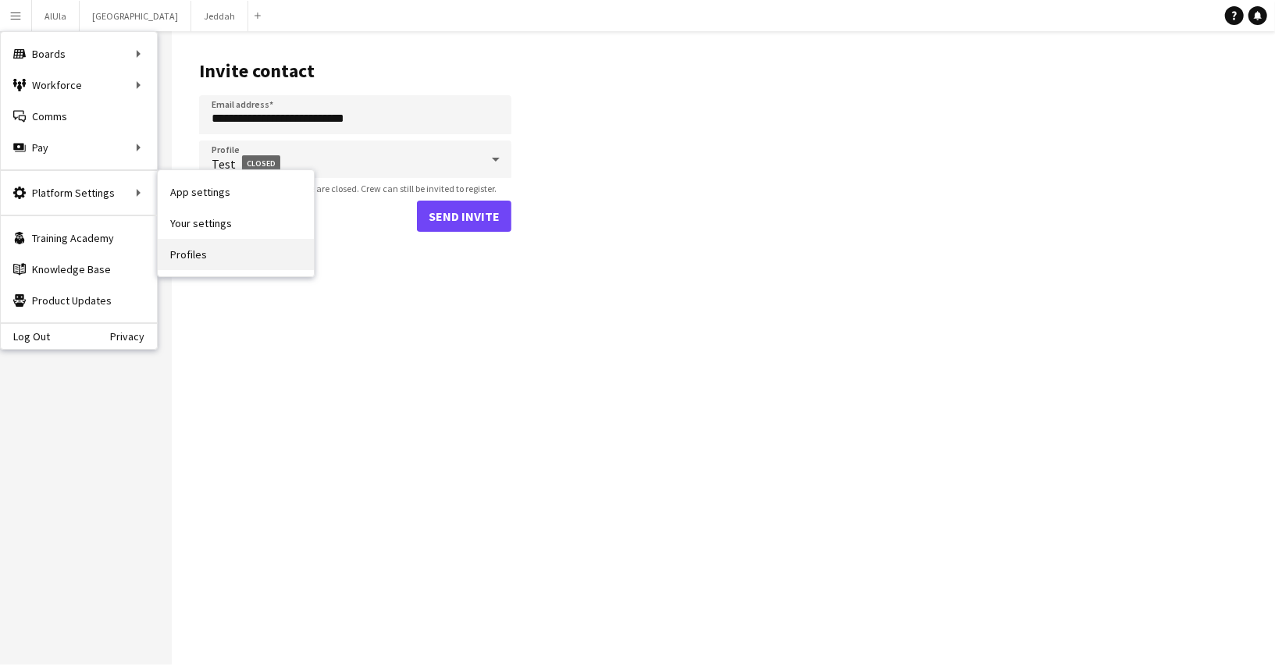
click at [197, 262] on link "Profiles" at bounding box center [236, 254] width 156 height 31
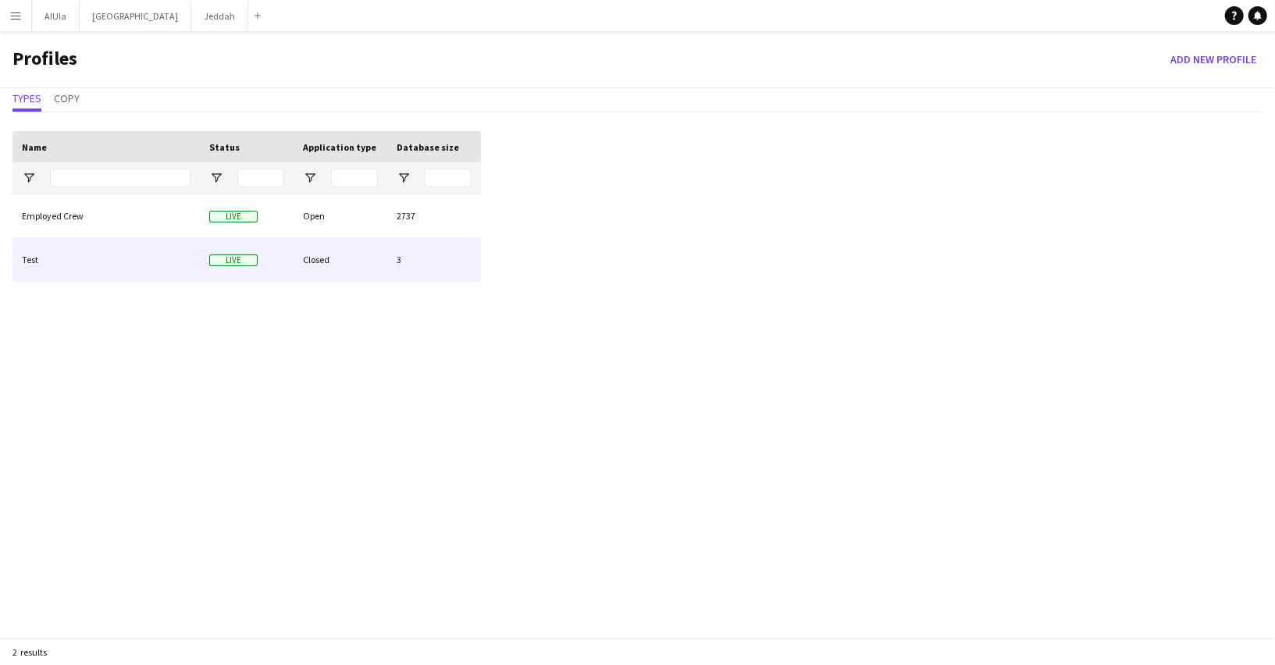
click at [87, 266] on div "Test" at bounding box center [105, 259] width 187 height 43
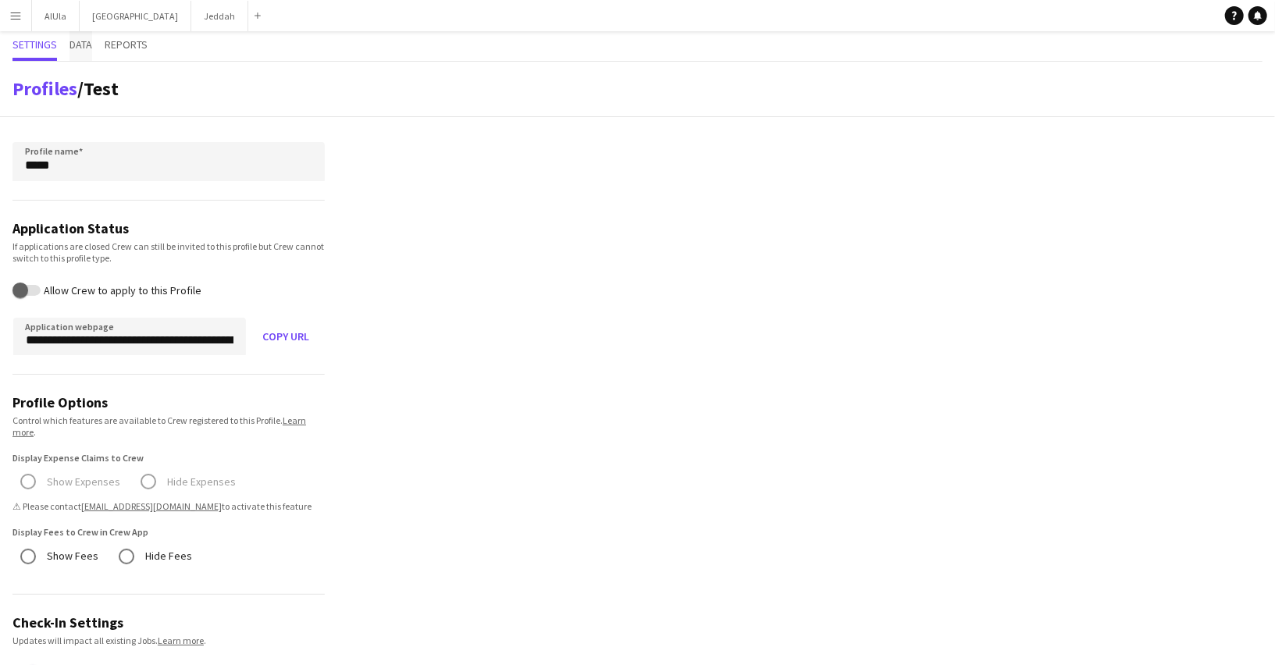
click at [84, 46] on span "Data" at bounding box center [80, 44] width 23 height 11
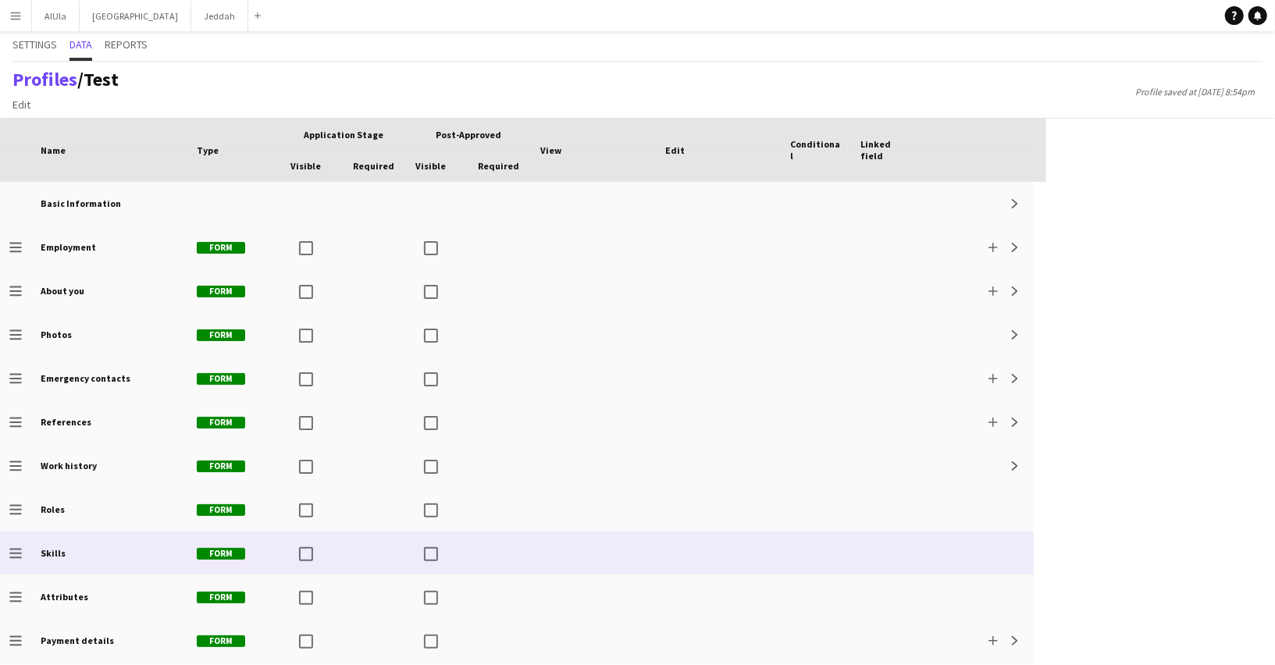
scroll to position [84, 0]
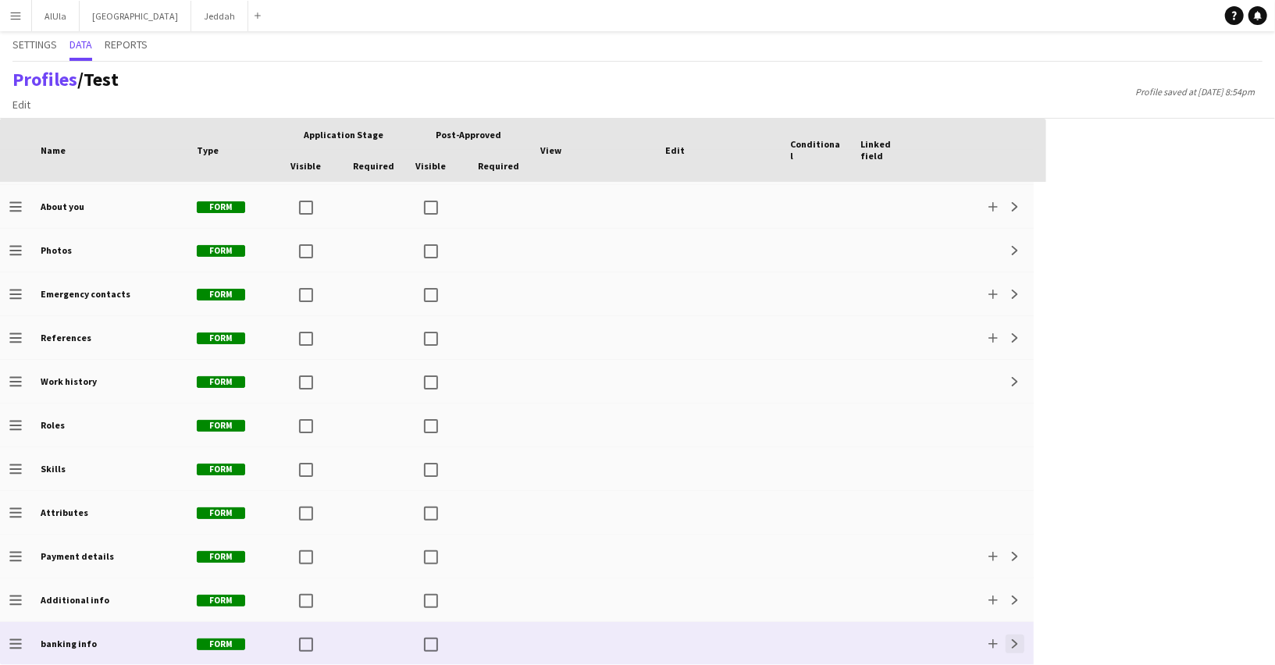
click at [1013, 646] on app-icon "Expand" at bounding box center [1014, 643] width 9 height 9
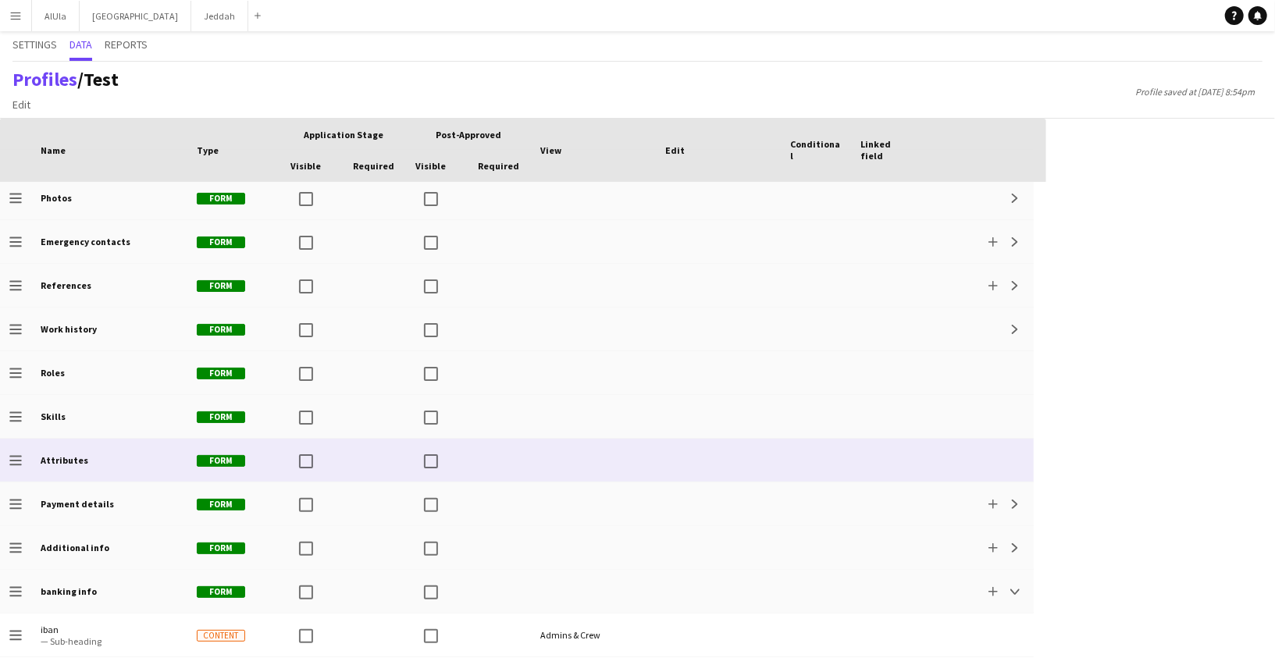
scroll to position [172, 0]
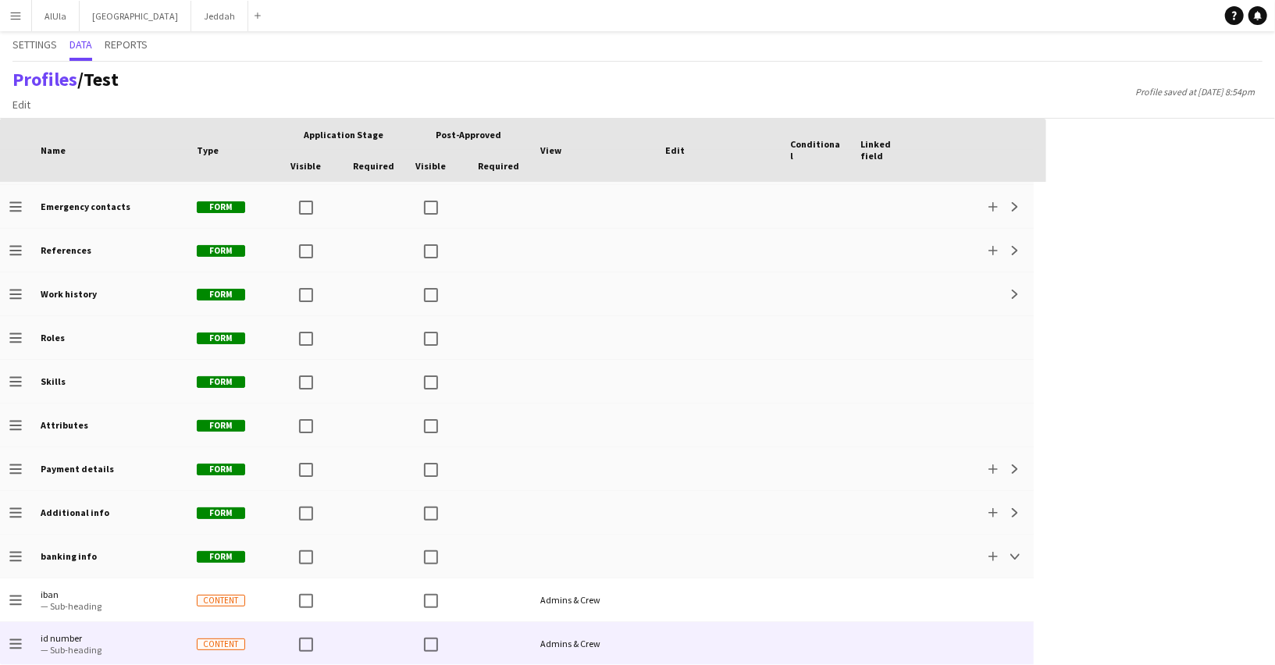
click at [367, 640] on div at bounding box center [374, 643] width 62 height 43
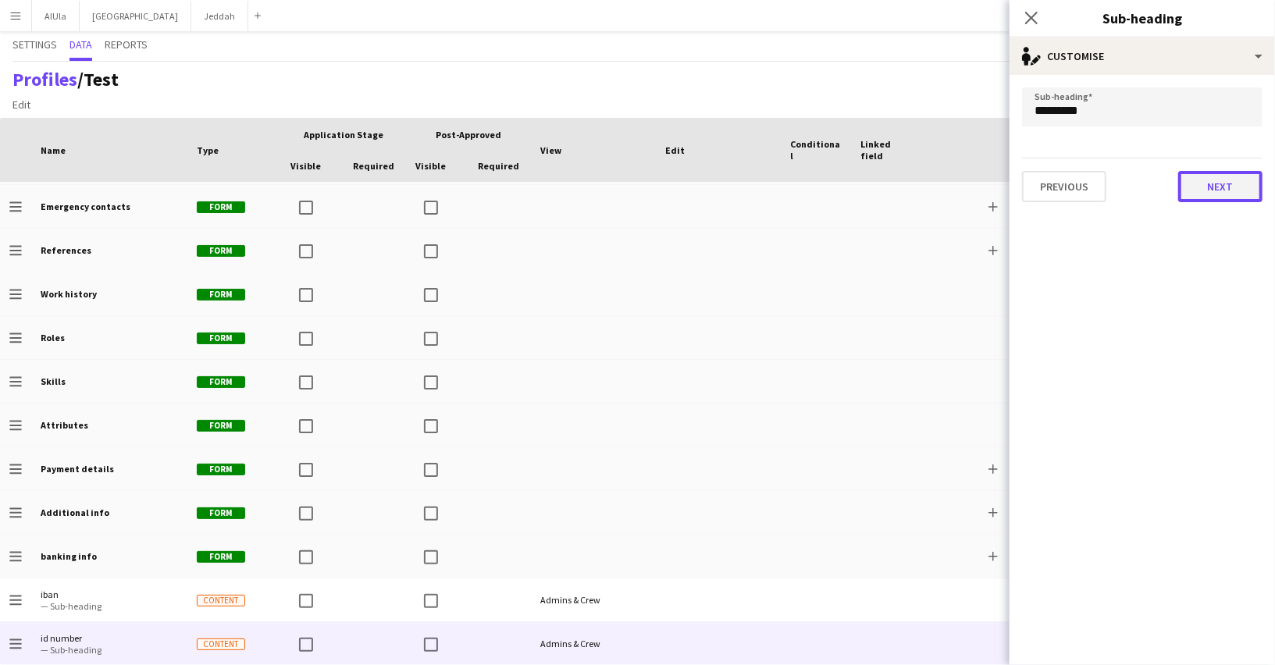
click at [1217, 186] on button "Next" at bounding box center [1220, 186] width 84 height 31
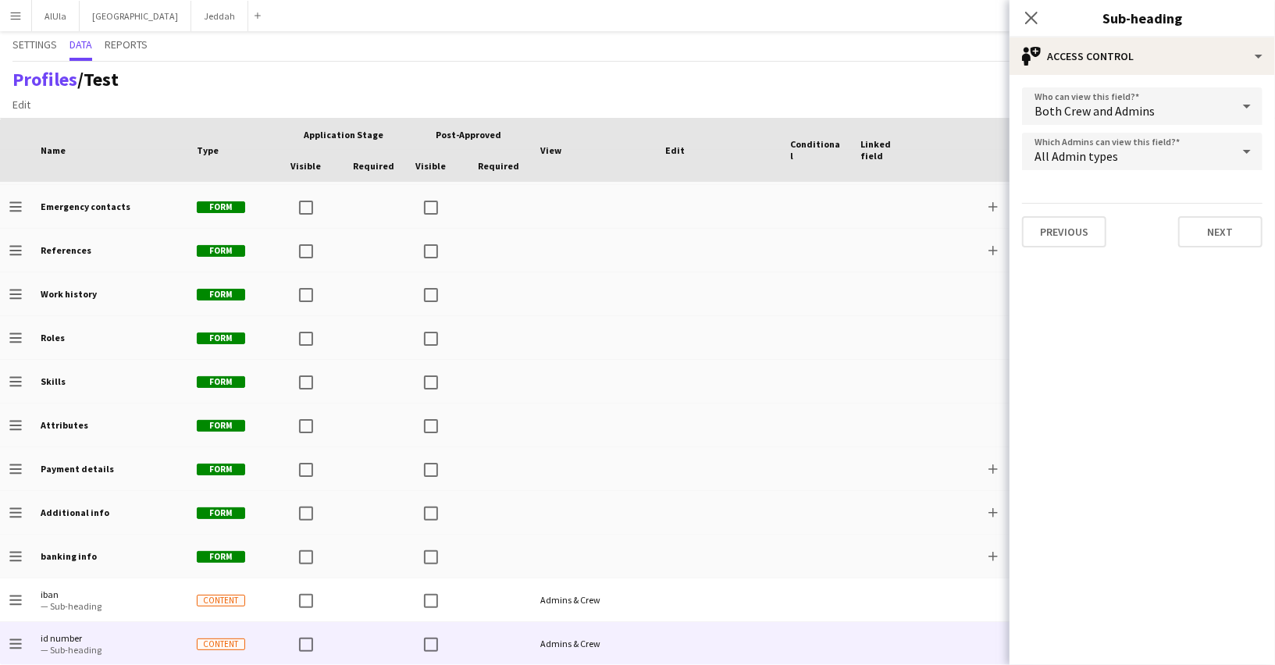
click at [1197, 252] on form "Who can view this field? Both Crew and Admins Which Admins can view this field?…" at bounding box center [1141, 167] width 265 height 185
click at [1204, 243] on button "Next" at bounding box center [1220, 231] width 84 height 31
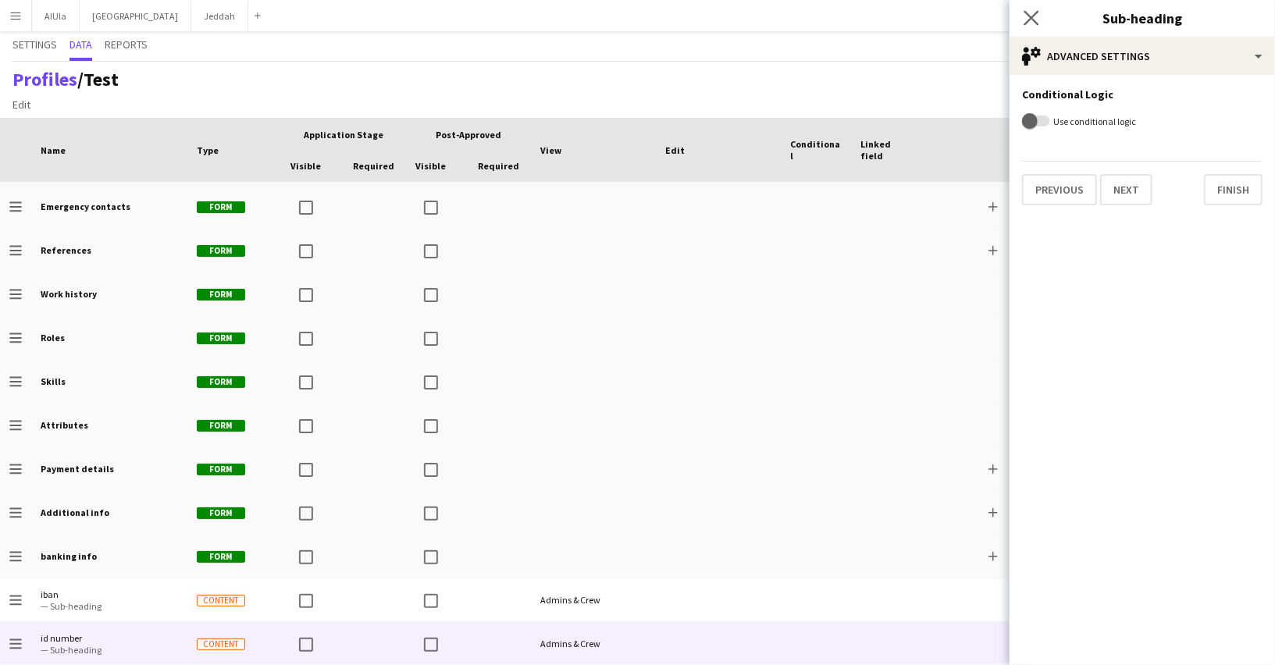
click at [1038, 21] on app-icon "Close pop-in" at bounding box center [1031, 18] width 23 height 23
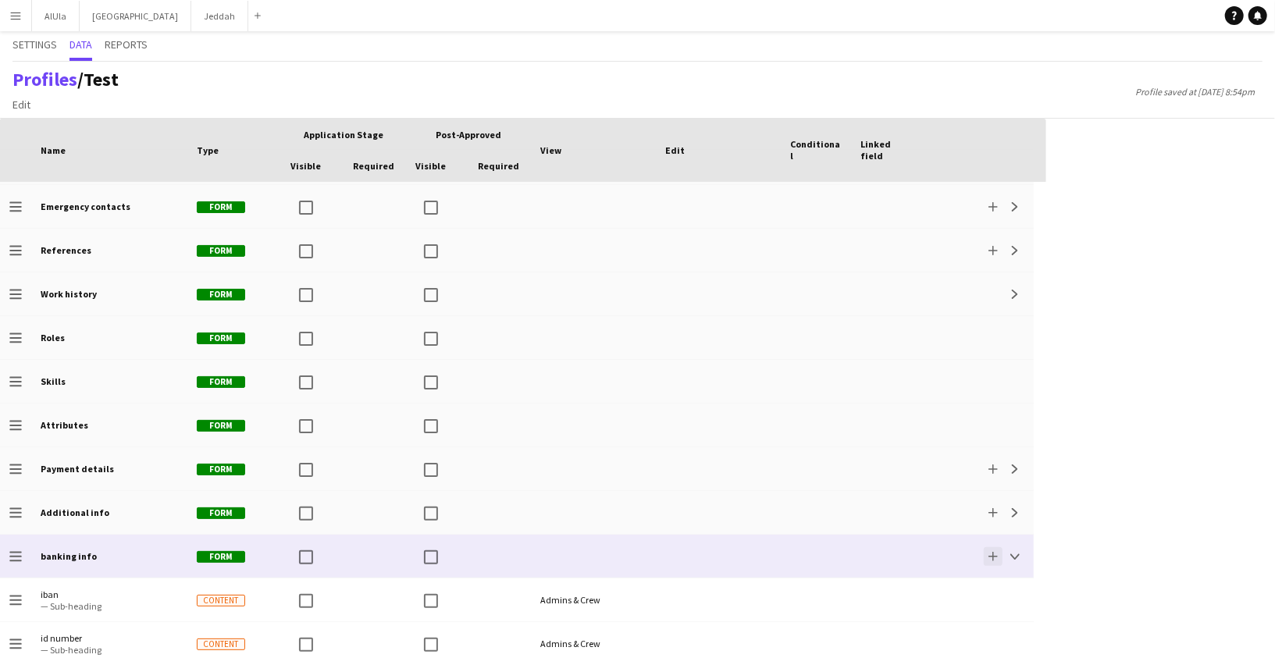
click at [990, 553] on app-icon "Add" at bounding box center [992, 556] width 9 height 9
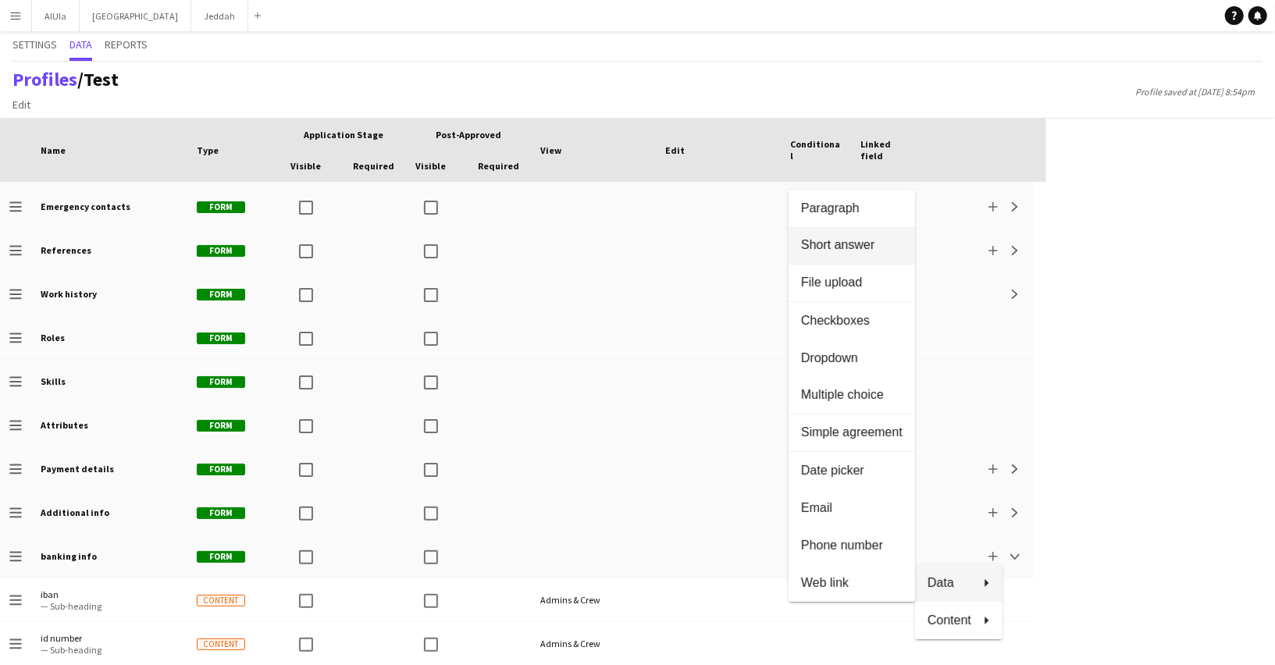
click at [832, 239] on span "Short answer" at bounding box center [851, 246] width 101 height 14
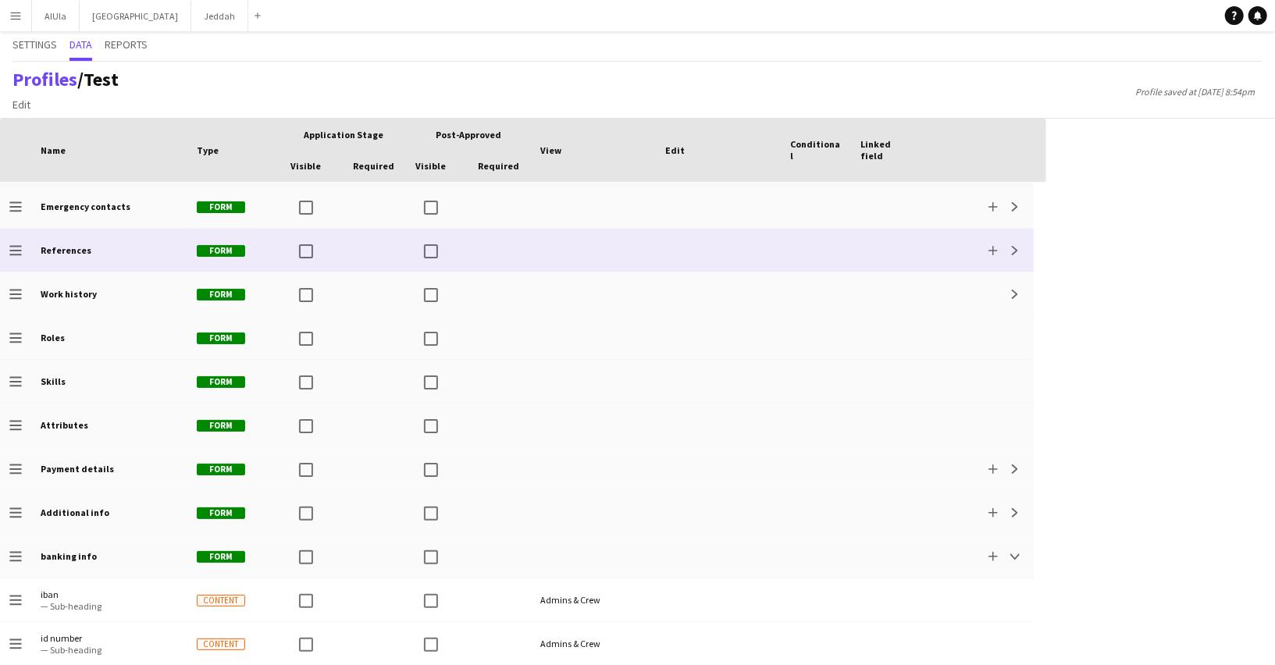
scroll to position [215, 0]
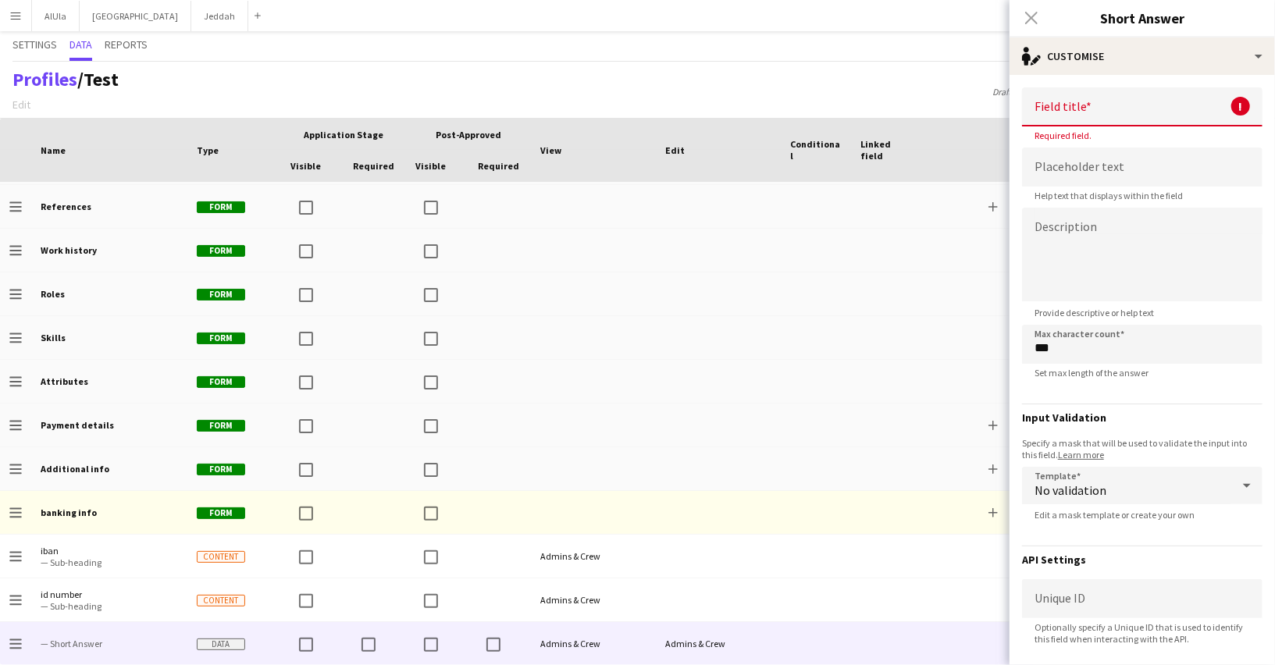
click at [1126, 113] on input at bounding box center [1142, 106] width 240 height 39
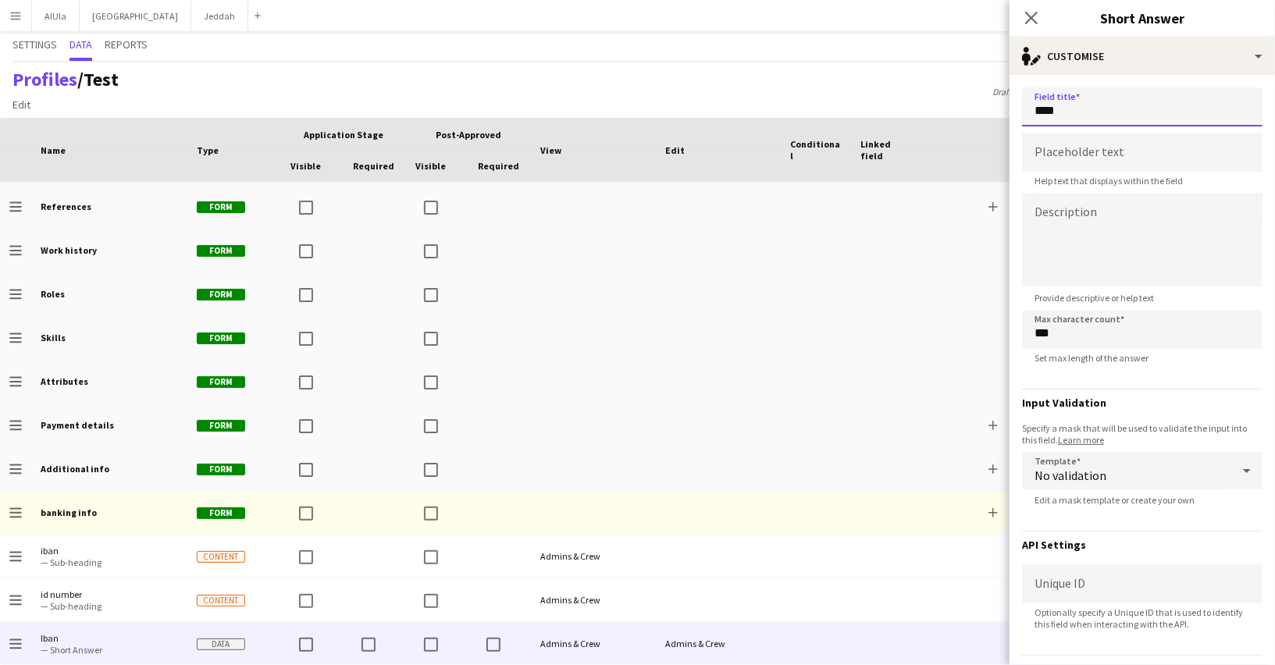
type input "****"
click at [1097, 163] on input at bounding box center [1142, 152] width 240 height 39
click at [1055, 225] on textarea at bounding box center [1142, 240] width 240 height 94
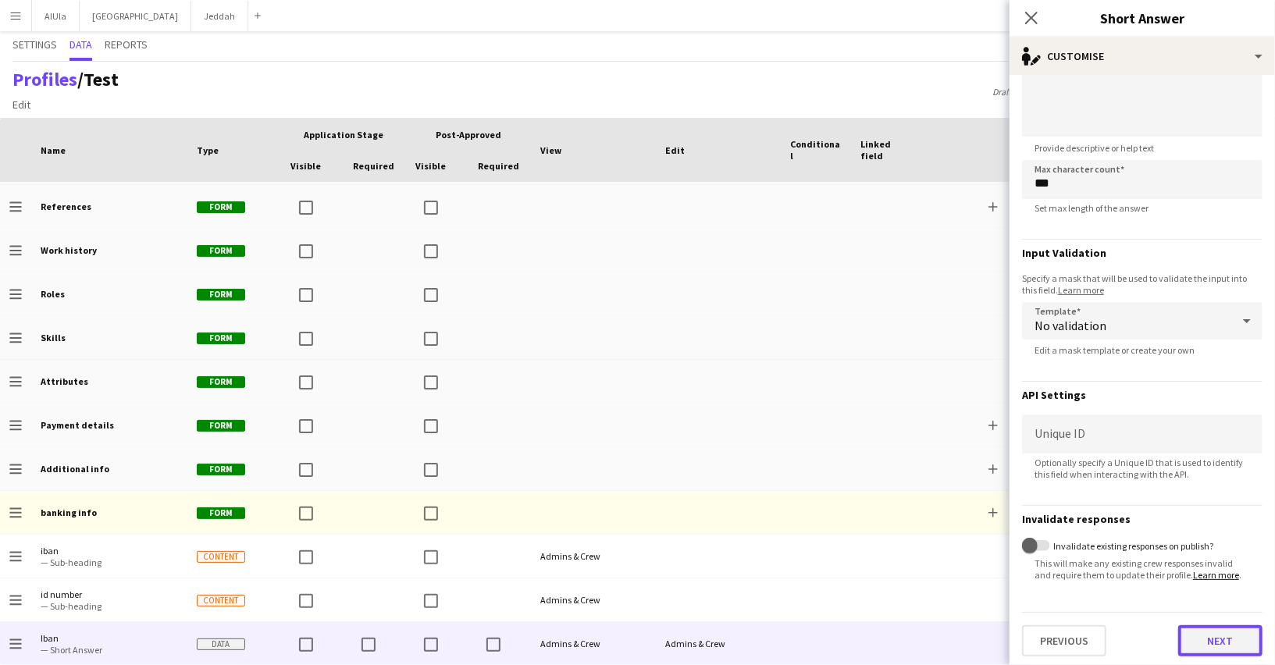
click at [1221, 636] on button "Next" at bounding box center [1220, 640] width 84 height 31
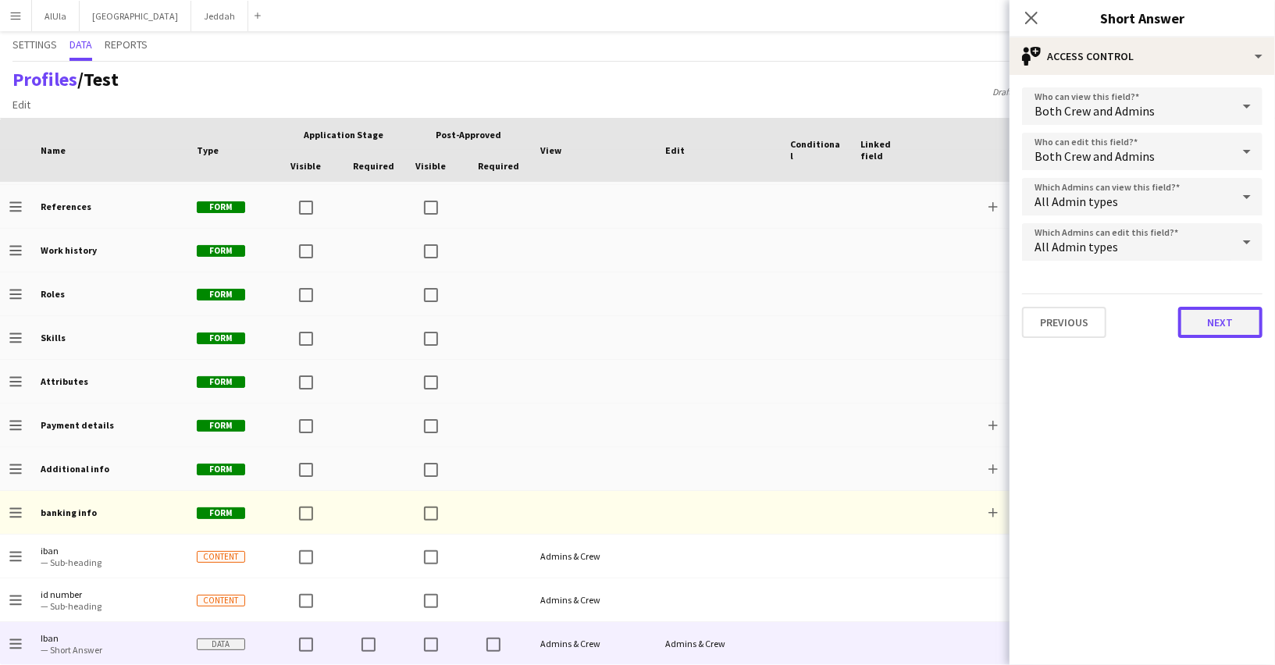
click at [1199, 312] on button "Next" at bounding box center [1220, 322] width 84 height 31
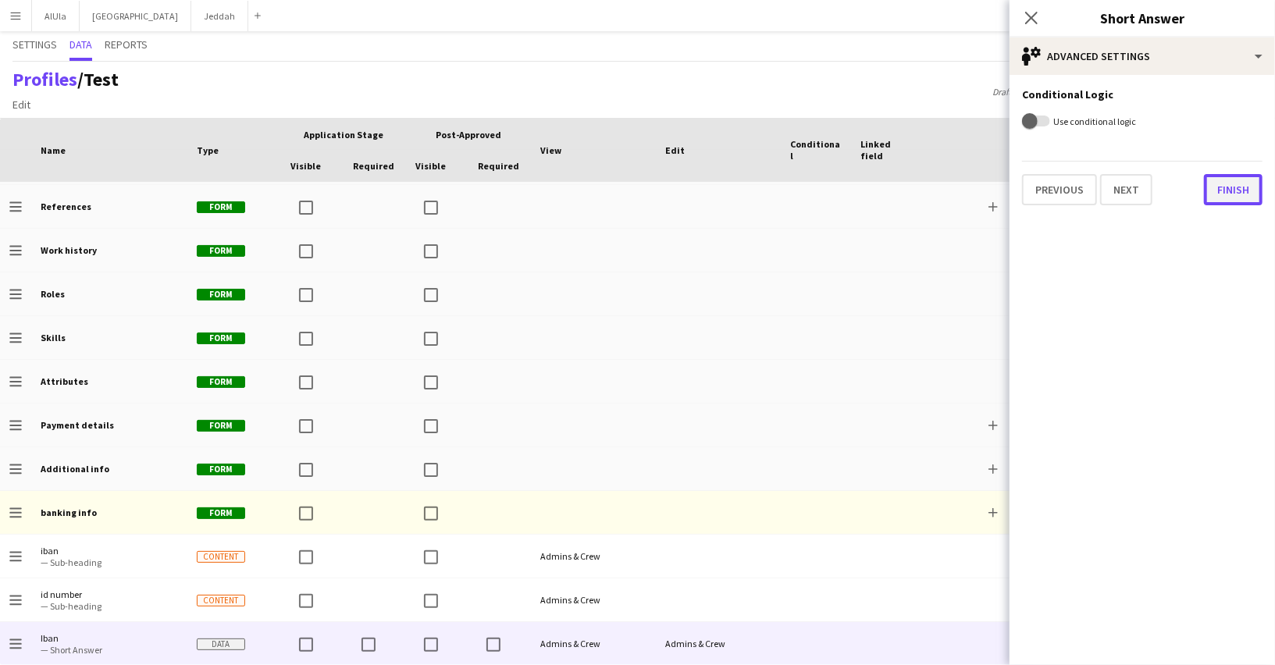
click at [1221, 194] on button "Finish" at bounding box center [1233, 189] width 59 height 31
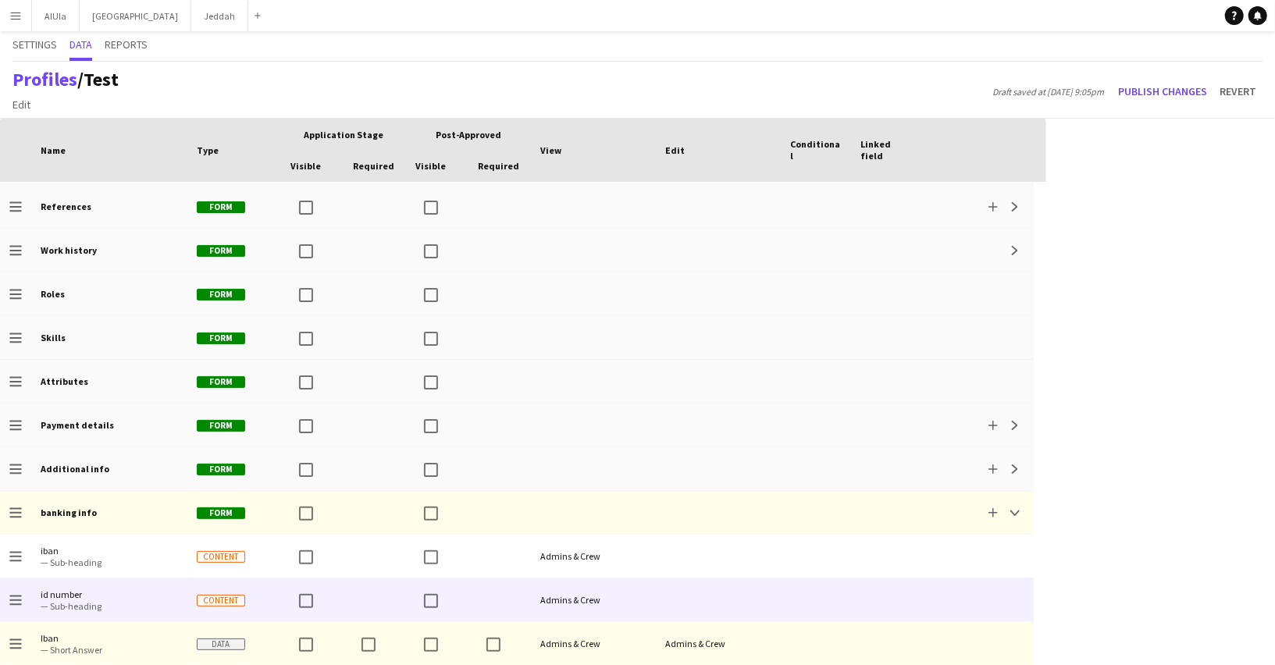
click at [749, 613] on div at bounding box center [718, 599] width 125 height 43
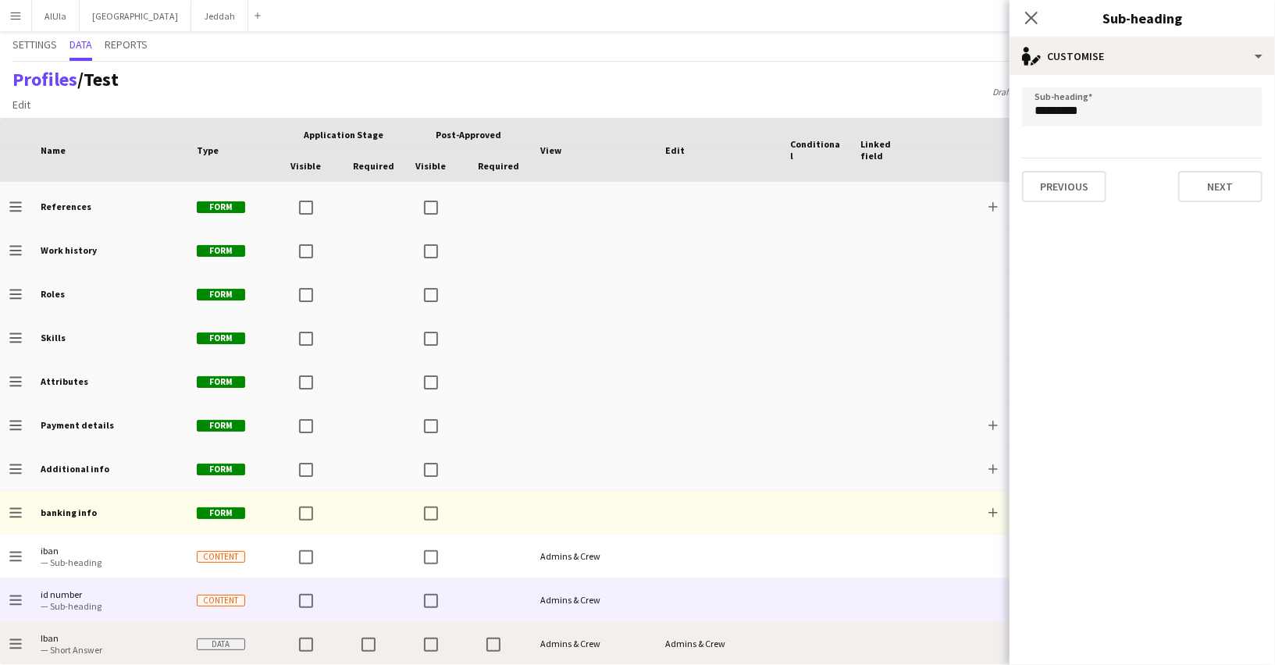
click at [749, 638] on div "Admins & Crew" at bounding box center [718, 643] width 125 height 43
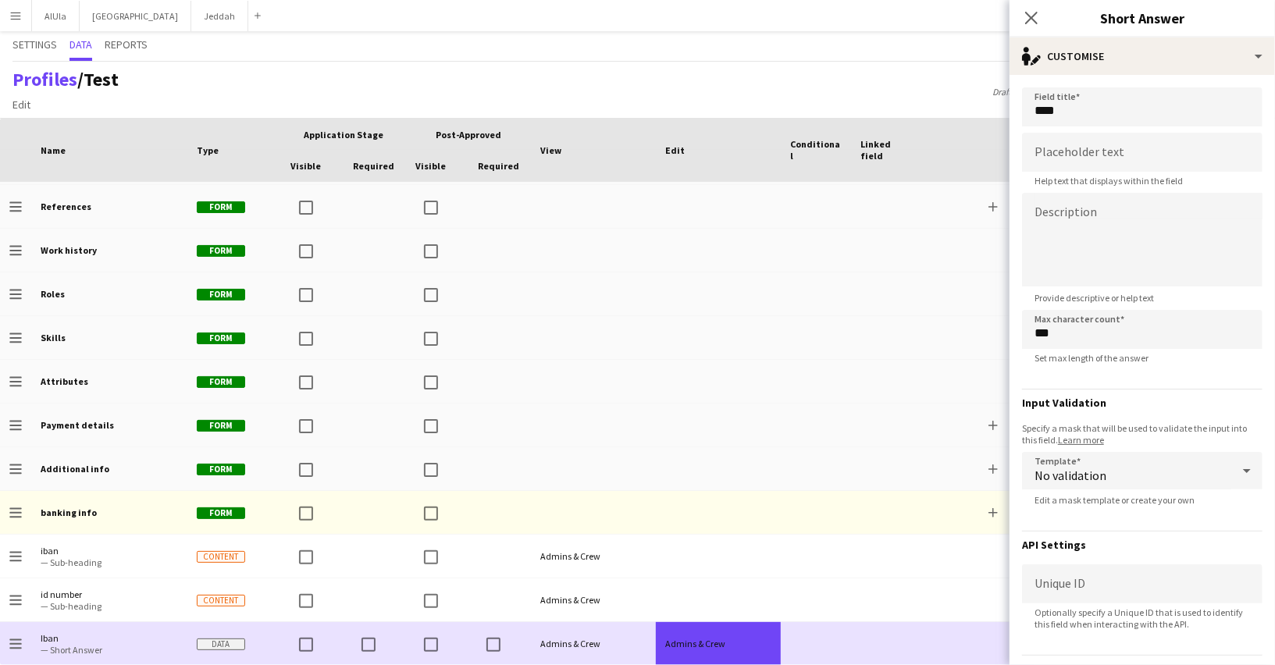
scroll to position [0, 0]
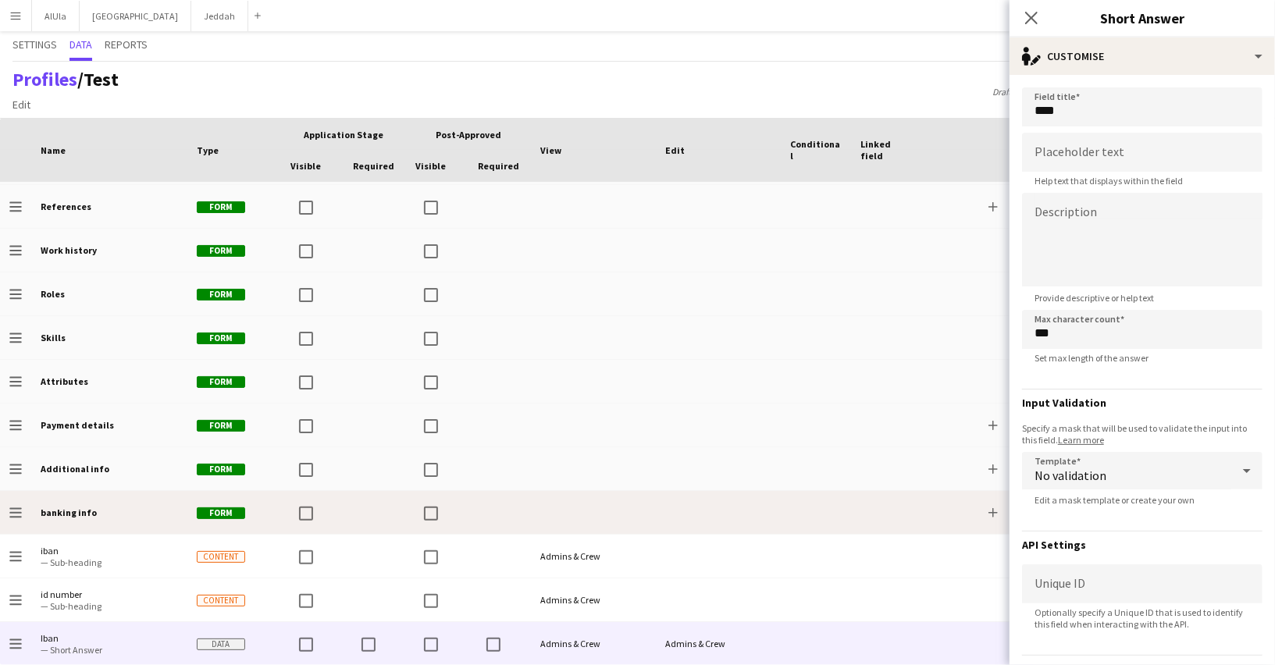
click at [813, 550] on div at bounding box center [816, 556] width 70 height 43
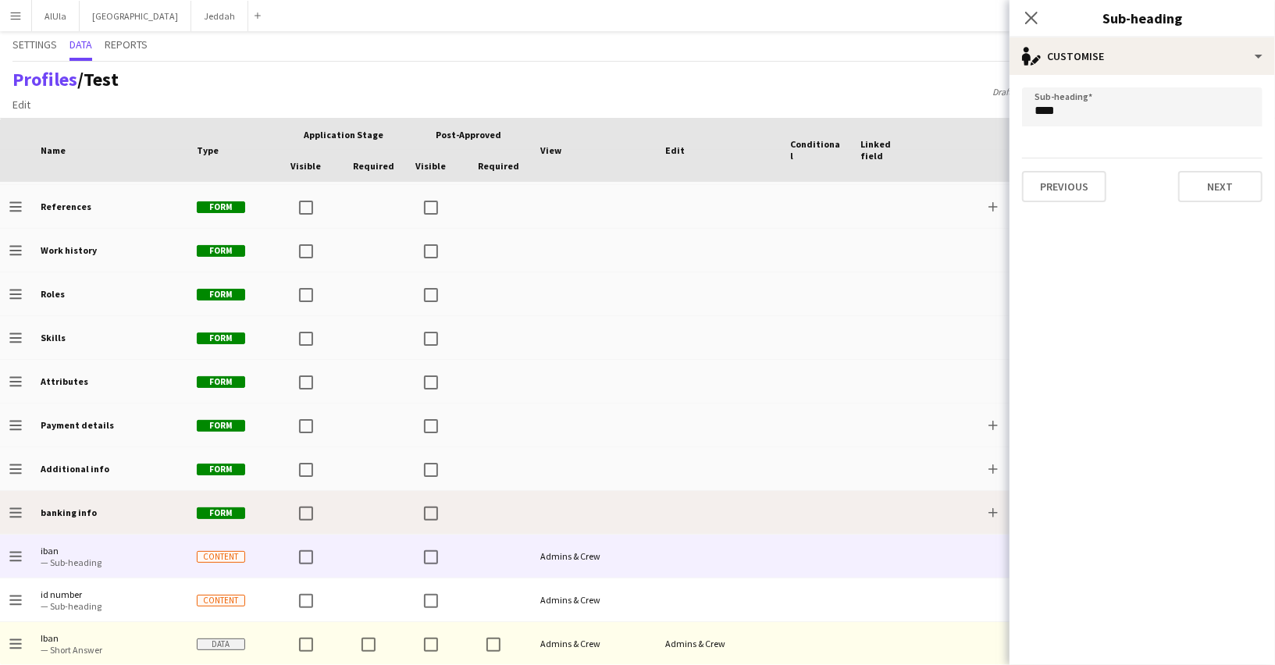
click at [968, 520] on div "Add Collapse" at bounding box center [977, 512] width 112 height 43
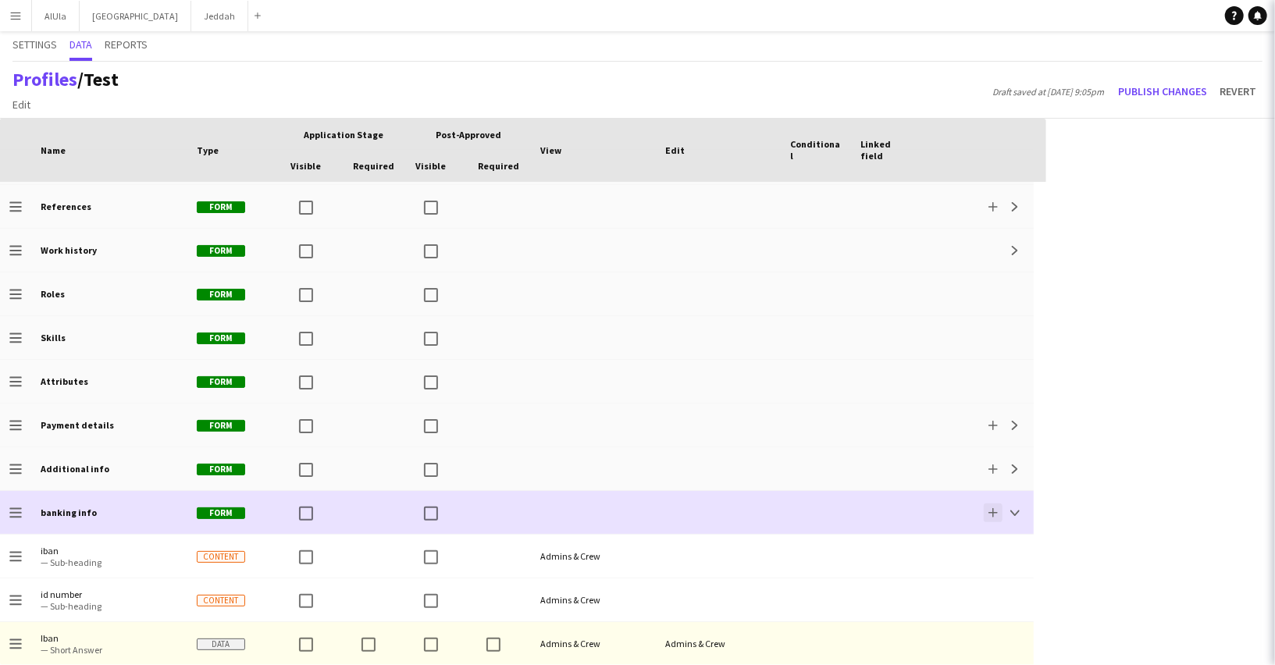
click at [990, 508] on app-icon "Add" at bounding box center [992, 512] width 9 height 9
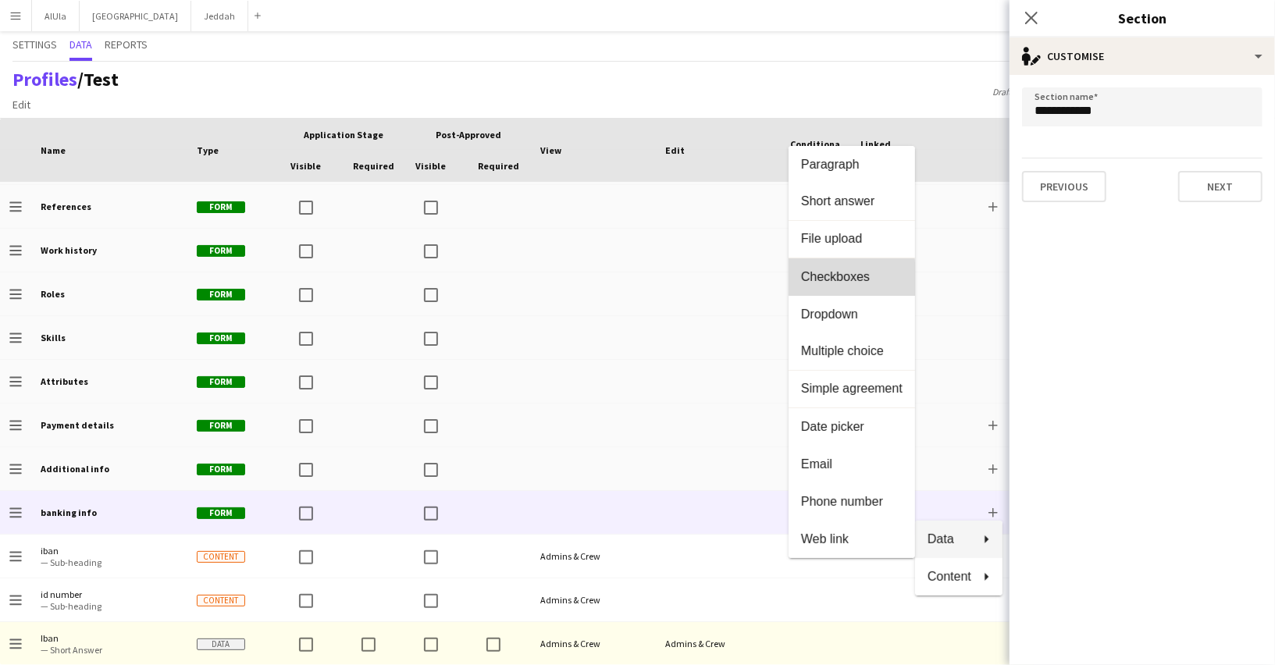
click at [839, 279] on span "Checkboxes" at bounding box center [851, 277] width 101 height 14
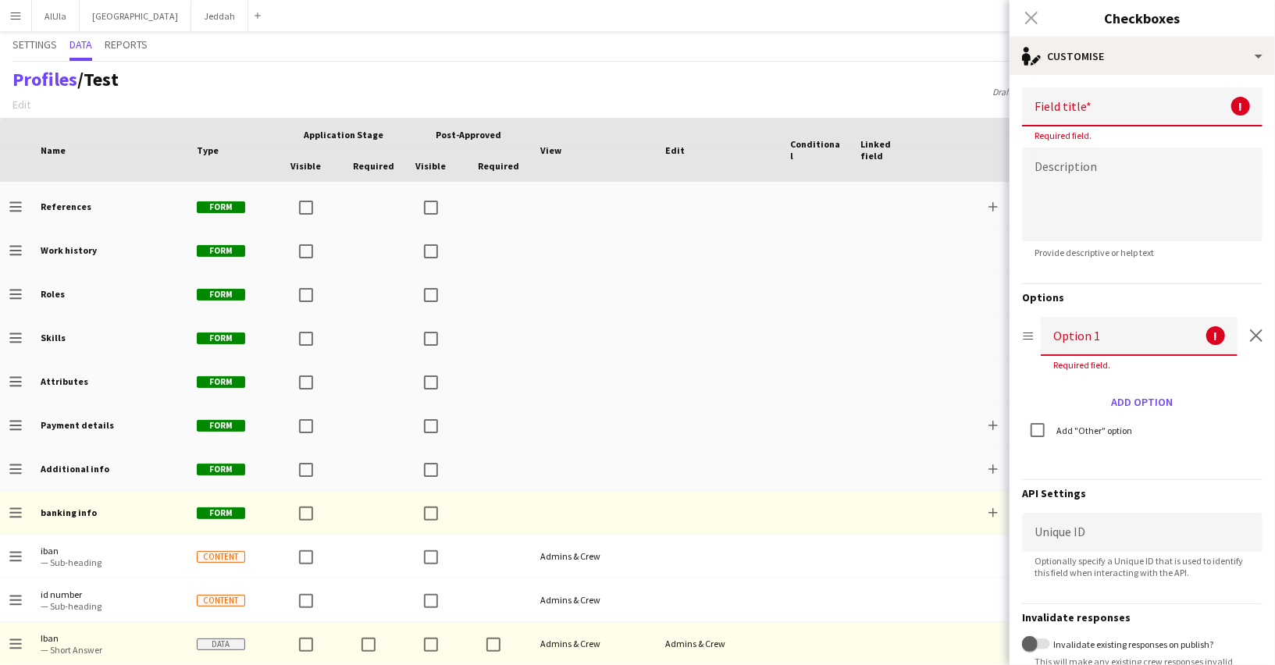
scroll to position [259, 0]
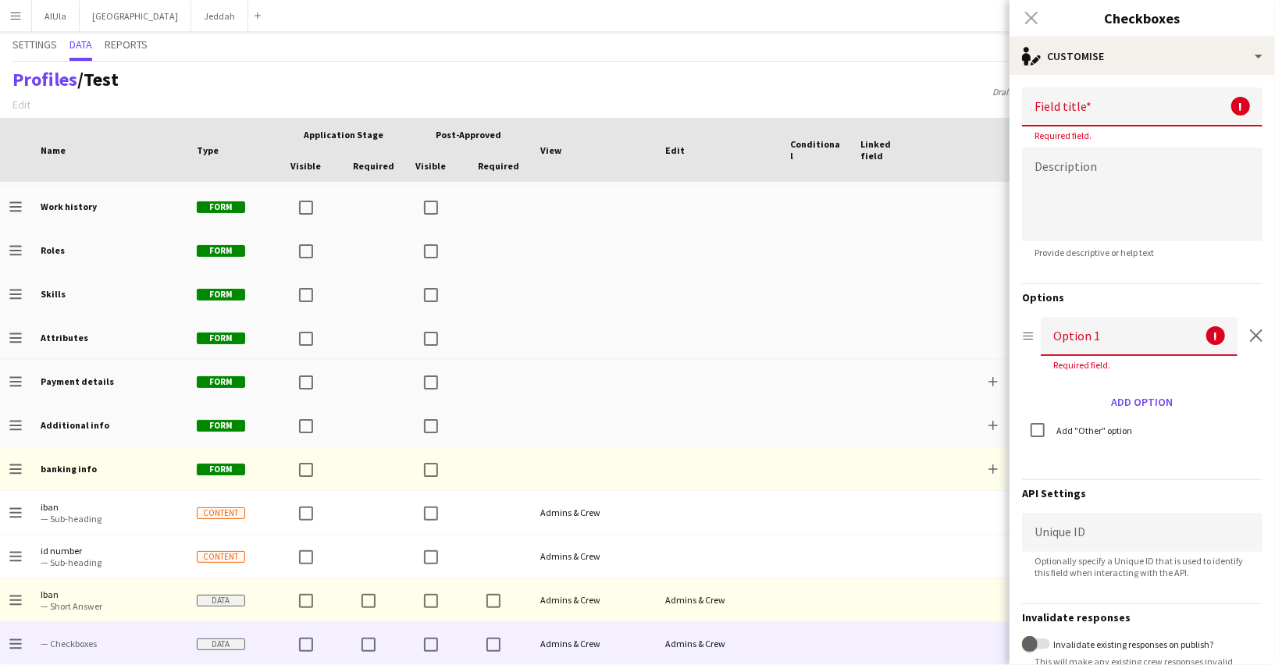
click at [1064, 336] on input at bounding box center [1138, 336] width 197 height 39
click at [1068, 78] on form "Field title ! Required field. Description Provide descriptive or help text Opti…" at bounding box center [1141, 421] width 265 height 692
click at [1056, 94] on input at bounding box center [1142, 106] width 240 height 39
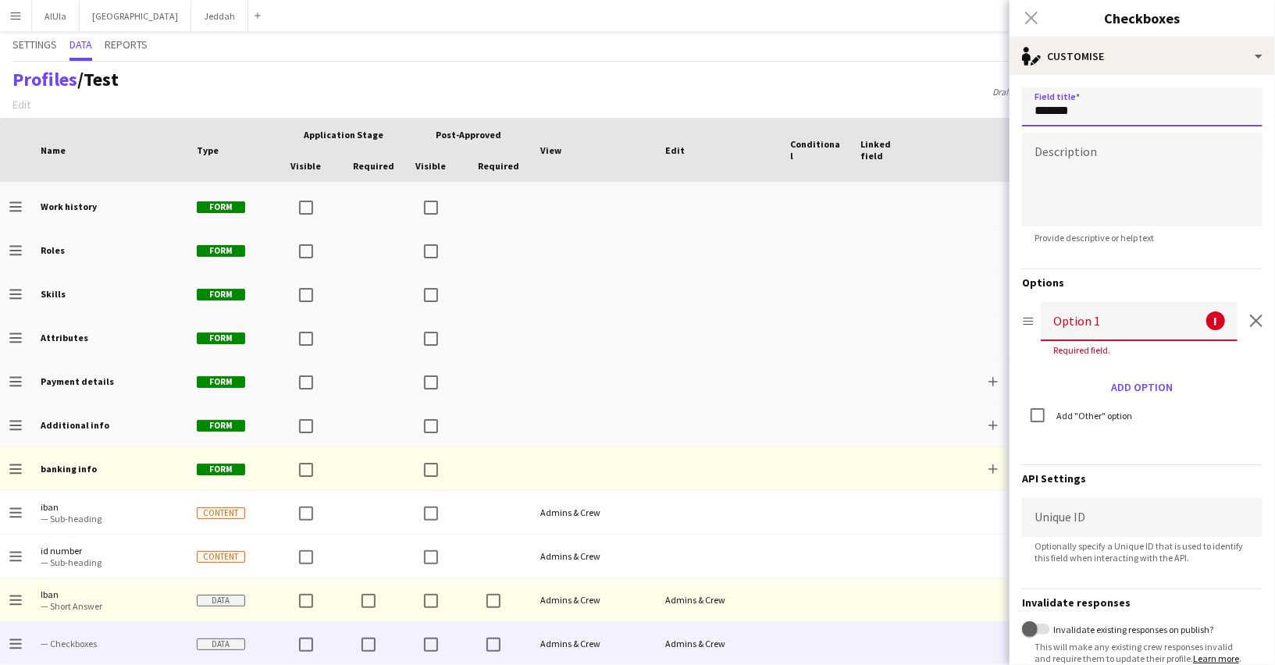
type input "*******"
click at [1088, 333] on input at bounding box center [1138, 321] width 197 height 39
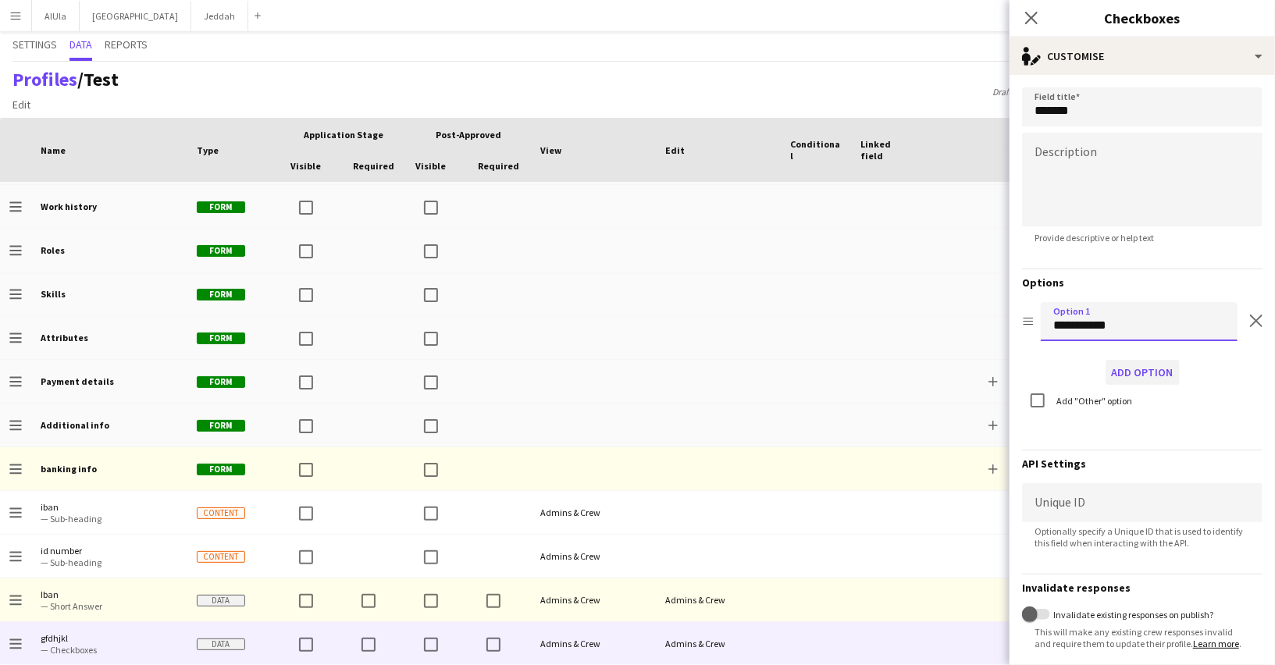
type input "**********"
click at [1133, 364] on button "Add option" at bounding box center [1142, 372] width 74 height 25
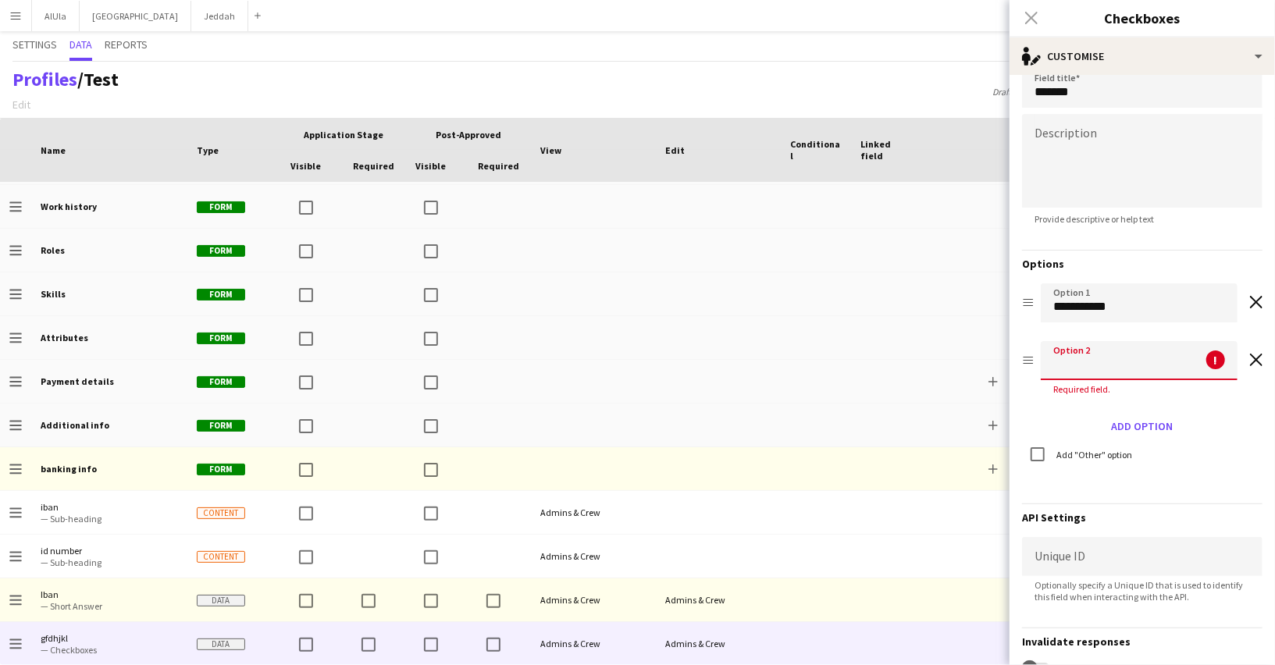
click at [1102, 358] on input at bounding box center [1138, 360] width 197 height 39
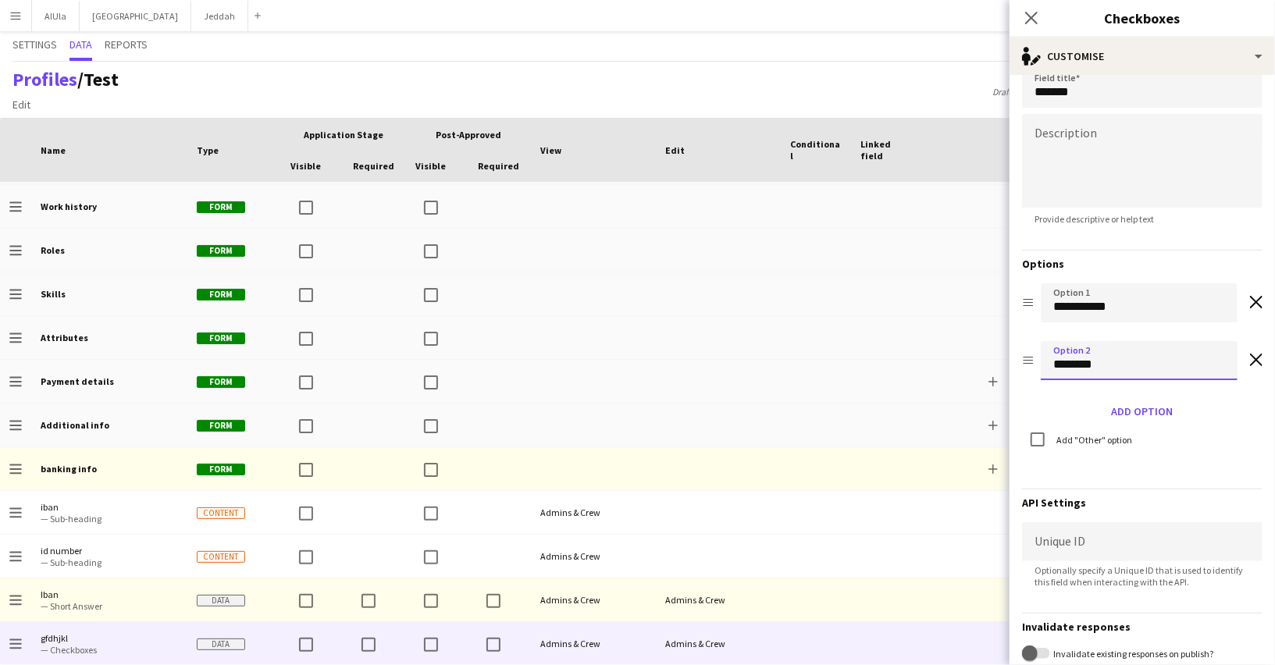
scroll to position [126, 0]
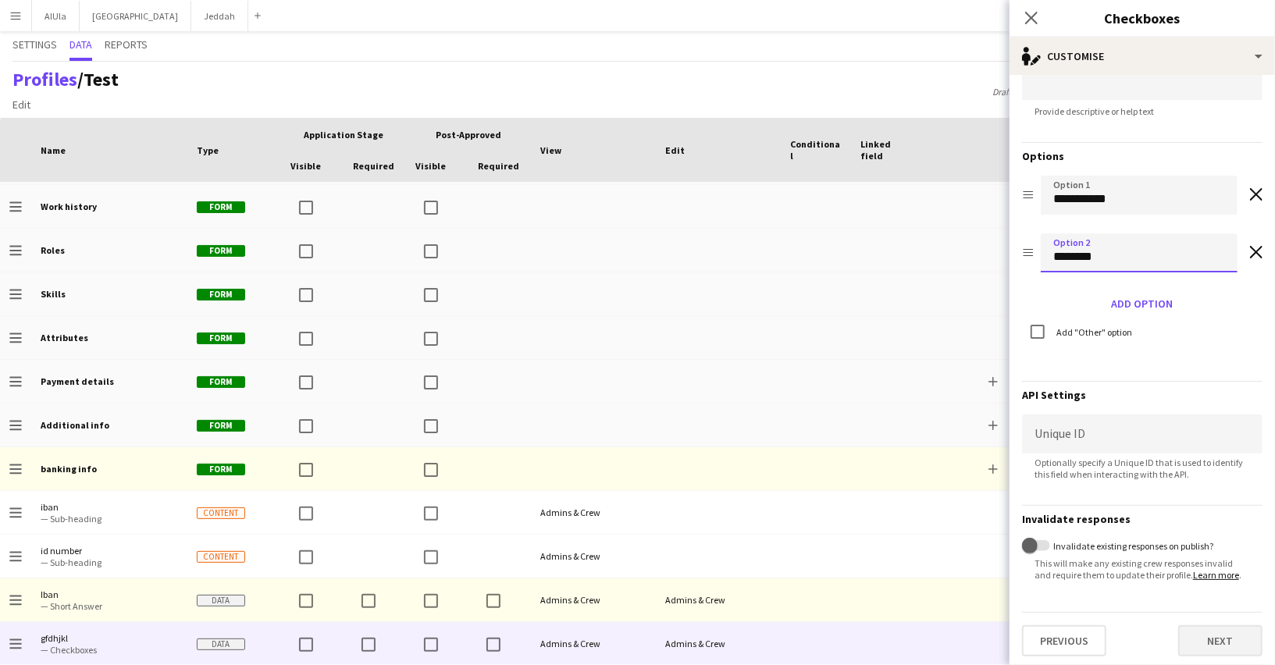
type input "********"
click at [1255, 631] on button "Next" at bounding box center [1220, 640] width 84 height 31
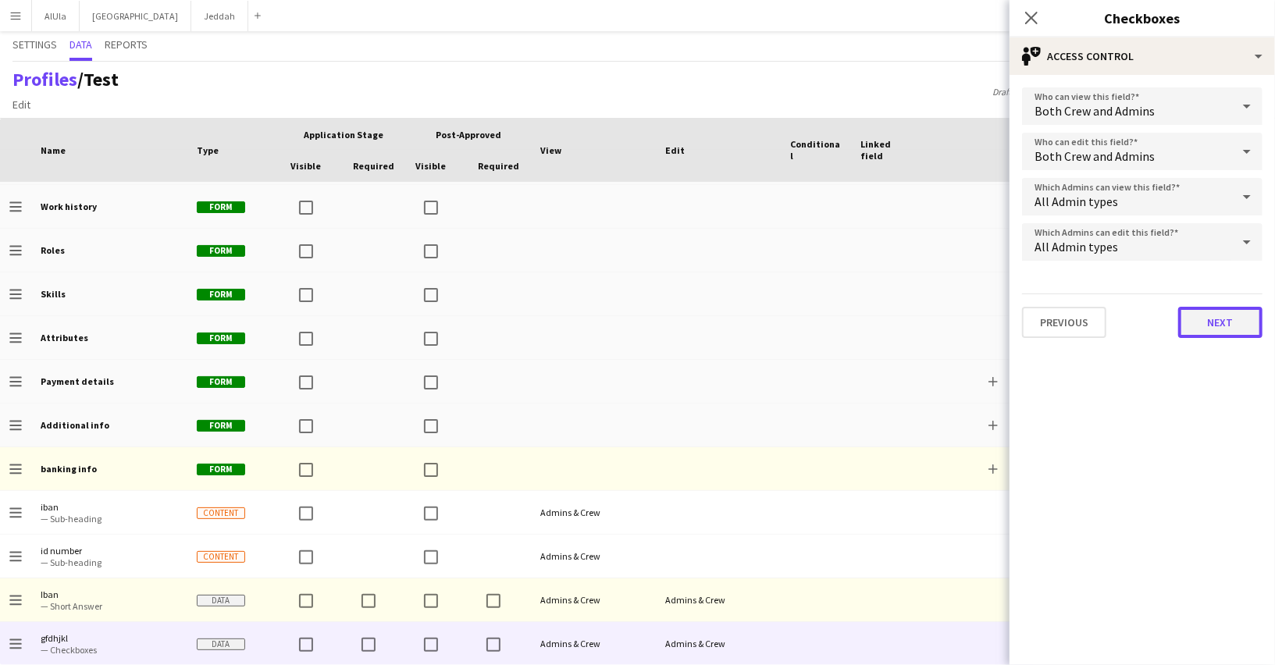
click at [1207, 328] on button "Next" at bounding box center [1220, 322] width 84 height 31
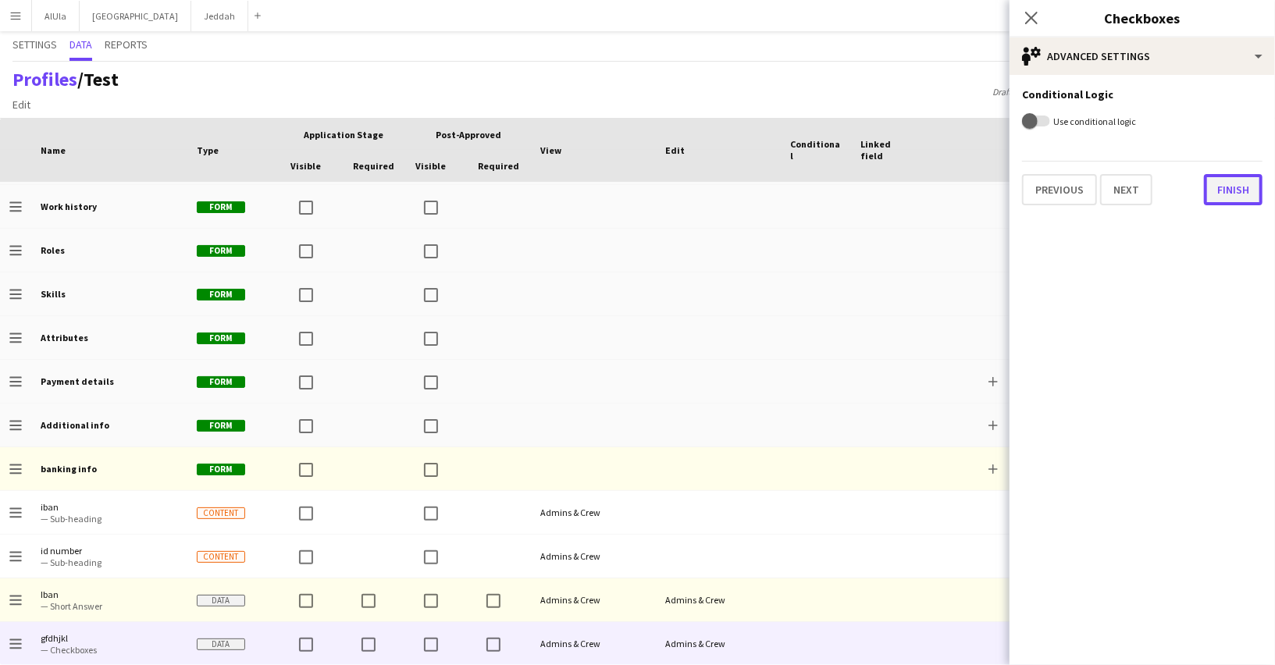
click at [1232, 179] on button "Finish" at bounding box center [1233, 189] width 59 height 31
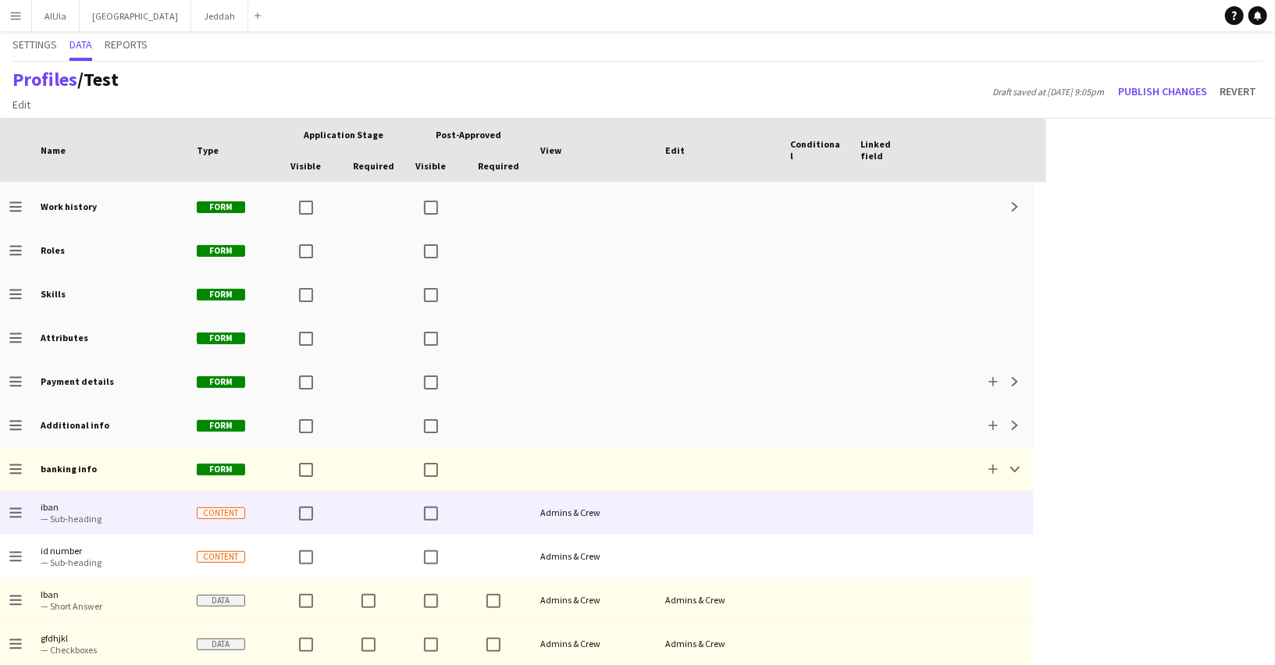
click at [713, 529] on div at bounding box center [718, 512] width 125 height 43
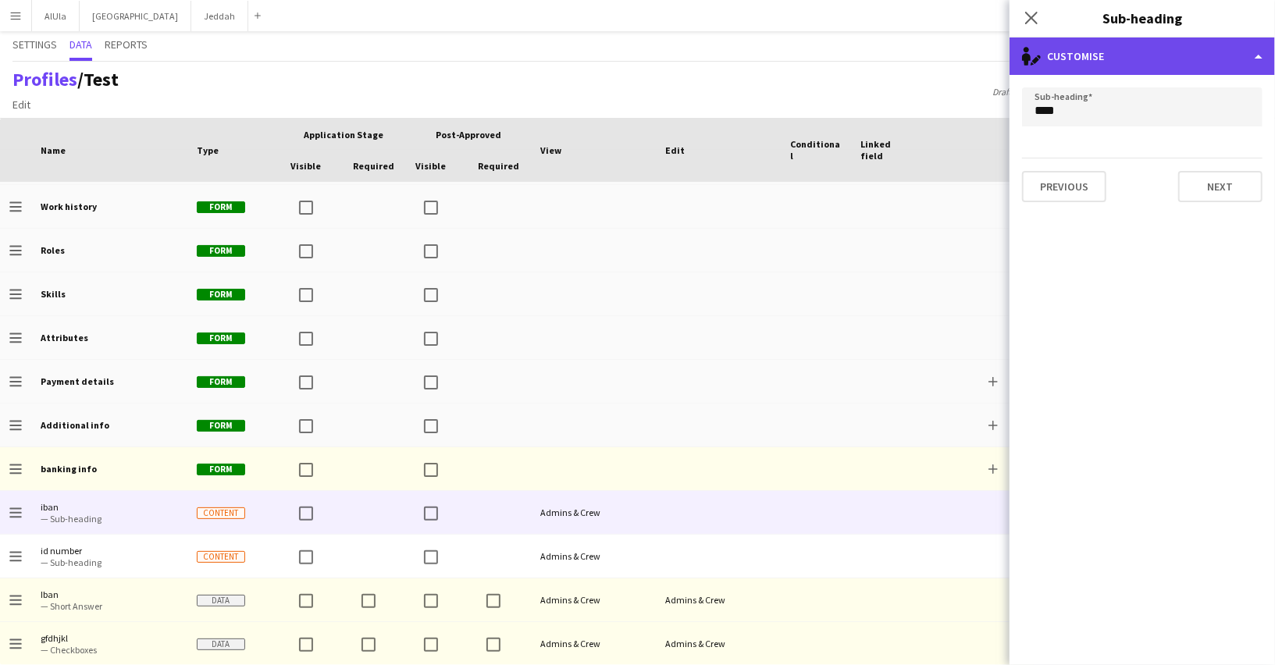
click at [1177, 48] on div "single-neutral-actions-edit-1 Customise" at bounding box center [1141, 55] width 265 height 37
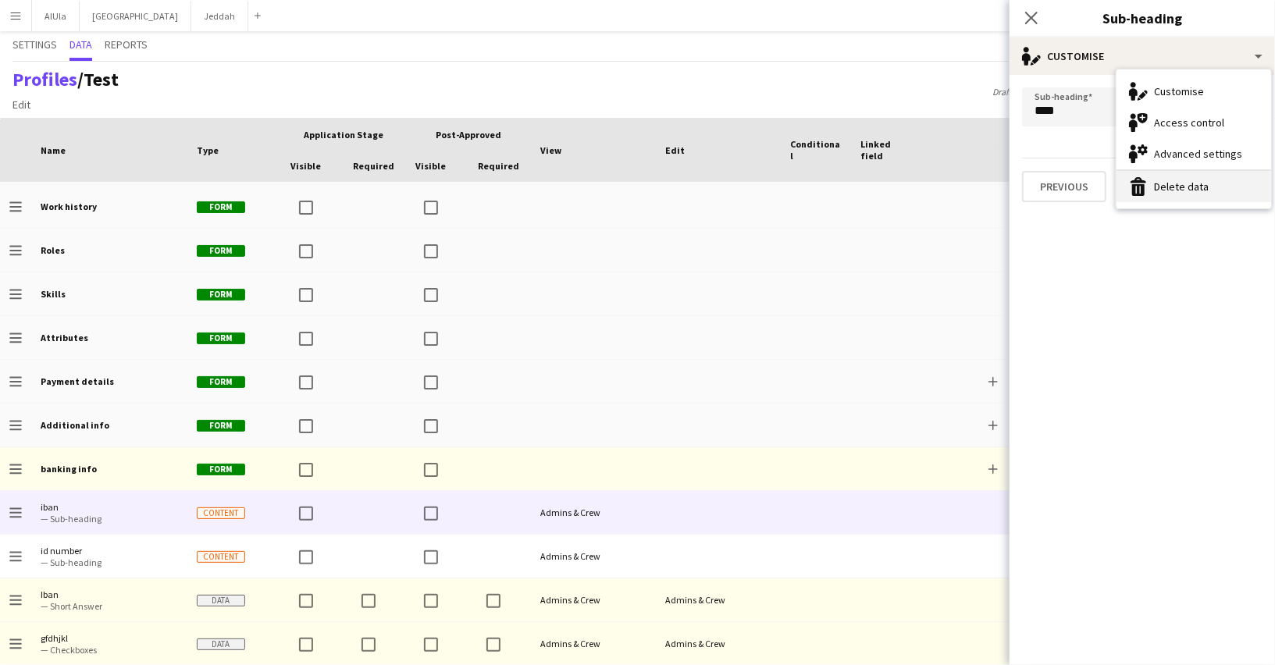
click at [1156, 173] on button "Delete data Delete data" at bounding box center [1193, 186] width 155 height 31
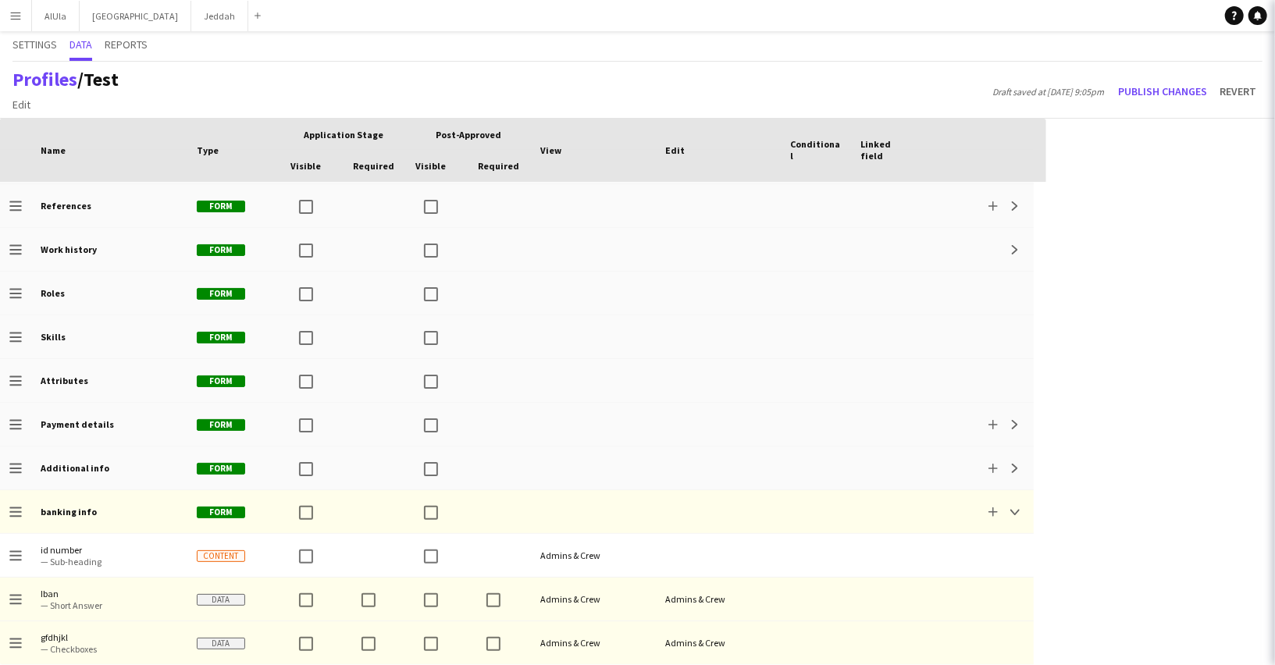
scroll to position [215, 0]
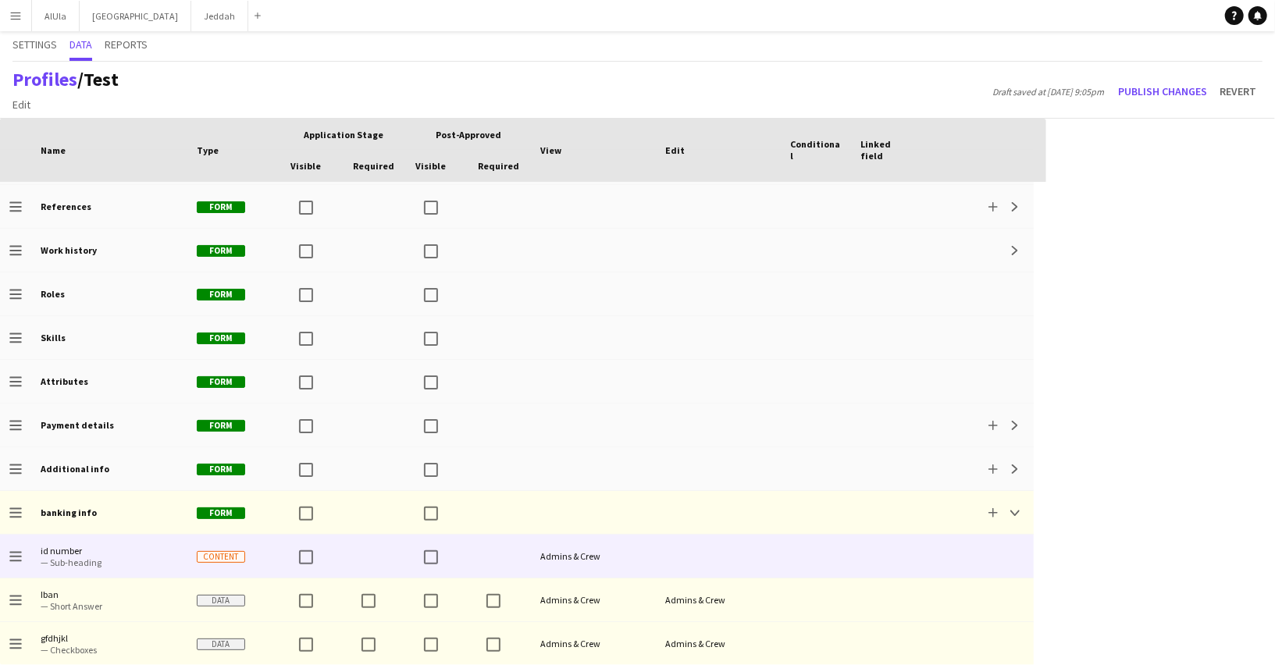
click at [503, 547] on div at bounding box center [499, 556] width 62 height 43
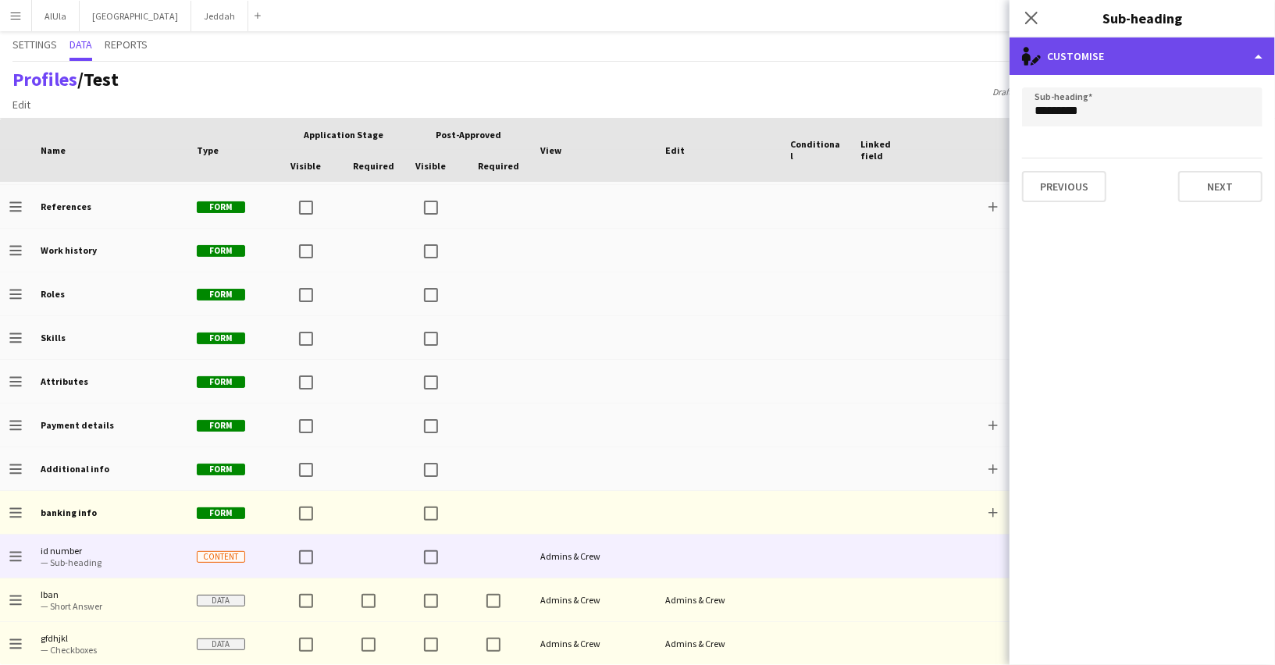
click at [1116, 55] on div "single-neutral-actions-edit-1 Customise" at bounding box center [1141, 55] width 265 height 37
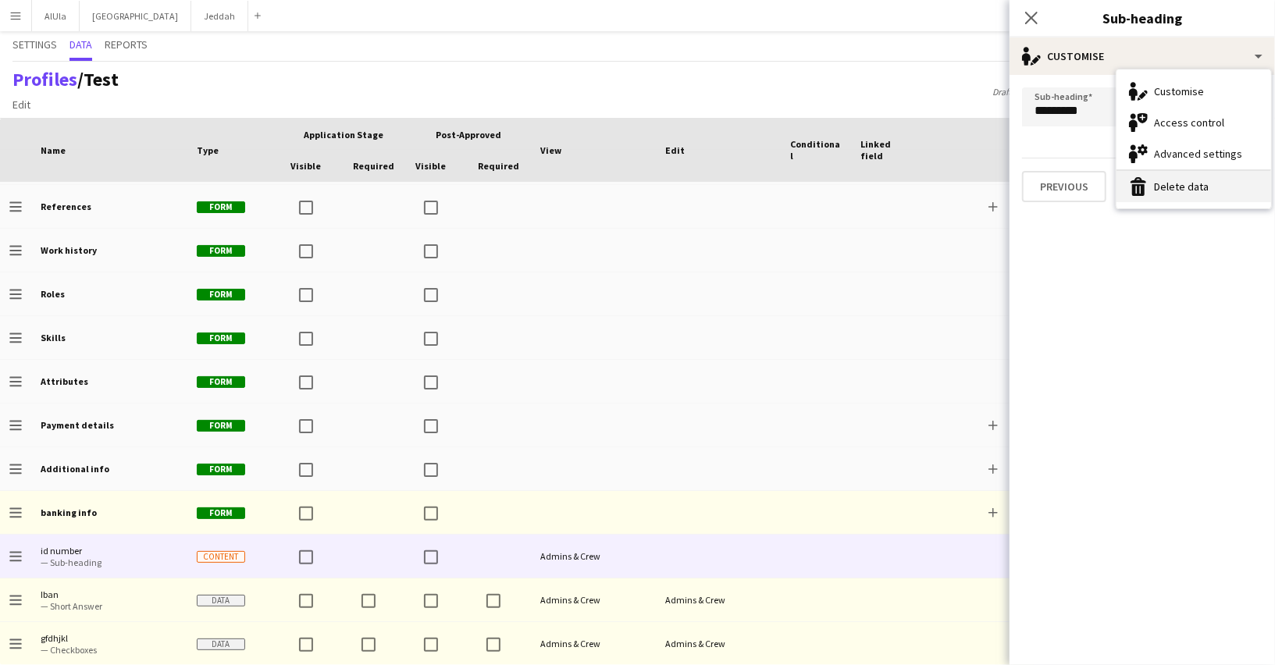
click at [1135, 188] on app-icon "Delete data" at bounding box center [1138, 186] width 19 height 19
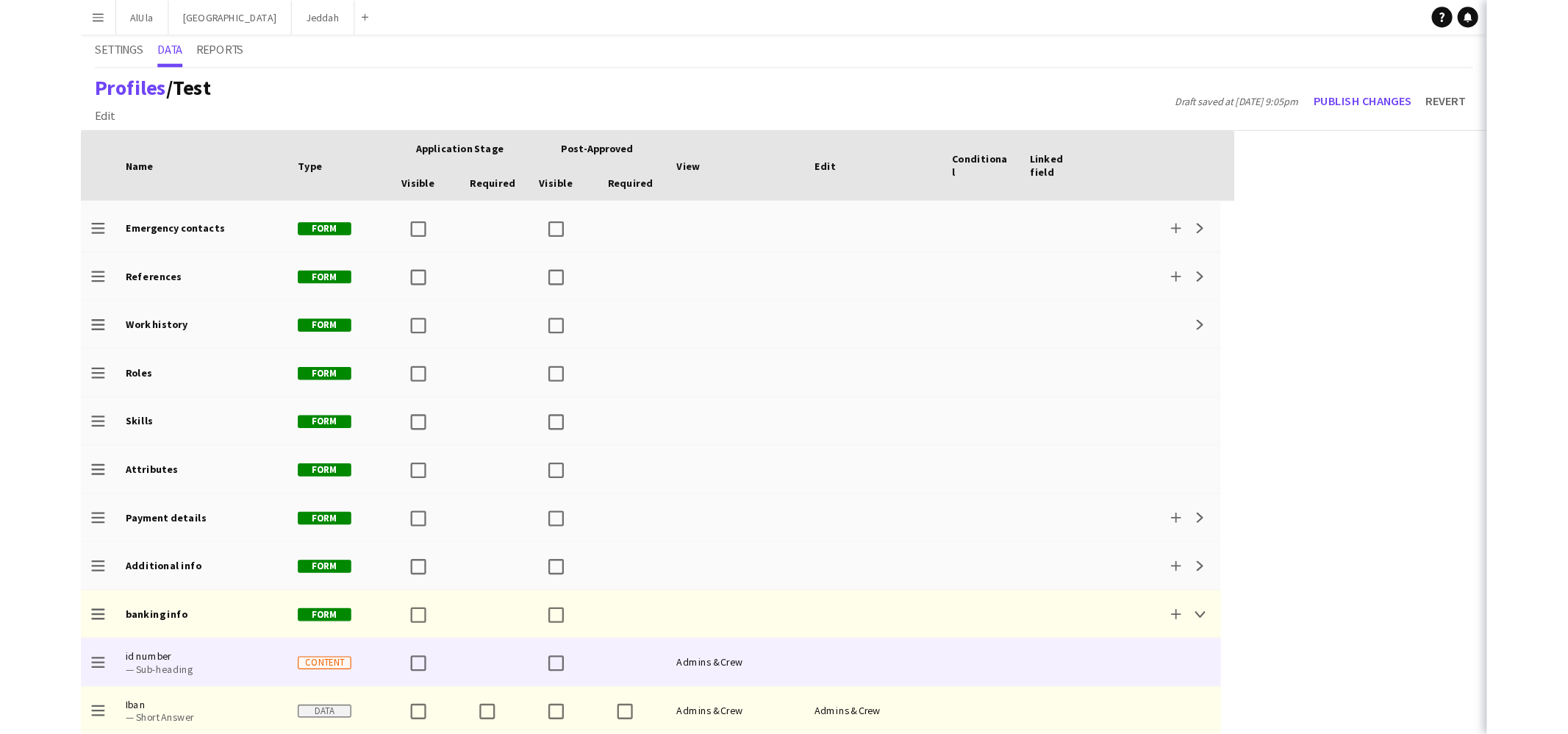
scroll to position [162, 0]
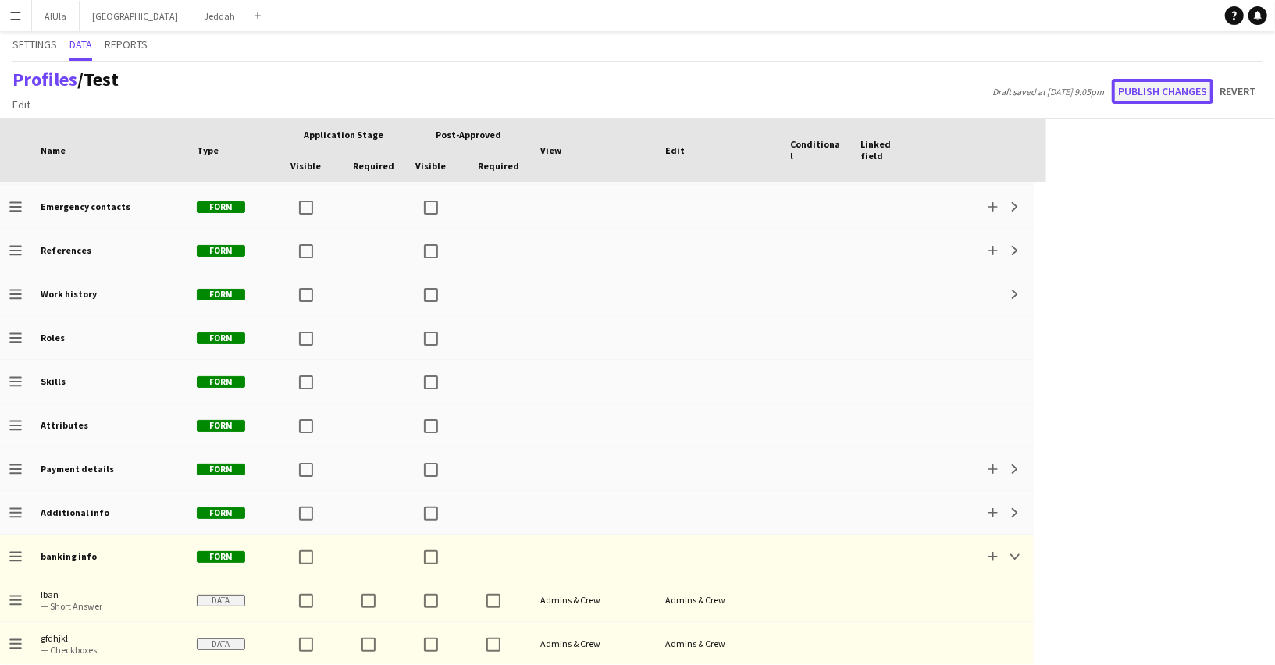
click at [1156, 92] on button "Publish changes" at bounding box center [1161, 91] width 101 height 25
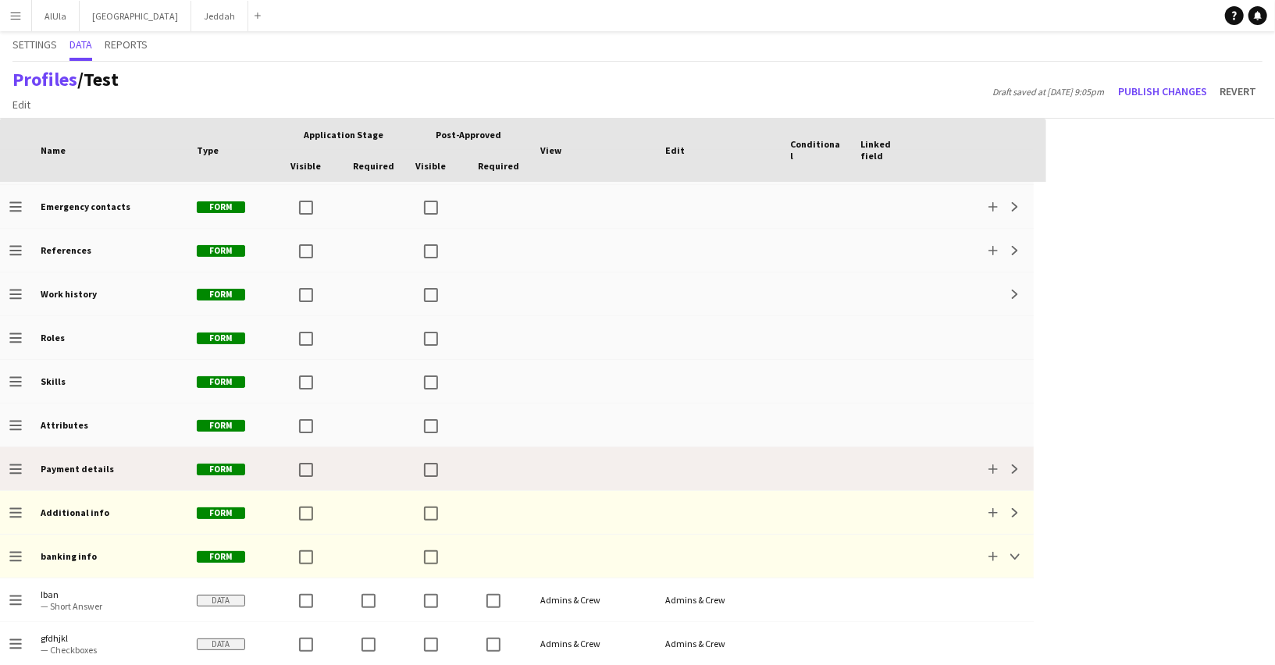
click at [414, 467] on div at bounding box center [437, 468] width 62 height 43
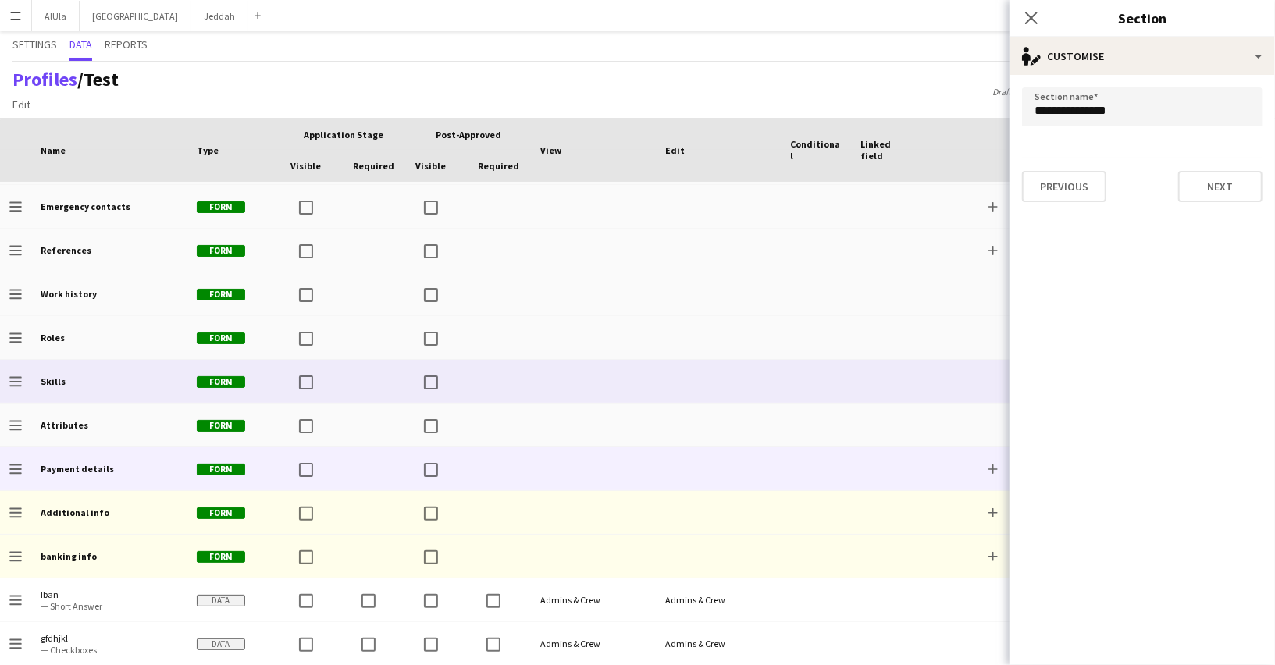
click at [428, 401] on mat-checkbox at bounding box center [430, 382] width 31 height 44
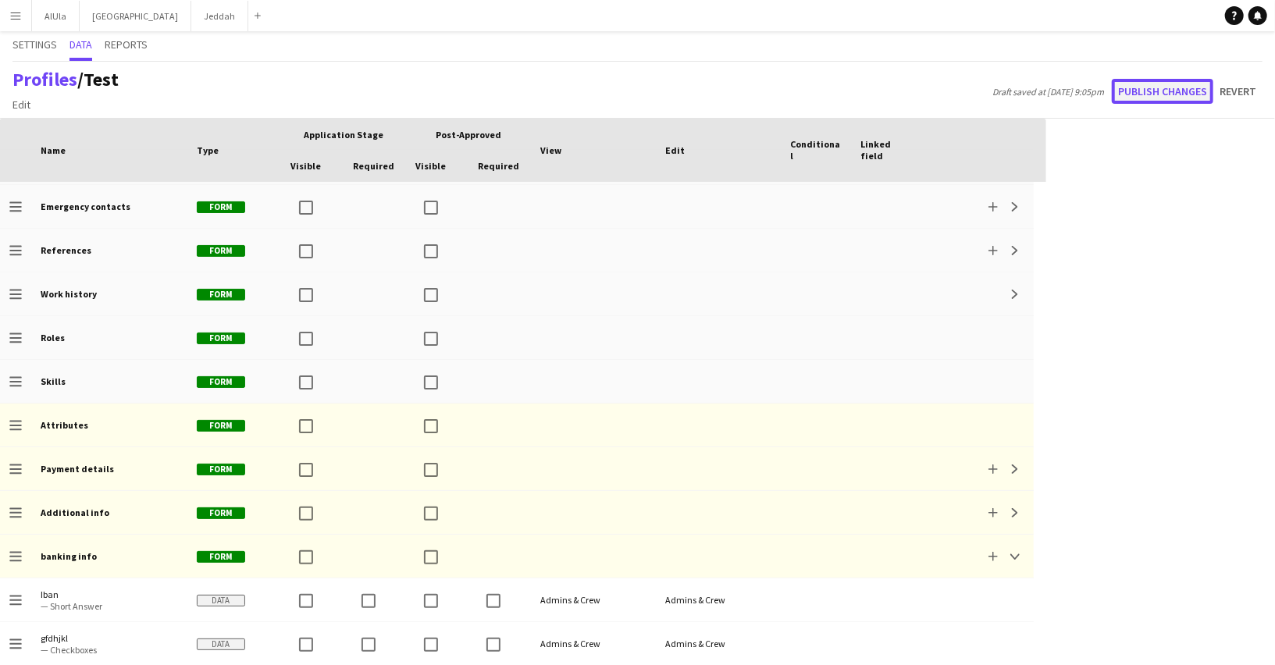
click at [1166, 94] on button "Publish changes" at bounding box center [1161, 91] width 101 height 25
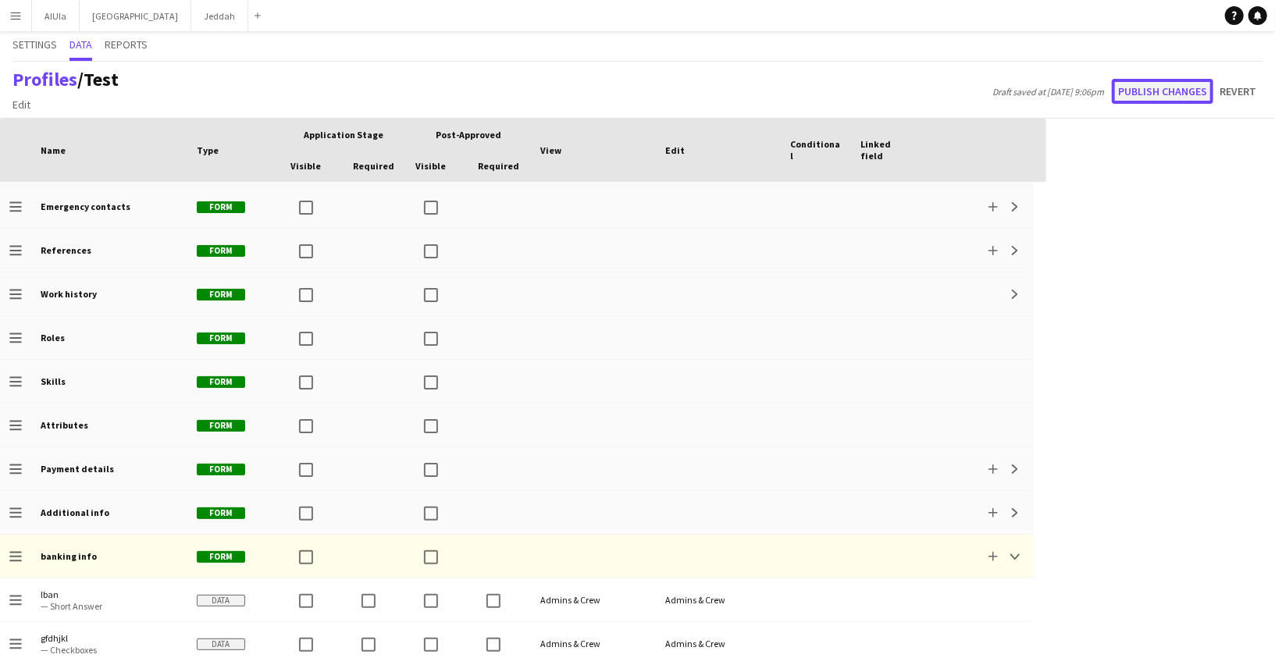
click at [1189, 94] on button "Publish changes" at bounding box center [1161, 91] width 101 height 25
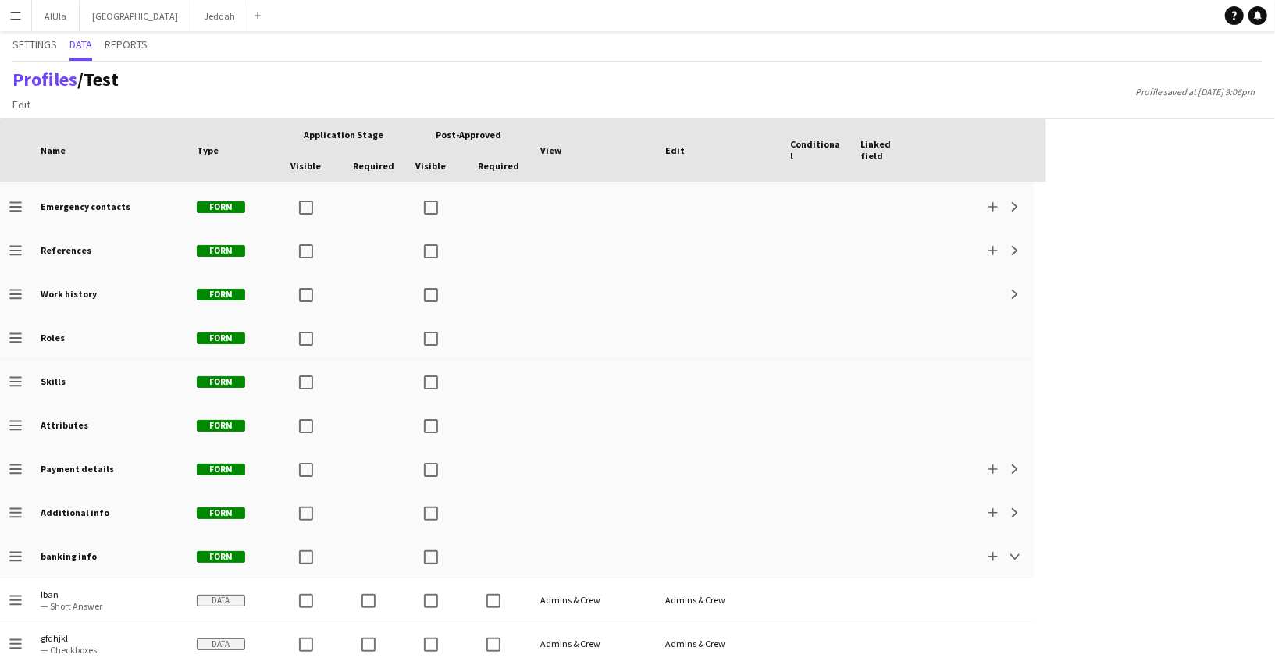
click at [14, 11] on app-icon "Menu" at bounding box center [15, 15] width 12 height 12
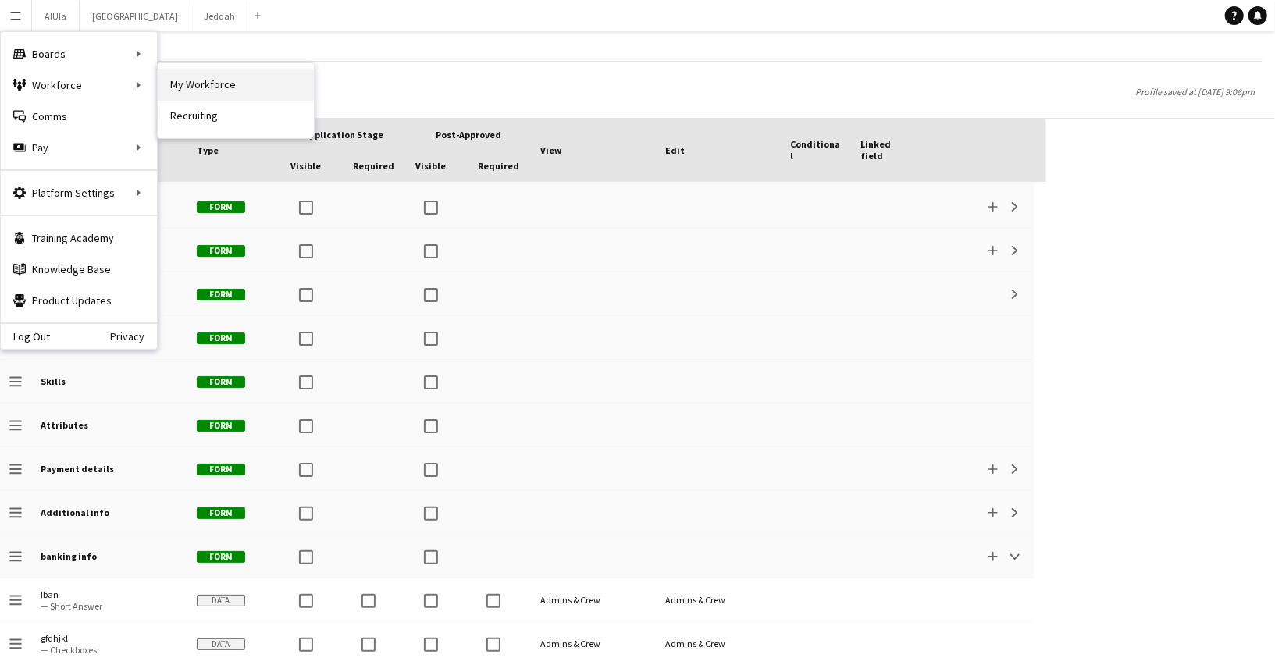
click at [181, 84] on link "My Workforce" at bounding box center [236, 84] width 156 height 31
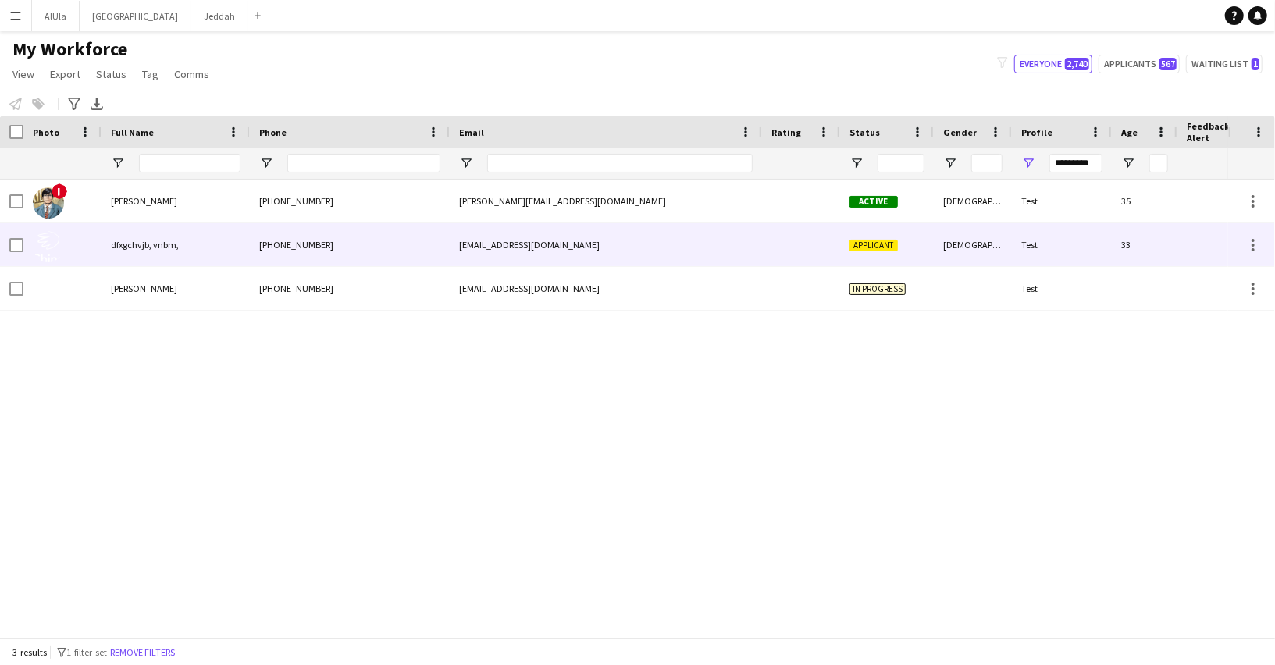
click at [158, 248] on span "dfxgchvjb, vnbm," at bounding box center [145, 245] width 68 height 12
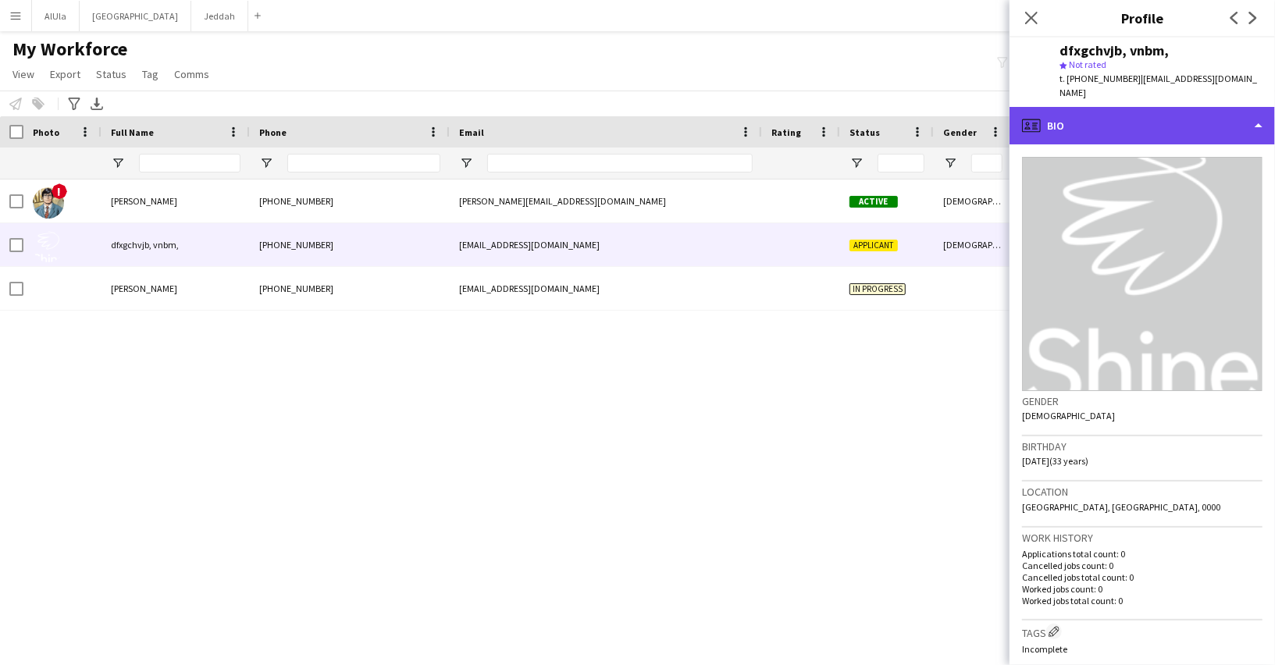
click at [1093, 113] on div "profile Bio" at bounding box center [1141, 125] width 265 height 37
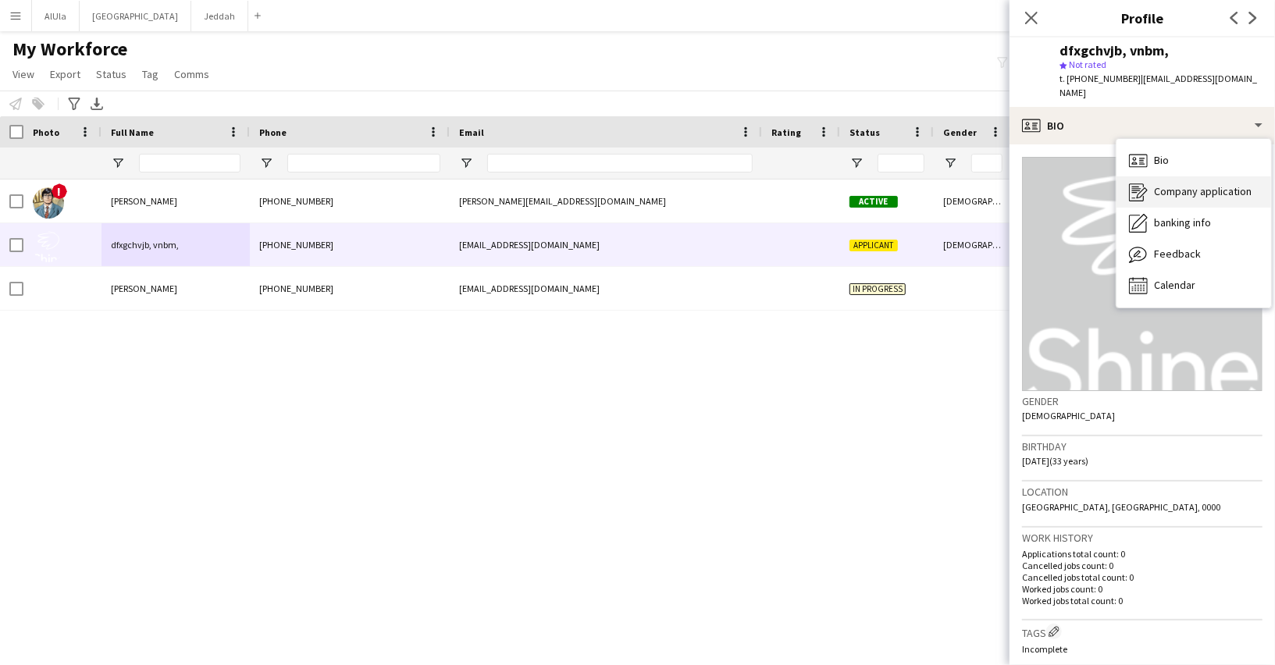
click at [1152, 176] on div "Company application Company application" at bounding box center [1193, 191] width 155 height 31
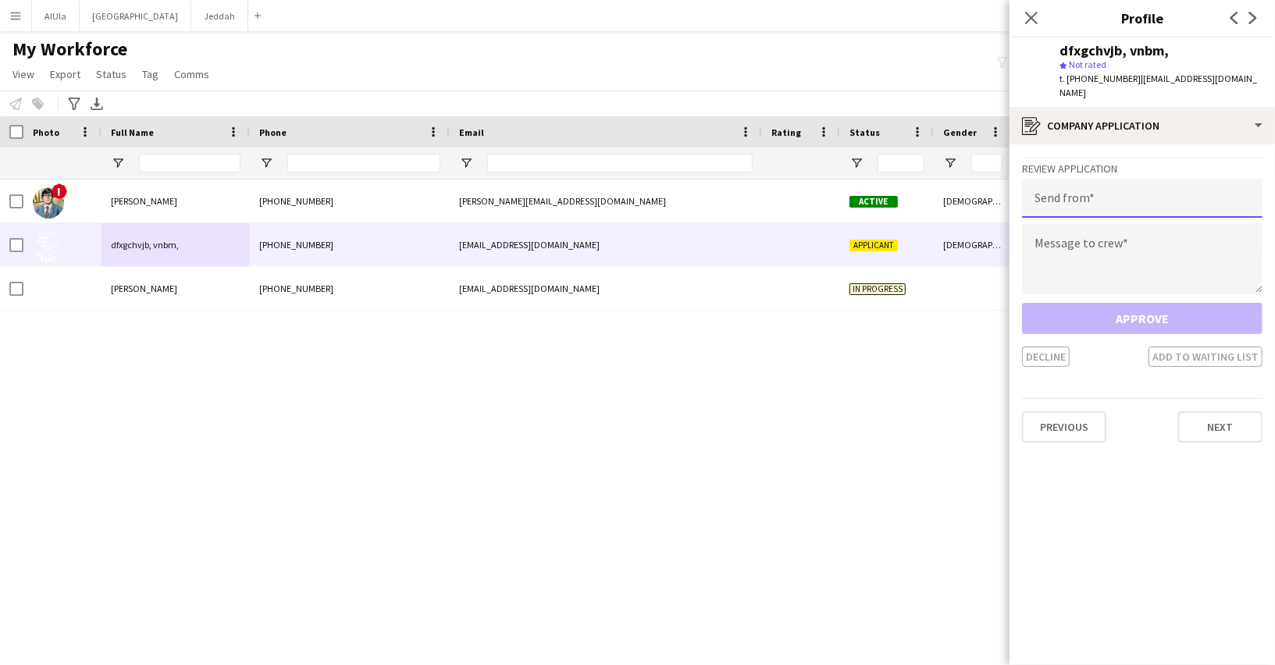
click at [1082, 185] on input "email" at bounding box center [1142, 198] width 240 height 39
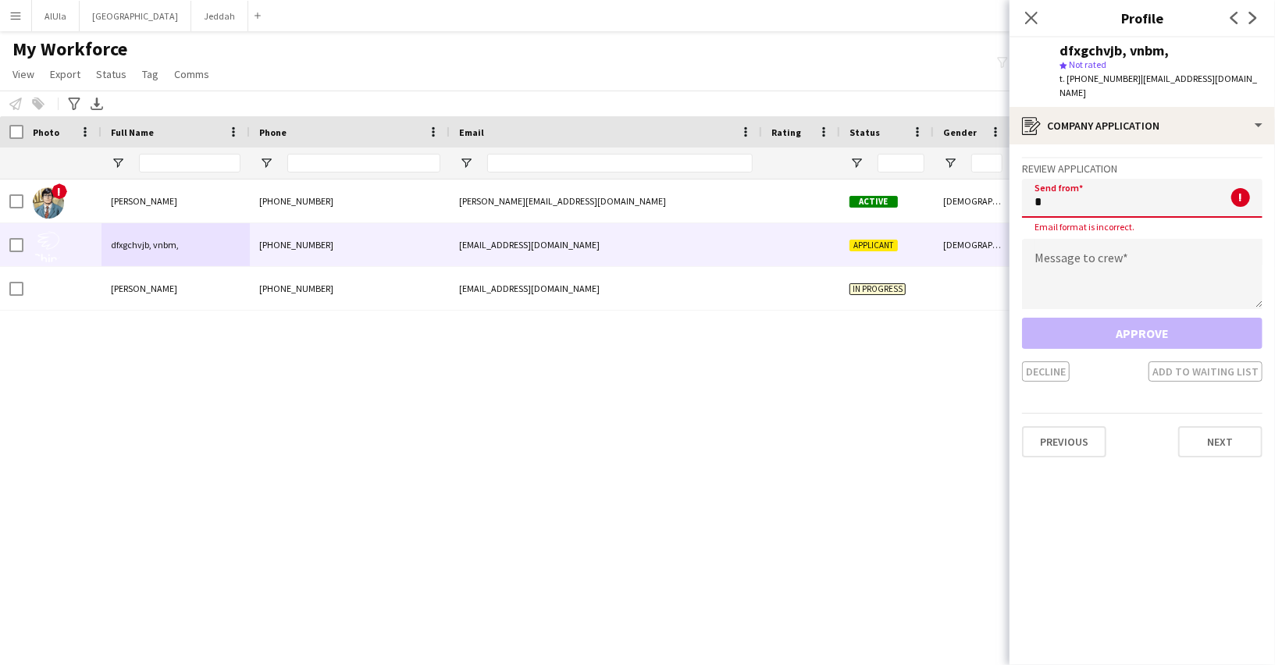
type input "*"
type textarea "**"
click at [1104, 190] on input "*" at bounding box center [1142, 198] width 240 height 39
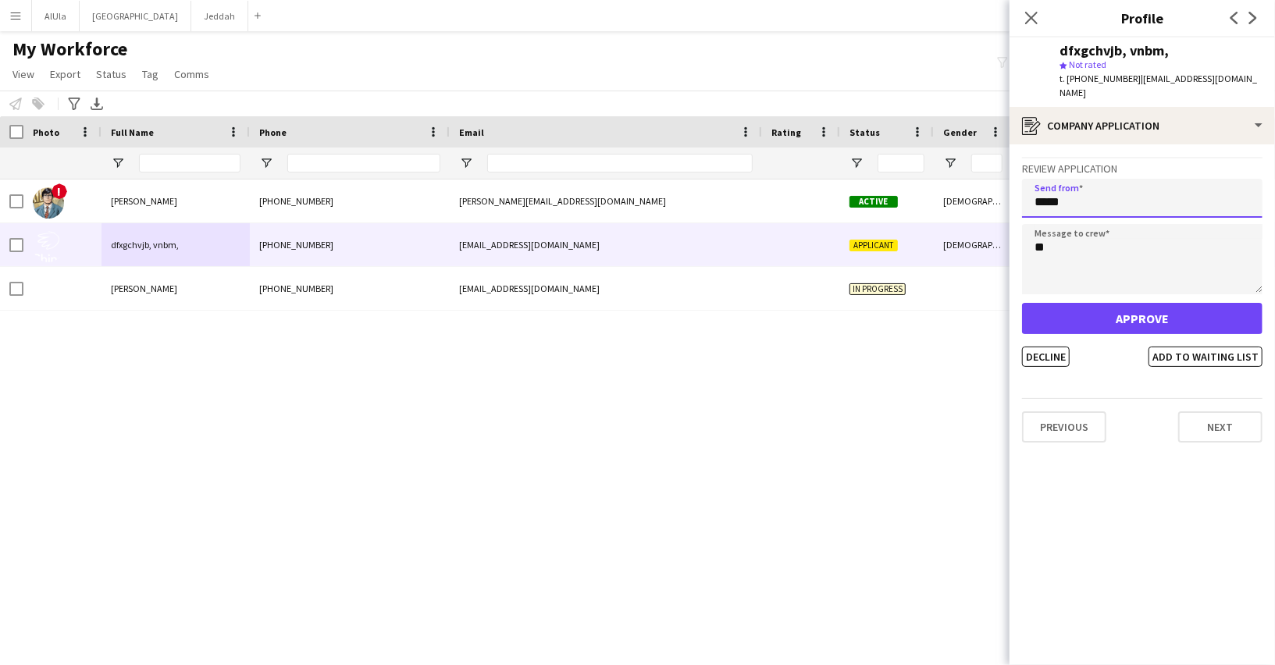
type input "*****"
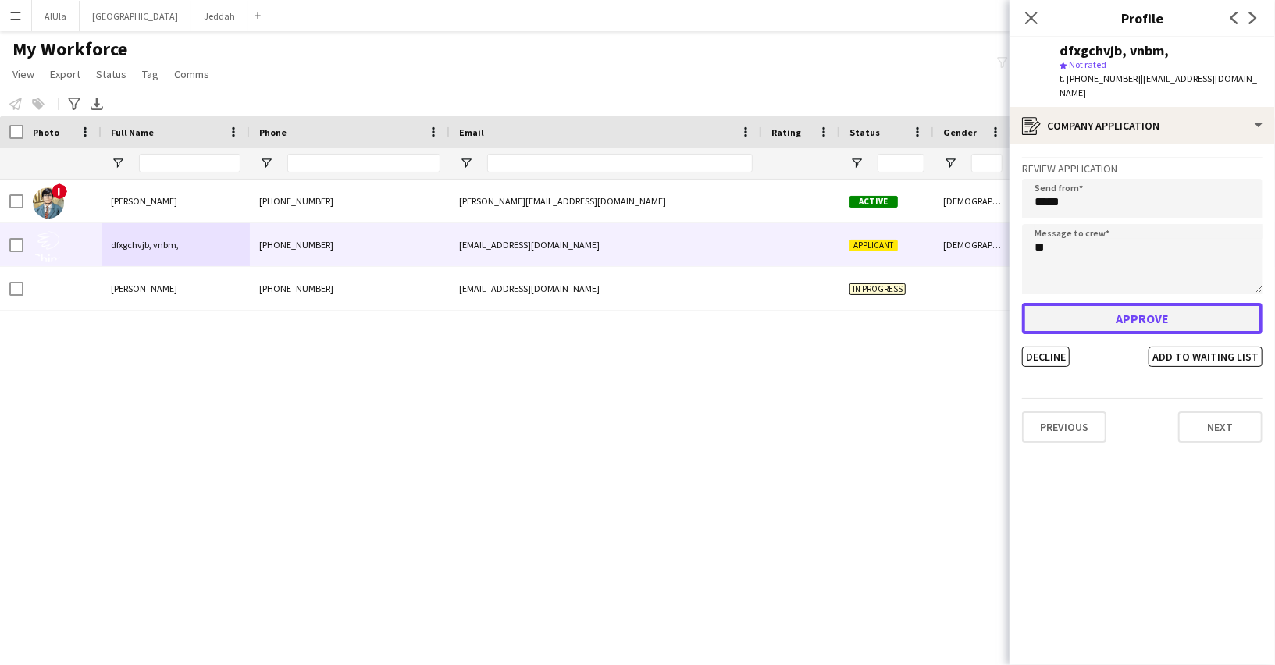
click at [1101, 303] on button "Approve" at bounding box center [1142, 318] width 240 height 31
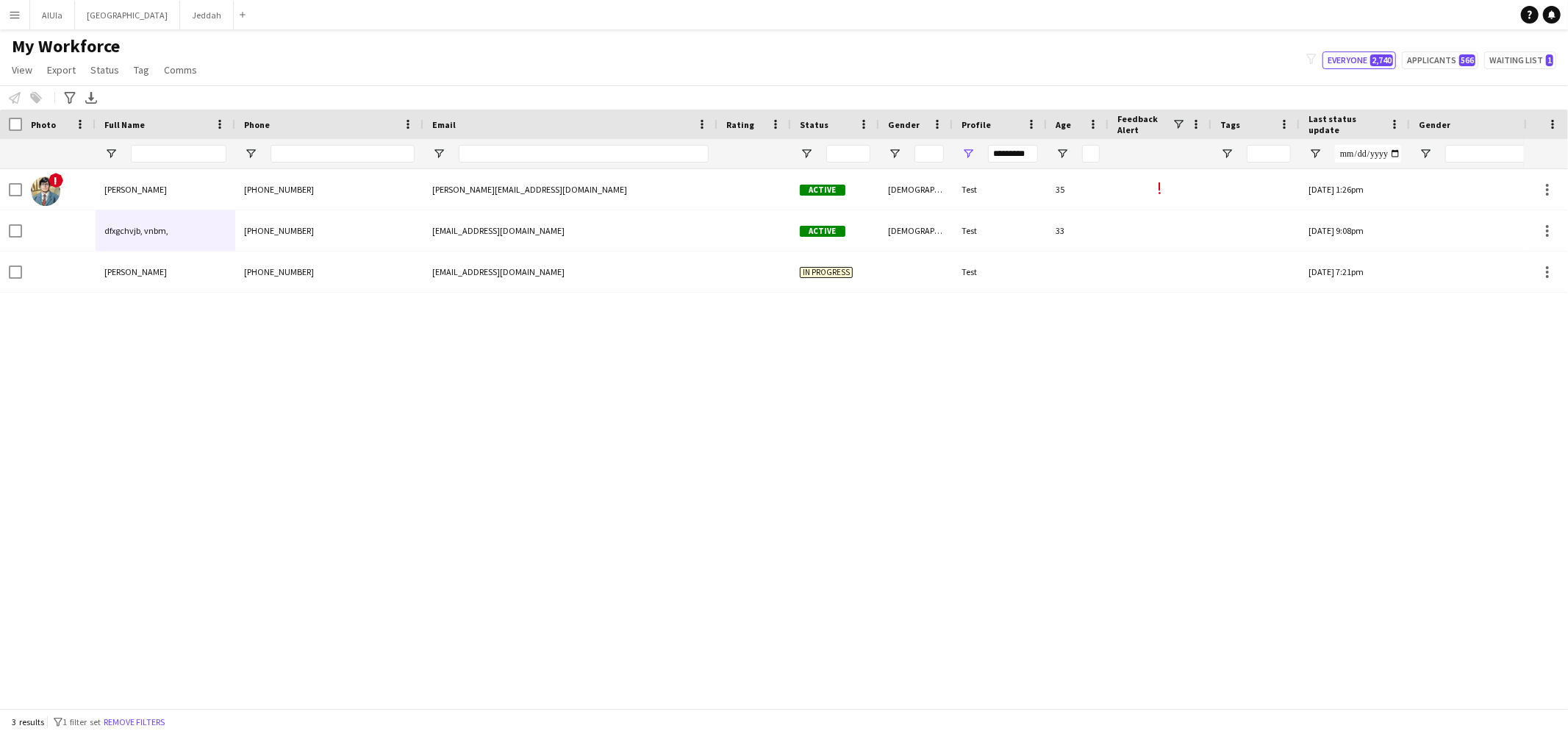
click at [22, 14] on button "Menu" at bounding box center [14, 14] width 29 height 29
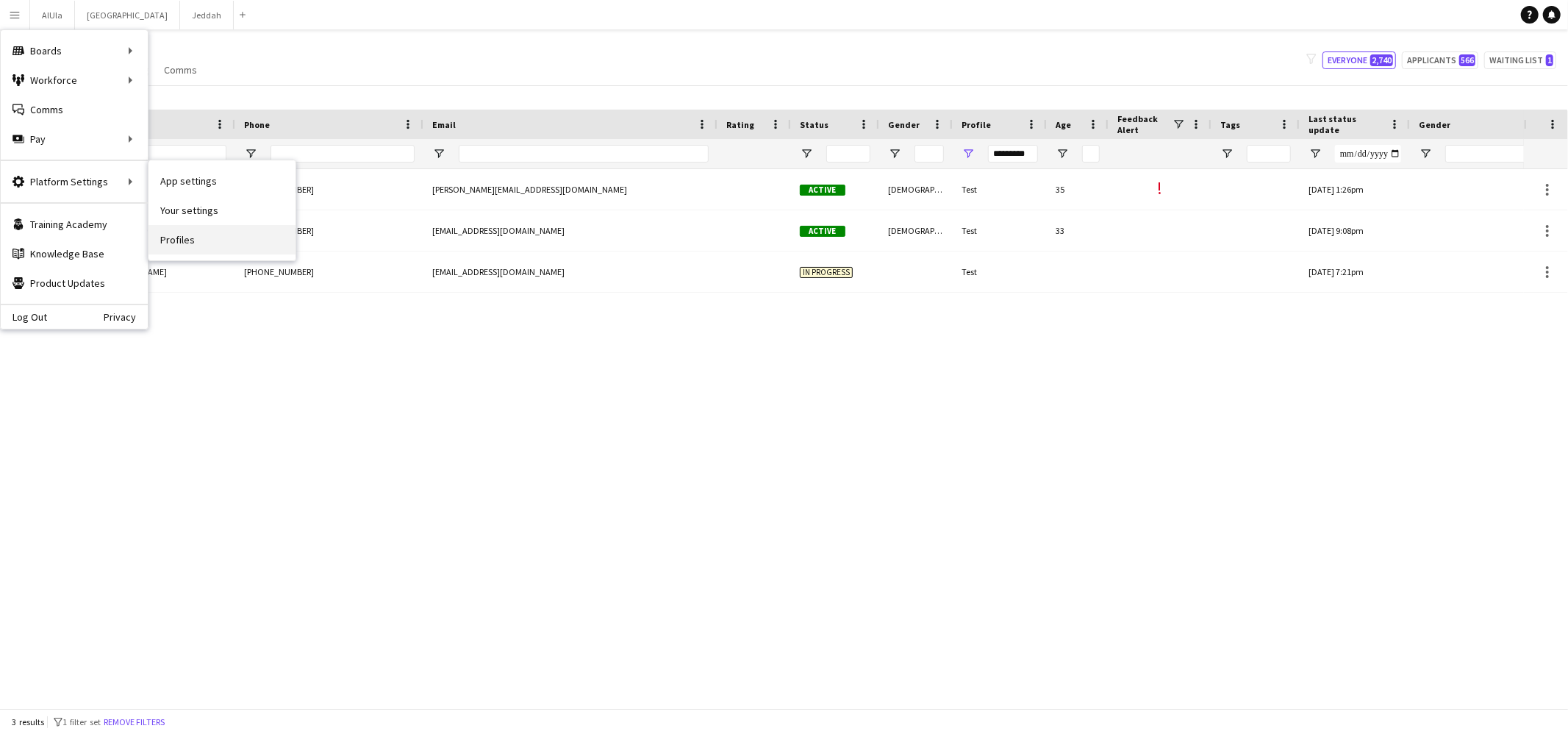
click at [201, 246] on link "Profiles" at bounding box center [222, 239] width 147 height 29
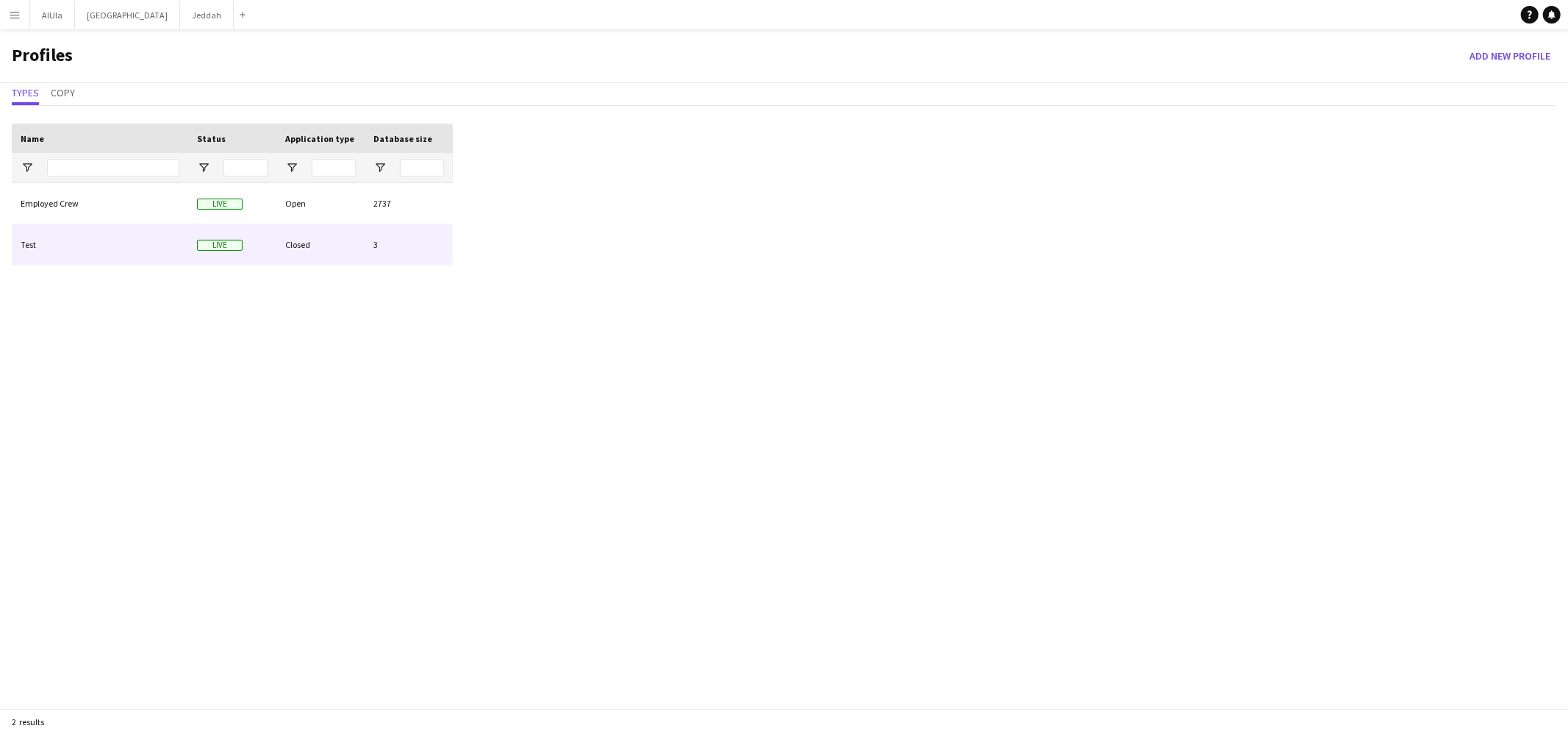
click at [121, 241] on div "Test" at bounding box center [99, 244] width 176 height 41
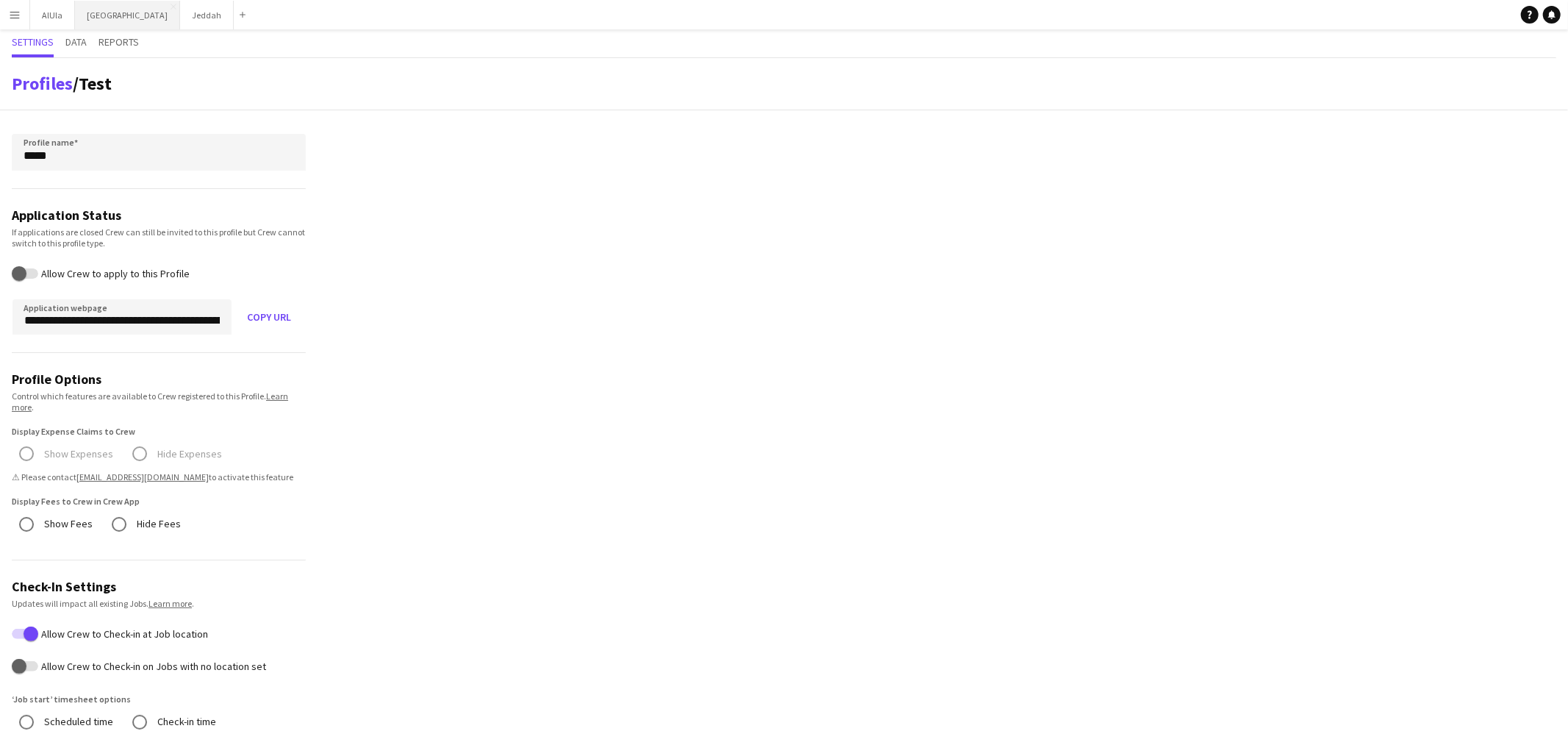
click at [83, 24] on button "Riyadh Close" at bounding box center [128, 15] width 105 height 28
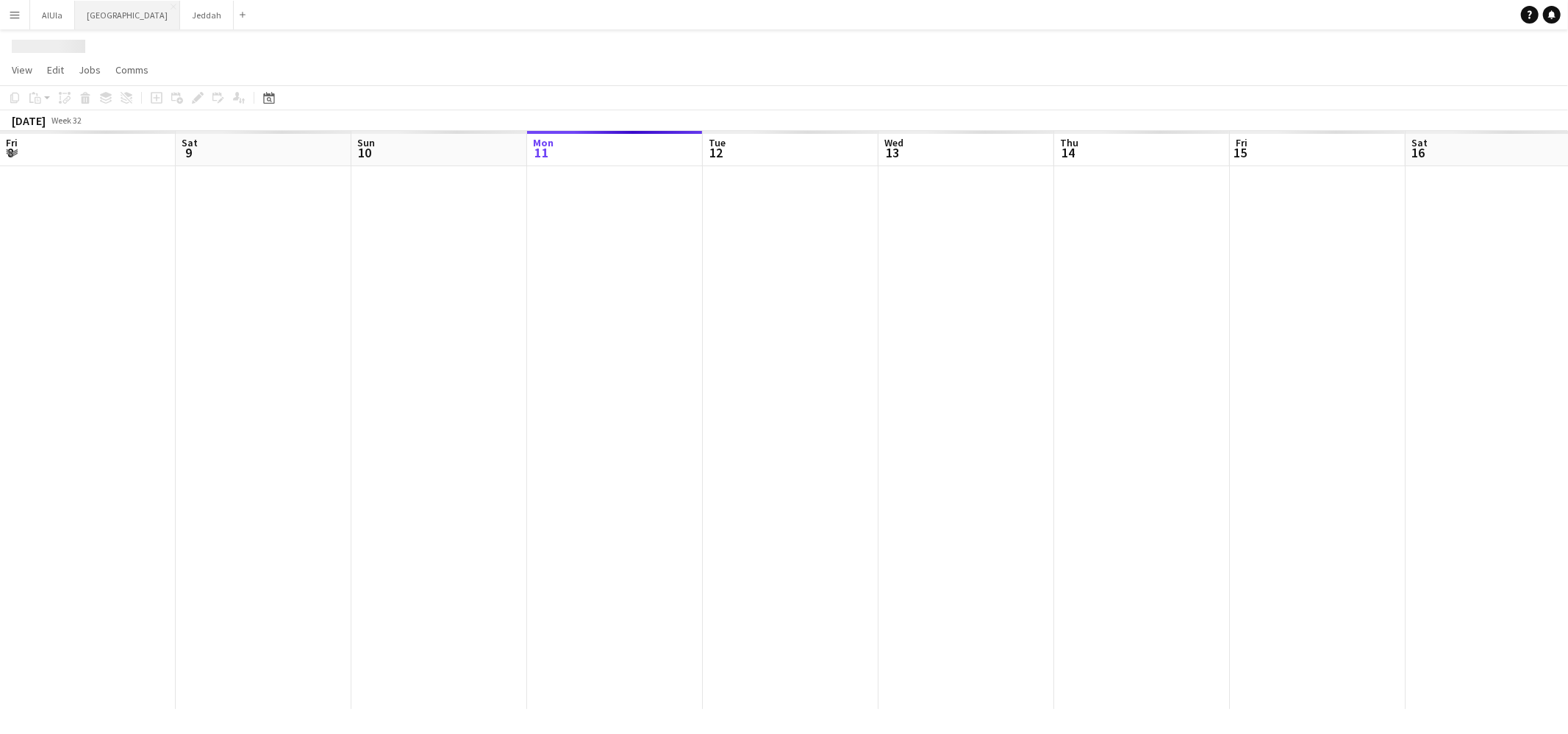
scroll to position [0, 350]
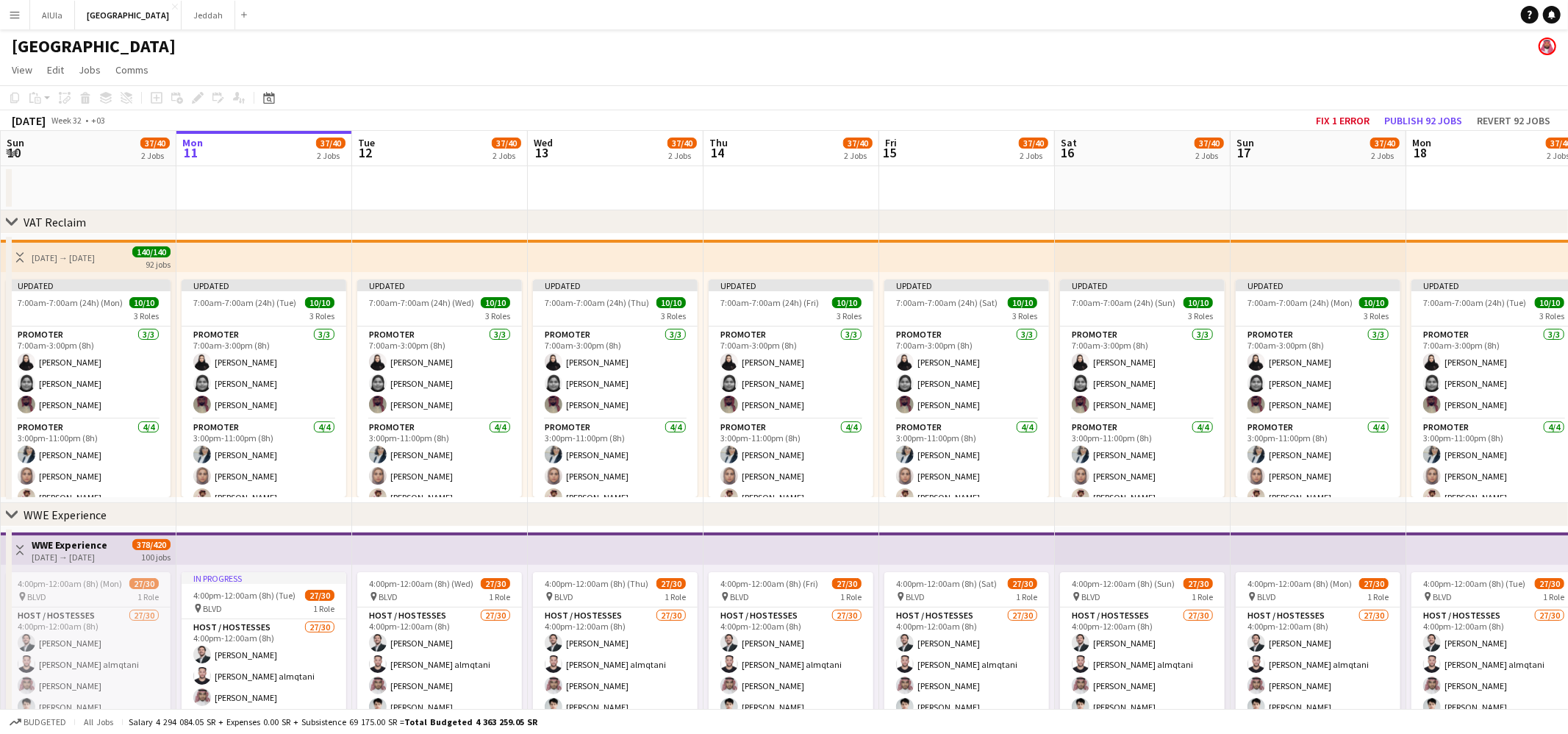
click at [8, 15] on button "Menu" at bounding box center [14, 14] width 29 height 29
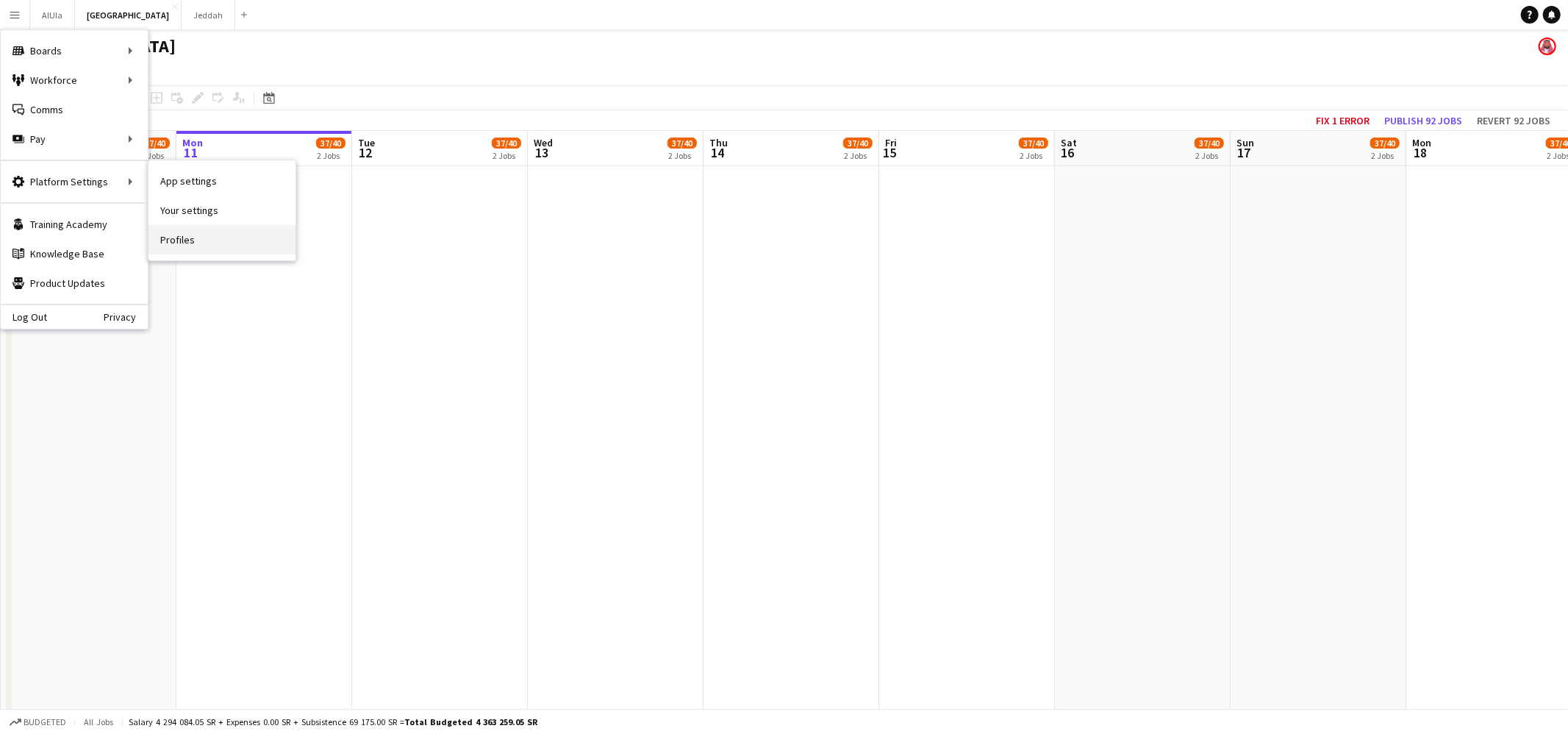
click at [203, 245] on link "Profiles" at bounding box center [222, 239] width 147 height 29
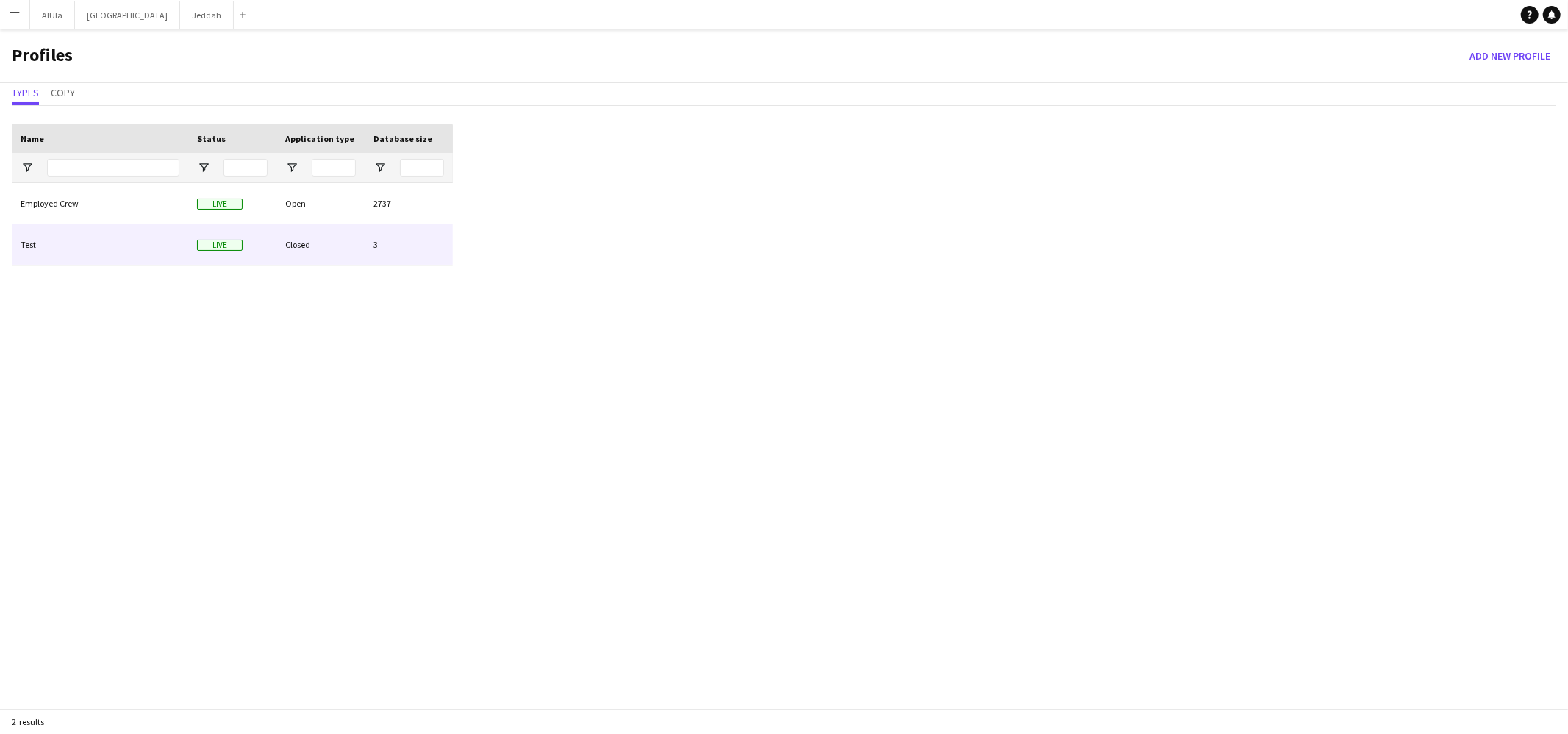
click at [96, 237] on div "Test" at bounding box center [99, 244] width 176 height 41
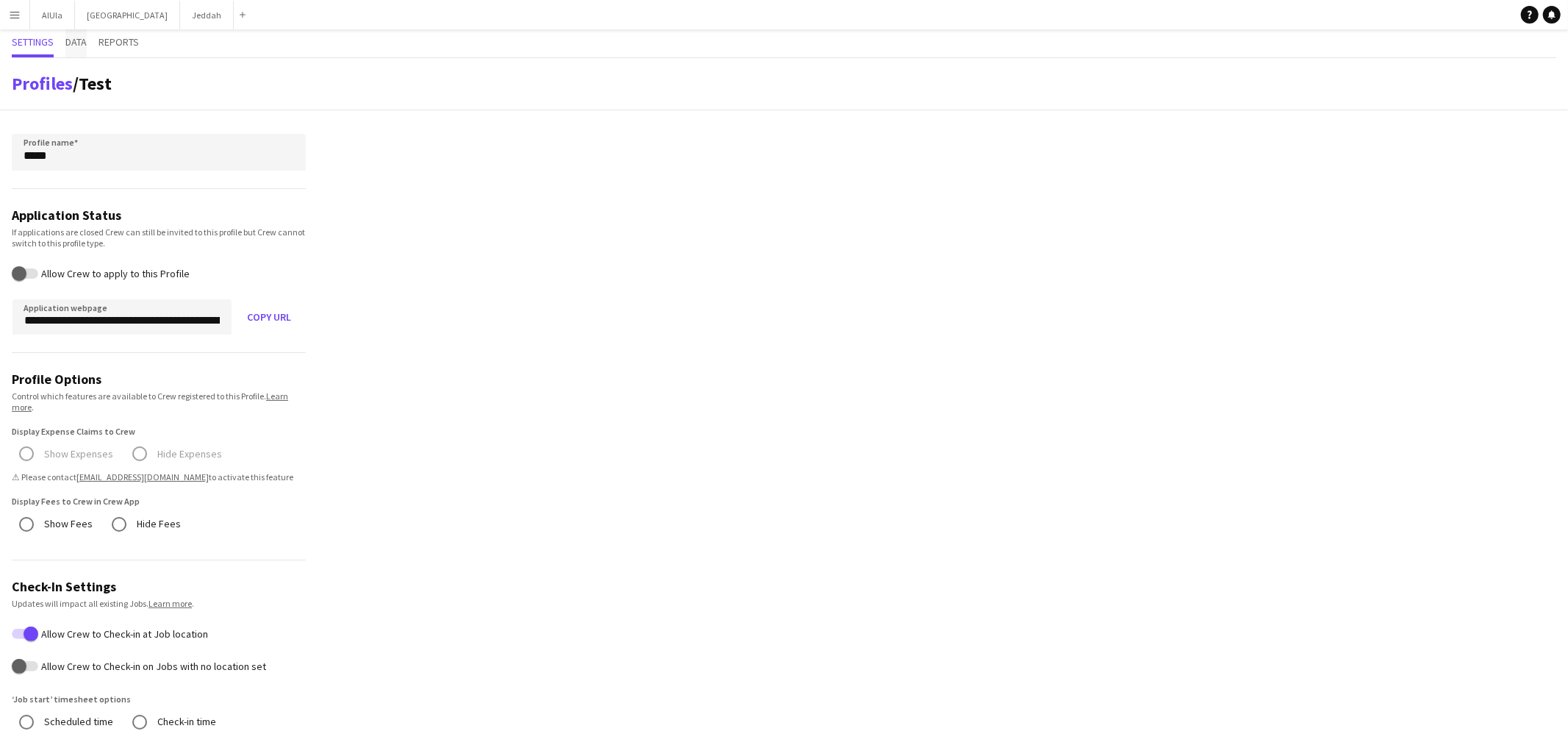
click at [69, 40] on span "Data" at bounding box center [75, 41] width 22 height 10
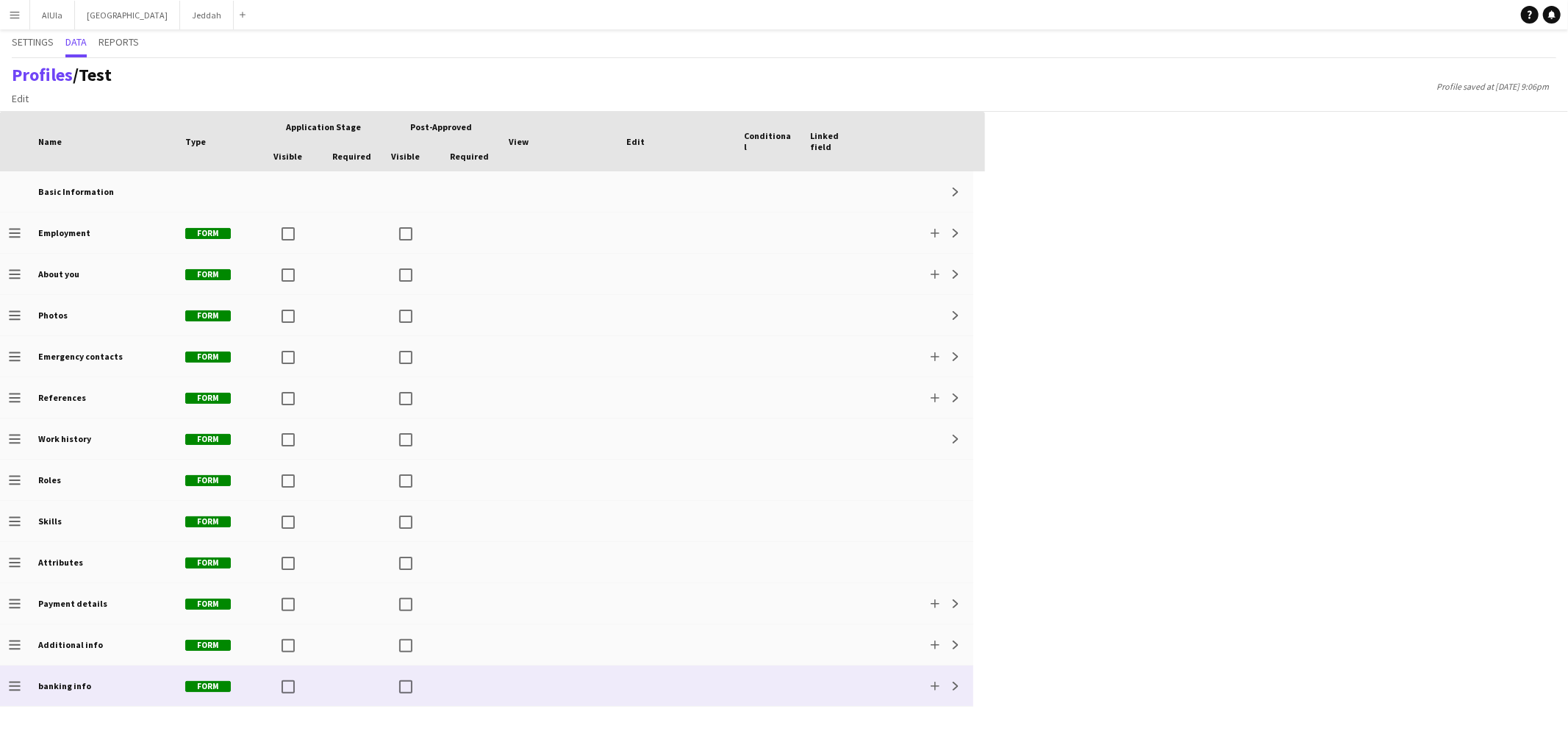
click at [966, 626] on div "Add Expand" at bounding box center [920, 685] width 105 height 41
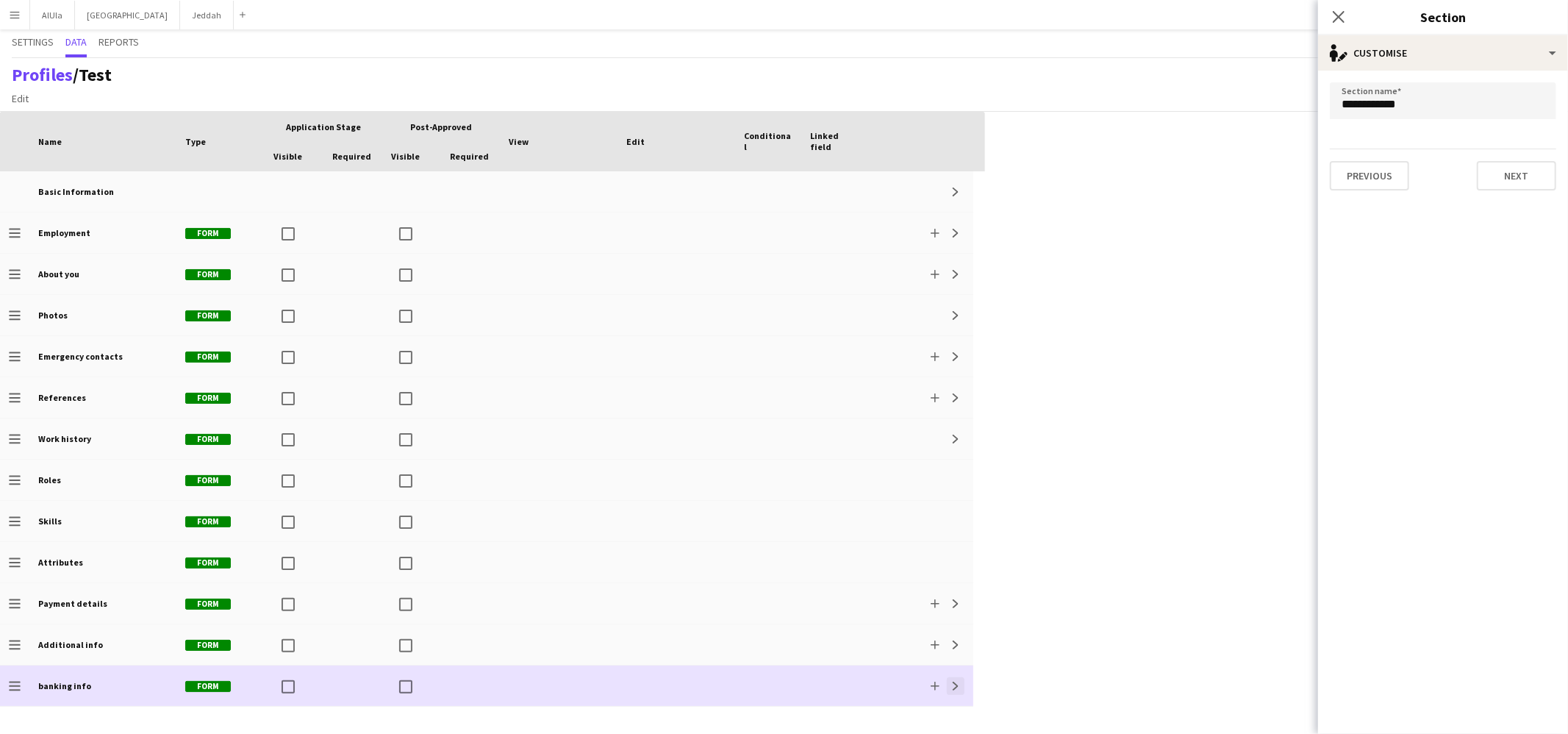
click at [951, 626] on app-icon "Expand" at bounding box center [955, 686] width 8 height 8
click at [937, 626] on app-icon "Add" at bounding box center [934, 686] width 8 height 8
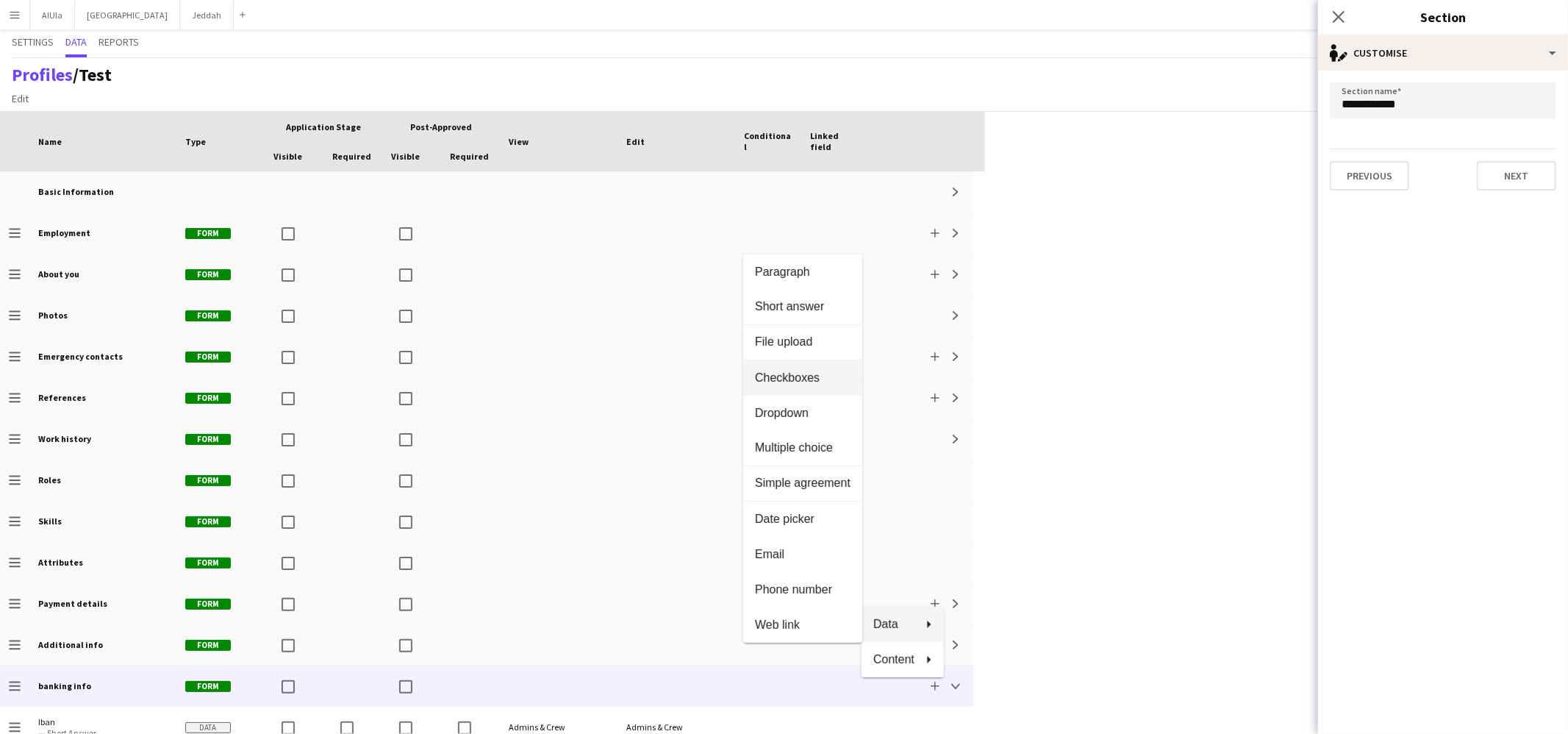
click at [801, 370] on button "Checkboxes" at bounding box center [802, 377] width 119 height 35
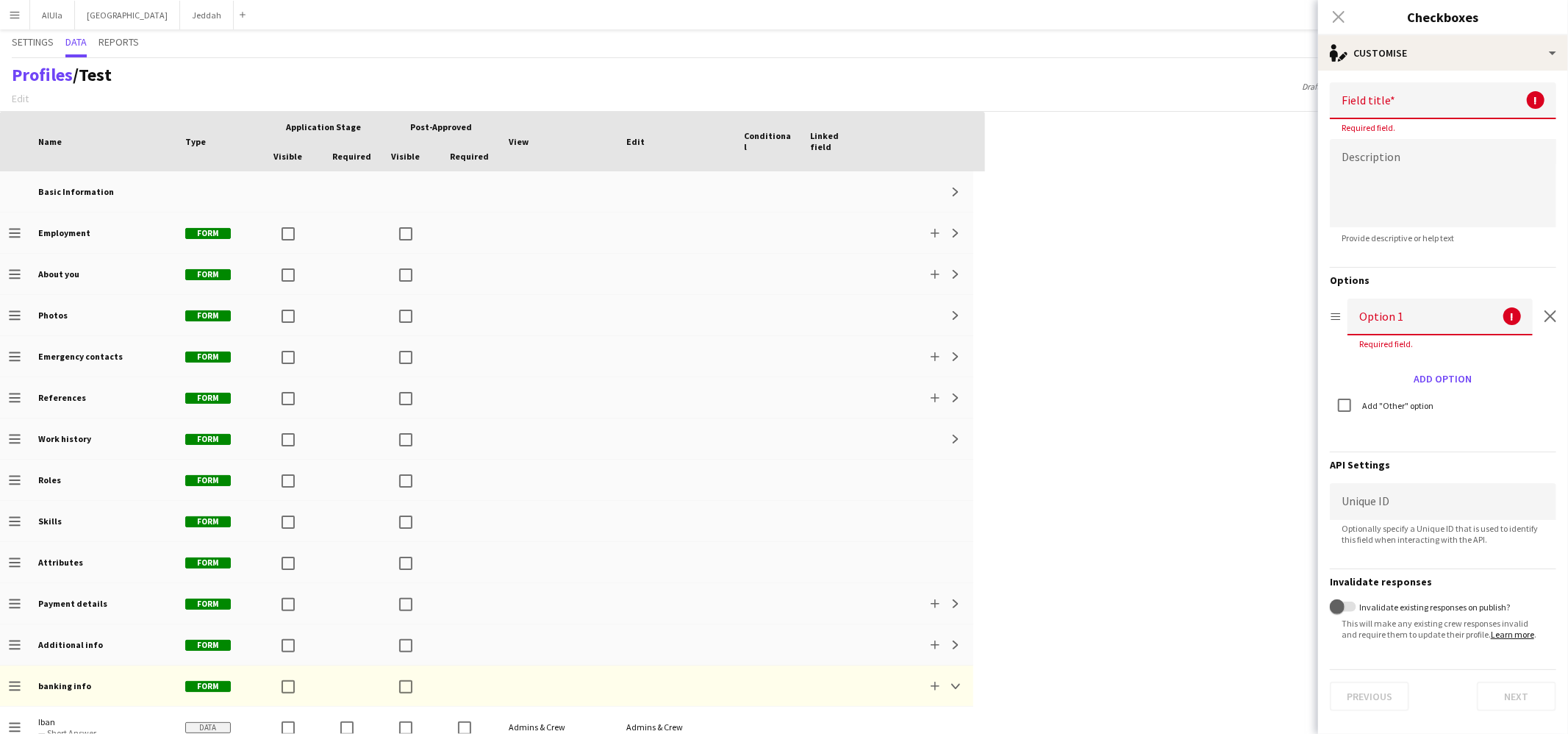
scroll to position [95, 0]
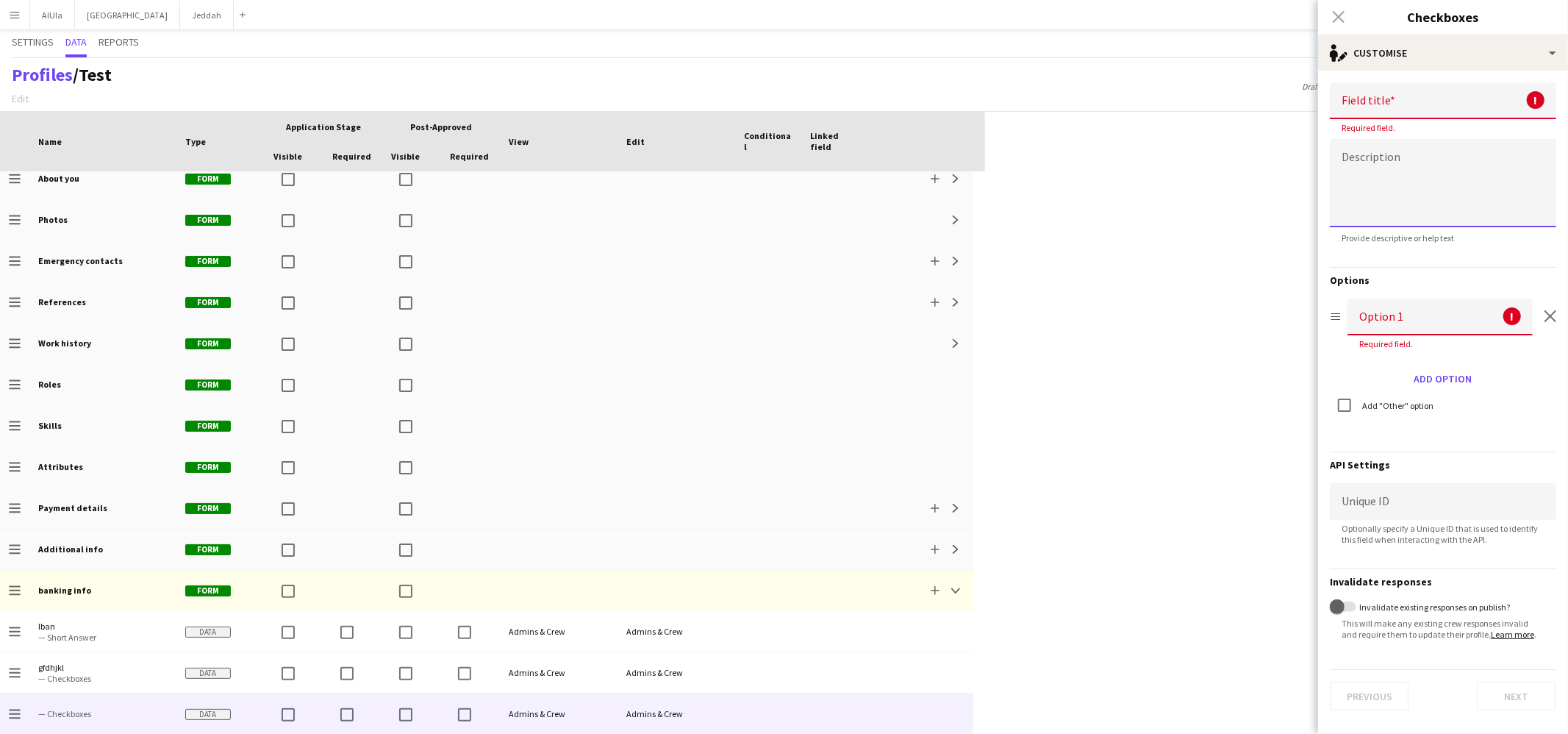
click at [1200, 142] on textarea at bounding box center [1443, 184] width 226 height 89
click at [1200, 115] on input at bounding box center [1443, 100] width 226 height 37
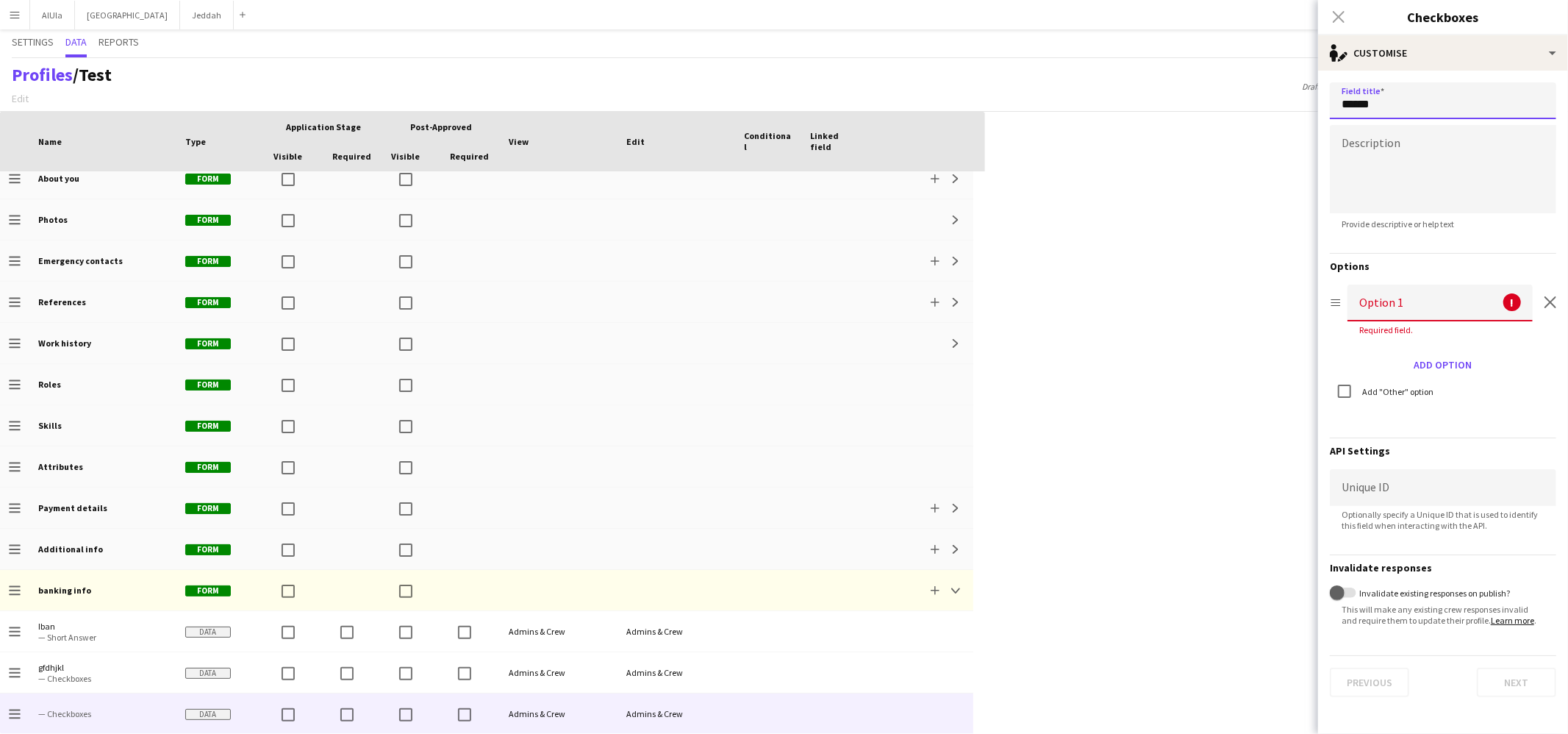
type input "******"
click at [1200, 196] on textarea at bounding box center [1443, 170] width 226 height 89
type textarea "******"
click at [1200, 291] on input at bounding box center [1440, 302] width 186 height 37
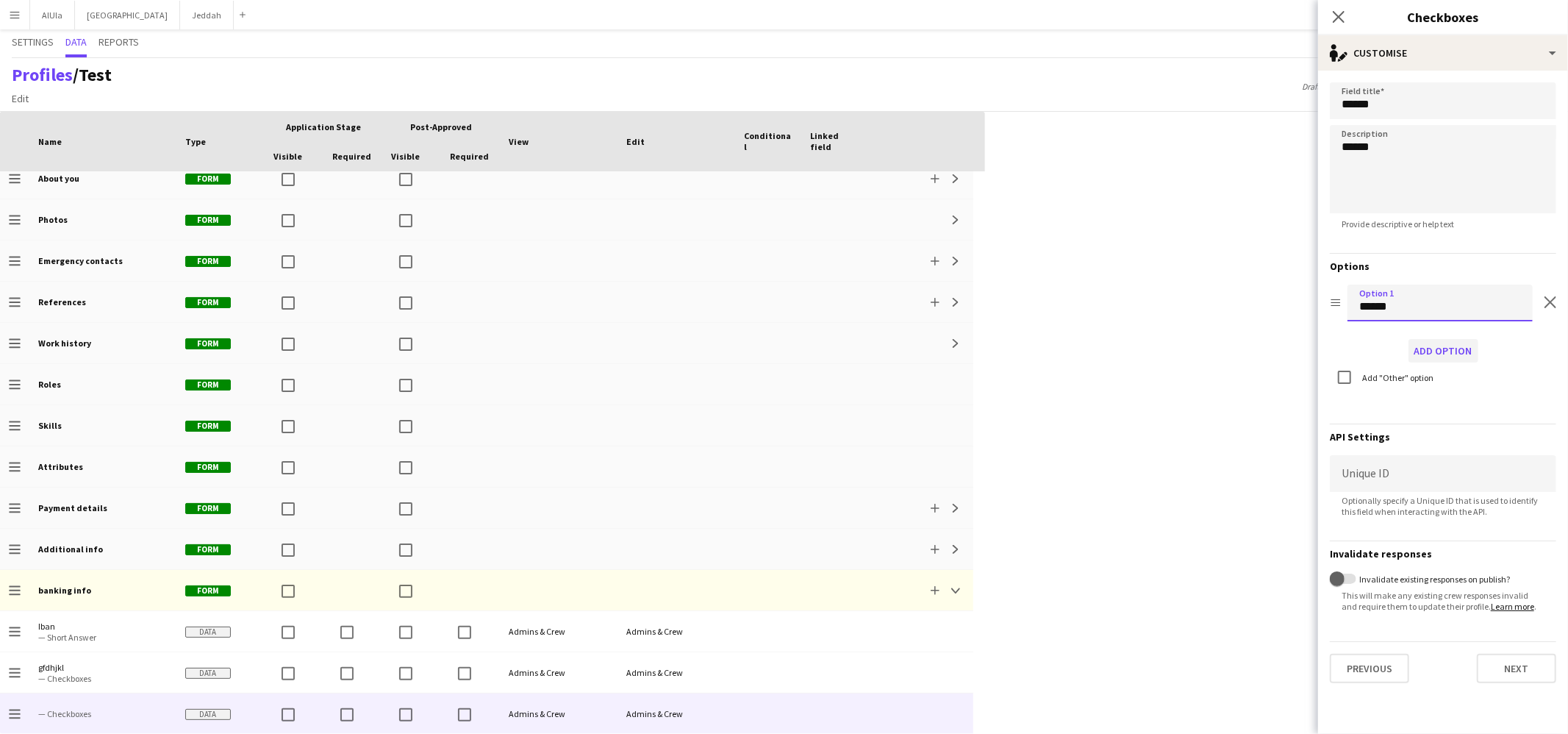
type input "******"
click at [1200, 340] on button "Add option" at bounding box center [1443, 351] width 70 height 24
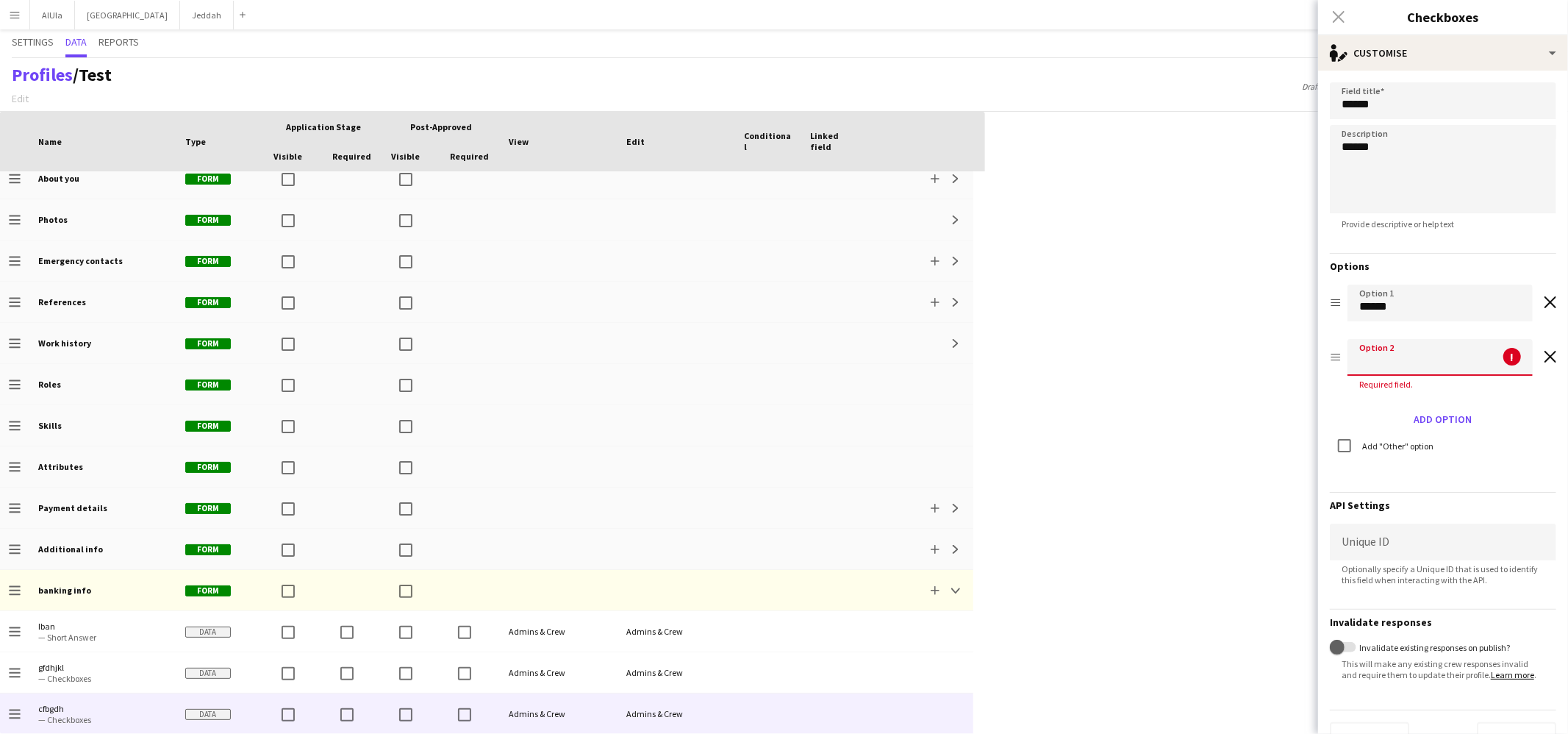
click at [1200, 356] on input at bounding box center [1440, 357] width 186 height 37
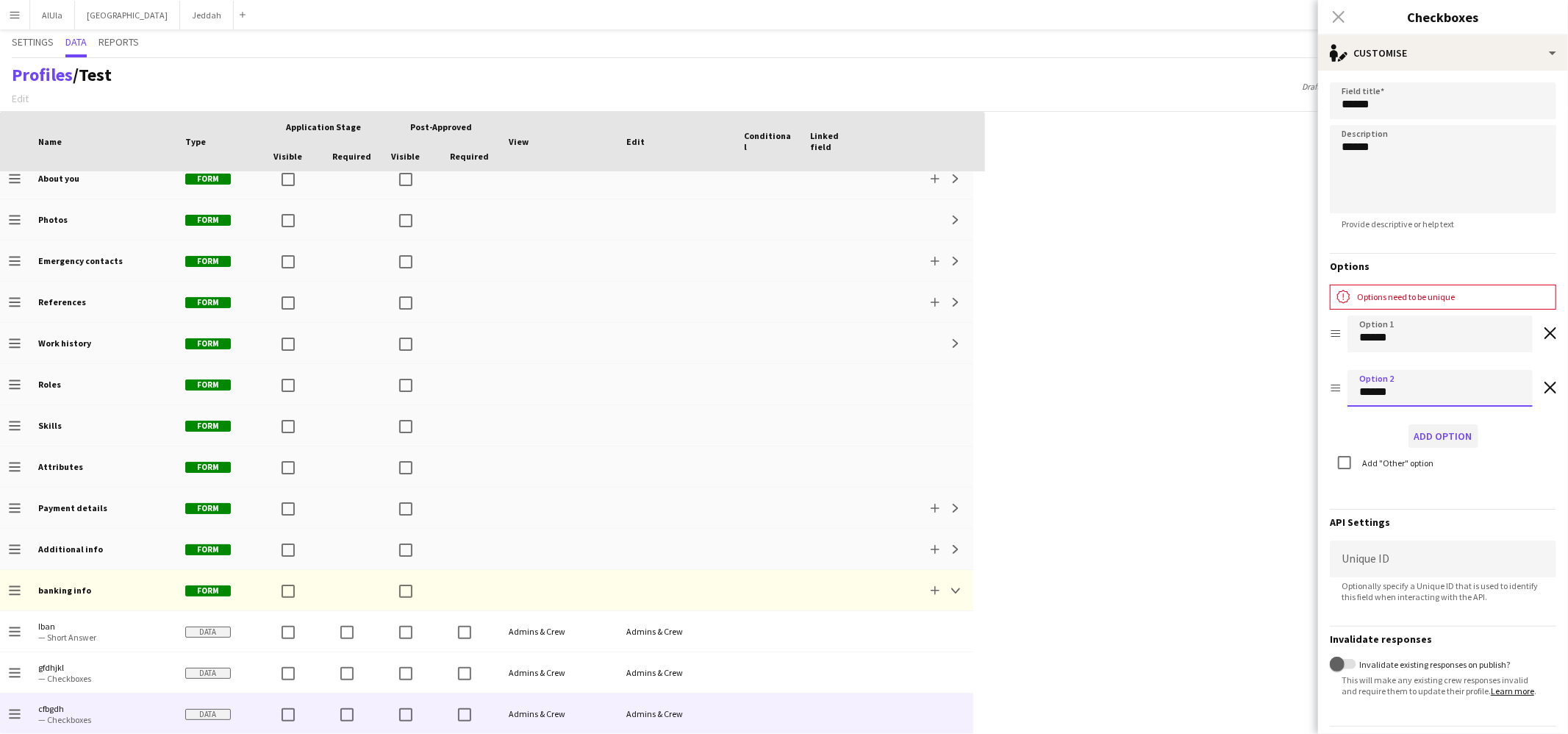
type input "******"
click at [1200, 436] on button "Add option" at bounding box center [1443, 435] width 70 height 24
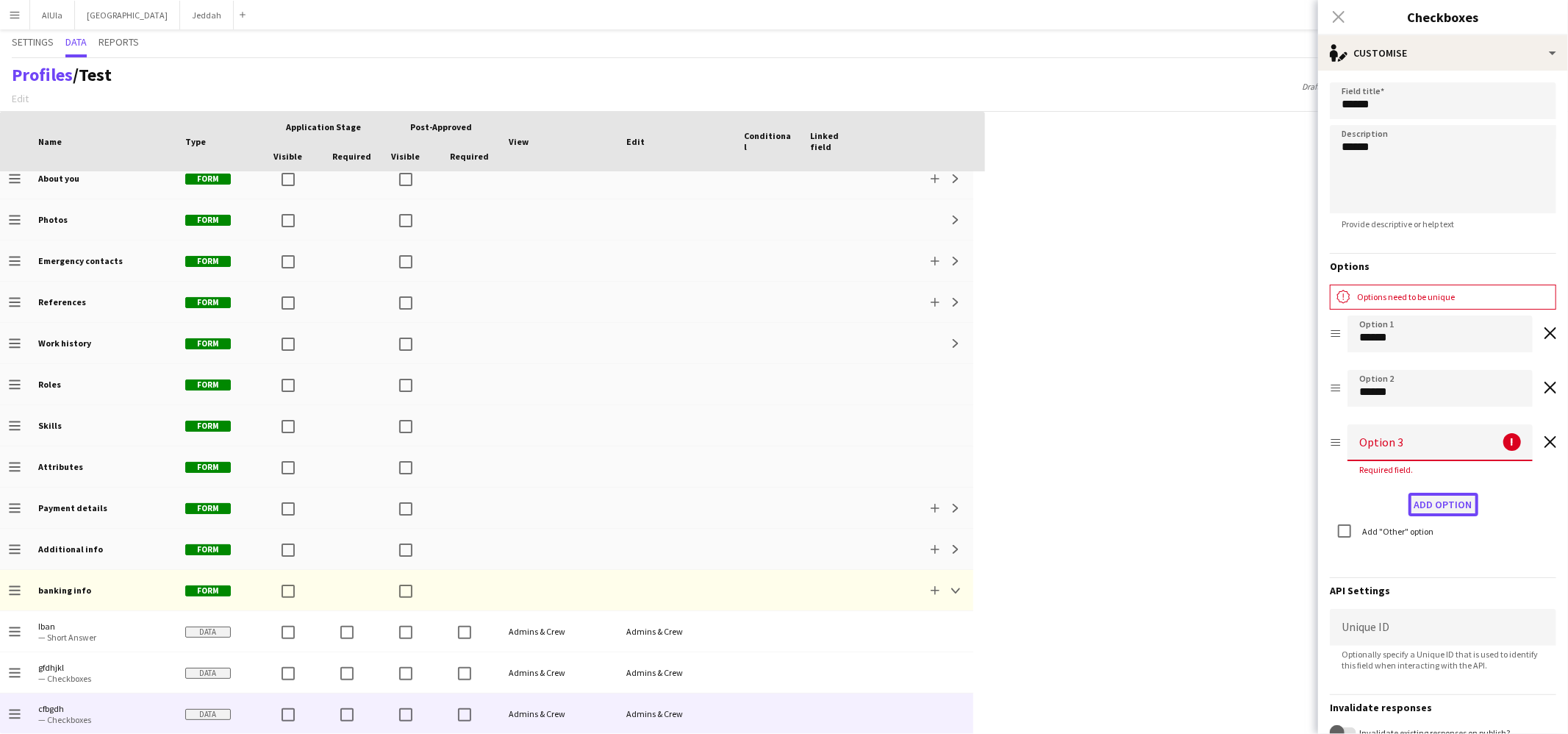
scroll to position [48, 0]
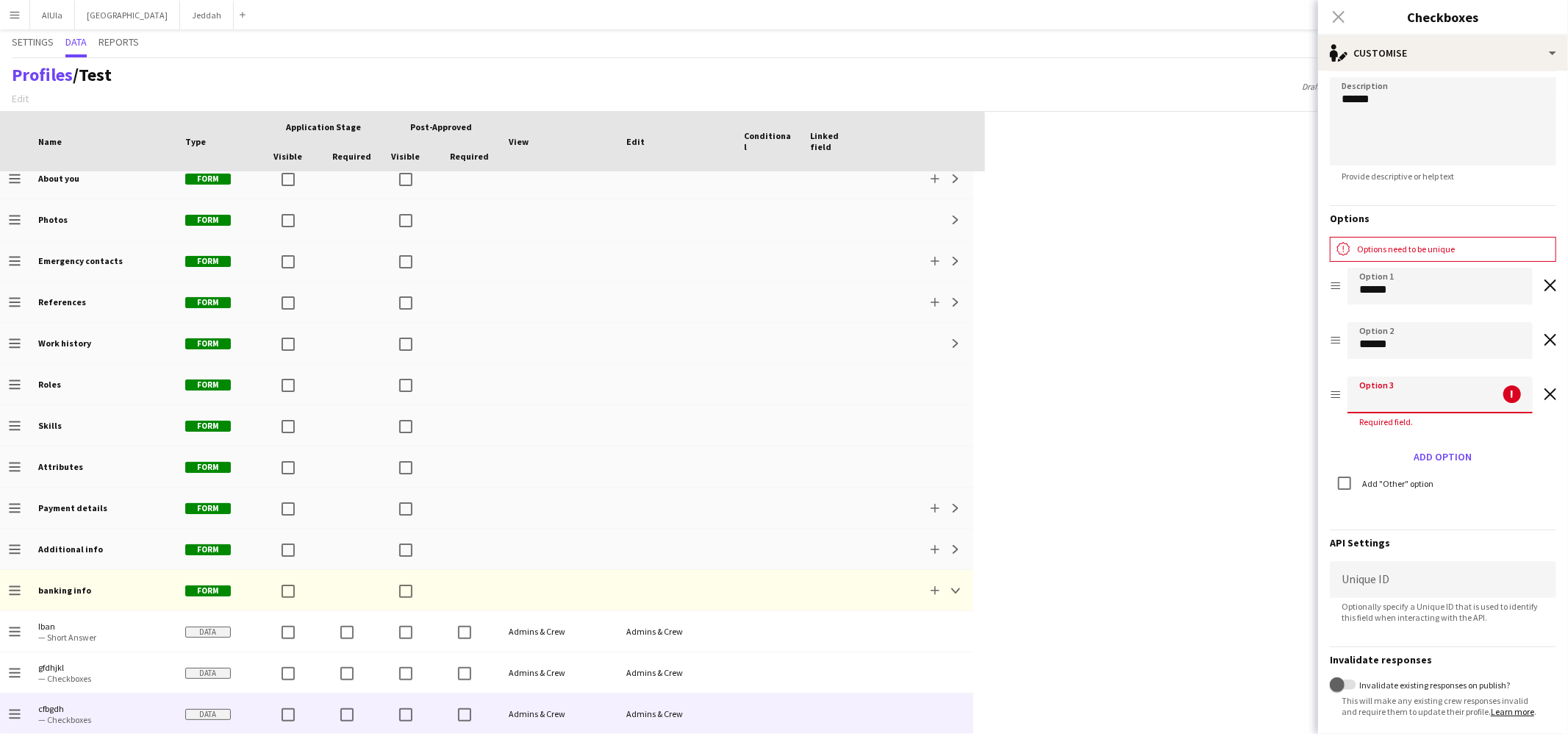
click at [1200, 400] on input at bounding box center [1440, 395] width 186 height 37
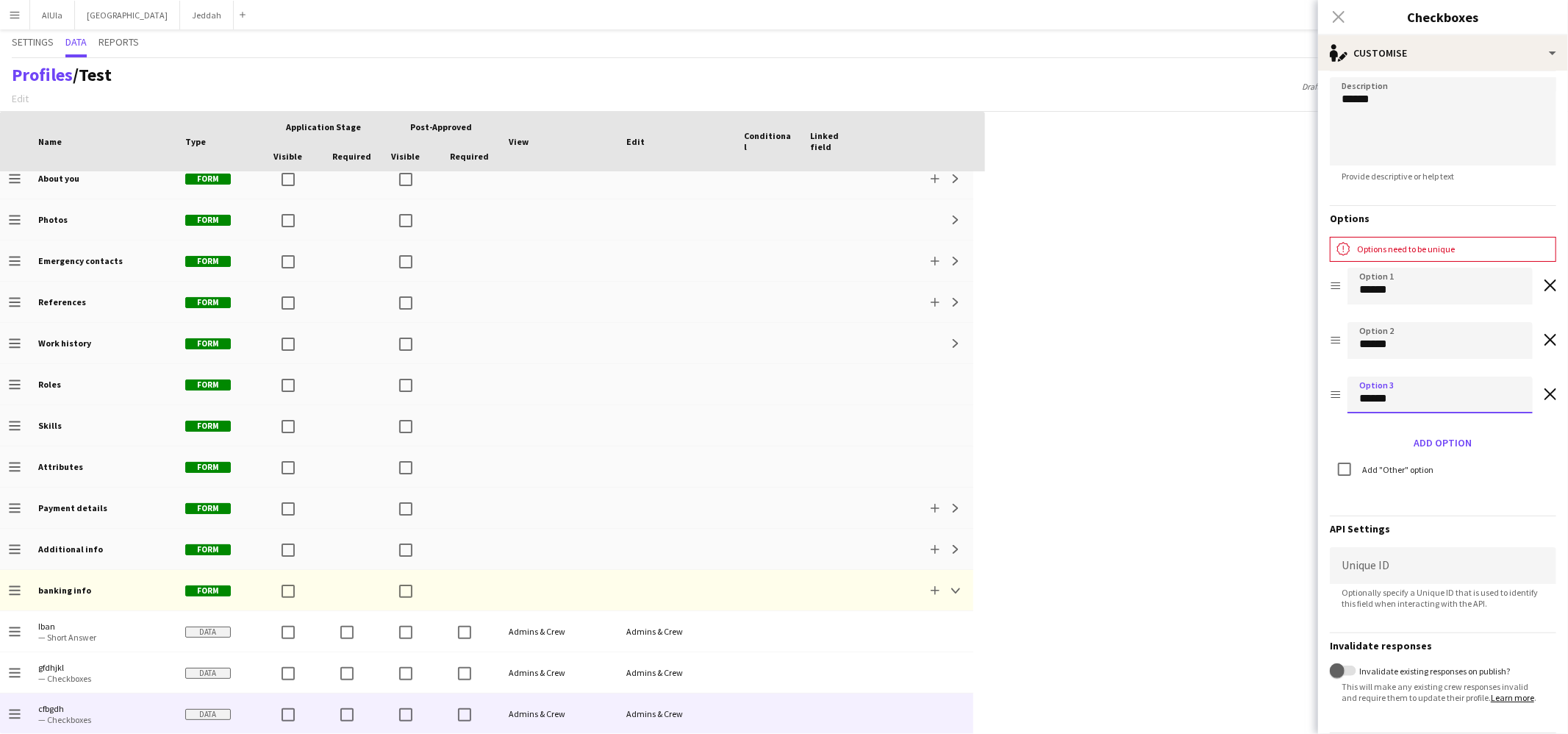
type input "******"
click at [1200, 334] on input "******" at bounding box center [1440, 340] width 186 height 37
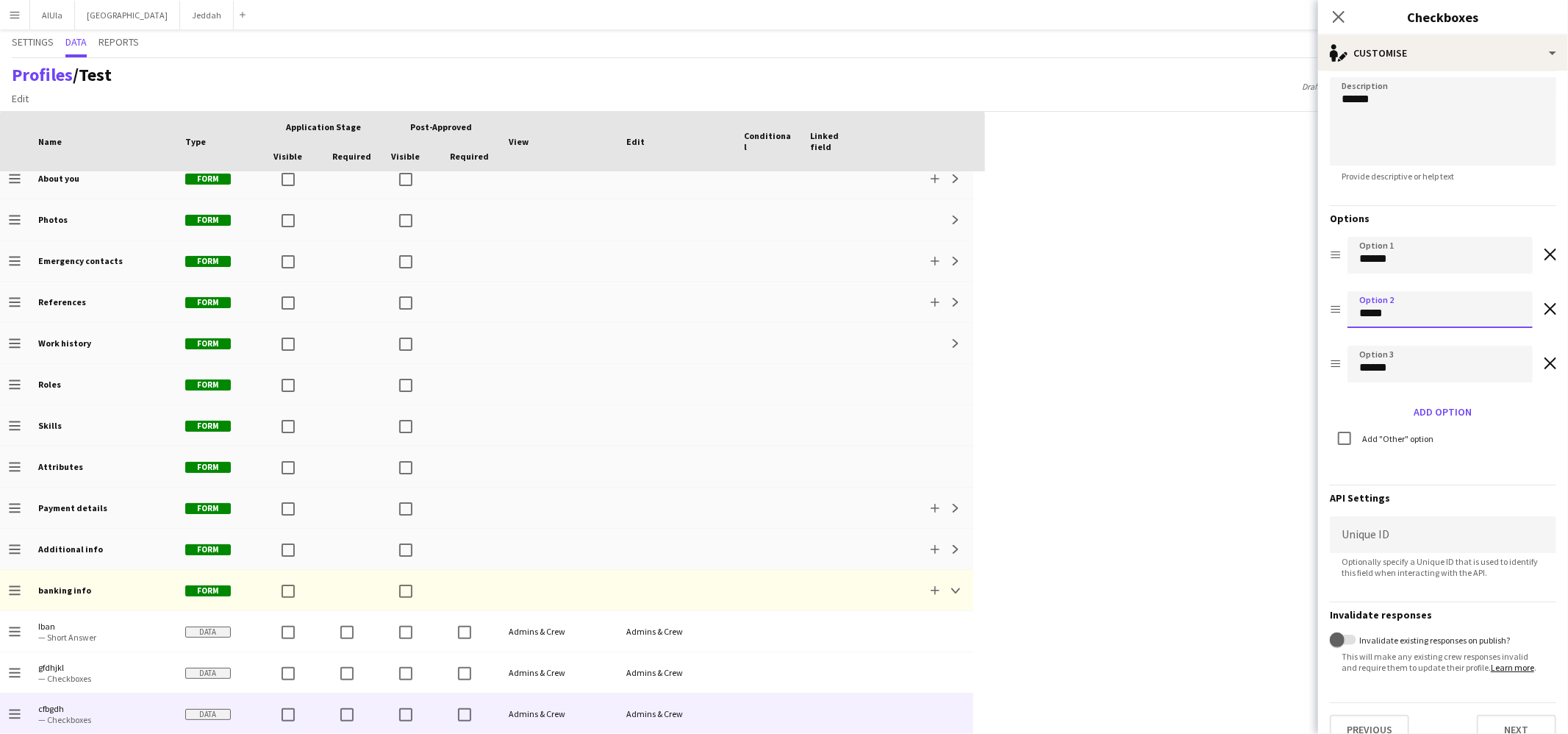
type input "*****"
click at [1200, 453] on div "Options Drag option Option 1 ****** Remove option Drag option Option 2 ***** Re…" at bounding box center [1443, 334] width 226 height 256
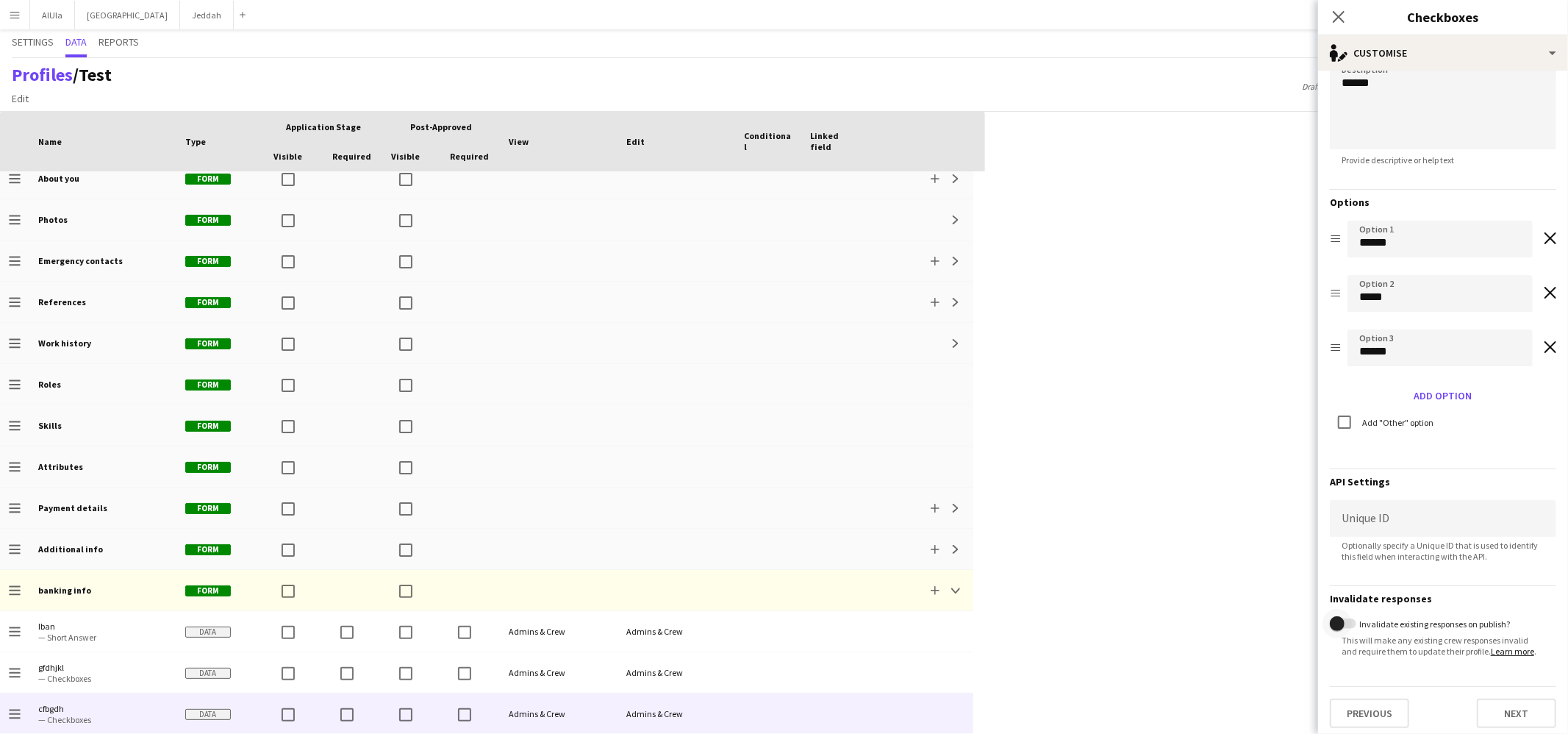
click at [1200, 613] on span "button" at bounding box center [1336, 623] width 29 height 29
click at [1200, 623] on span "button" at bounding box center [1349, 624] width 15 height 15
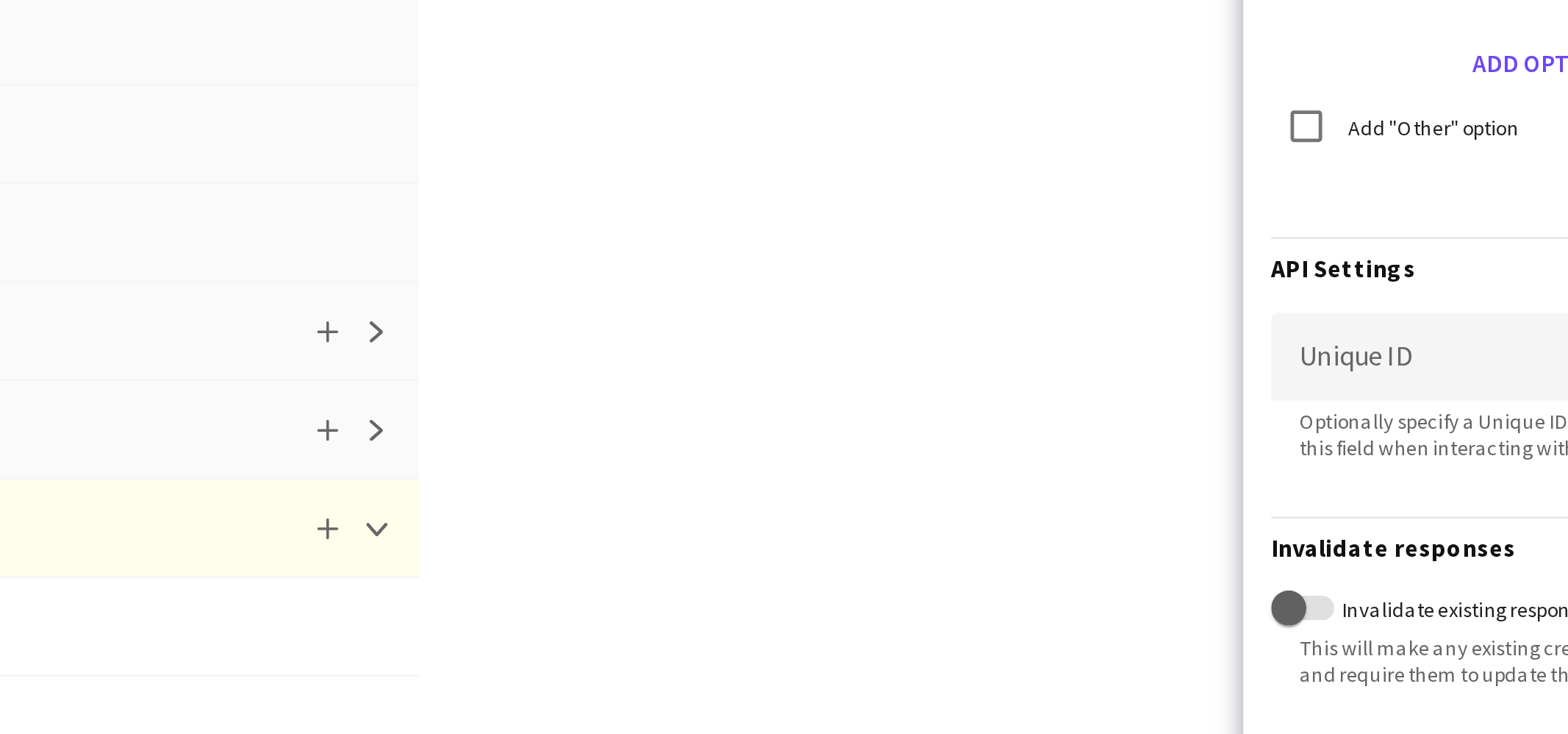
drag, startPoint x: 1298, startPoint y: 624, endPoint x: 1154, endPoint y: 628, distance: 144.1
click at [1154, 626] on div "Press SPACE to select this row Drag here to set row groups Drag here to set col…" at bounding box center [784, 423] width 1568 height 622
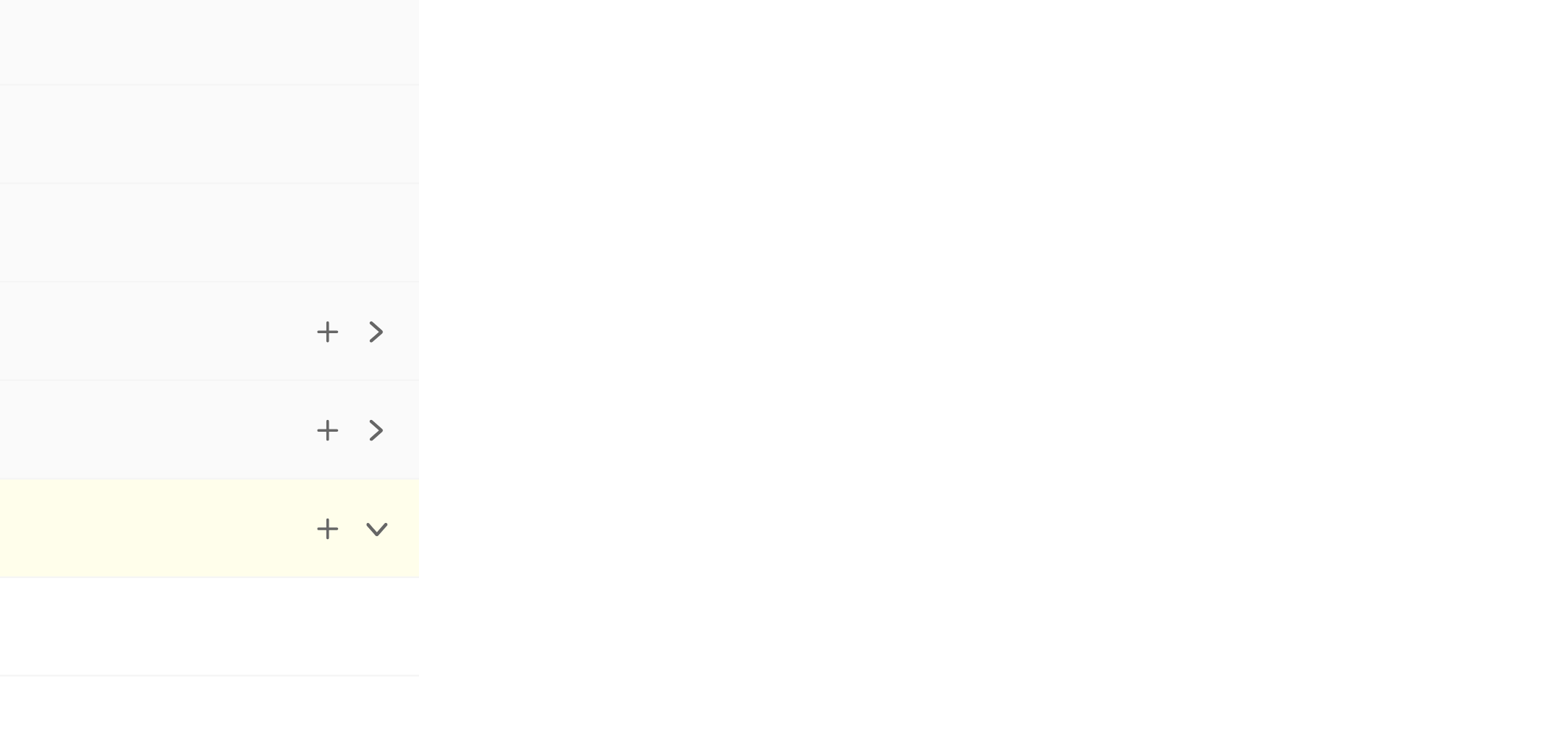
scroll to position [0, 0]
click at [1154, 626] on div "Press SPACE to select this row Drag here to set row groups Drag here to set col…" at bounding box center [784, 423] width 1568 height 622
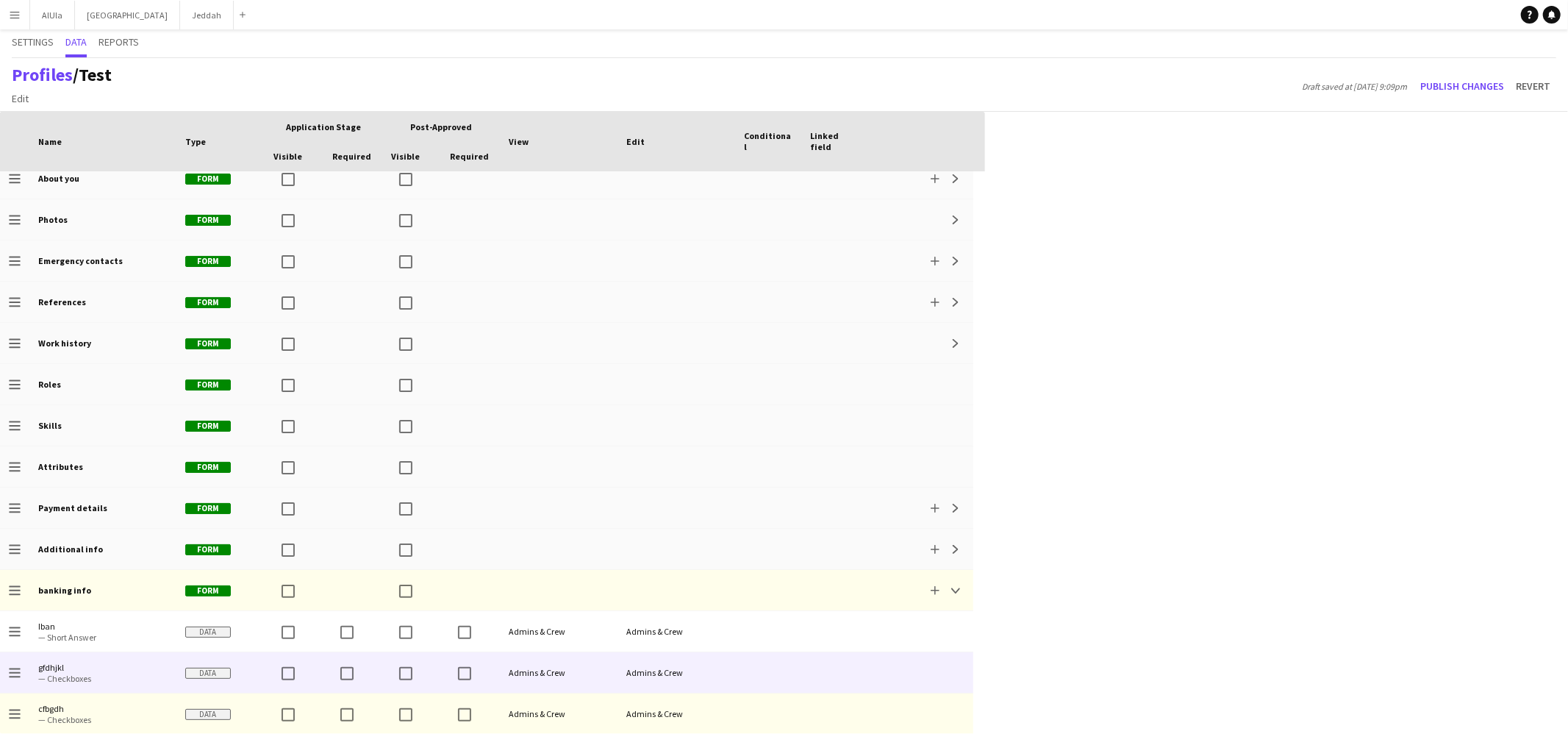
click at [792, 626] on div at bounding box center [768, 672] width 66 height 41
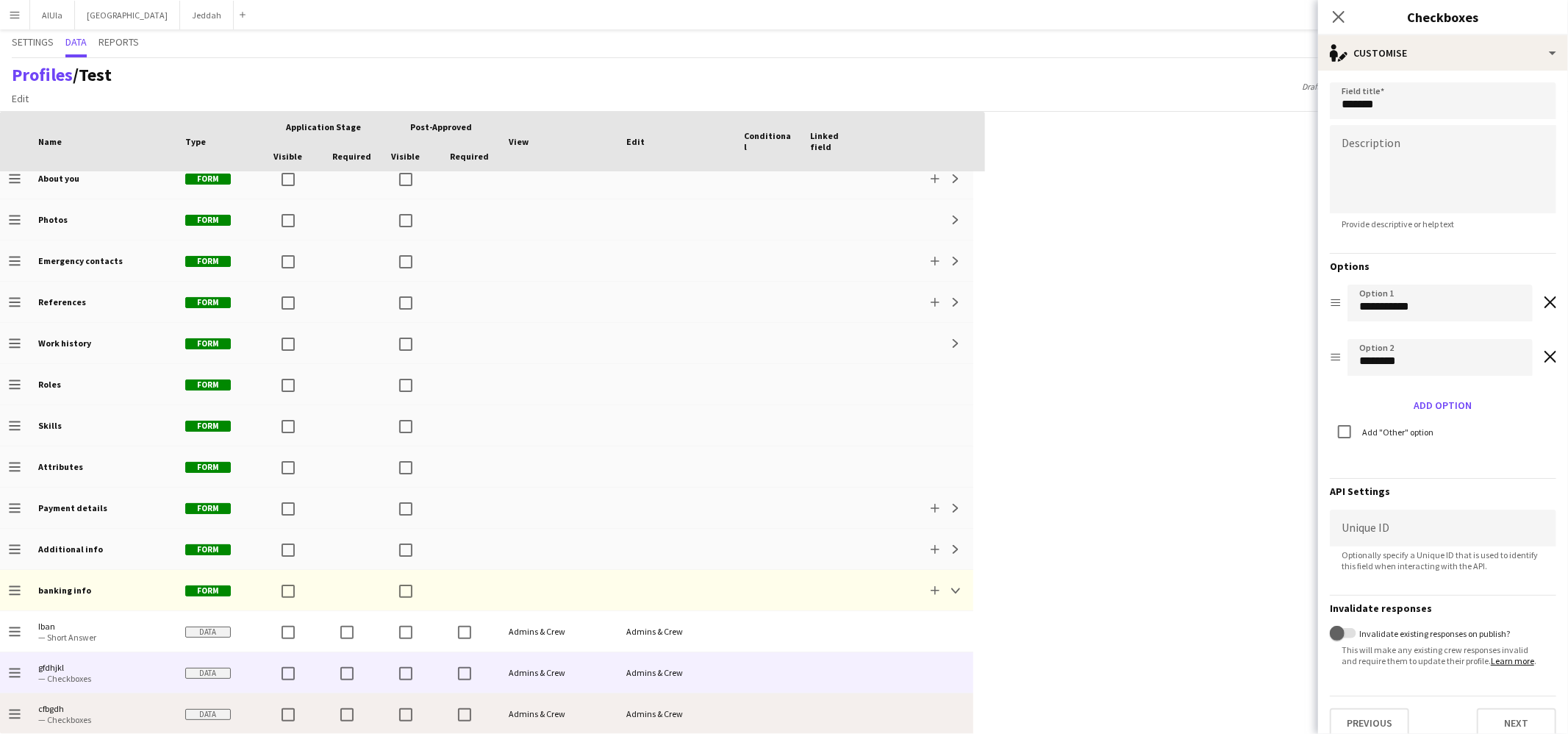
click at [775, 626] on div at bounding box center [768, 713] width 66 height 41
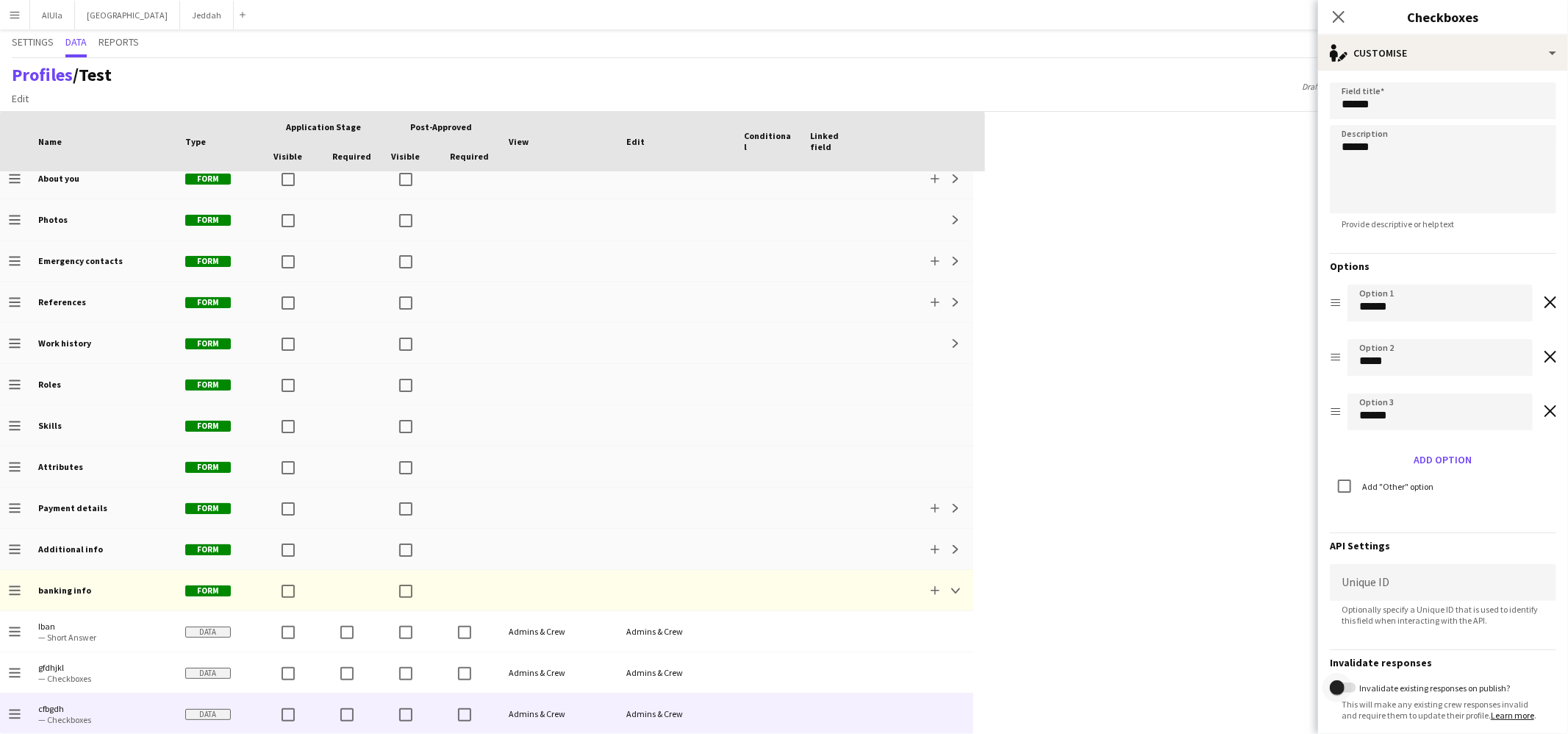
click at [1200, 626] on span "button" at bounding box center [1337, 688] width 15 height 15
click at [1200, 626] on span "button" at bounding box center [1349, 688] width 15 height 15
click at [1200, 19] on icon "Close pop-in" at bounding box center [1338, 16] width 14 height 14
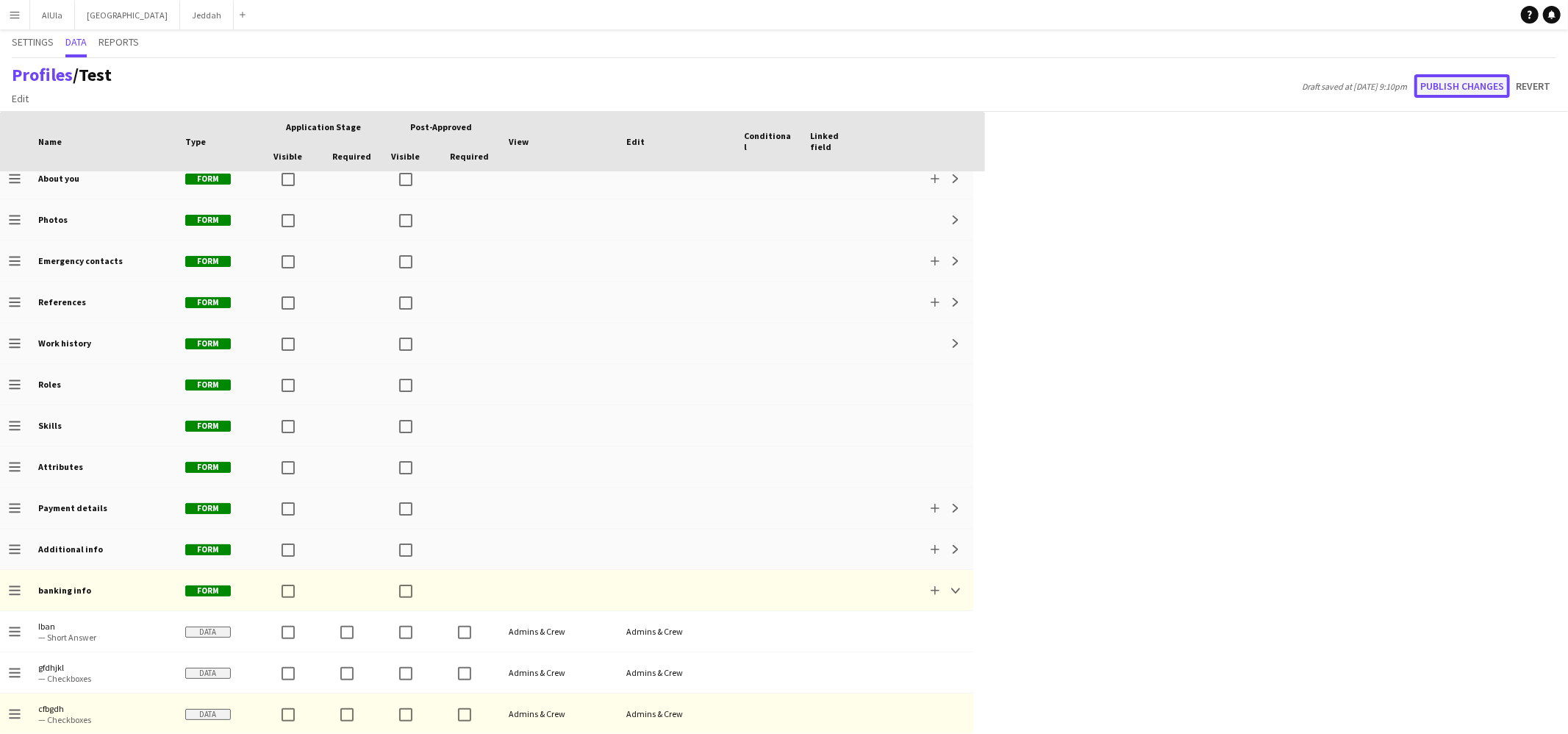
click at [1200, 88] on button "Publish changes" at bounding box center [1462, 86] width 95 height 24
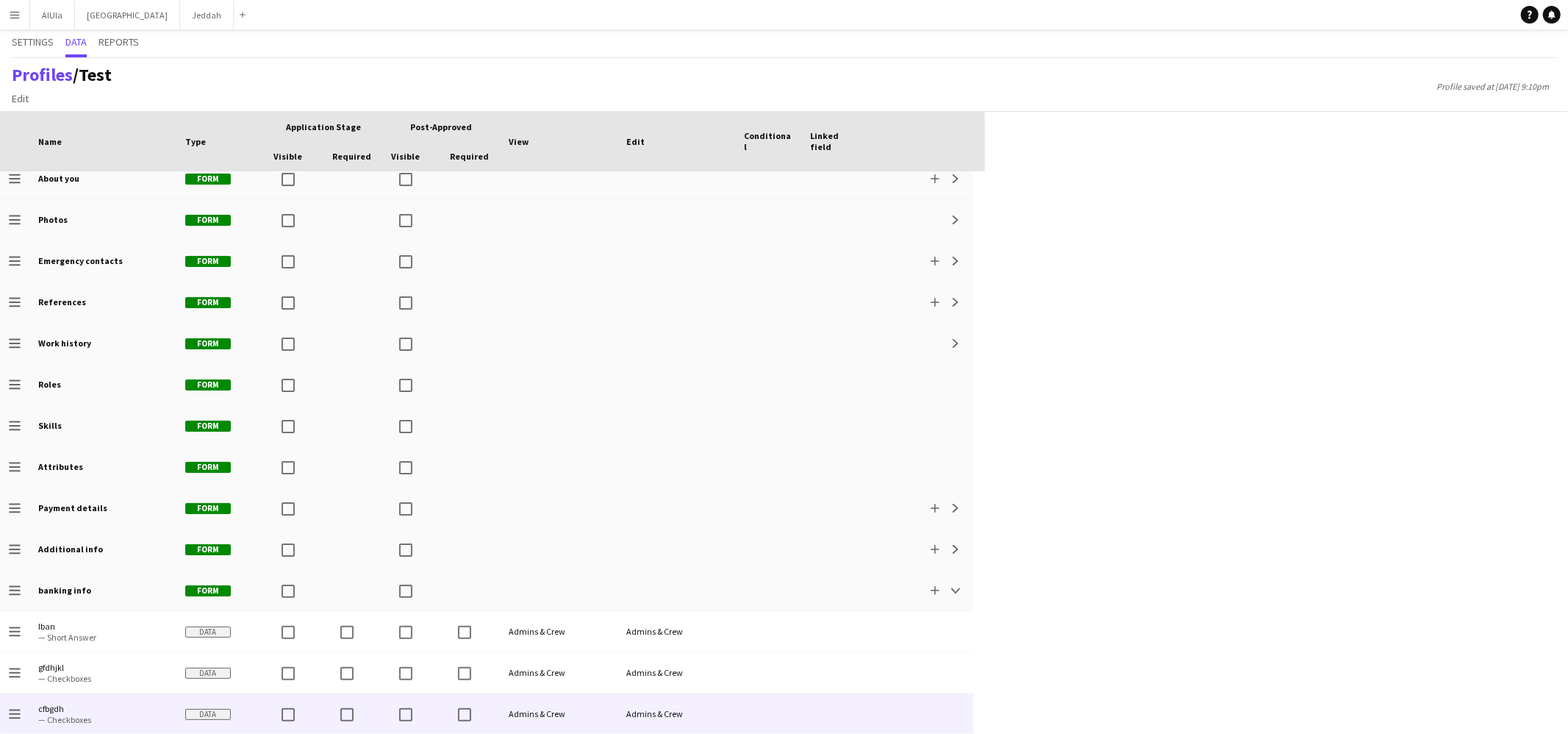
click at [729, 626] on div "Admins & Crew" at bounding box center [676, 713] width 118 height 41
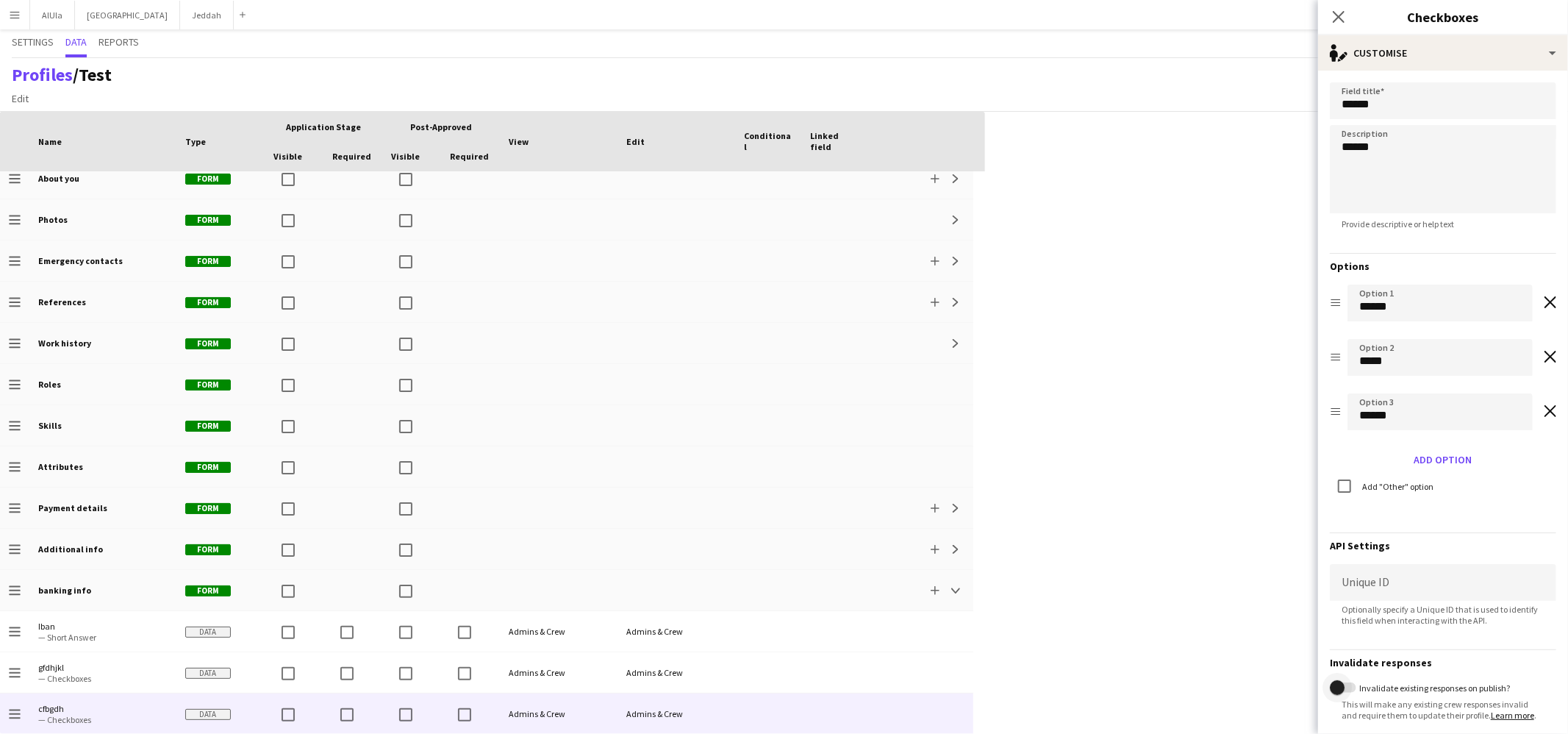
click at [1200, 626] on span "button" at bounding box center [1337, 688] width 15 height 15
click at [1200, 597] on div "Press SPACE to select this row Drag here to set row groups Drag here to set col…" at bounding box center [784, 423] width 1568 height 622
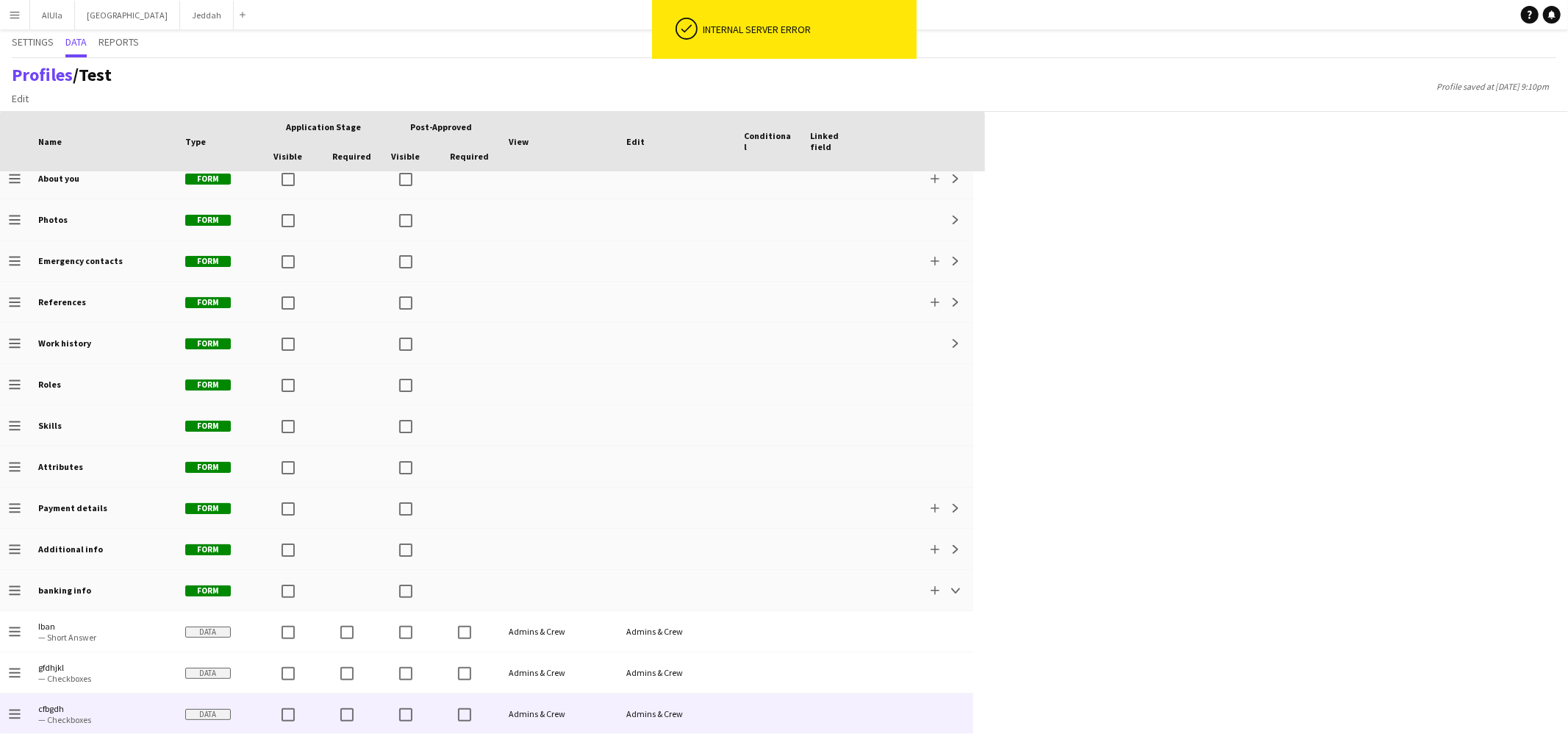
click at [543, 626] on div "Admins & Crew" at bounding box center [558, 713] width 118 height 41
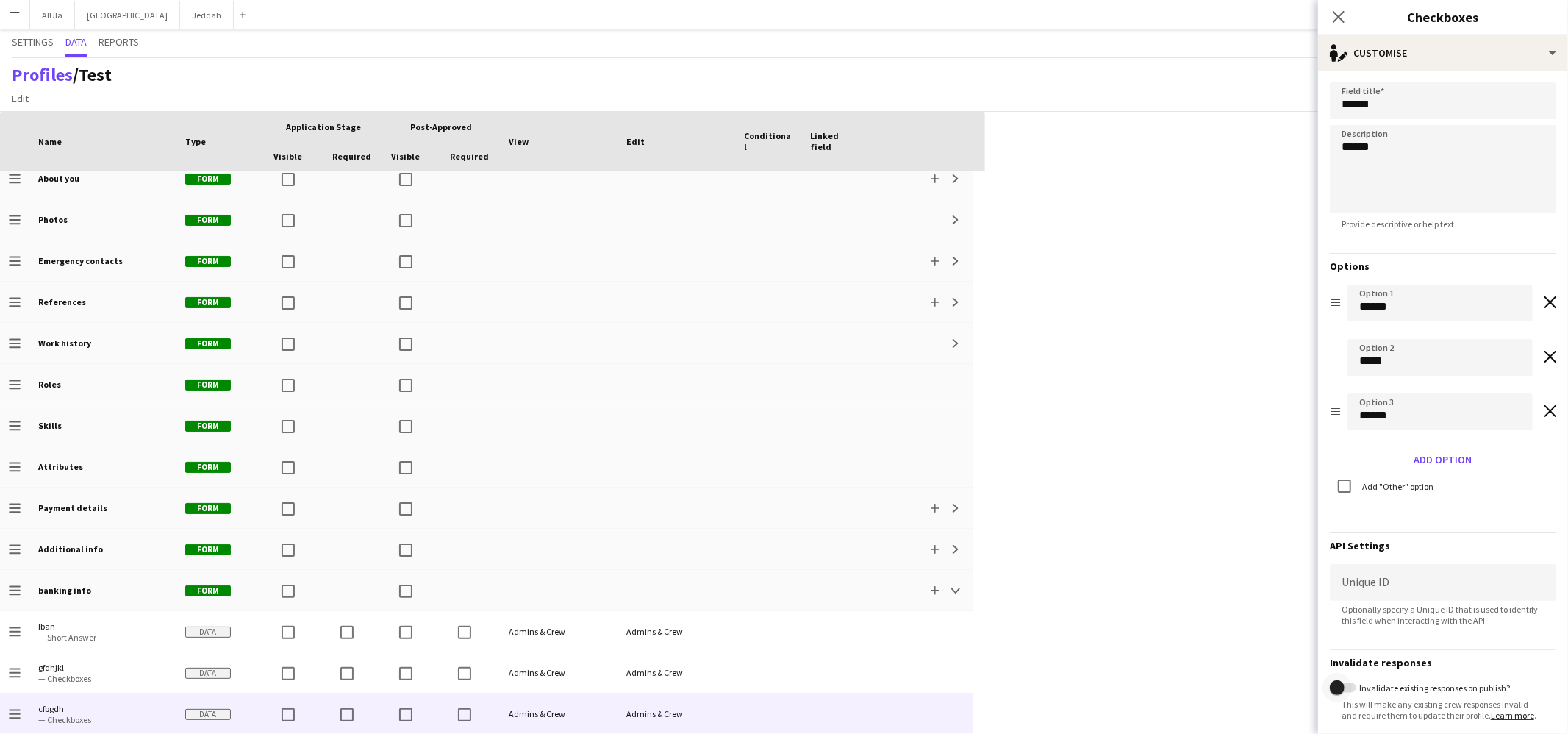
click at [1200, 626] on span "button" at bounding box center [1337, 688] width 15 height 15
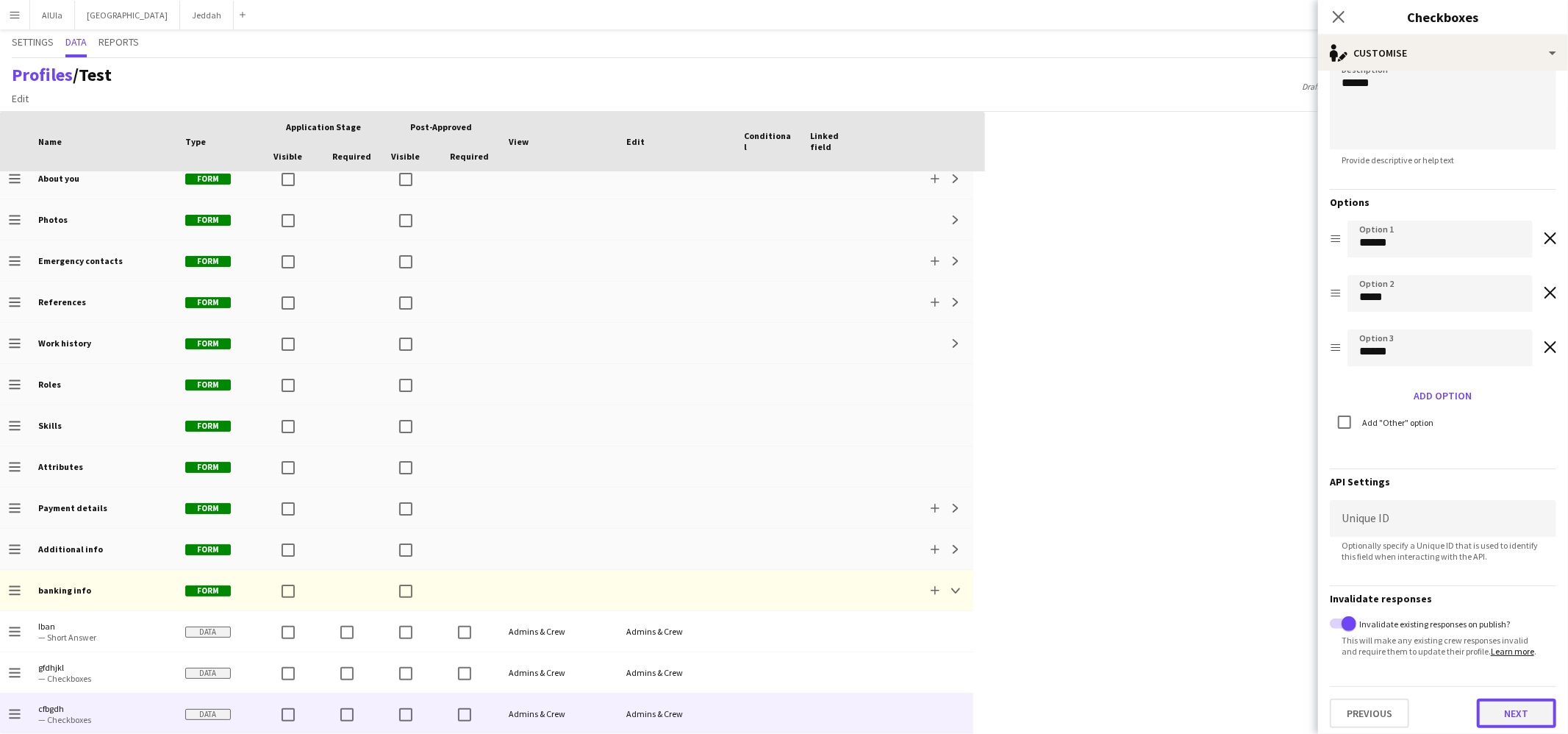
click at [1200, 626] on button "Next" at bounding box center [1516, 713] width 79 height 29
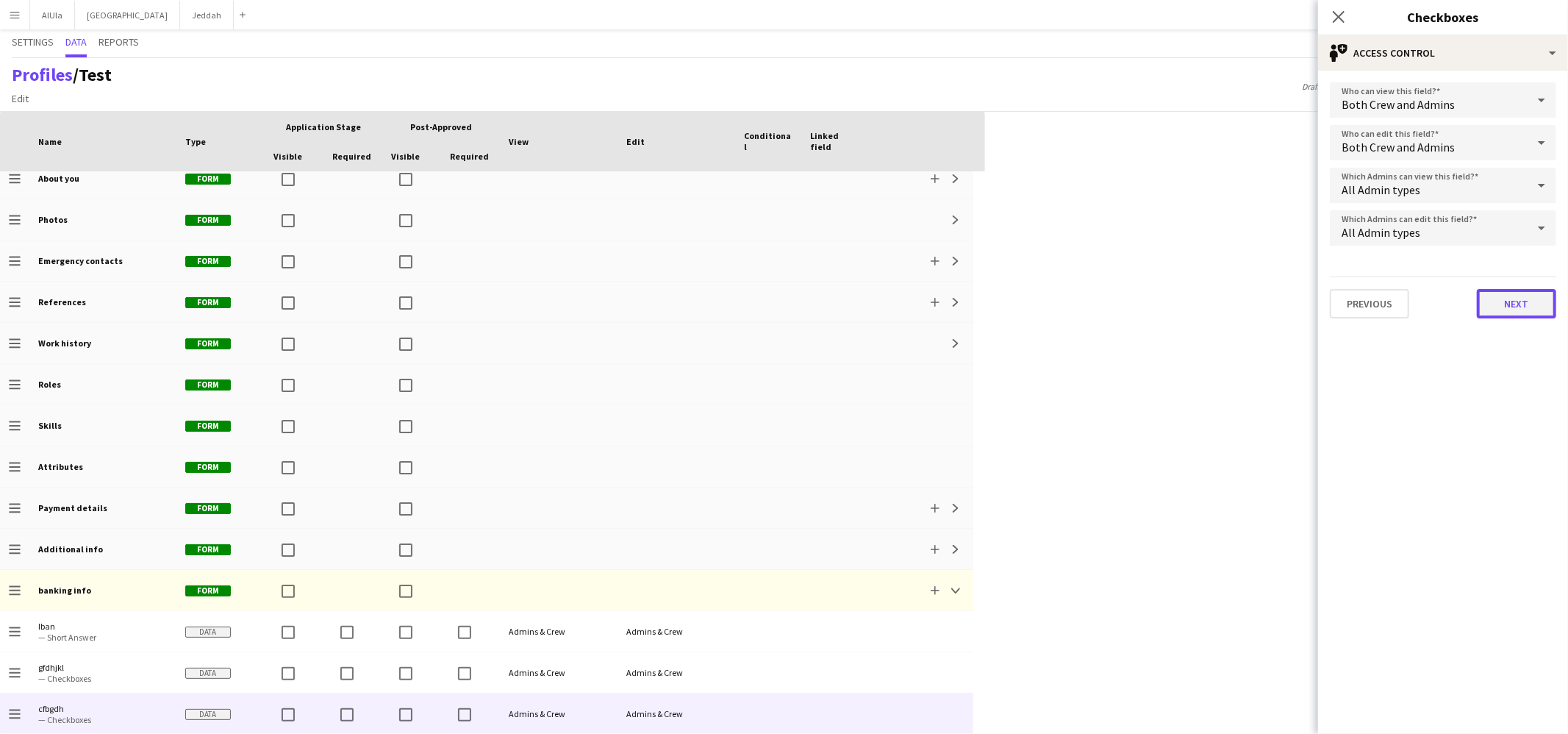
click at [1200, 300] on button "Next" at bounding box center [1516, 303] width 79 height 29
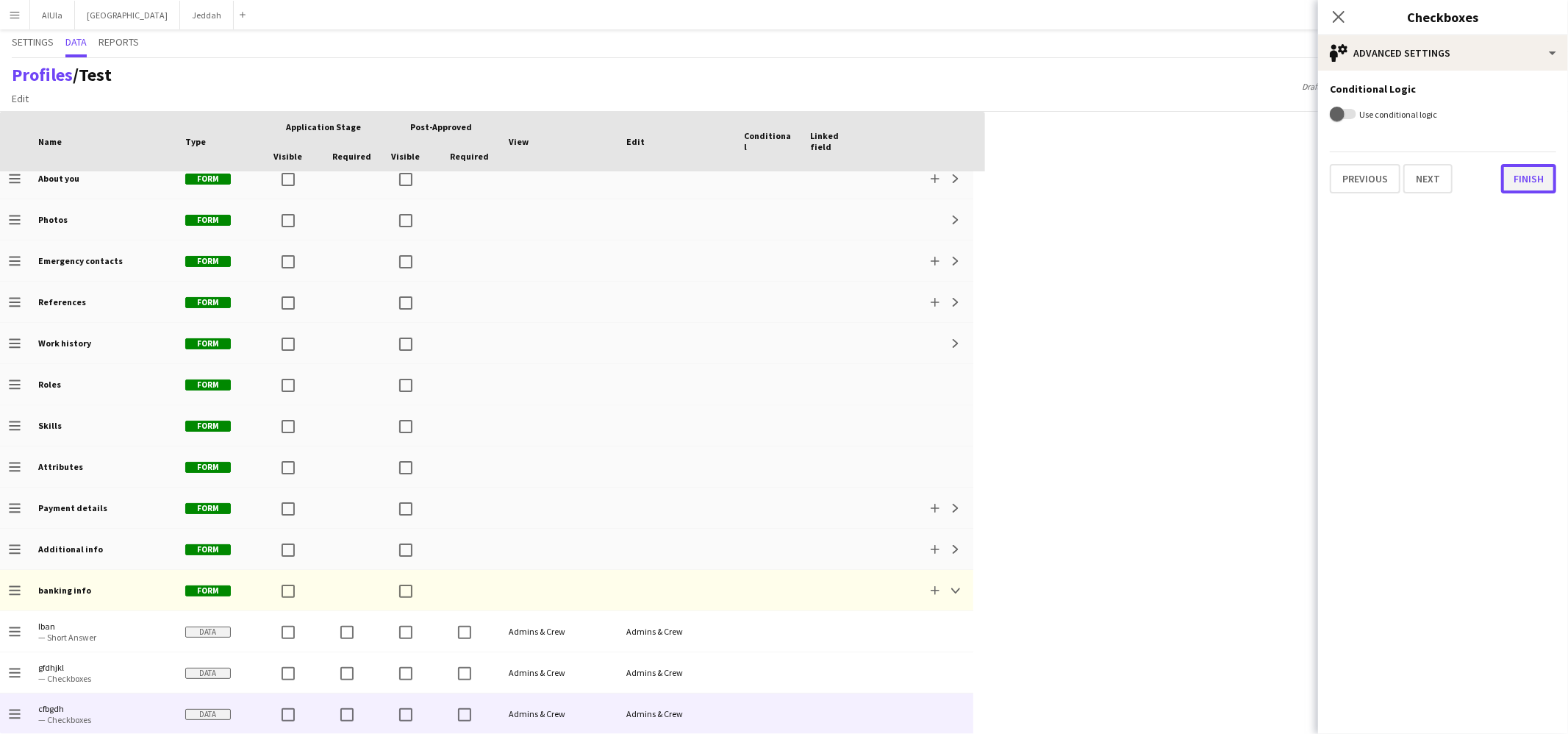
click at [1200, 168] on button "Finish" at bounding box center [1528, 178] width 56 height 29
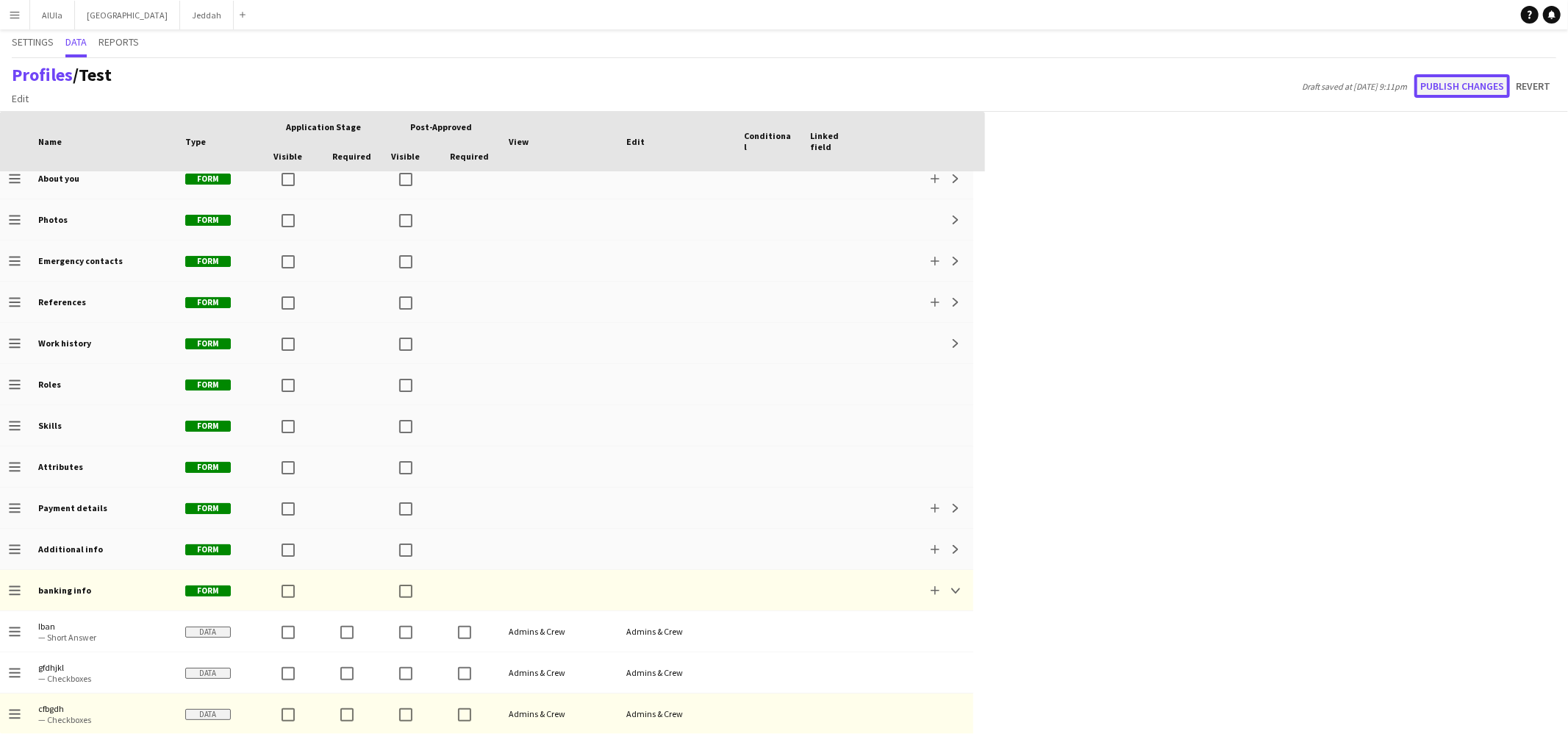
click at [1200, 90] on button "Publish changes" at bounding box center [1462, 86] width 95 height 24
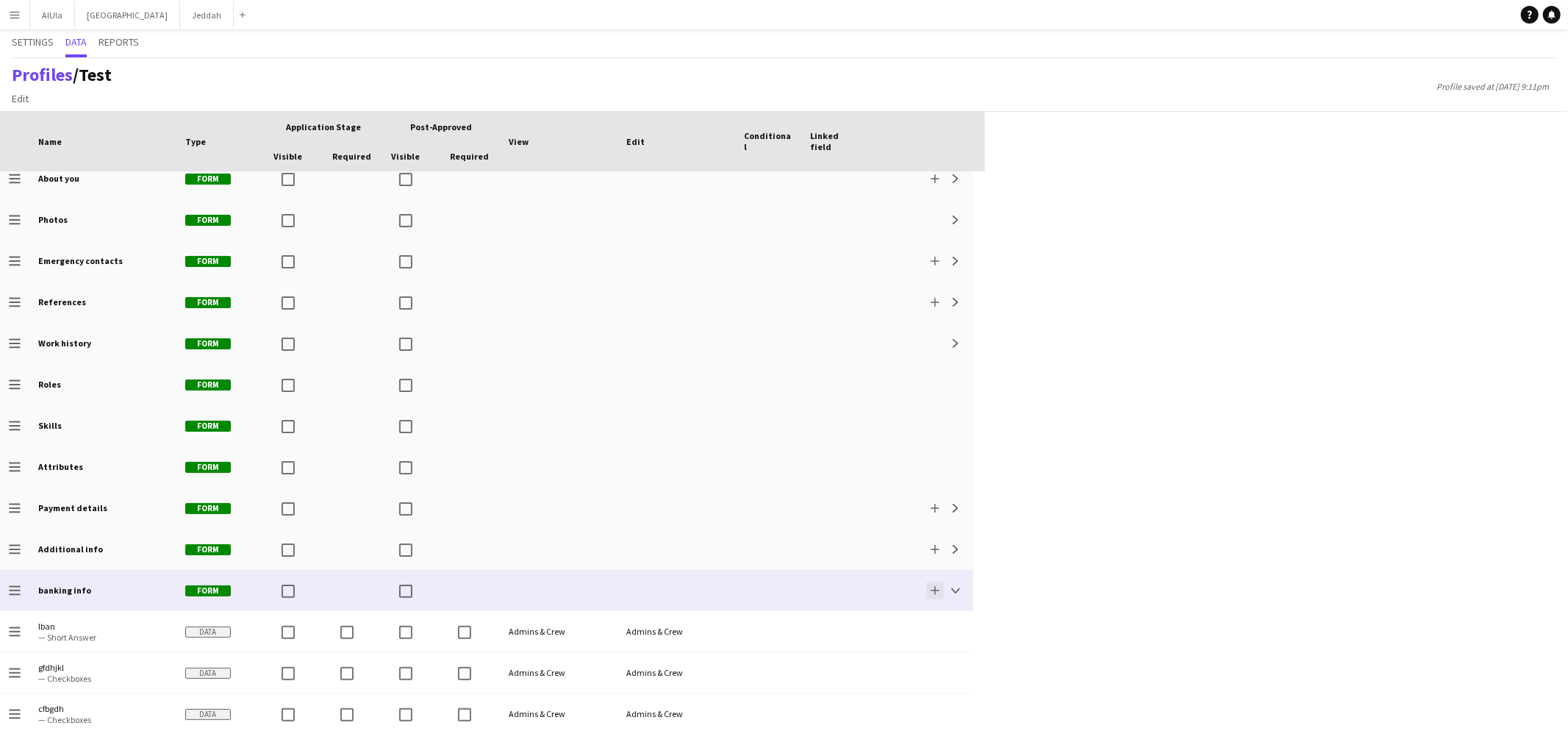
click at [935, 584] on button "Add" at bounding box center [934, 590] width 18 height 18
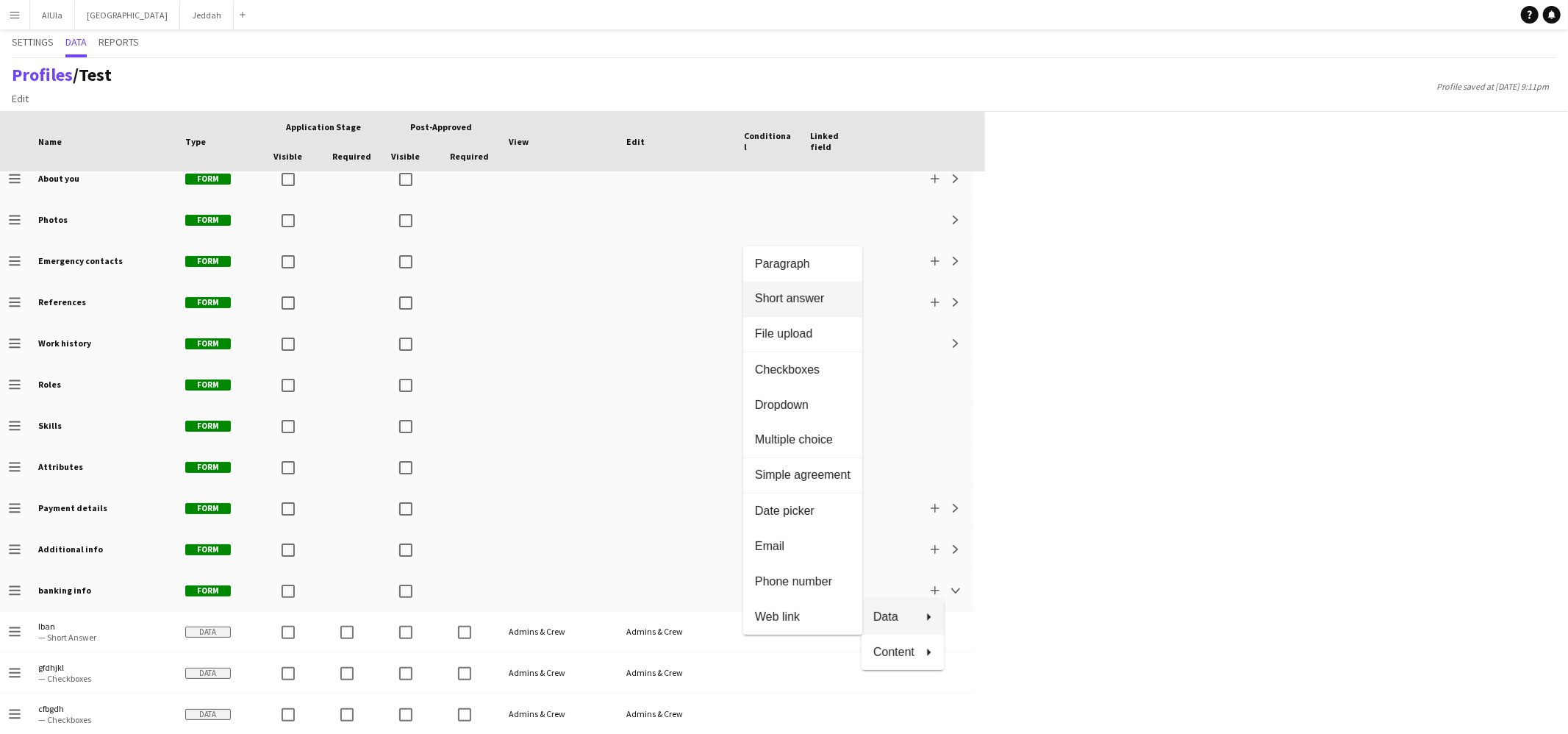
click at [764, 289] on button "Short answer" at bounding box center [802, 299] width 119 height 35
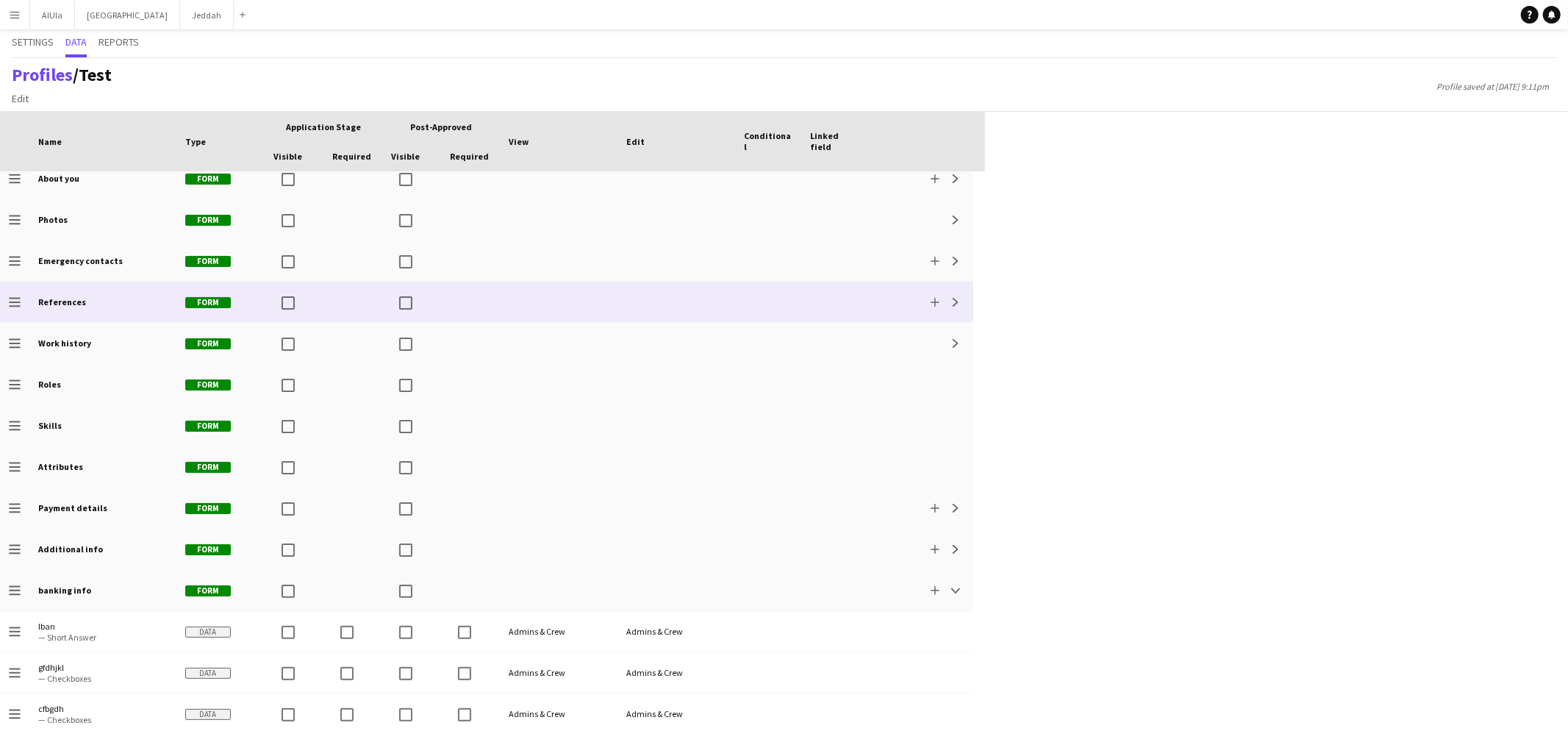
scroll to position [136, 0]
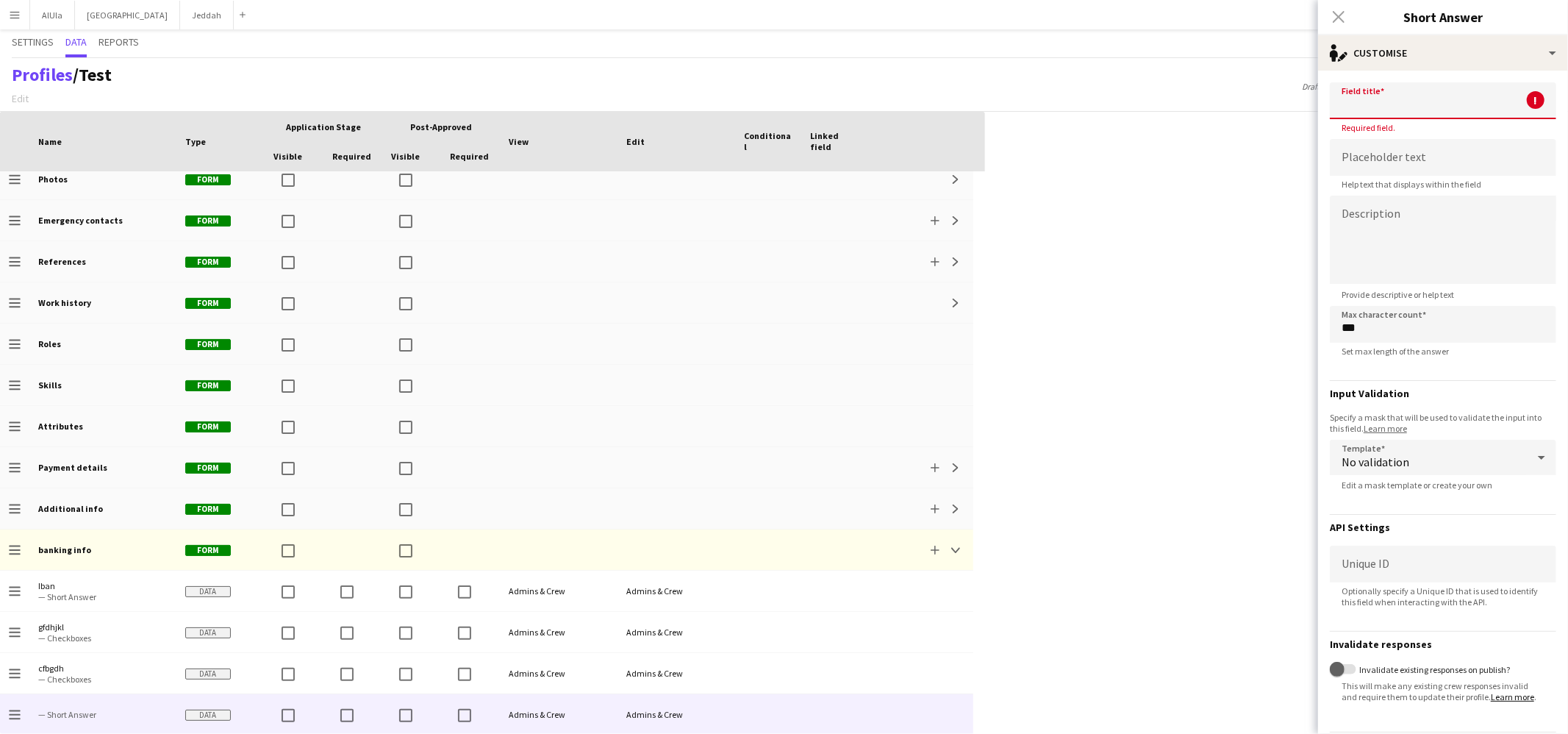
click at [1200, 82] on input at bounding box center [1443, 100] width 226 height 37
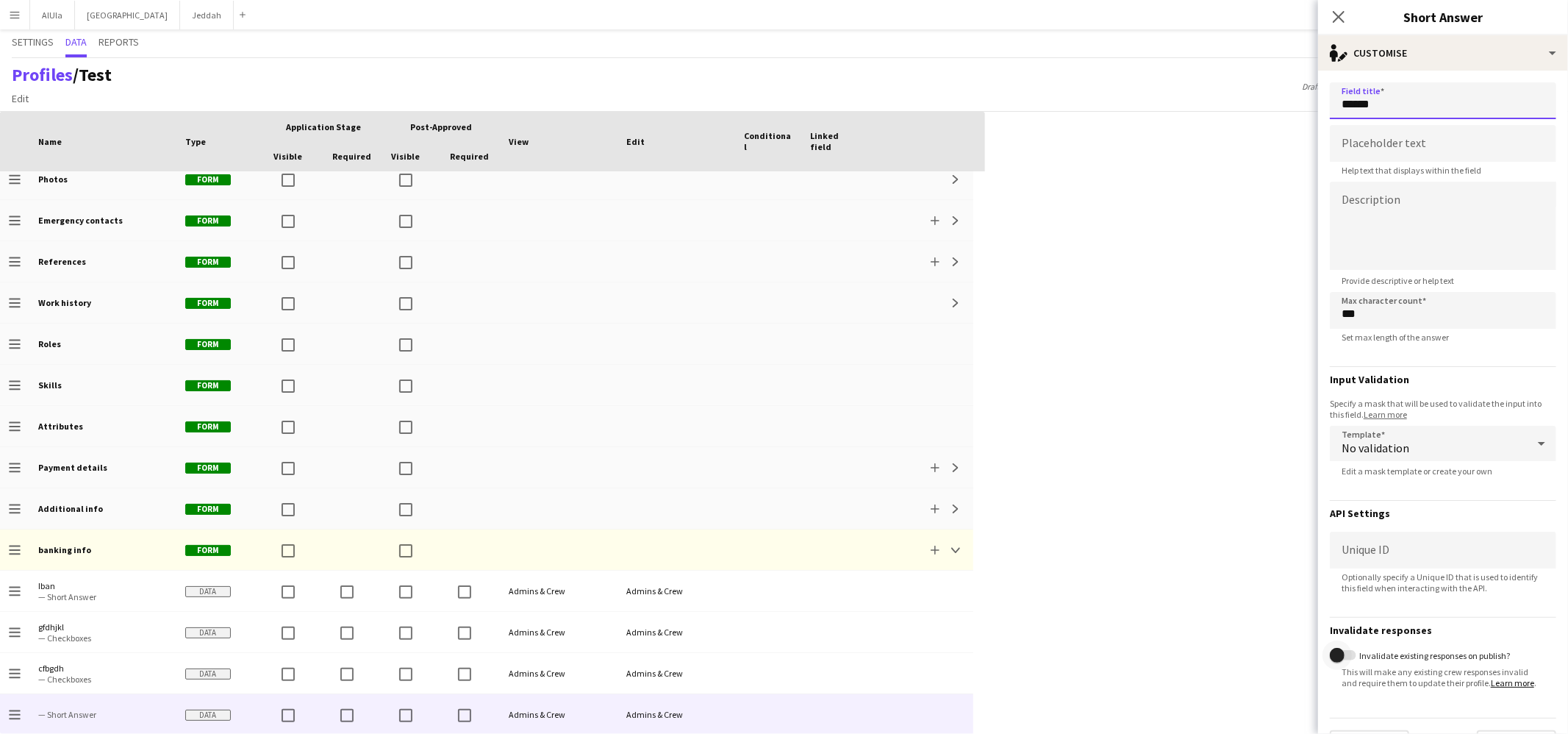
type input "******"
click at [1200, 626] on span "button" at bounding box center [1337, 656] width 15 height 15
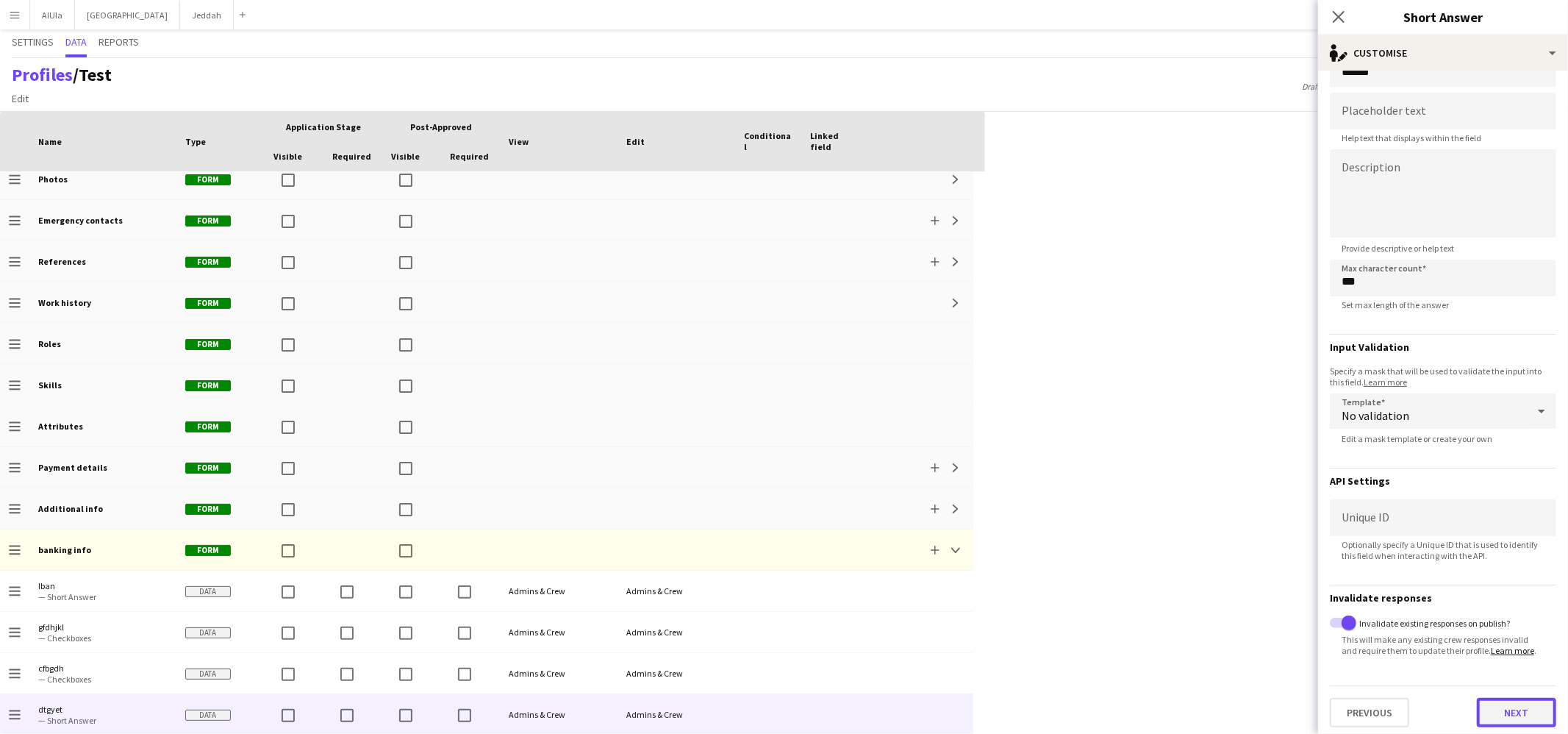
click at [1200, 626] on button "Next" at bounding box center [1516, 712] width 79 height 29
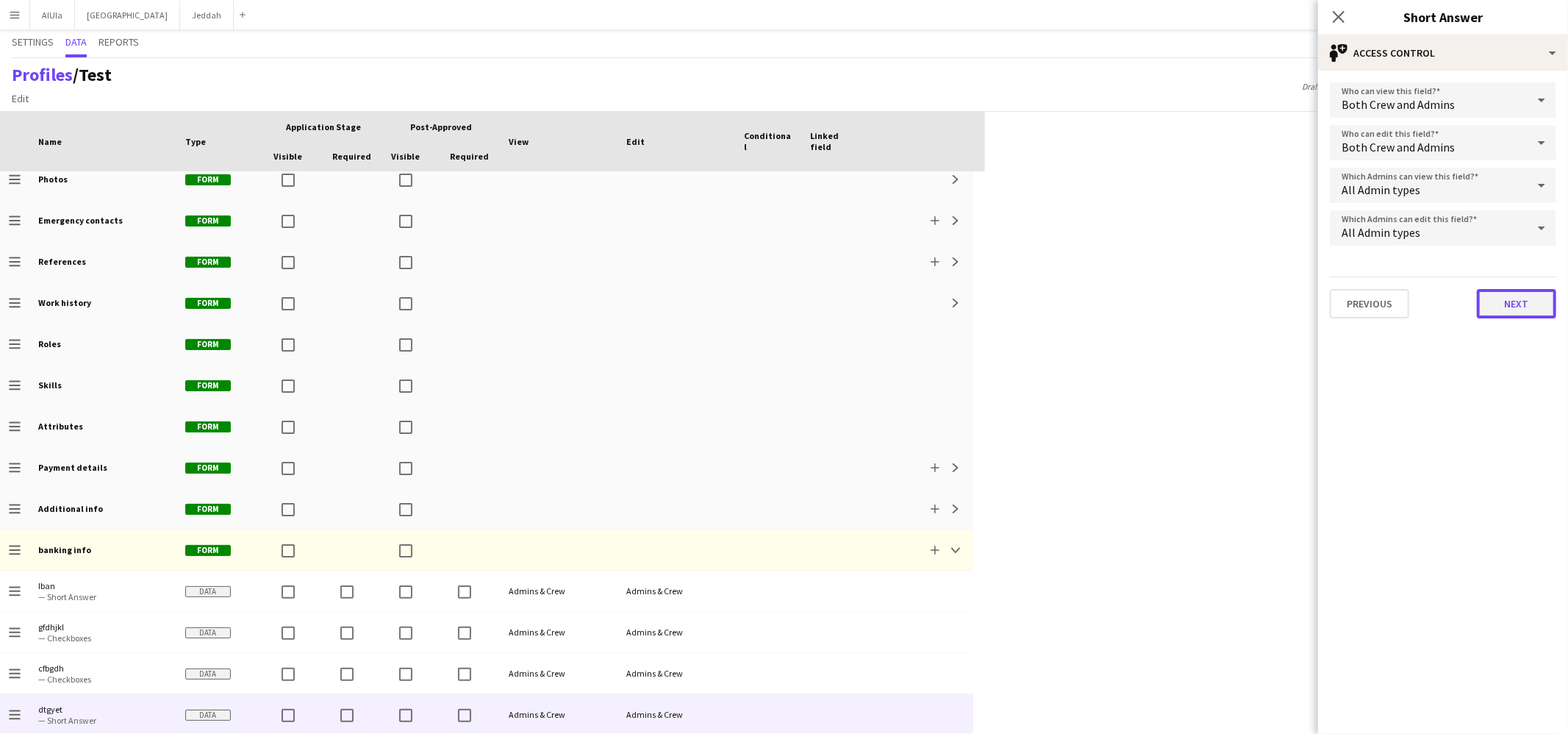
click at [1200, 307] on button "Next" at bounding box center [1516, 303] width 79 height 29
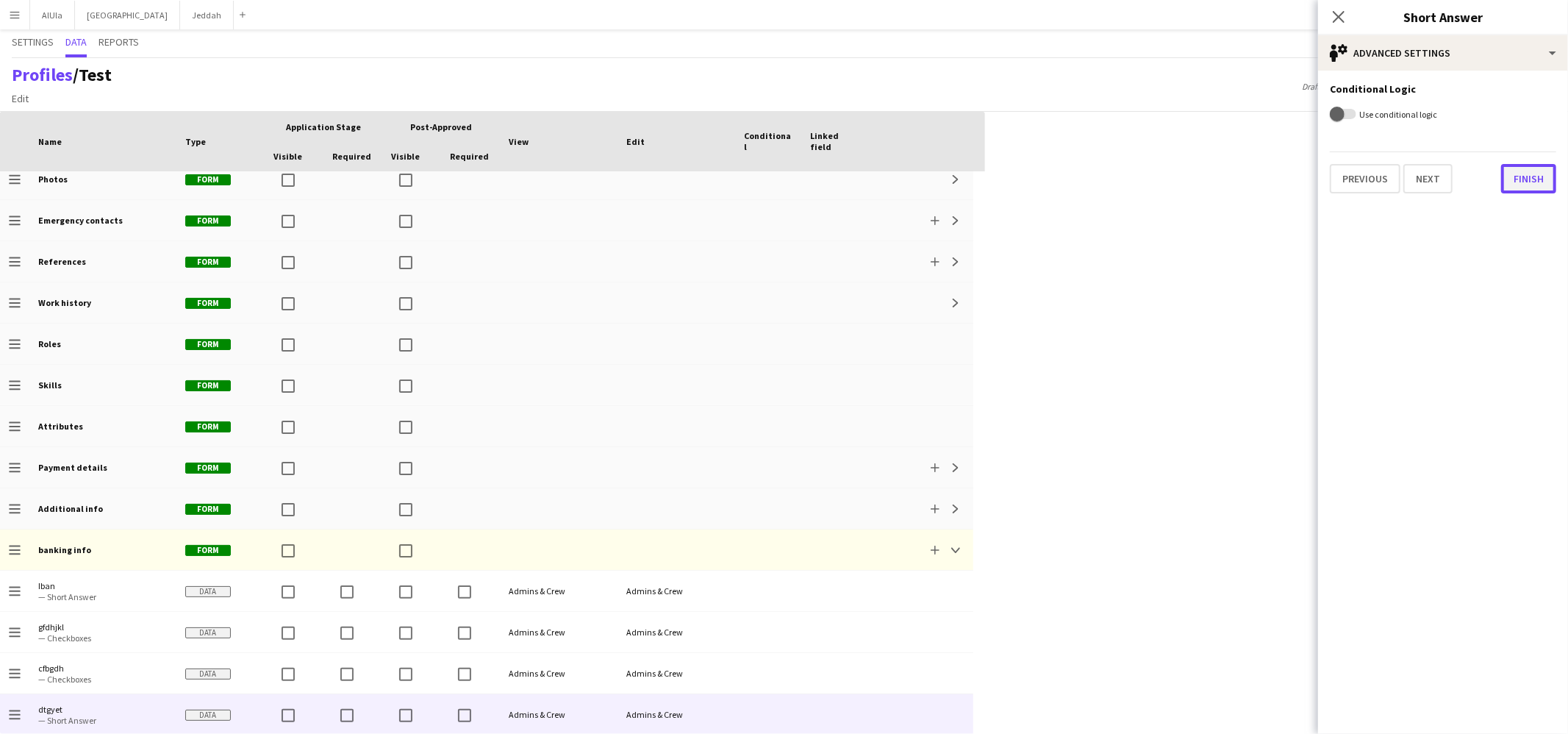
click at [1200, 176] on button "Finish" at bounding box center [1528, 178] width 56 height 29
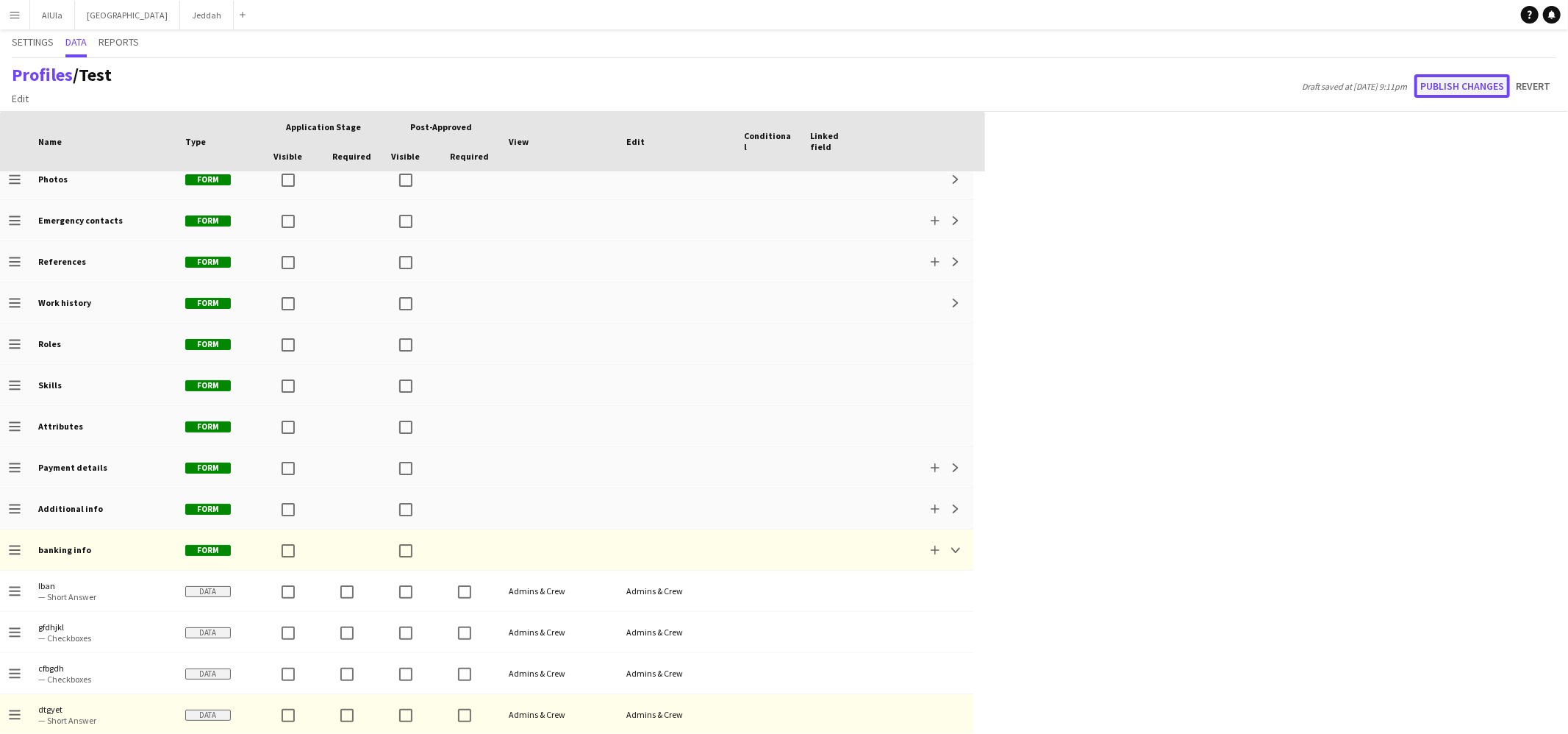
click at [1200, 86] on button "Publish changes" at bounding box center [1462, 86] width 95 height 24
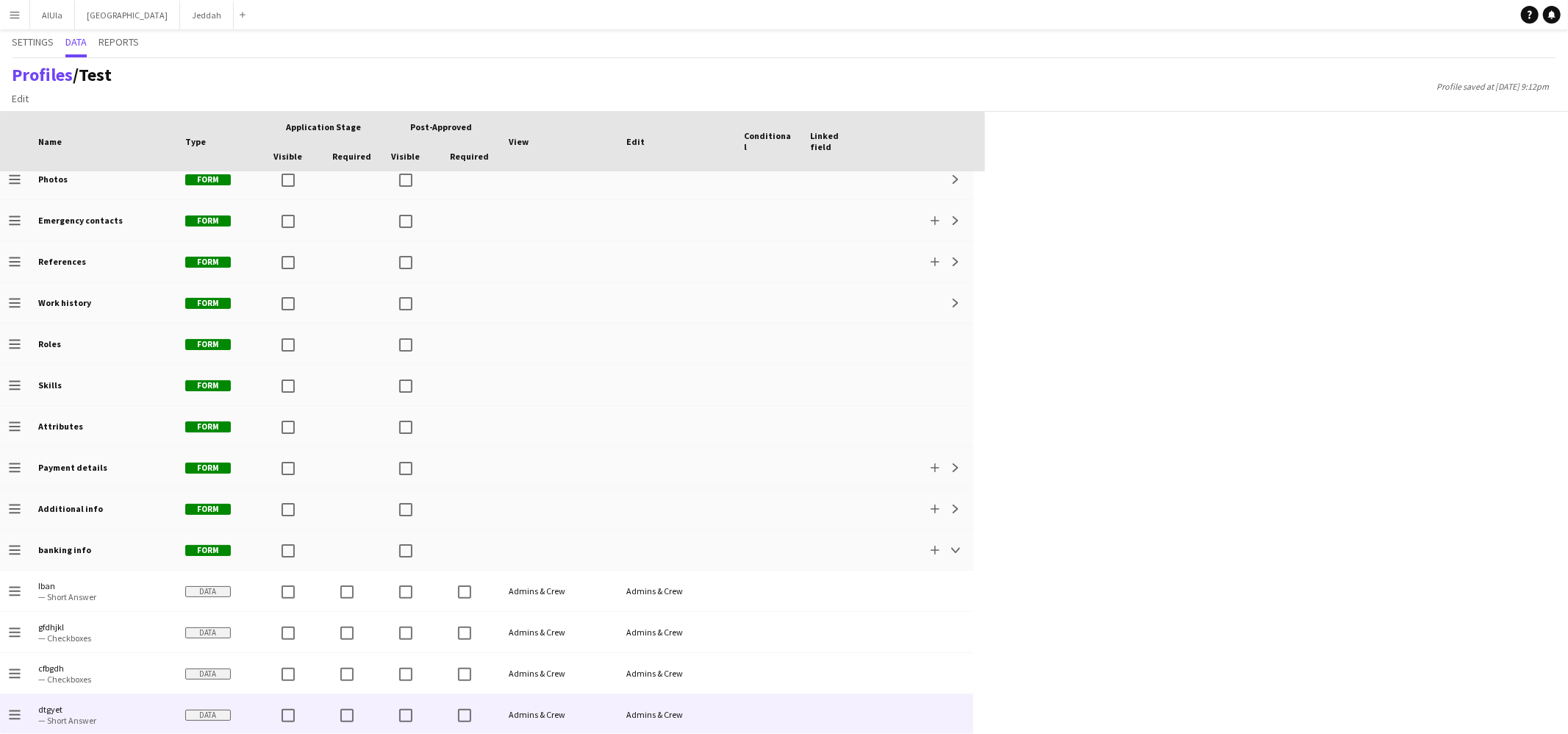
click at [877, 626] on div at bounding box center [920, 714] width 105 height 41
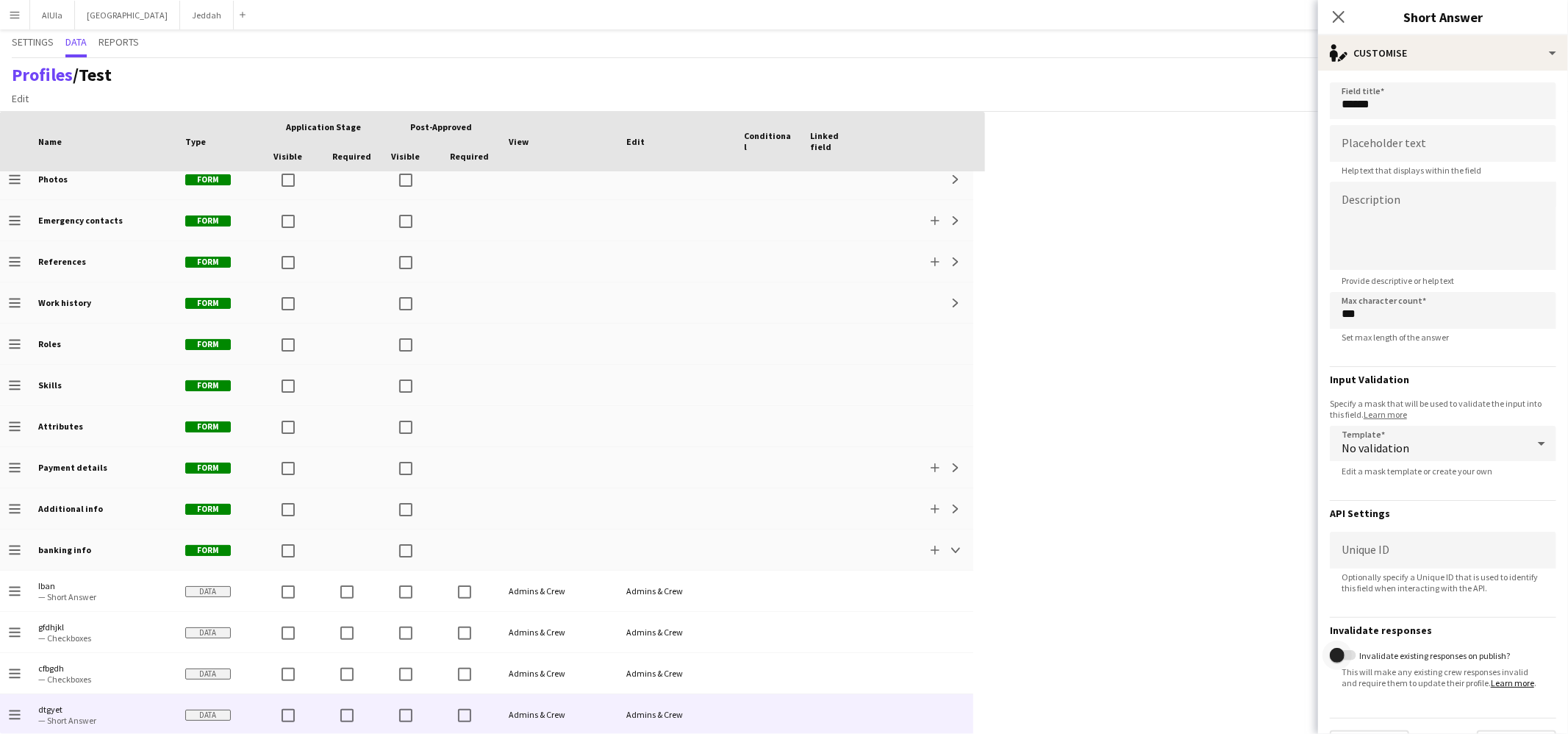
click at [1200, 626] on span "button" at bounding box center [1337, 656] width 15 height 15
click at [1200, 626] on span "button" at bounding box center [1349, 655] width 29 height 29
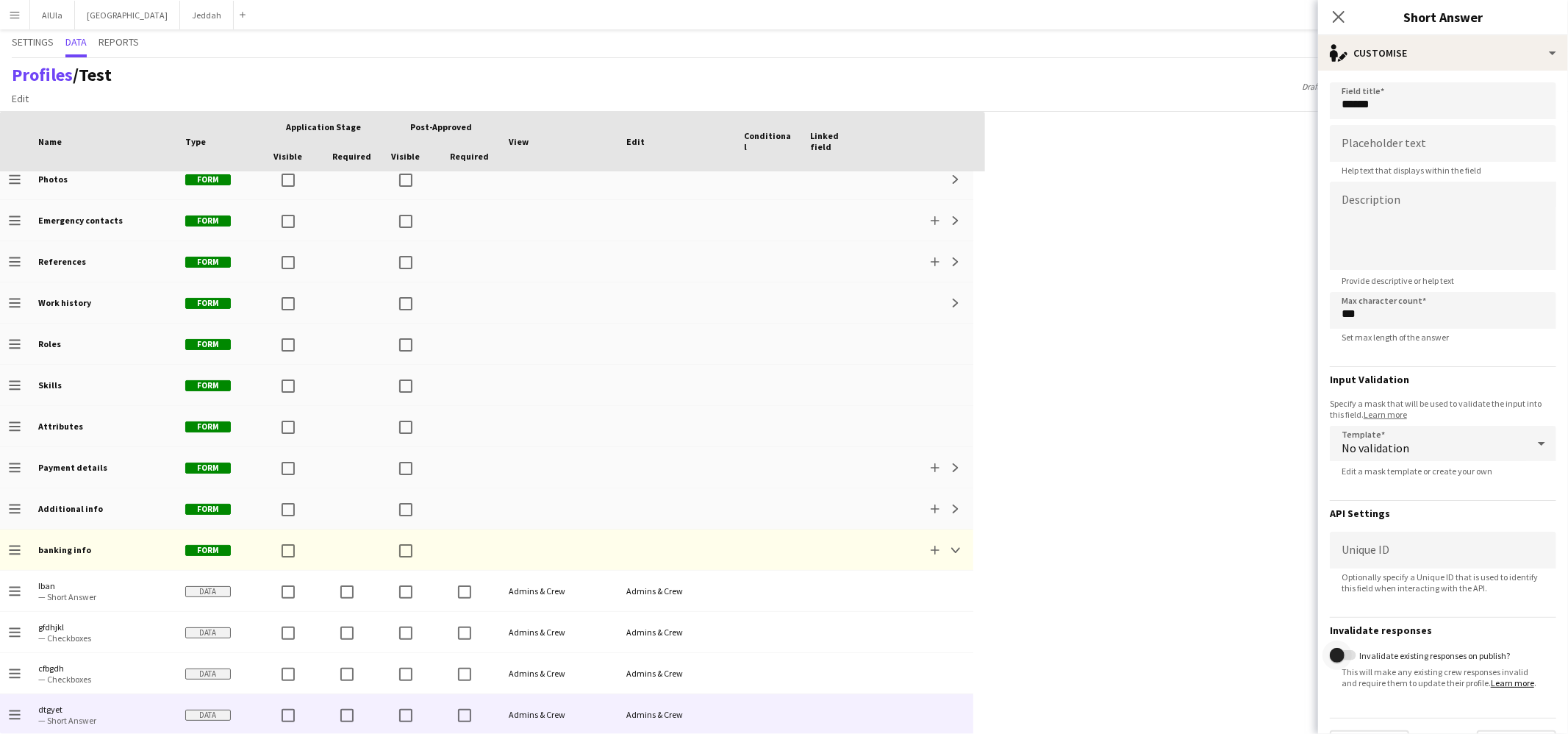
click at [1200, 626] on span "button" at bounding box center [1337, 656] width 15 height 15
click at [1200, 556] on div "Press SPACE to select this row Drag here to set row groups Drag here to set col…" at bounding box center [784, 423] width 1568 height 622
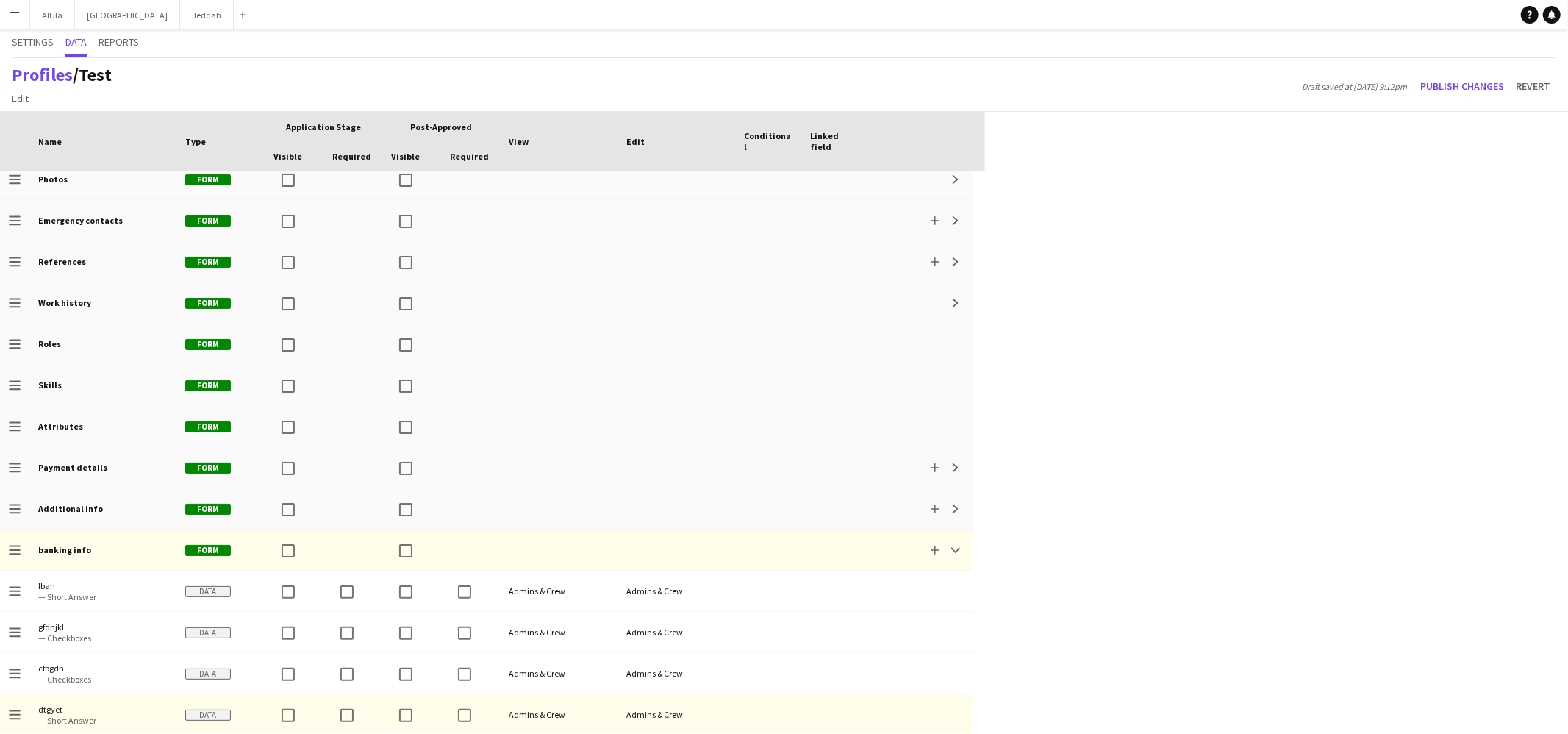
click at [1200, 71] on div "Profiles / Test Edit Add section Draft saved at 11th Aug 9:12pm Publish changes…" at bounding box center [784, 85] width 1568 height 54
click at [1200, 74] on div "Profiles / Test Edit Add section Draft saved at 11th Aug 9:12pm Publish changes…" at bounding box center [784, 85] width 1568 height 54
click at [1200, 86] on button "Publish changes" at bounding box center [1462, 86] width 95 height 24
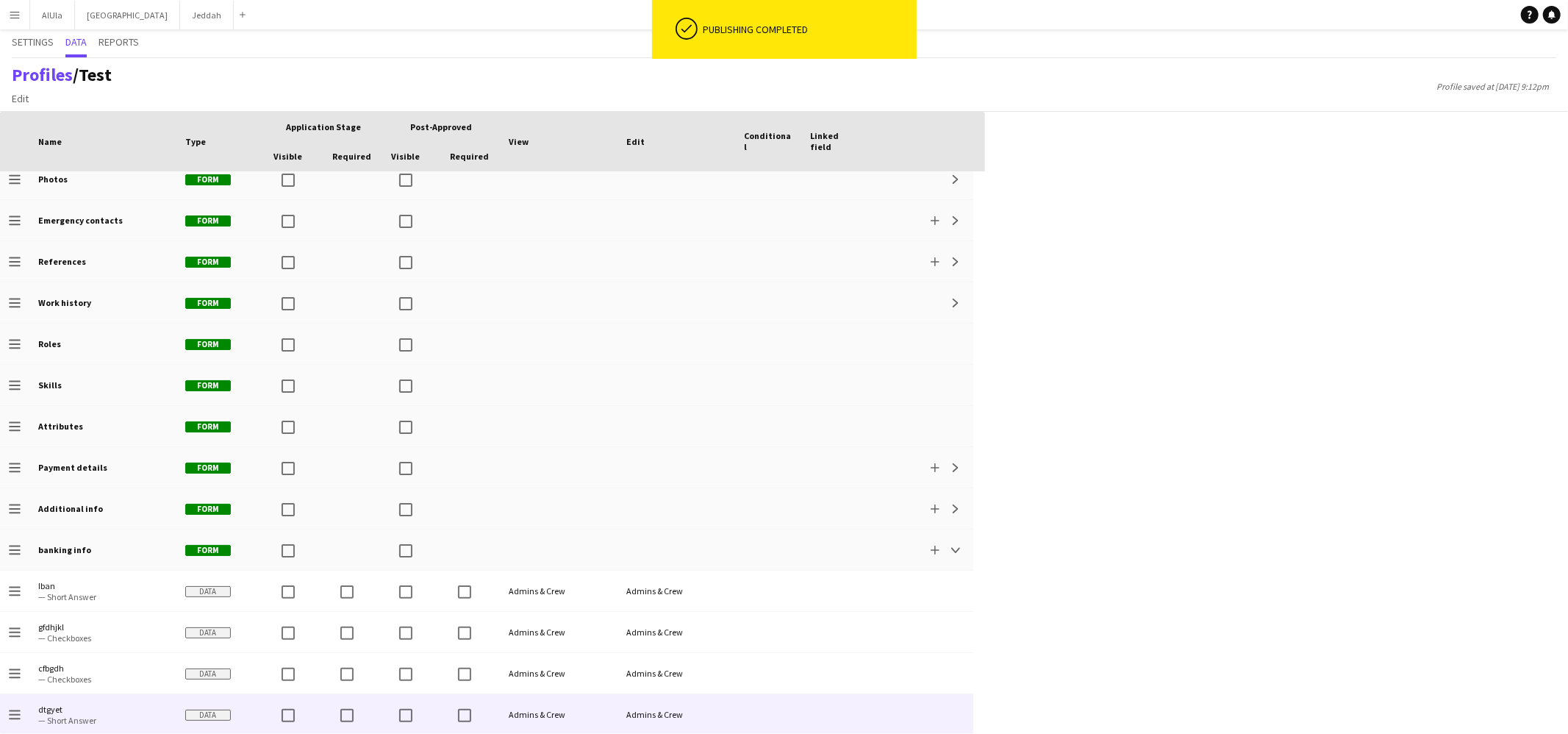
click at [317, 626] on div at bounding box center [294, 714] width 58 height 41
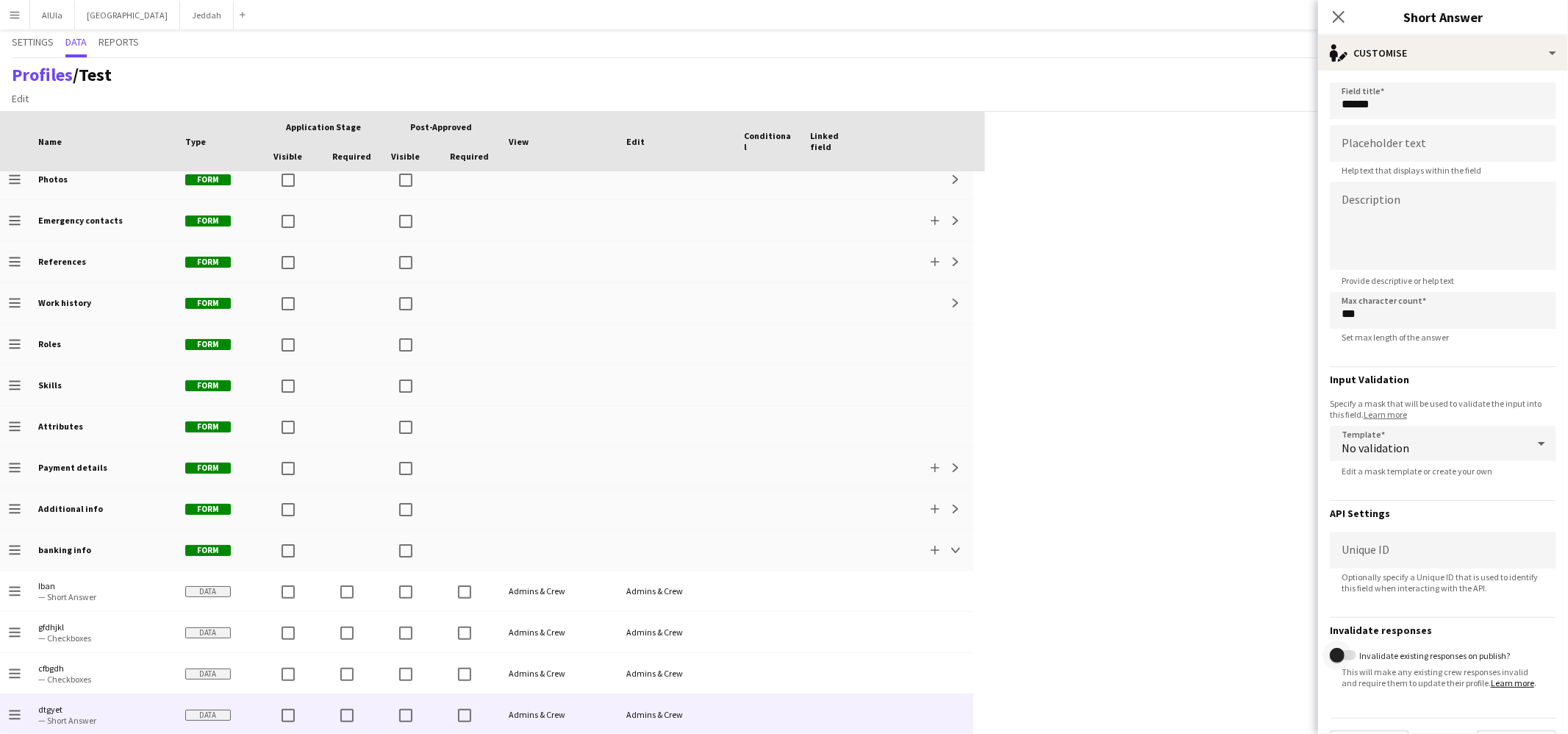
click at [1200, 626] on span "button" at bounding box center [1336, 655] width 29 height 29
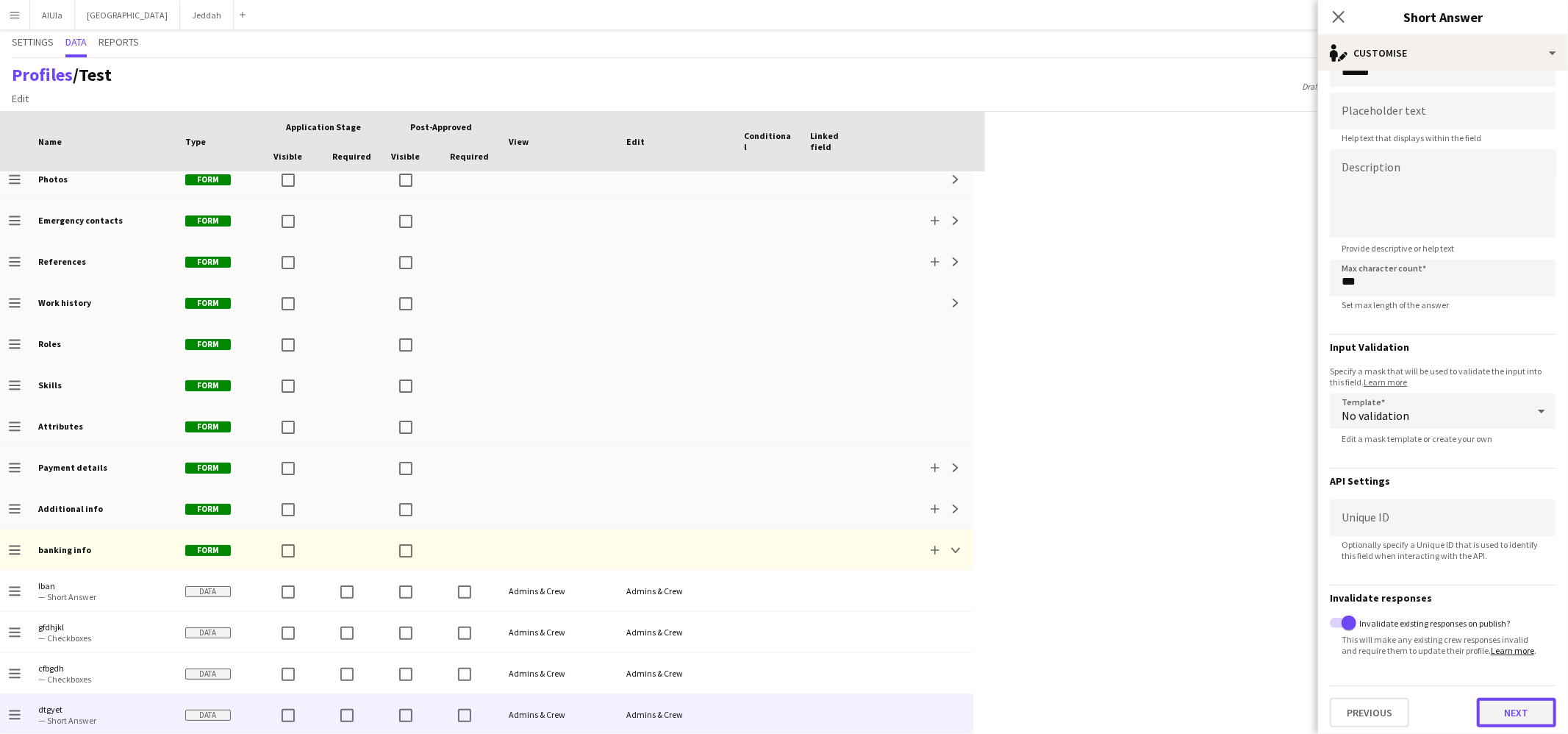
click at [1200, 626] on button "Next" at bounding box center [1516, 712] width 79 height 29
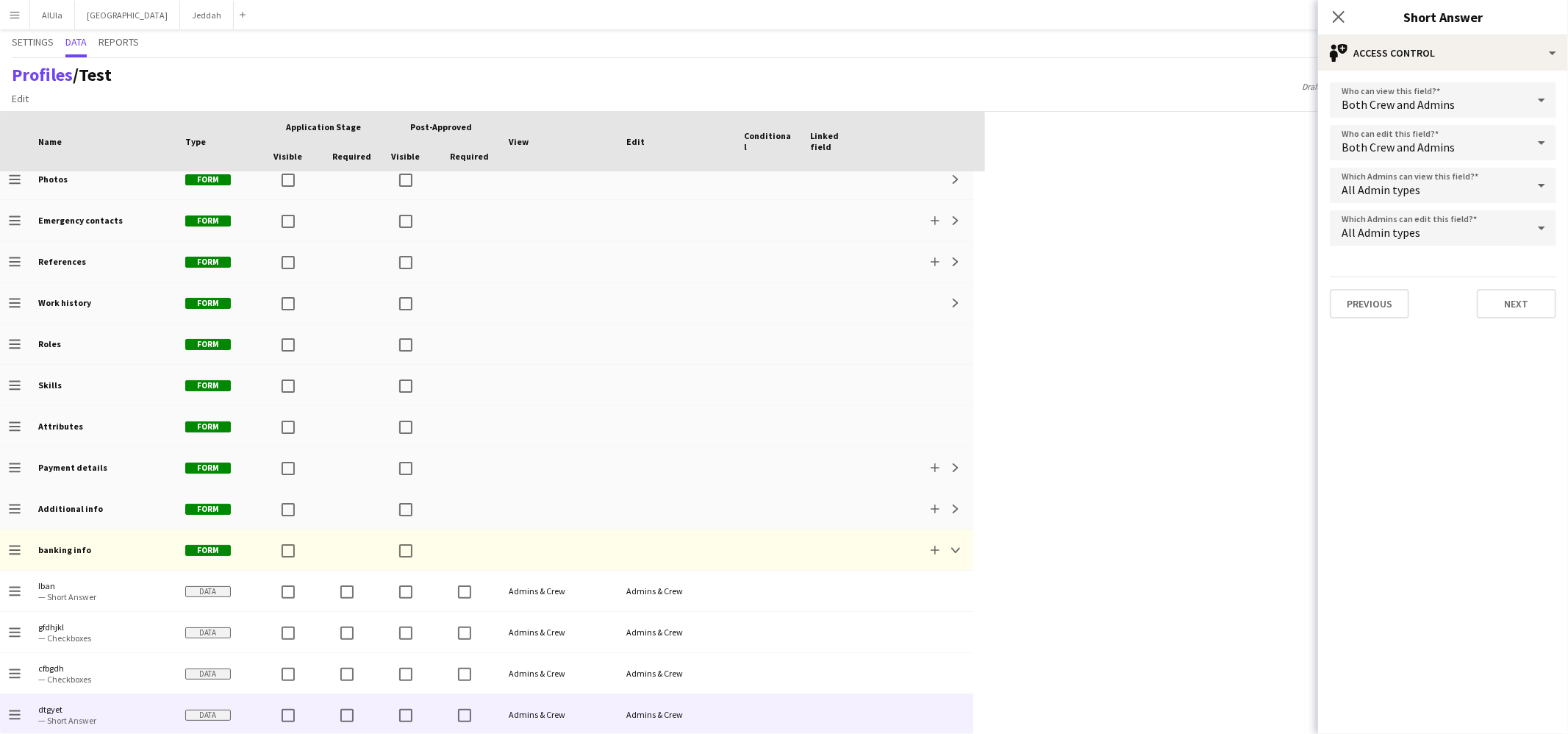
click at [1200, 318] on form "Who can view this field? Both Crew and Admins Who can edit this field? Both Cre…" at bounding box center [1442, 201] width 250 height 260
click at [1200, 310] on button "Next" at bounding box center [1516, 303] width 79 height 29
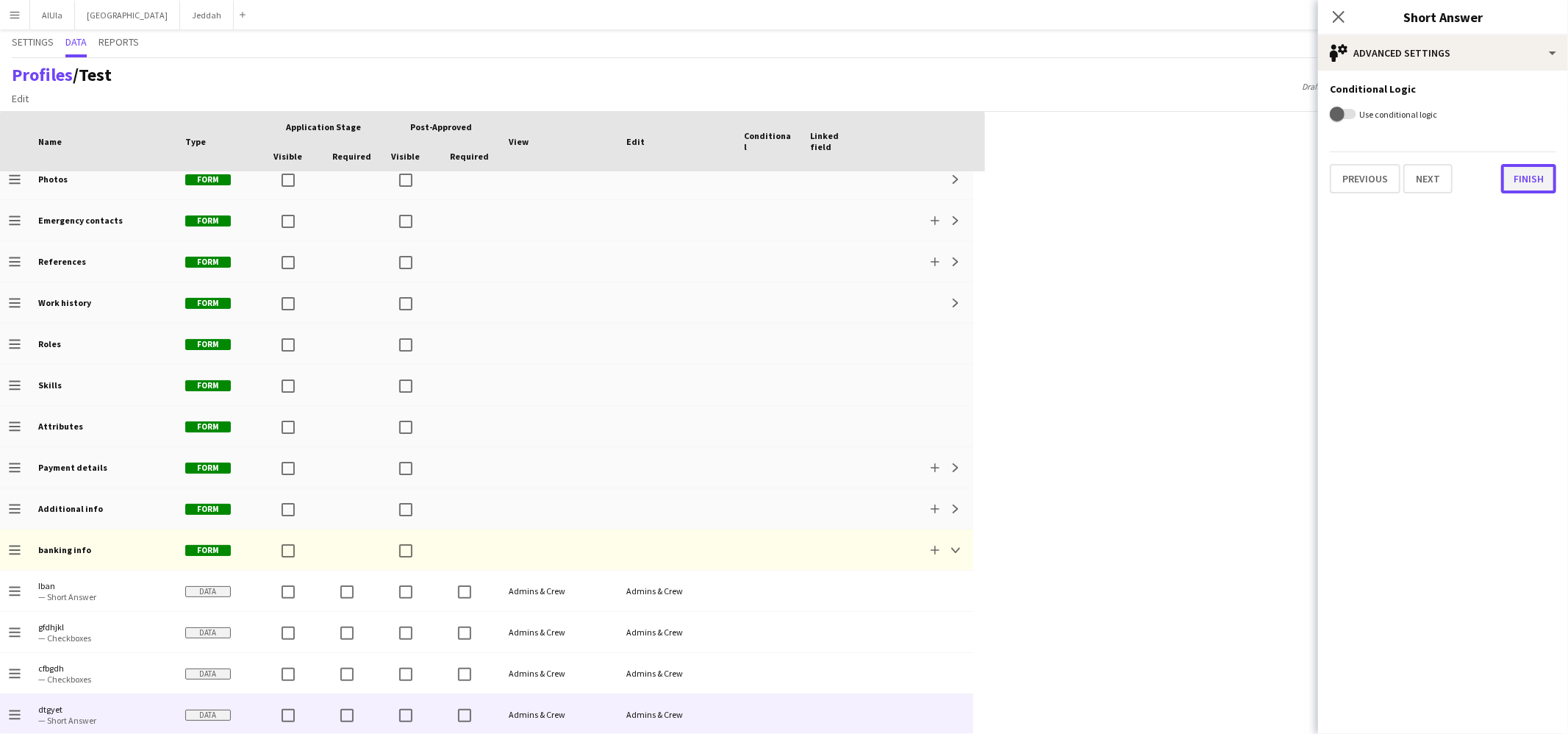
click at [1200, 183] on button "Finish" at bounding box center [1528, 178] width 56 height 29
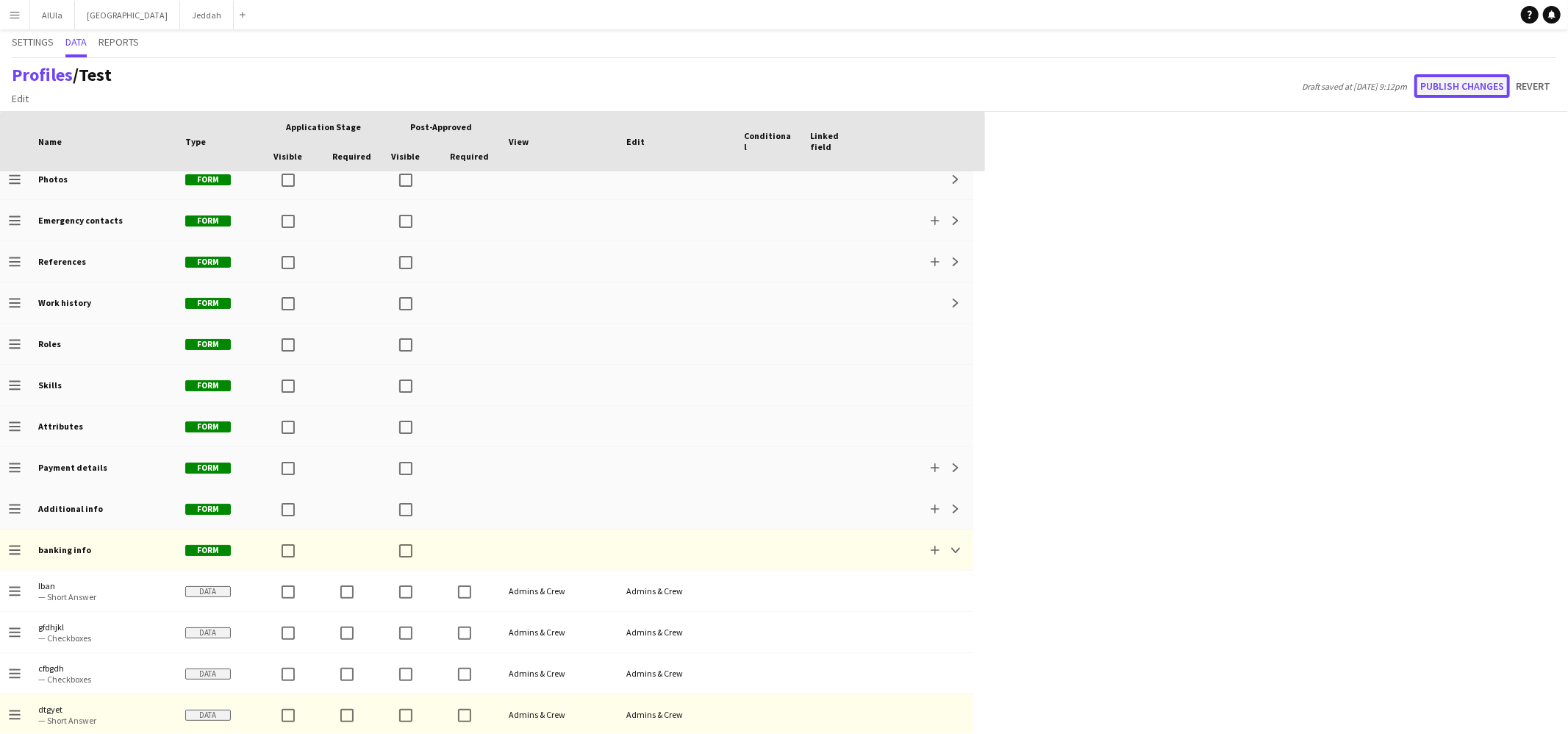
click at [1200, 81] on button "Publish changes" at bounding box center [1462, 86] width 95 height 24
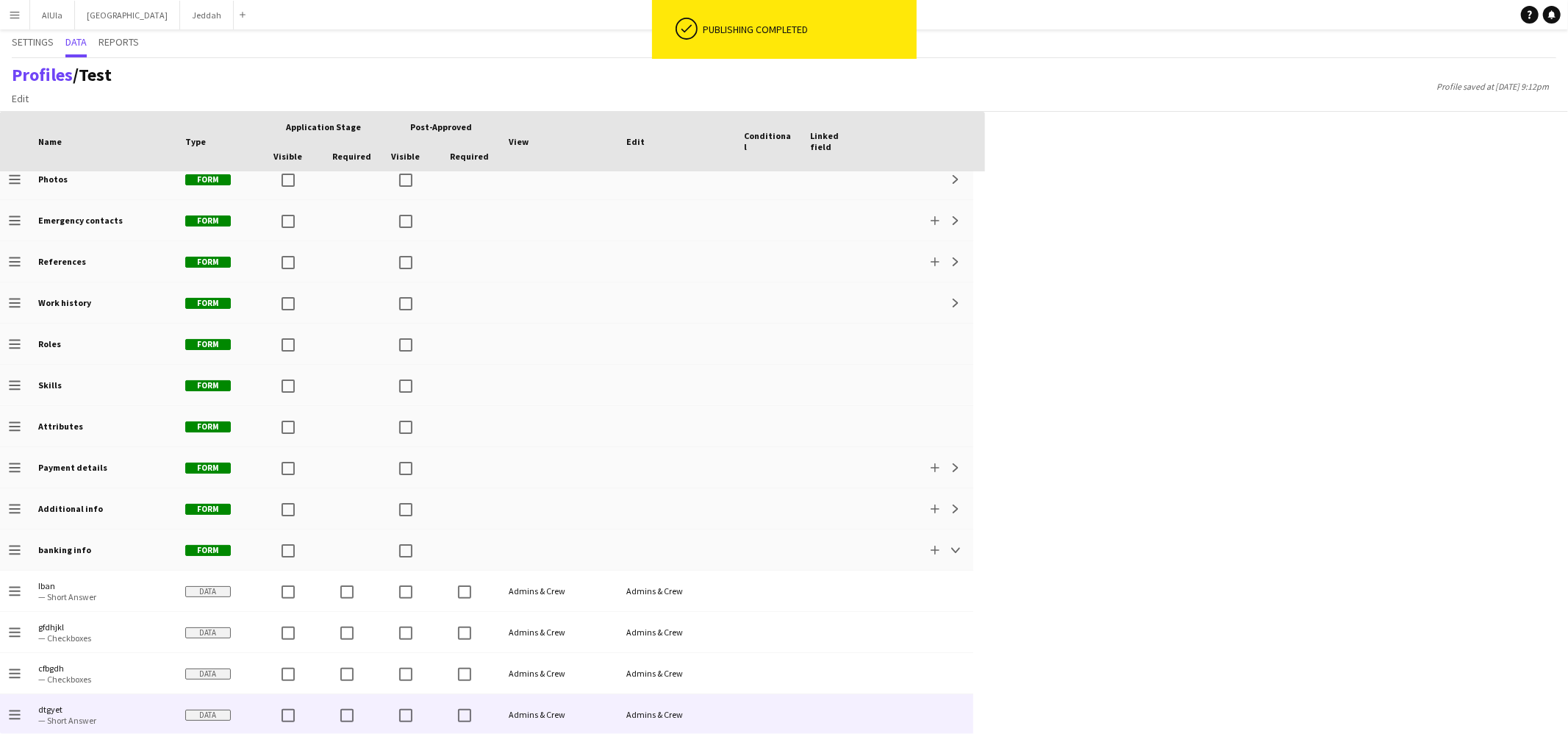
click at [306, 626] on div at bounding box center [294, 714] width 58 height 41
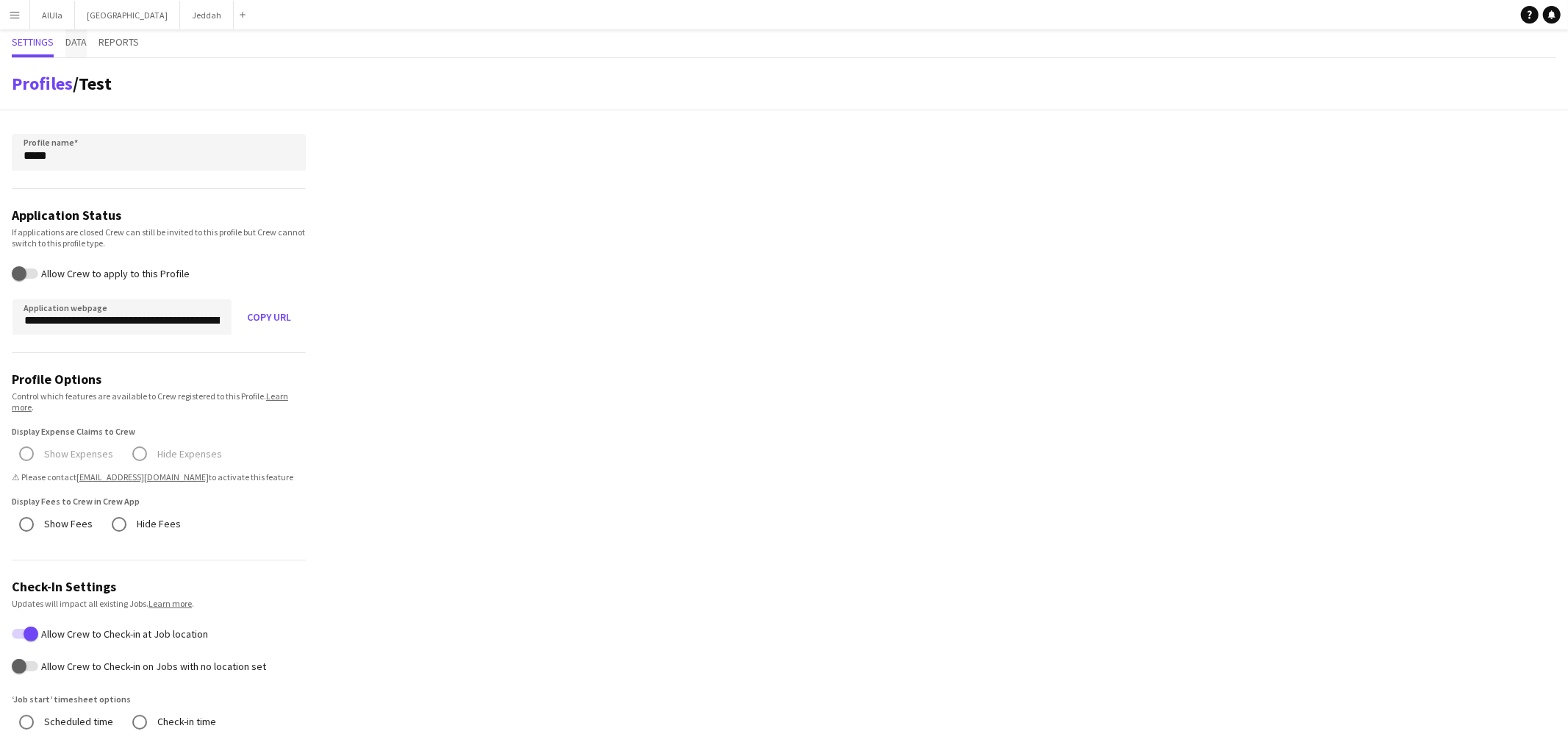
click at [75, 50] on span "Data" at bounding box center [75, 43] width 22 height 28
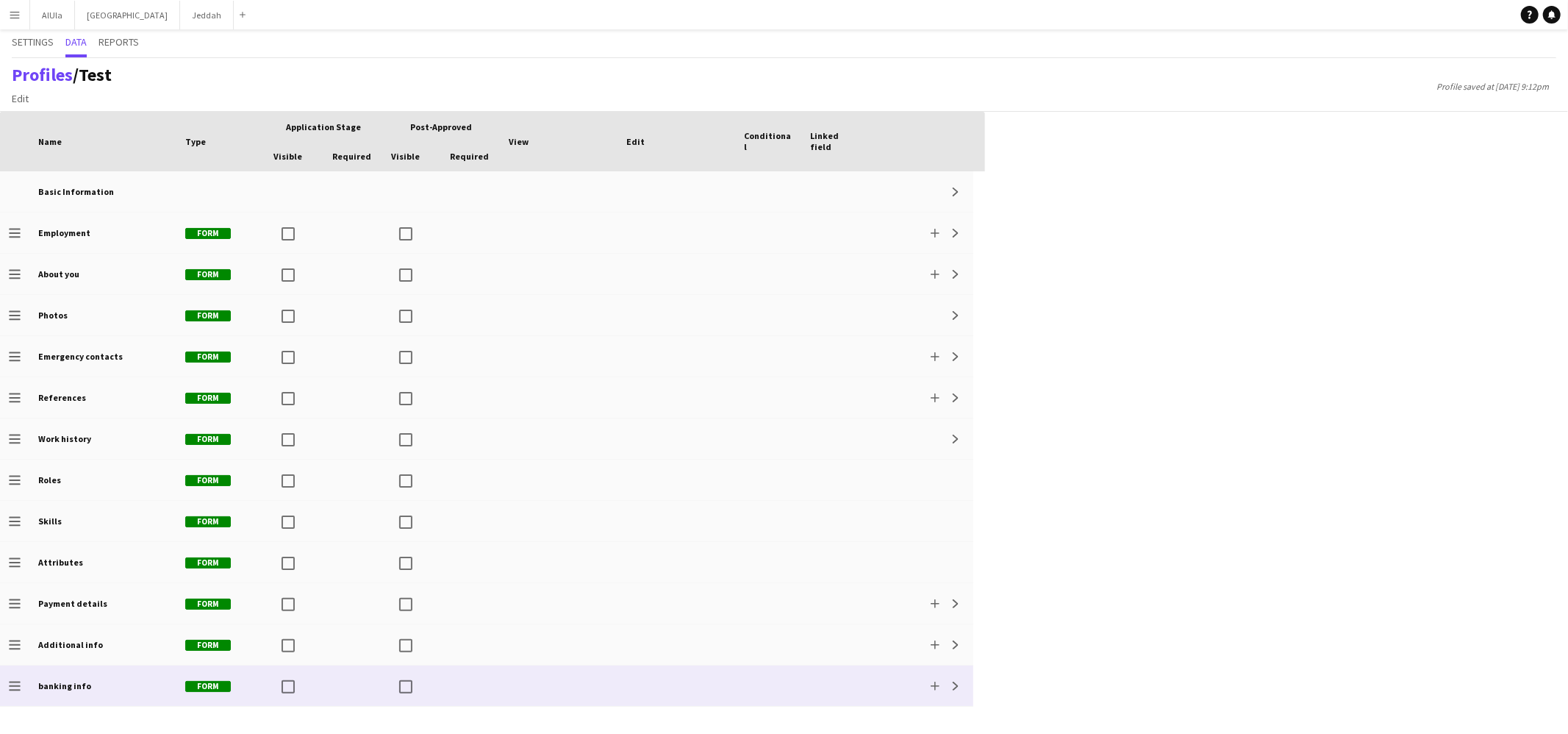
click at [707, 690] on div at bounding box center [676, 685] width 118 height 41
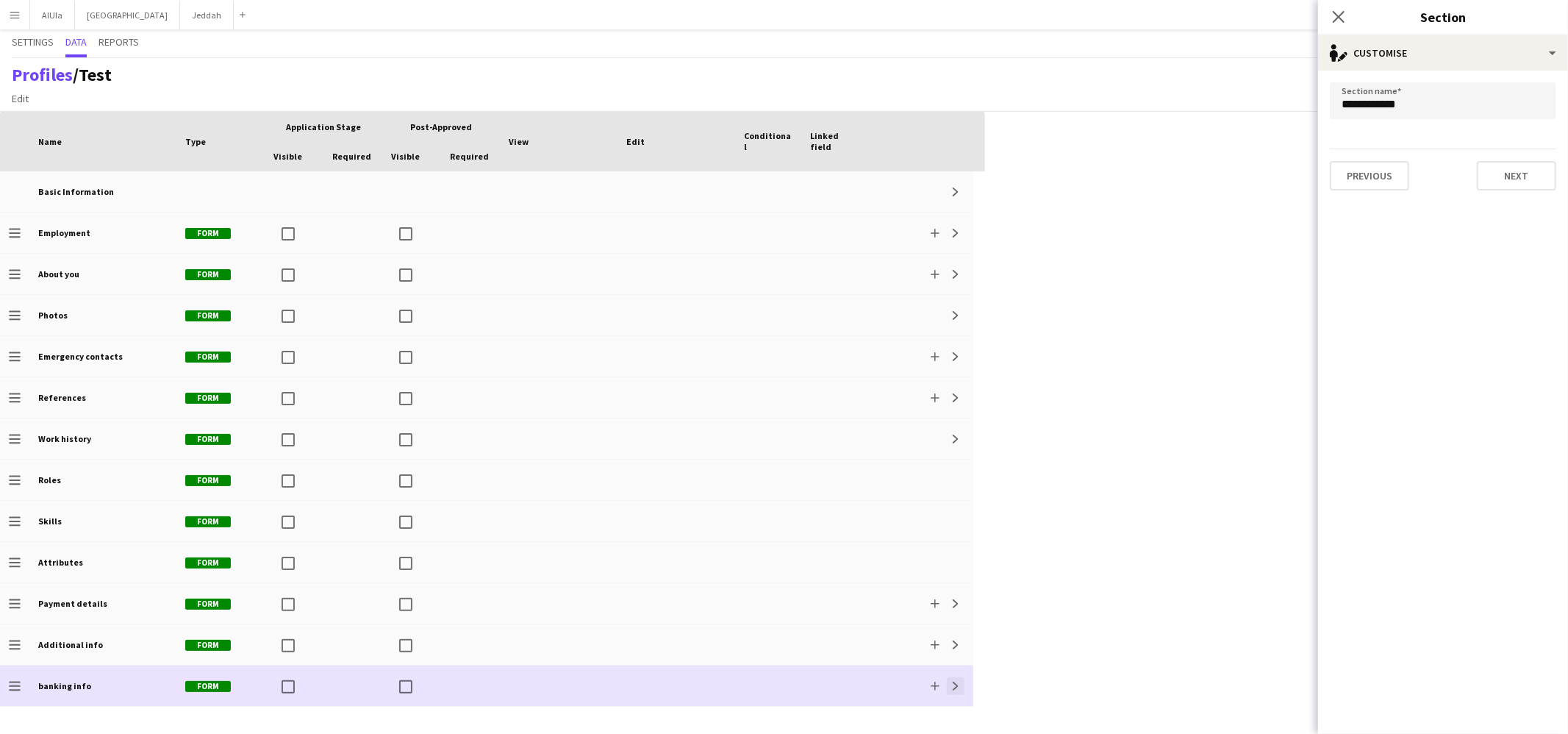
click at [946, 690] on button "Expand" at bounding box center [955, 686] width 18 height 18
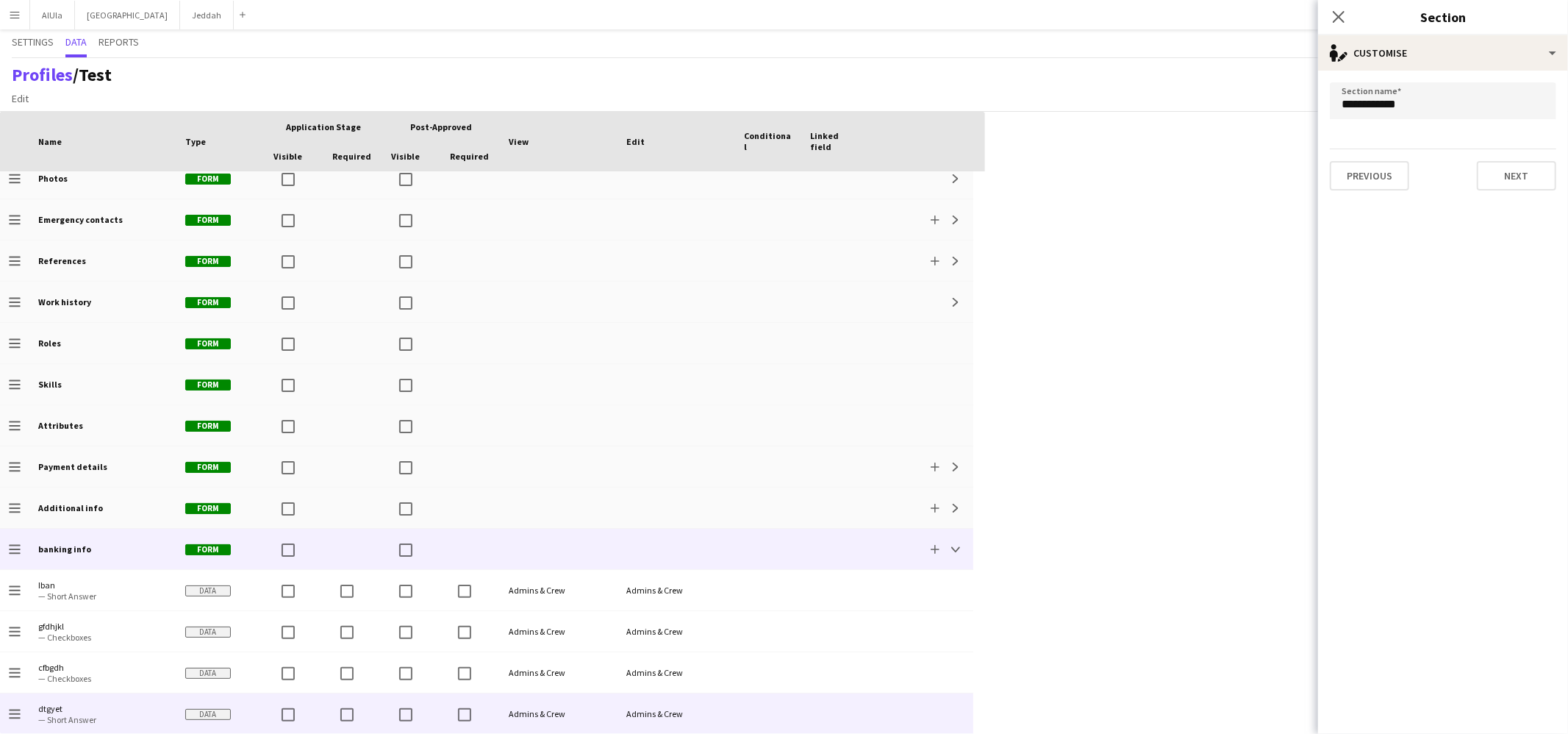
click at [696, 704] on div "Admins & Crew" at bounding box center [676, 713] width 118 height 41
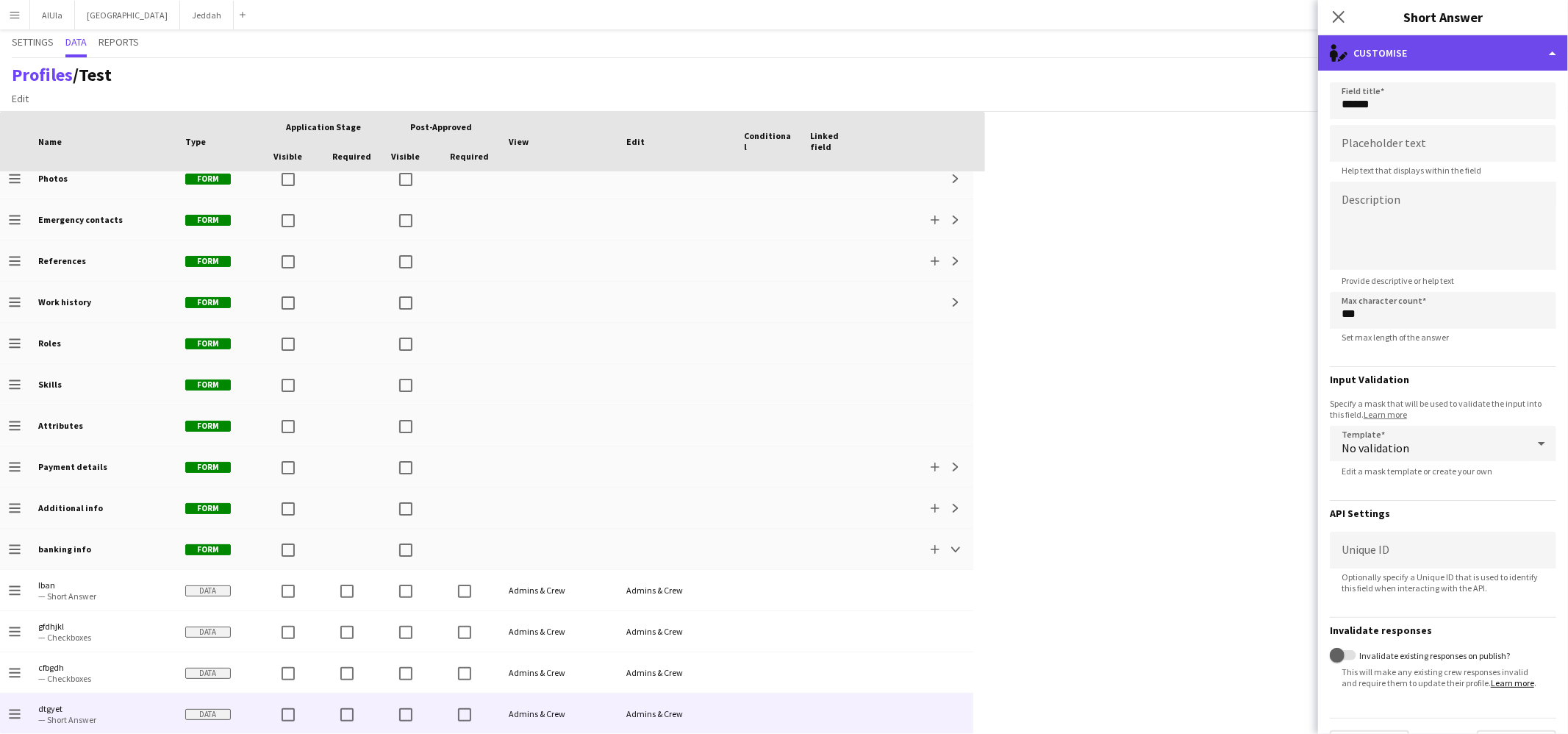
click at [1392, 35] on div "single-neutral-actions-edit-1 Customise" at bounding box center [1442, 52] width 250 height 35
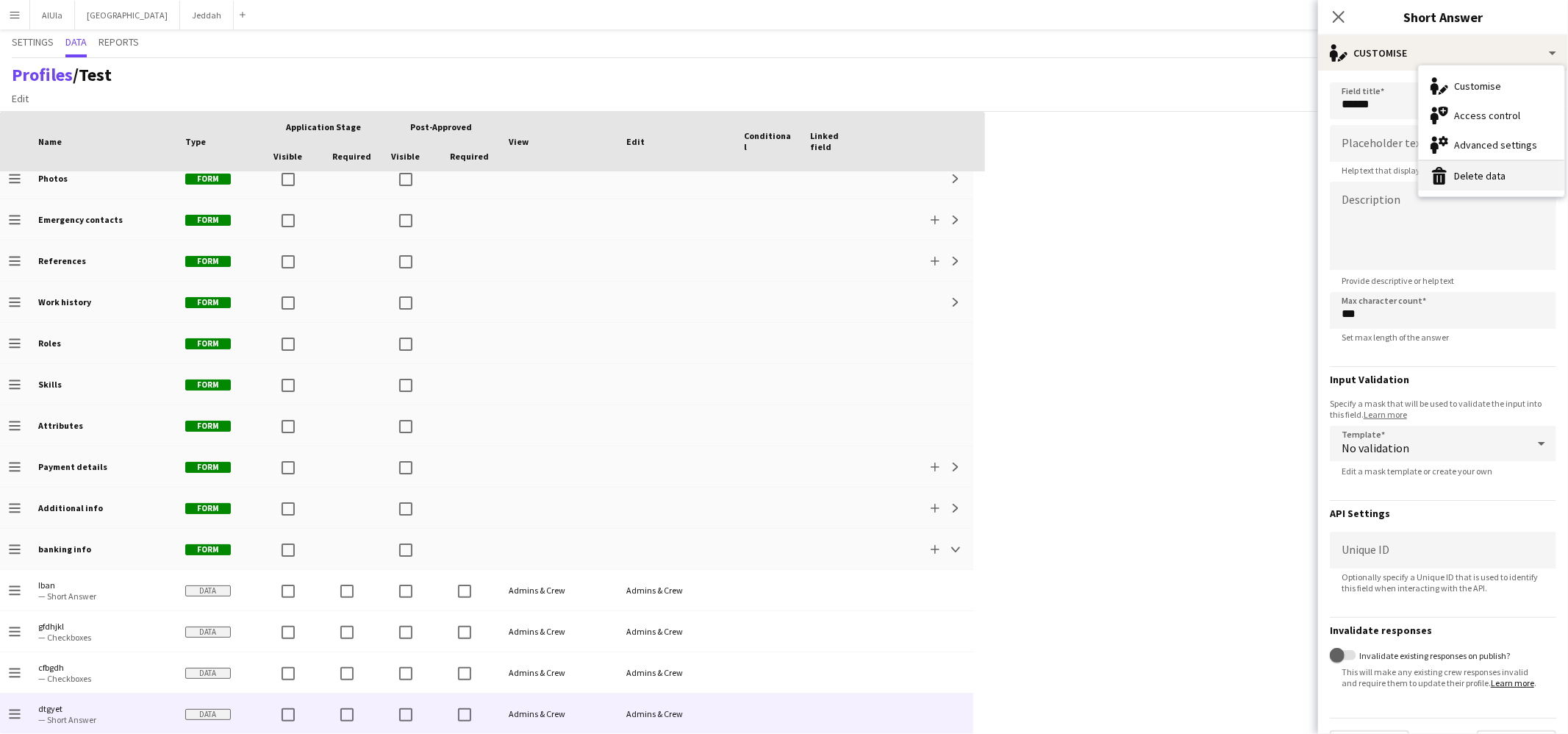
click at [1485, 178] on button "Delete data Delete data" at bounding box center [1491, 175] width 146 height 29
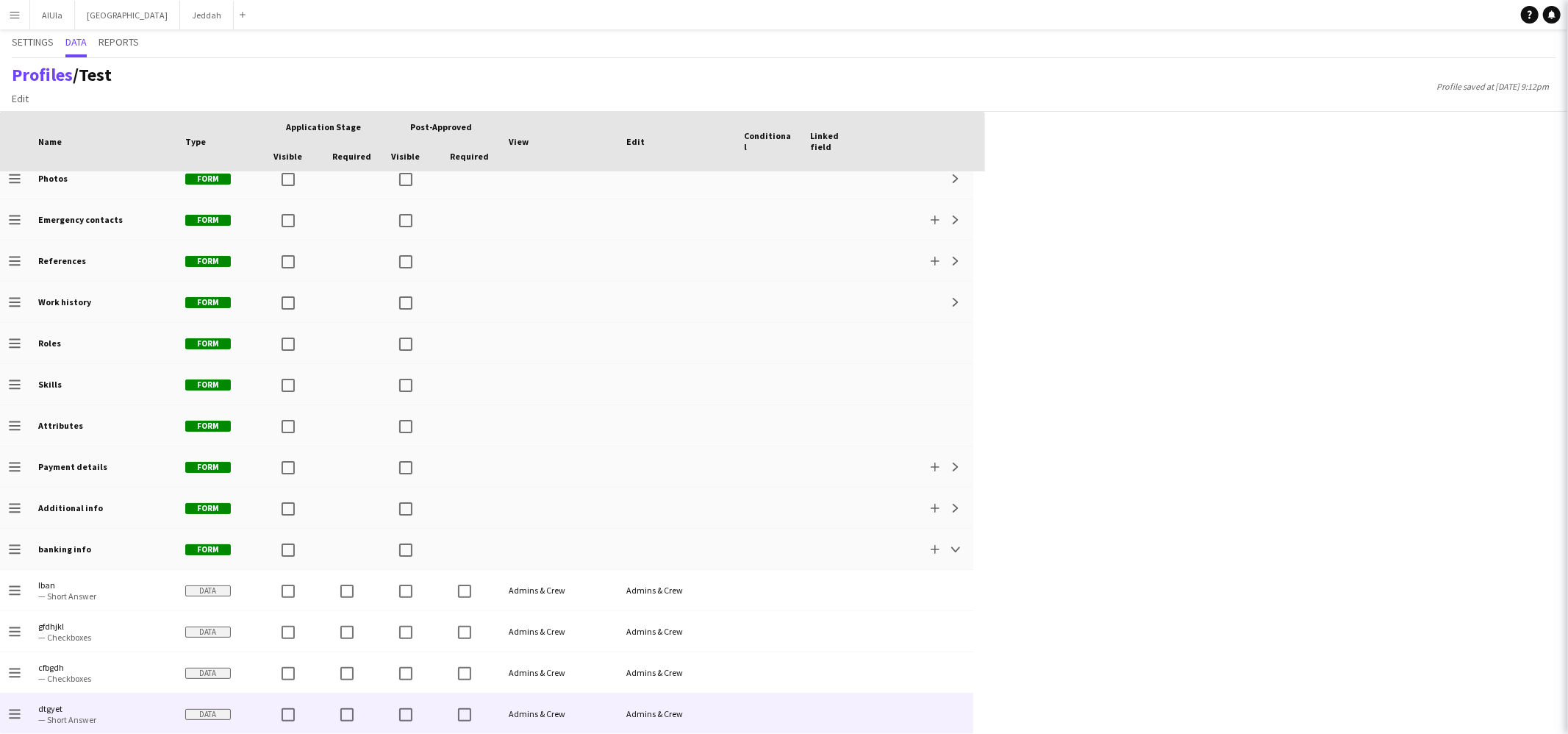
scroll to position [95, 0]
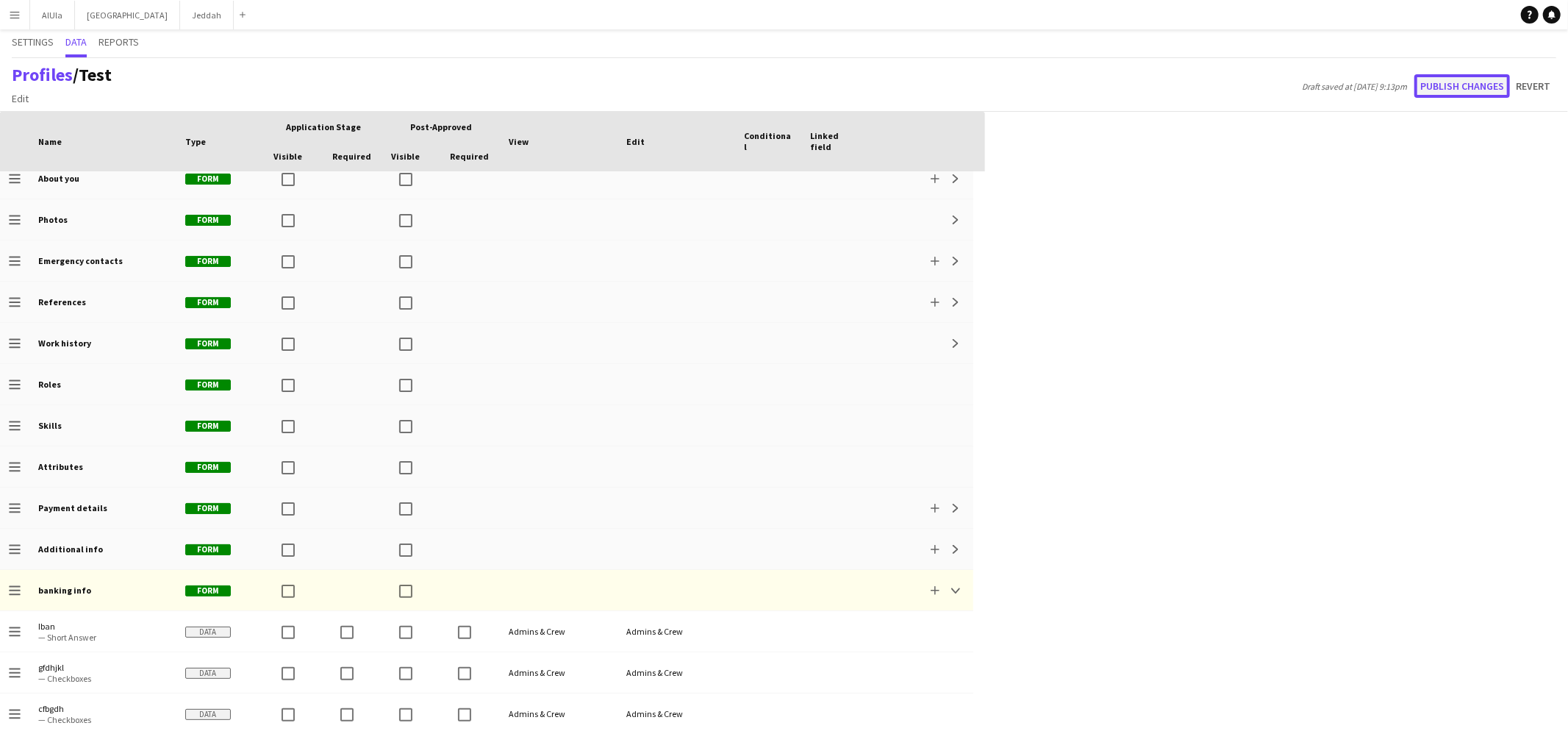
click at [1443, 78] on button "Publish changes" at bounding box center [1462, 86] width 95 height 24
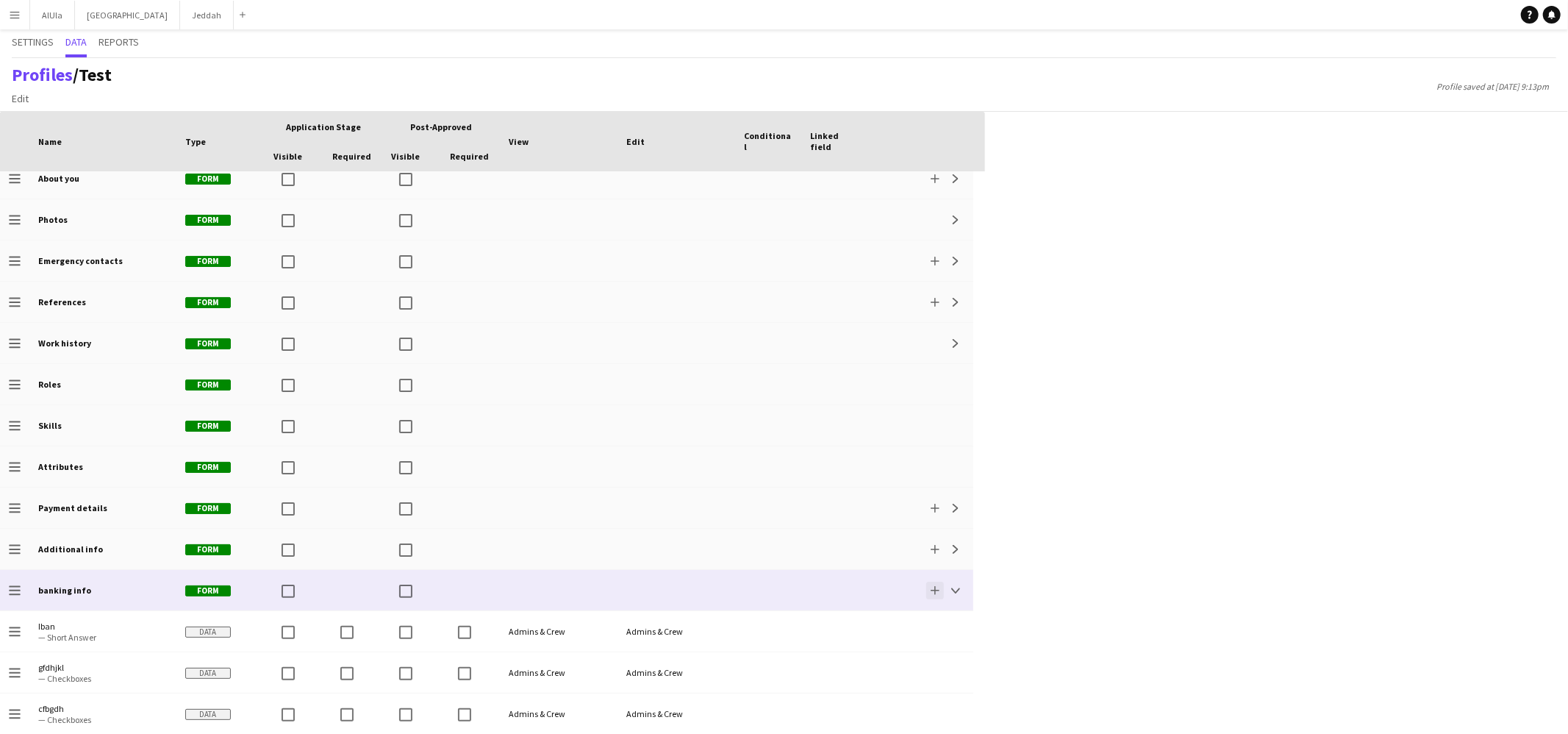
click at [937, 592] on app-icon "Add" at bounding box center [934, 590] width 8 height 8
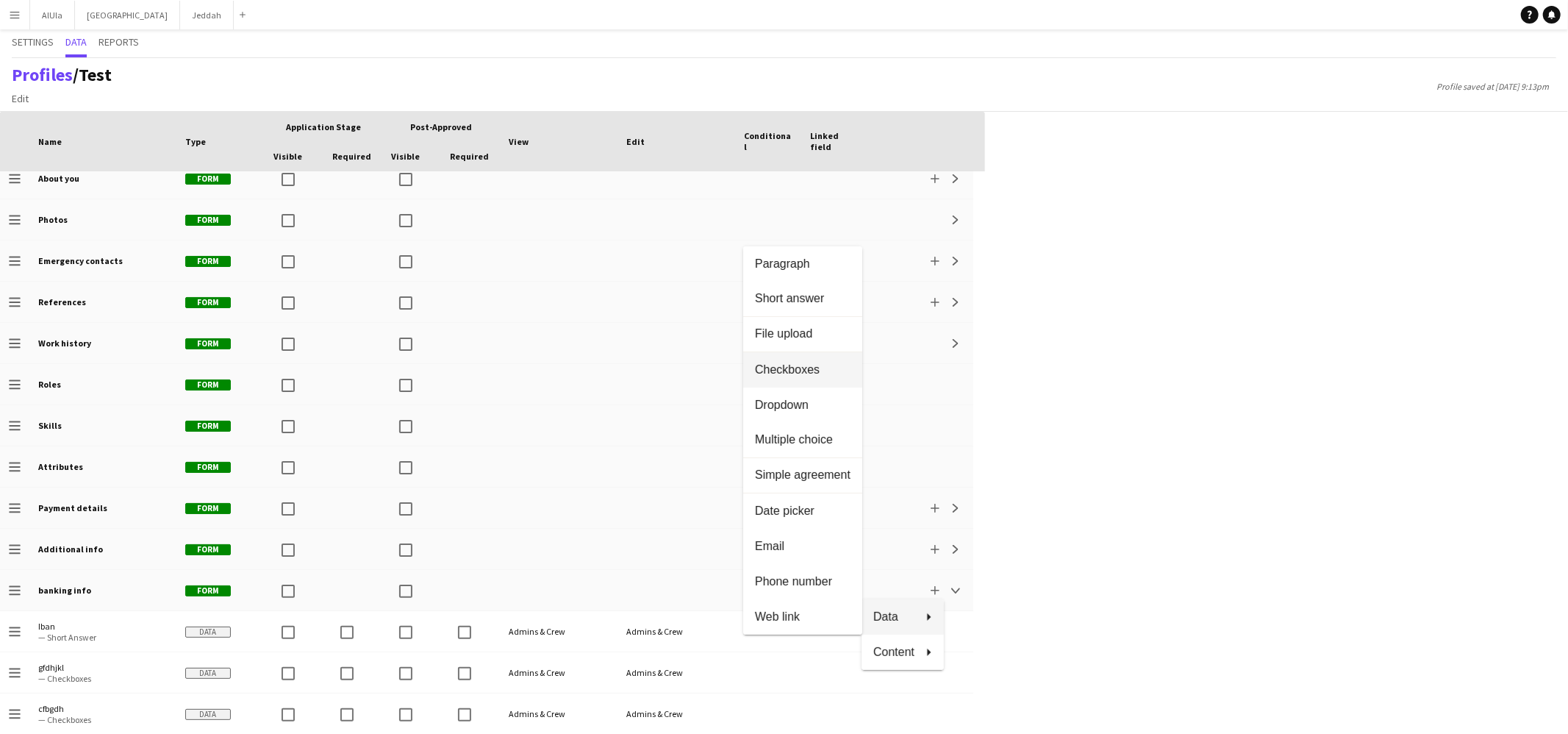
click at [805, 366] on span "Checkboxes" at bounding box center [802, 370] width 95 height 13
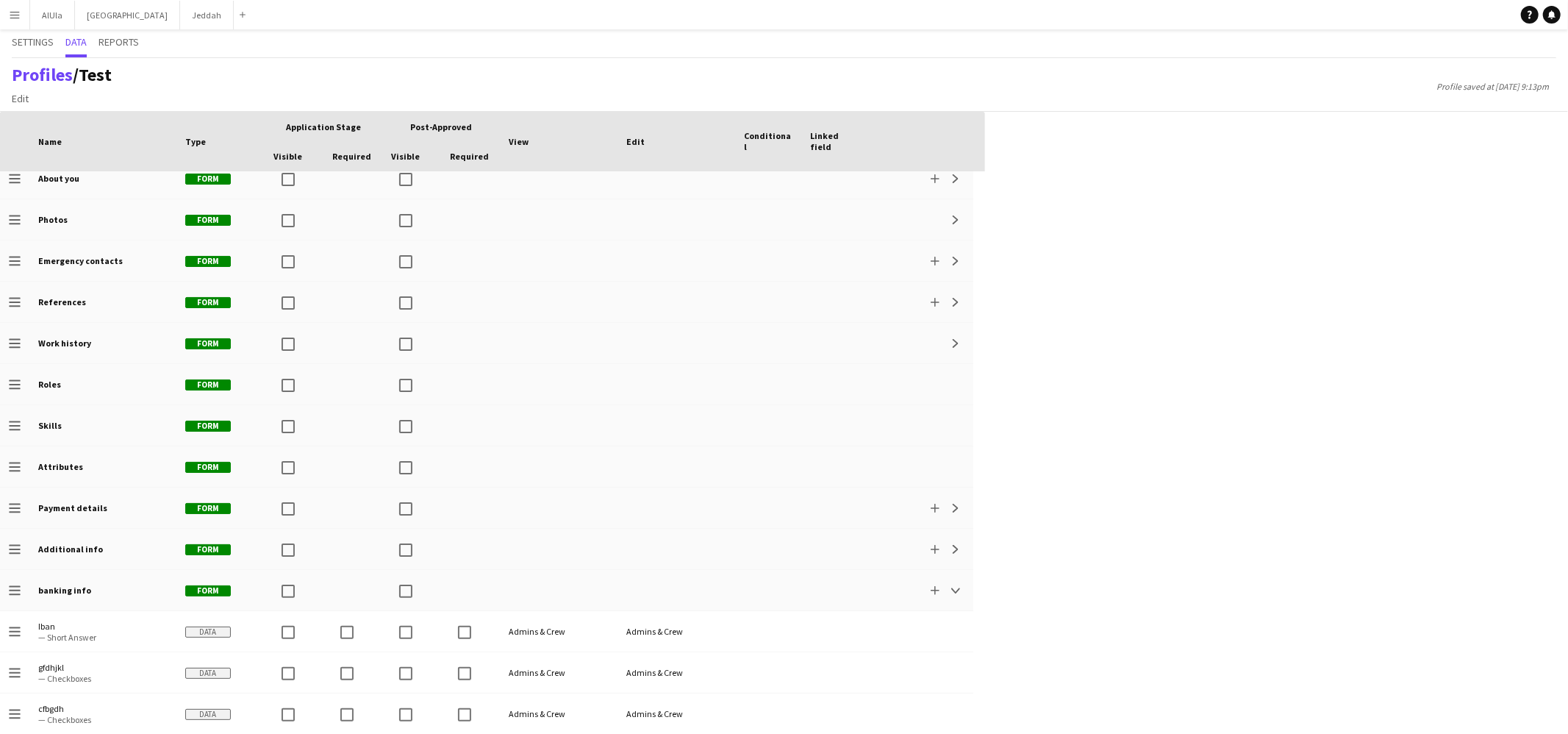
scroll to position [136, 0]
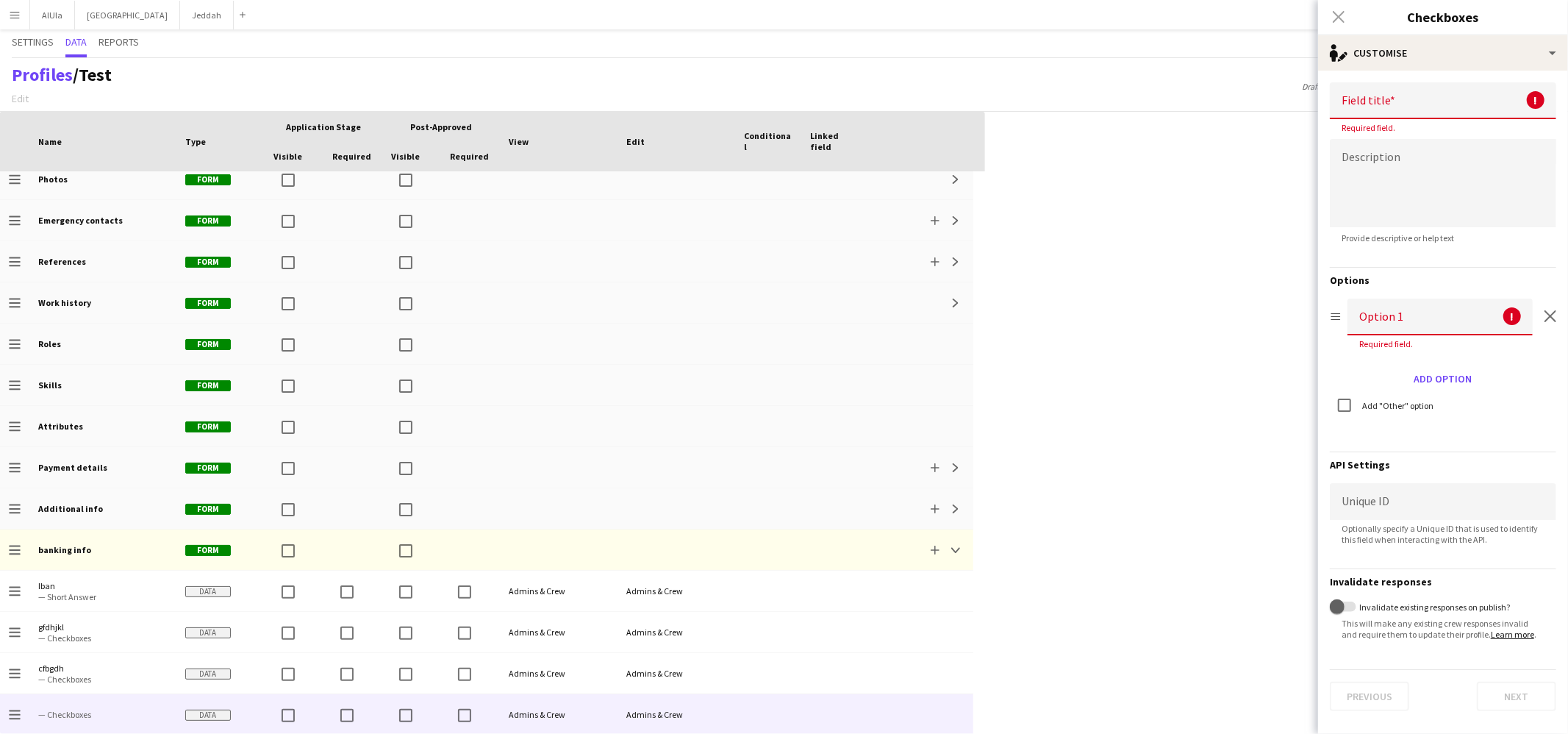
click at [1342, 10] on div "Close pop-in" at bounding box center [1338, 17] width 41 height 34
click at [1339, 16] on div "Close pop-in" at bounding box center [1338, 17] width 41 height 34
click at [1411, 58] on div "single-neutral-actions-edit-1 Customise" at bounding box center [1442, 52] width 250 height 35
click at [1450, 182] on button "Delete data Delete data" at bounding box center [1491, 175] width 146 height 29
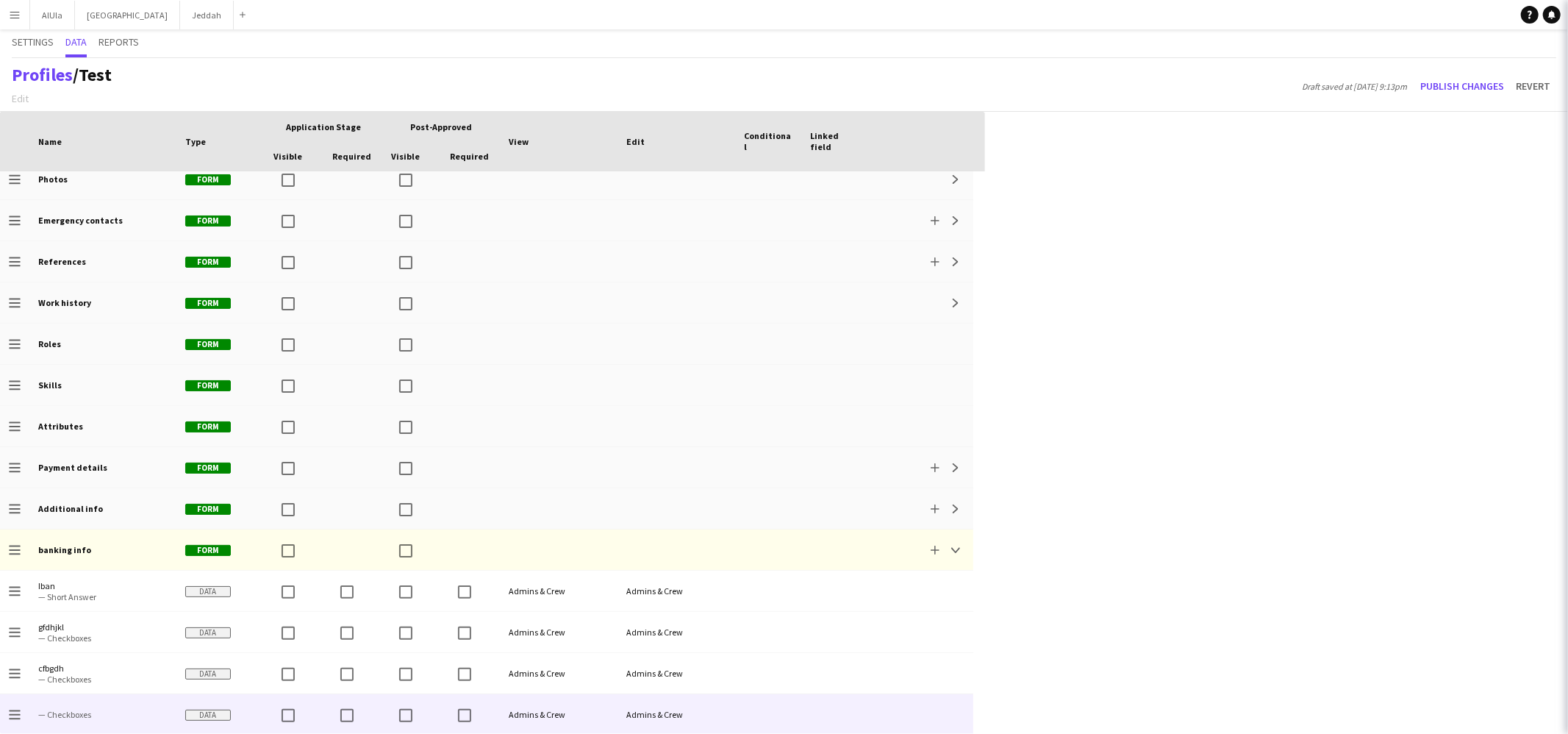
scroll to position [95, 0]
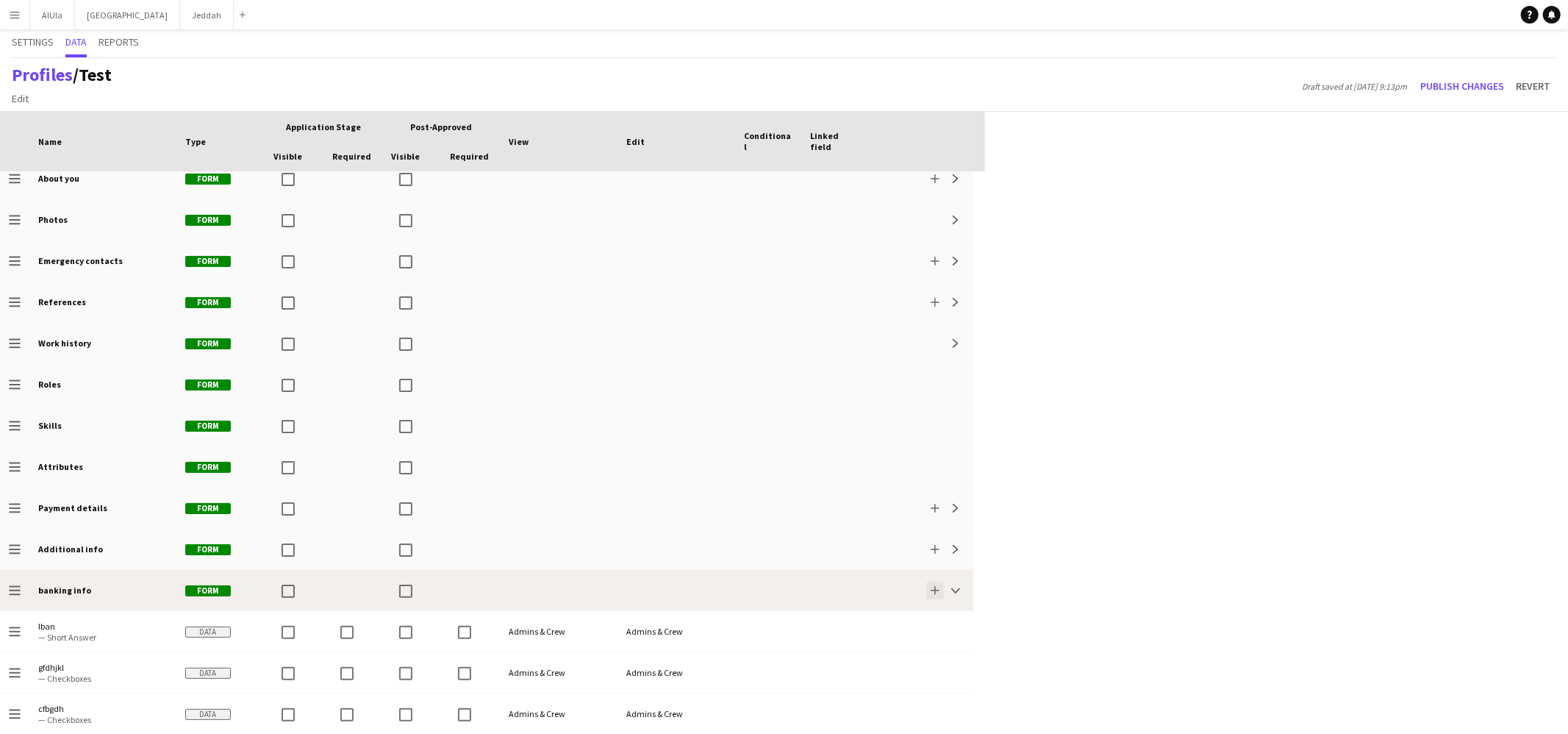
click at [937, 586] on app-icon "Add" at bounding box center [934, 590] width 8 height 8
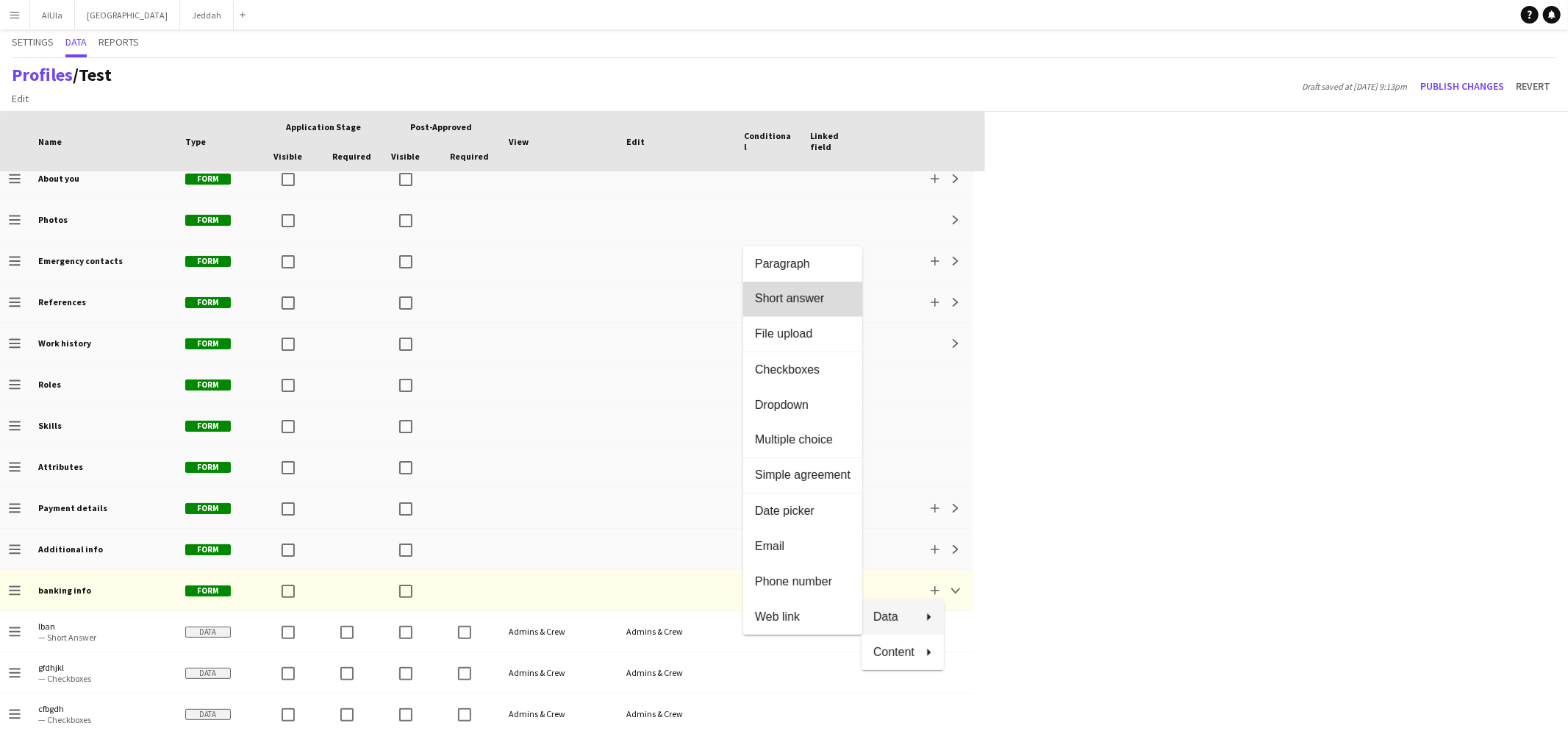
click at [810, 314] on button "Short answer" at bounding box center [802, 299] width 119 height 35
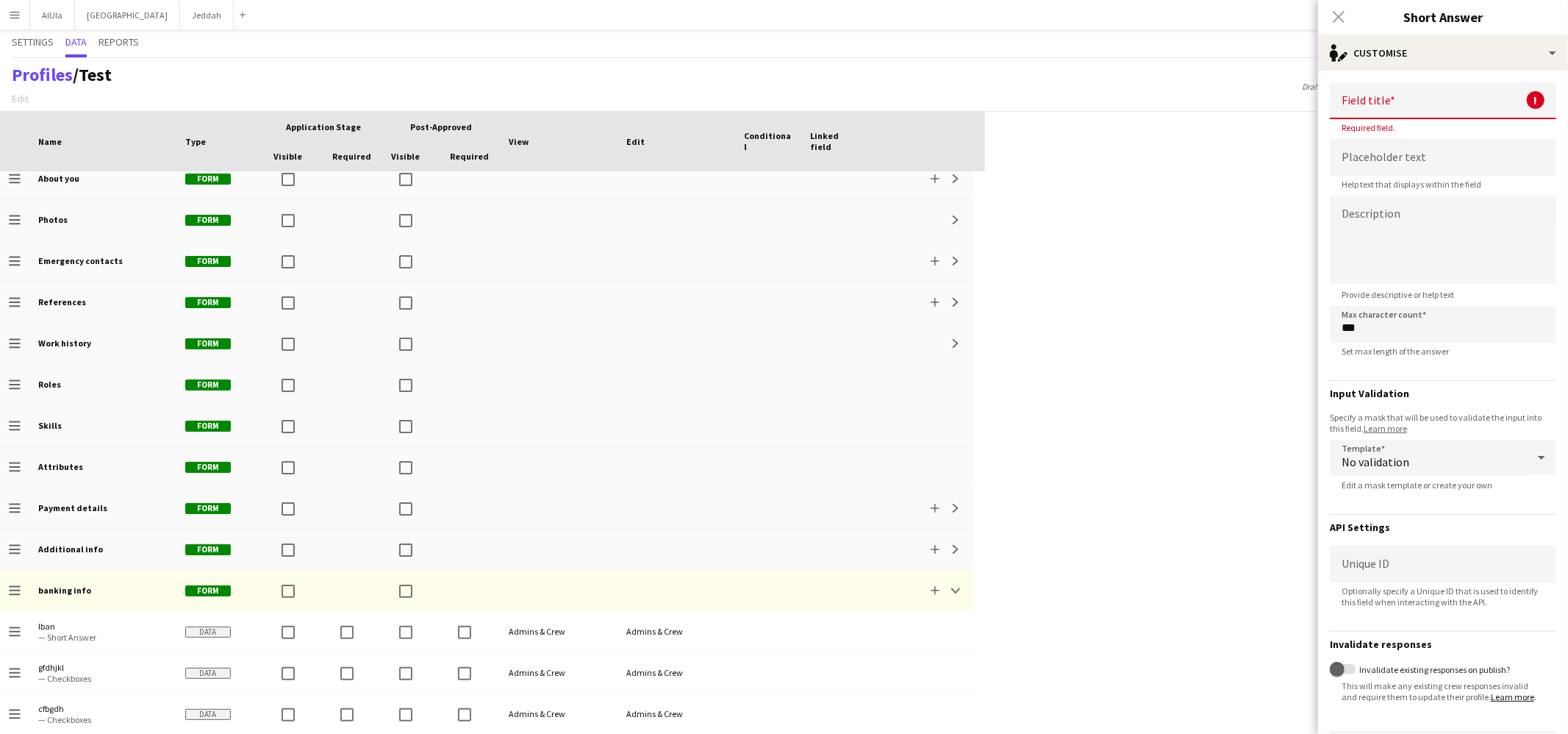
scroll to position [136, 0]
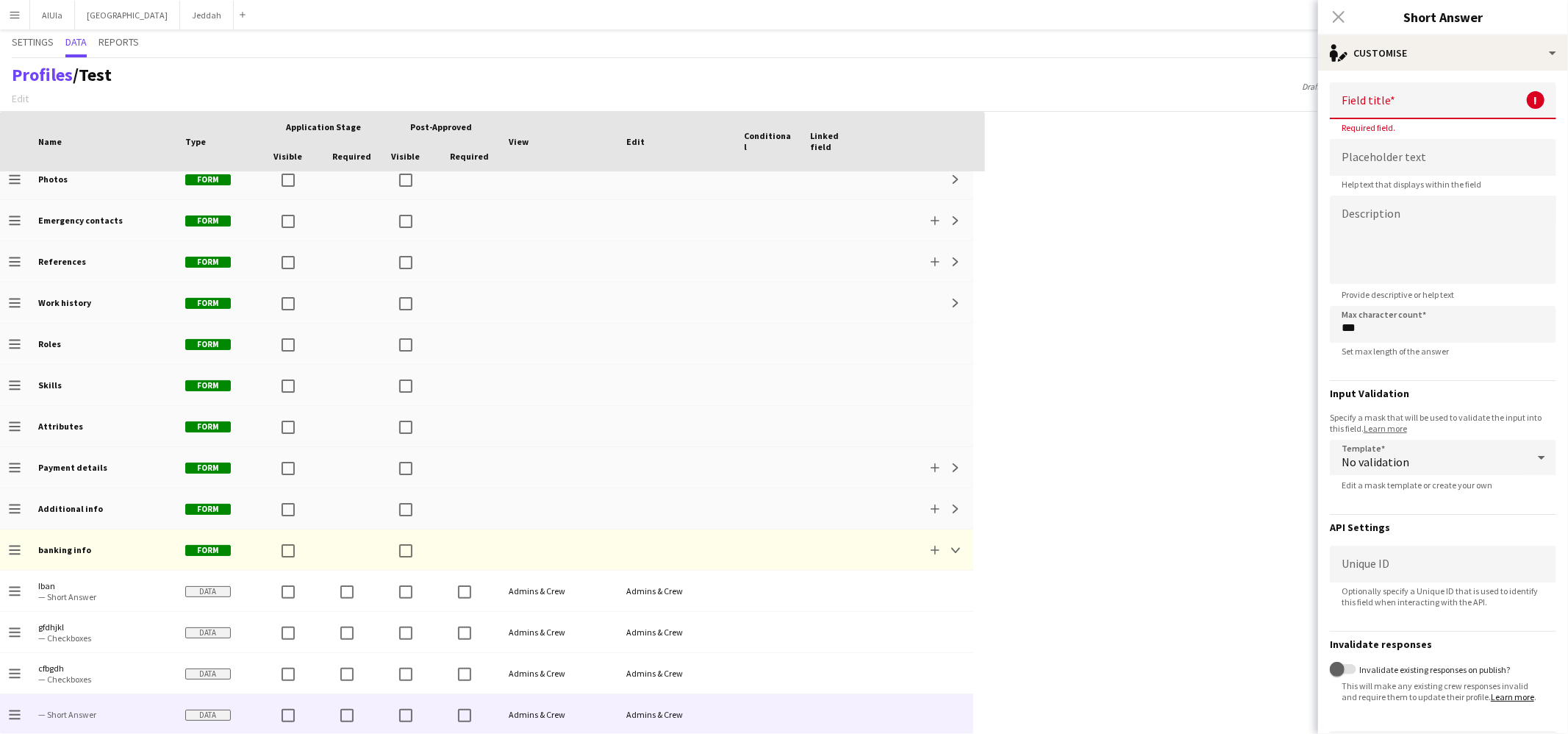
click at [1384, 116] on input at bounding box center [1443, 100] width 226 height 37
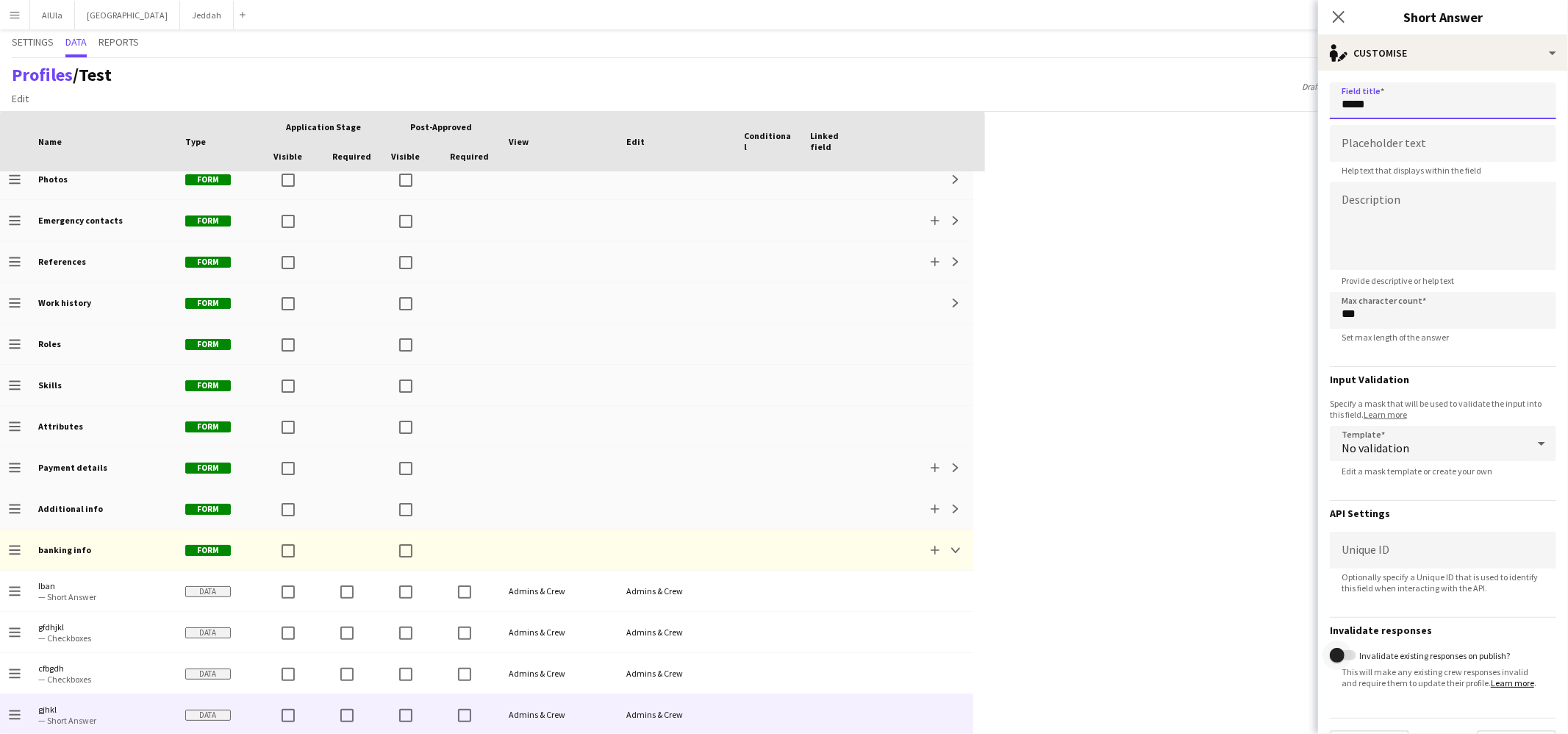
type input "*****"
click at [1346, 648] on span "button" at bounding box center [1336, 655] width 29 height 29
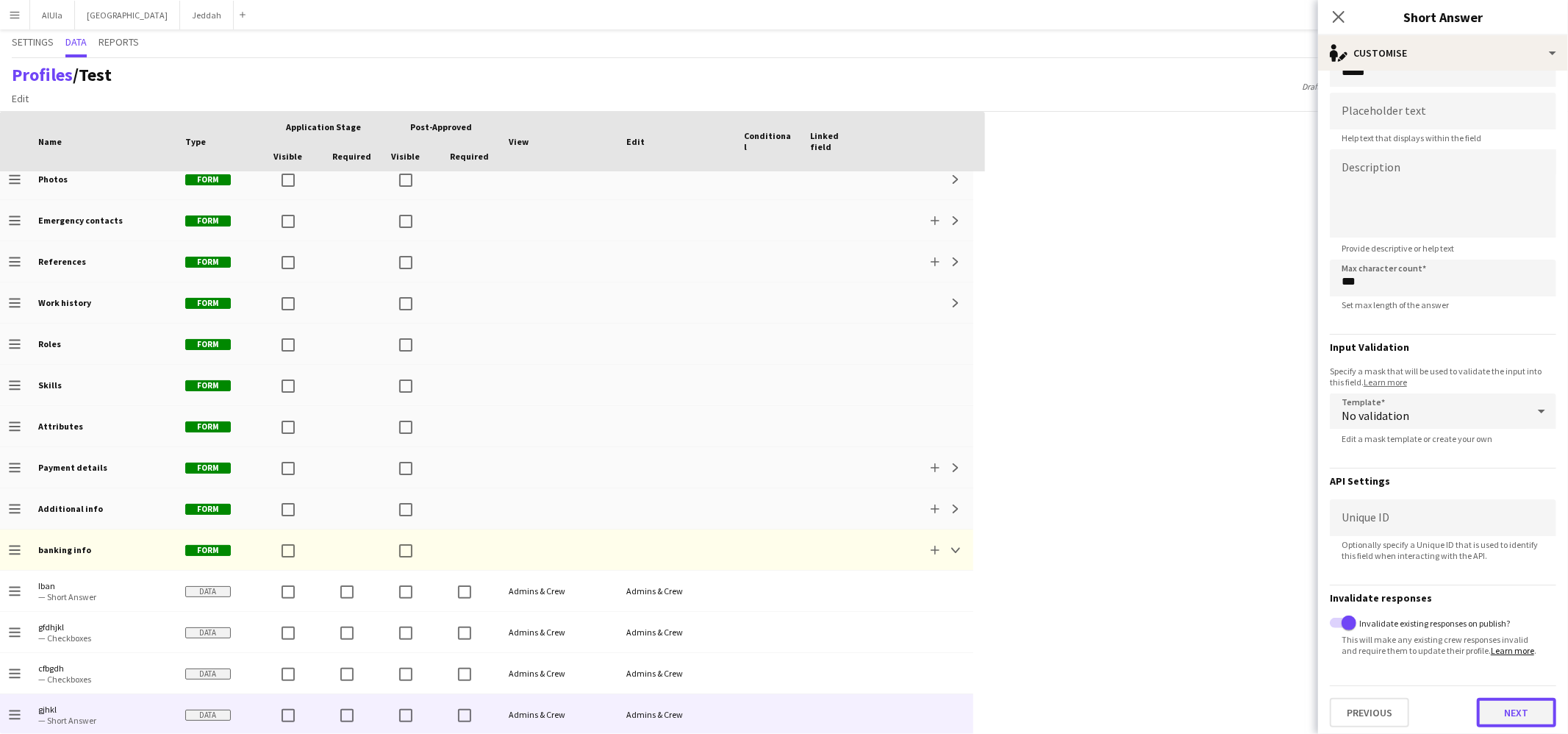
click at [1506, 705] on button "Next" at bounding box center [1516, 712] width 79 height 29
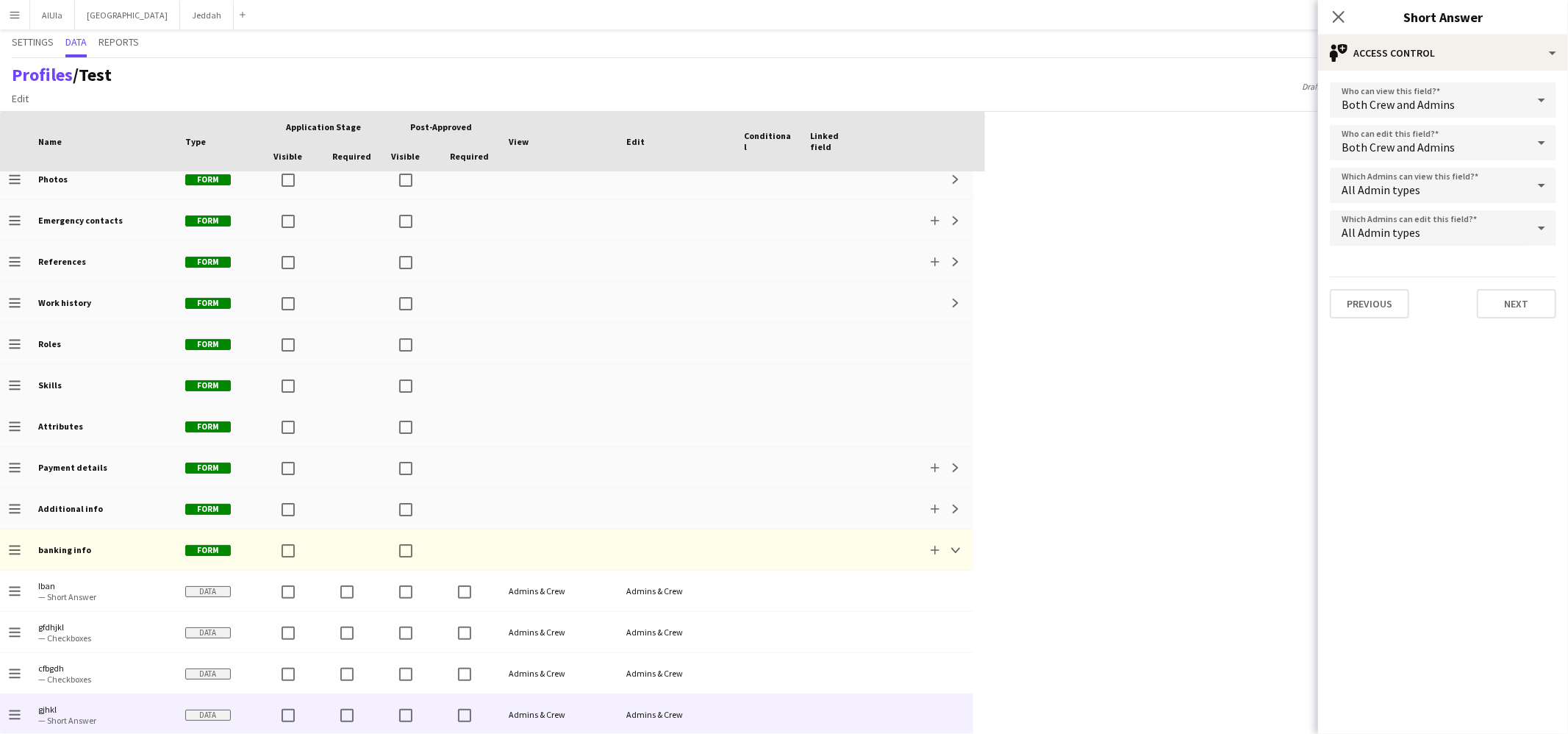
click at [1504, 316] on form "Who can view this field? Both Crew and Admins Who can edit this field? Both Cre…" at bounding box center [1442, 201] width 250 height 260
click at [1504, 302] on button "Next" at bounding box center [1516, 303] width 79 height 29
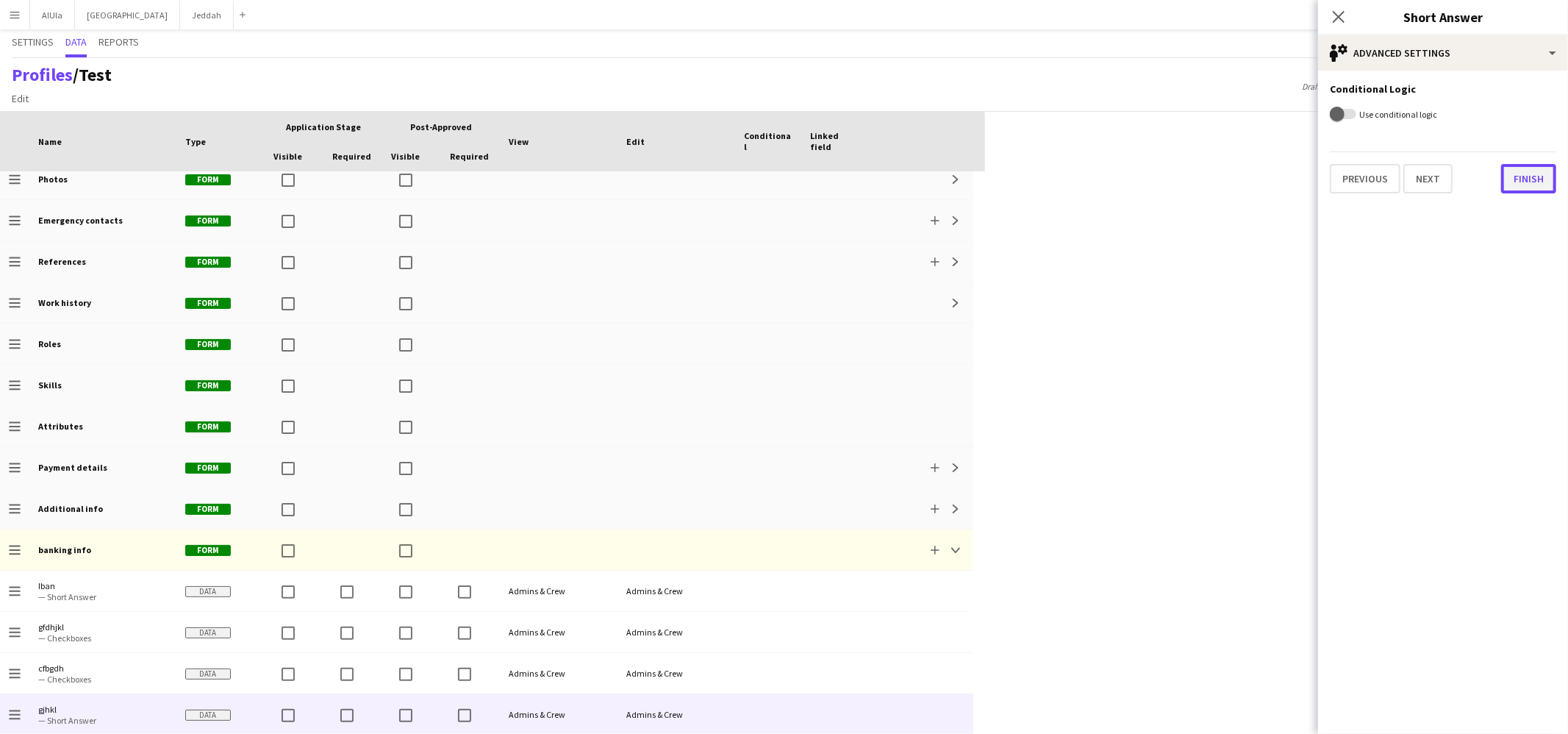
click at [1522, 183] on button "Finish" at bounding box center [1528, 178] width 56 height 29
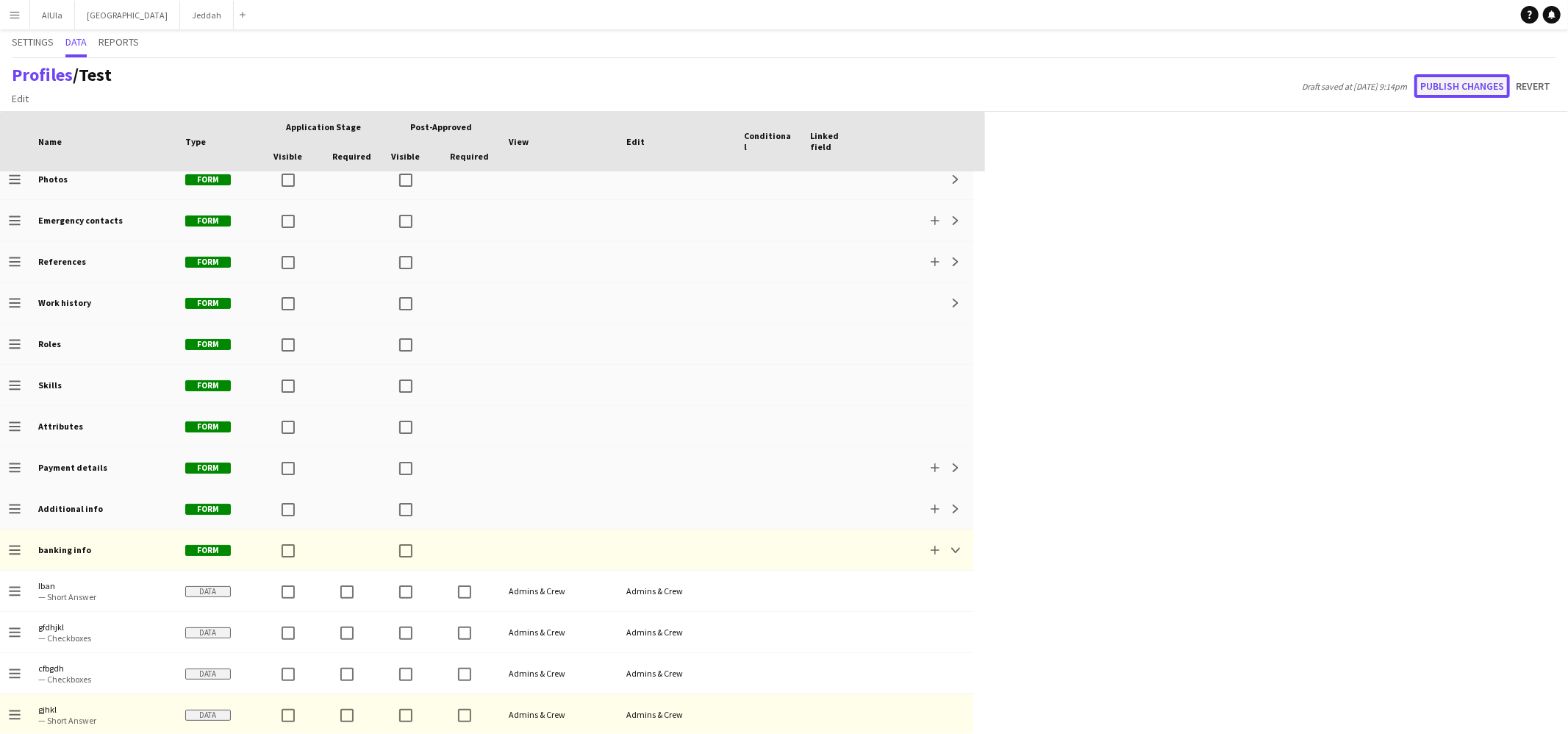
click at [1430, 82] on button "Publish changes" at bounding box center [1462, 86] width 95 height 24
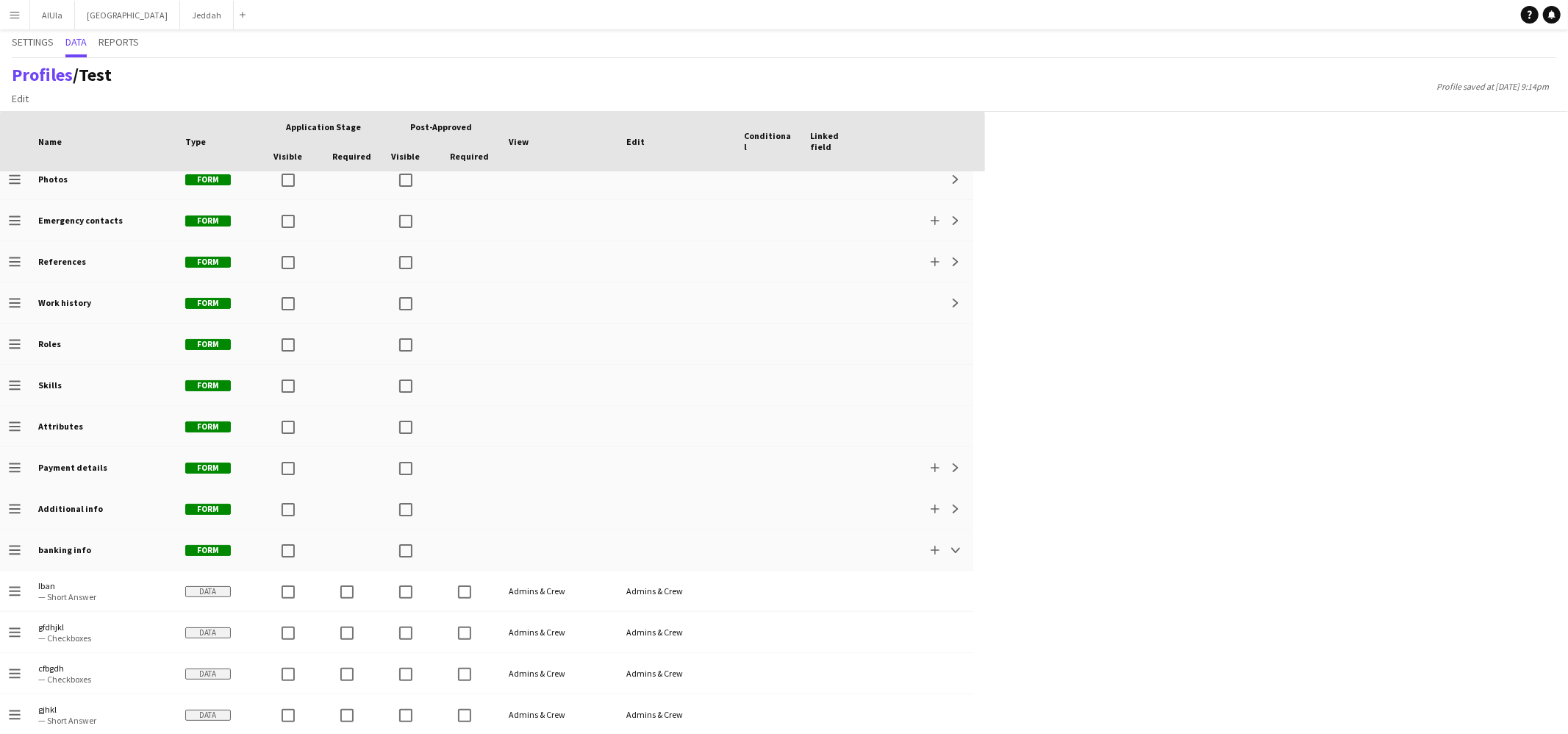
scroll to position [137, 0]
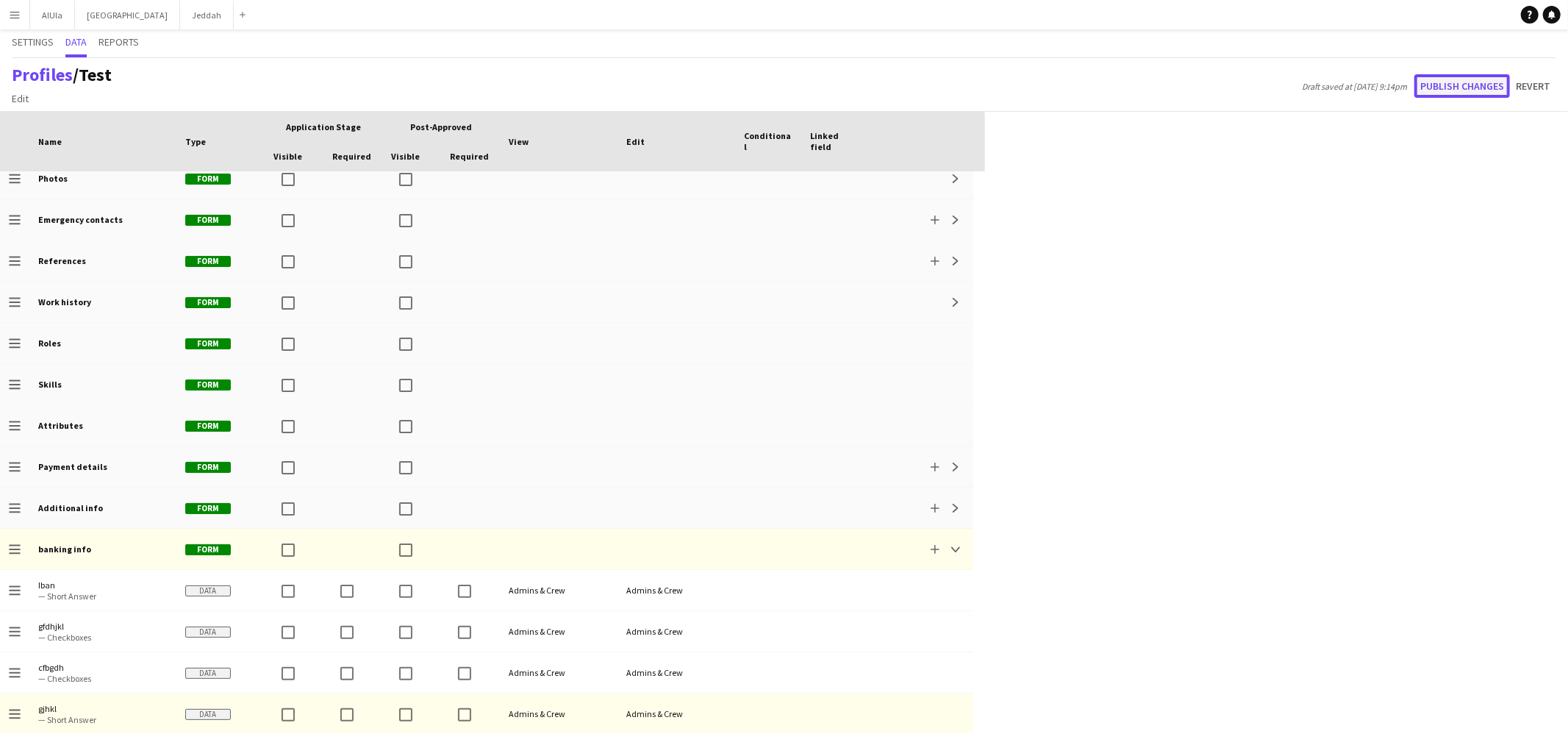
click at [1439, 82] on button "Publish changes" at bounding box center [1462, 86] width 95 height 24
click at [1431, 93] on button "Publish changes" at bounding box center [1462, 86] width 95 height 24
click at [1437, 87] on button "Publish changes" at bounding box center [1462, 86] width 95 height 24
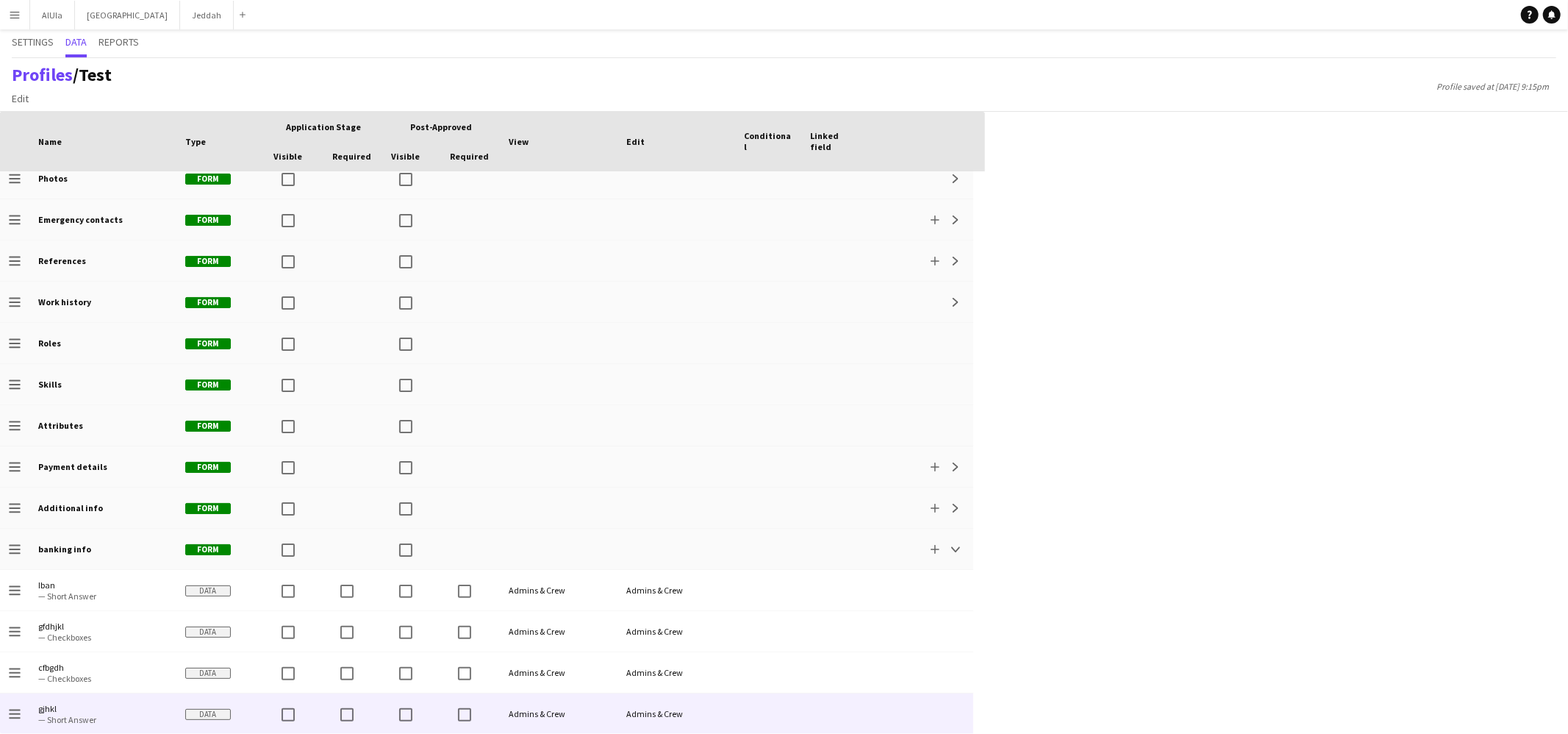
click at [725, 705] on div "Admins & Crew" at bounding box center [676, 713] width 118 height 41
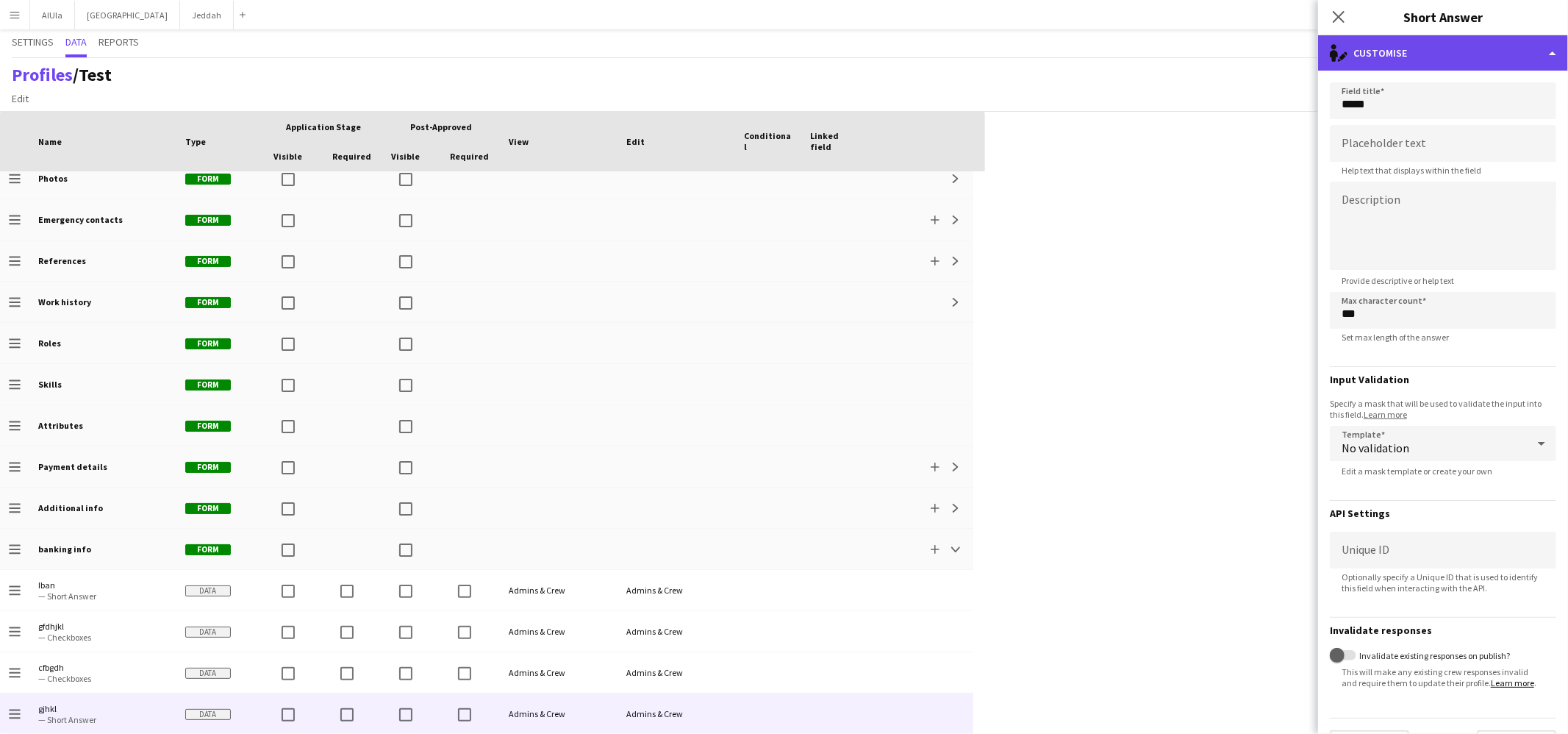
click at [1531, 53] on div "single-neutral-actions-edit-1 Customise" at bounding box center [1442, 52] width 250 height 35
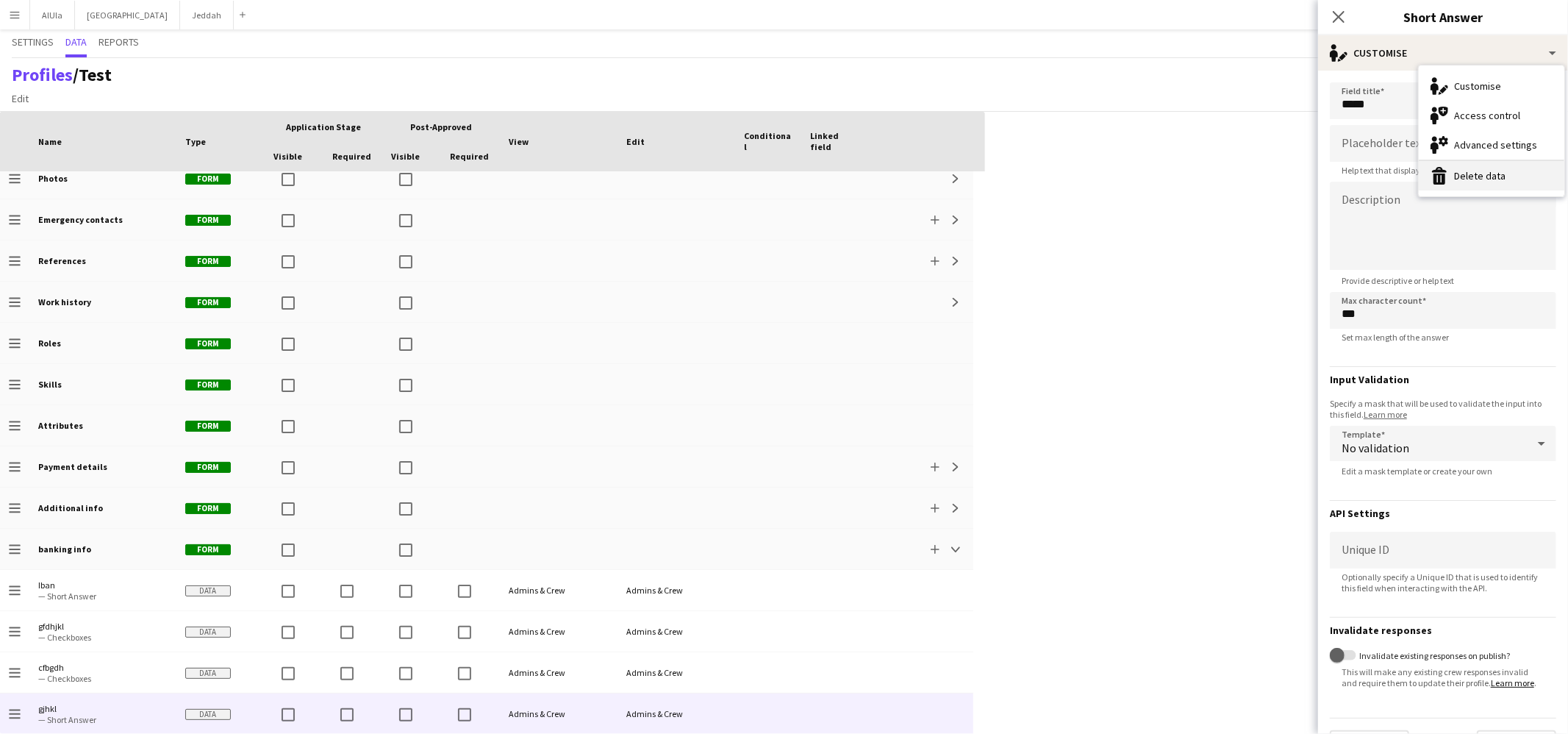
click at [1495, 167] on button "Delete data Delete data" at bounding box center [1491, 175] width 146 height 29
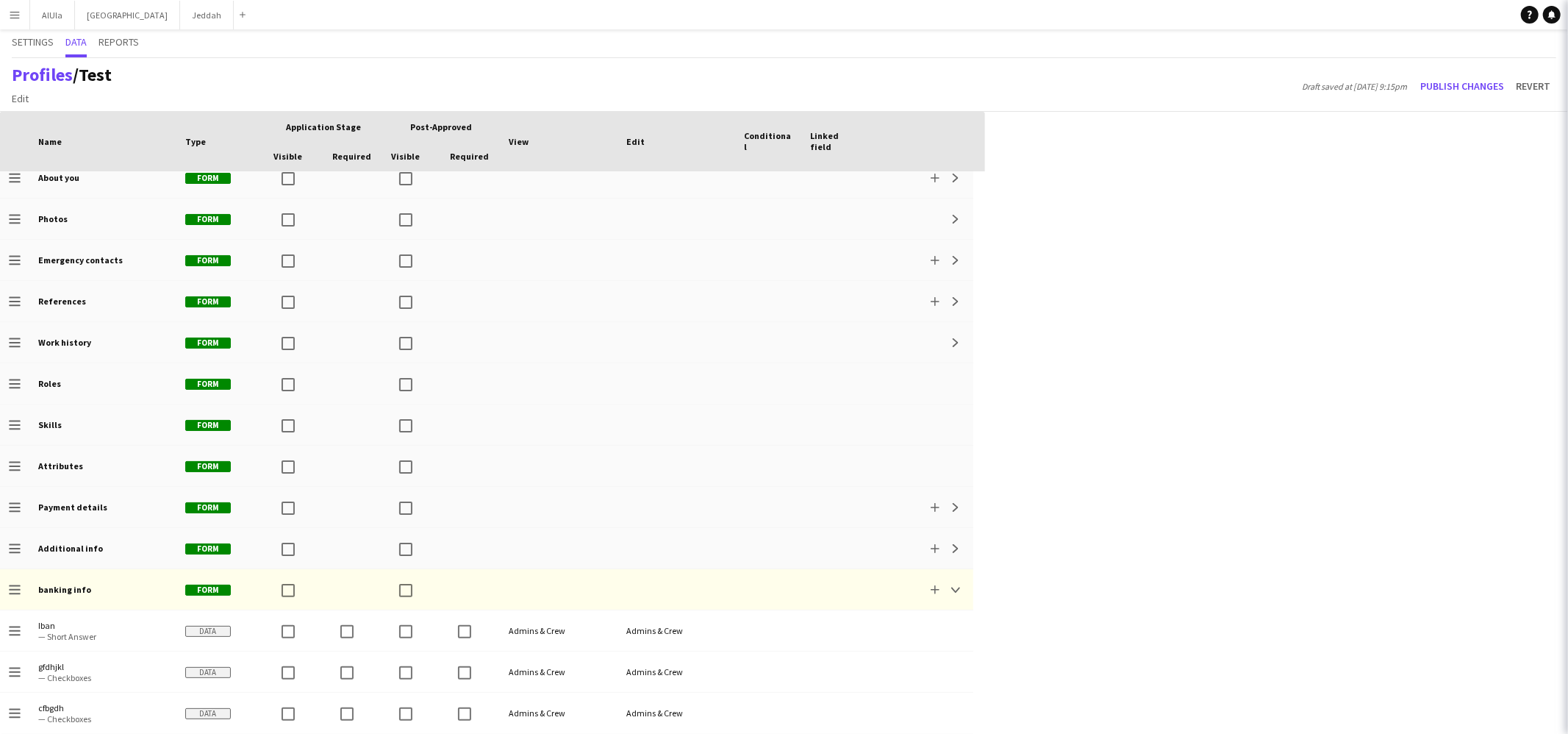
scroll to position [95, 0]
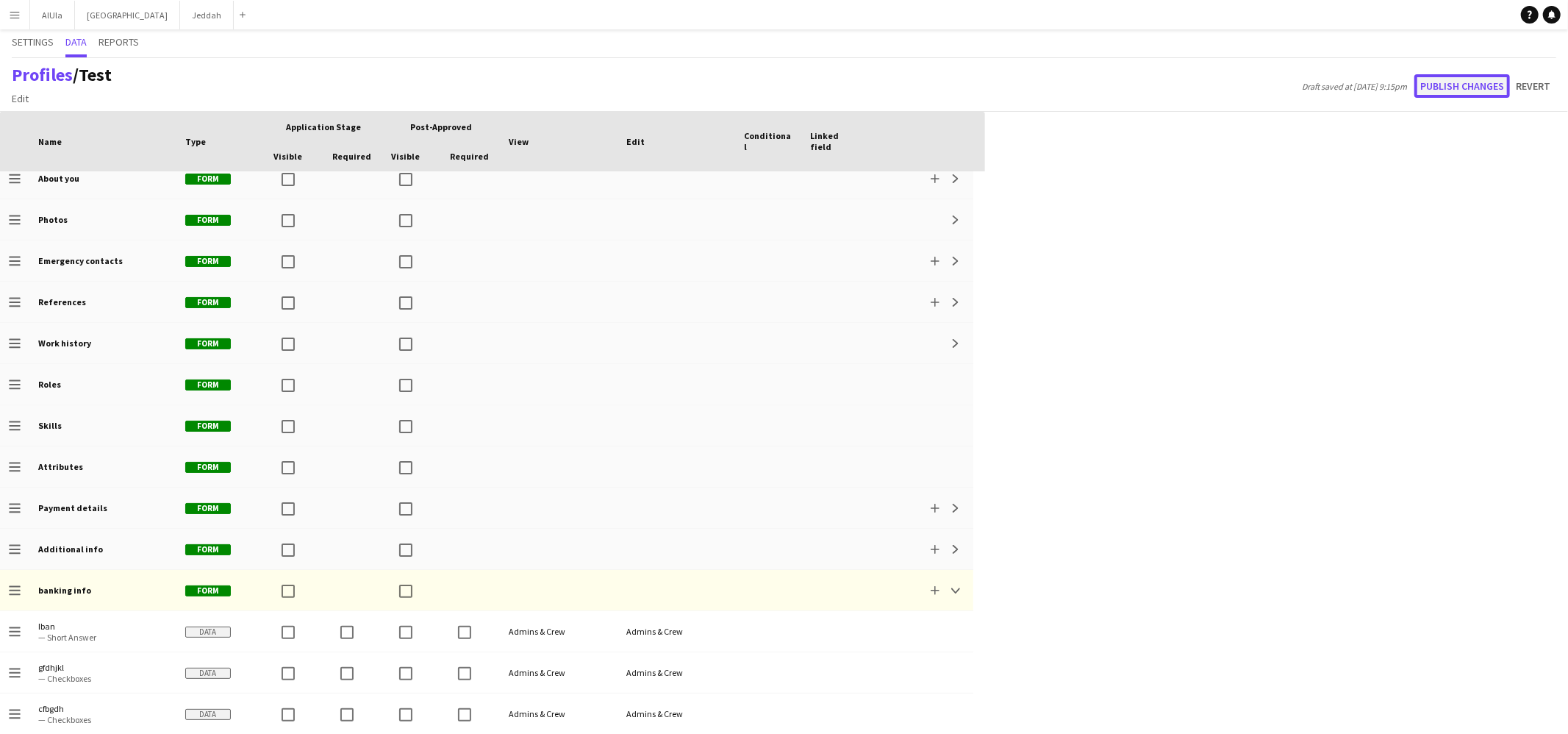
click at [1444, 82] on button "Publish changes" at bounding box center [1462, 86] width 95 height 24
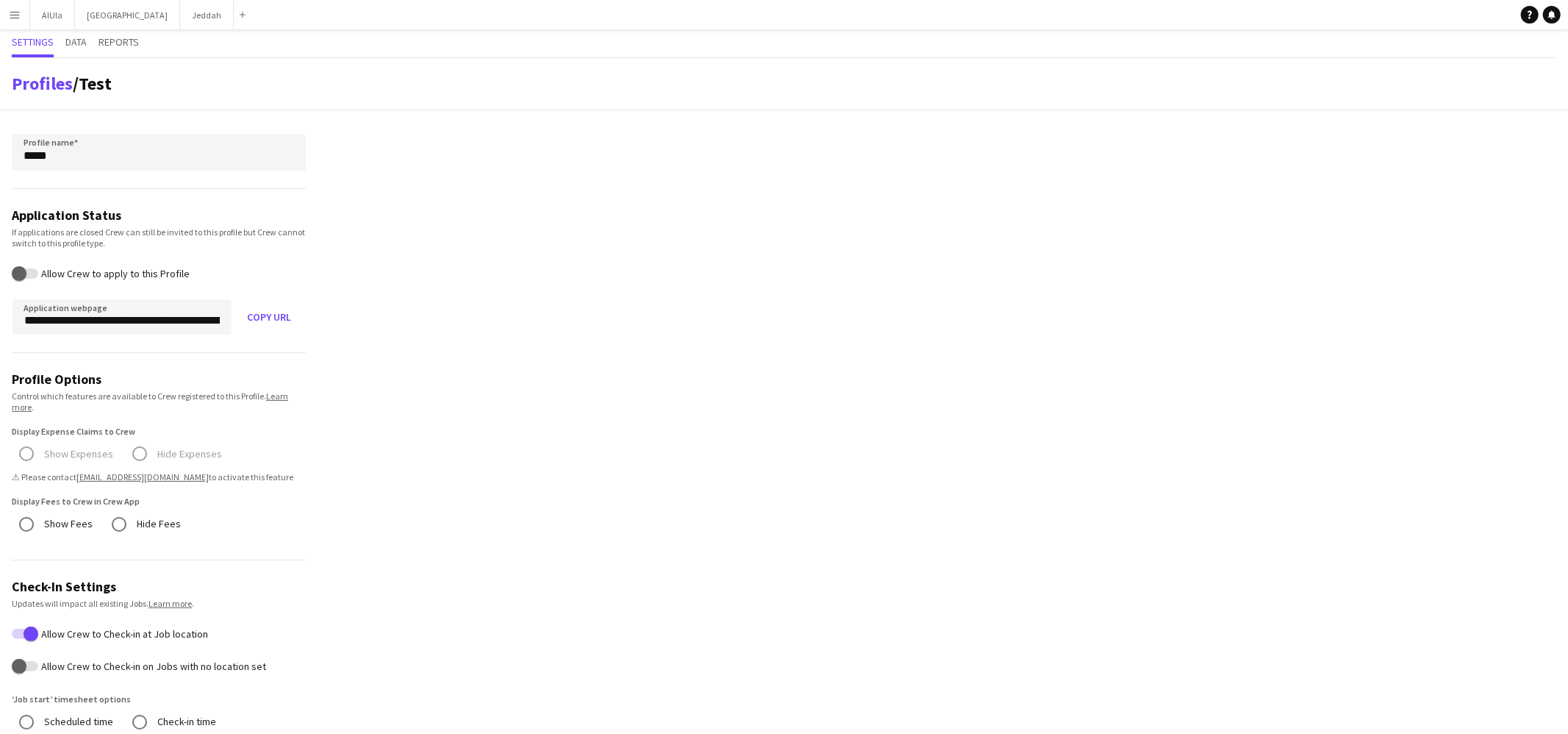
click at [4, 12] on button "Menu" at bounding box center [14, 14] width 29 height 29
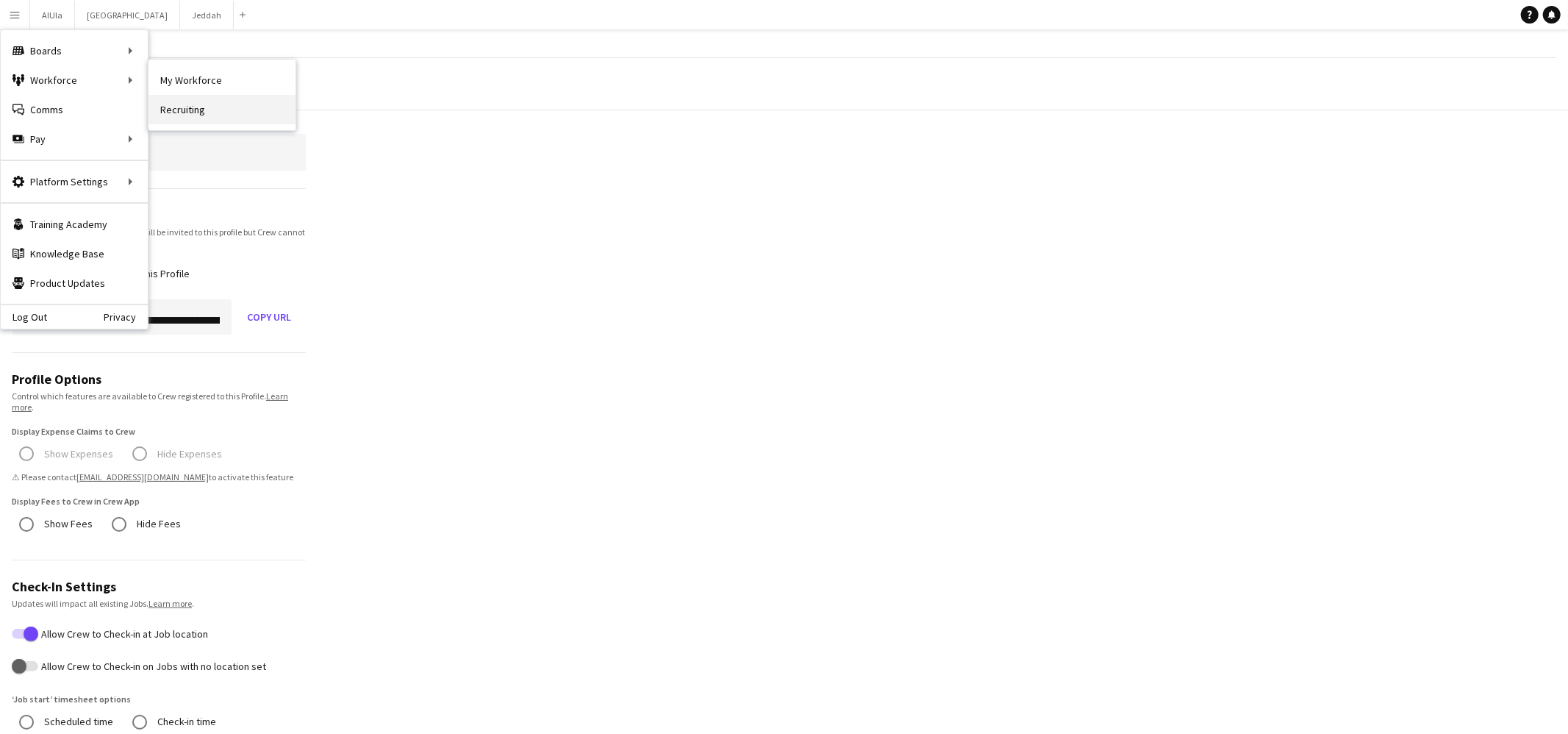
click at [200, 99] on link "Recruiting" at bounding box center [222, 109] width 147 height 29
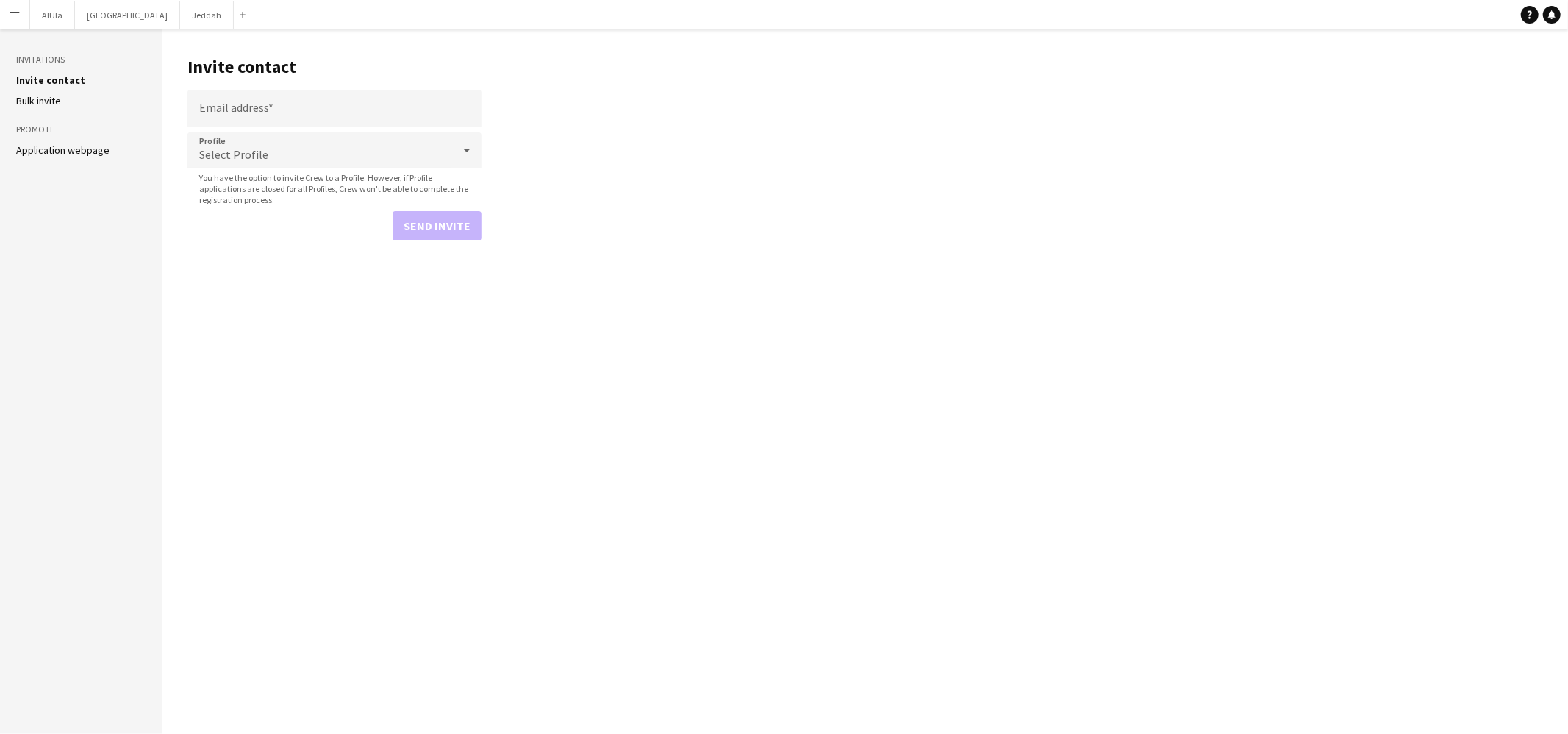
click at [23, 11] on button "Menu" at bounding box center [14, 14] width 29 height 29
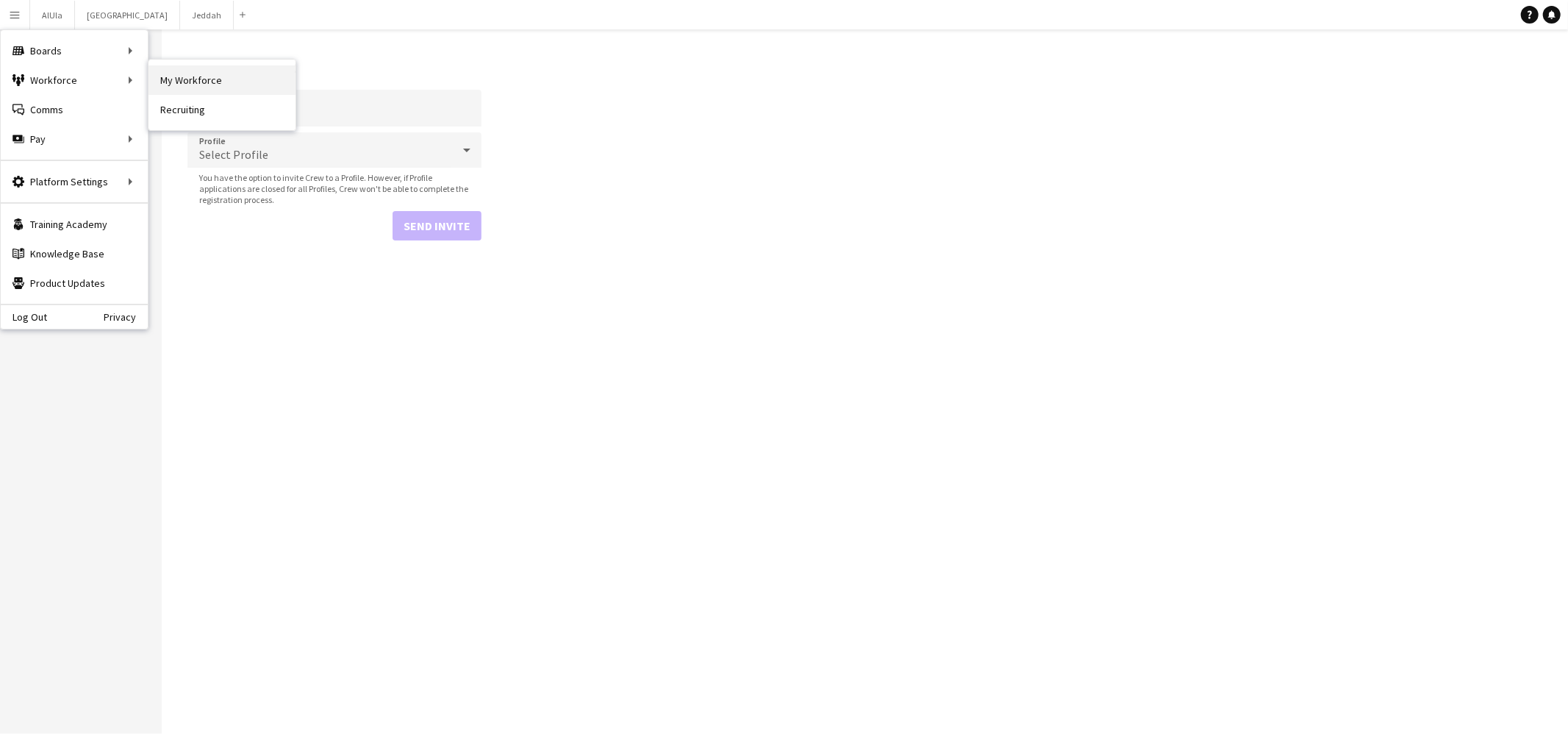
click at [176, 70] on link "My Workforce" at bounding box center [222, 79] width 147 height 29
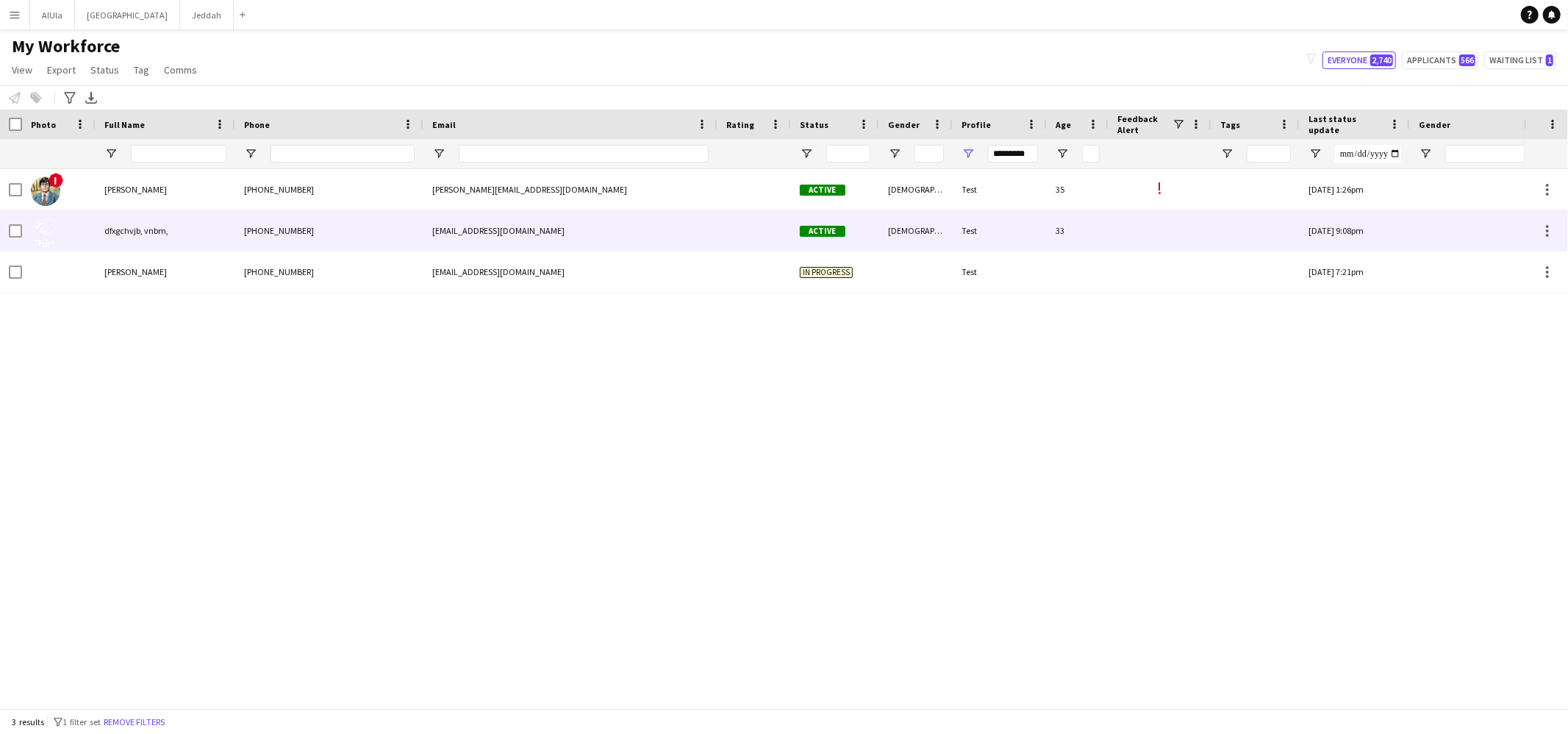
click at [262, 235] on div "[PHONE_NUMBER]" at bounding box center [330, 230] width 188 height 41
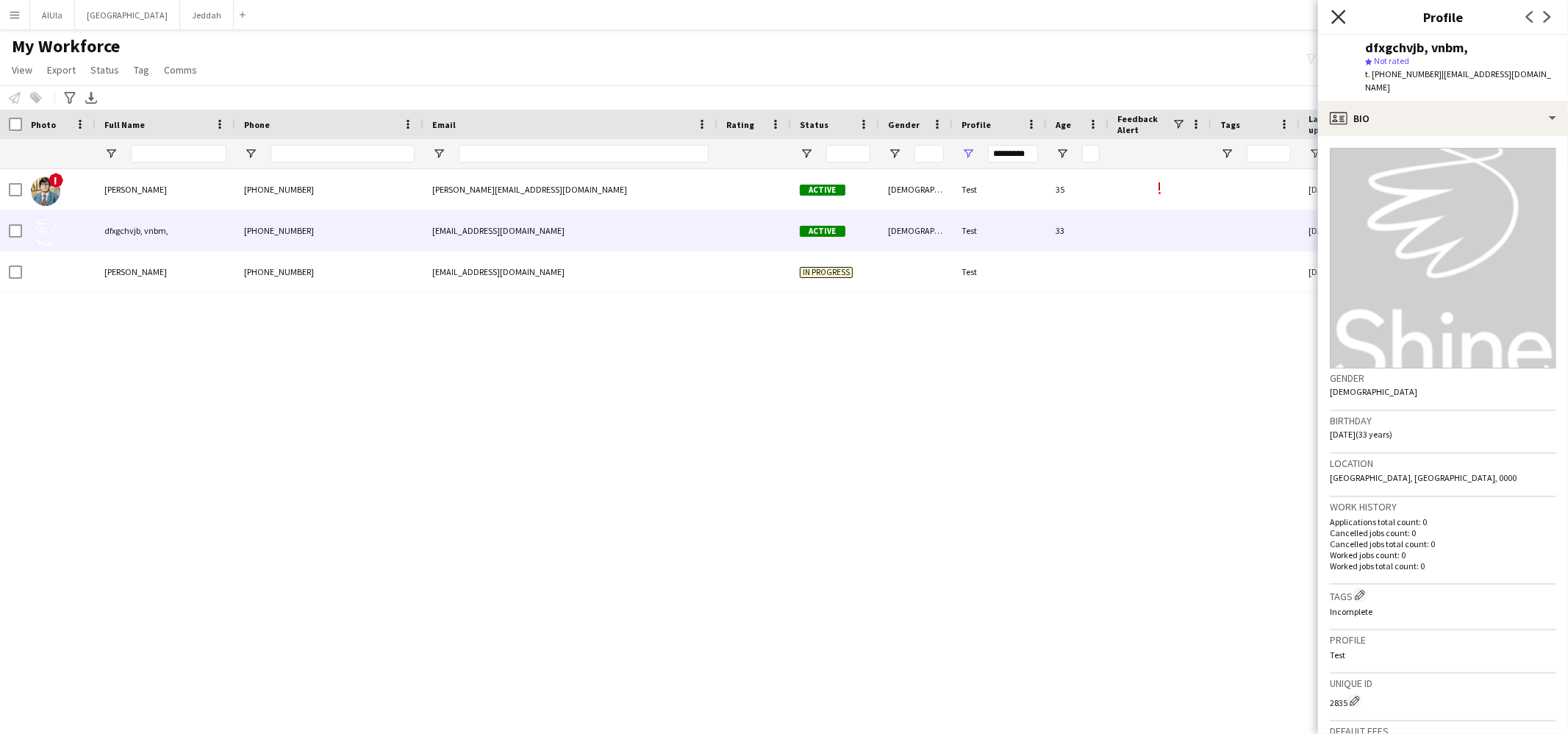
click at [1338, 19] on icon "Close pop-in" at bounding box center [1338, 16] width 14 height 14
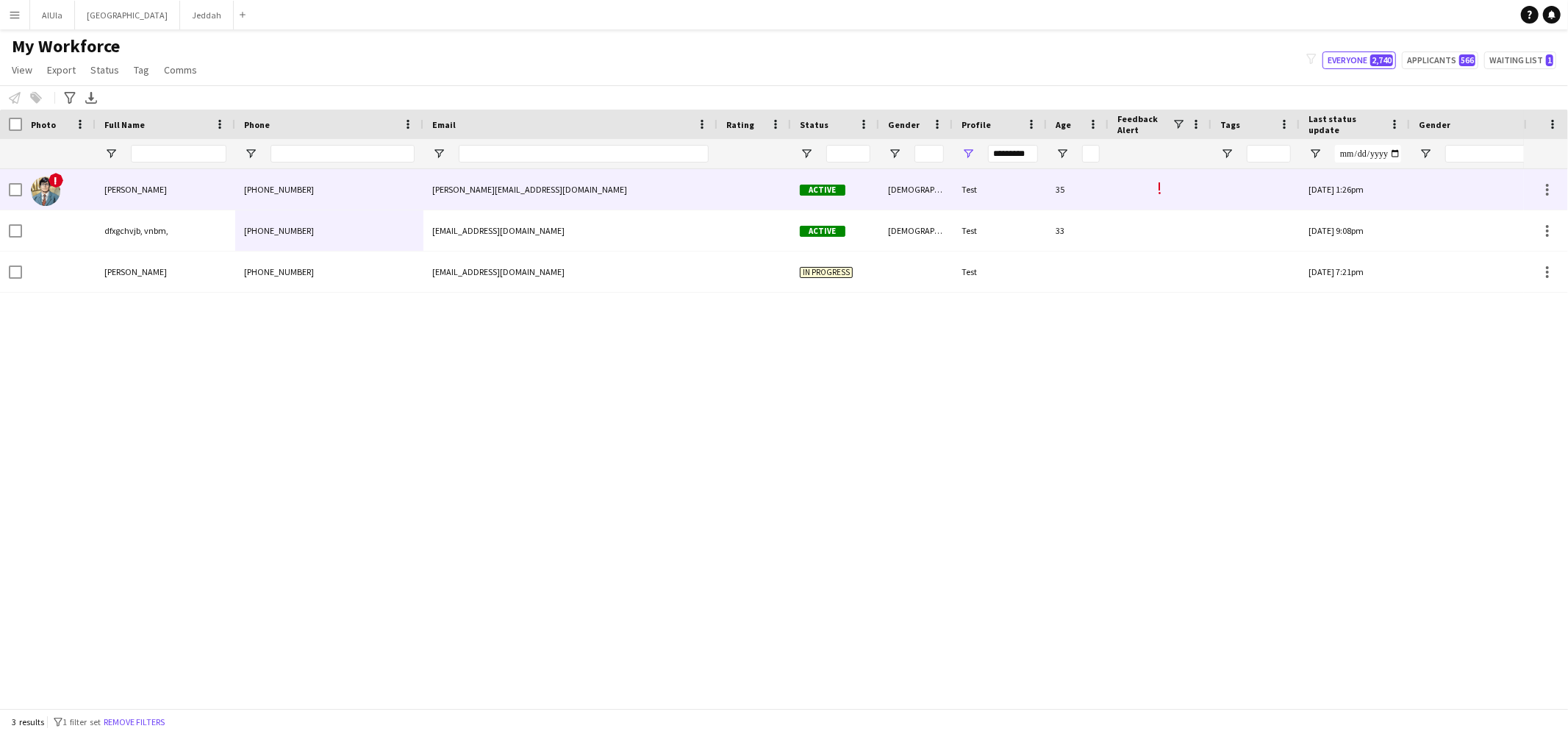
click at [1165, 188] on div "!" at bounding box center [1159, 189] width 103 height 41
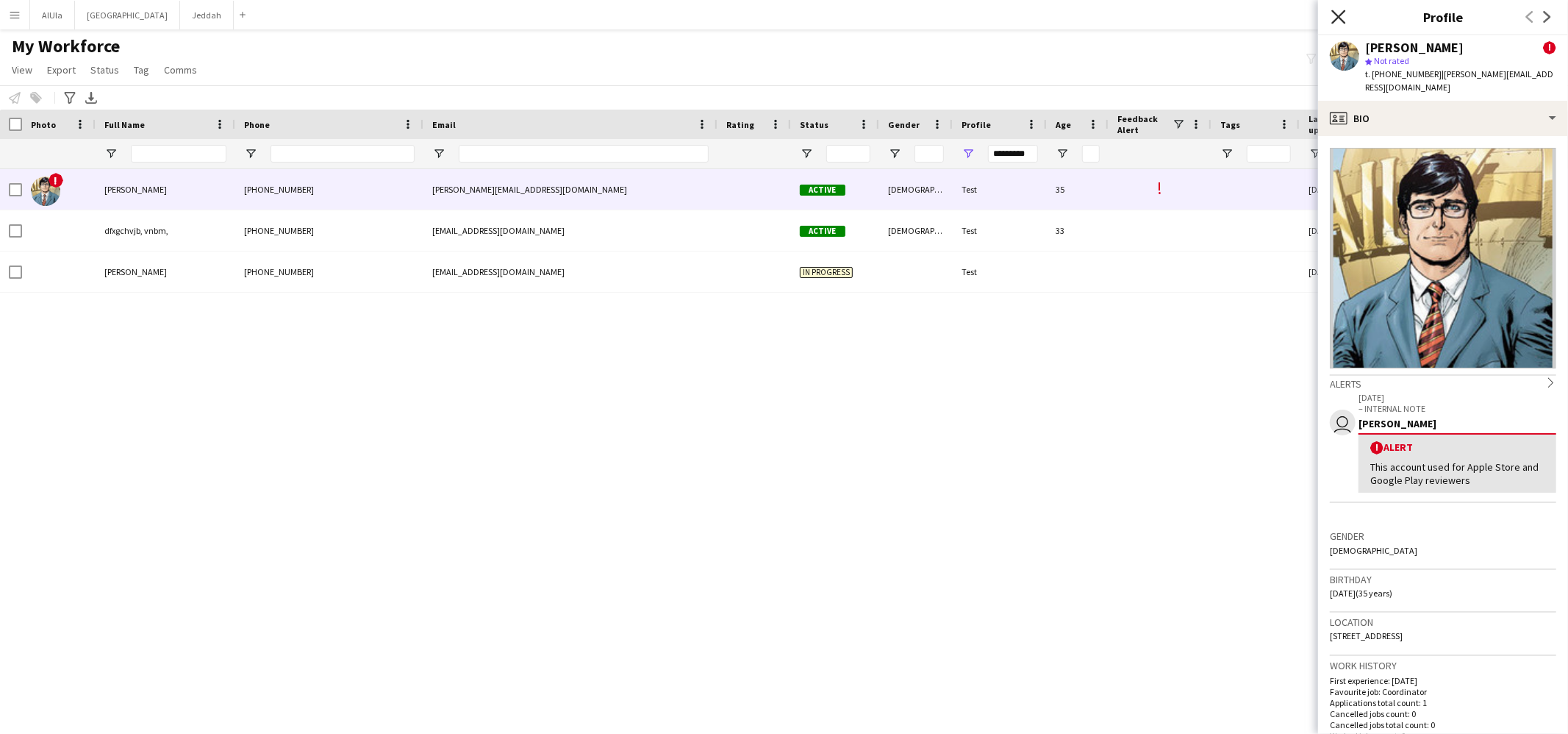
click at [1338, 14] on icon "Close pop-in" at bounding box center [1338, 16] width 14 height 14
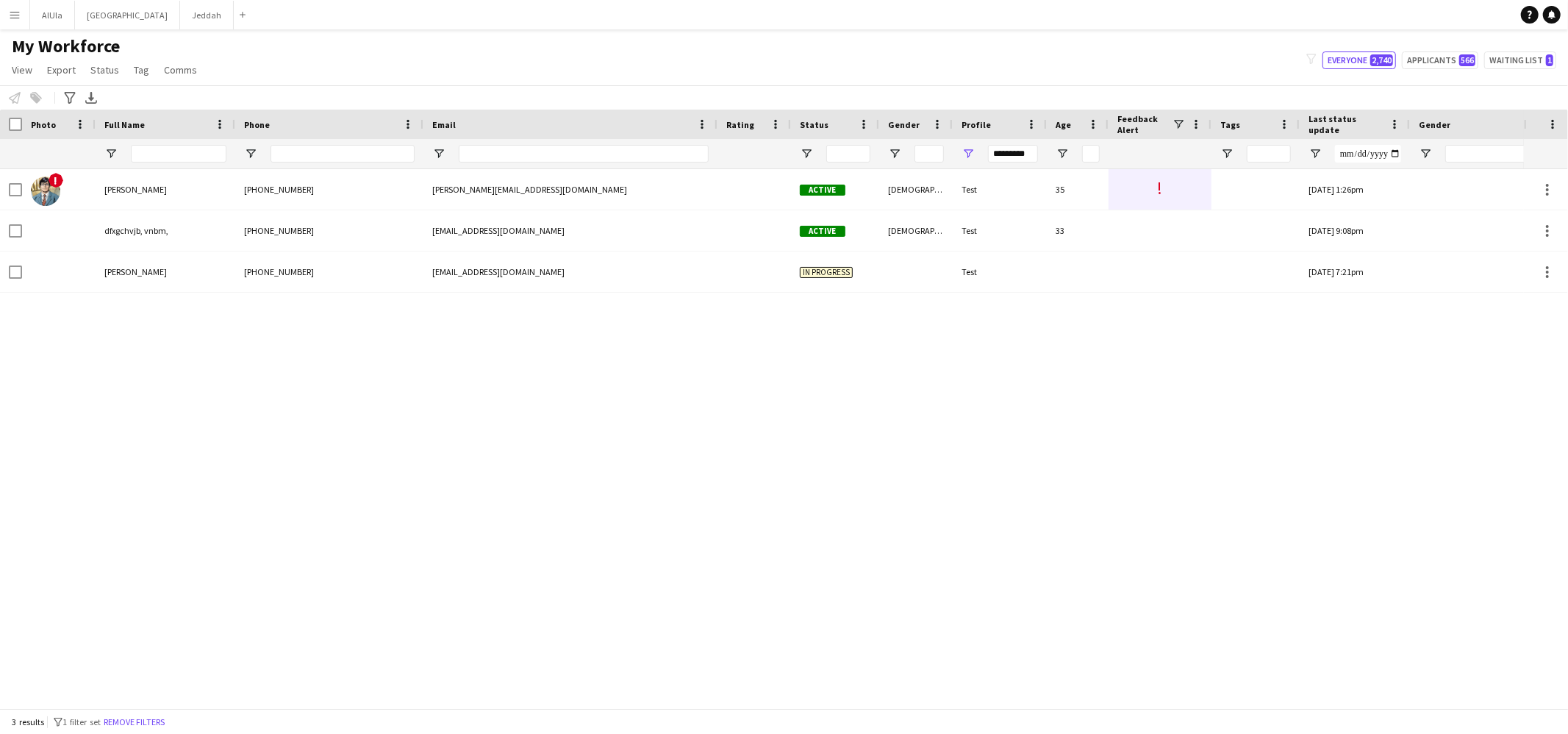
click at [19, 12] on app-icon "Menu" at bounding box center [14, 14] width 11 height 11
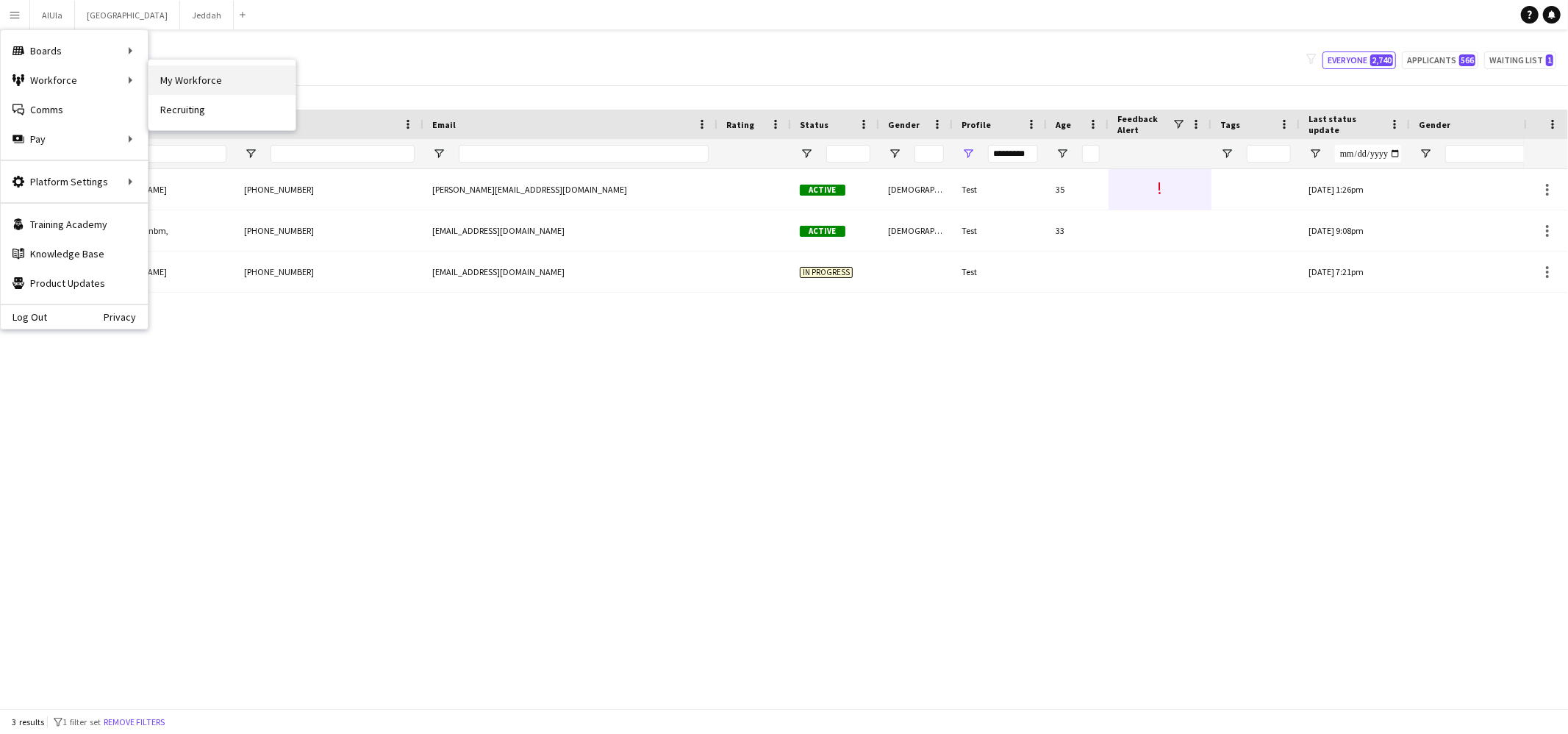
click at [170, 79] on link "My Workforce" at bounding box center [222, 79] width 147 height 29
type input "**********"
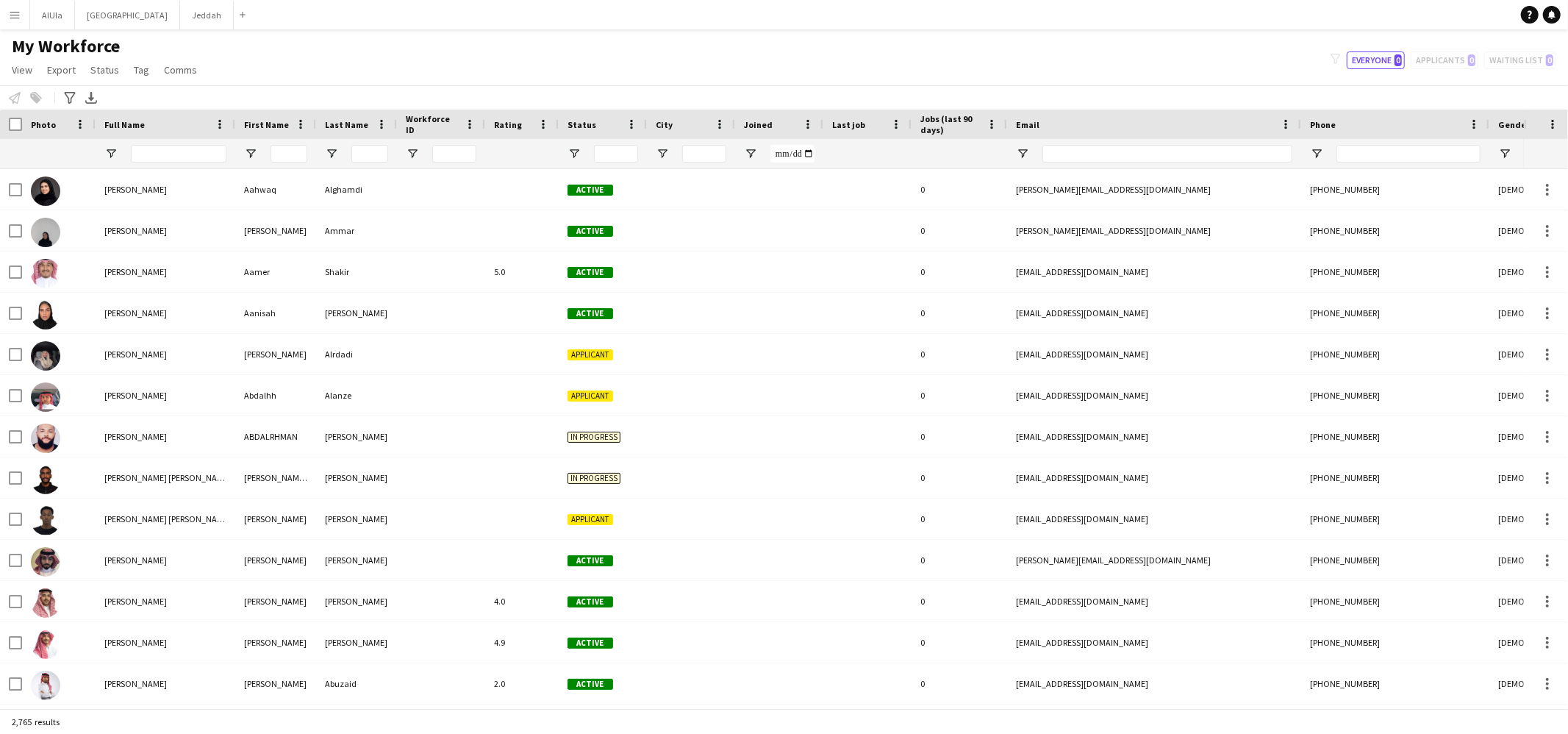
click at [22, 18] on button "Menu" at bounding box center [14, 14] width 29 height 29
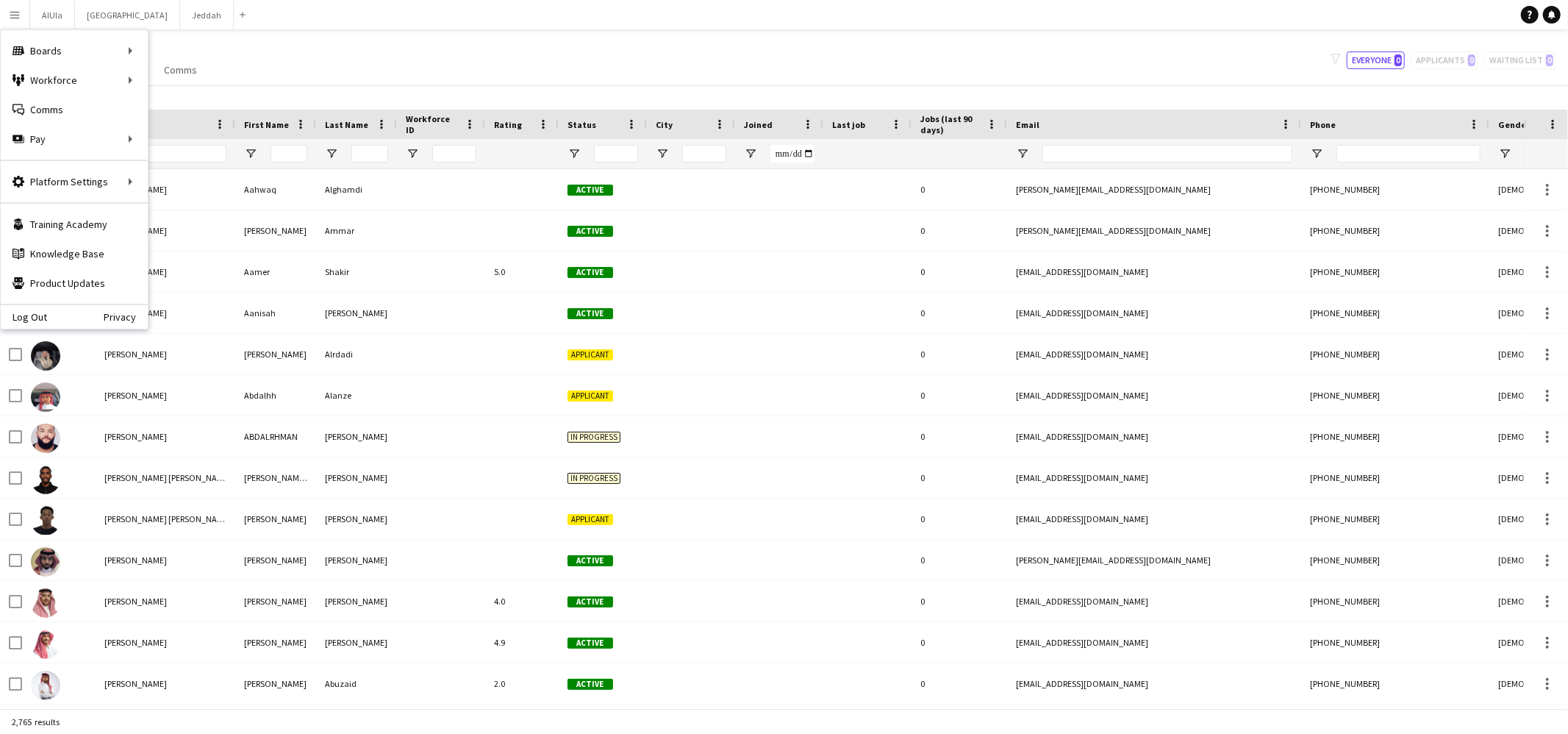
click at [437, 36] on div "My Workforce View Views Default view New view Update view Delete view Edit name…" at bounding box center [784, 59] width 1568 height 50
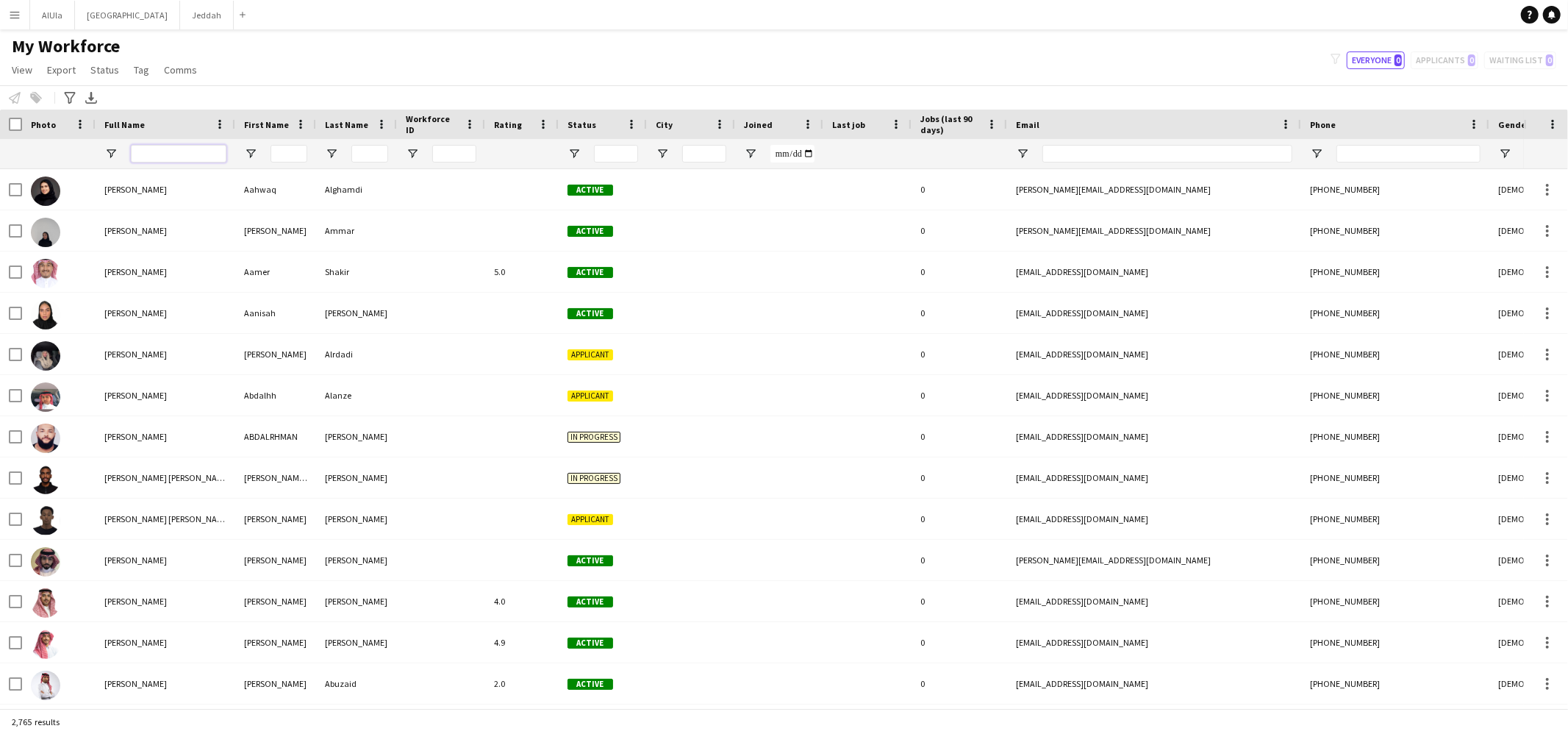
click at [184, 150] on input "Full Name Filter Input" at bounding box center [178, 154] width 95 height 18
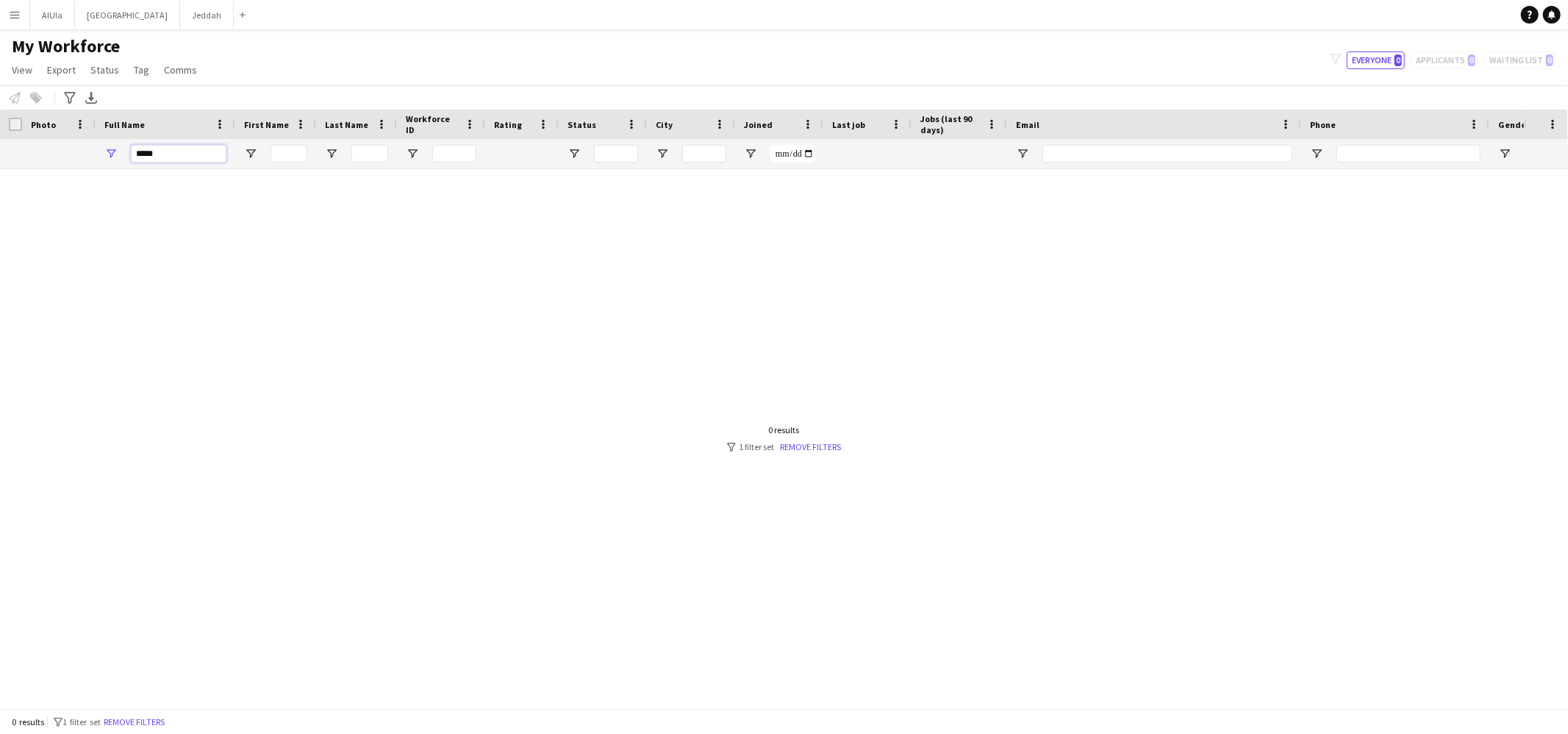
type input "*****"
click at [1137, 155] on input "Email Filter Input" at bounding box center [1167, 154] width 250 height 18
type input "*****"
click at [194, 139] on div "*****" at bounding box center [178, 154] width 95 height 29
click at [193, 150] on input "*****" at bounding box center [178, 154] width 95 height 18
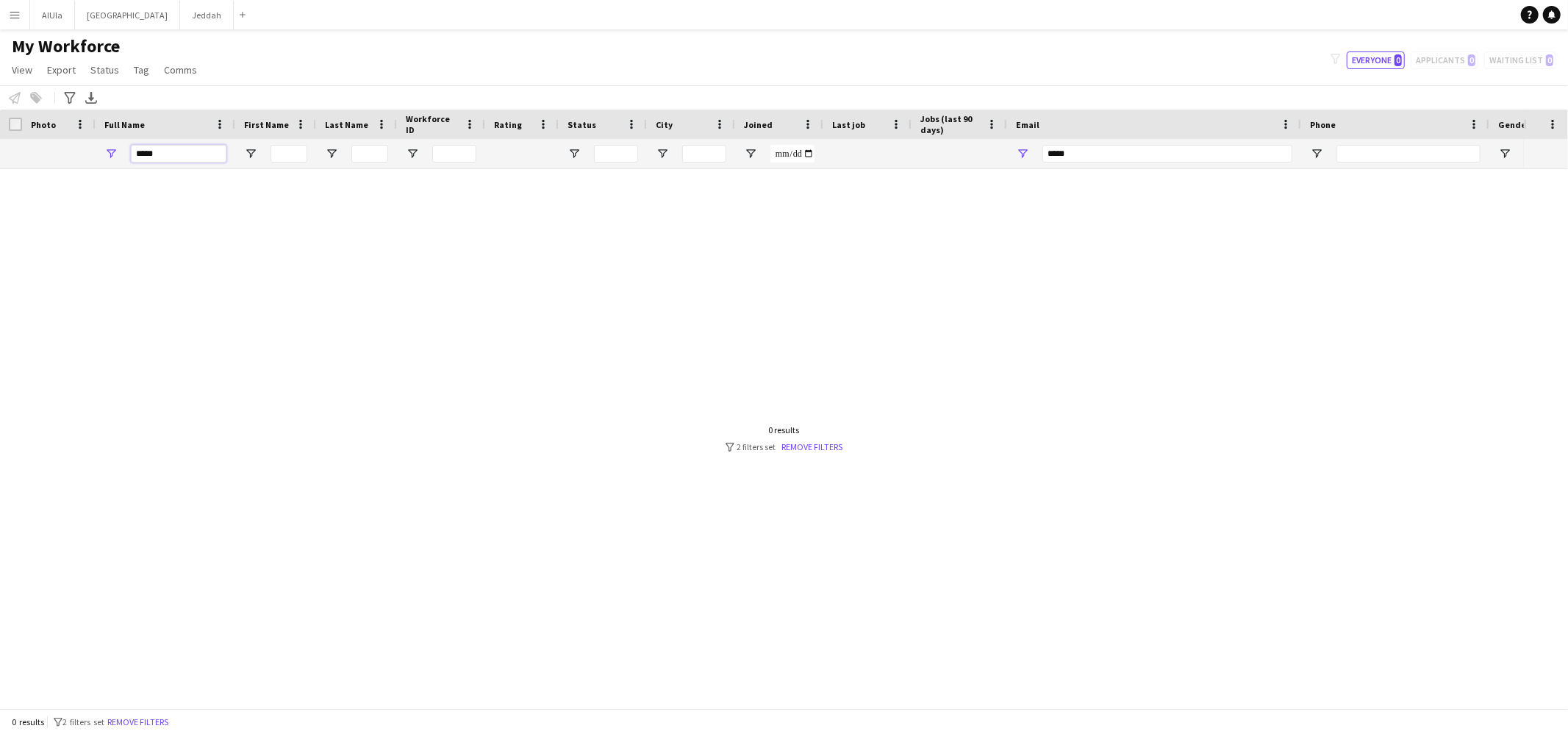
click at [193, 150] on input "*****" at bounding box center [178, 154] width 95 height 18
